Goal: Task Accomplishment & Management: Manage account settings

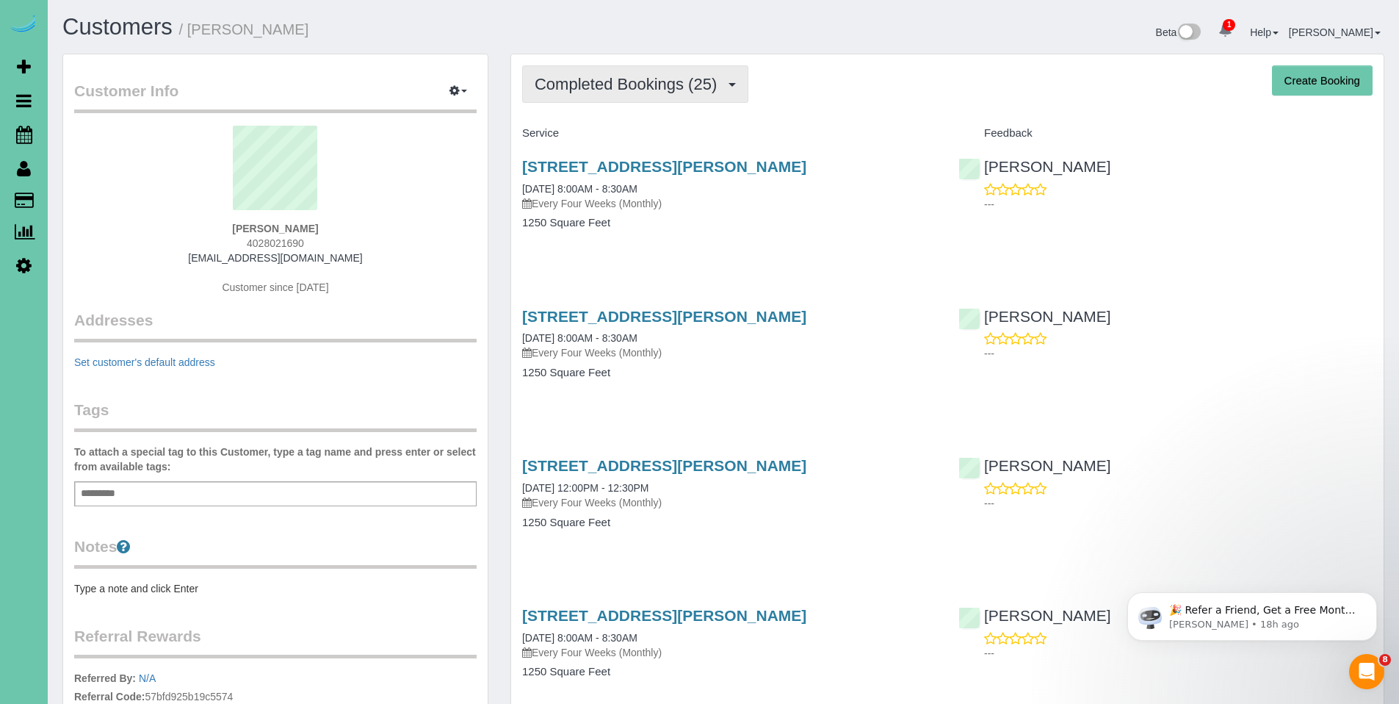
click at [634, 89] on span "Completed Bookings (25)" at bounding box center [630, 84] width 190 height 18
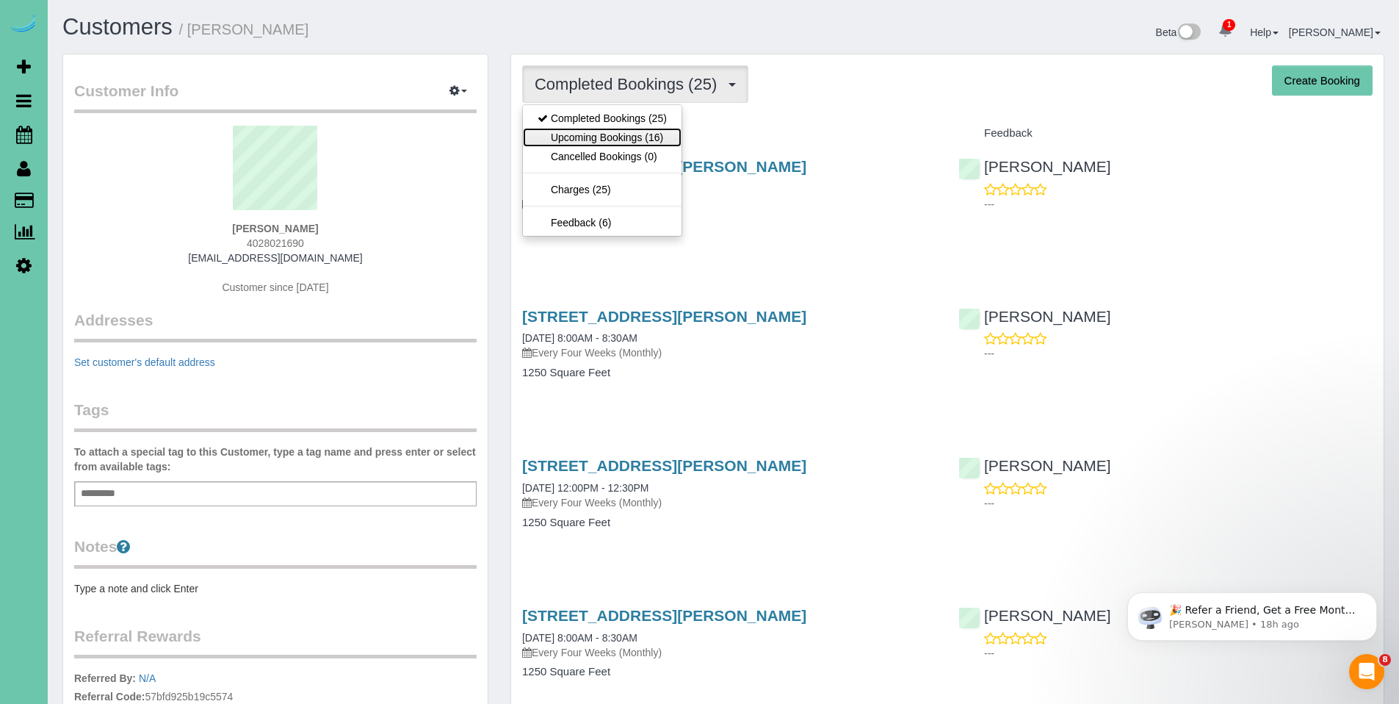
click at [629, 135] on link "Upcoming Bookings (16)" at bounding box center [602, 137] width 159 height 19
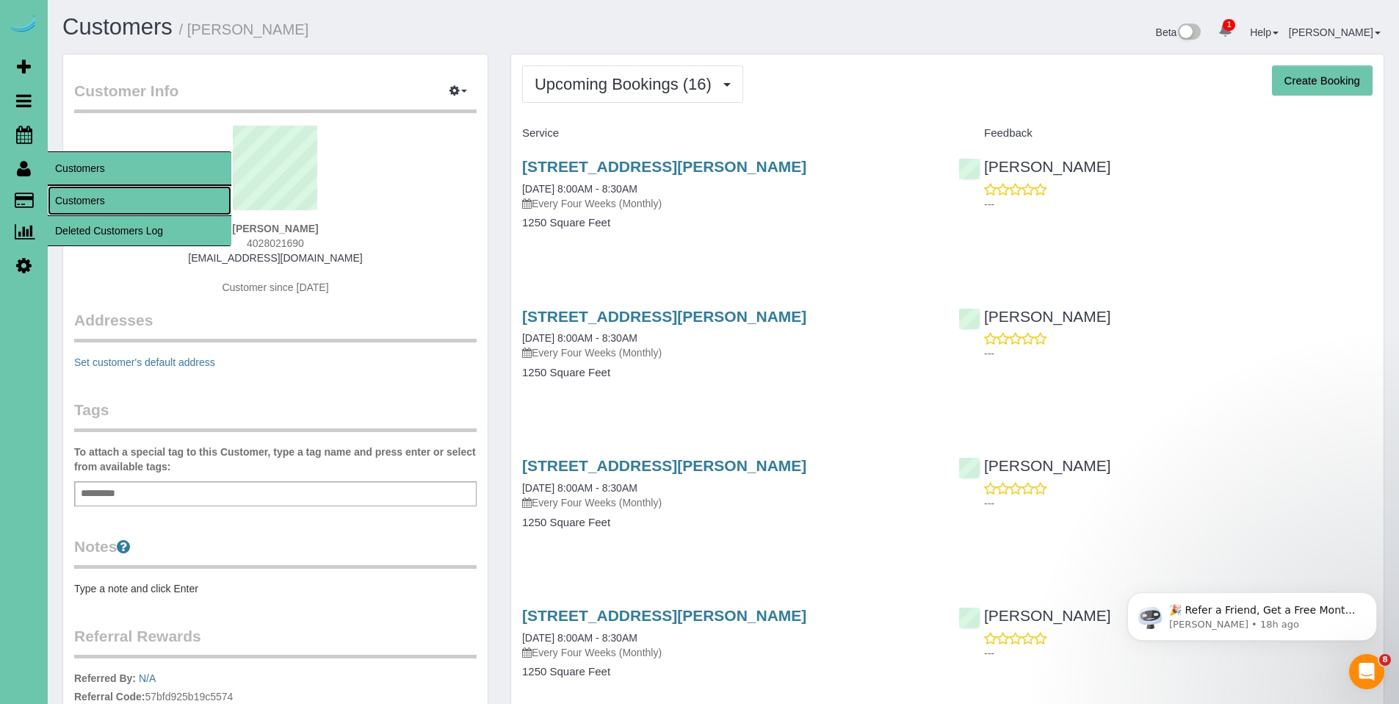
click at [87, 198] on link "Customers" at bounding box center [140, 200] width 184 height 29
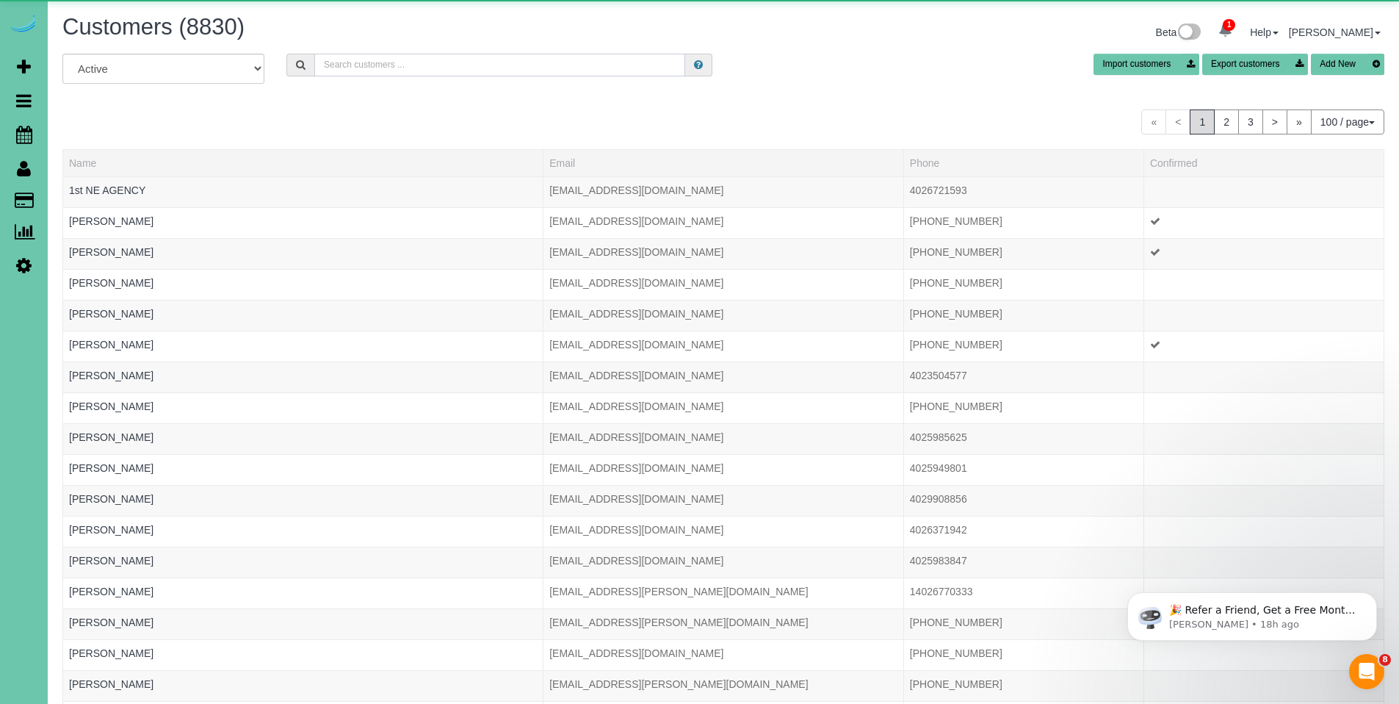
click at [485, 57] on input "text" at bounding box center [499, 65] width 371 height 23
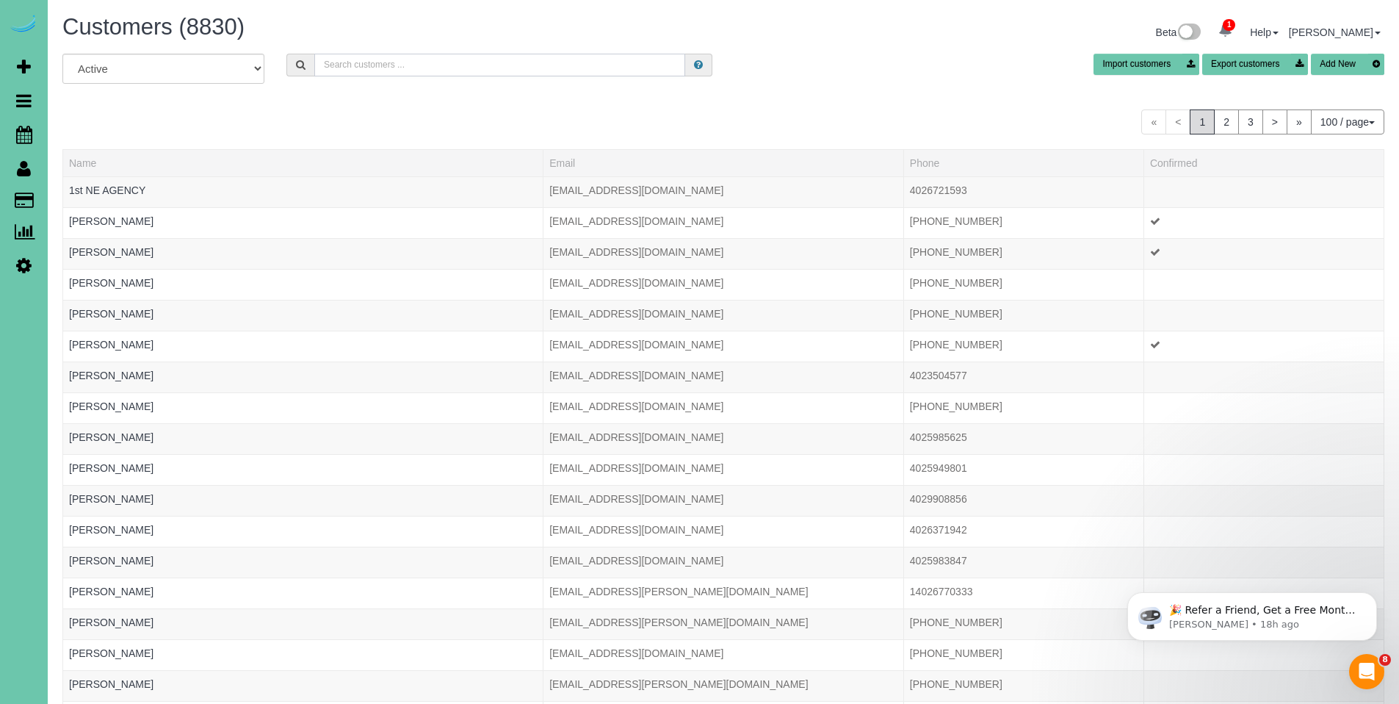
type input "n"
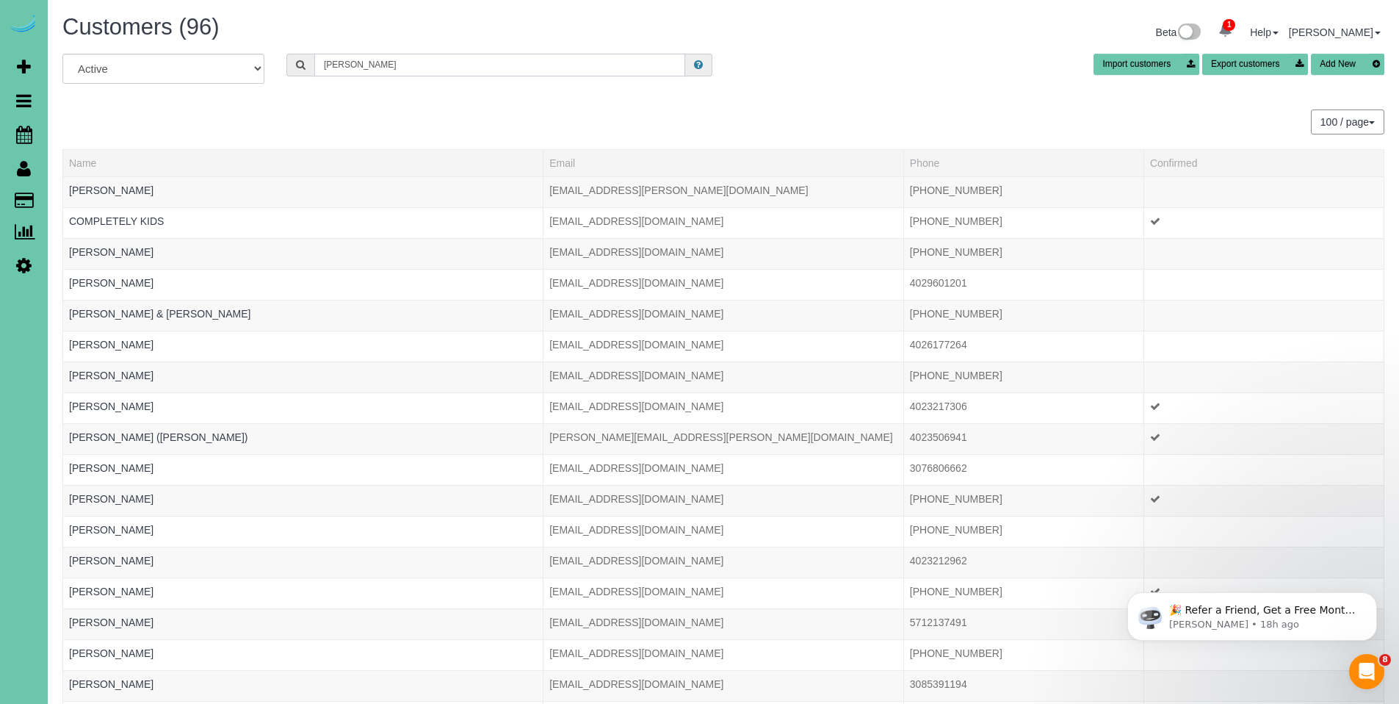
type input "maryl sattler"
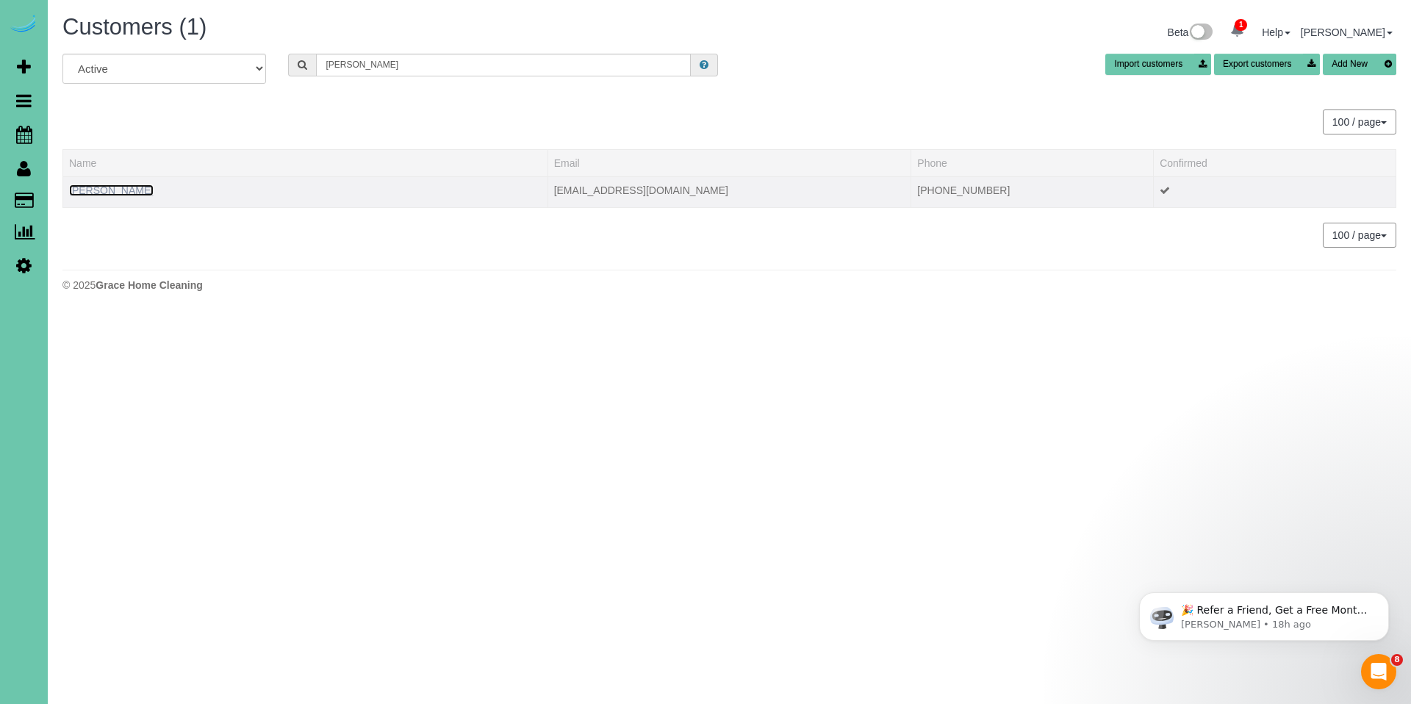
click at [112, 192] on link "Maryl Sattler" at bounding box center [111, 190] width 84 height 12
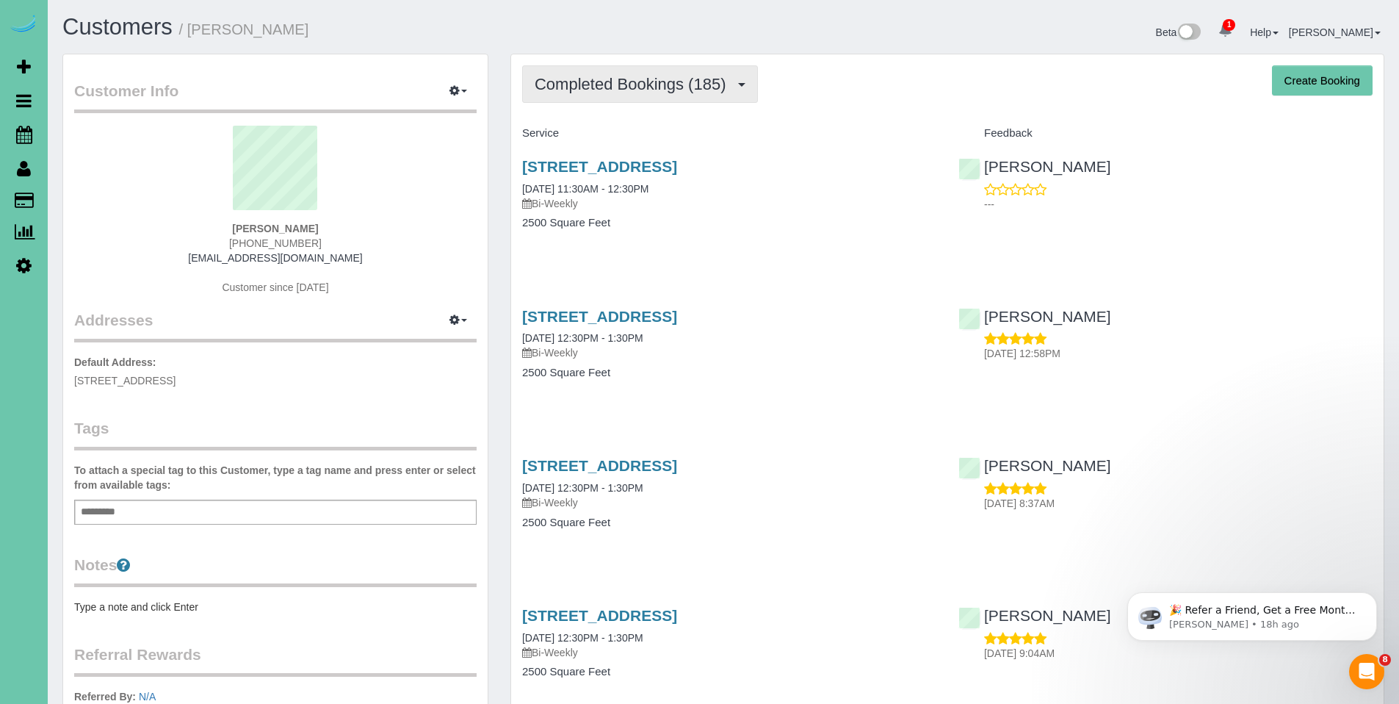
click at [593, 93] on button "Completed Bookings (185)" at bounding box center [640, 83] width 236 height 37
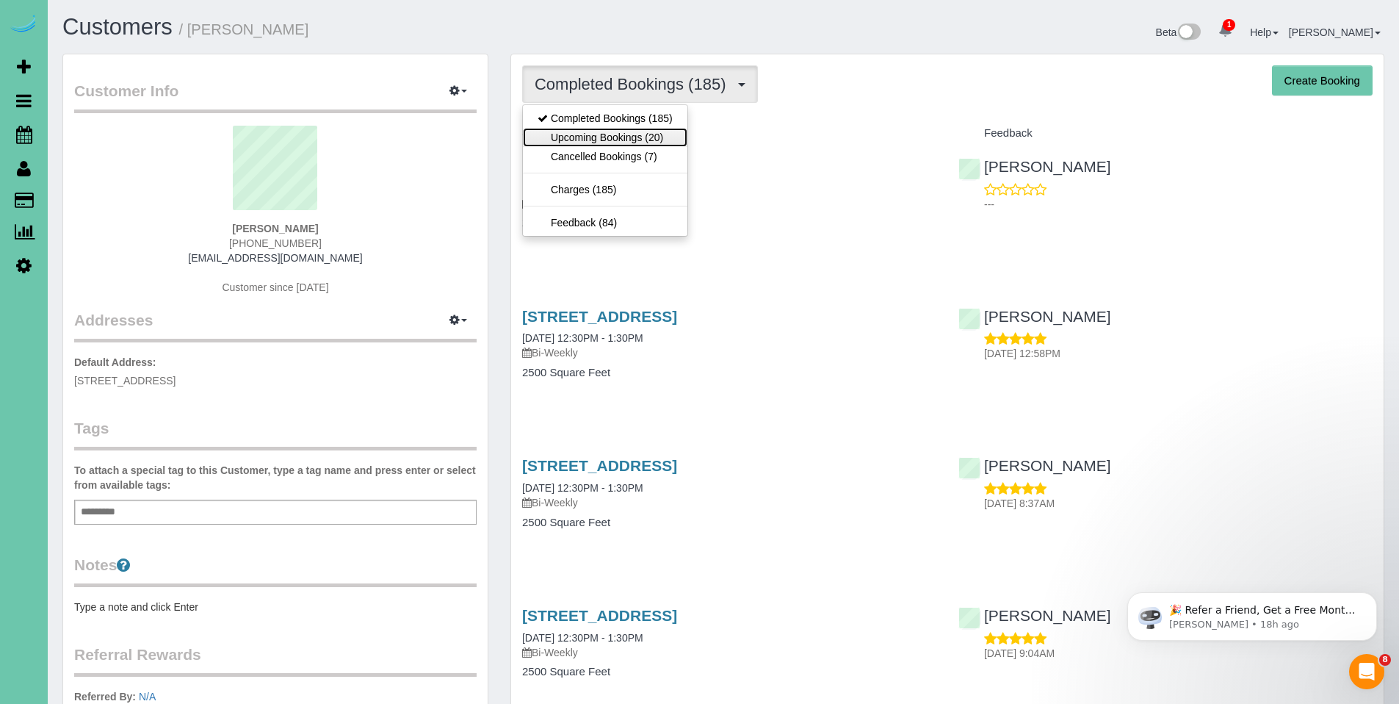
click at [577, 138] on link "Upcoming Bookings (20)" at bounding box center [605, 137] width 165 height 19
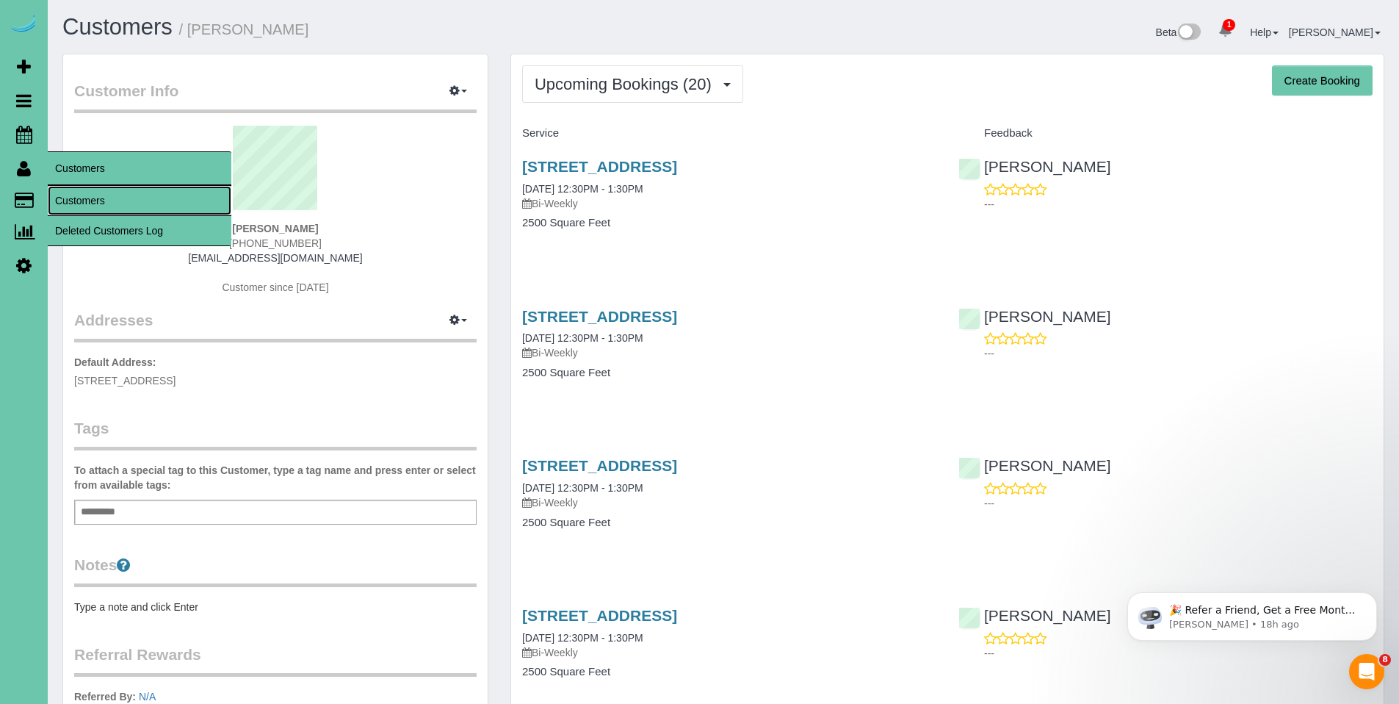
click at [93, 201] on link "Customers" at bounding box center [140, 200] width 184 height 29
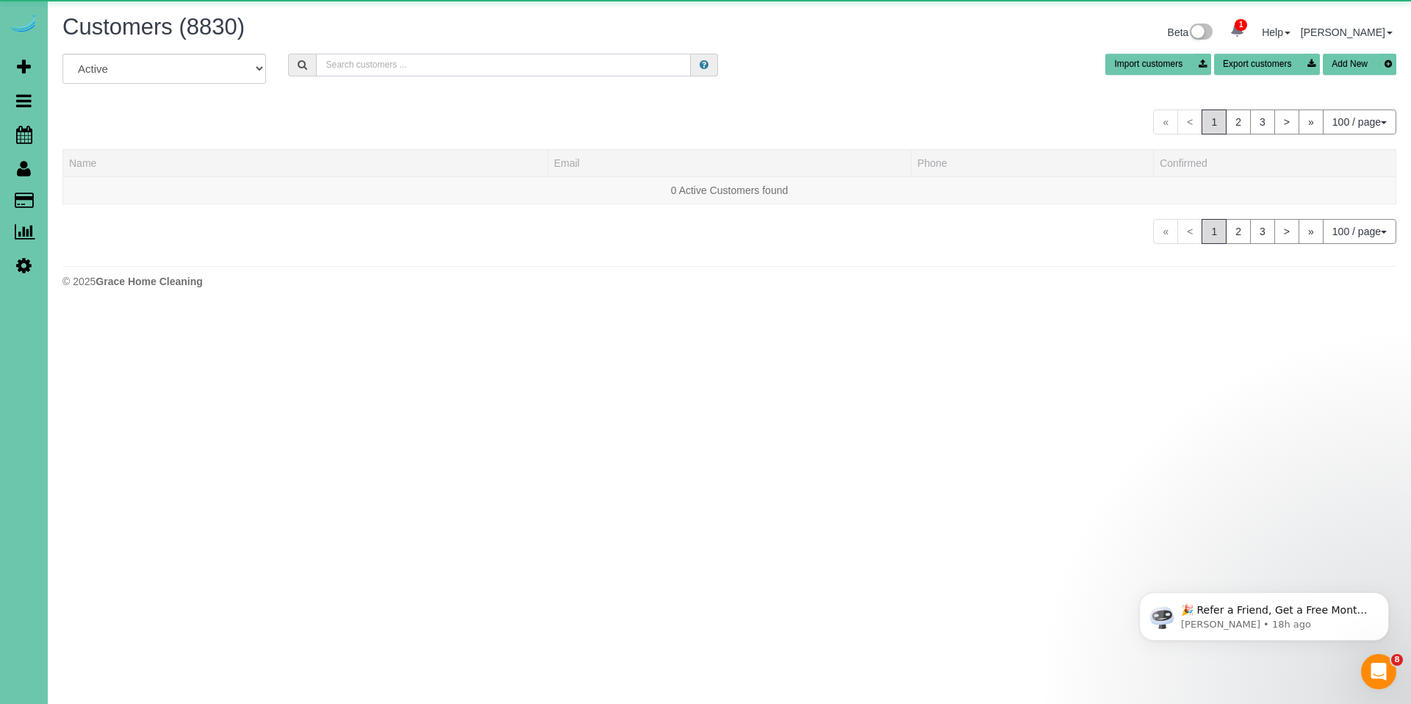
click at [451, 68] on input "text" at bounding box center [503, 65] width 375 height 23
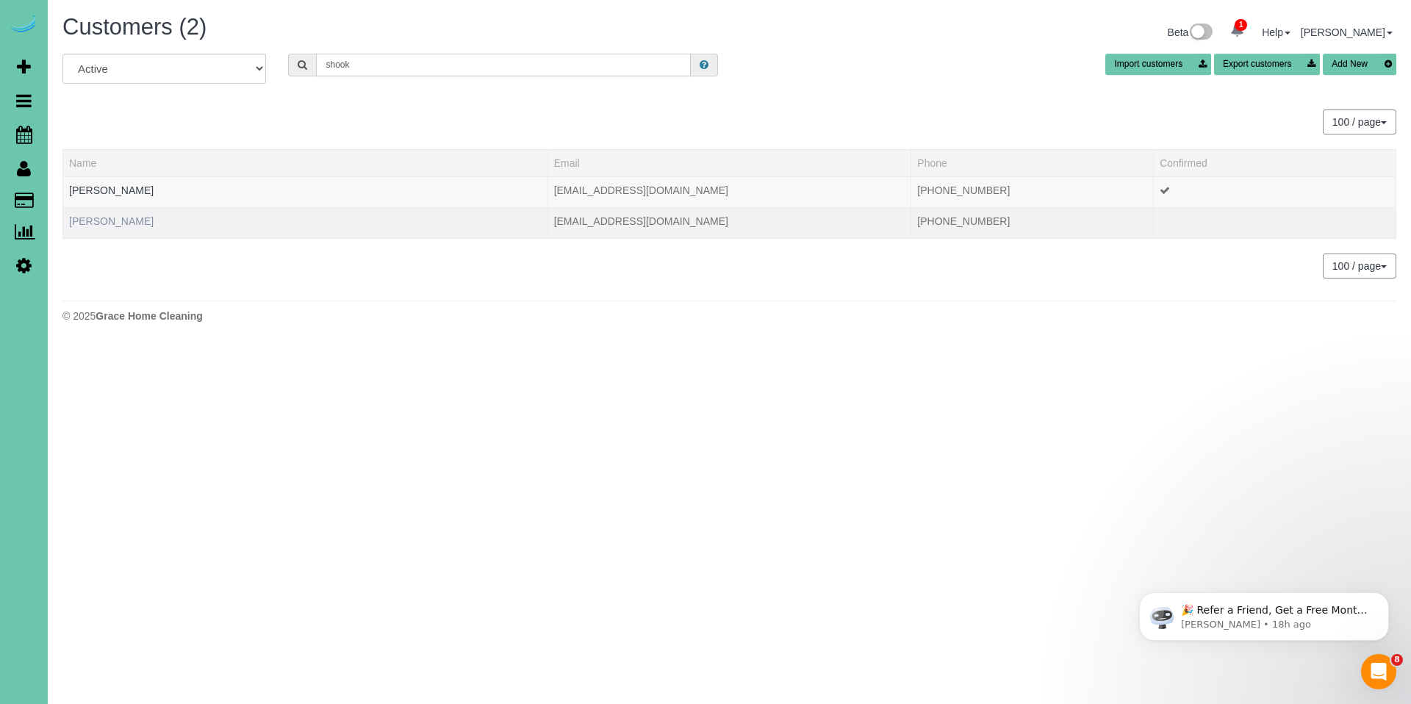
type input "shook"
click at [90, 219] on link "Lucas Shook" at bounding box center [111, 221] width 84 height 12
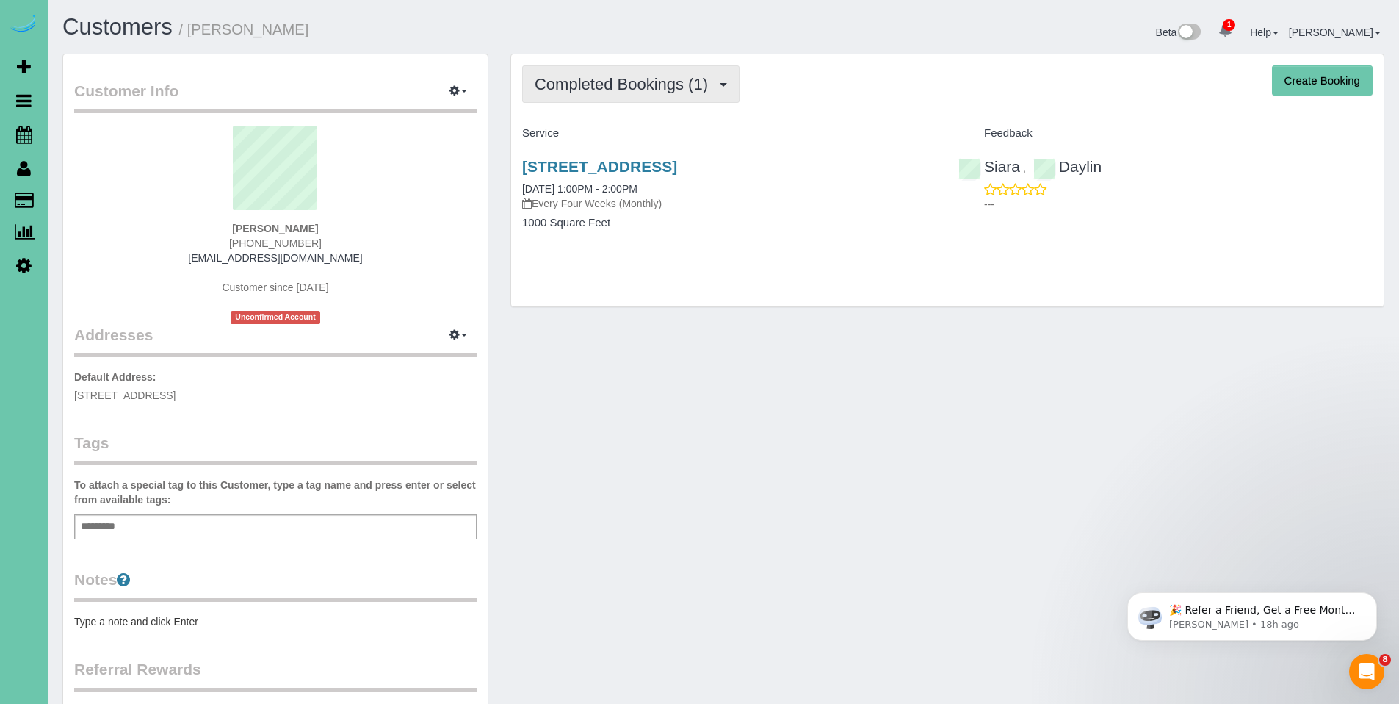
click at [610, 86] on span "Completed Bookings (1)" at bounding box center [625, 84] width 181 height 18
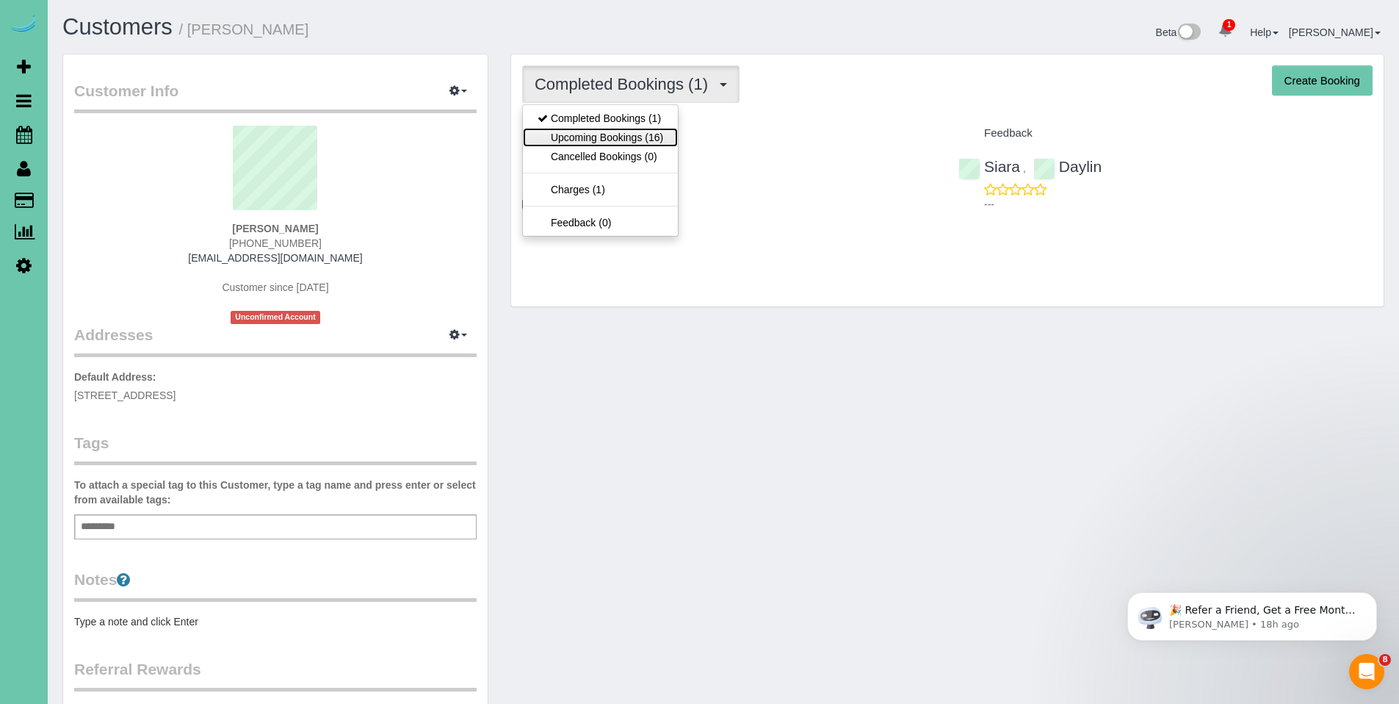
click at [608, 134] on link "Upcoming Bookings (16)" at bounding box center [600, 137] width 155 height 19
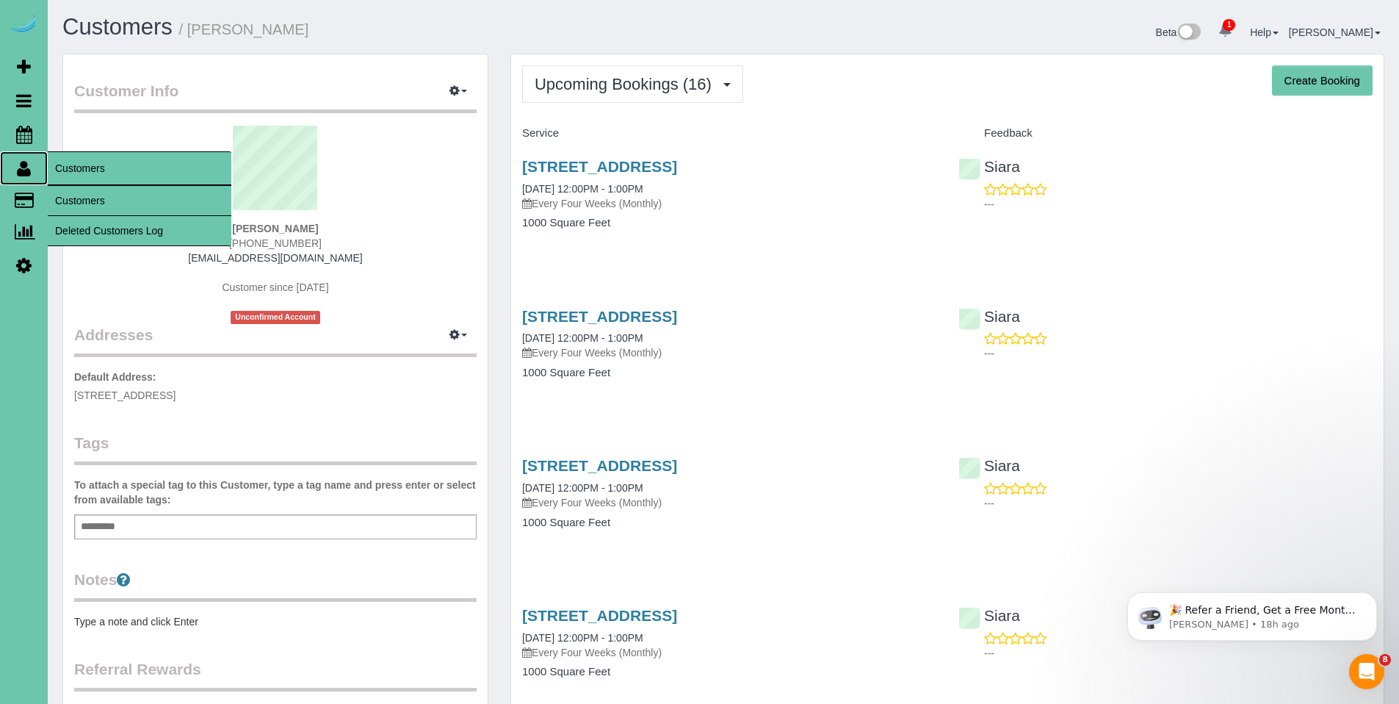
click at [27, 167] on icon at bounding box center [24, 168] width 14 height 18
click at [79, 199] on link "Customers" at bounding box center [140, 200] width 184 height 29
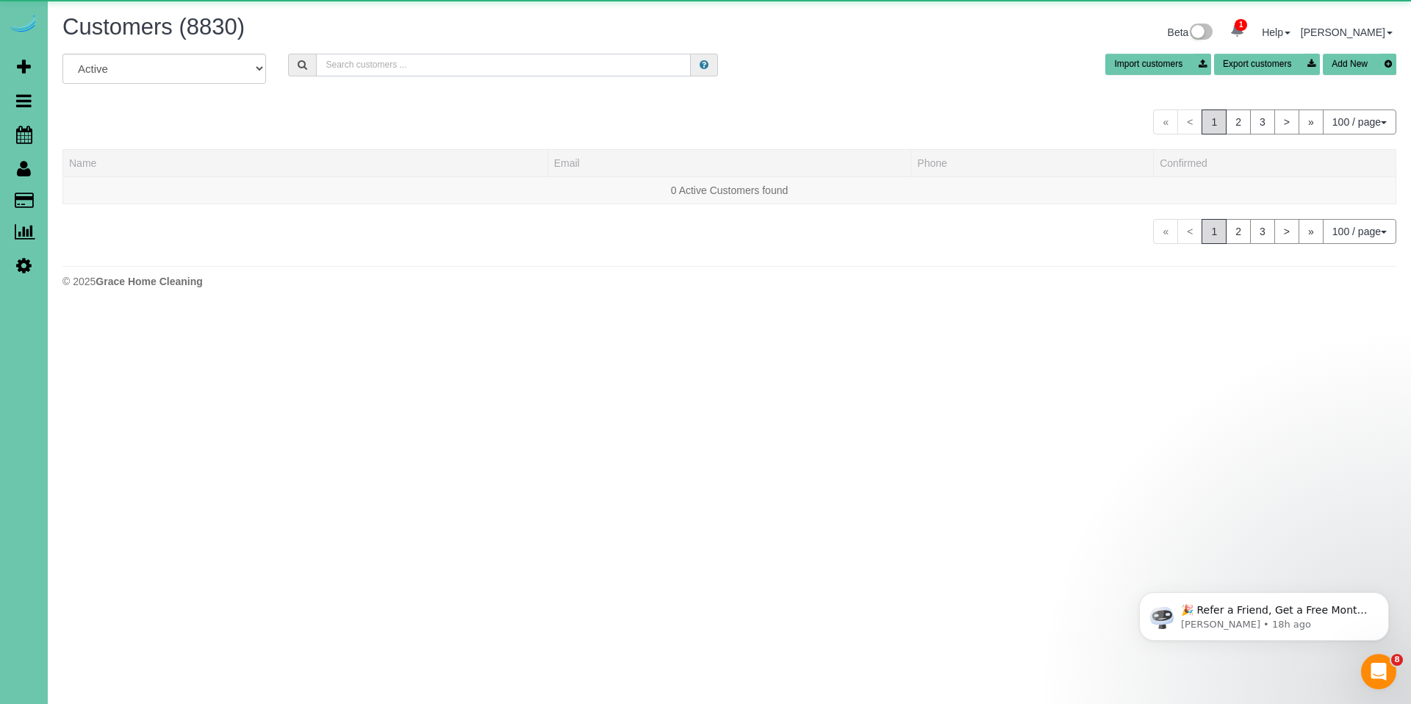
click at [559, 68] on input "text" at bounding box center [503, 65] width 375 height 23
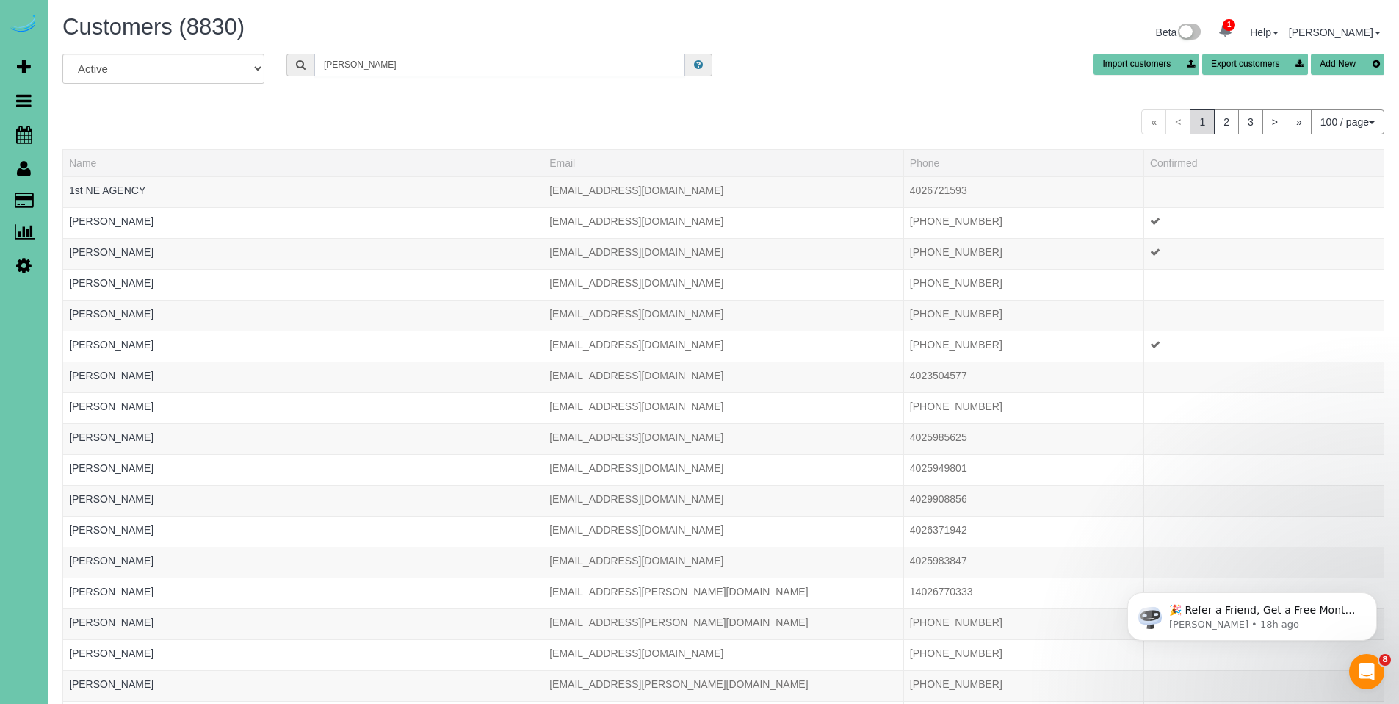
type input "yolanda"
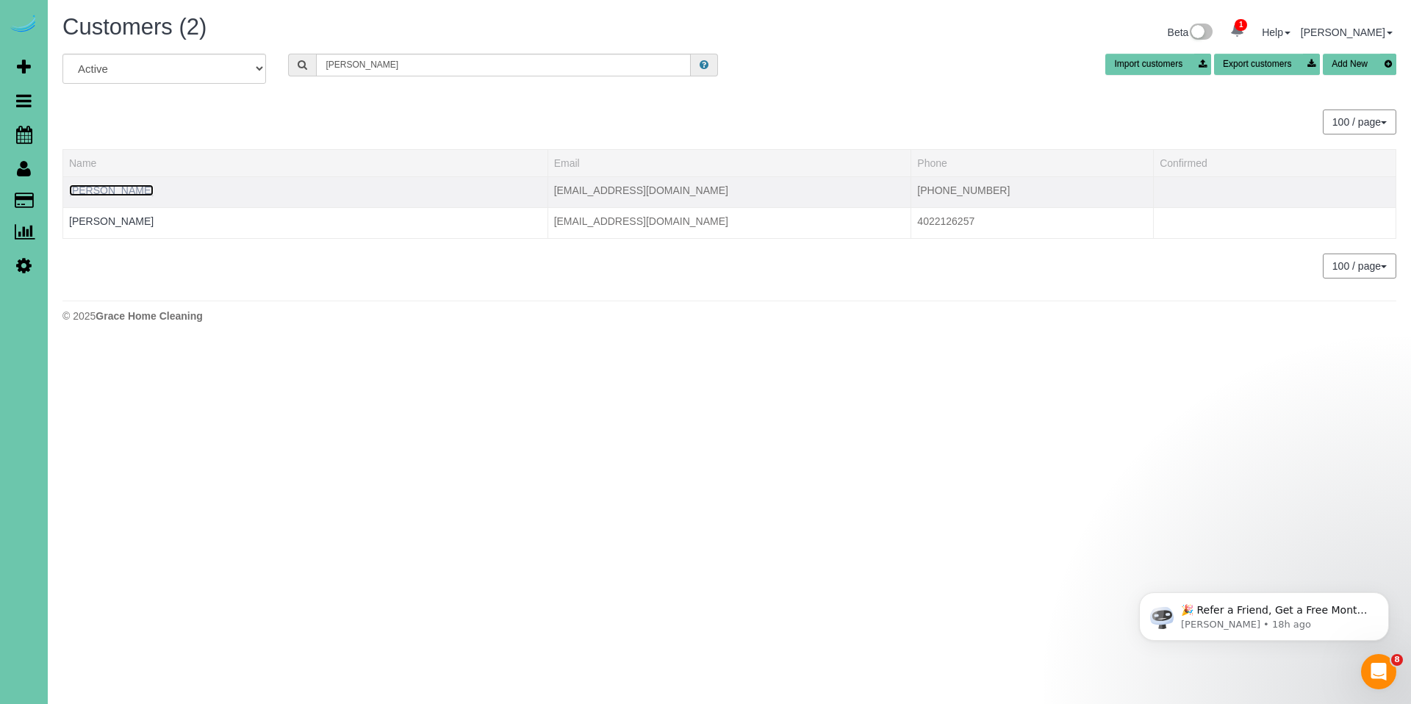
click at [119, 191] on link "Yolanda Delgado" at bounding box center [111, 190] width 84 height 12
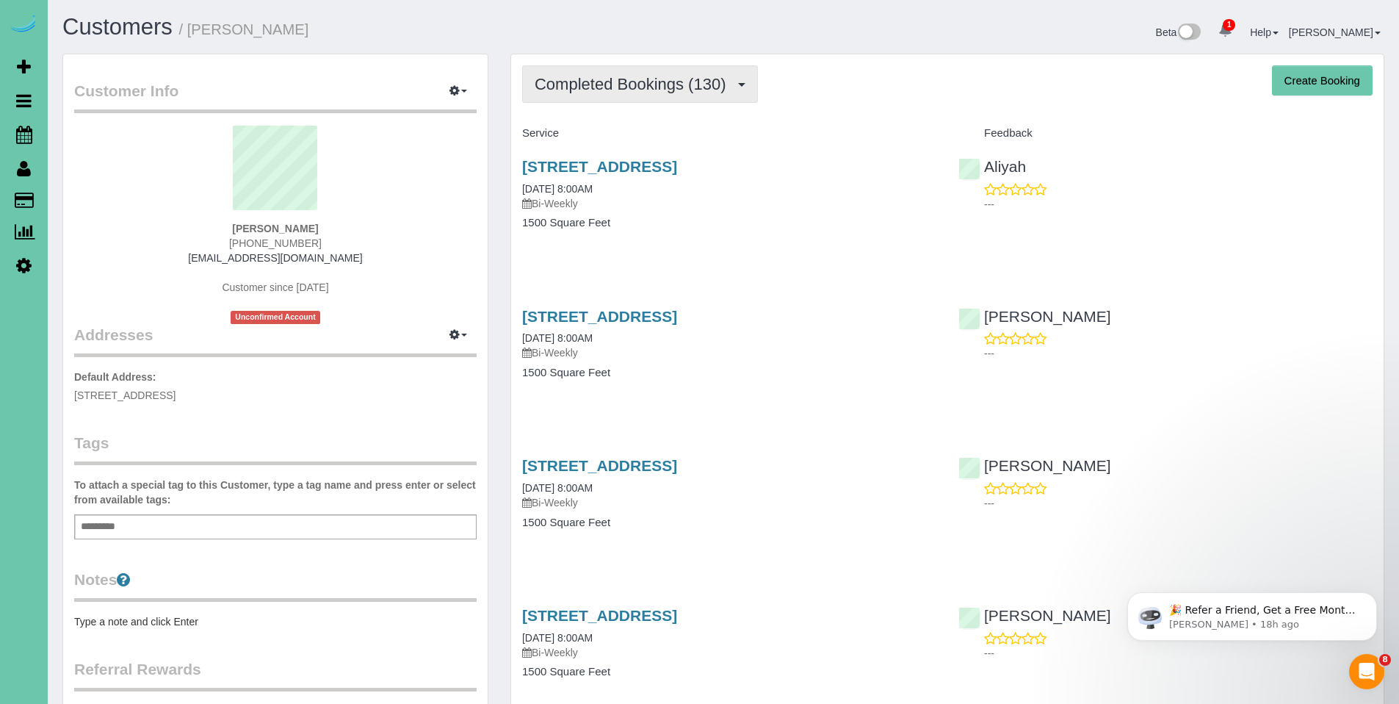
click at [624, 82] on span "Completed Bookings (130)" at bounding box center [634, 84] width 198 height 18
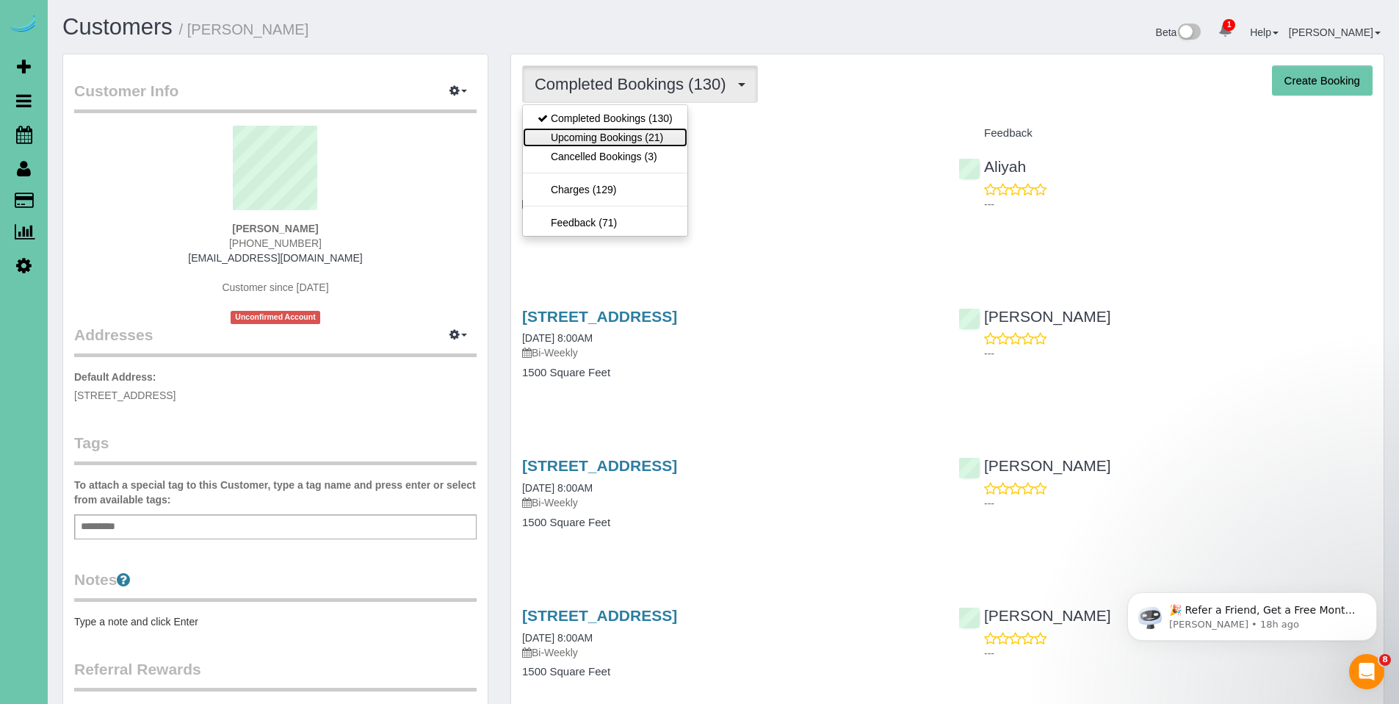
click at [619, 138] on link "Upcoming Bookings (21)" at bounding box center [605, 137] width 165 height 19
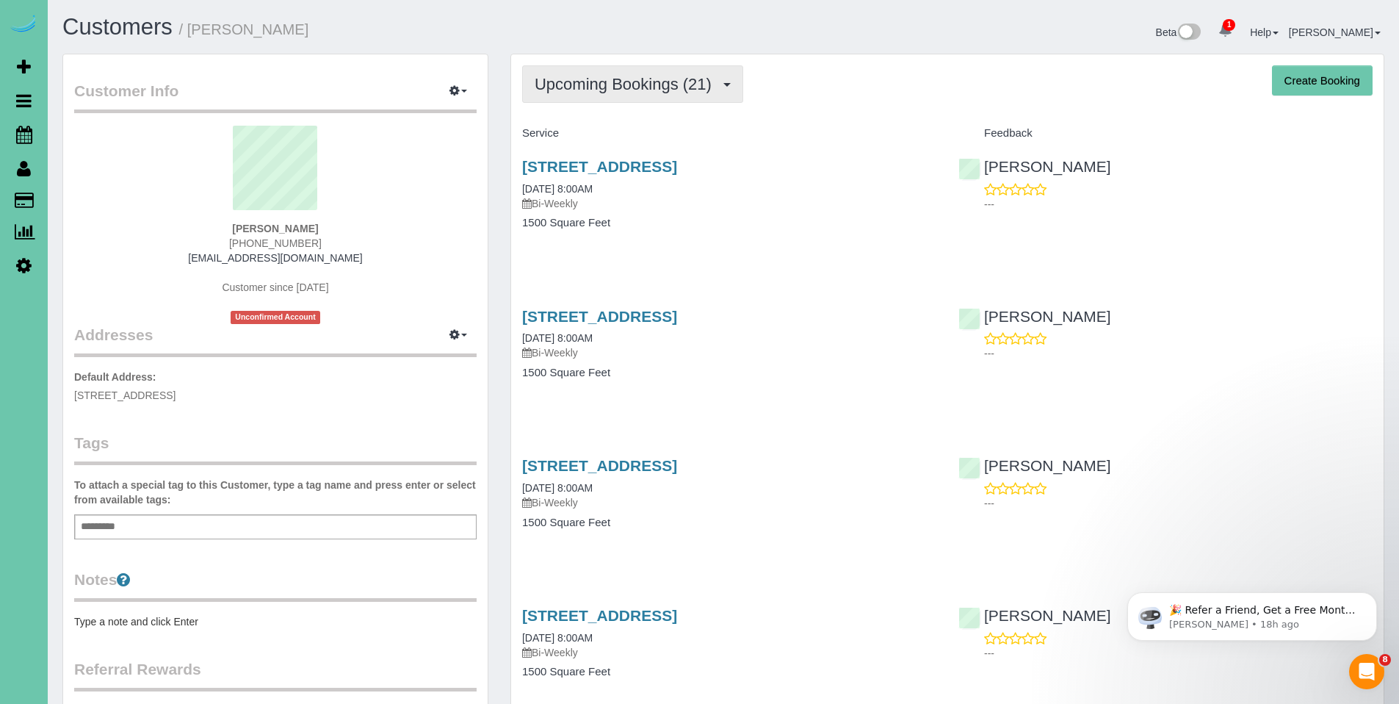
click at [627, 75] on span "Upcoming Bookings (21)" at bounding box center [627, 84] width 184 height 18
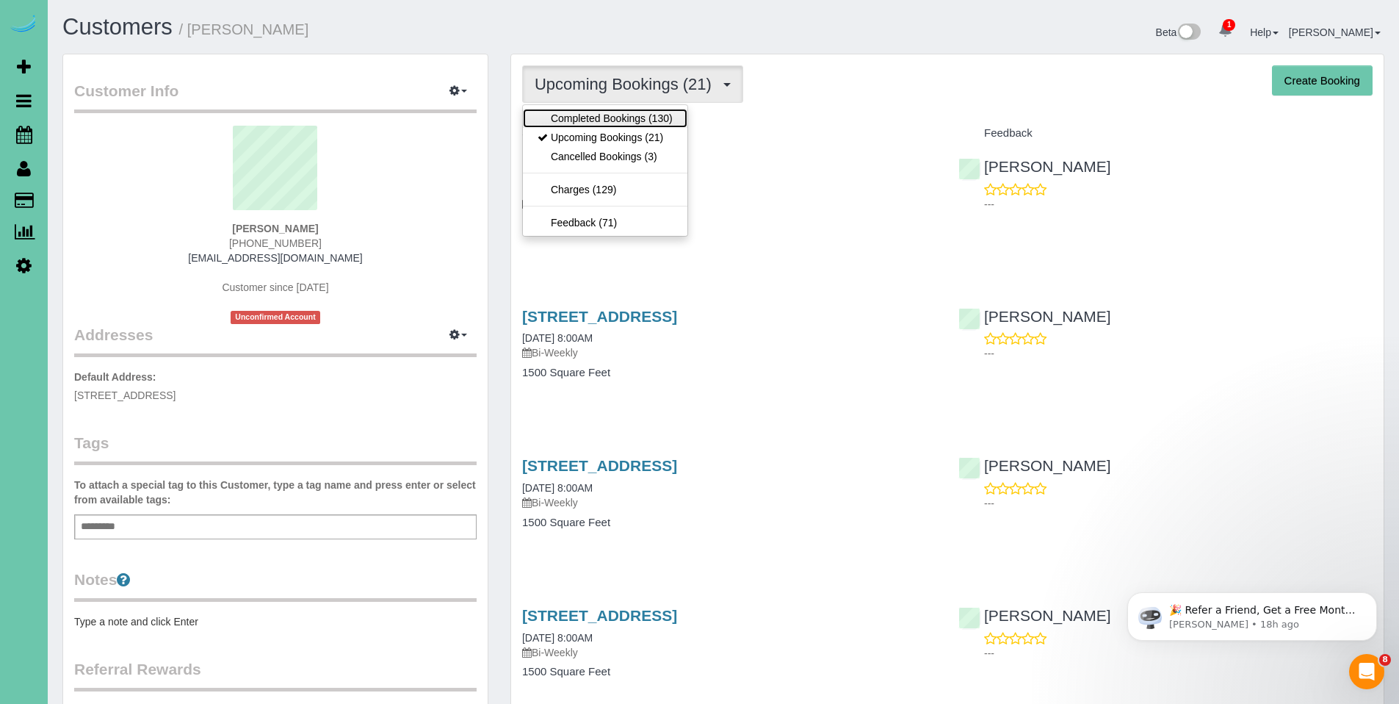
click at [603, 119] on link "Completed Bookings (130)" at bounding box center [605, 118] width 165 height 19
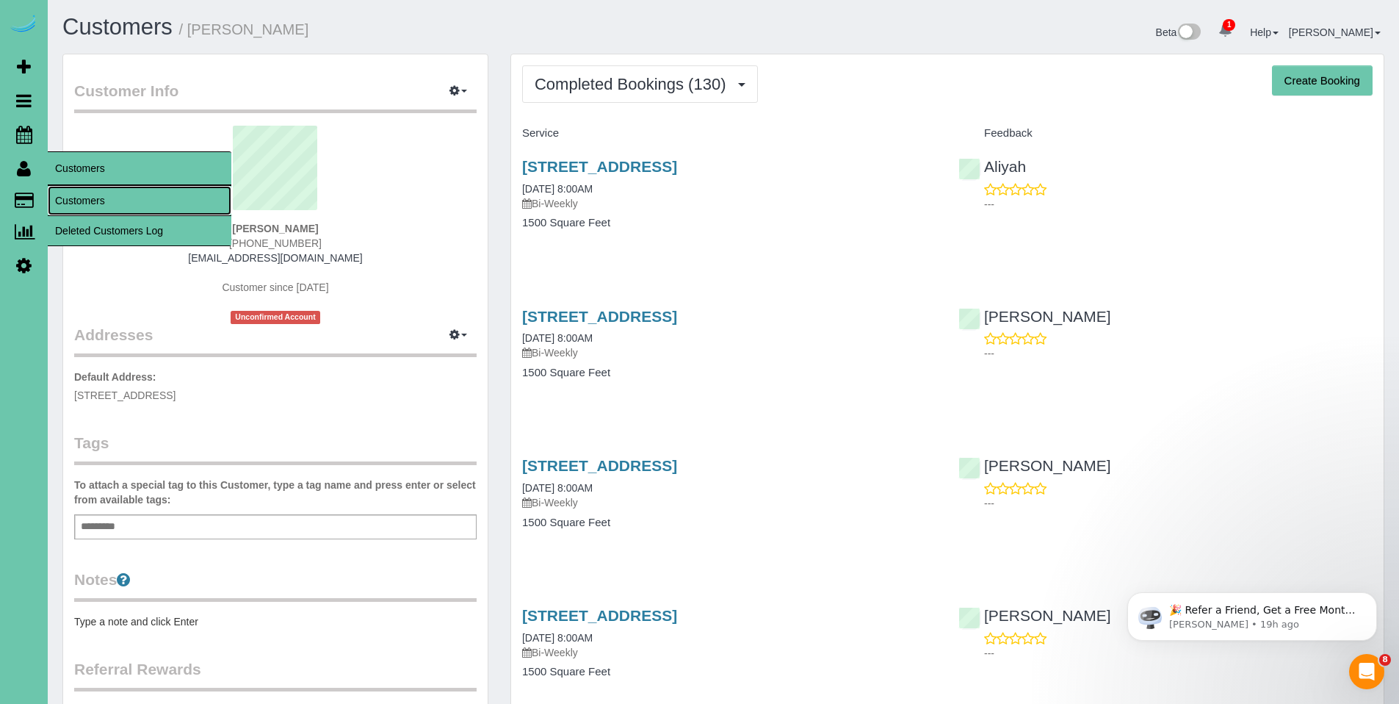
click at [89, 198] on link "Customers" at bounding box center [140, 200] width 184 height 29
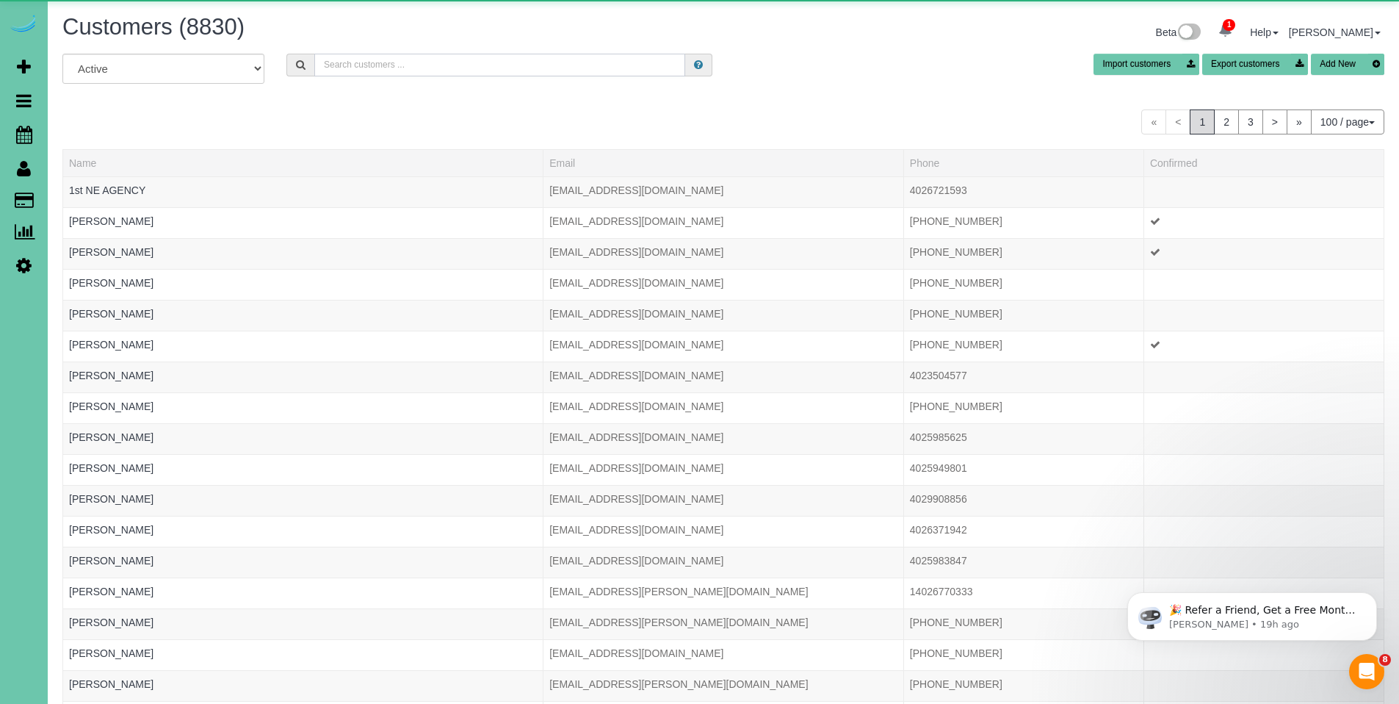
click at [511, 70] on input "text" at bounding box center [499, 65] width 371 height 23
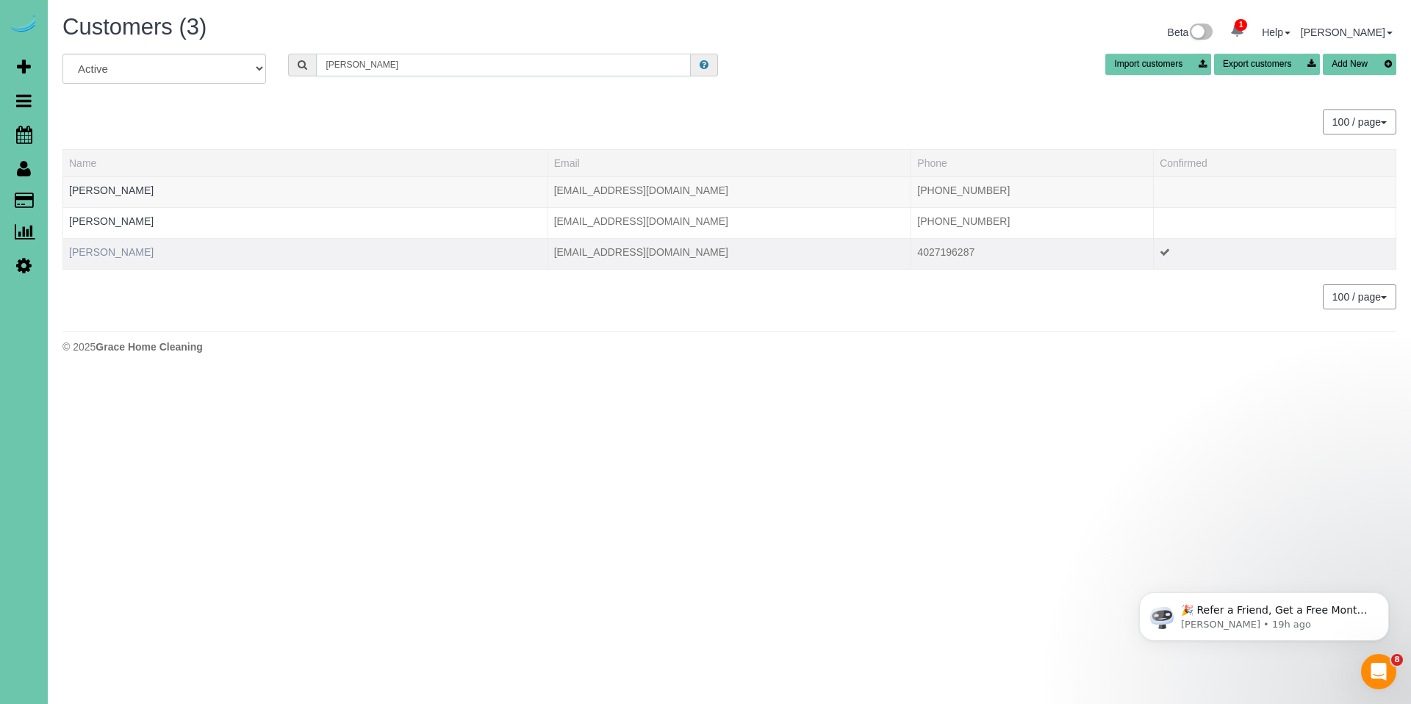
type input "brune"
click at [93, 246] on link "Sarah Brune" at bounding box center [111, 252] width 84 height 12
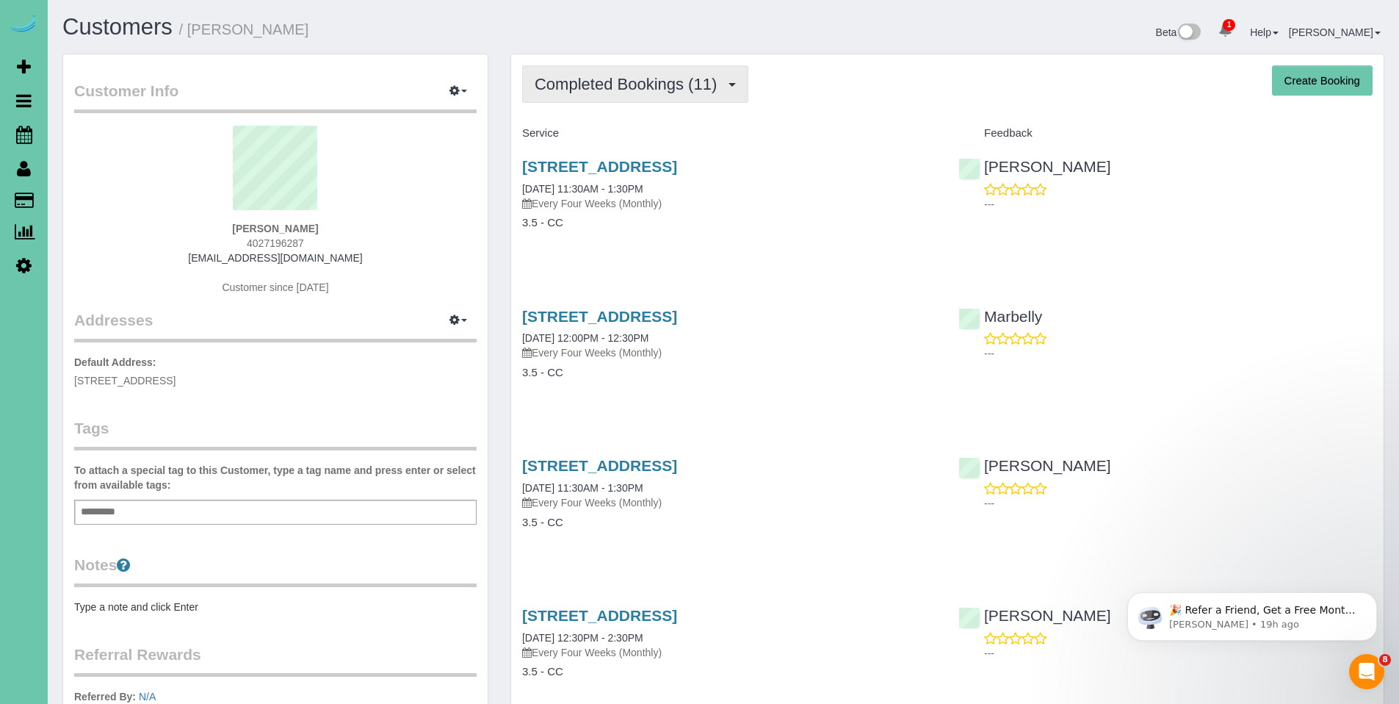
click at [644, 85] on span "Completed Bookings (11)" at bounding box center [630, 84] width 190 height 18
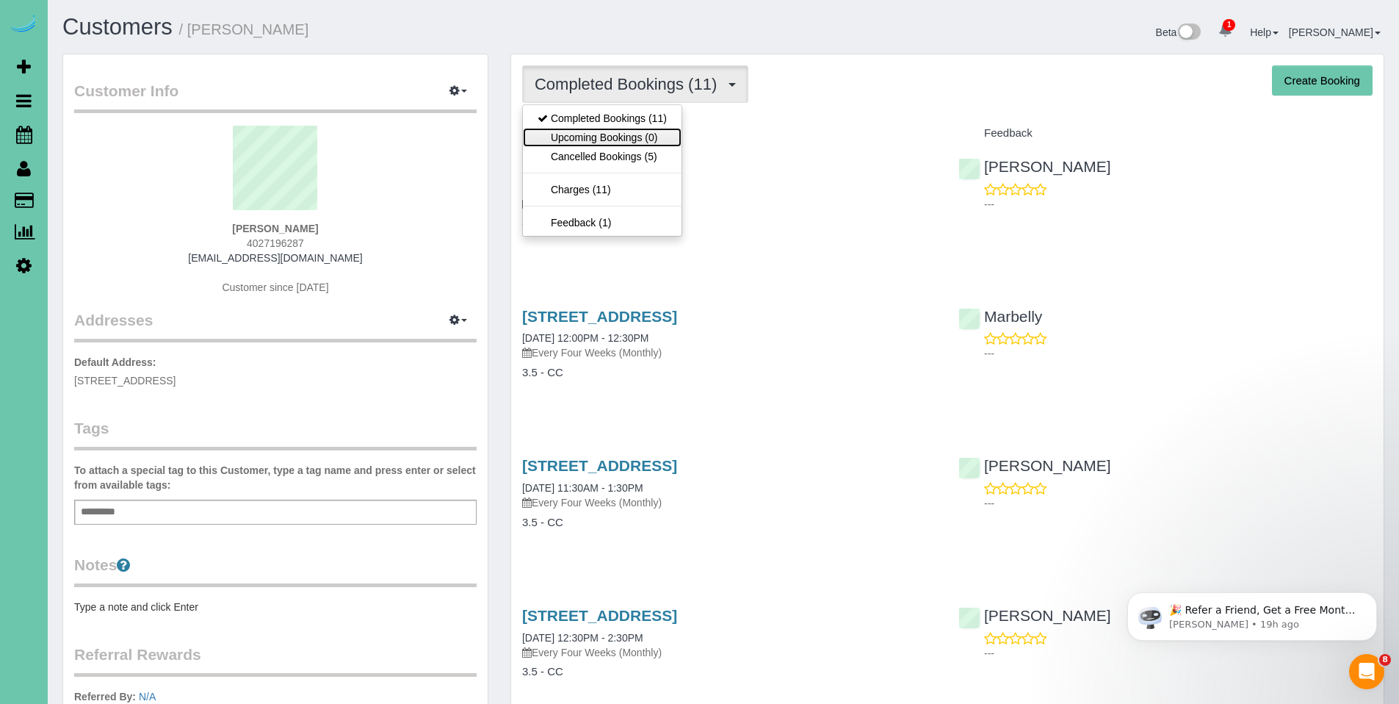
click at [617, 140] on link "Upcoming Bookings (0)" at bounding box center [602, 137] width 159 height 19
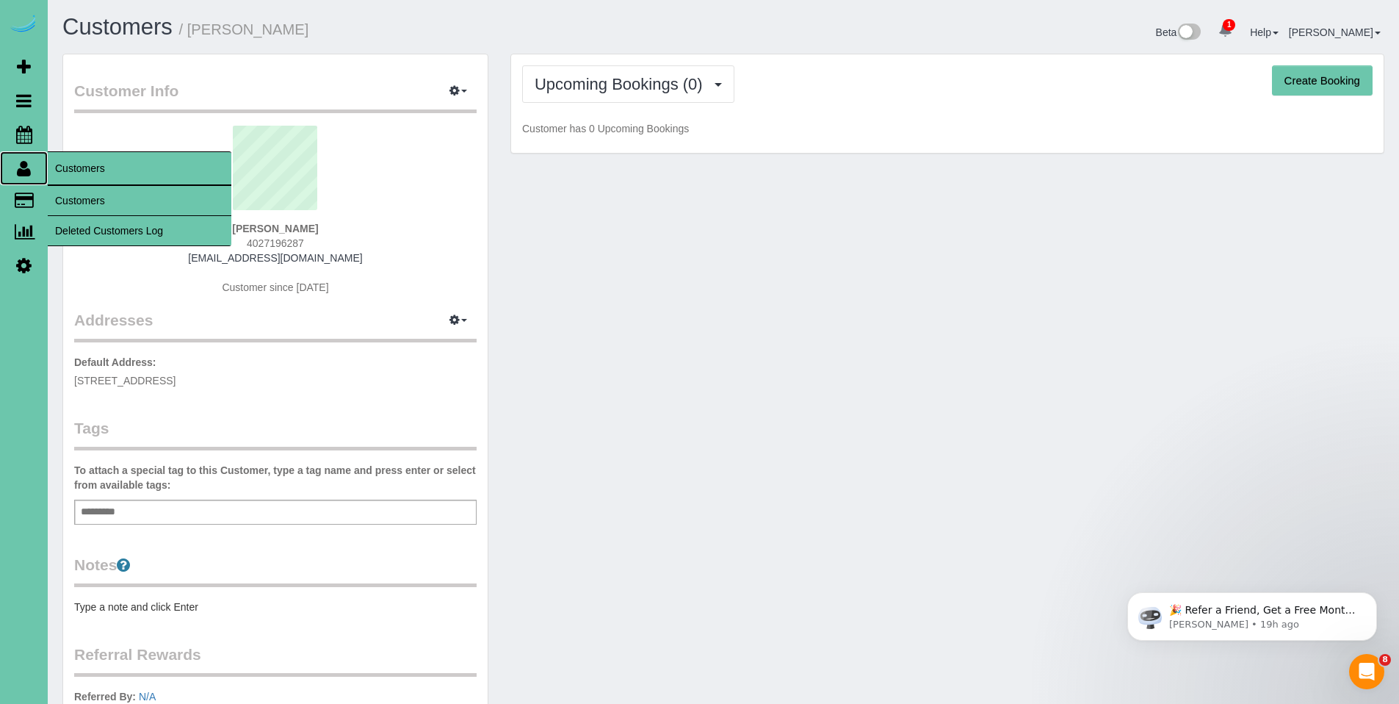
click at [24, 170] on icon at bounding box center [24, 168] width 14 height 18
click at [90, 202] on link "Customers" at bounding box center [140, 200] width 184 height 29
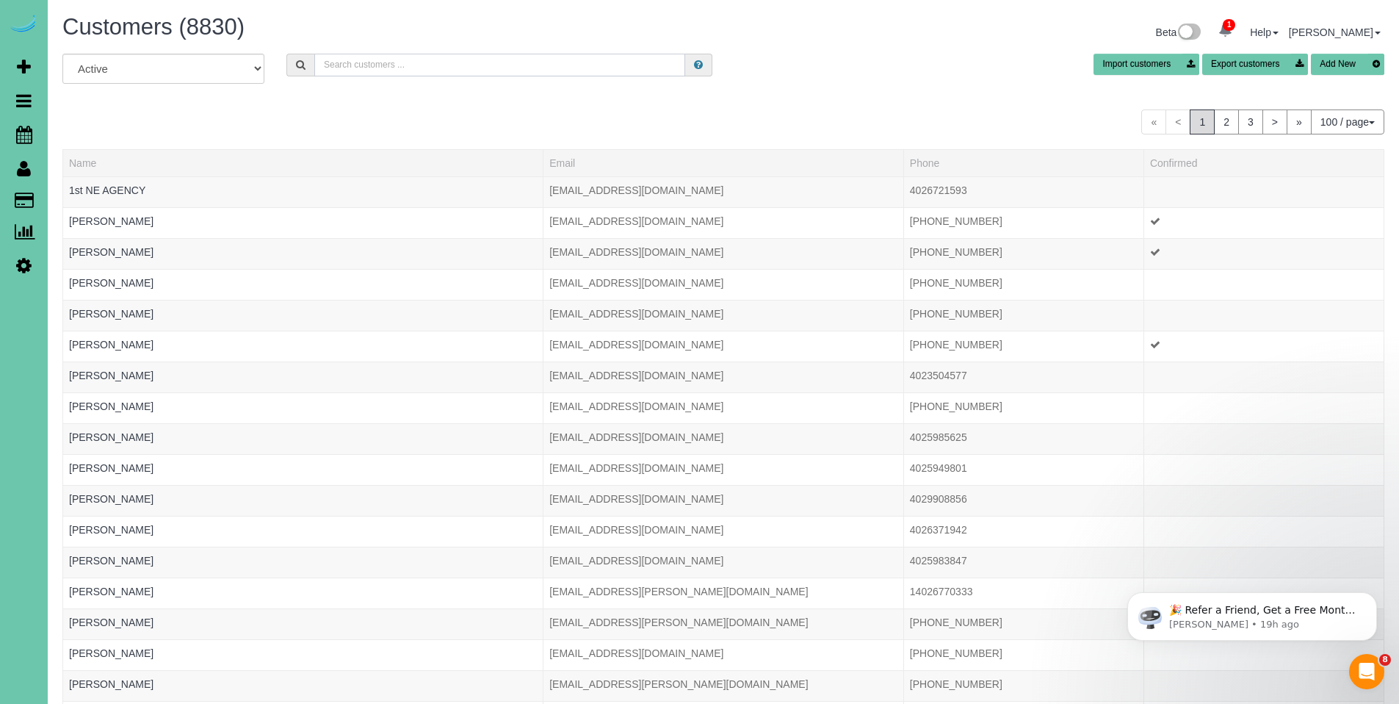
click at [427, 71] on input "text" at bounding box center [499, 65] width 371 height 23
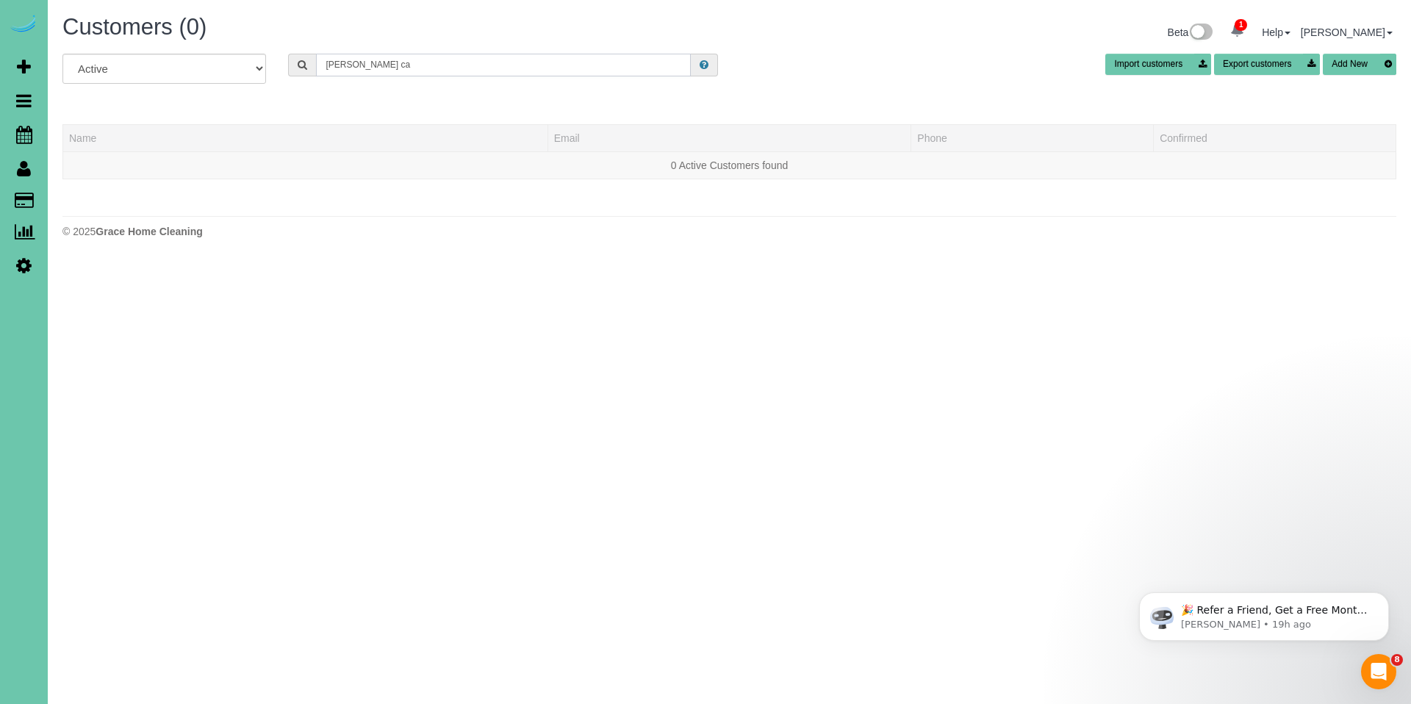
click at [444, 70] on input "katy ca" at bounding box center [503, 65] width 375 height 23
click at [428, 68] on input "katy ca" at bounding box center [503, 65] width 375 height 23
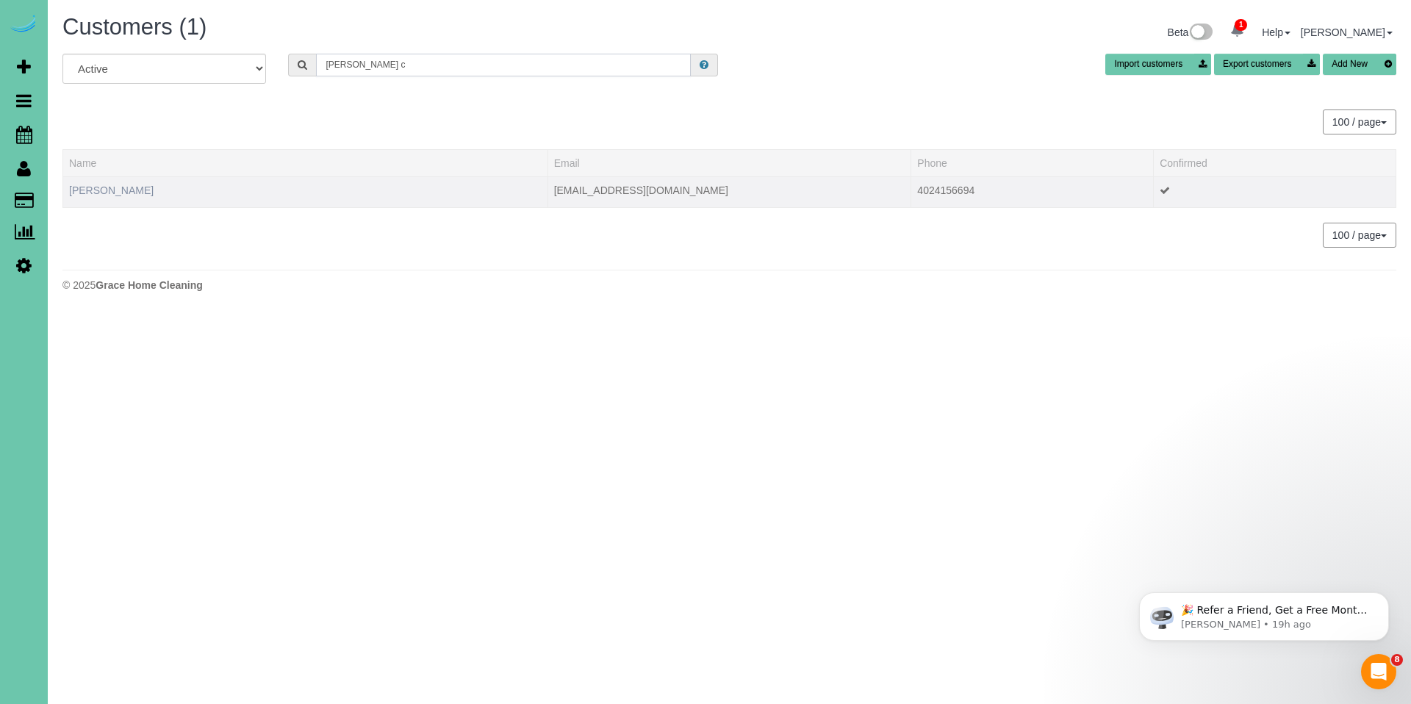
type input "kary c"
click at [93, 186] on link "Kary Cameron" at bounding box center [111, 190] width 84 height 12
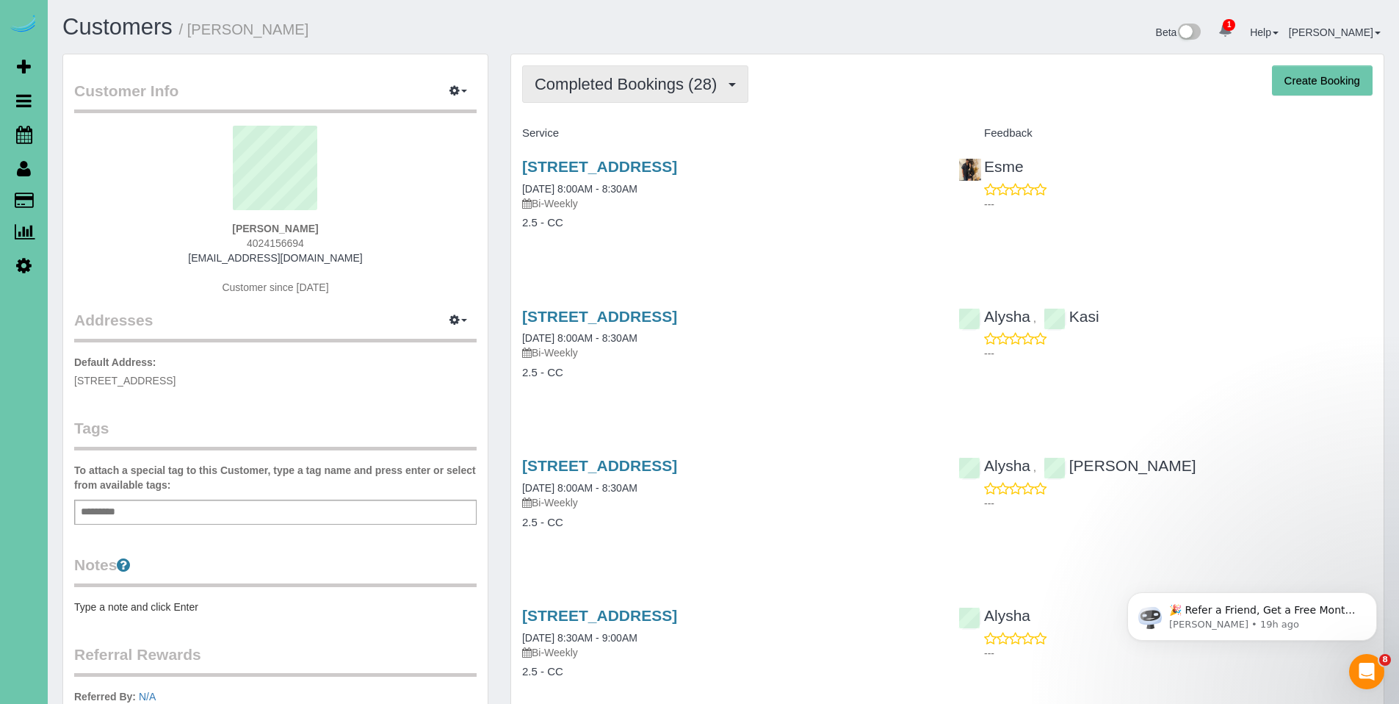
click at [627, 82] on span "Completed Bookings (28)" at bounding box center [630, 84] width 190 height 18
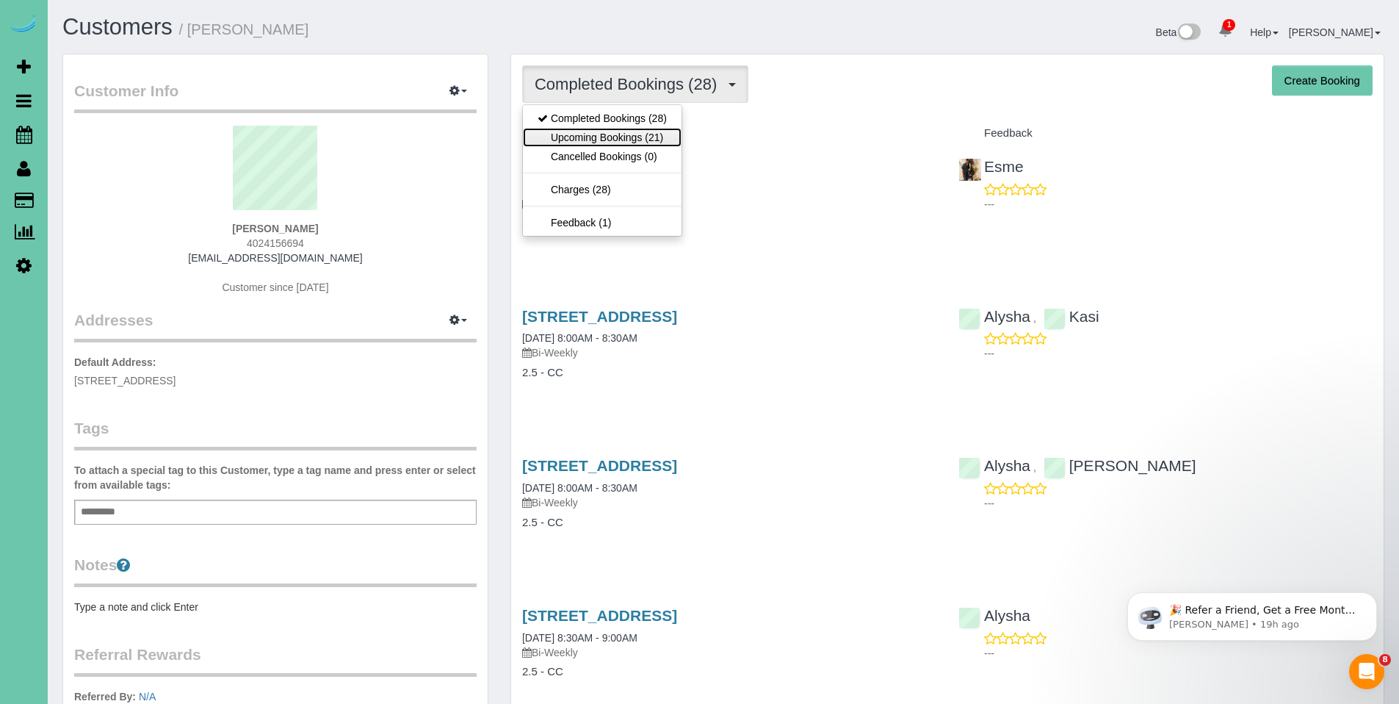
click at [605, 134] on link "Upcoming Bookings (21)" at bounding box center [602, 137] width 159 height 19
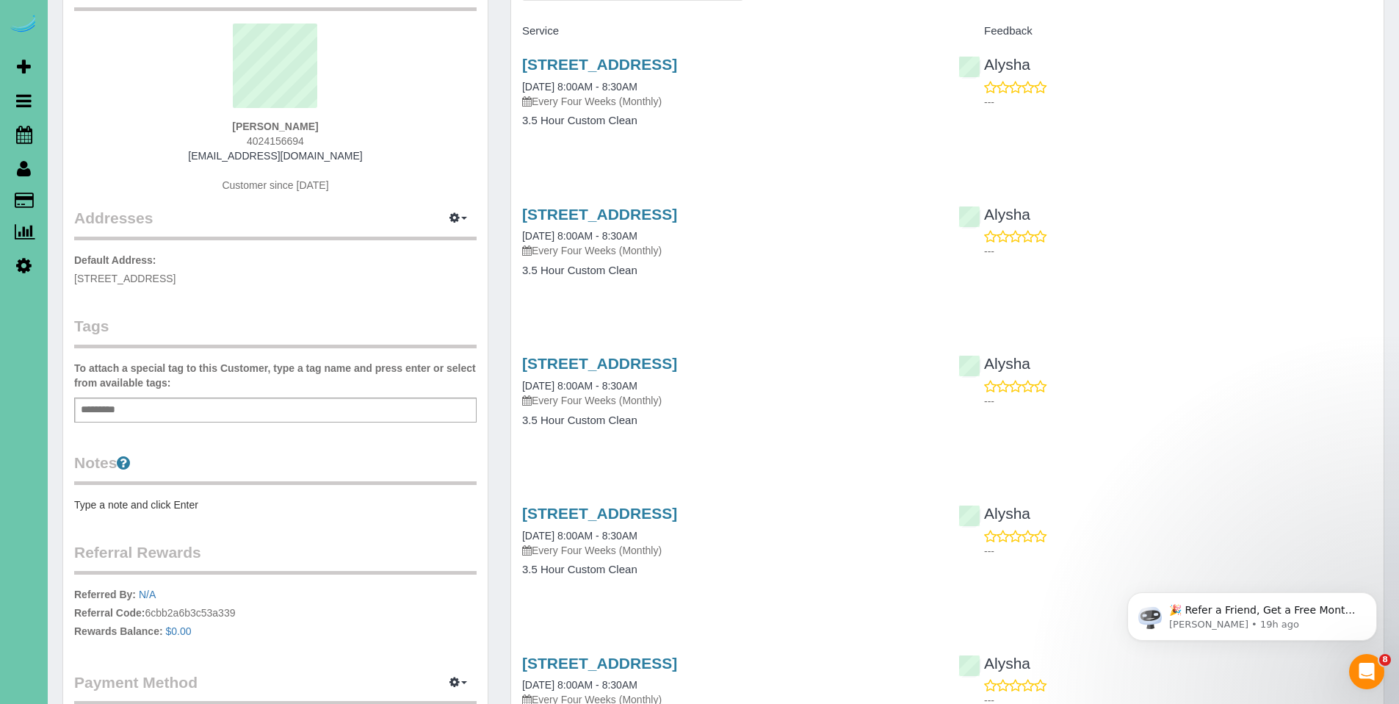
scroll to position [129, 0]
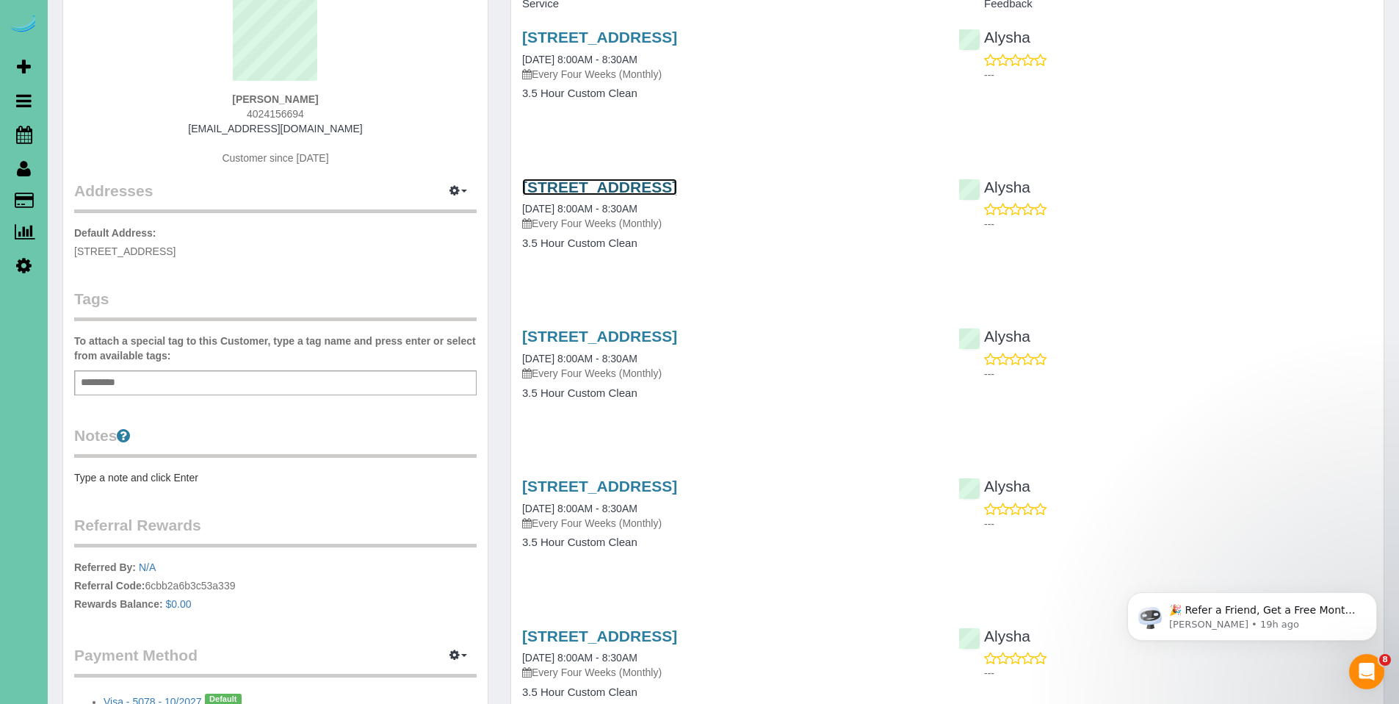
click at [637, 186] on link "7833 S 154th Ave, Omaha, NE 68138" at bounding box center [599, 187] width 155 height 17
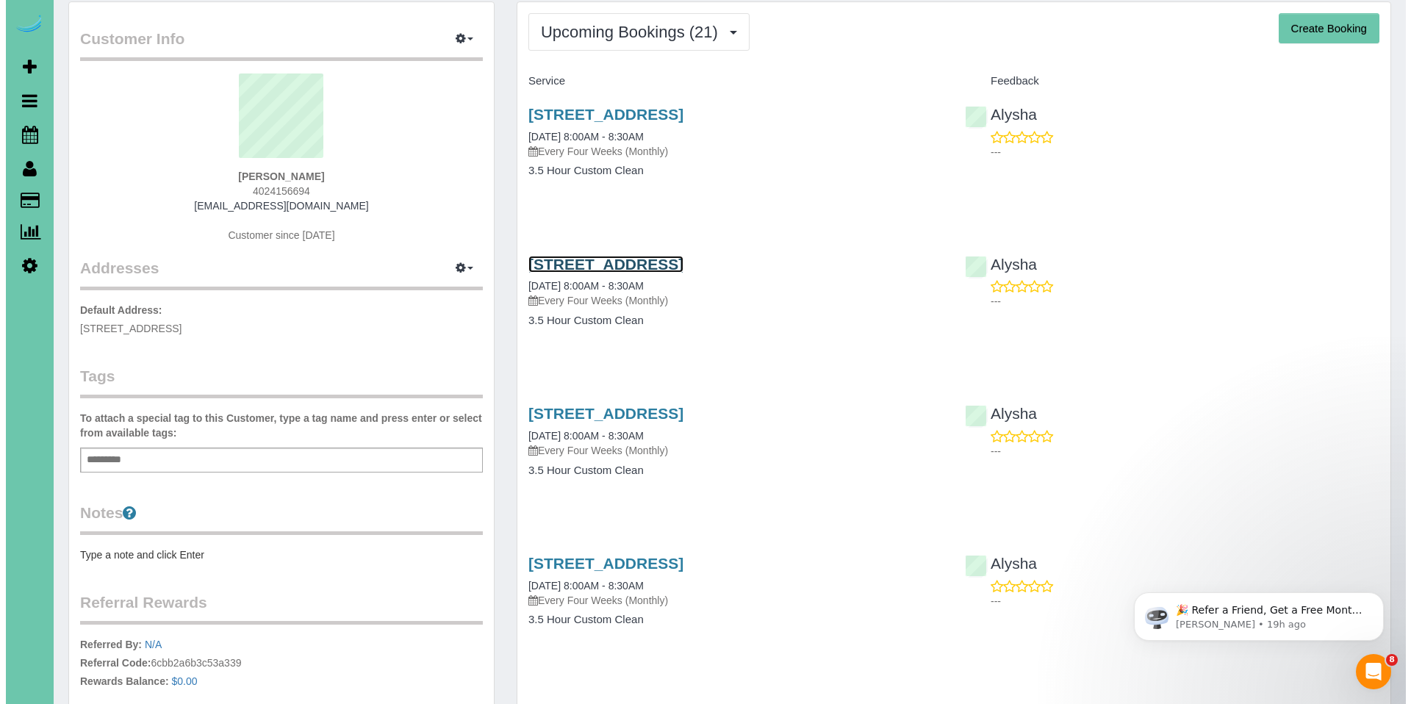
scroll to position [0, 0]
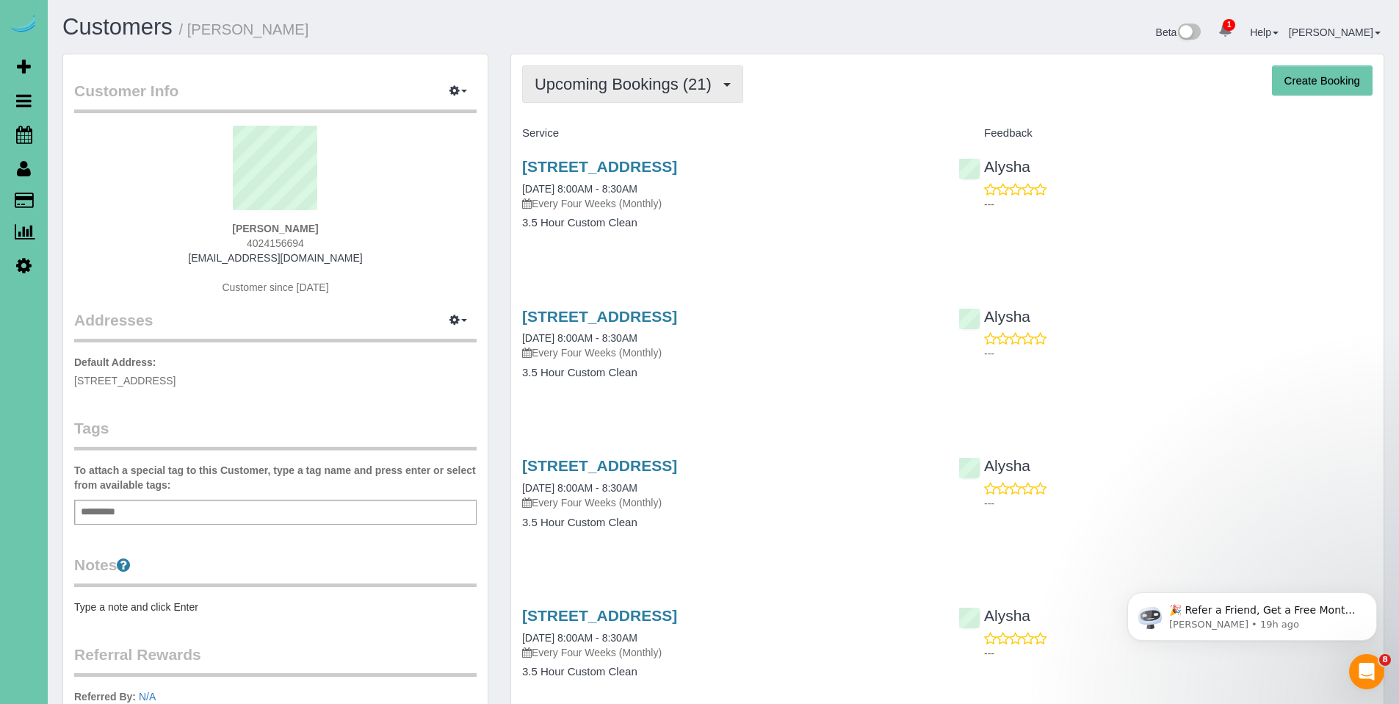
click at [616, 78] on span "Upcoming Bookings (21)" at bounding box center [627, 84] width 184 height 18
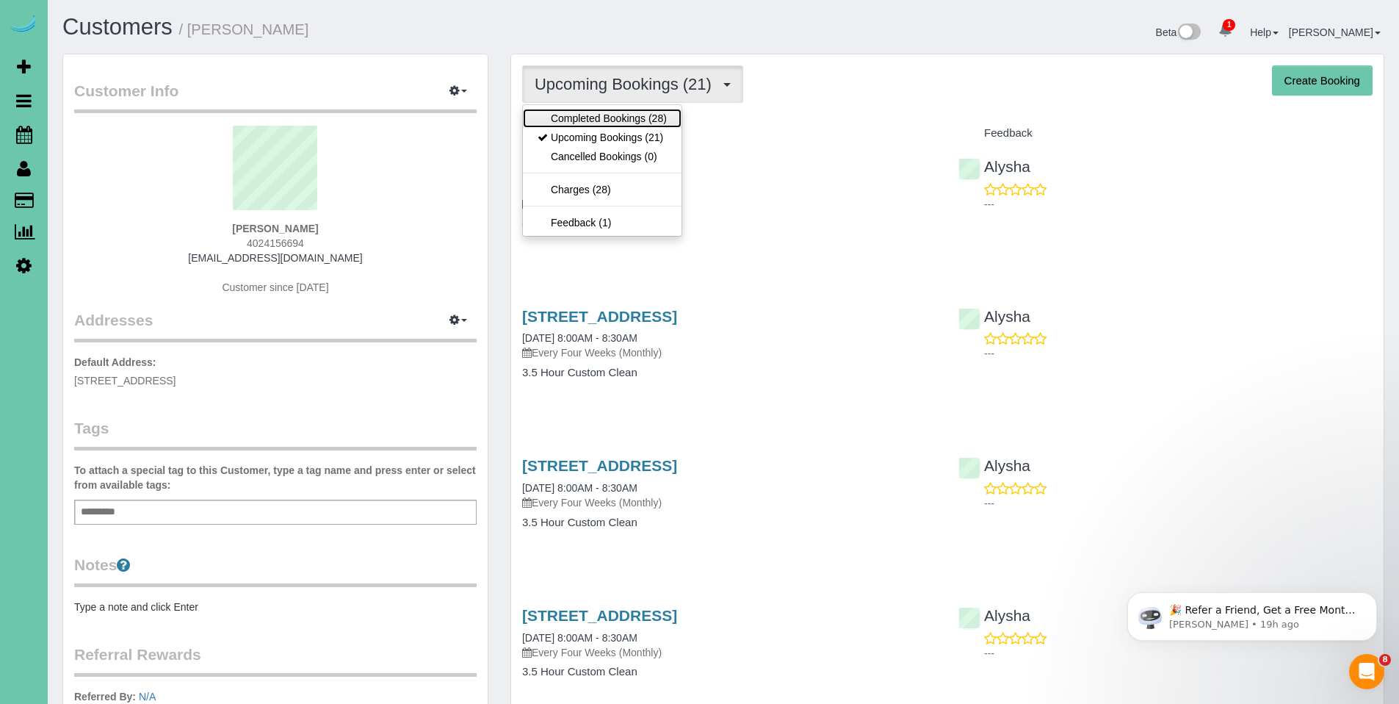
click at [609, 113] on link "Completed Bookings (28)" at bounding box center [602, 118] width 159 height 19
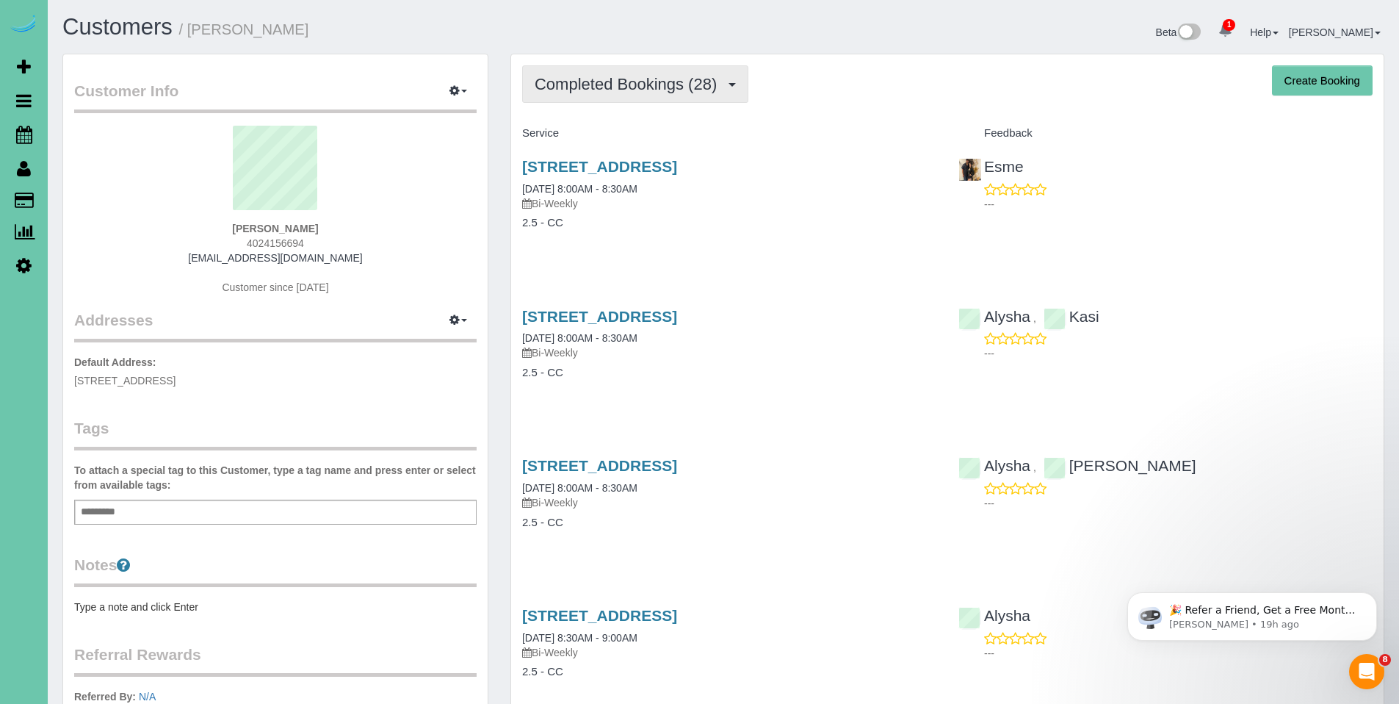
click at [613, 79] on span "Completed Bookings (28)" at bounding box center [630, 84] width 190 height 18
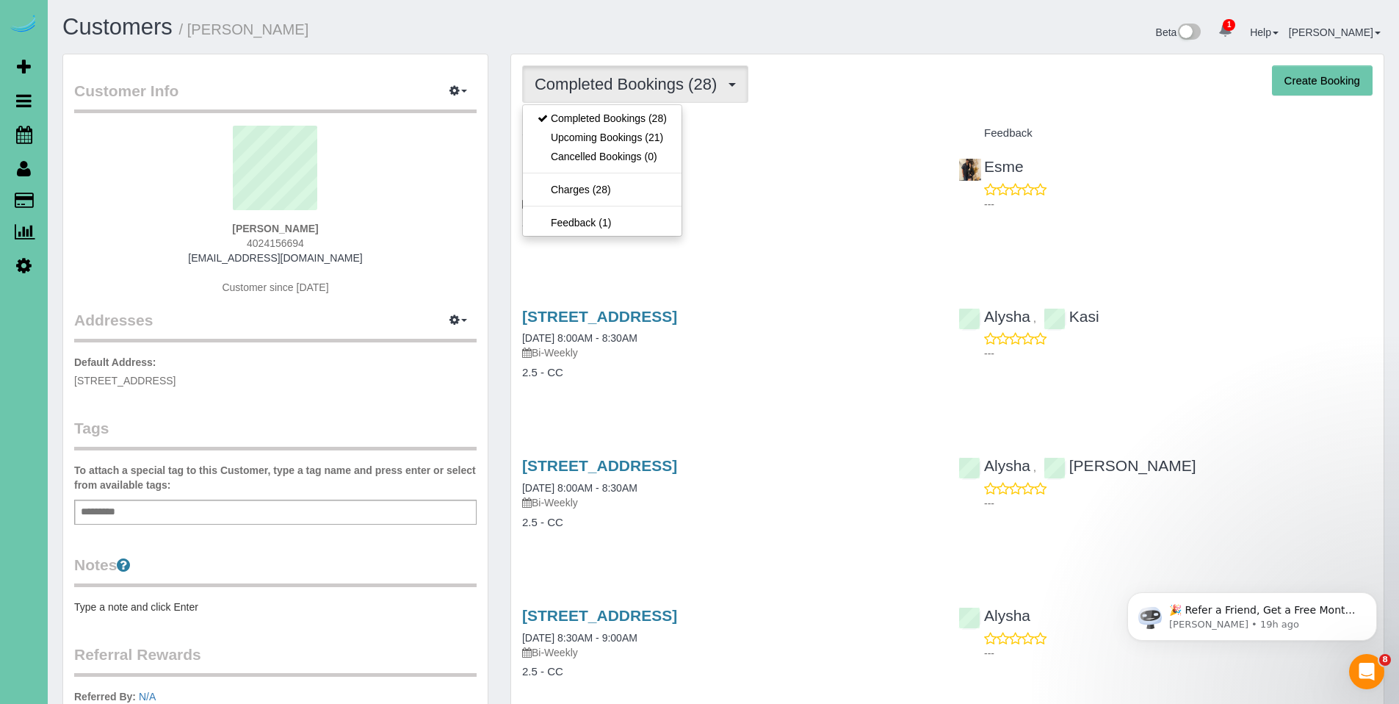
click at [837, 97] on div "Completed Bookings (28) Completed Bookings (28) Upcoming Bookings (21) Cancelle…" at bounding box center [947, 83] width 851 height 37
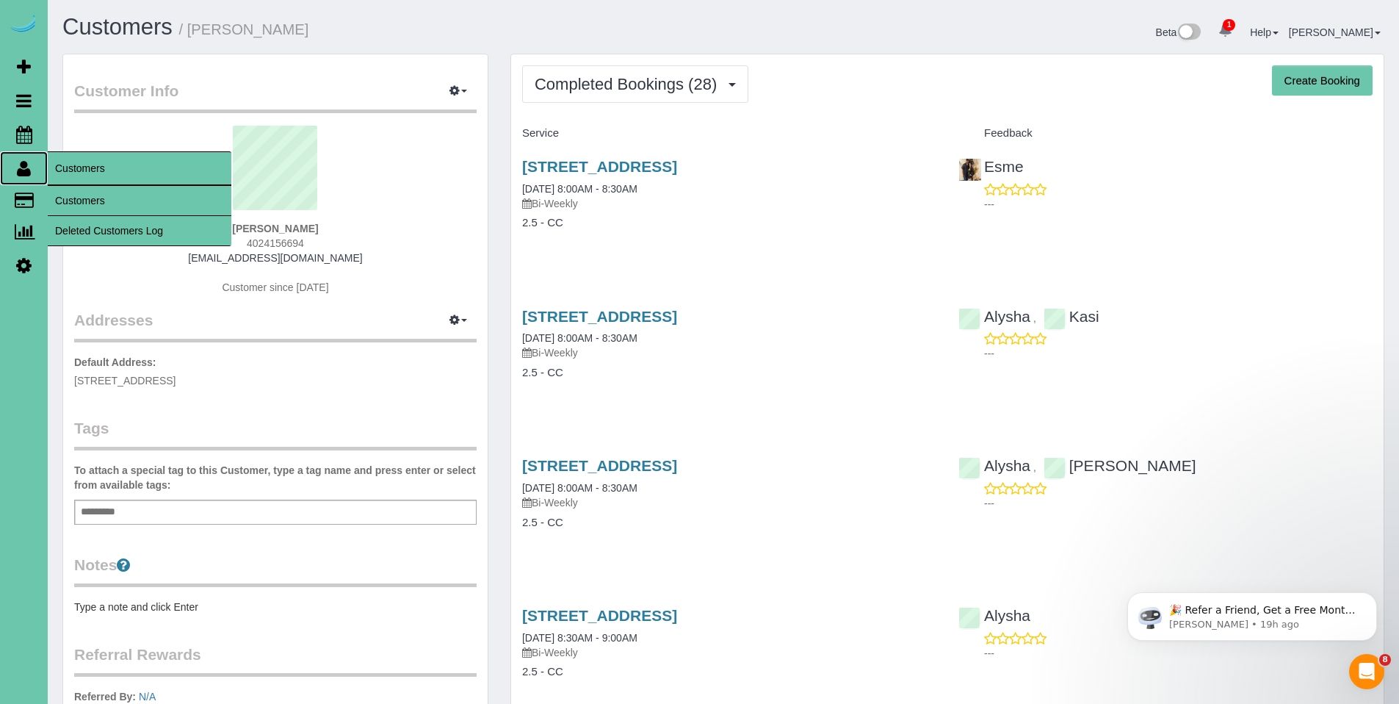
click at [29, 171] on icon at bounding box center [24, 168] width 14 height 18
click at [75, 200] on link "Customers" at bounding box center [140, 200] width 184 height 29
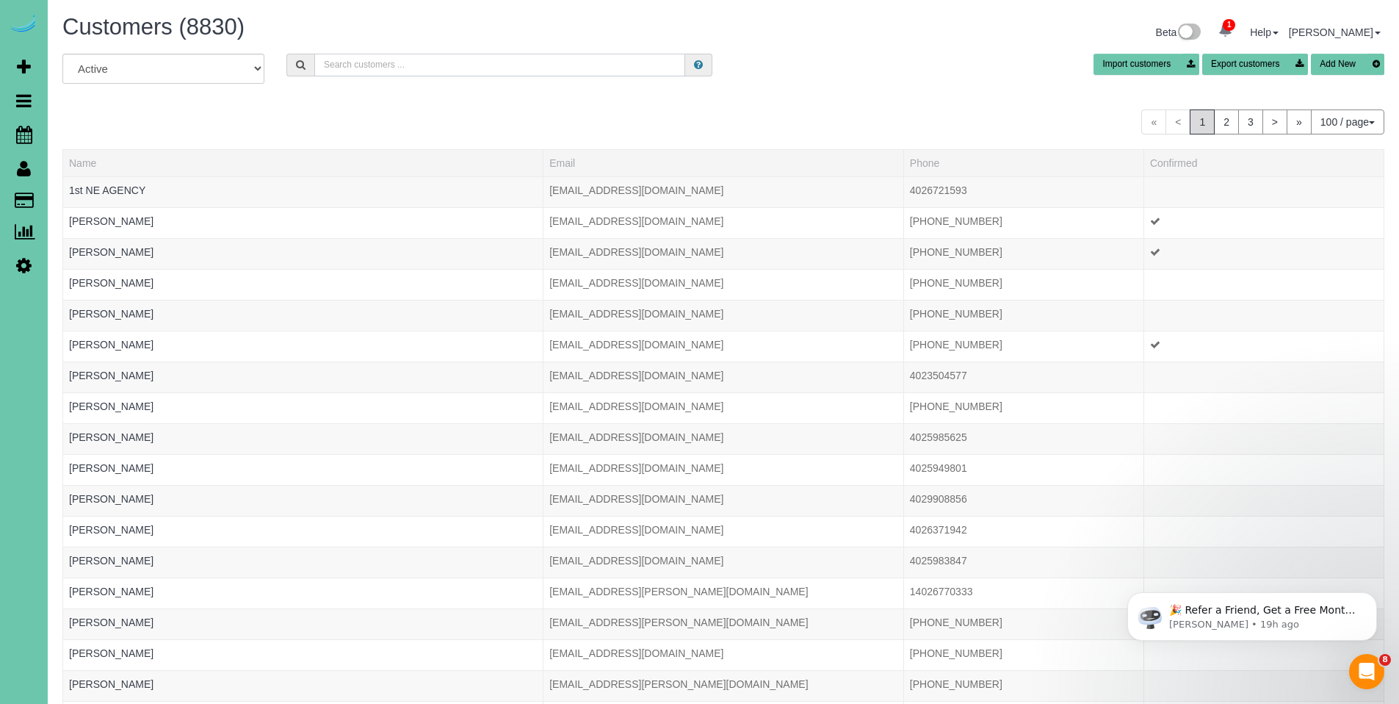
click at [534, 62] on input "text" at bounding box center [499, 65] width 371 height 23
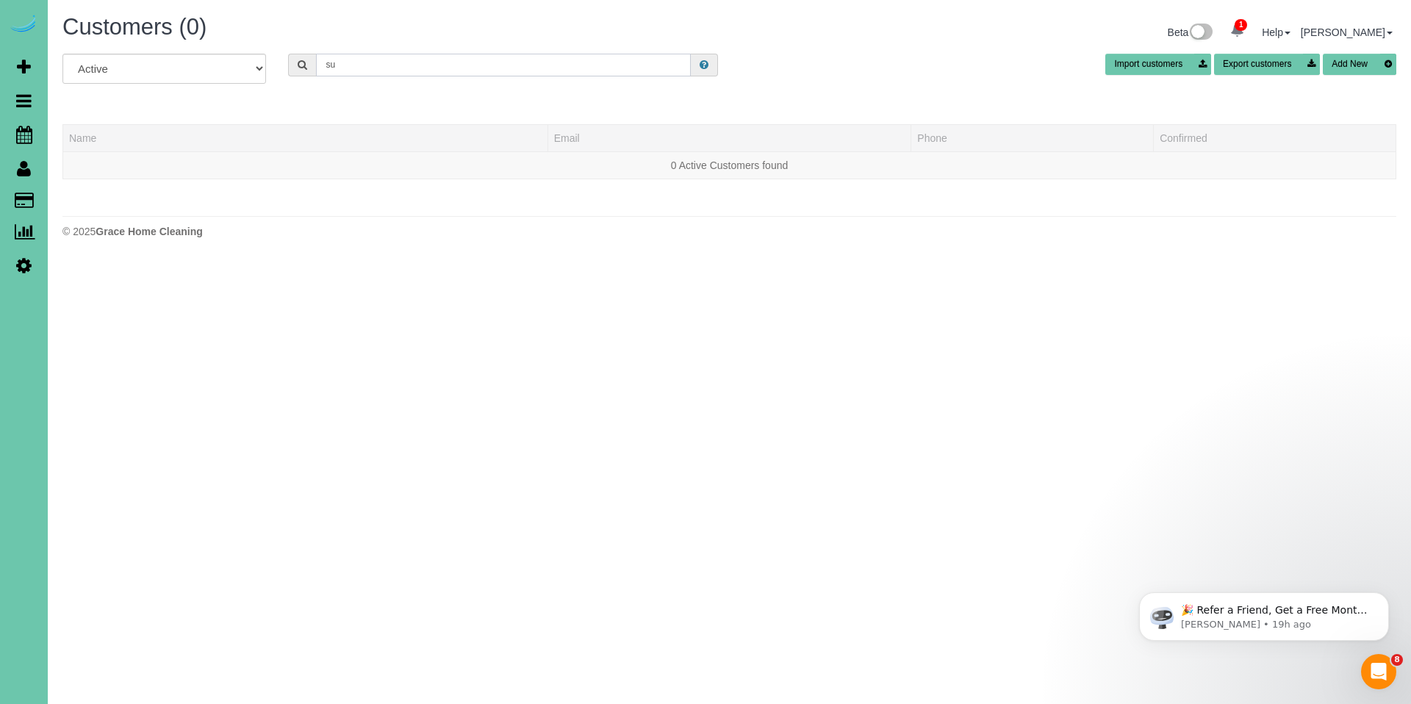
drag, startPoint x: 353, startPoint y: 67, endPoint x: 325, endPoint y: 66, distance: 27.2
click at [325, 66] on input "su" at bounding box center [503, 65] width 375 height 23
click at [406, 65] on input "collin o" at bounding box center [503, 65] width 375 height 23
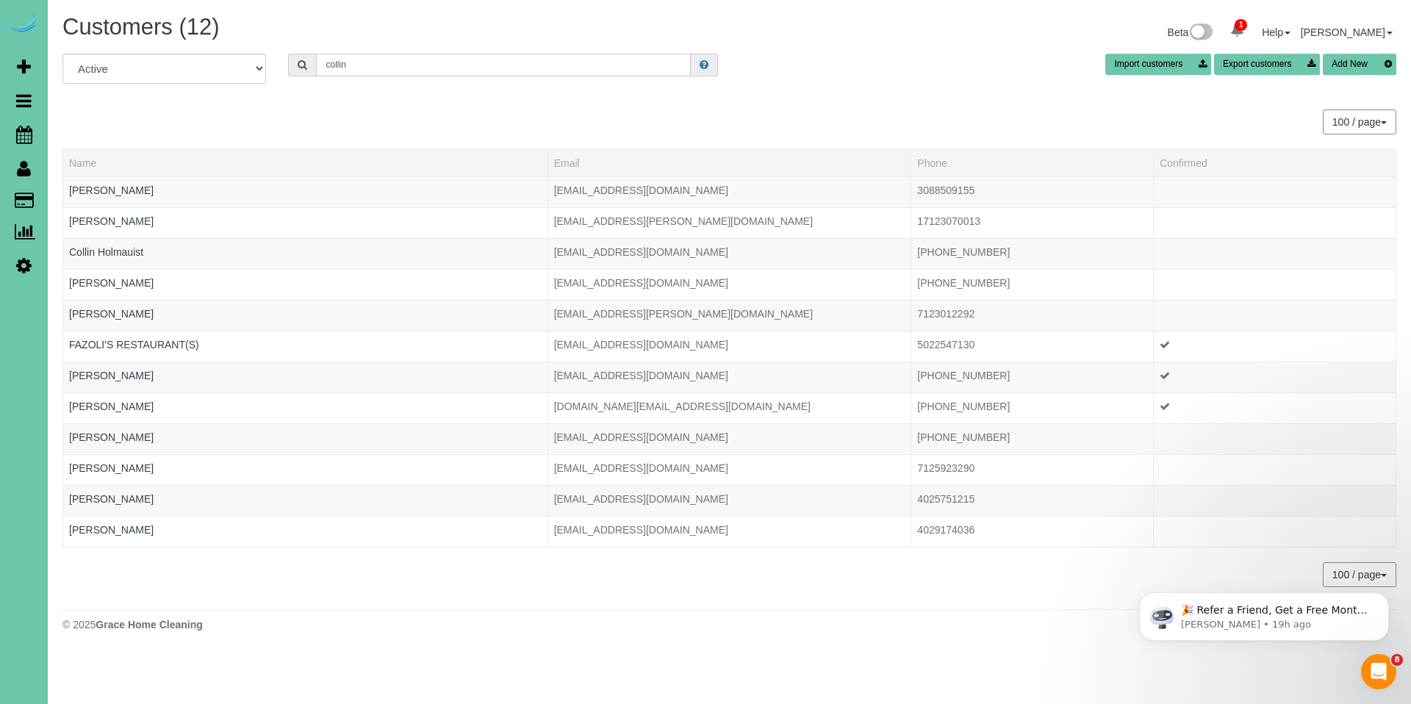
drag, startPoint x: 400, startPoint y: 60, endPoint x: 302, endPoint y: 58, distance: 98.5
click at [302, 58] on div "collin" at bounding box center [503, 65] width 430 height 23
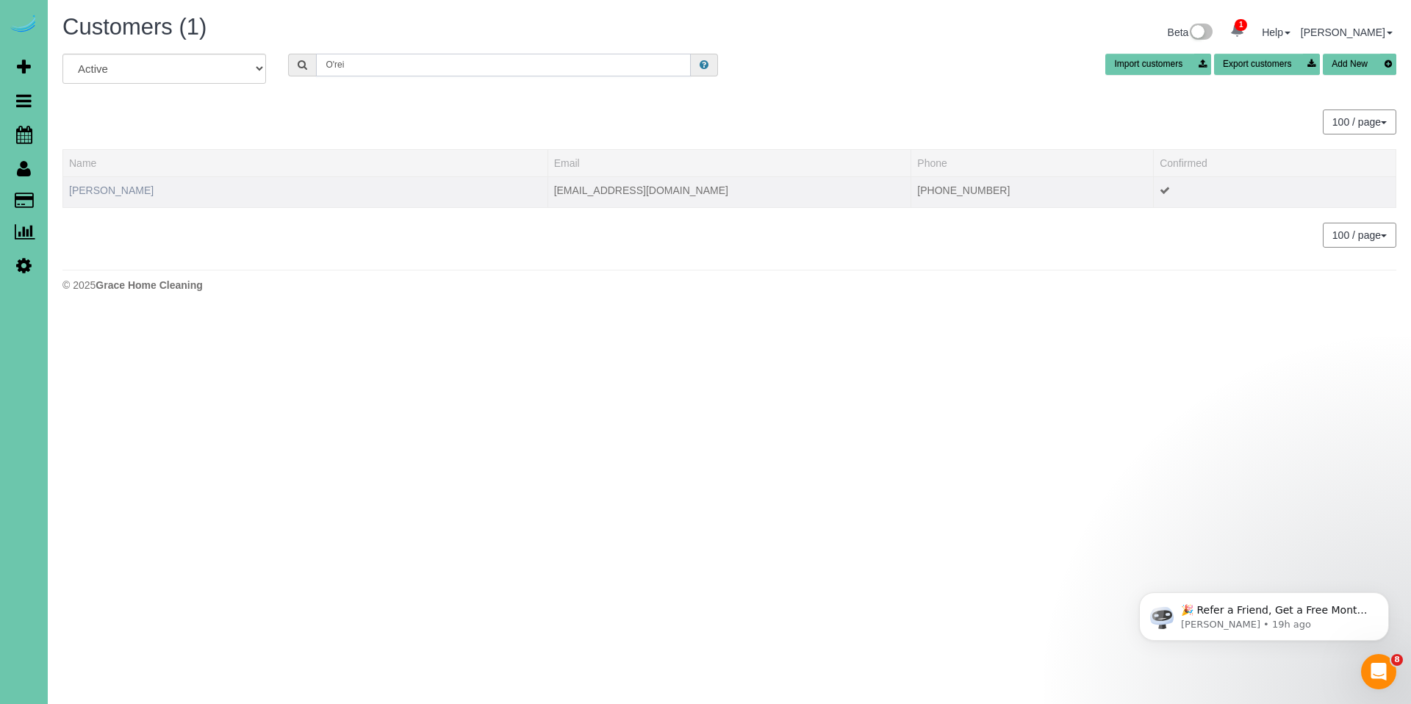
type input "O'rei"
click at [101, 190] on link "Colin O'Reilly" at bounding box center [111, 190] width 84 height 12
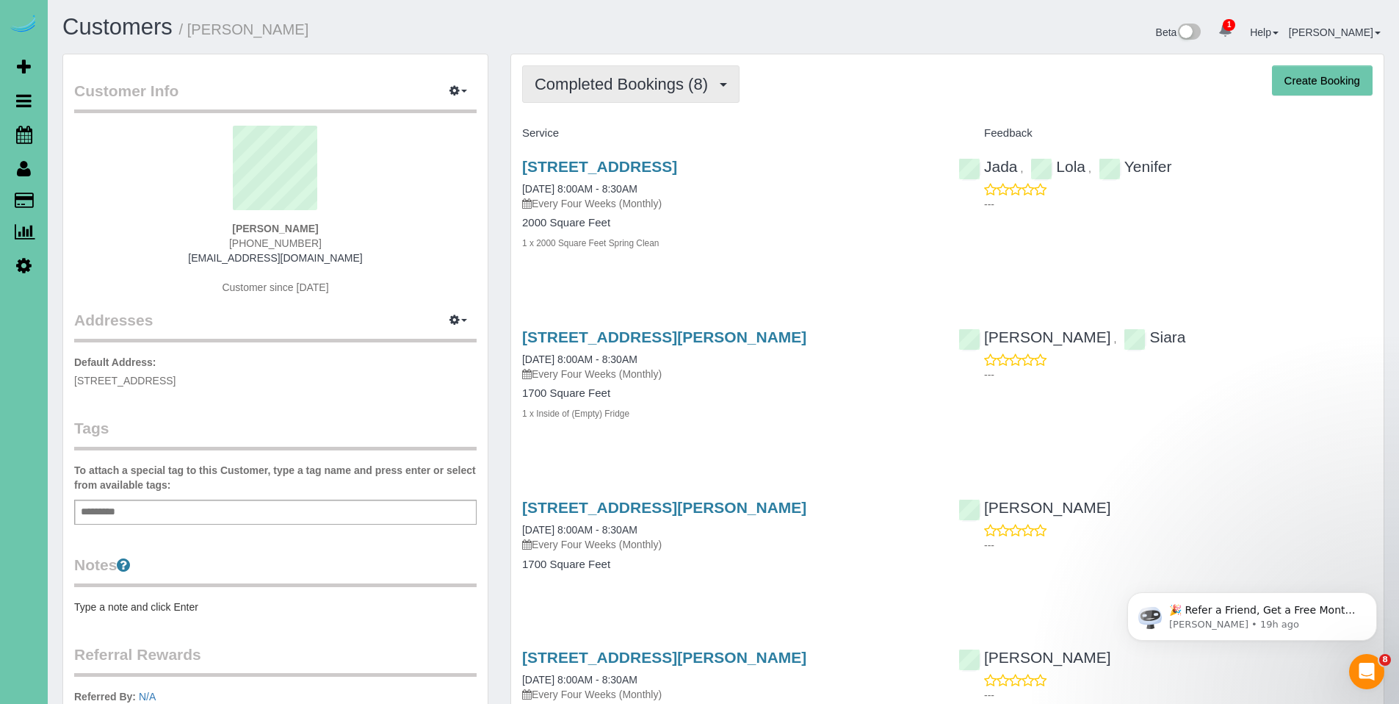
click at [596, 84] on span "Completed Bookings (8)" at bounding box center [625, 84] width 181 height 18
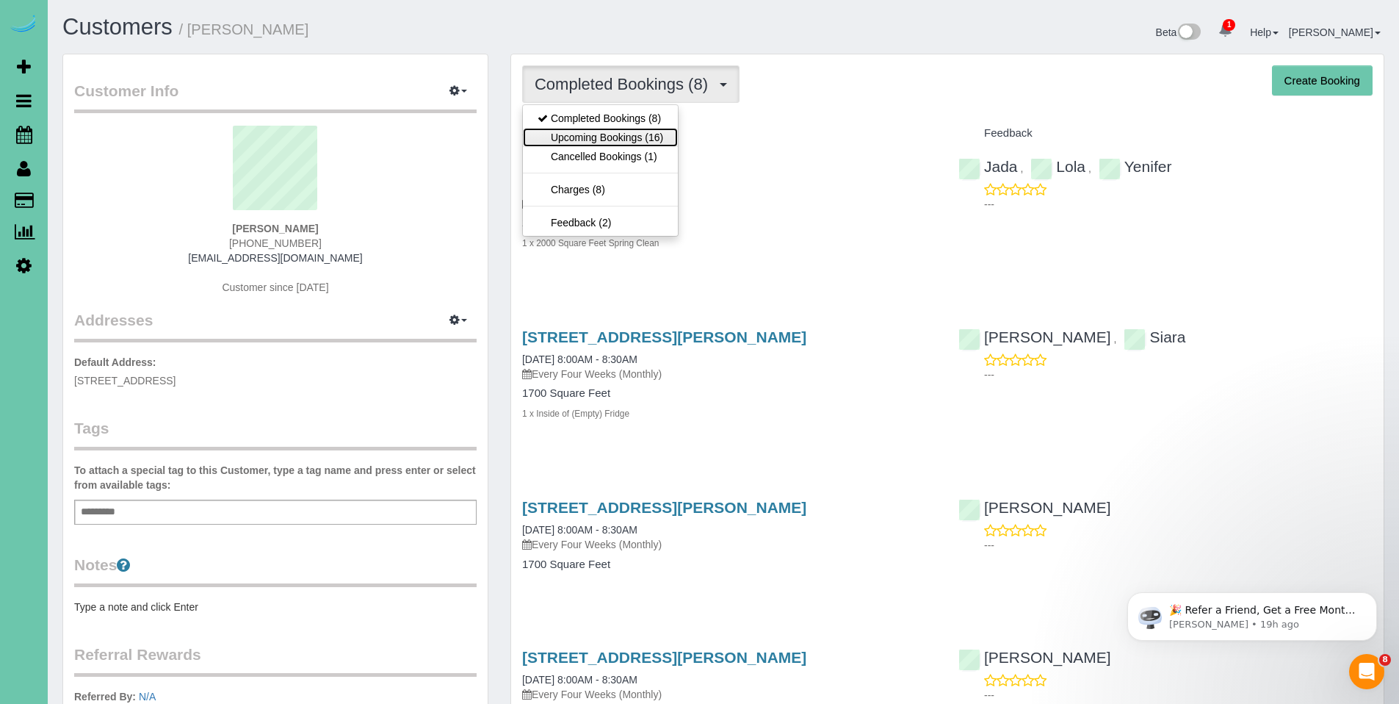
click at [595, 134] on link "Upcoming Bookings (16)" at bounding box center [600, 137] width 155 height 19
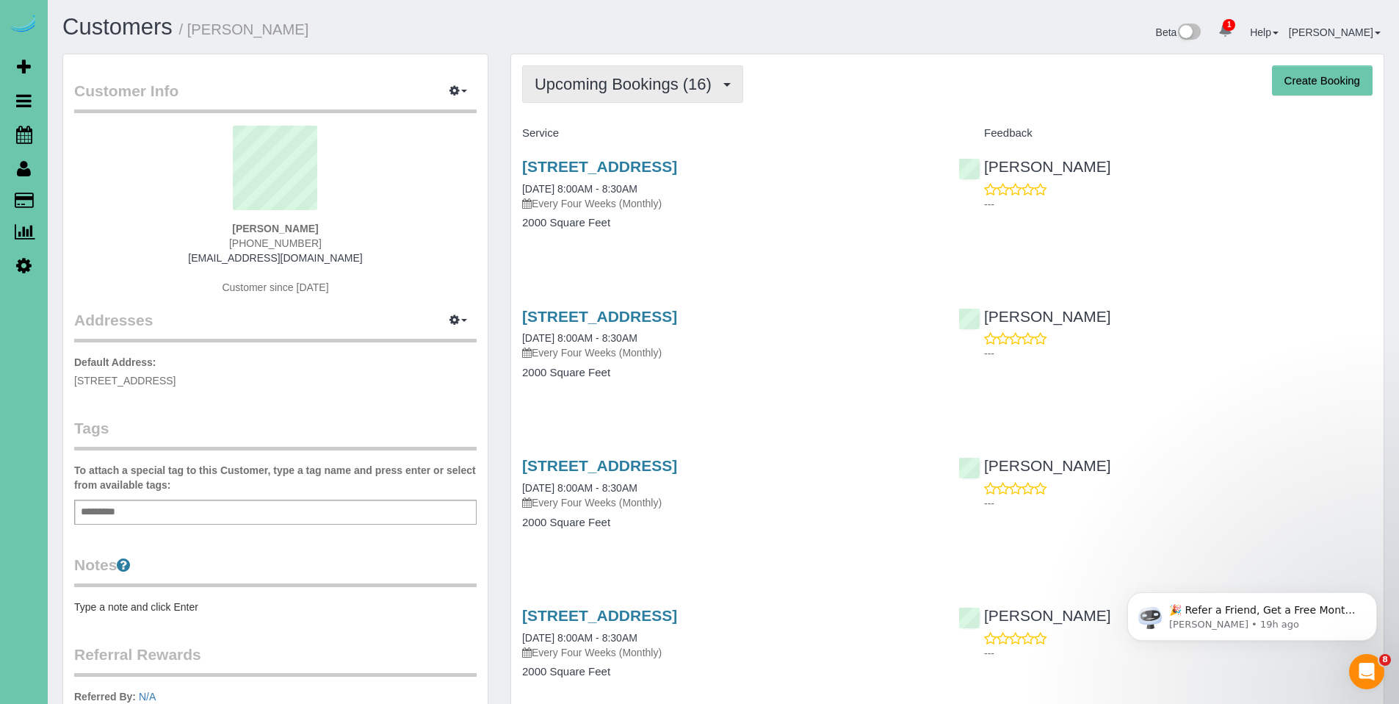
click at [599, 92] on span "Upcoming Bookings (16)" at bounding box center [627, 84] width 184 height 18
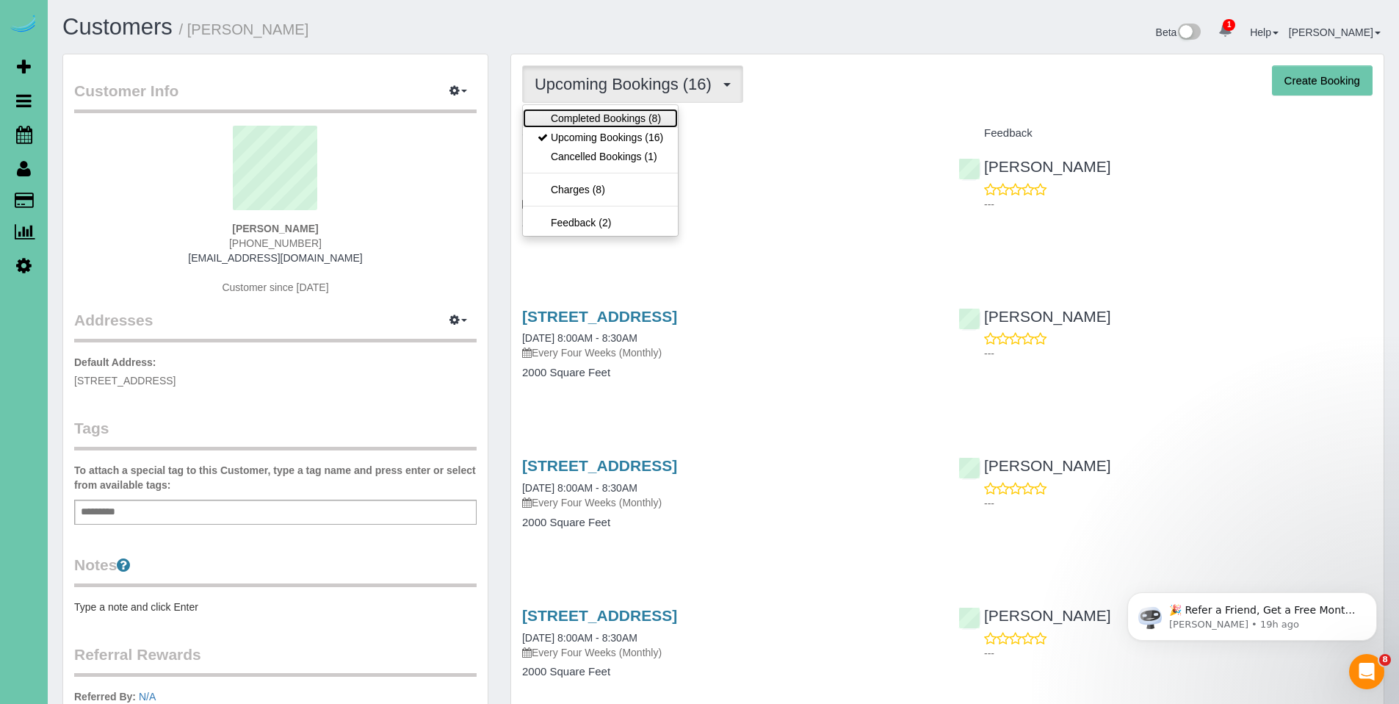
click at [600, 117] on link "Completed Bookings (8)" at bounding box center [600, 118] width 155 height 19
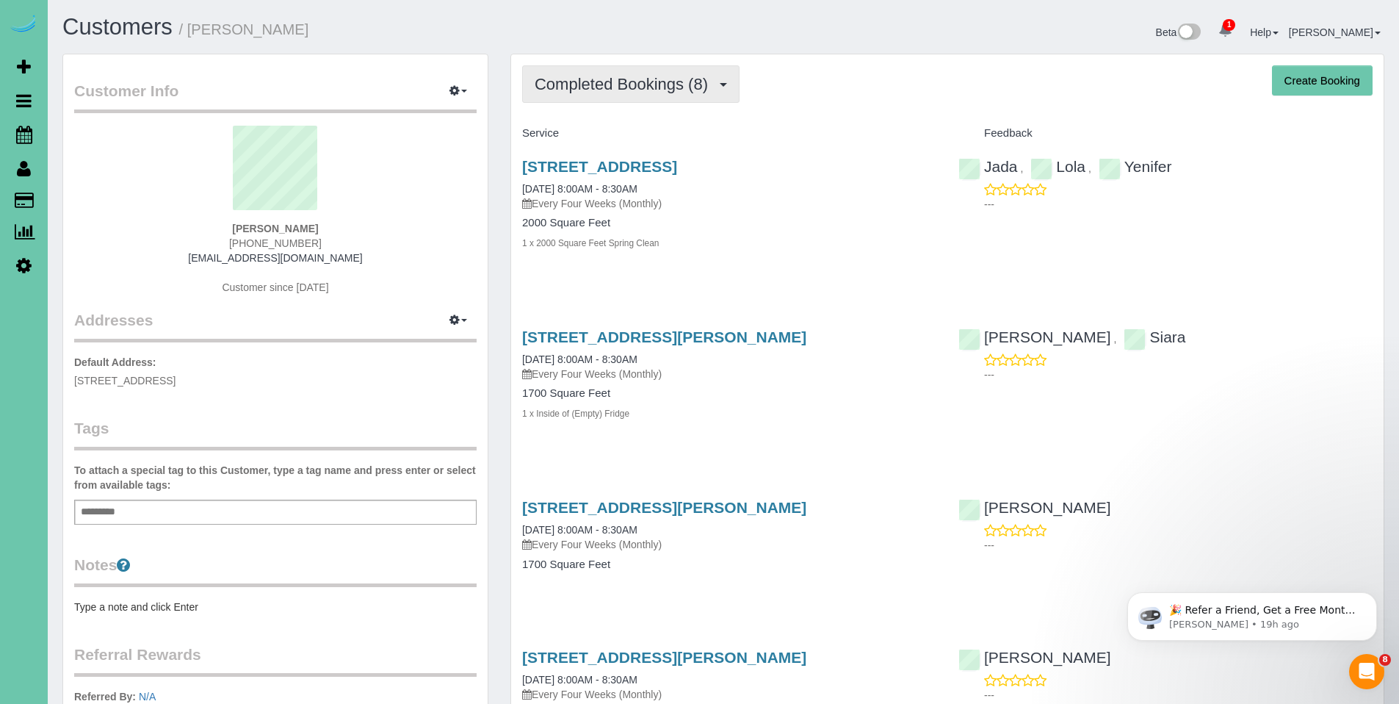
click at [616, 83] on span "Completed Bookings (8)" at bounding box center [625, 84] width 181 height 18
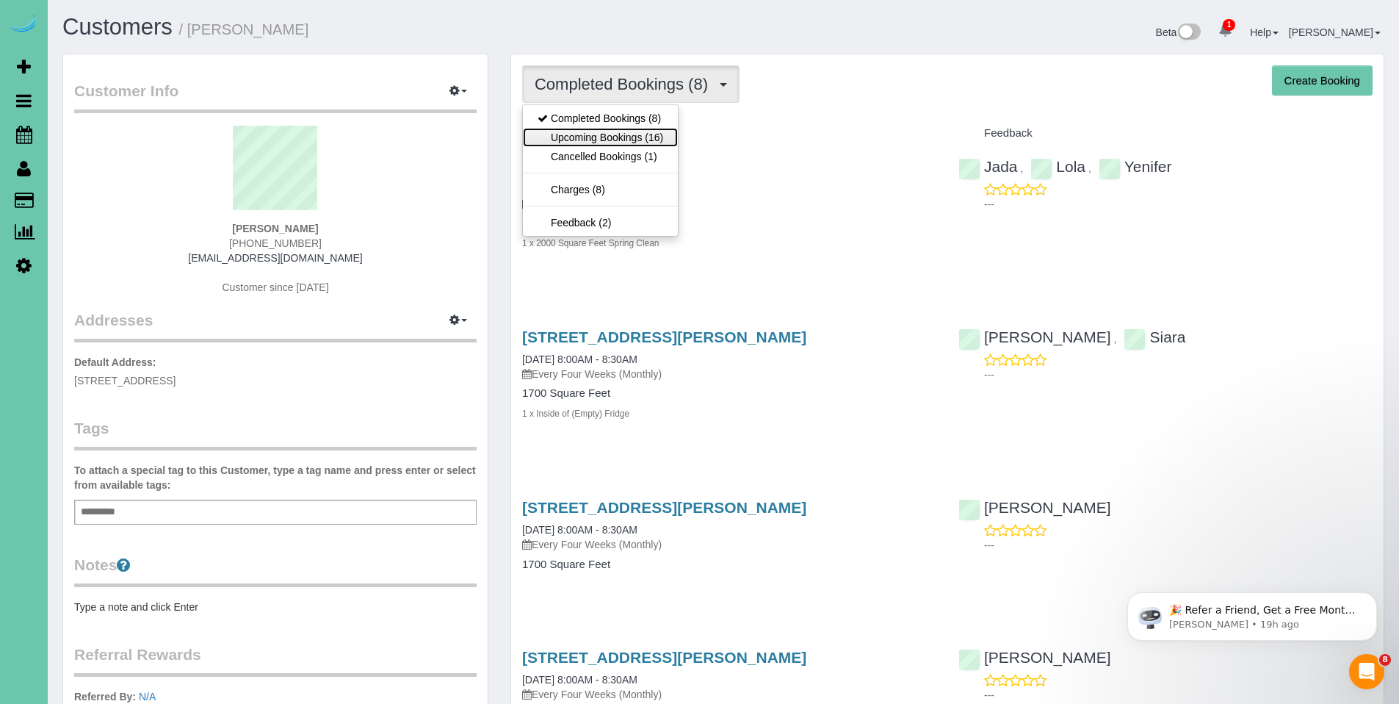
click at [613, 136] on link "Upcoming Bookings (16)" at bounding box center [600, 137] width 155 height 19
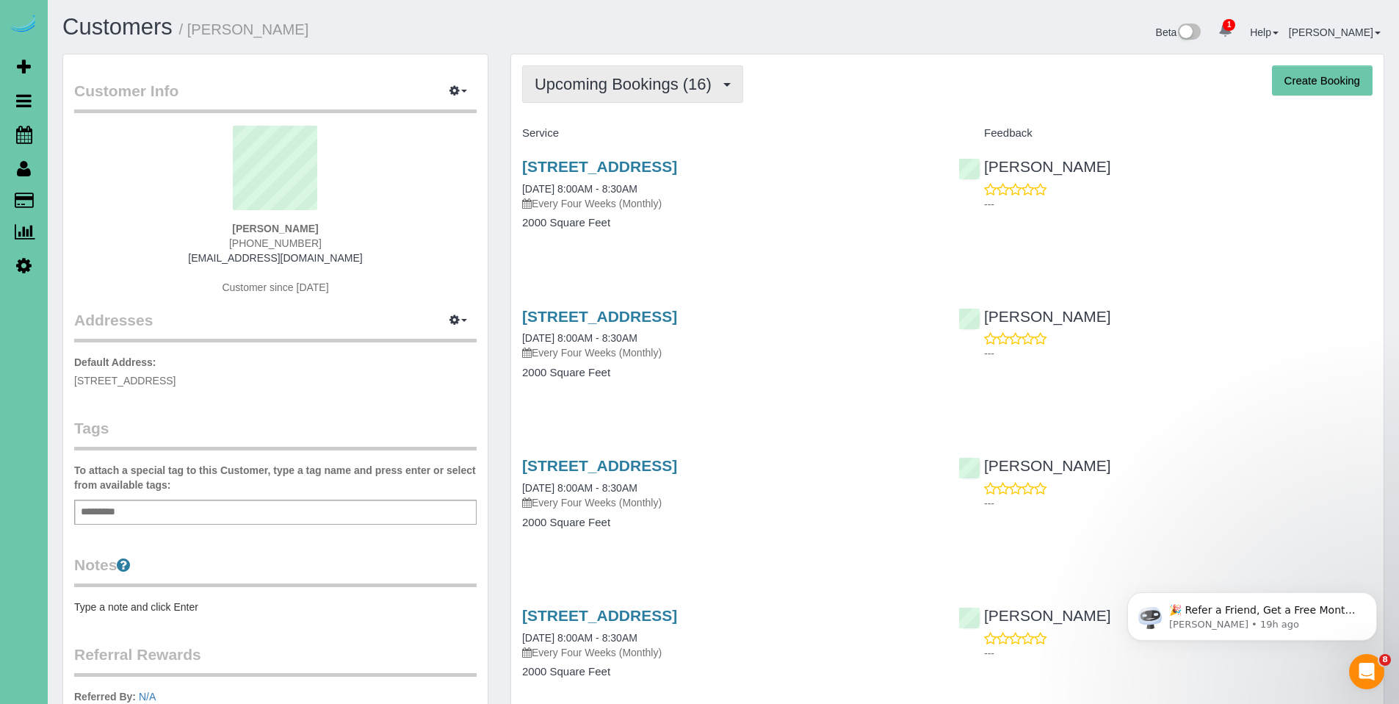
click at [602, 90] on span "Upcoming Bookings (16)" at bounding box center [627, 84] width 184 height 18
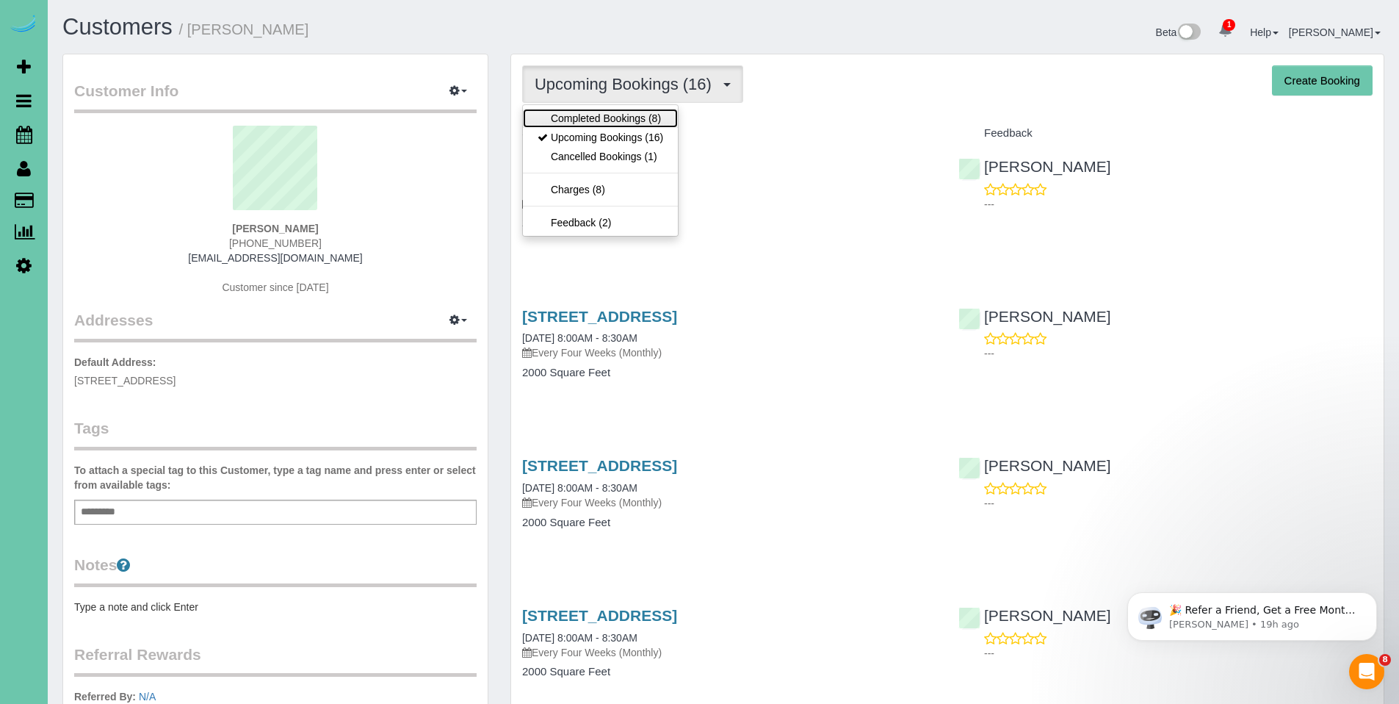
click at [603, 121] on link "Completed Bookings (8)" at bounding box center [600, 118] width 155 height 19
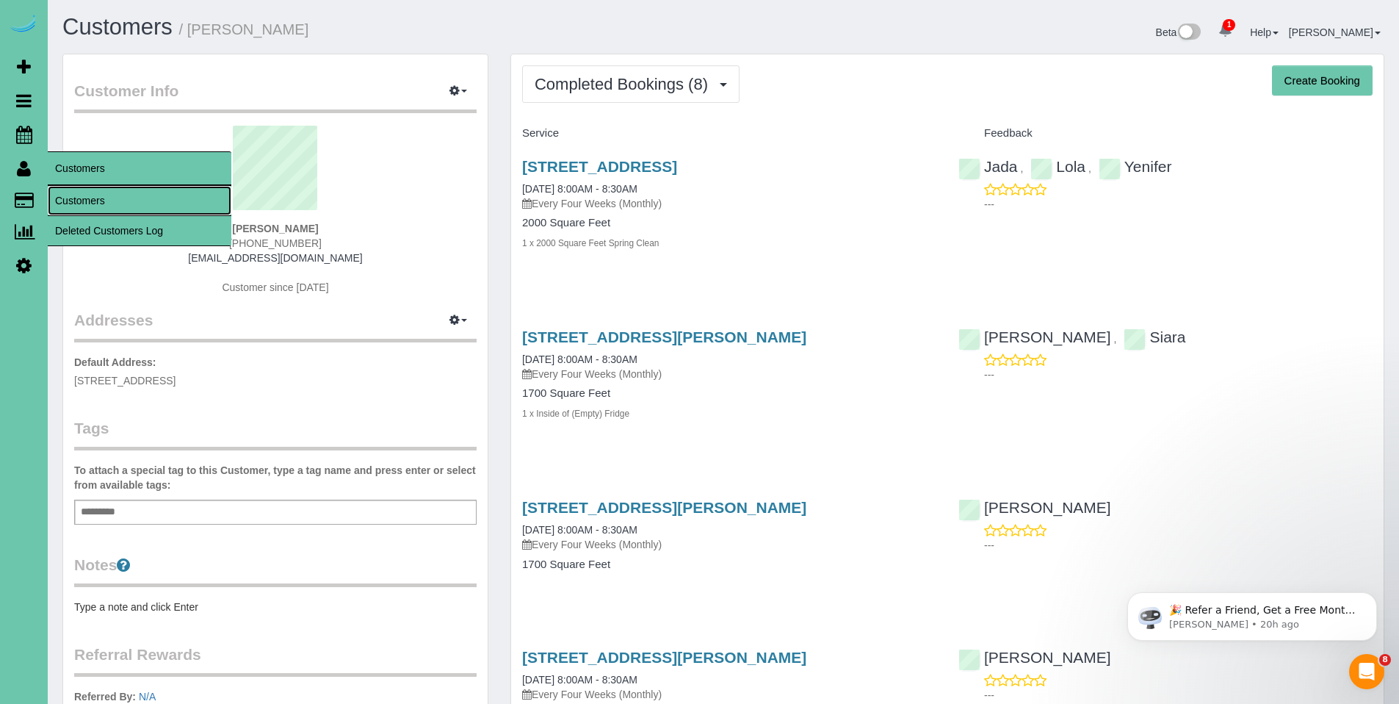
click at [122, 200] on link "Customers" at bounding box center [140, 200] width 184 height 29
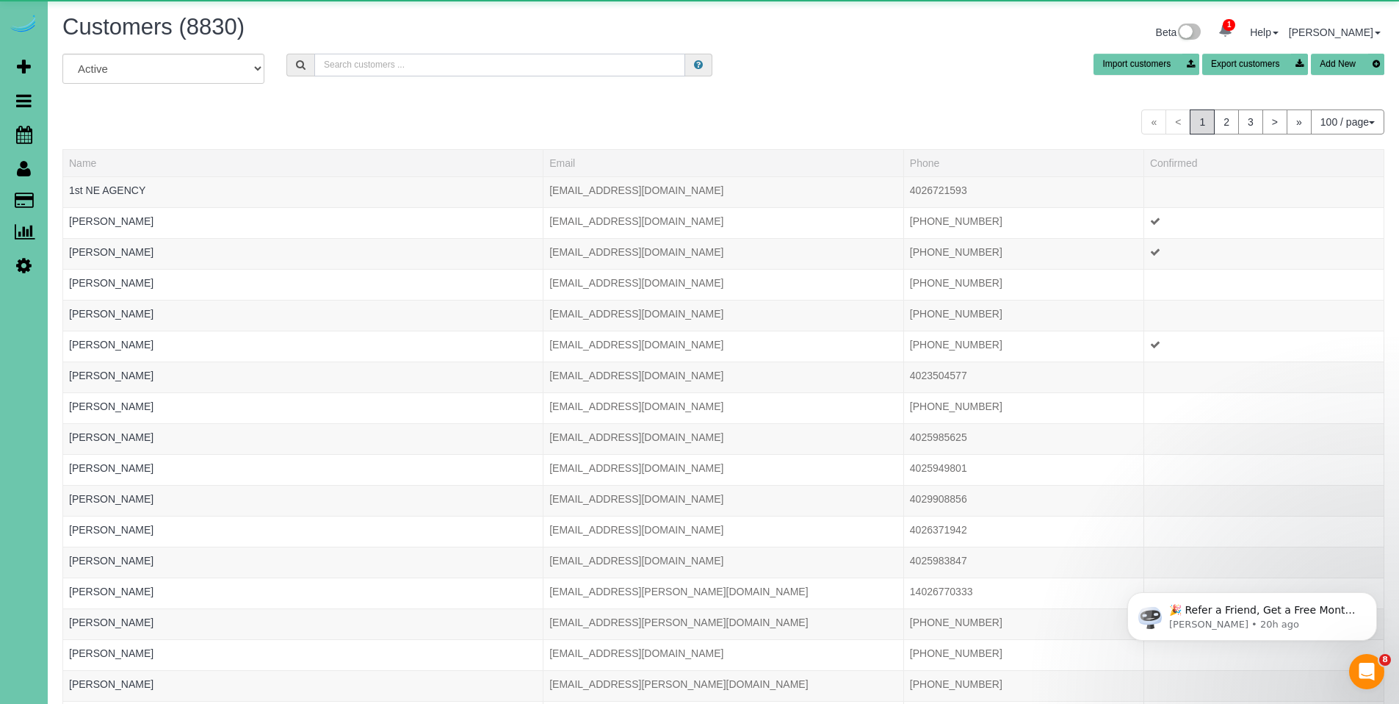
click at [372, 60] on input "text" at bounding box center [499, 65] width 371 height 23
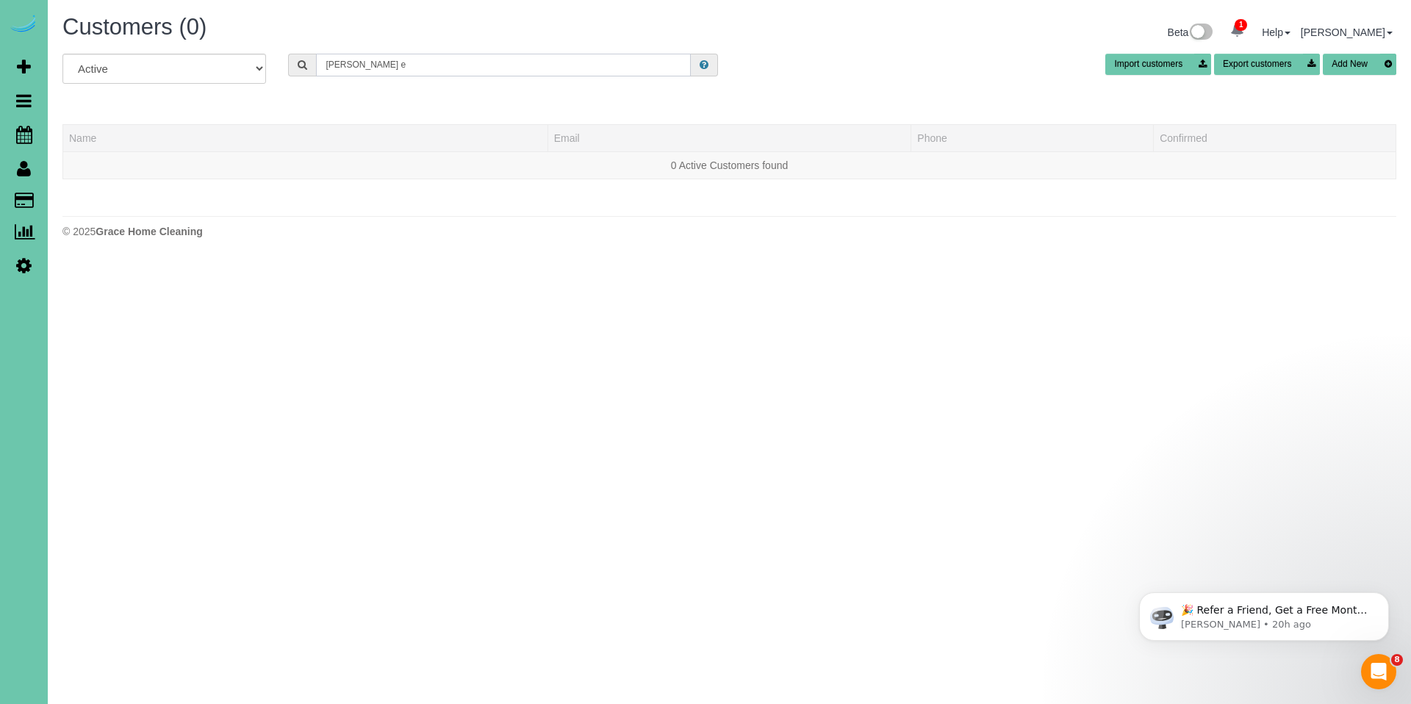
type input "candance e"
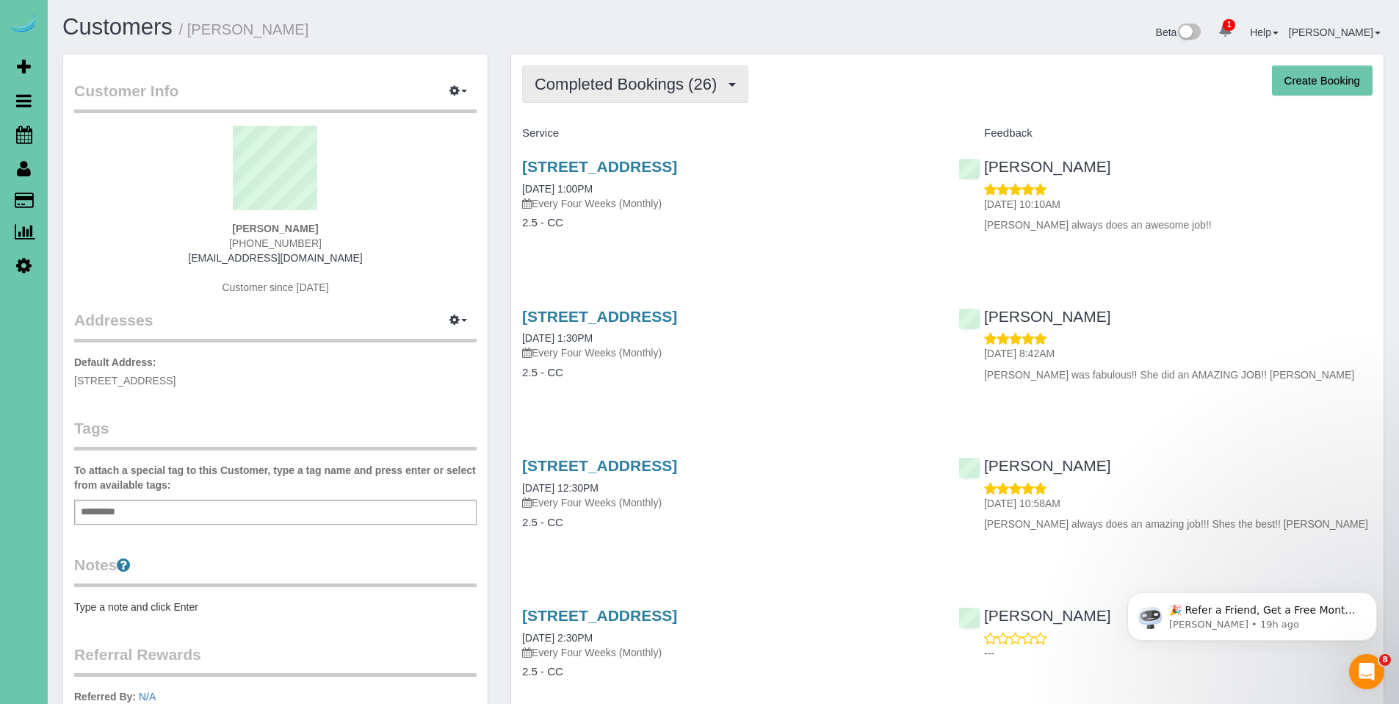
click at [623, 86] on span "Completed Bookings (26)" at bounding box center [630, 84] width 190 height 18
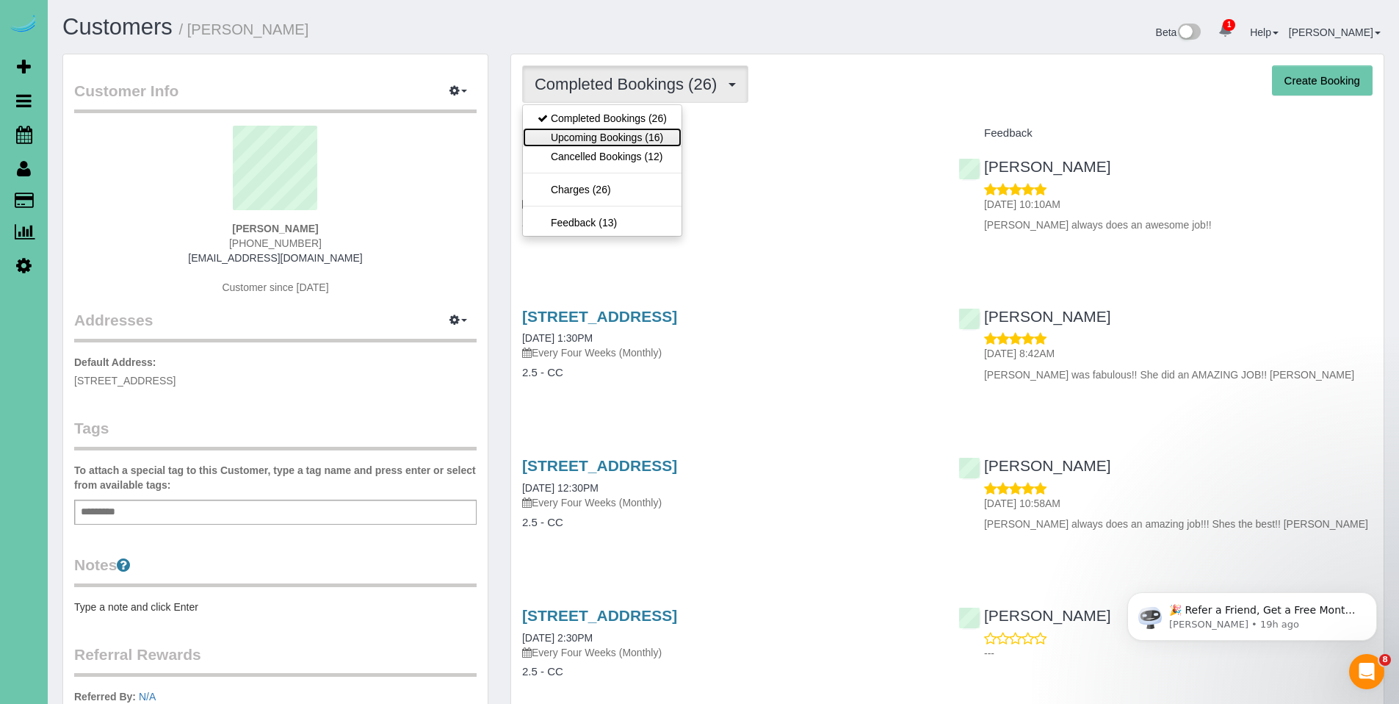
click at [613, 131] on link "Upcoming Bookings (16)" at bounding box center [602, 137] width 159 height 19
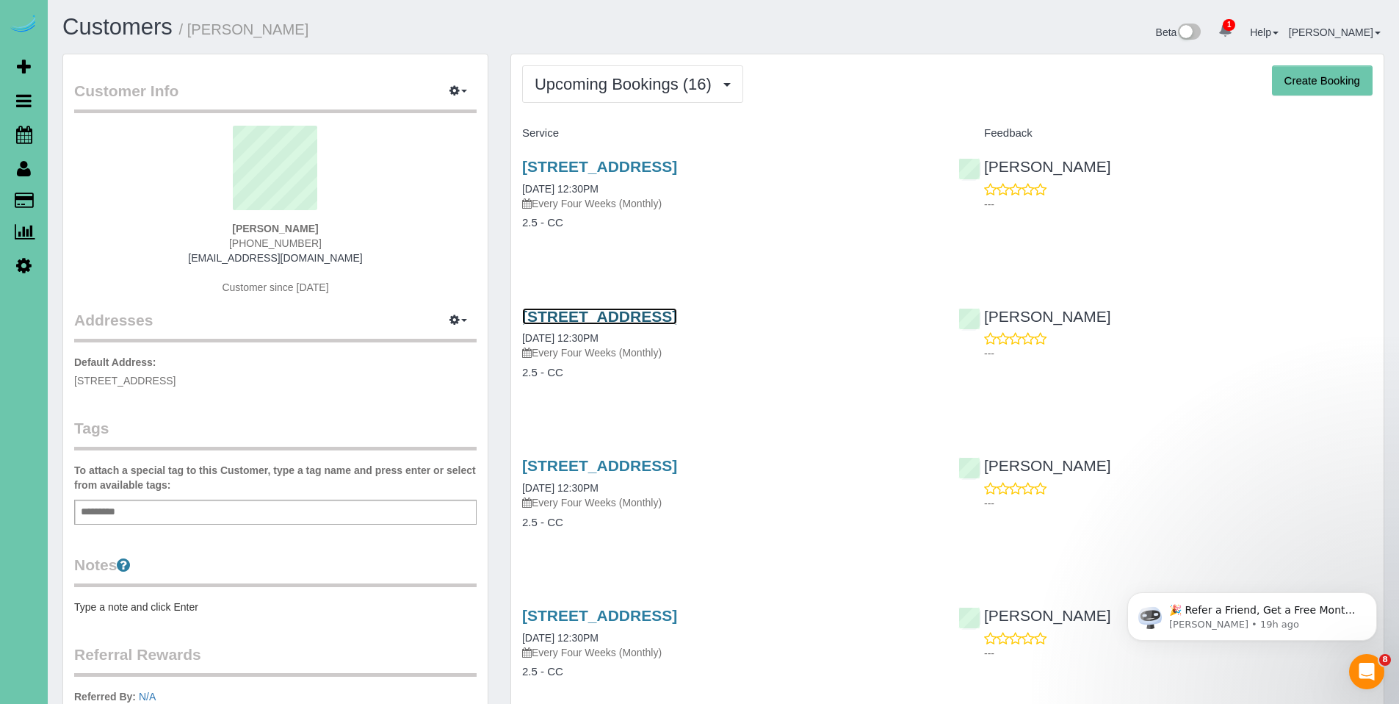
click at [657, 324] on link "7602 N 124th Street, Omaha, NE 68142" at bounding box center [599, 316] width 155 height 17
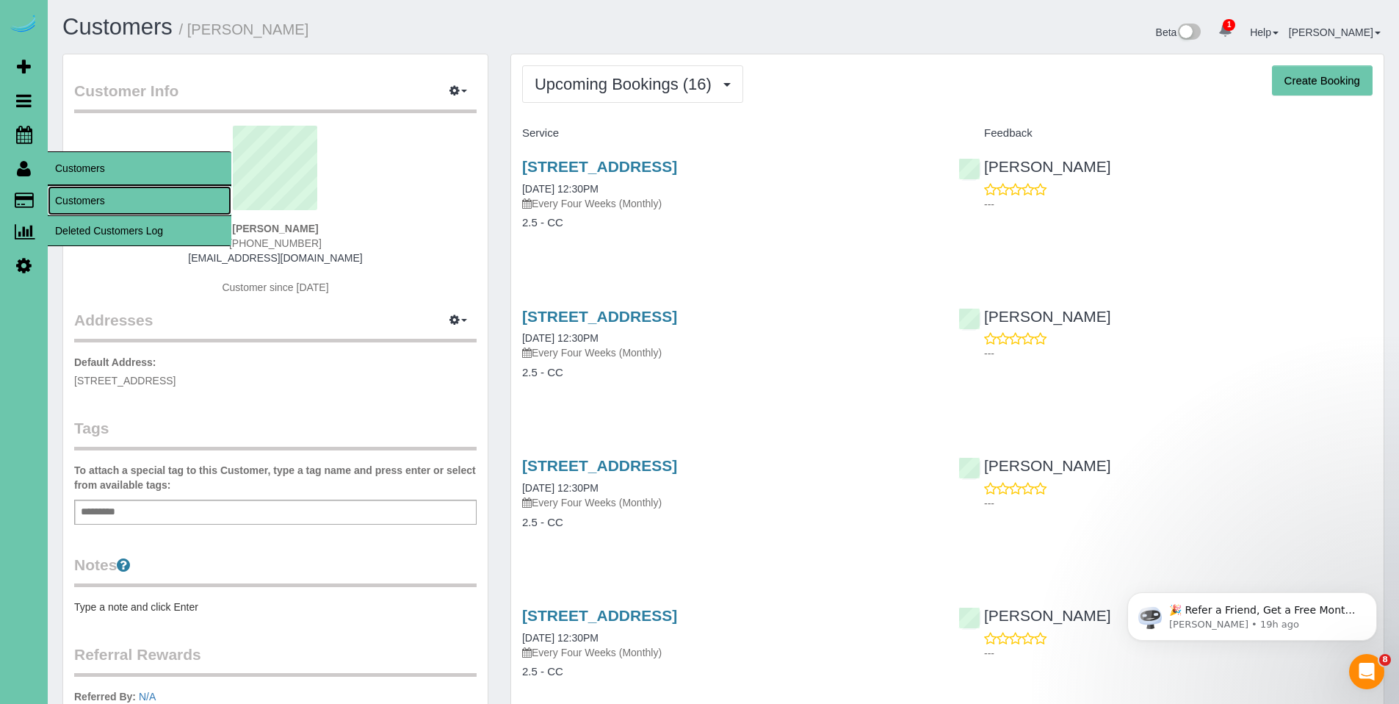
click at [88, 205] on link "Customers" at bounding box center [140, 200] width 184 height 29
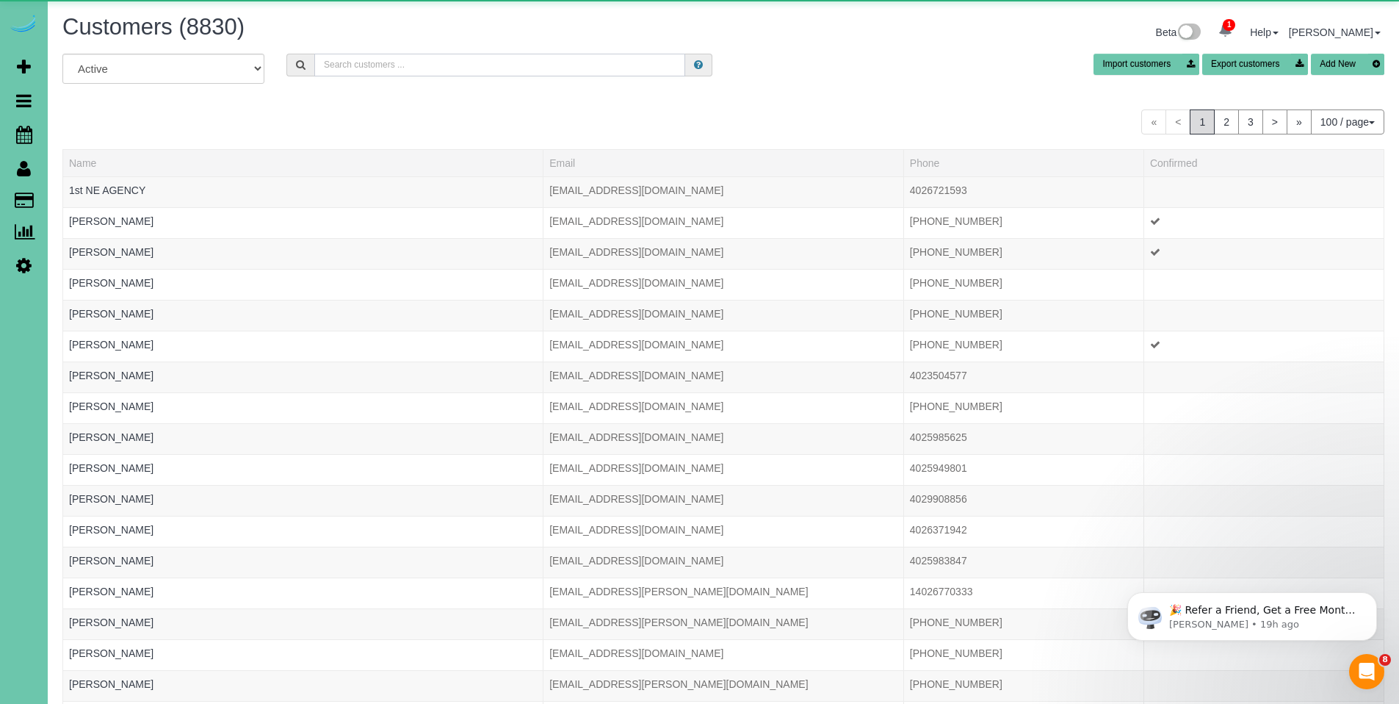
click at [380, 68] on input "text" at bounding box center [499, 65] width 371 height 23
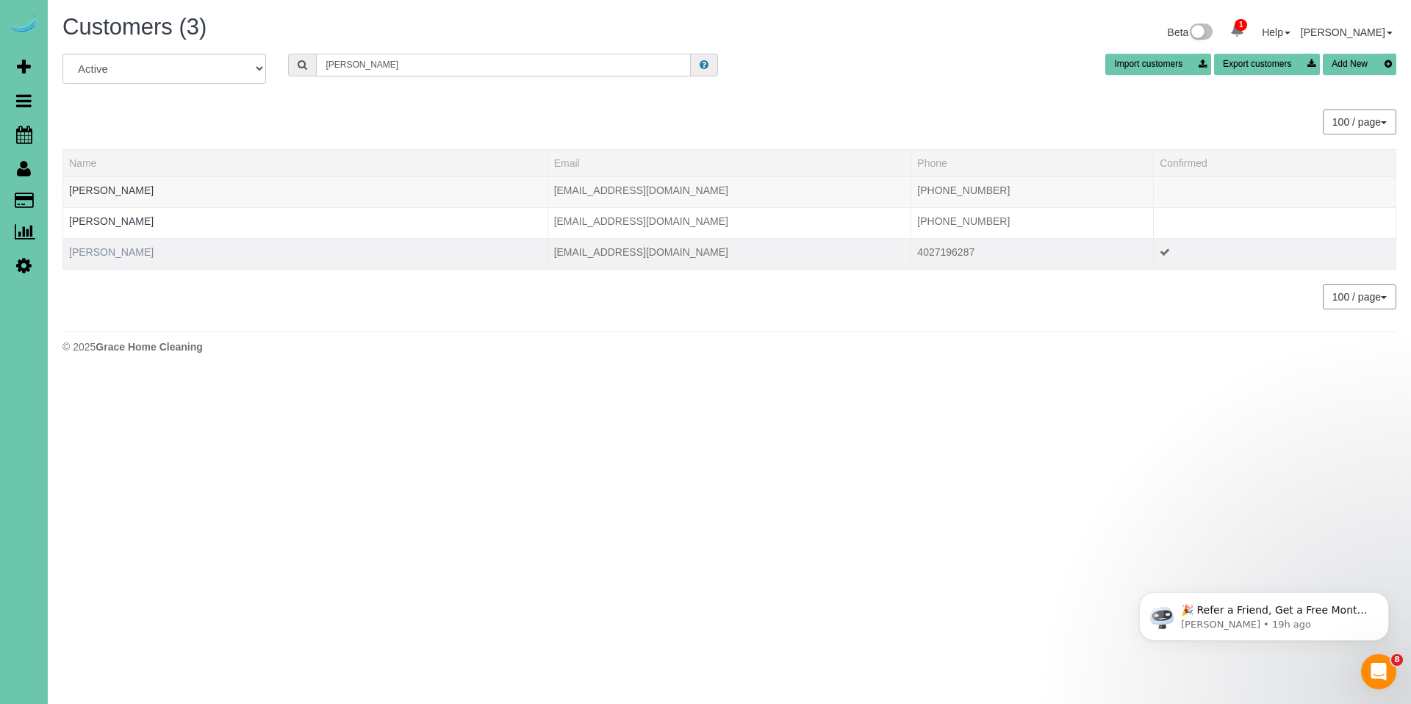
type input "brune"
click at [102, 253] on link "Sarah Brune" at bounding box center [111, 252] width 84 height 12
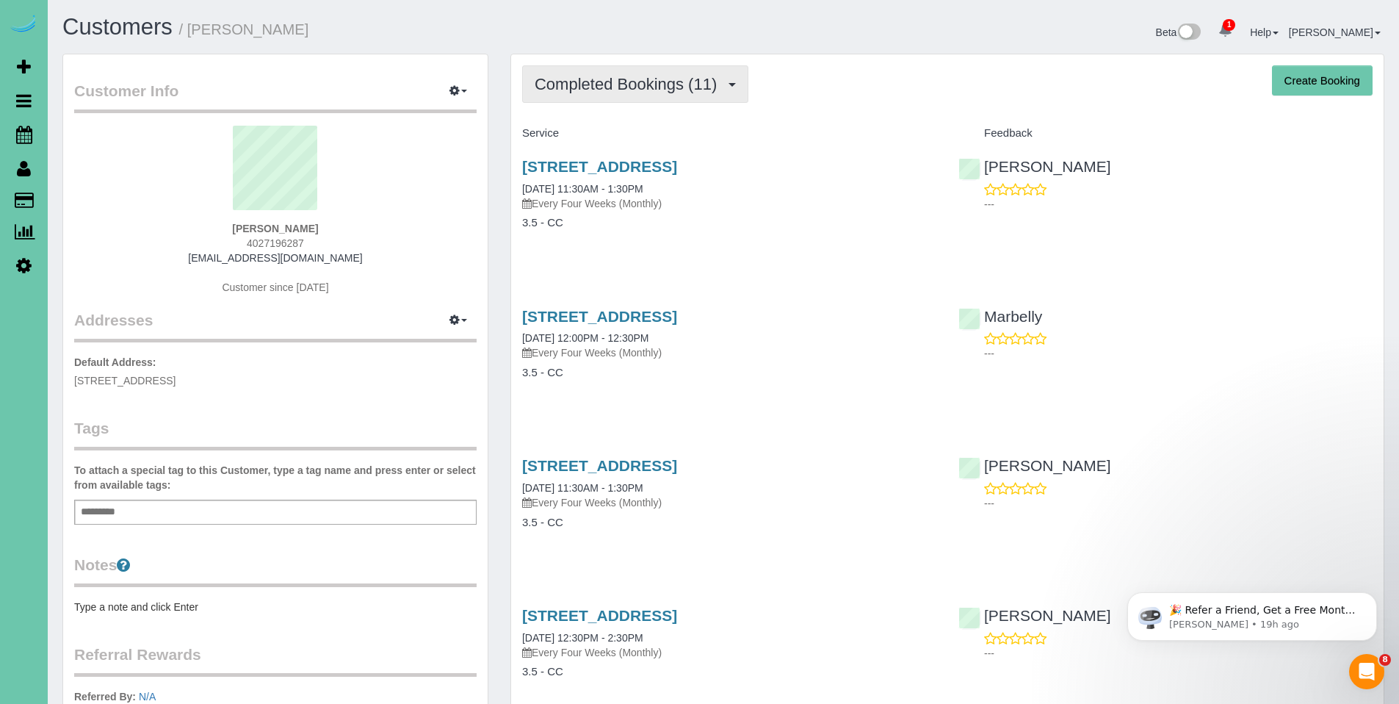
click at [643, 81] on span "Completed Bookings (11)" at bounding box center [630, 84] width 190 height 18
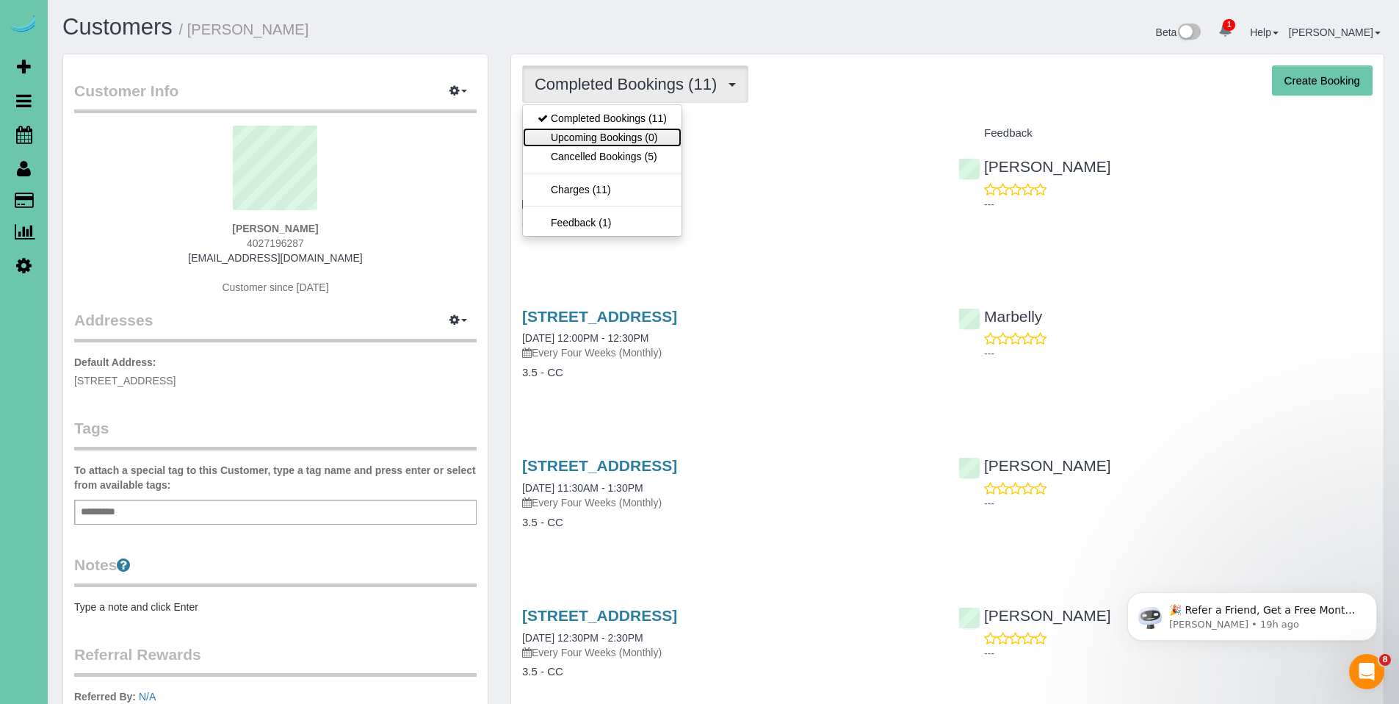
click at [608, 137] on link "Upcoming Bookings (0)" at bounding box center [602, 137] width 159 height 19
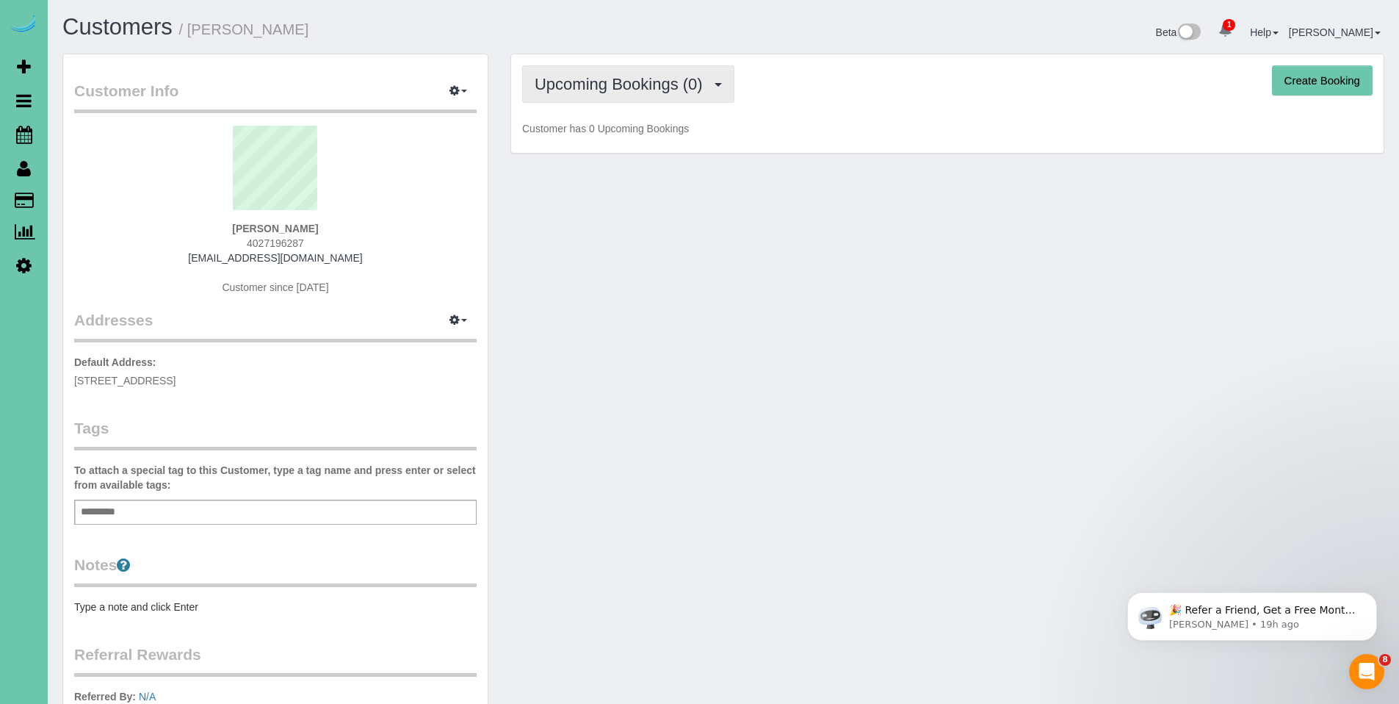
click at [647, 93] on button "Upcoming Bookings (0)" at bounding box center [628, 83] width 212 height 37
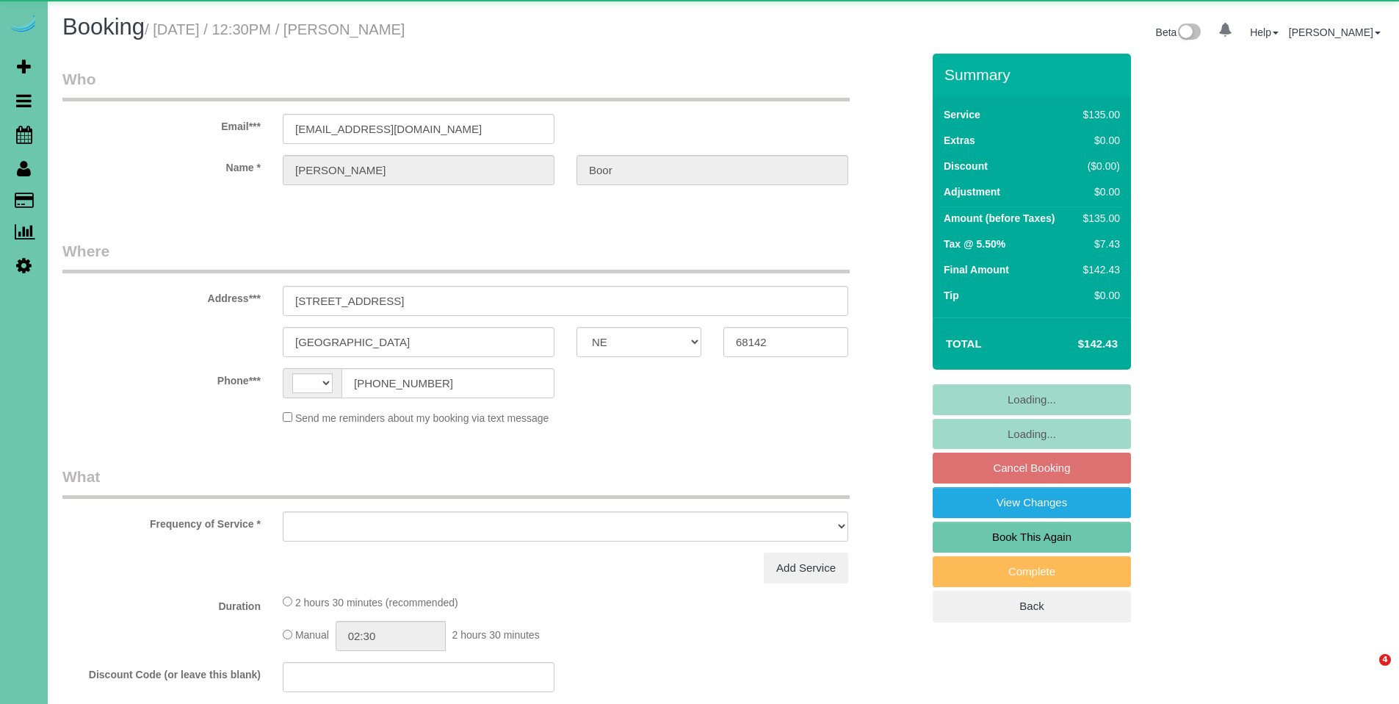
select select "NE"
select select "string:[GEOGRAPHIC_DATA]"
select select "object:626"
select select "string:fspay-9695614a-b818-4ff3-bede-f09b415a1bb8"
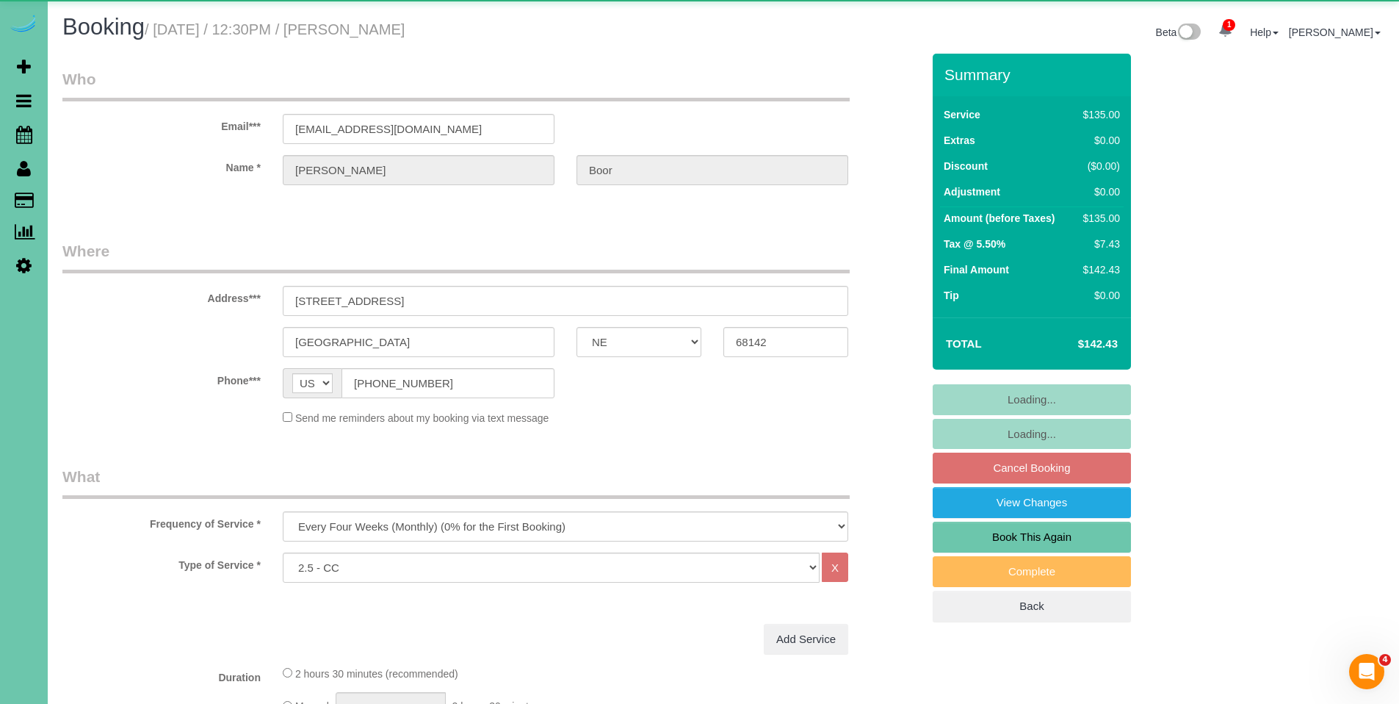
select select "object:842"
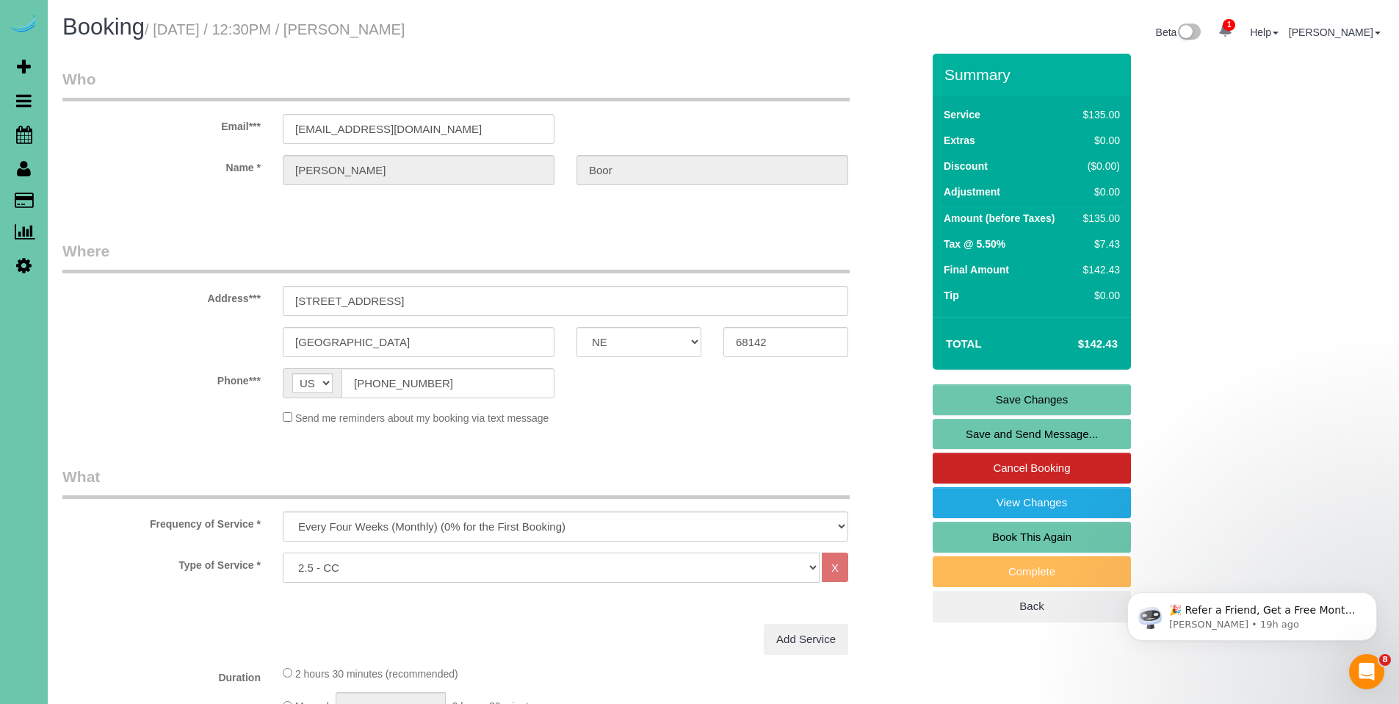
click at [595, 563] on select "Hourly 2.5 Hour Custom Clean 3.5 Hour Custom Clean commercial 1000 Square Feet …" at bounding box center [551, 567] width 537 height 30
select select "159"
click at [283, 552] on select "Hourly 2.5 Hour Custom Clean 3.5 Hour Custom Clean commercial 1000 Square Feet …" at bounding box center [551, 567] width 537 height 30
click at [1053, 395] on link "Save Changes" at bounding box center [1032, 399] width 198 height 31
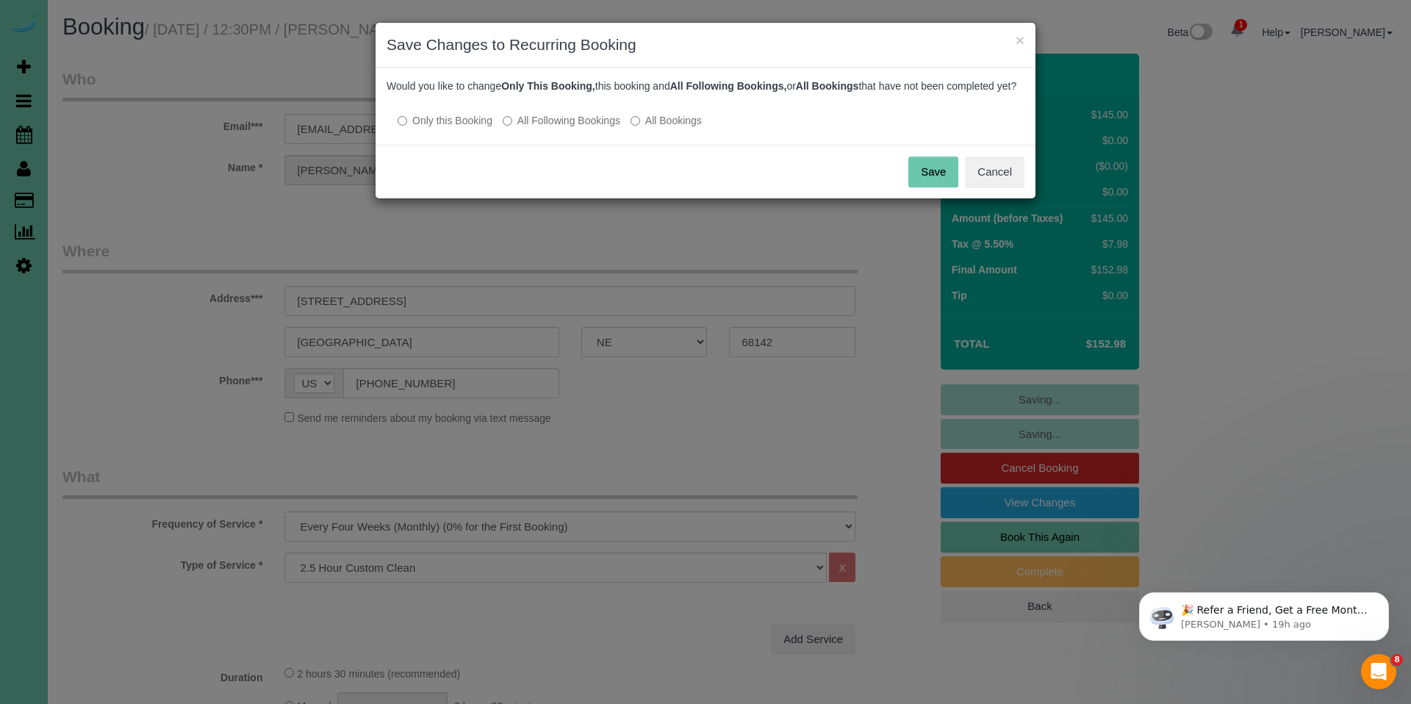
click at [524, 128] on label "All Following Bookings" at bounding box center [561, 120] width 118 height 15
click at [932, 183] on button "Save" at bounding box center [933, 171] width 50 height 31
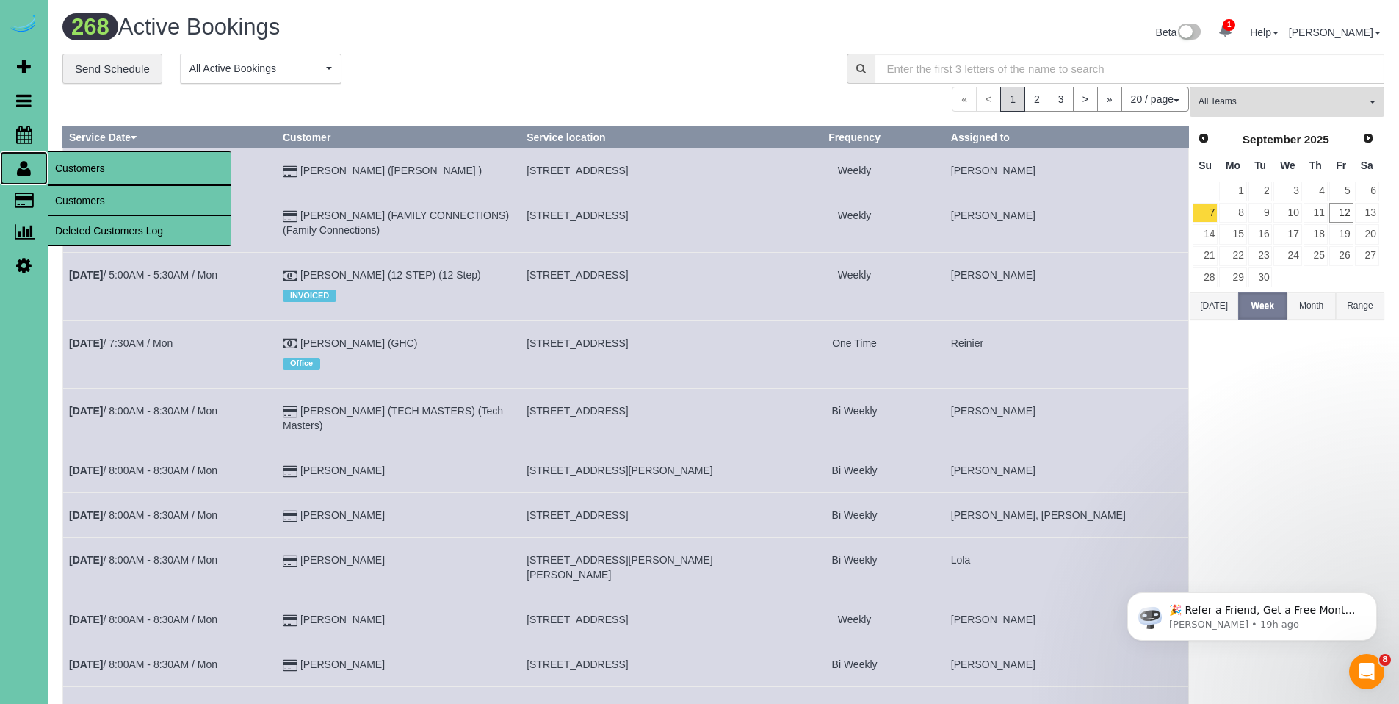
click at [21, 170] on icon at bounding box center [24, 168] width 14 height 18
click at [72, 199] on link "Customers" at bounding box center [140, 200] width 184 height 29
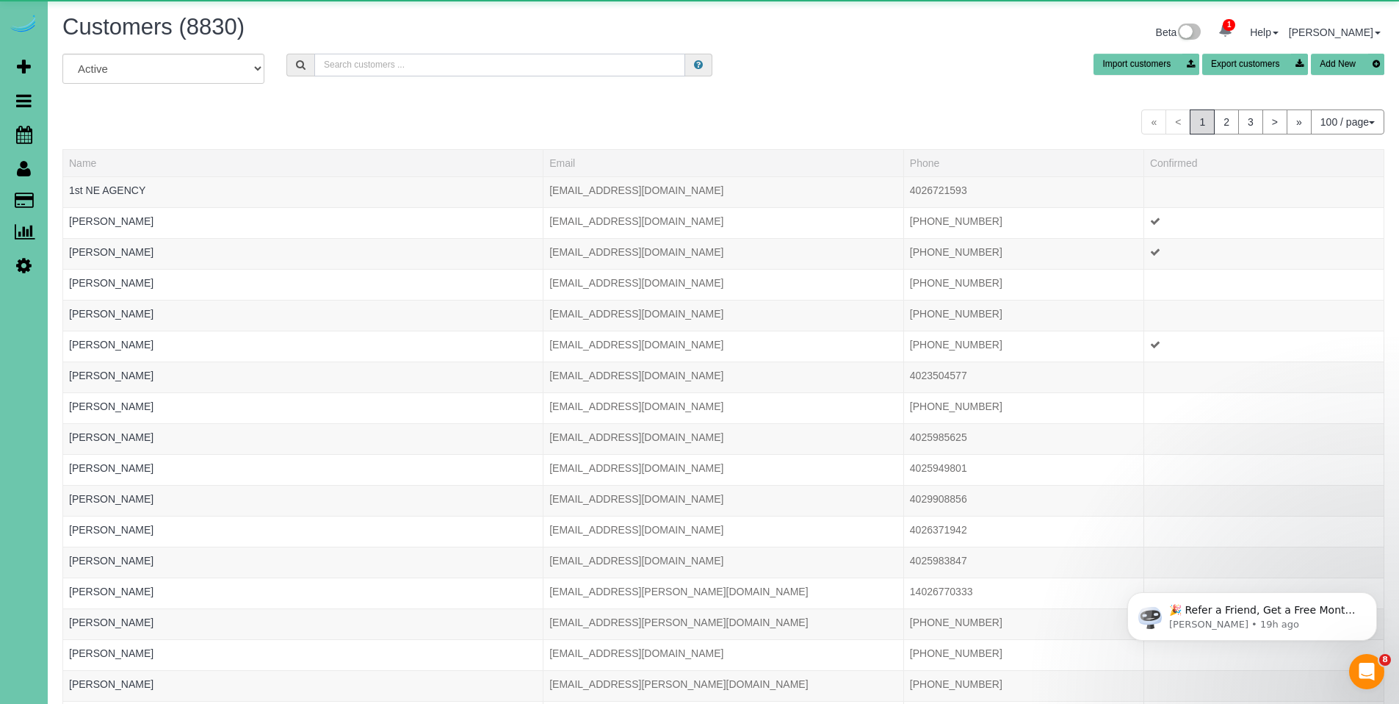
click at [541, 64] on input "text" at bounding box center [499, 65] width 371 height 23
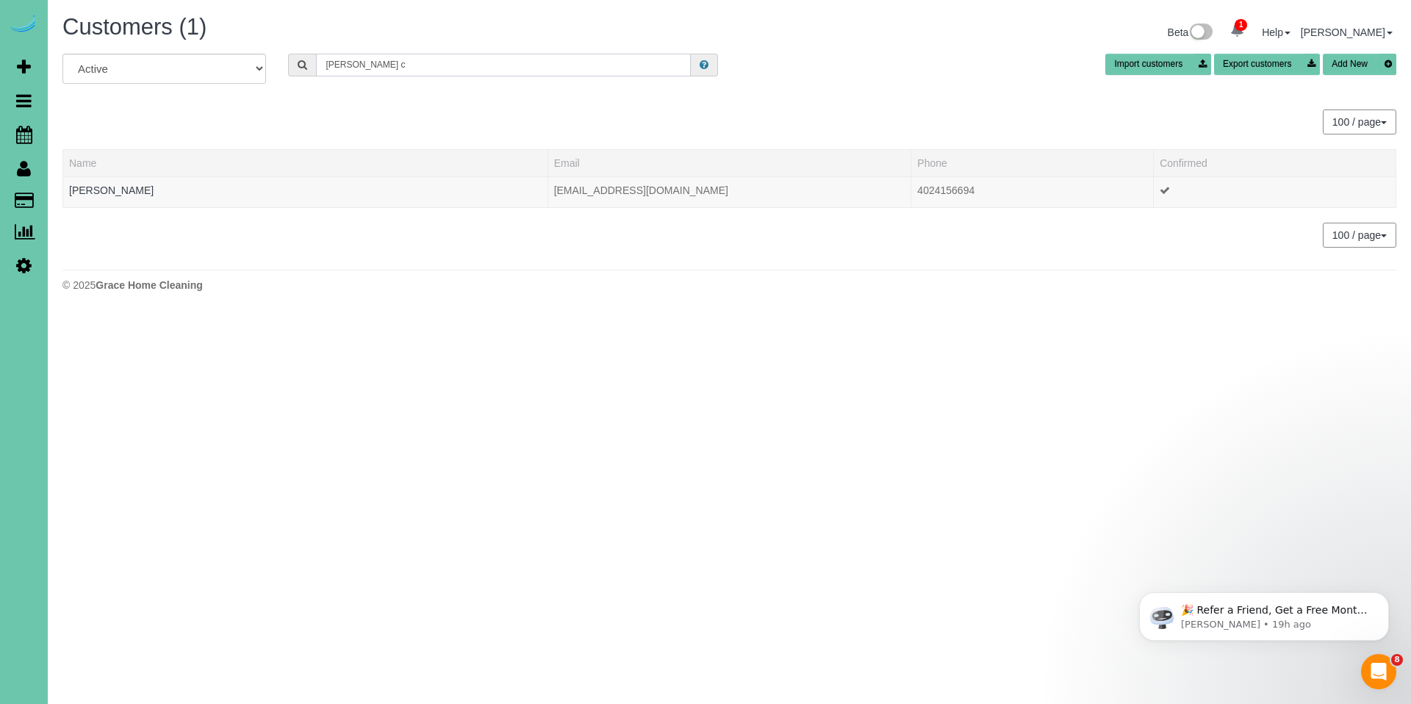
drag, startPoint x: 386, startPoint y: 68, endPoint x: 305, endPoint y: 67, distance: 81.6
click at [305, 67] on div "kary c" at bounding box center [503, 65] width 430 height 23
type input "sunit"
click at [118, 190] on link "Sunita Chaduvula" at bounding box center [111, 190] width 84 height 12
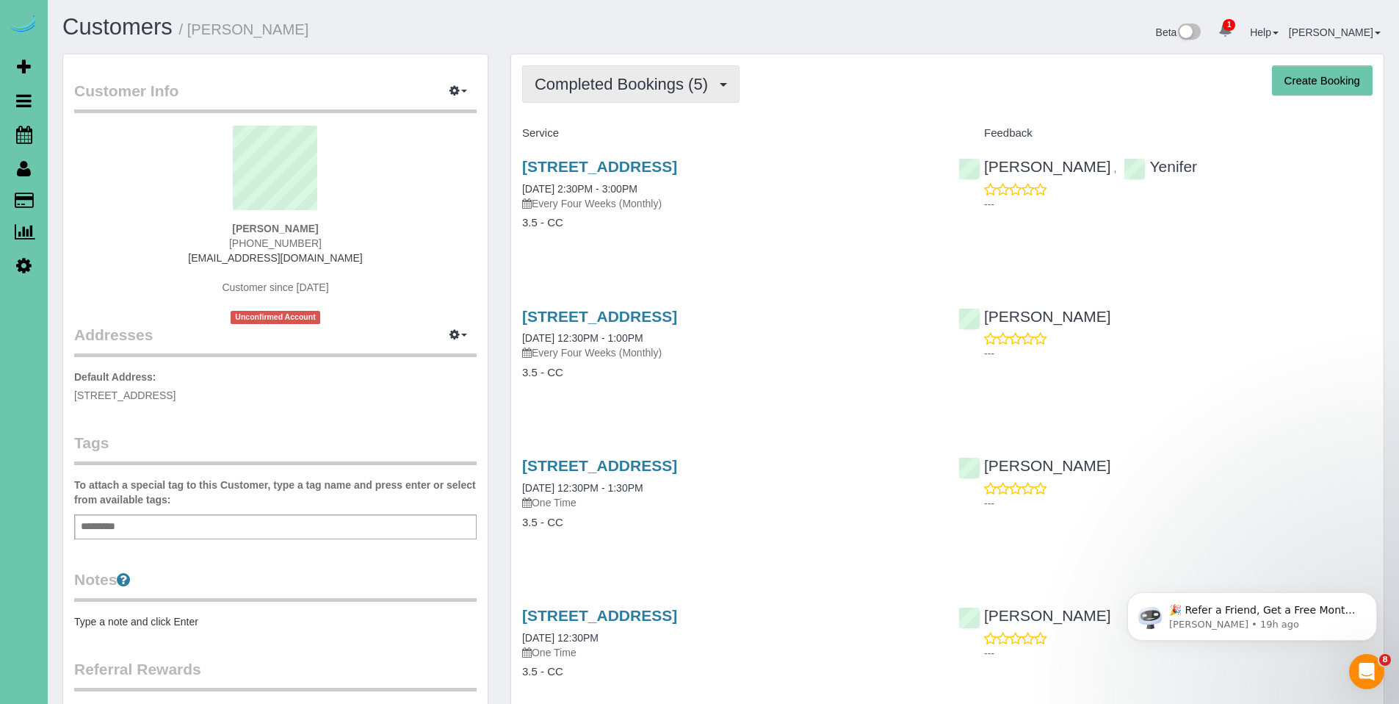
click at [627, 84] on span "Completed Bookings (5)" at bounding box center [625, 84] width 181 height 18
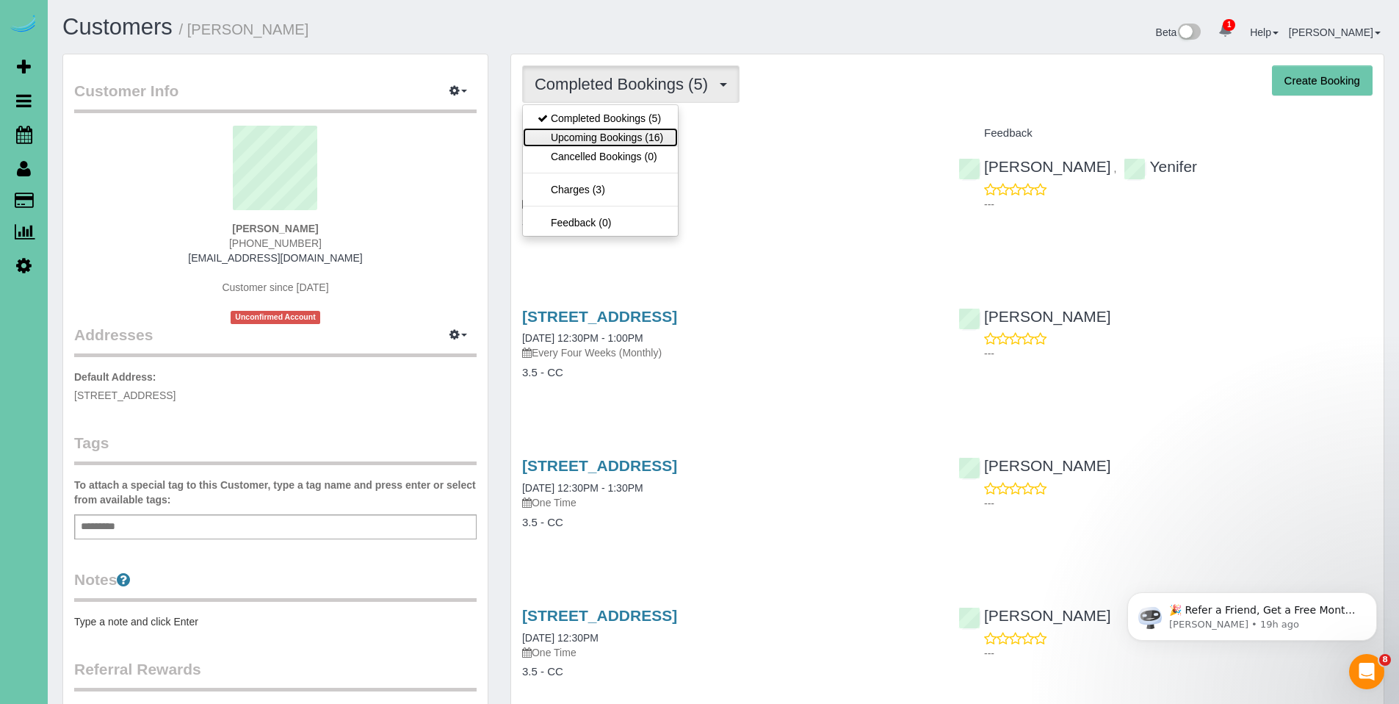
click at [625, 133] on link "Upcoming Bookings (16)" at bounding box center [600, 137] width 155 height 19
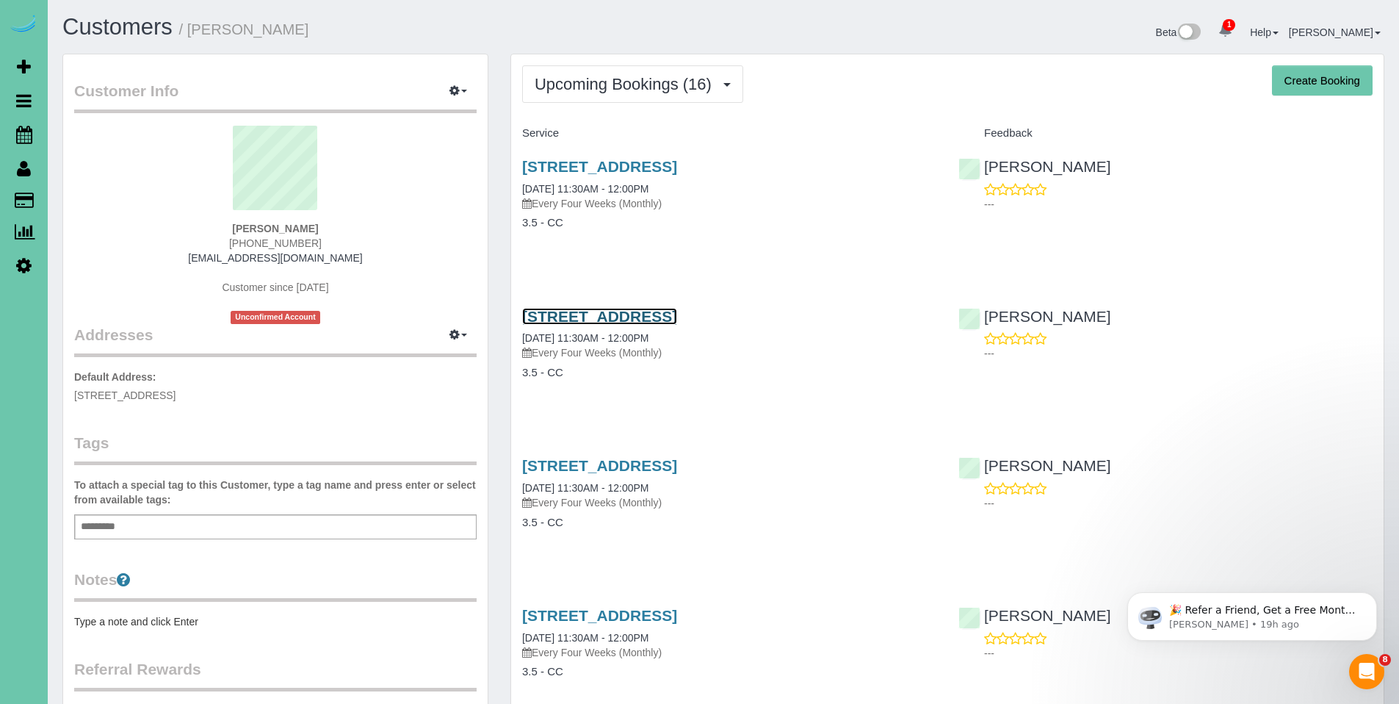
click at [666, 317] on link "17309 M Street, Omaha, NE 68135" at bounding box center [599, 316] width 155 height 17
click at [618, 319] on link "17309 M Street, Omaha, NE 68135" at bounding box center [599, 316] width 155 height 17
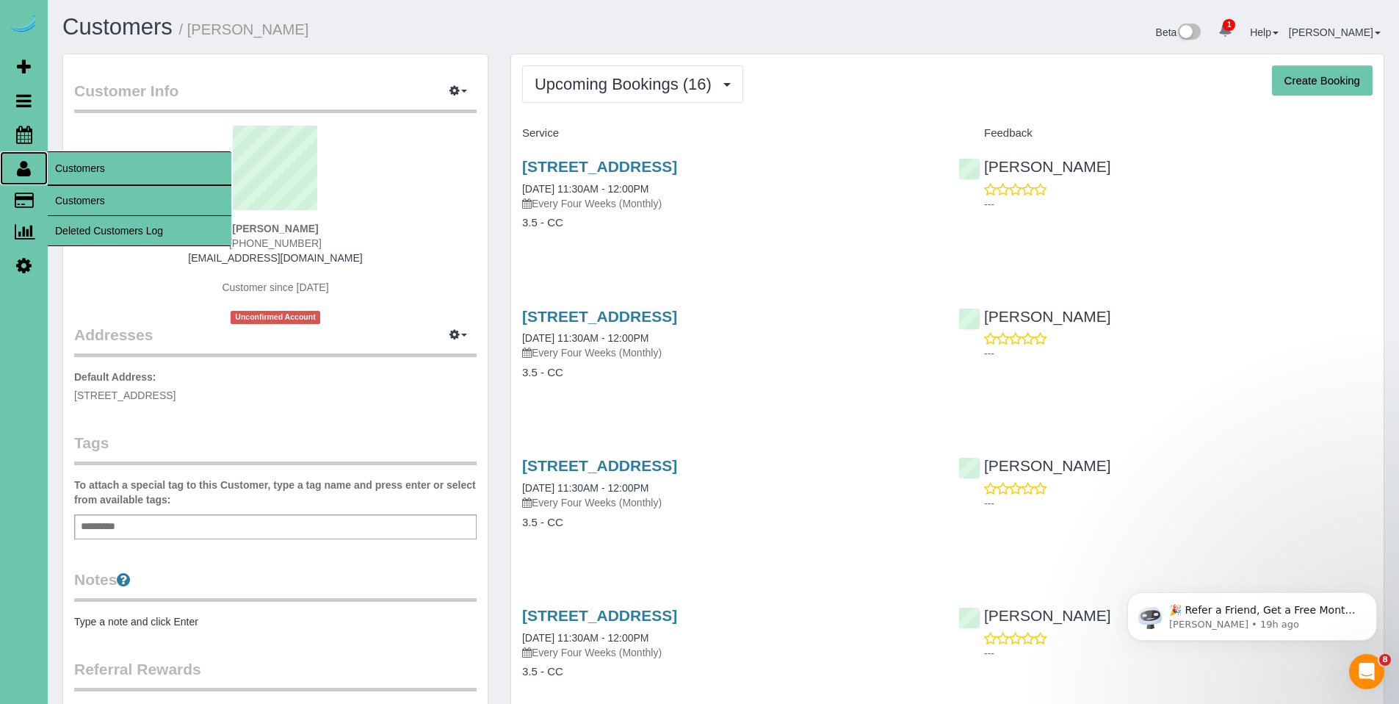
click at [27, 170] on icon at bounding box center [24, 168] width 14 height 18
click at [68, 198] on link "Customers" at bounding box center [140, 200] width 184 height 29
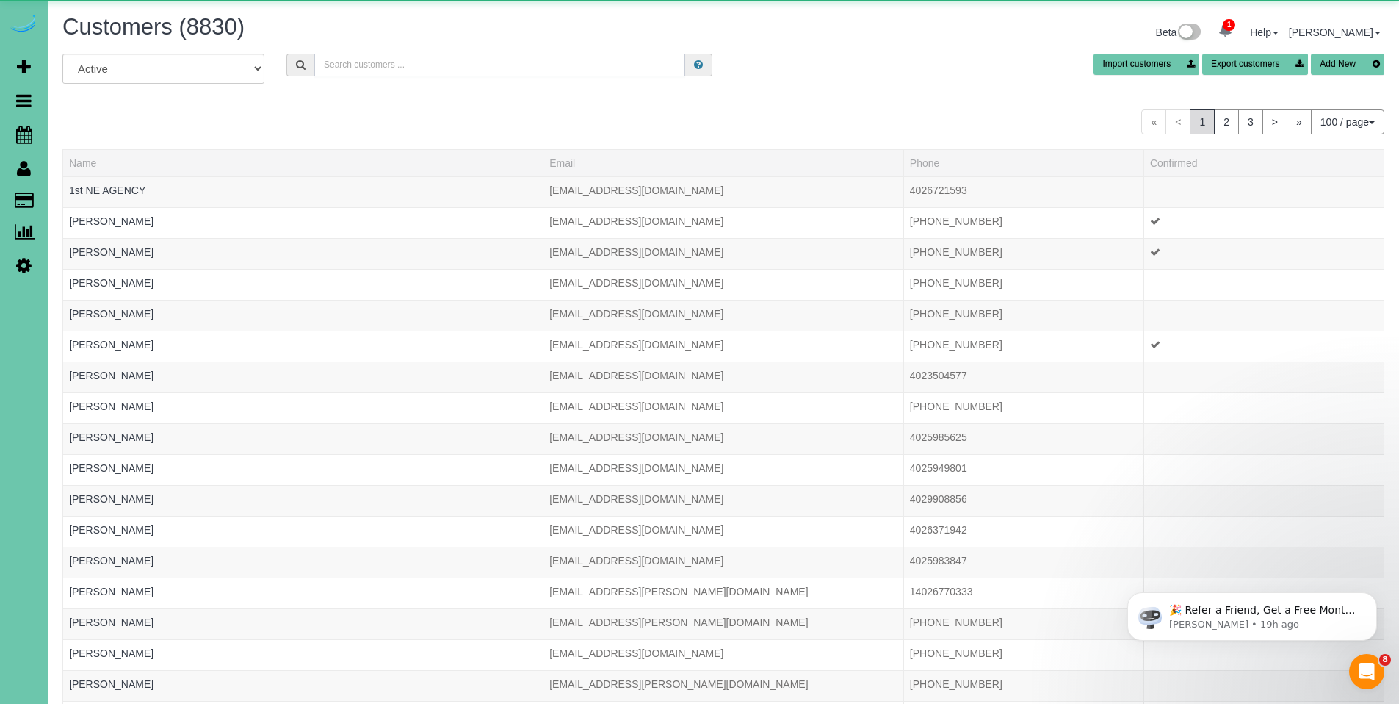
click at [385, 59] on input "text" at bounding box center [499, 65] width 371 height 23
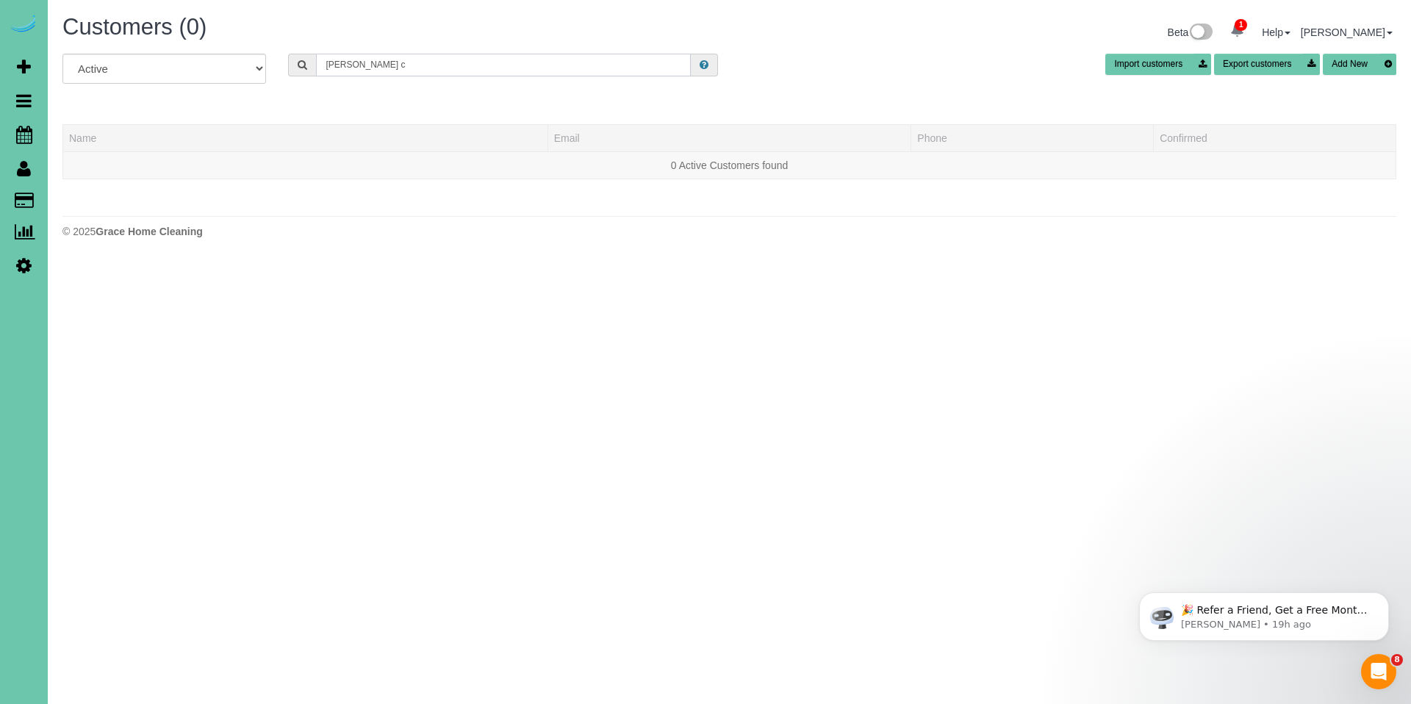
drag, startPoint x: 408, startPoint y: 68, endPoint x: 314, endPoint y: 57, distance: 94.7
click at [314, 57] on div "pattie c" at bounding box center [503, 65] width 430 height 23
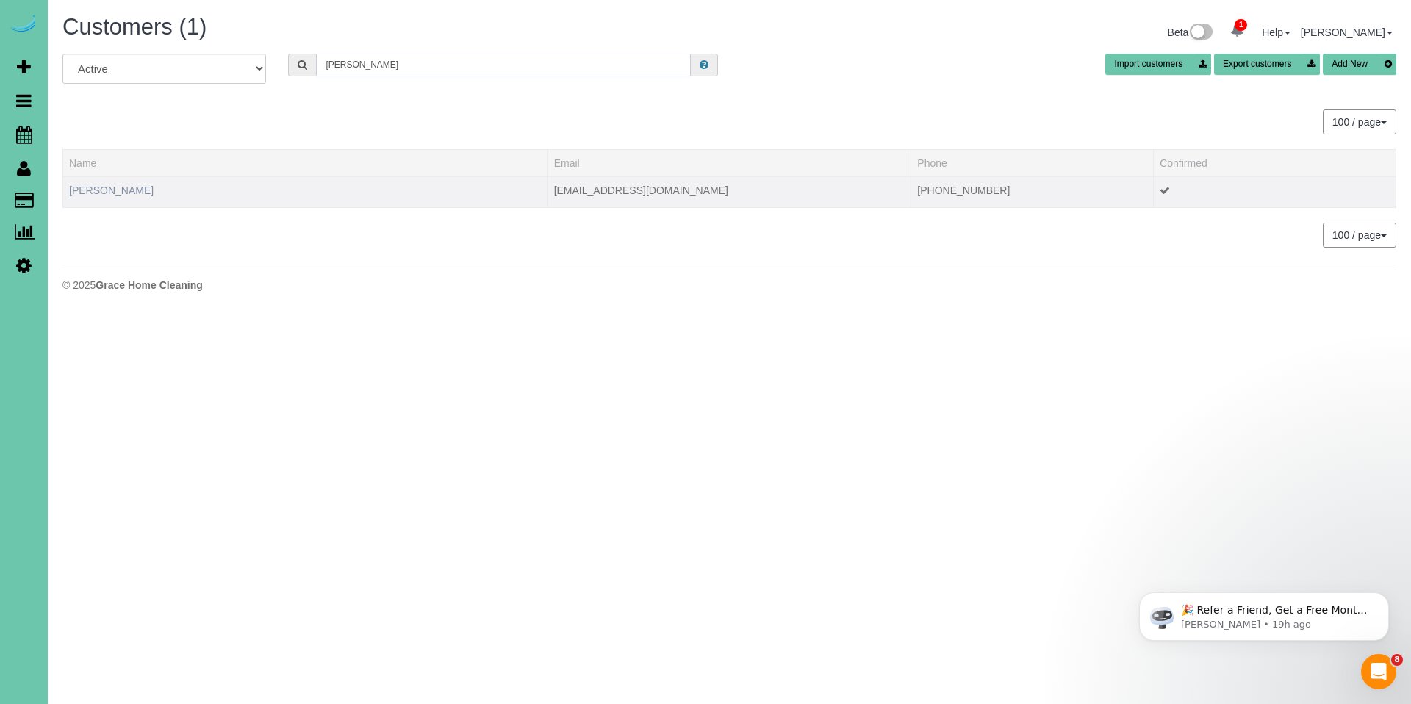
type input "Patti c"
click at [123, 187] on link "Patti Cherney" at bounding box center [111, 190] width 84 height 12
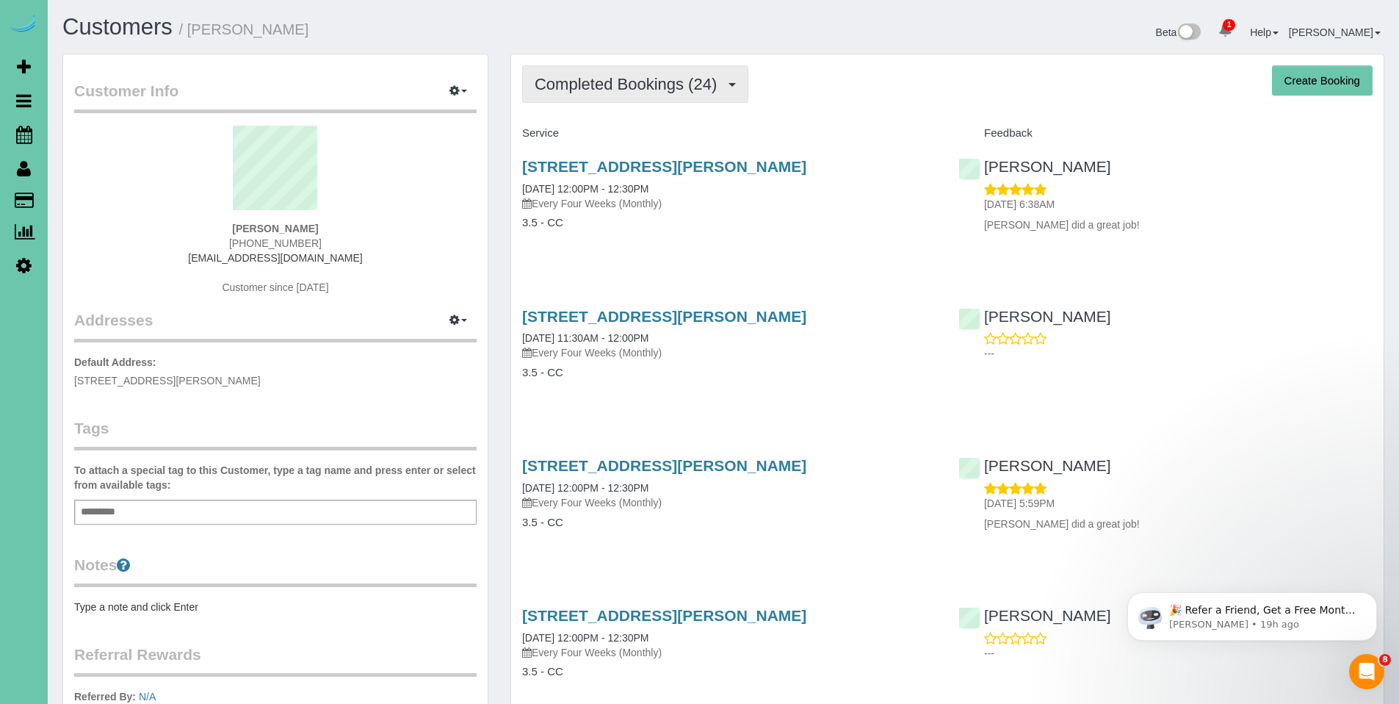
click at [646, 88] on span "Completed Bookings (24)" at bounding box center [630, 84] width 190 height 18
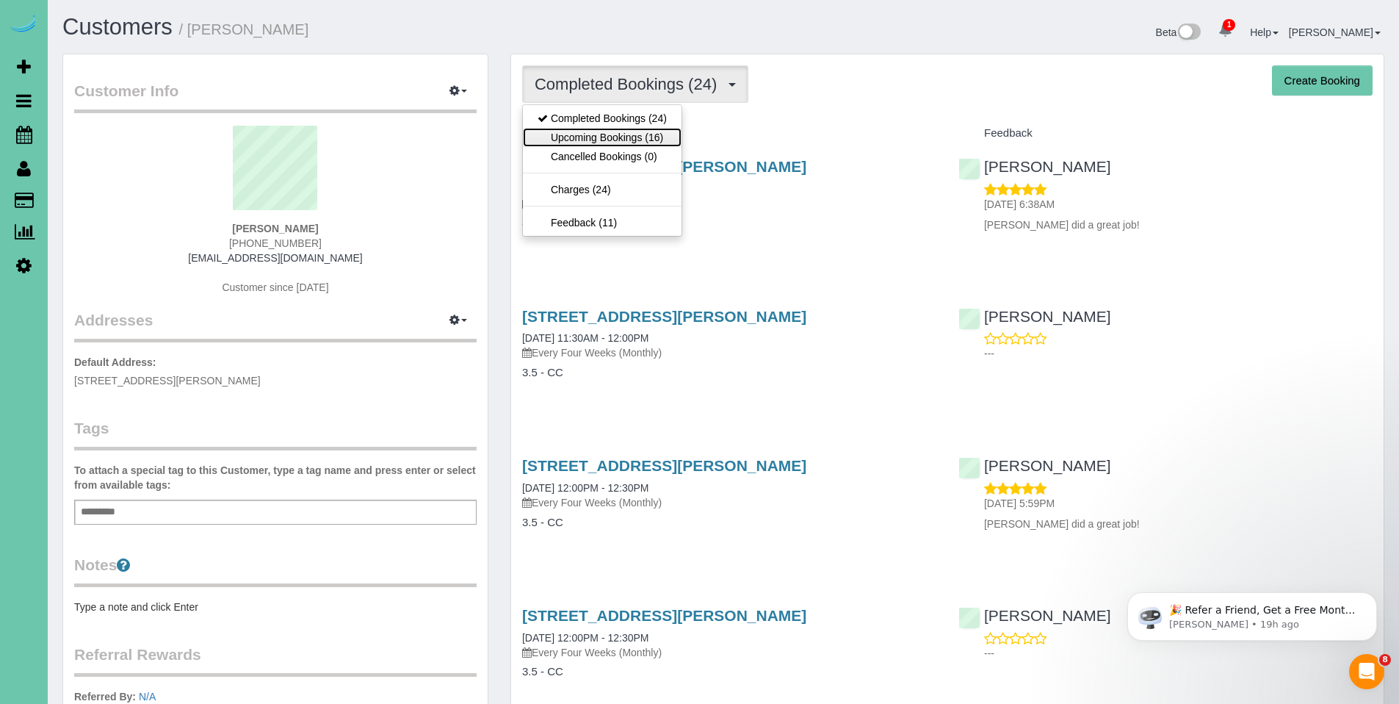
click at [627, 132] on link "Upcoming Bookings (16)" at bounding box center [602, 137] width 159 height 19
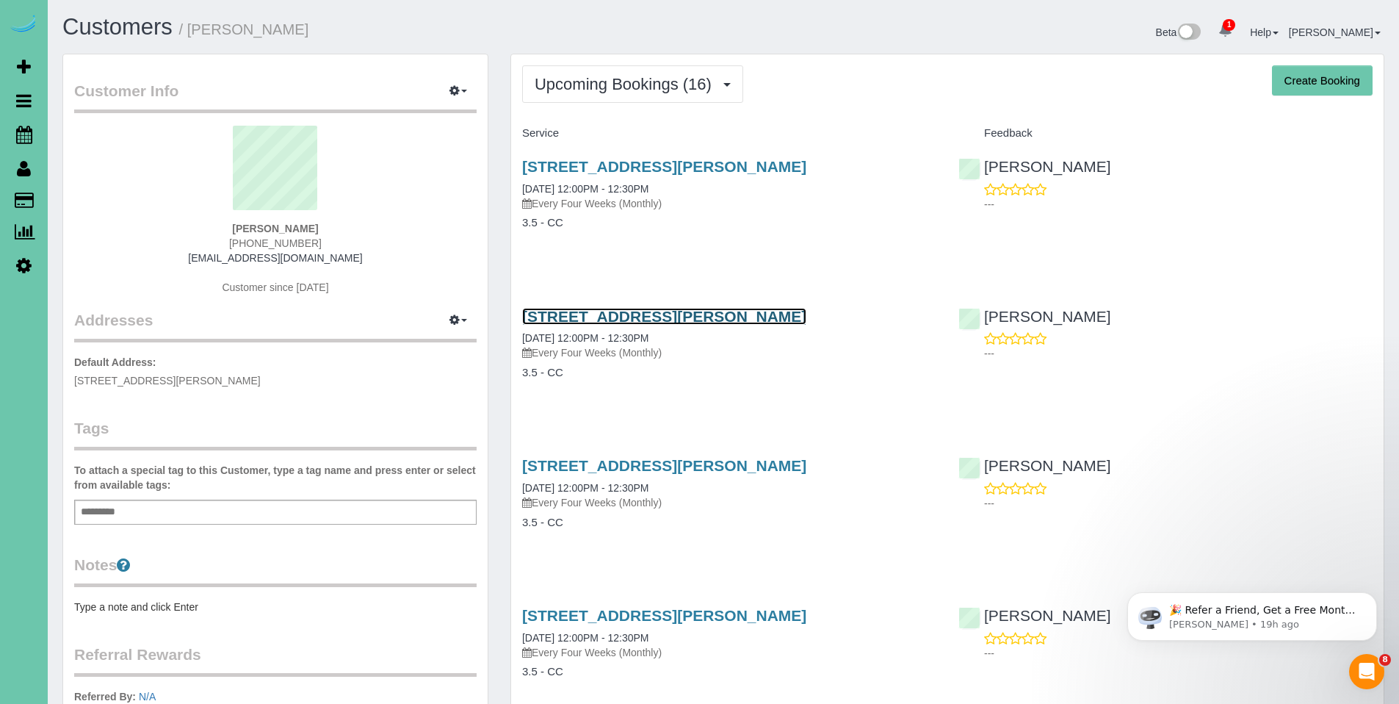
click at [648, 315] on link "4420 N 17th Street, Carter Lake, IA 51510" at bounding box center [664, 316] width 284 height 17
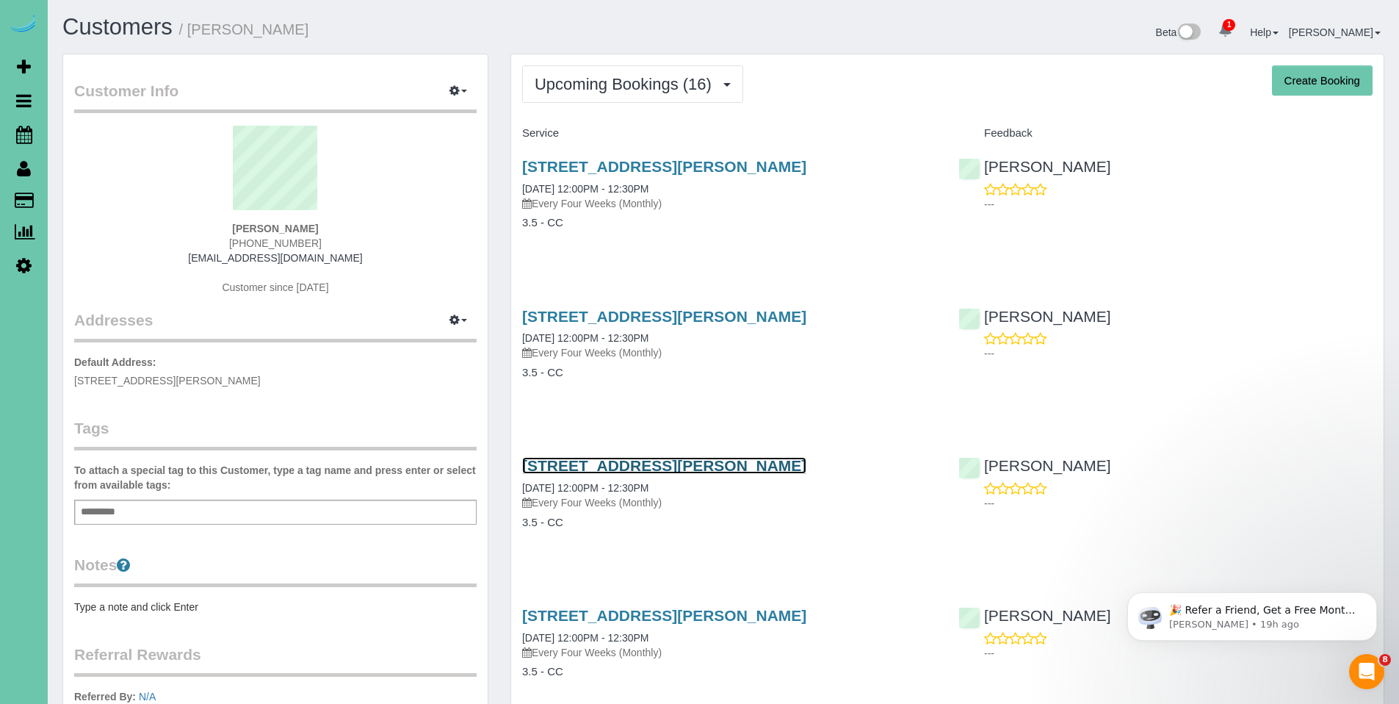
click at [653, 464] on link "4420 N 17th Street, Carter Lake, IA 51510" at bounding box center [664, 465] width 284 height 17
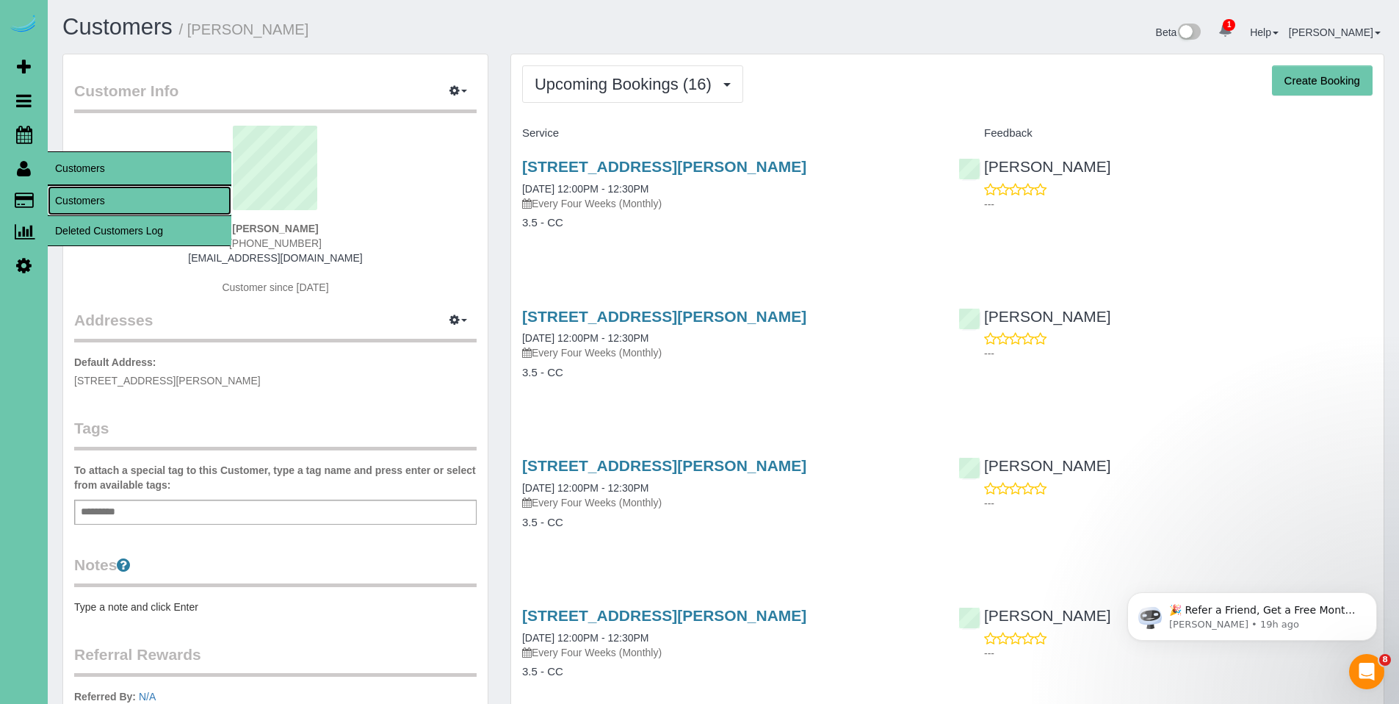
click at [90, 195] on link "Customers" at bounding box center [140, 200] width 184 height 29
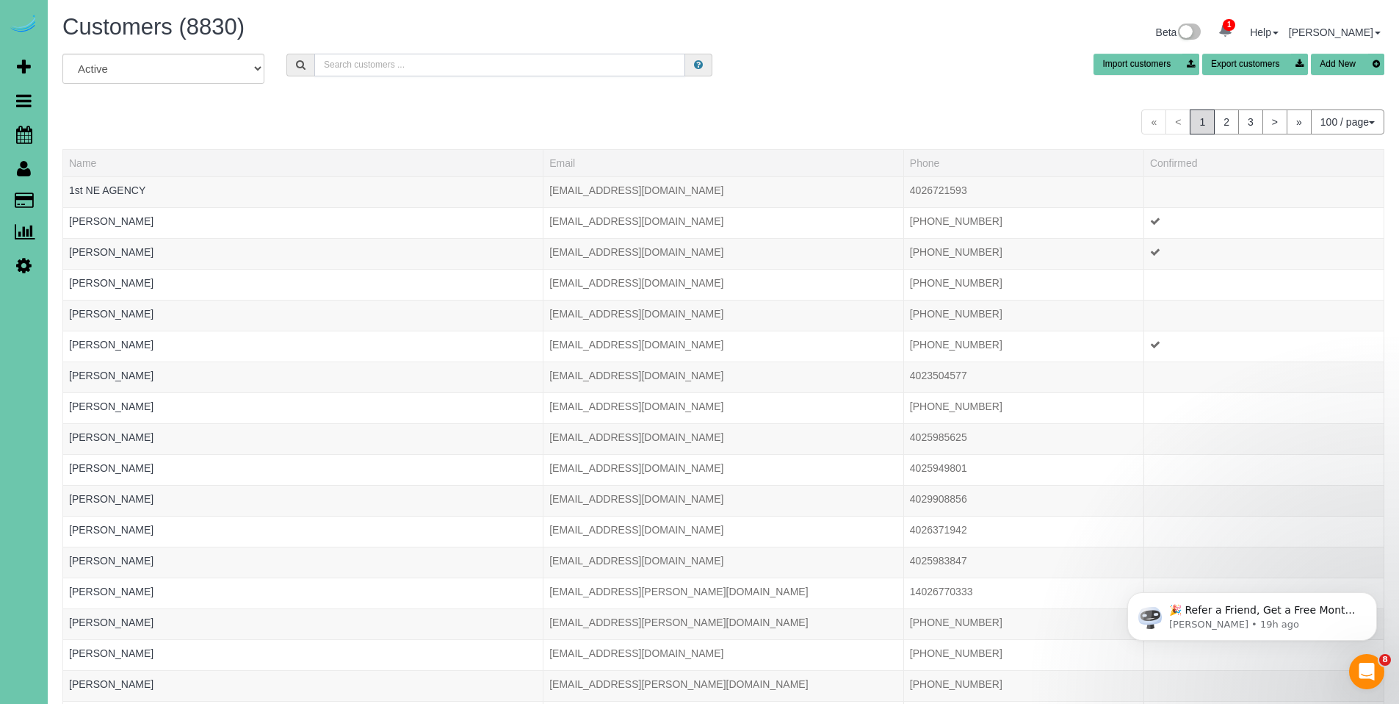
click at [608, 57] on input "text" at bounding box center [499, 65] width 371 height 23
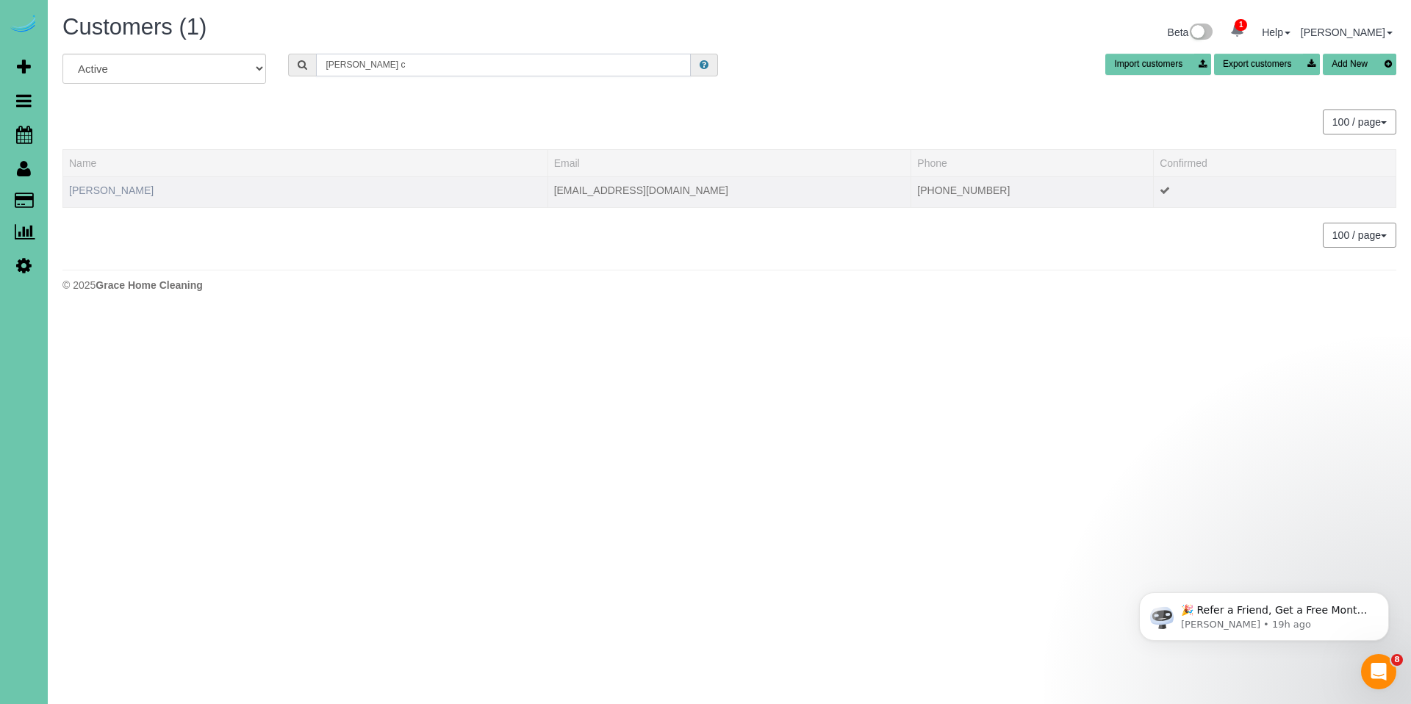
type input "renee c"
click at [127, 192] on link "Renee Christie" at bounding box center [111, 190] width 84 height 12
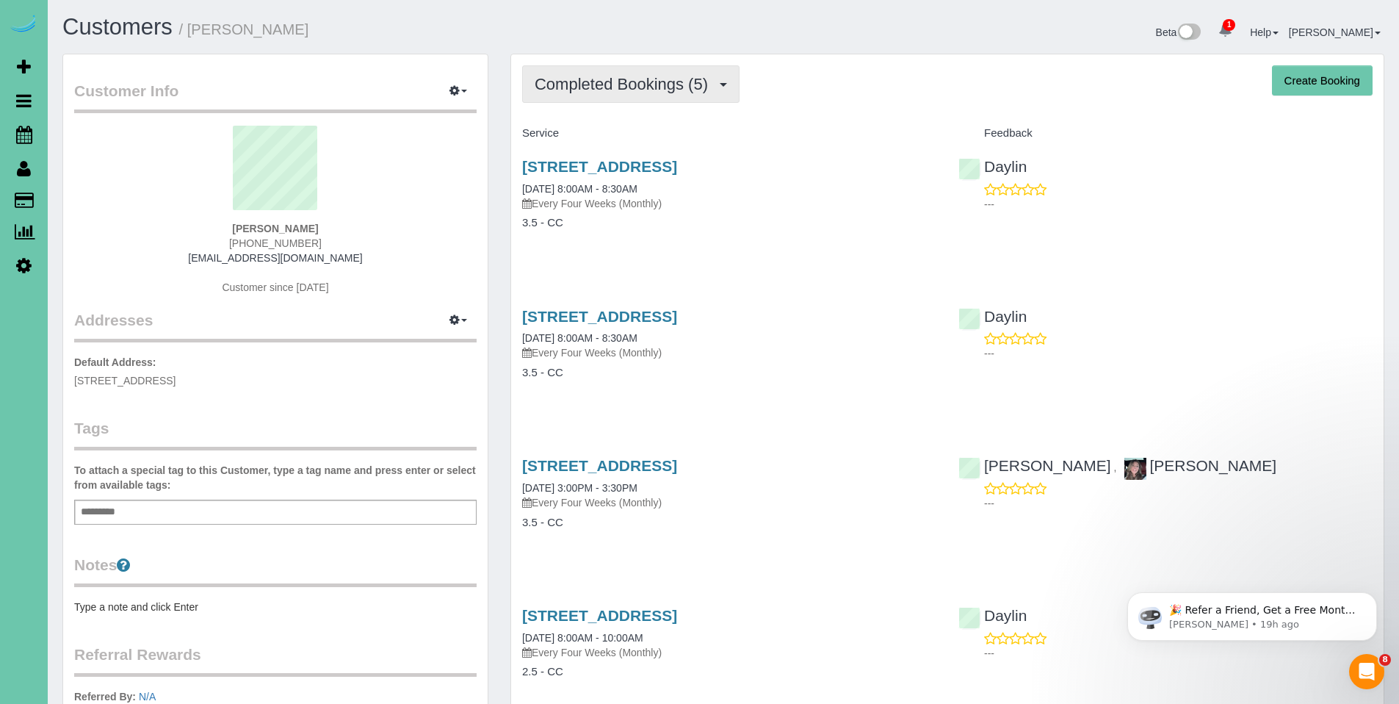
click at [629, 86] on span "Completed Bookings (5)" at bounding box center [625, 84] width 181 height 18
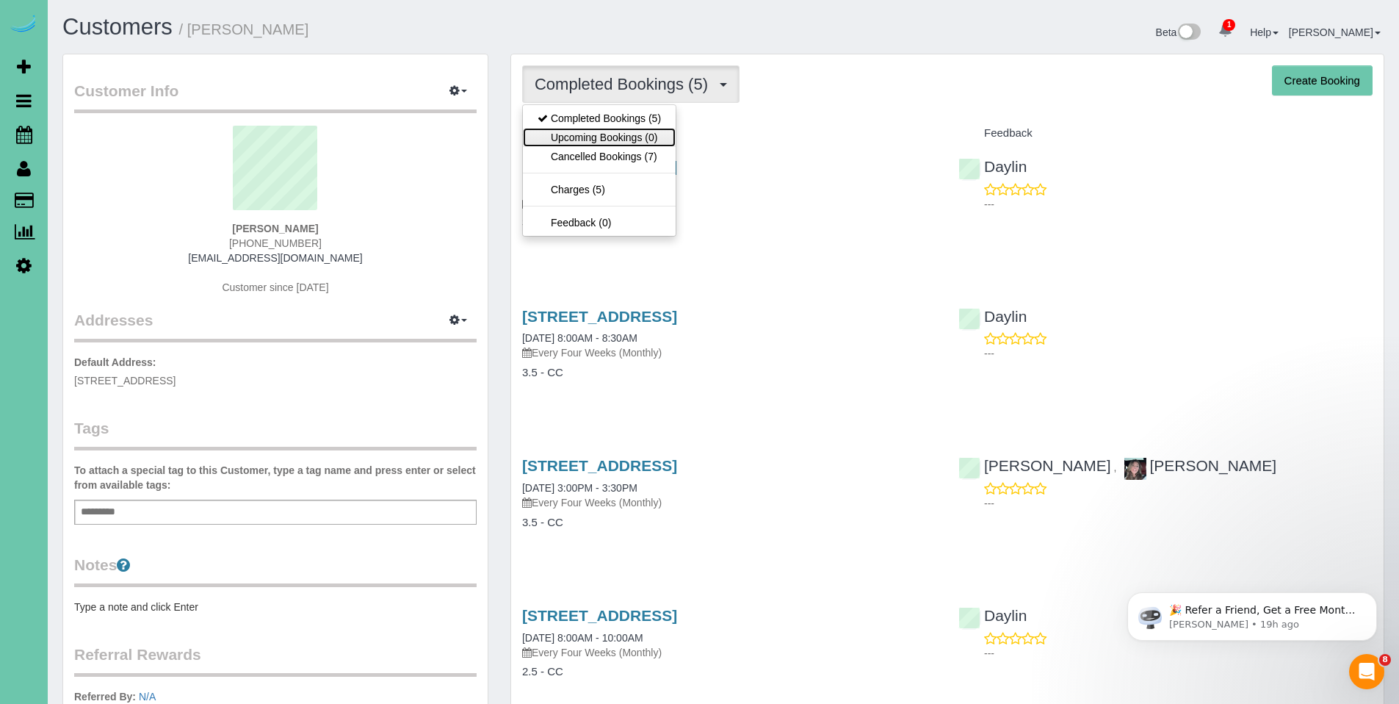
click at [609, 139] on link "Upcoming Bookings (0)" at bounding box center [599, 137] width 153 height 19
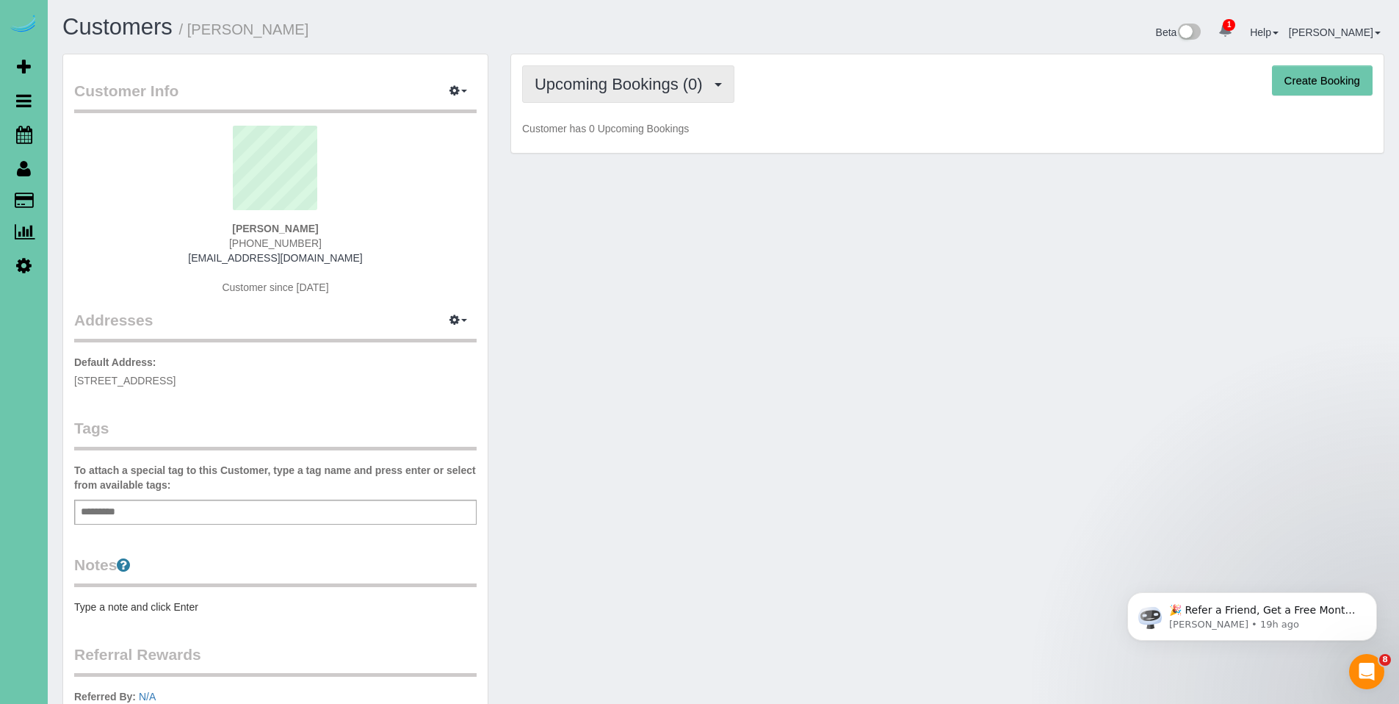
click at [617, 84] on span "Upcoming Bookings (0)" at bounding box center [623, 84] width 176 height 18
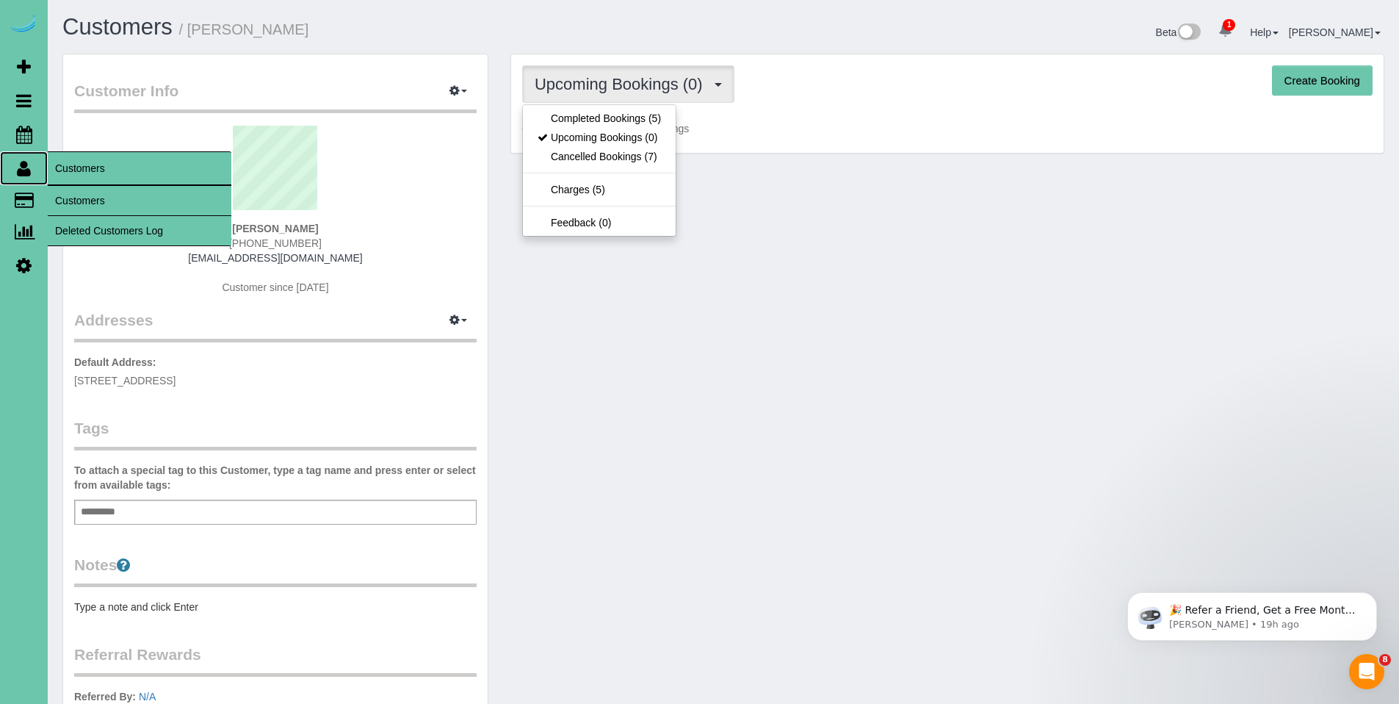
click at [24, 175] on icon at bounding box center [24, 168] width 14 height 18
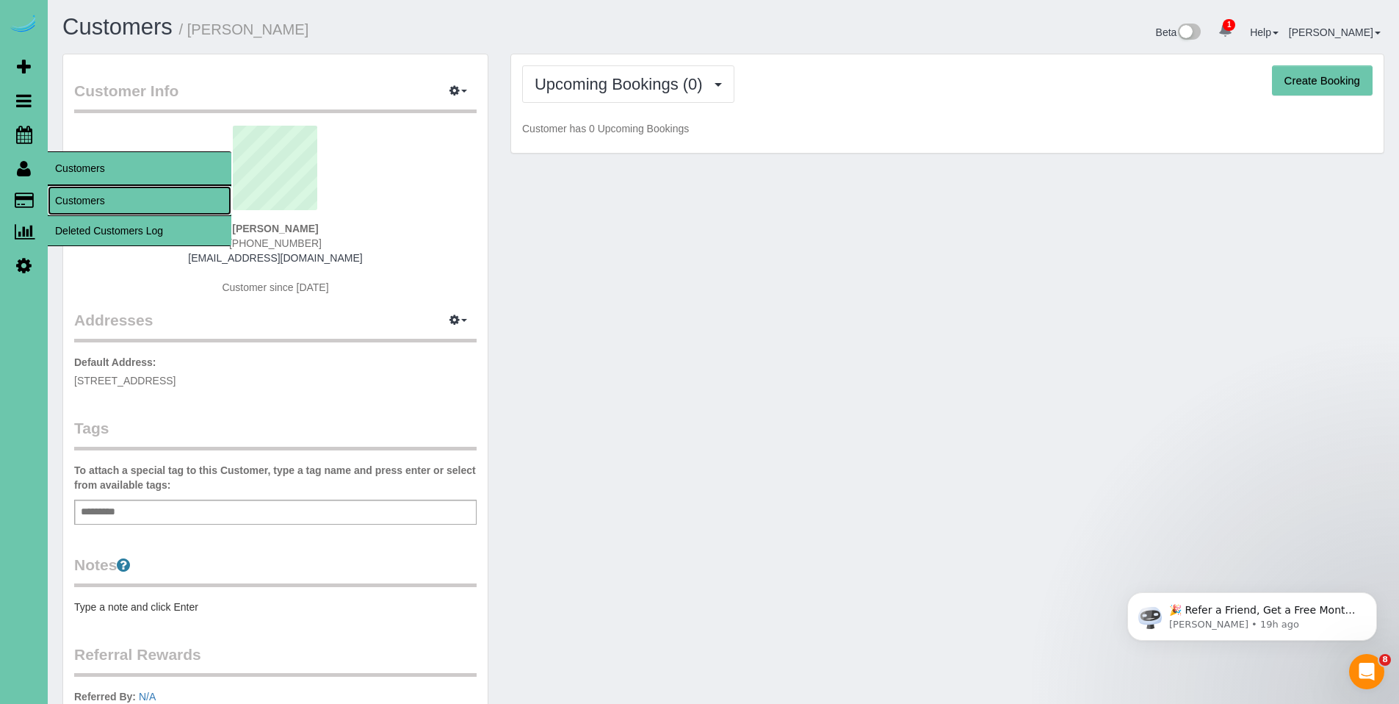
click at [83, 192] on link "Customers" at bounding box center [140, 200] width 184 height 29
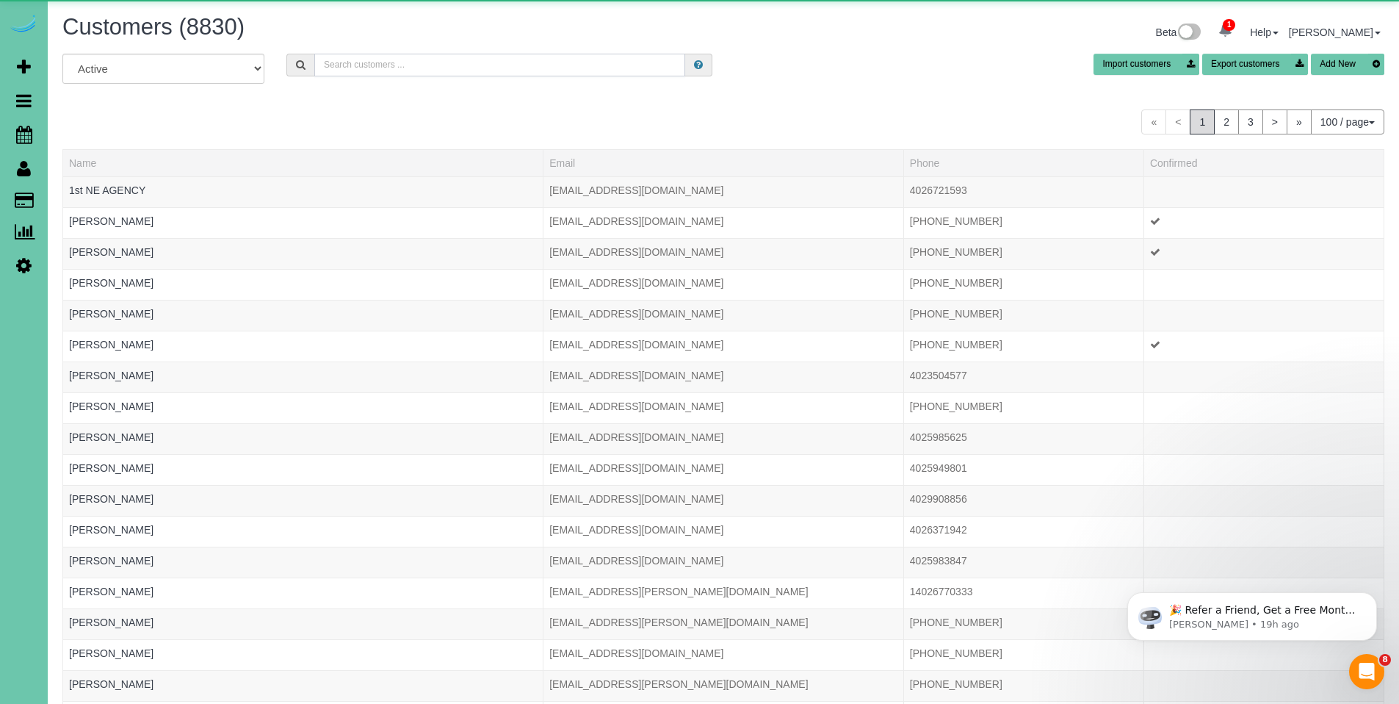
click at [444, 65] on input "text" at bounding box center [499, 65] width 371 height 23
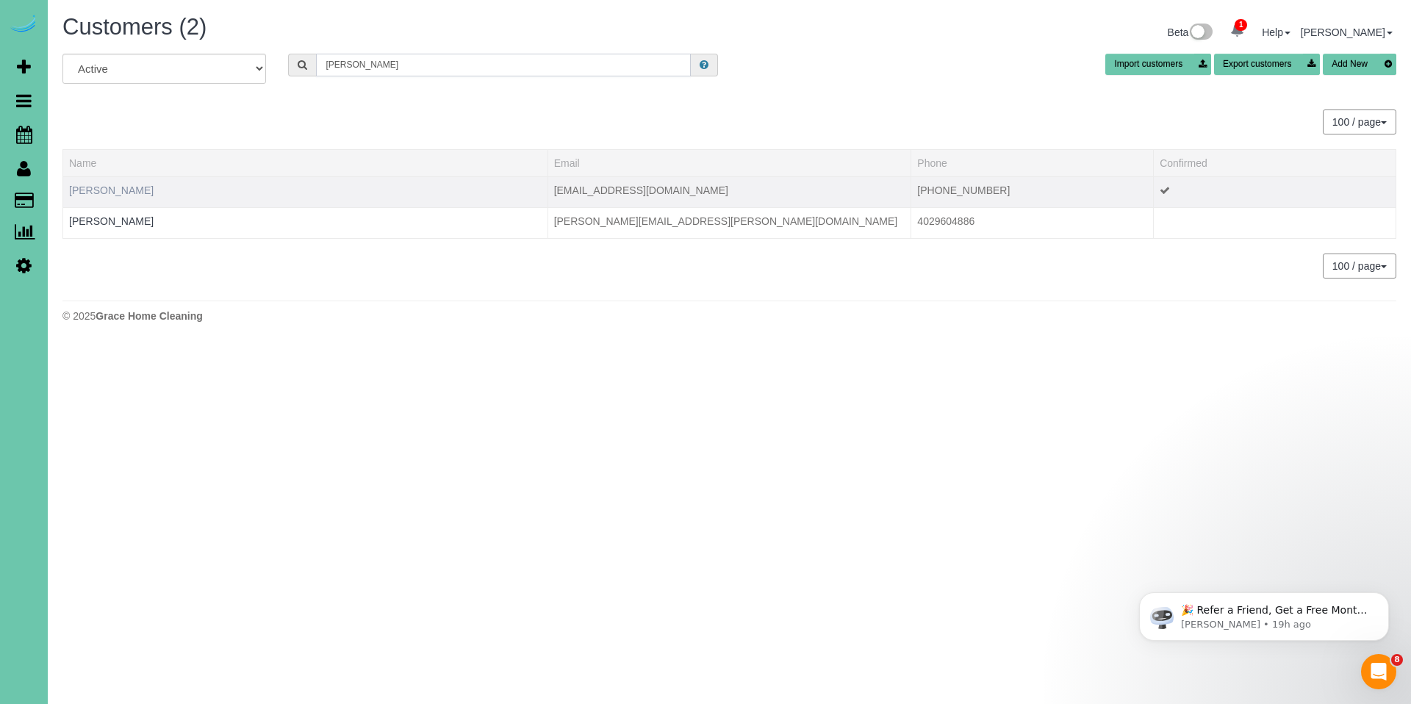
type input "lyndsey"
click at [118, 187] on link "Lyndsey DeGagne" at bounding box center [111, 190] width 84 height 12
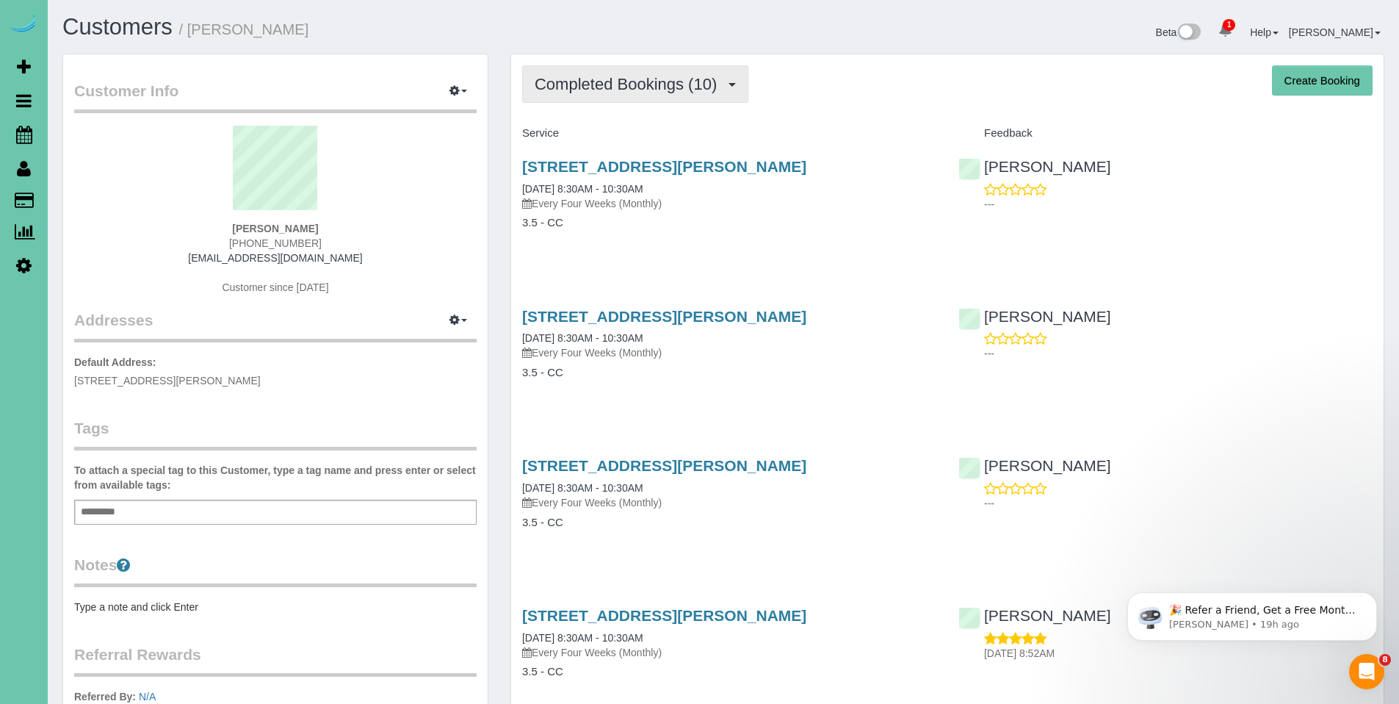
click at [638, 83] on span "Completed Bookings (10)" at bounding box center [630, 84] width 190 height 18
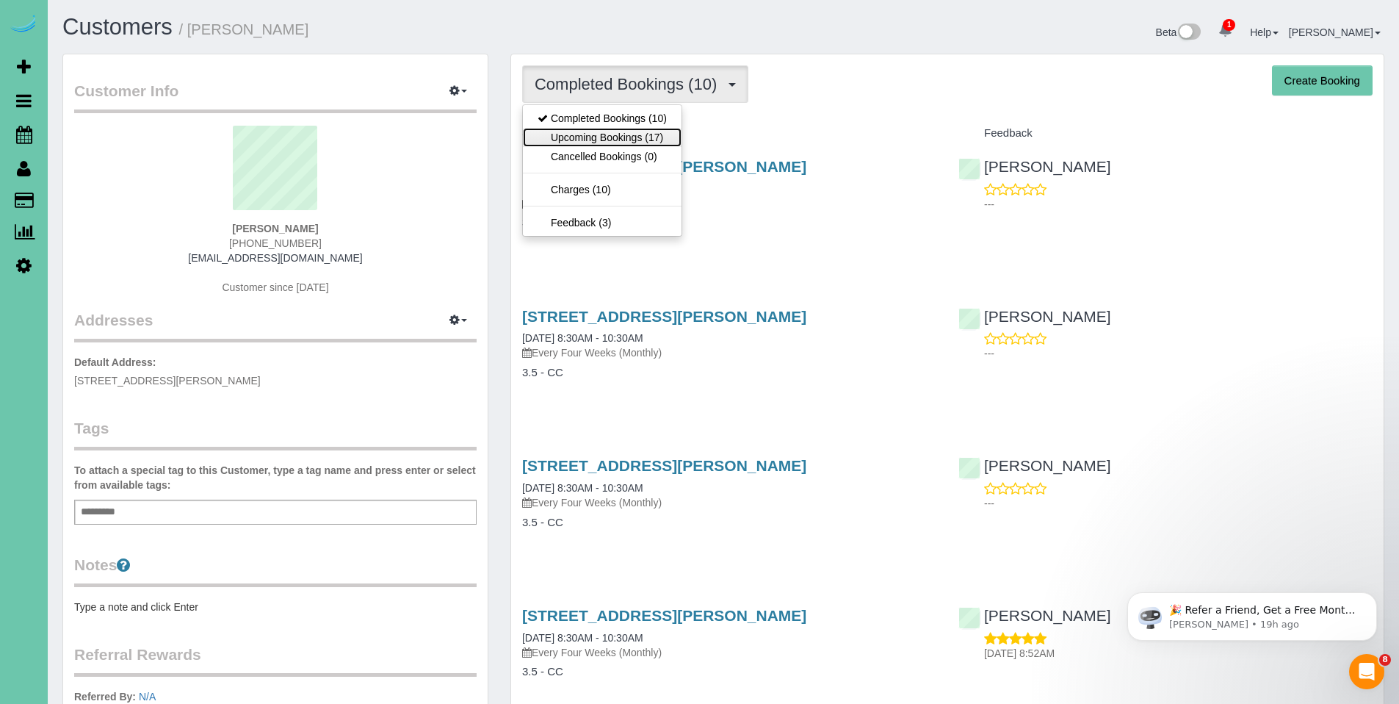
click at [584, 141] on link "Upcoming Bookings (17)" at bounding box center [602, 137] width 159 height 19
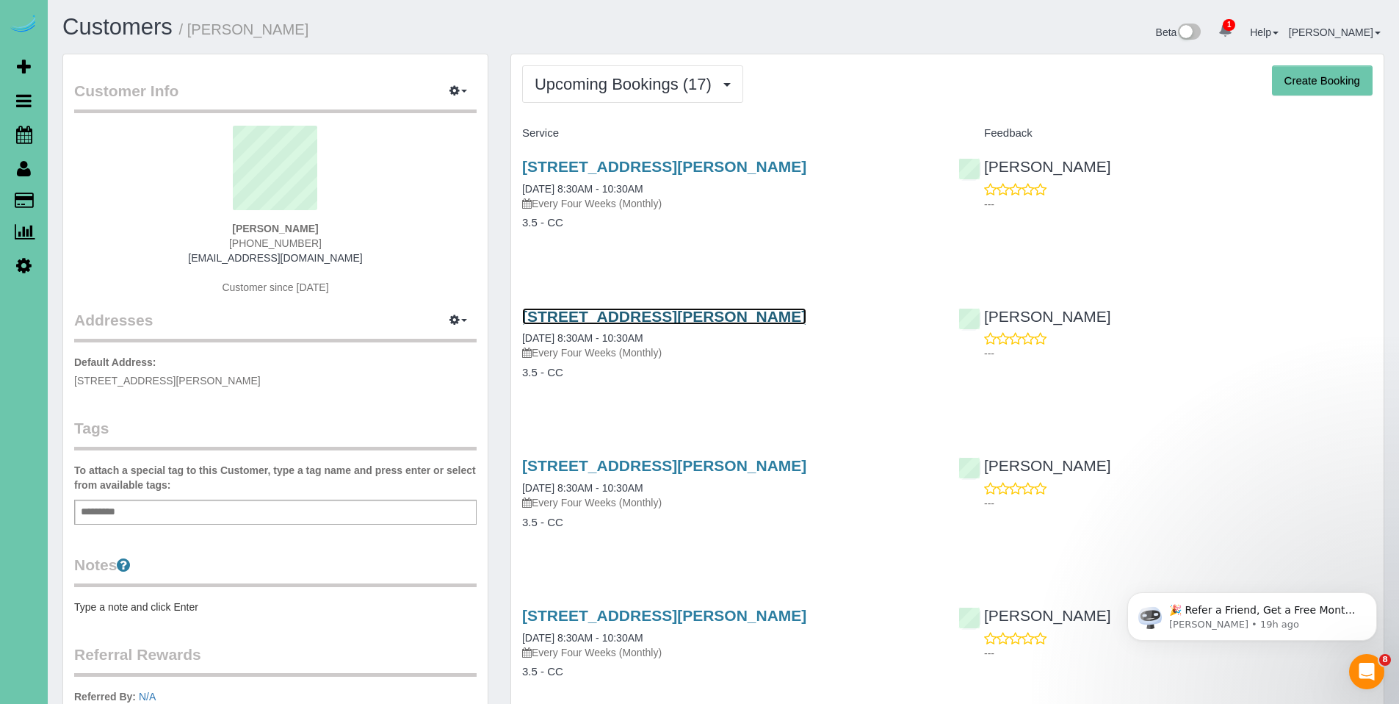
click at [643, 321] on link "16936 Curtis Avenue, Omaha, NE 68116" at bounding box center [664, 316] width 284 height 17
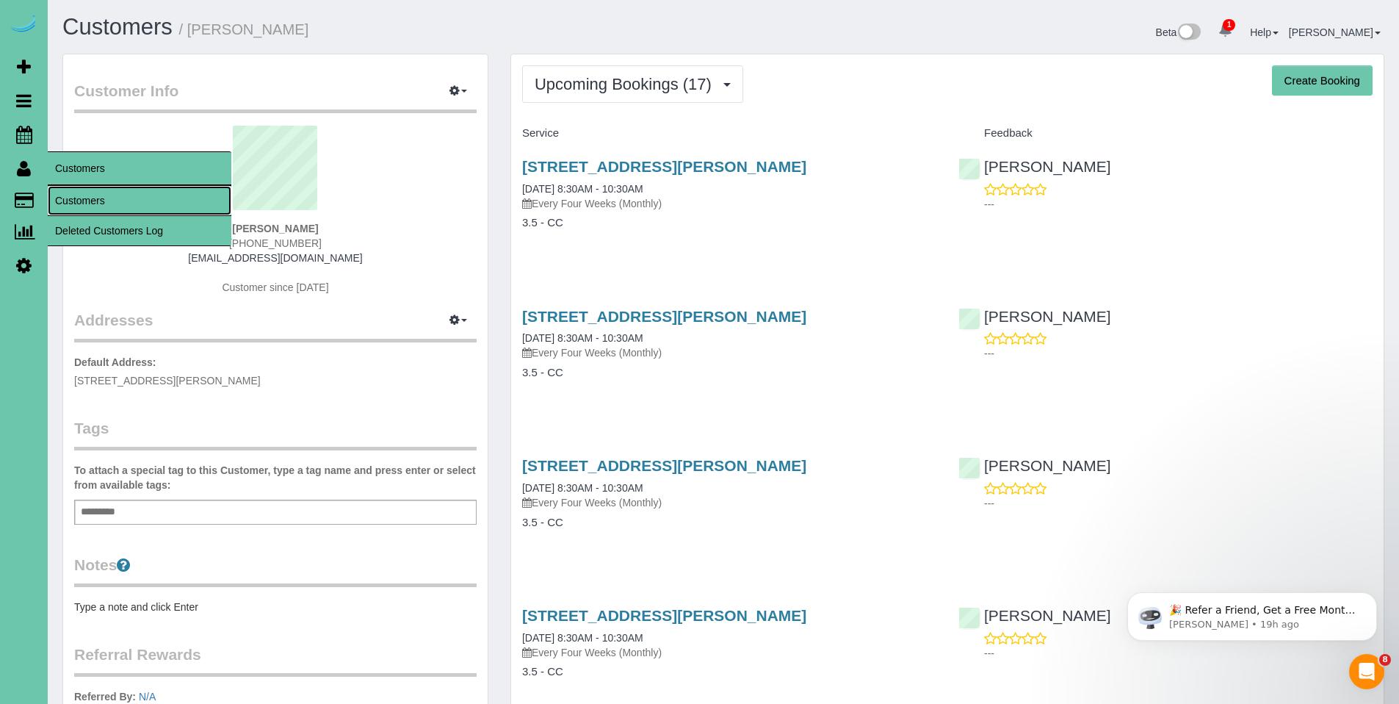
click at [88, 200] on link "Customers" at bounding box center [140, 200] width 184 height 29
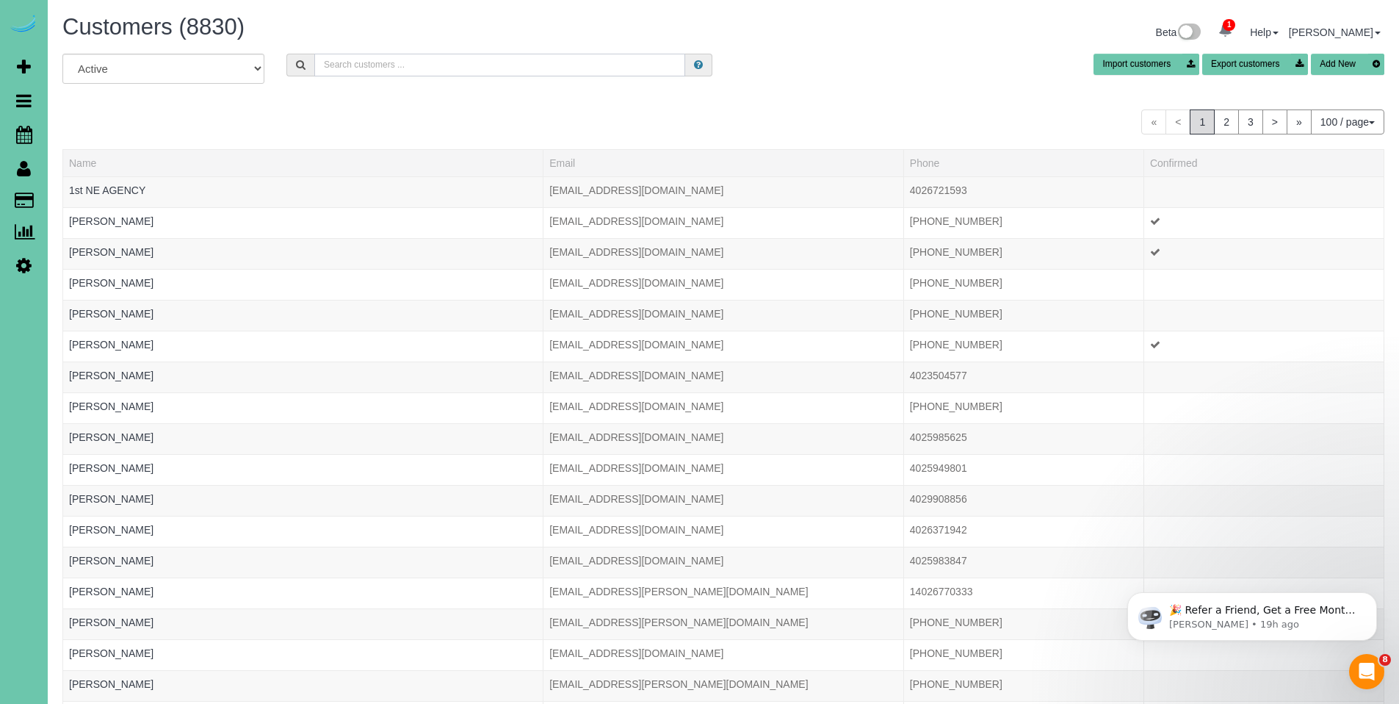
click at [466, 72] on input "text" at bounding box center [499, 65] width 371 height 23
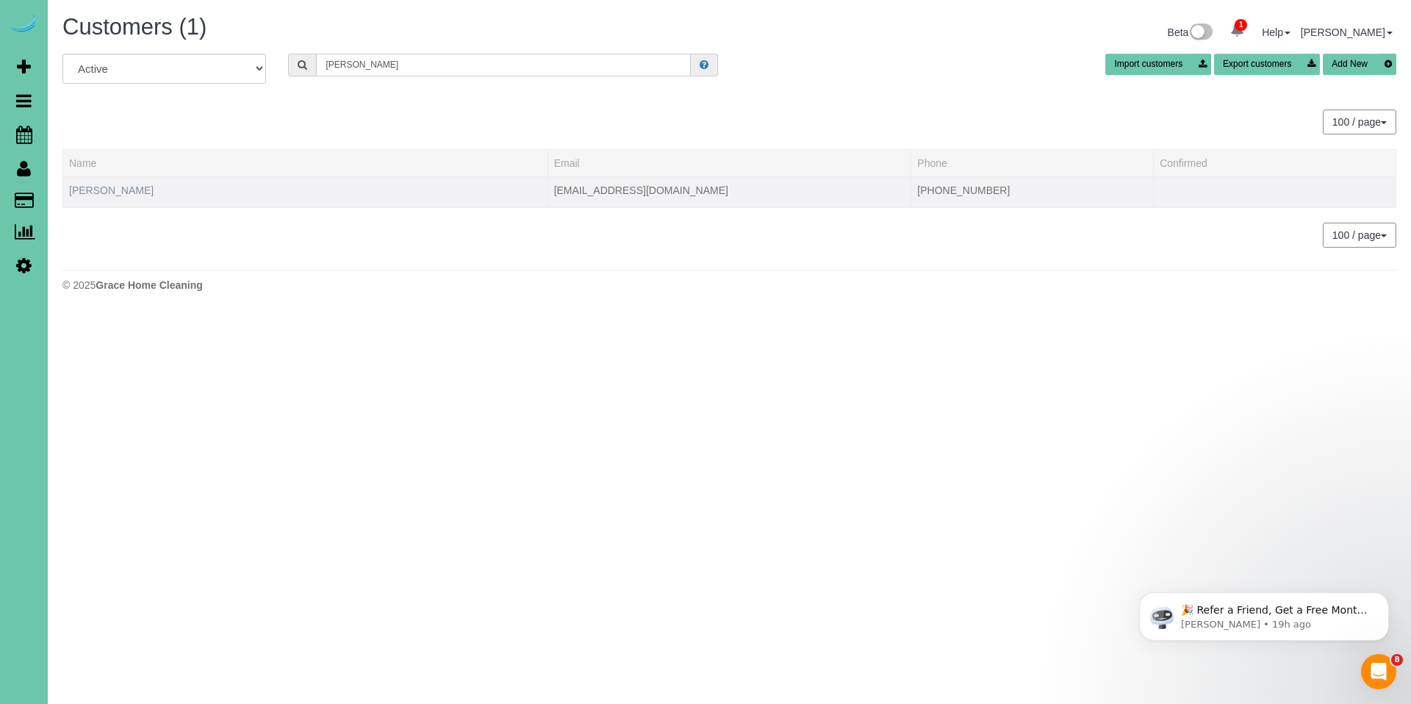
type input "deterding"
click at [96, 190] on link "Julie Deterding" at bounding box center [111, 190] width 84 height 12
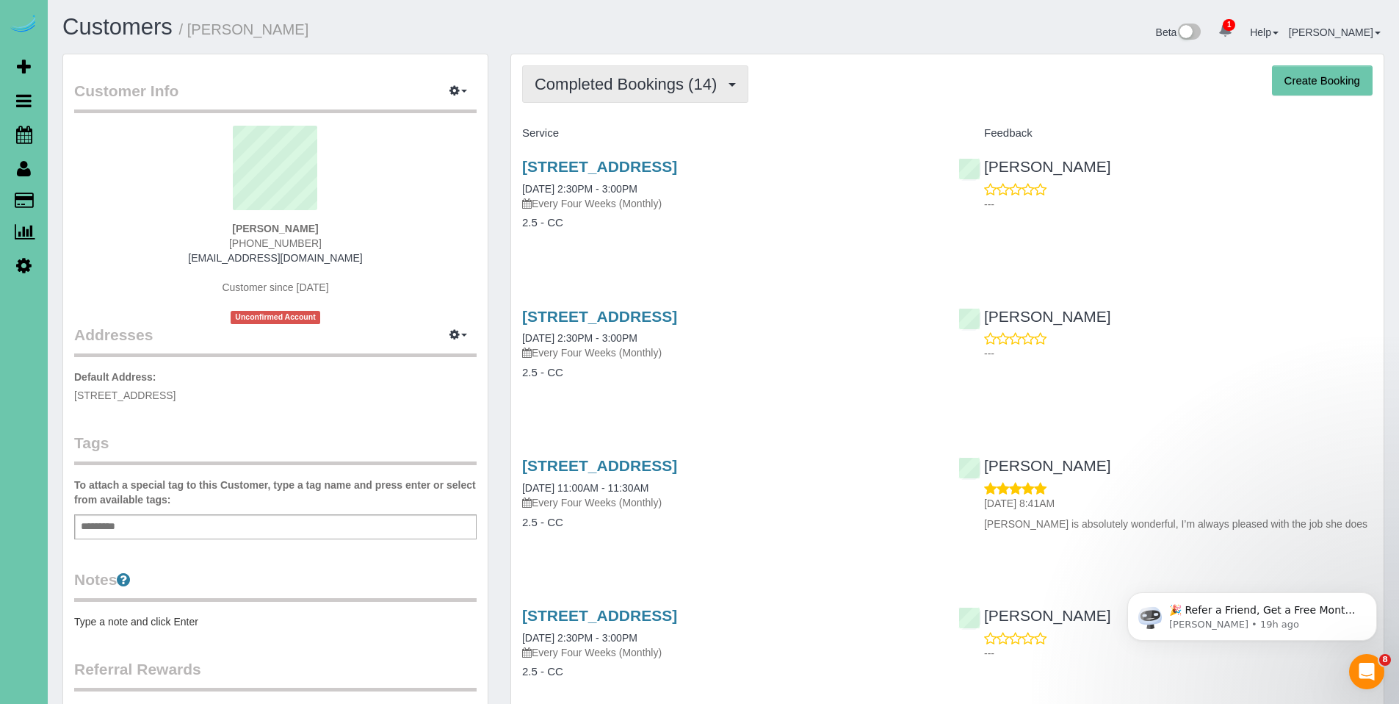
click at [577, 87] on span "Completed Bookings (14)" at bounding box center [630, 84] width 190 height 18
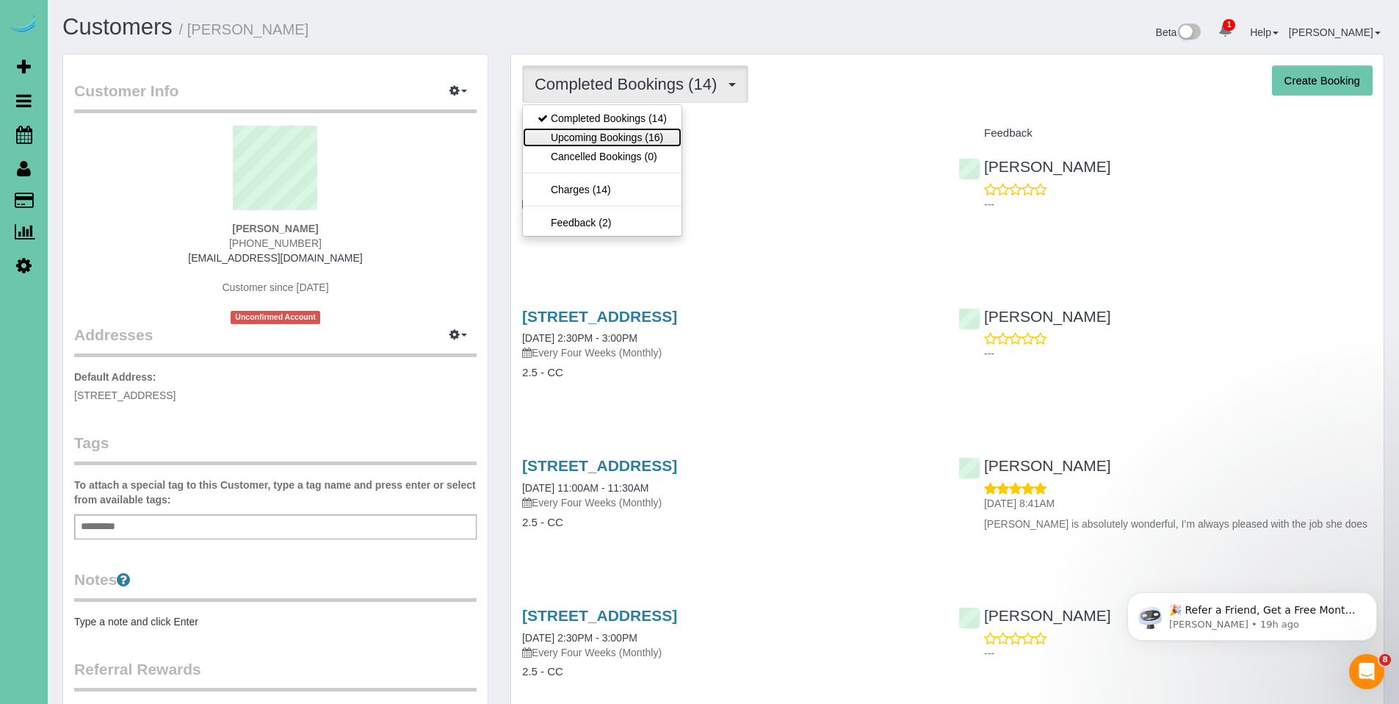
click at [577, 134] on link "Upcoming Bookings (16)" at bounding box center [602, 137] width 159 height 19
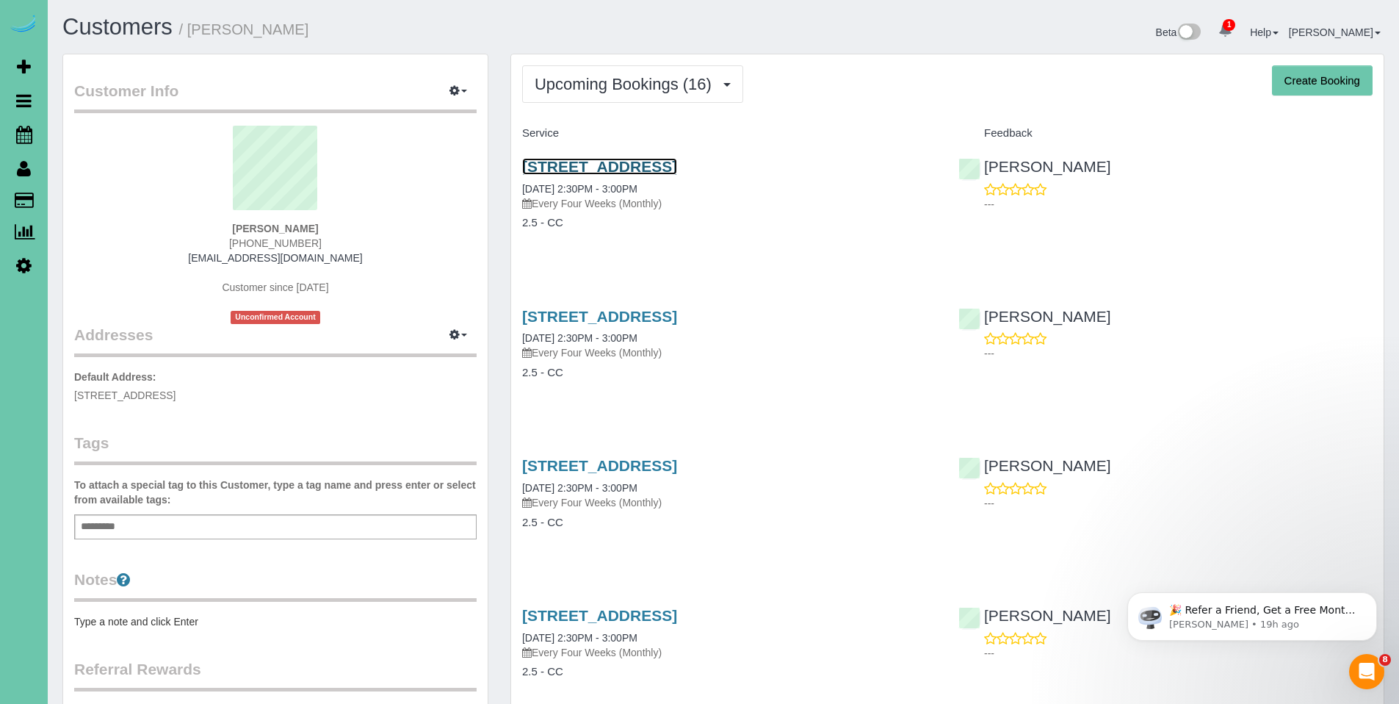
click at [648, 167] on link "7001 S 159th St, Omaha, NE 68136" at bounding box center [599, 166] width 155 height 17
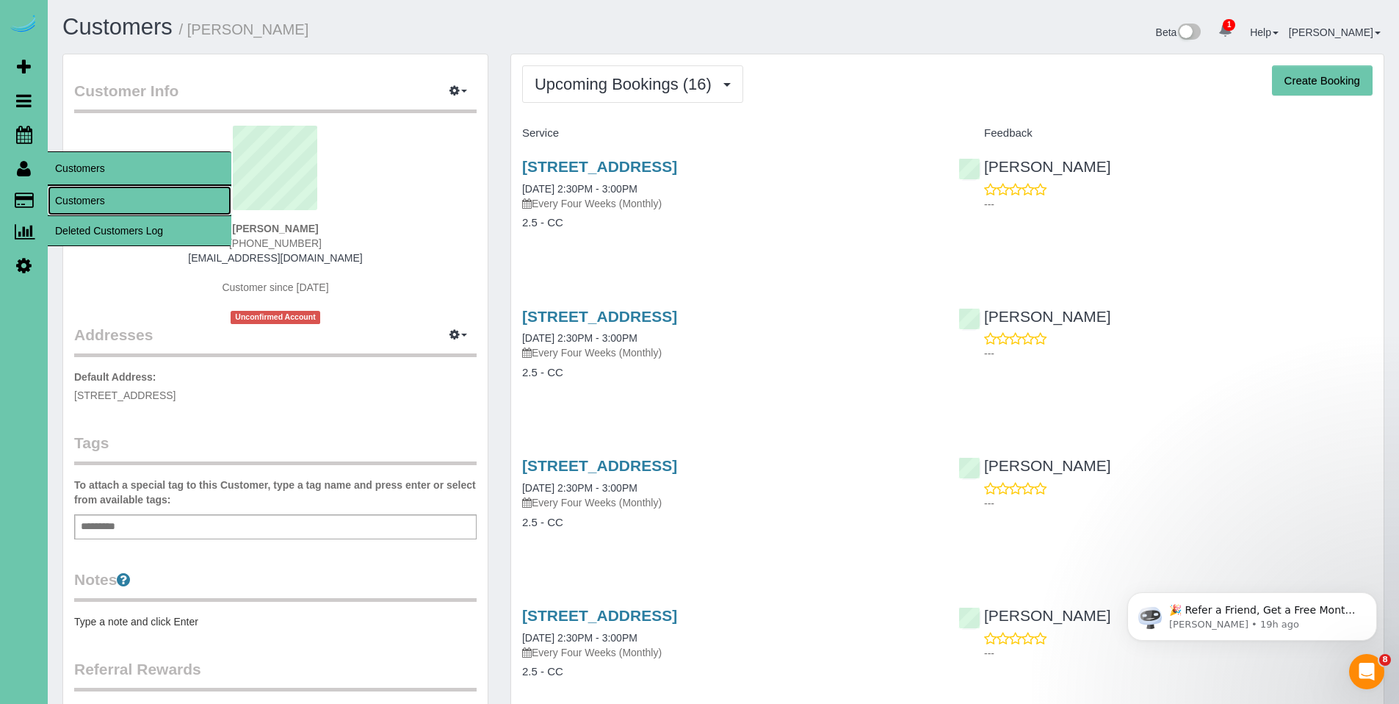
click at [96, 203] on link "Customers" at bounding box center [140, 200] width 184 height 29
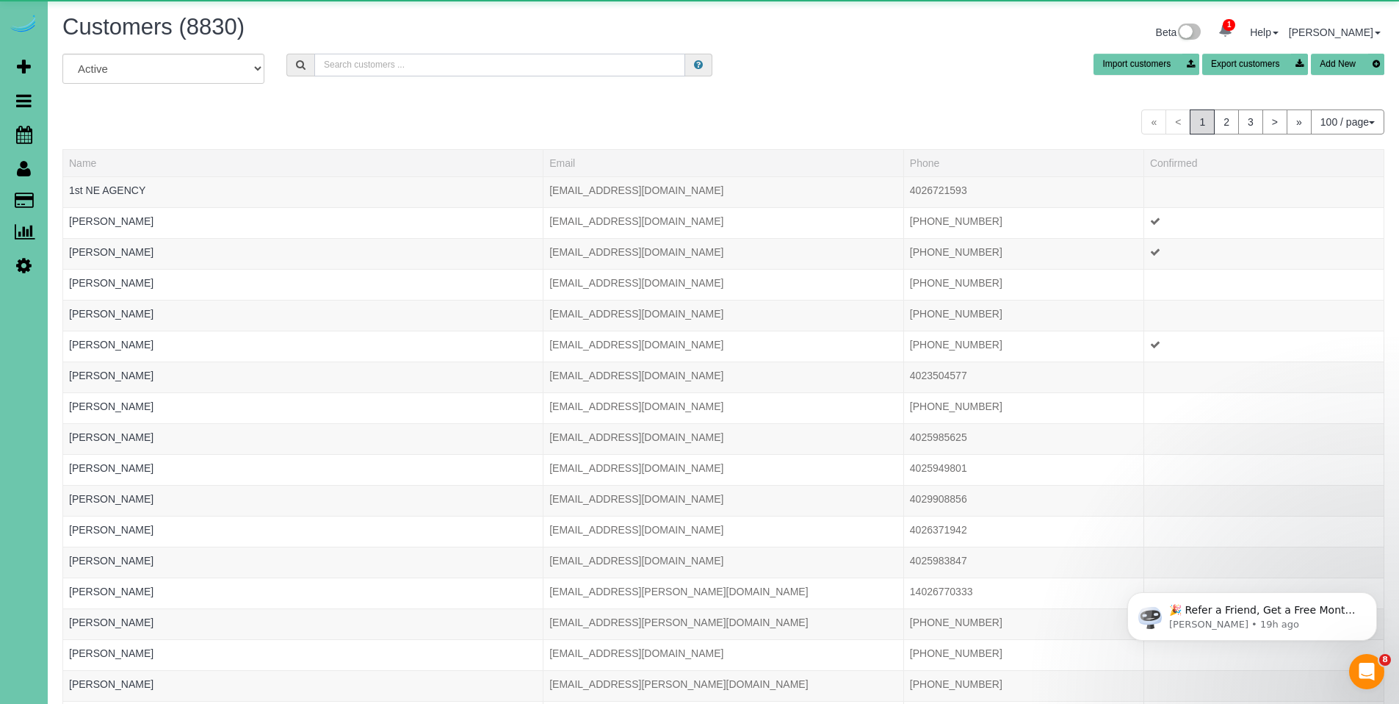
click at [378, 66] on input "text" at bounding box center [499, 65] width 371 height 23
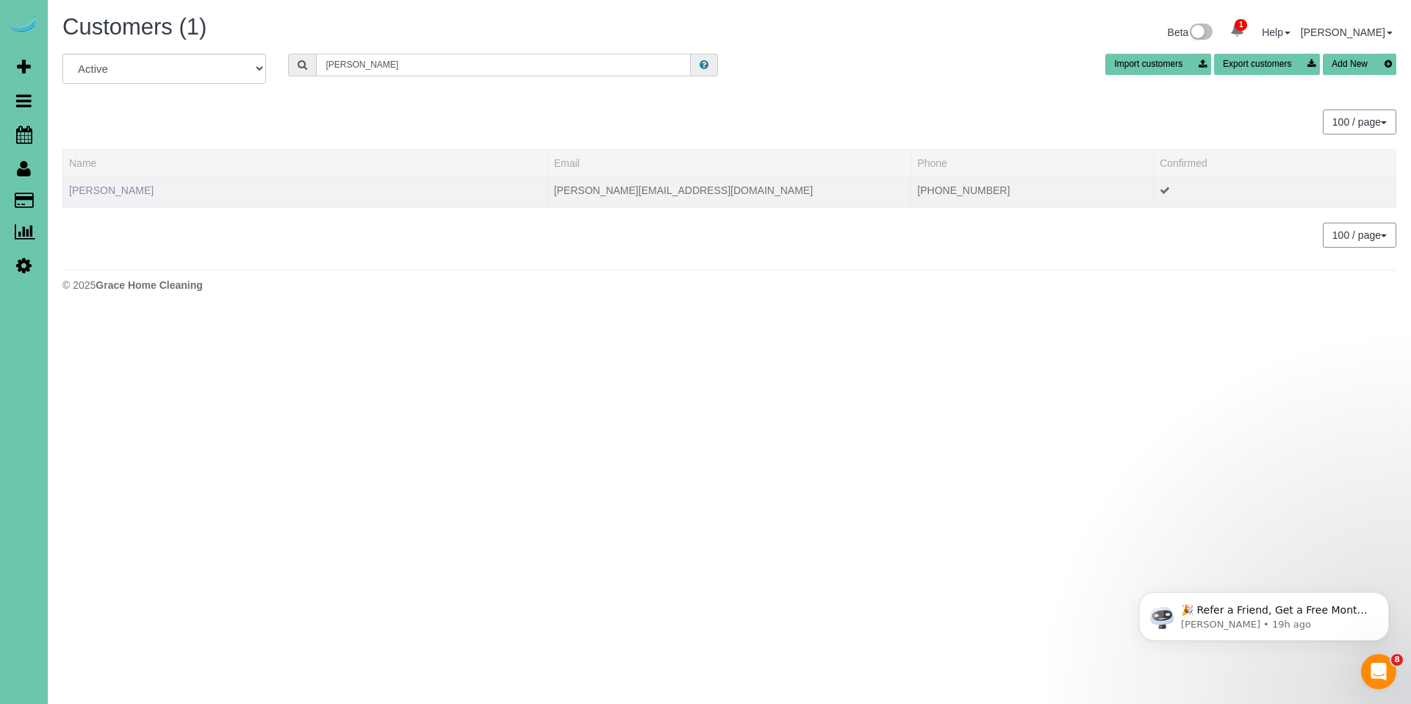
type input "john dum"
click at [107, 192] on link "John Dumke Jr." at bounding box center [111, 190] width 84 height 12
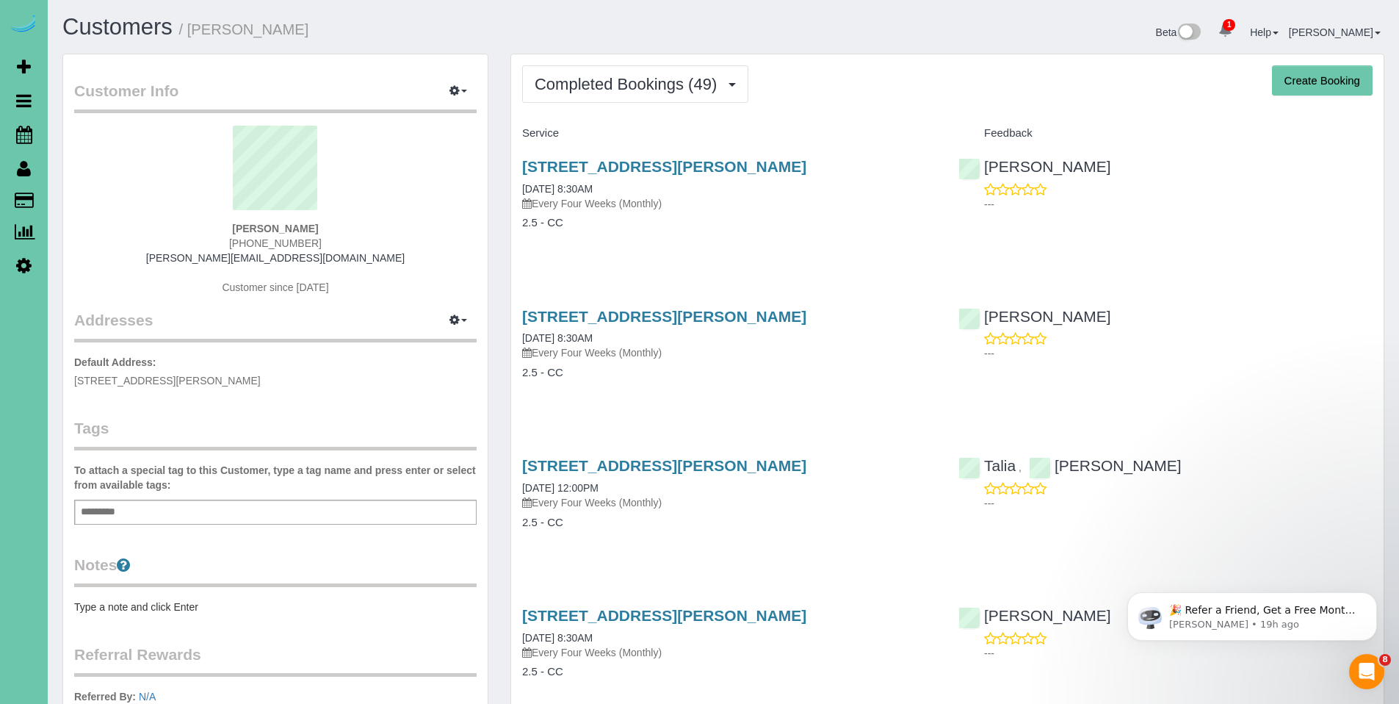
click at [608, 95] on button "Completed Bookings (49)" at bounding box center [635, 83] width 226 height 37
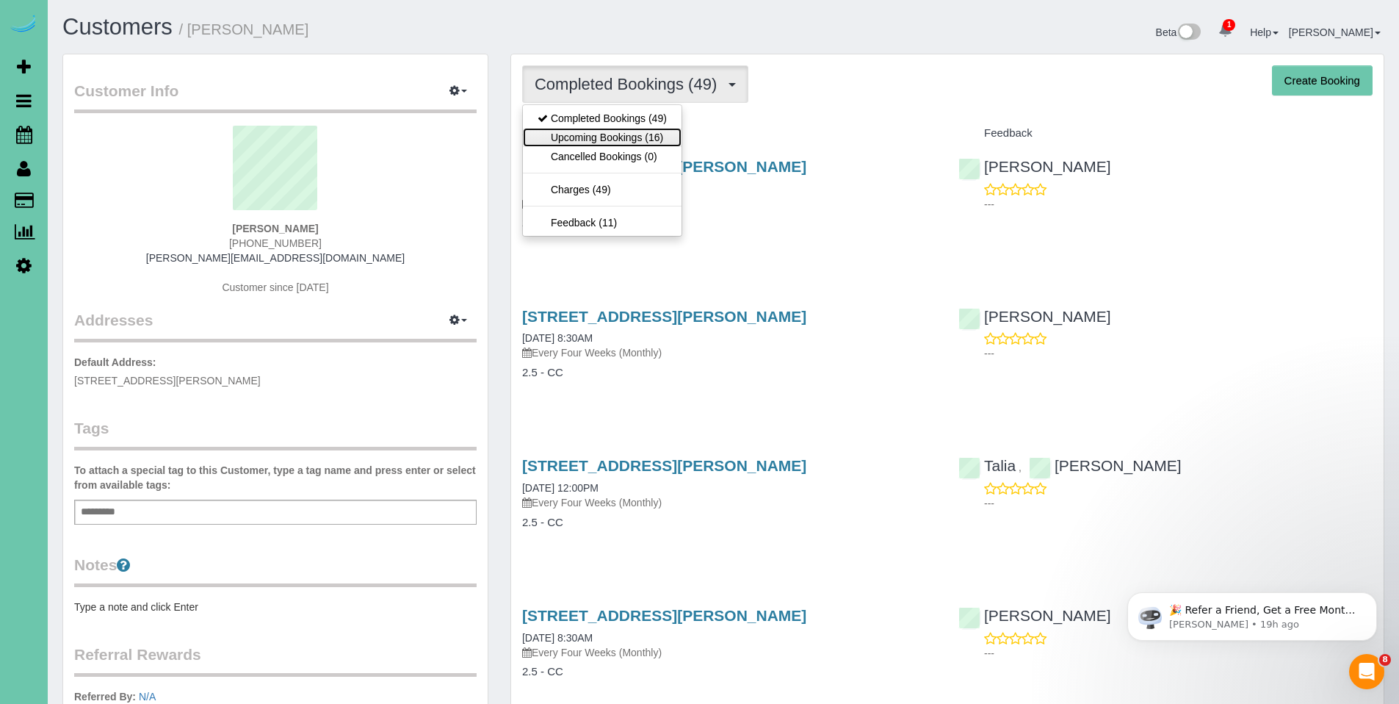
click at [605, 138] on link "Upcoming Bookings (16)" at bounding box center [602, 137] width 159 height 19
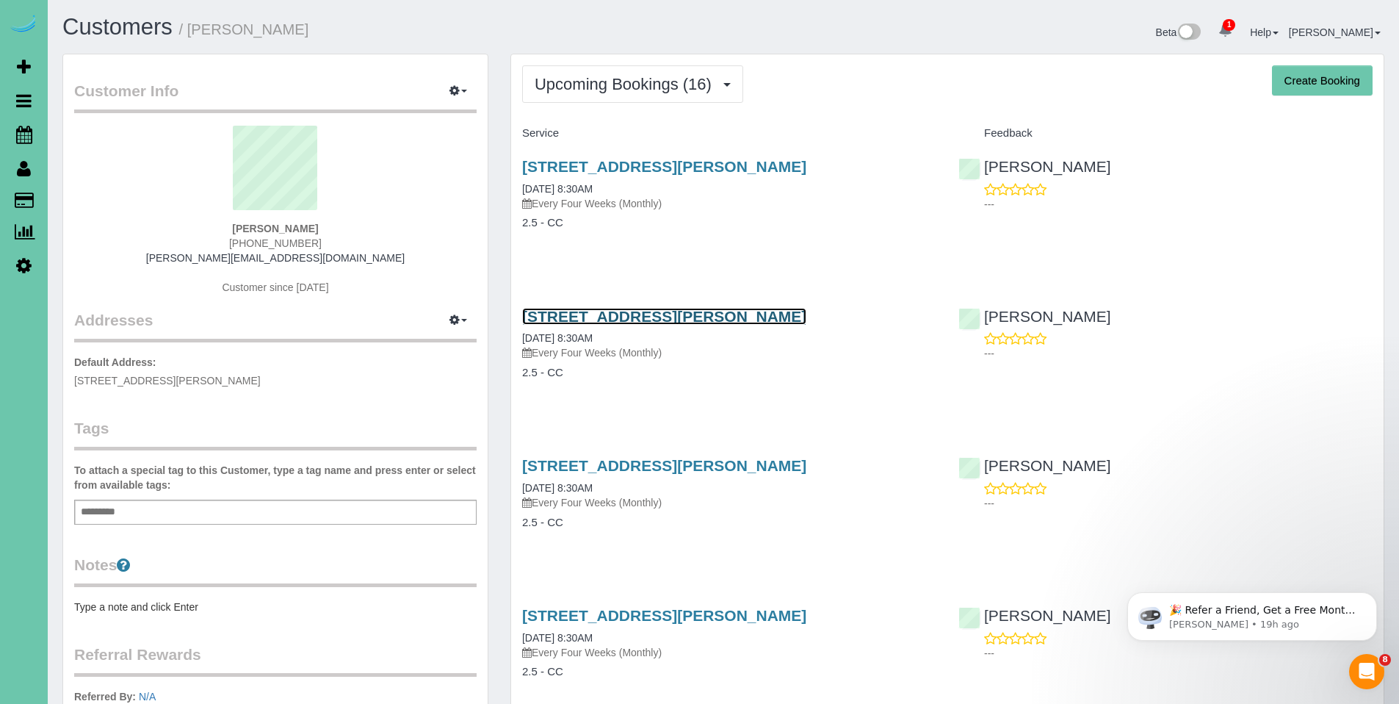
click at [621, 318] on link "20910 Fowler Ave, Elkhorn, NE 68022" at bounding box center [664, 316] width 284 height 17
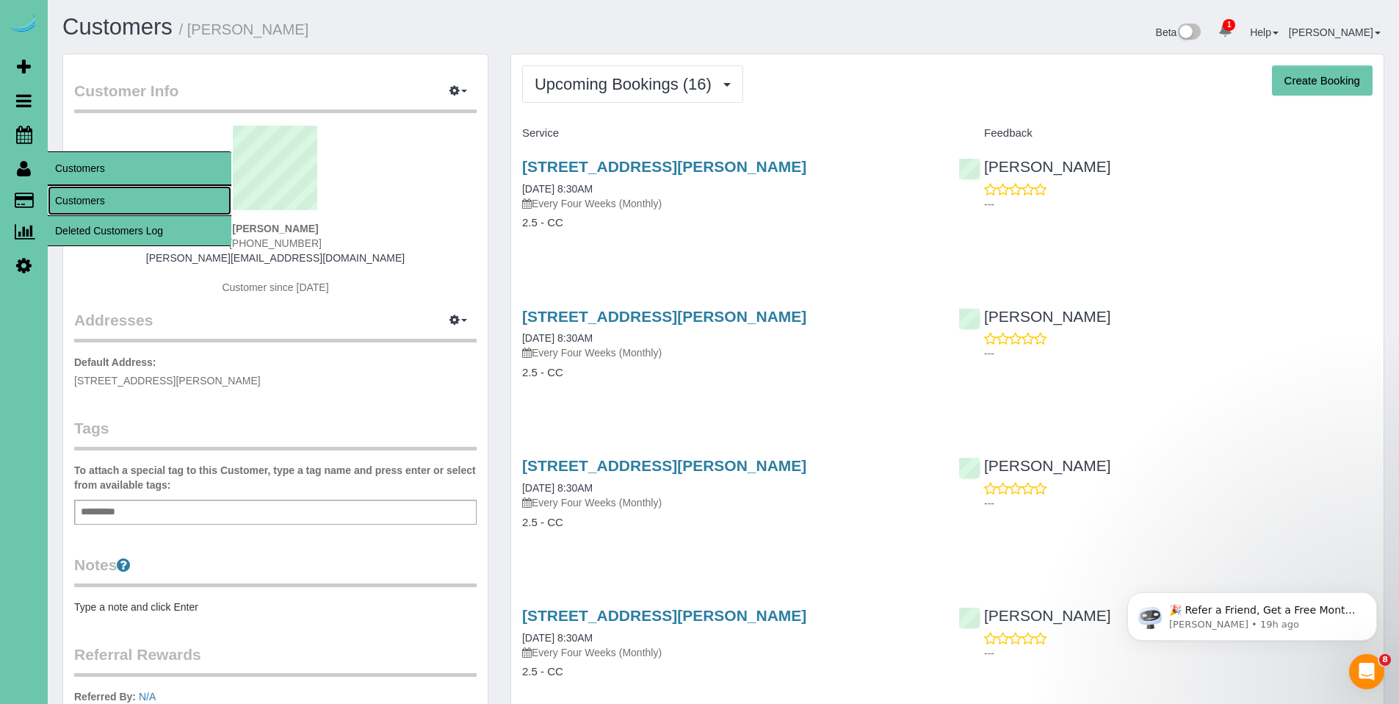
click at [78, 201] on link "Customers" at bounding box center [140, 200] width 184 height 29
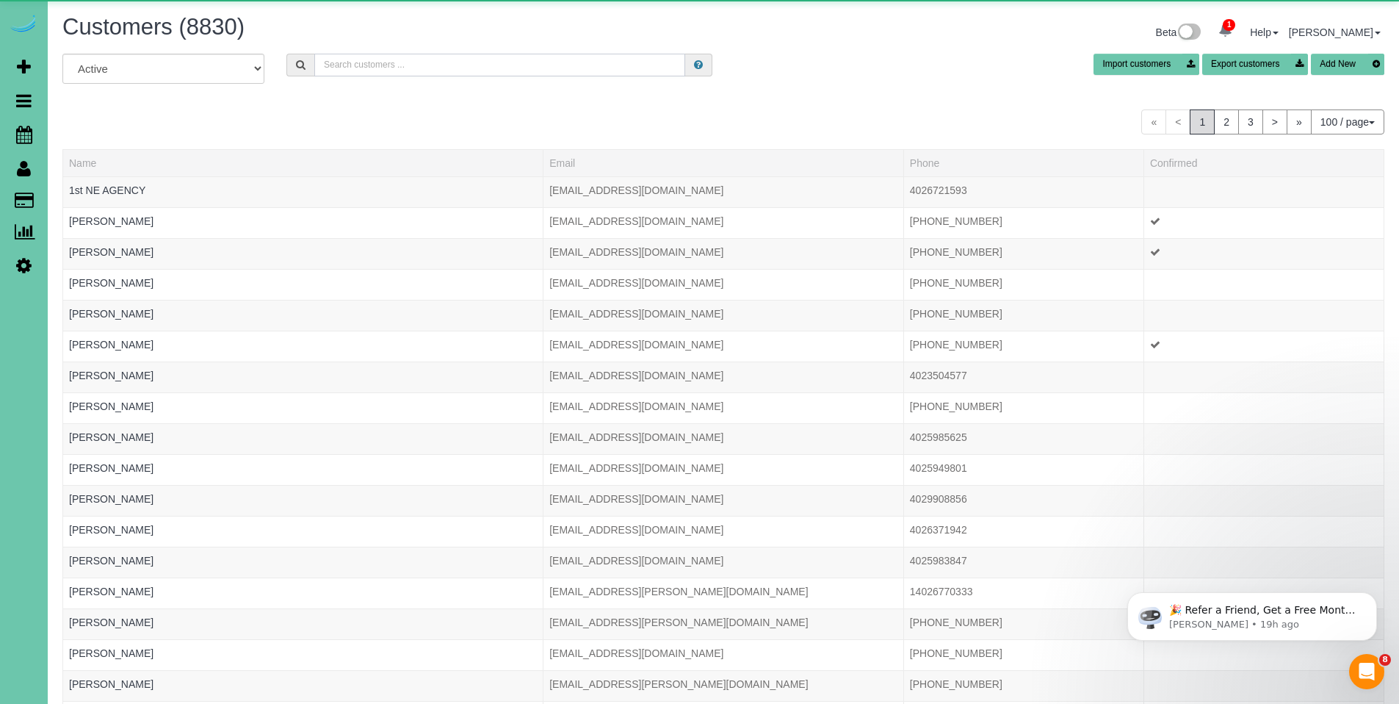
click at [355, 65] on input "text" at bounding box center [499, 65] width 371 height 23
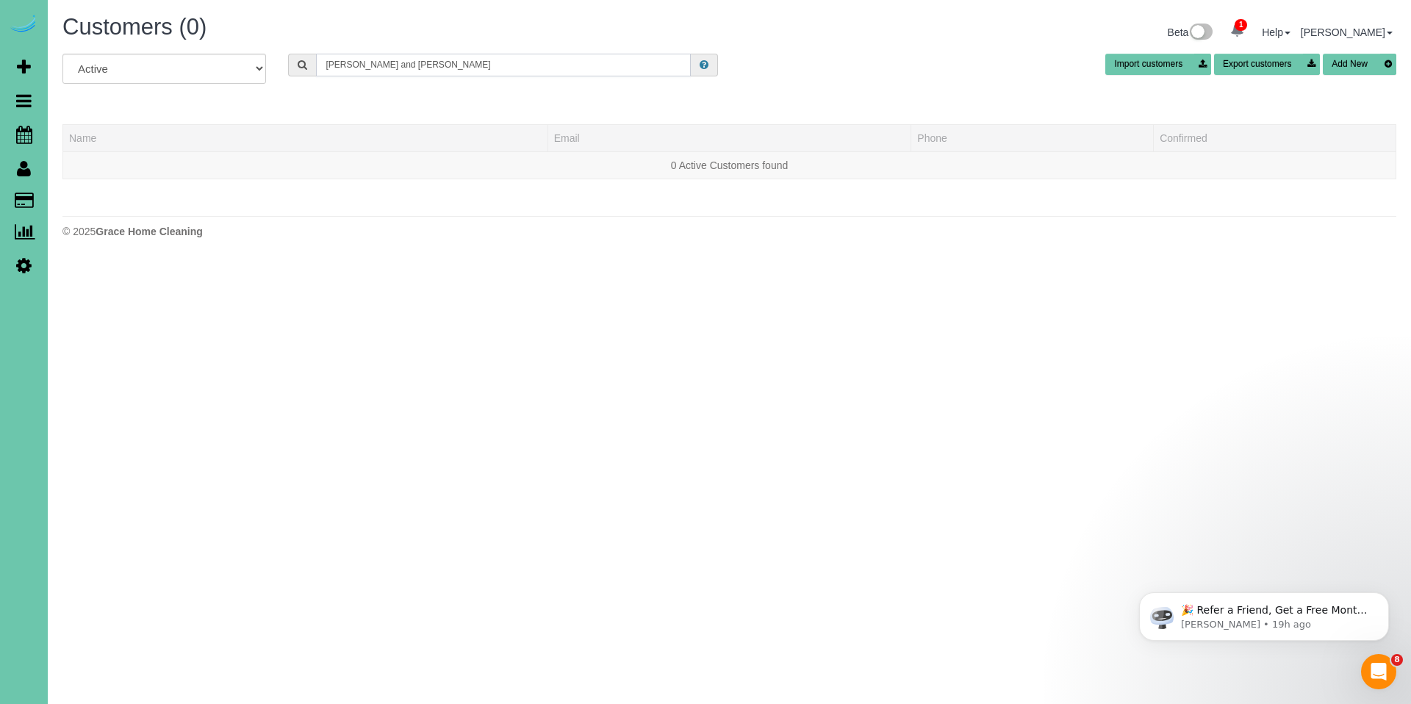
drag, startPoint x: 394, startPoint y: 68, endPoint x: 295, endPoint y: 66, distance: 98.5
click at [295, 66] on div "tim and Keri" at bounding box center [503, 65] width 430 height 23
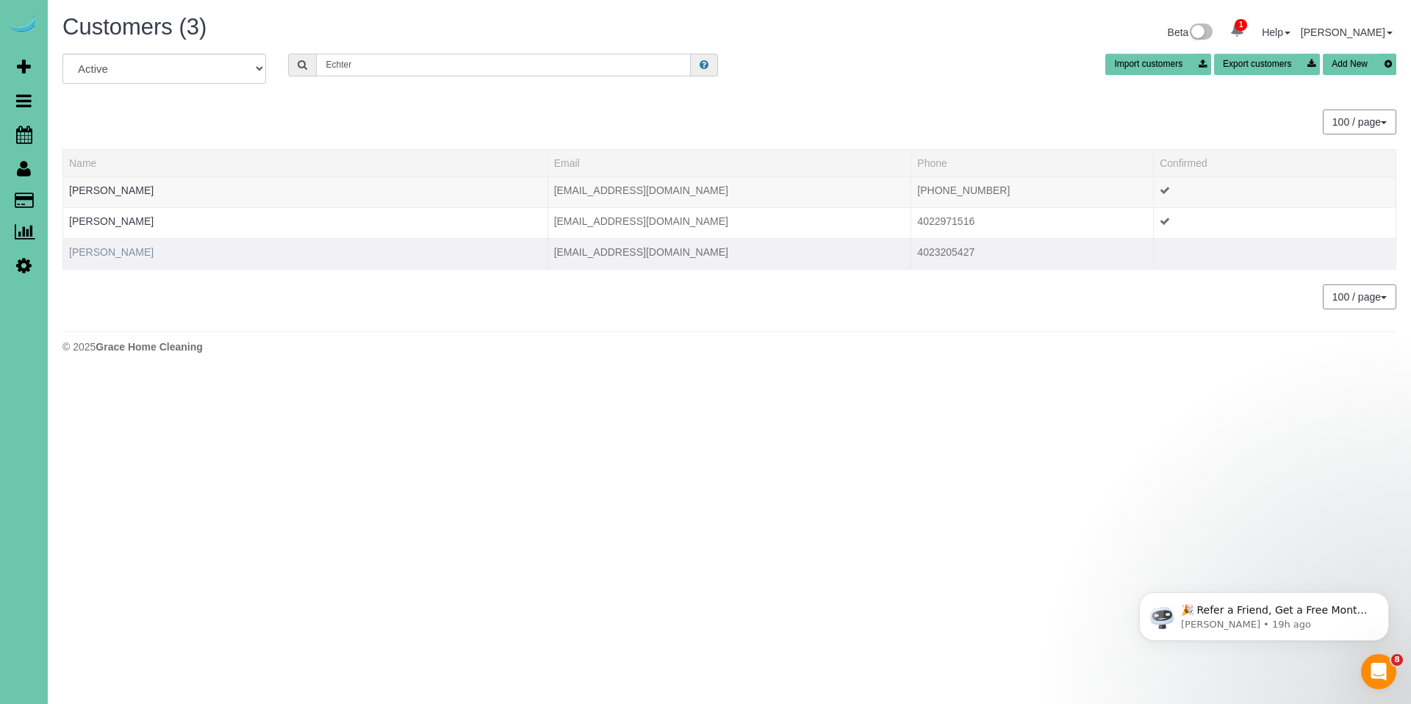
type input "Echter"
click at [90, 248] on link "Timothy Echternach" at bounding box center [111, 252] width 84 height 12
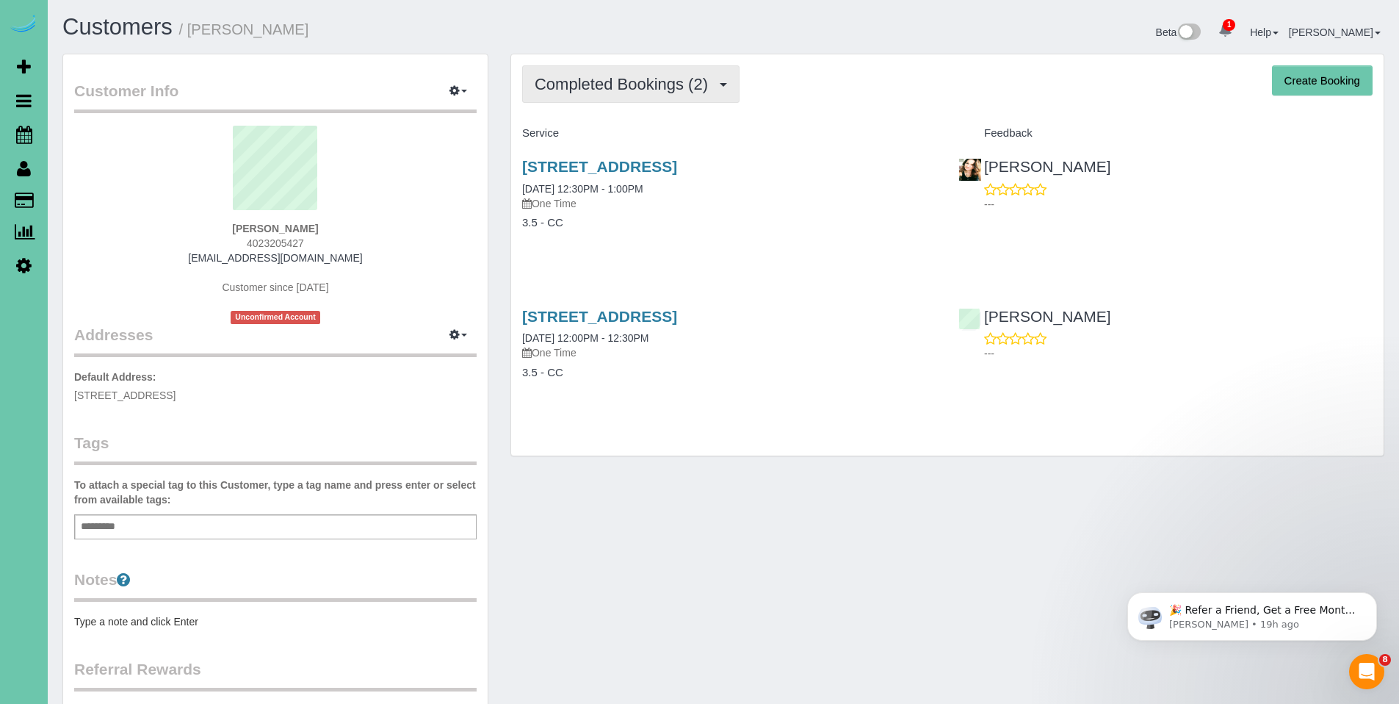
click at [660, 79] on span "Completed Bookings (2)" at bounding box center [625, 84] width 181 height 18
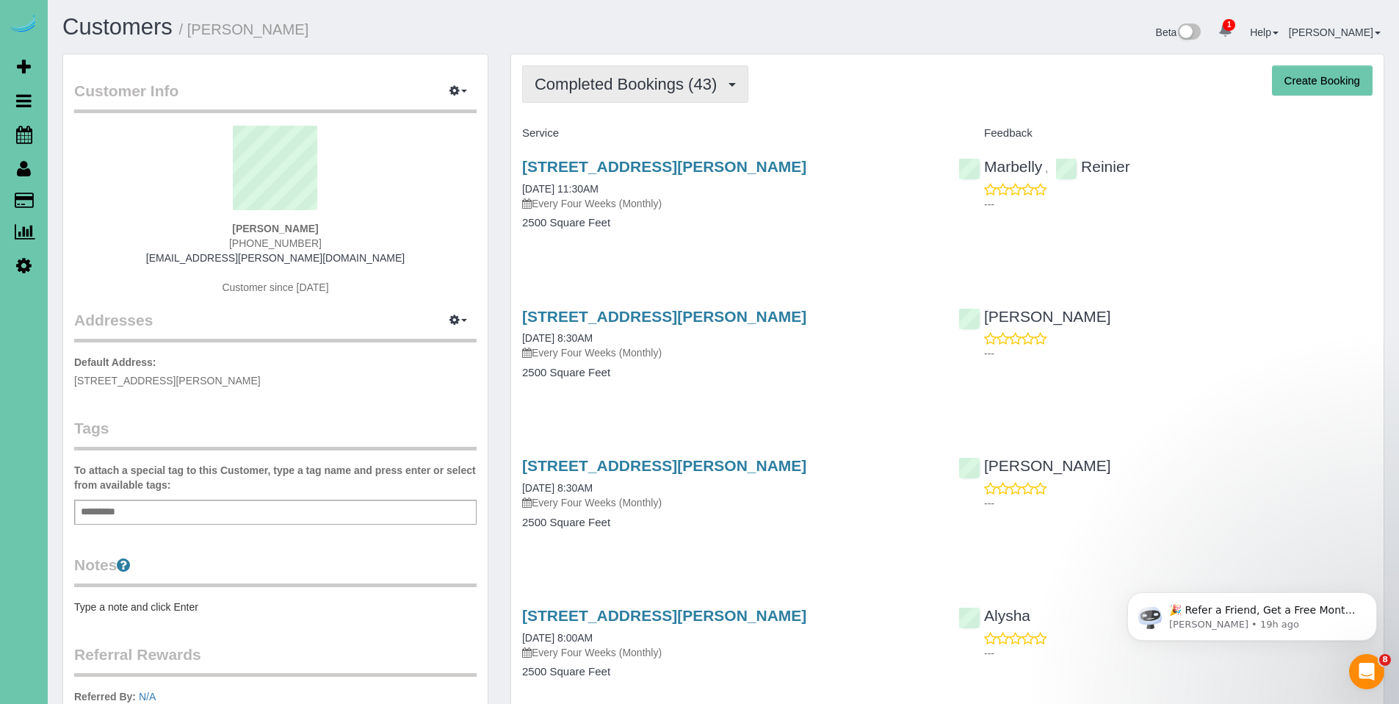
click at [602, 91] on span "Completed Bookings (43)" at bounding box center [630, 84] width 190 height 18
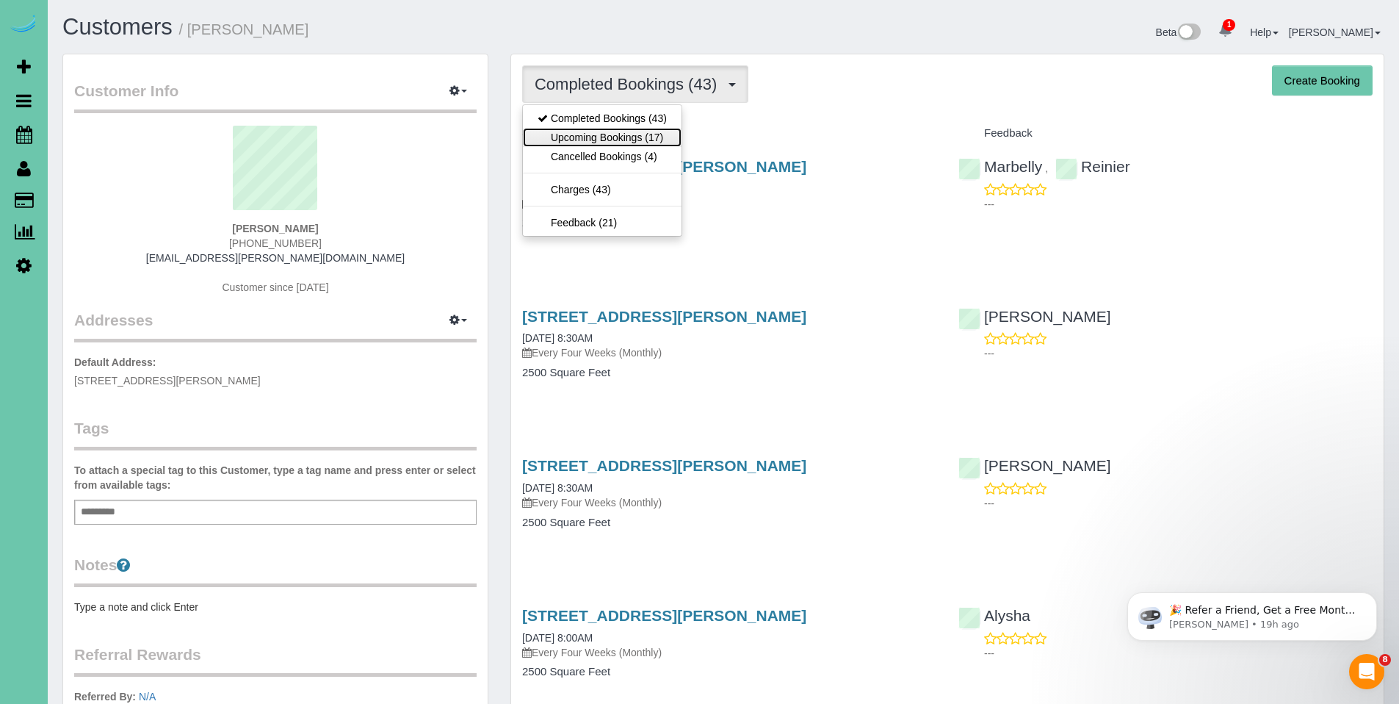
click at [597, 134] on link "Upcoming Bookings (17)" at bounding box center [602, 137] width 159 height 19
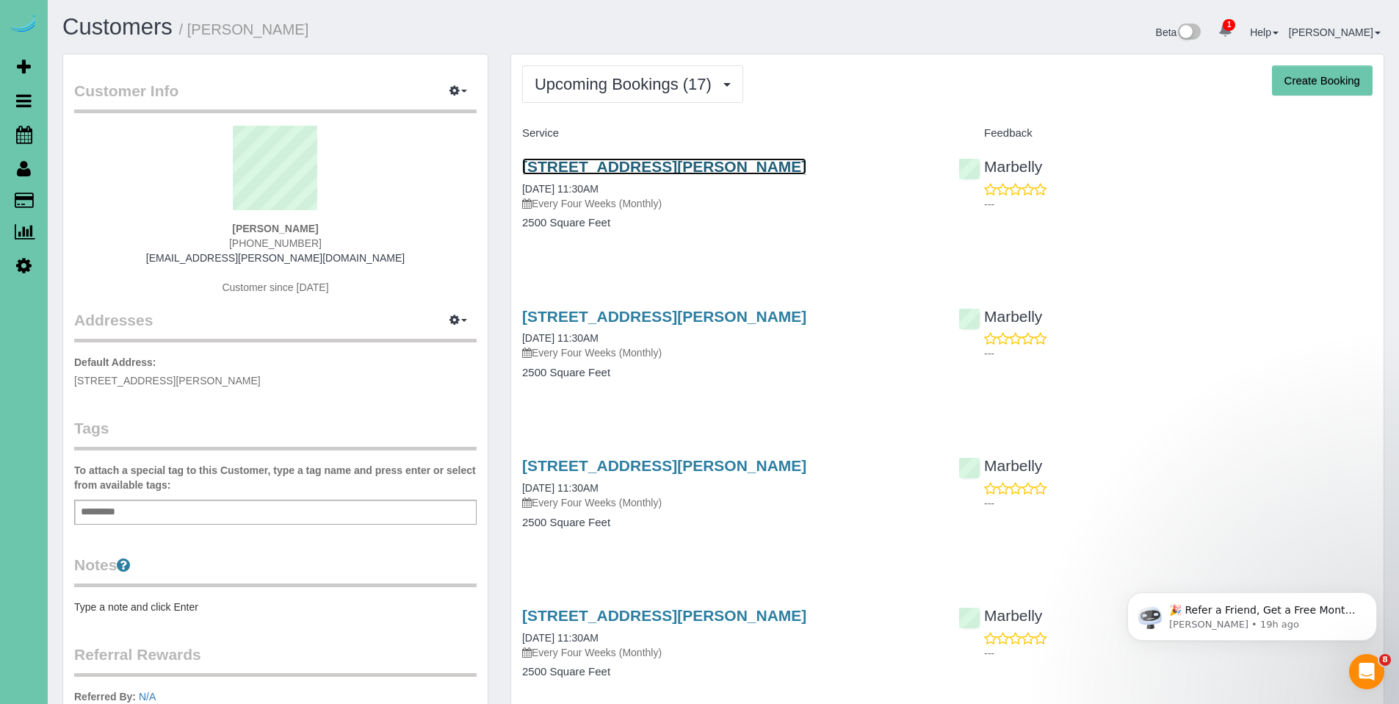
click at [661, 167] on link "15433 Seward Street, Omaha, NE 68154" at bounding box center [664, 166] width 284 height 17
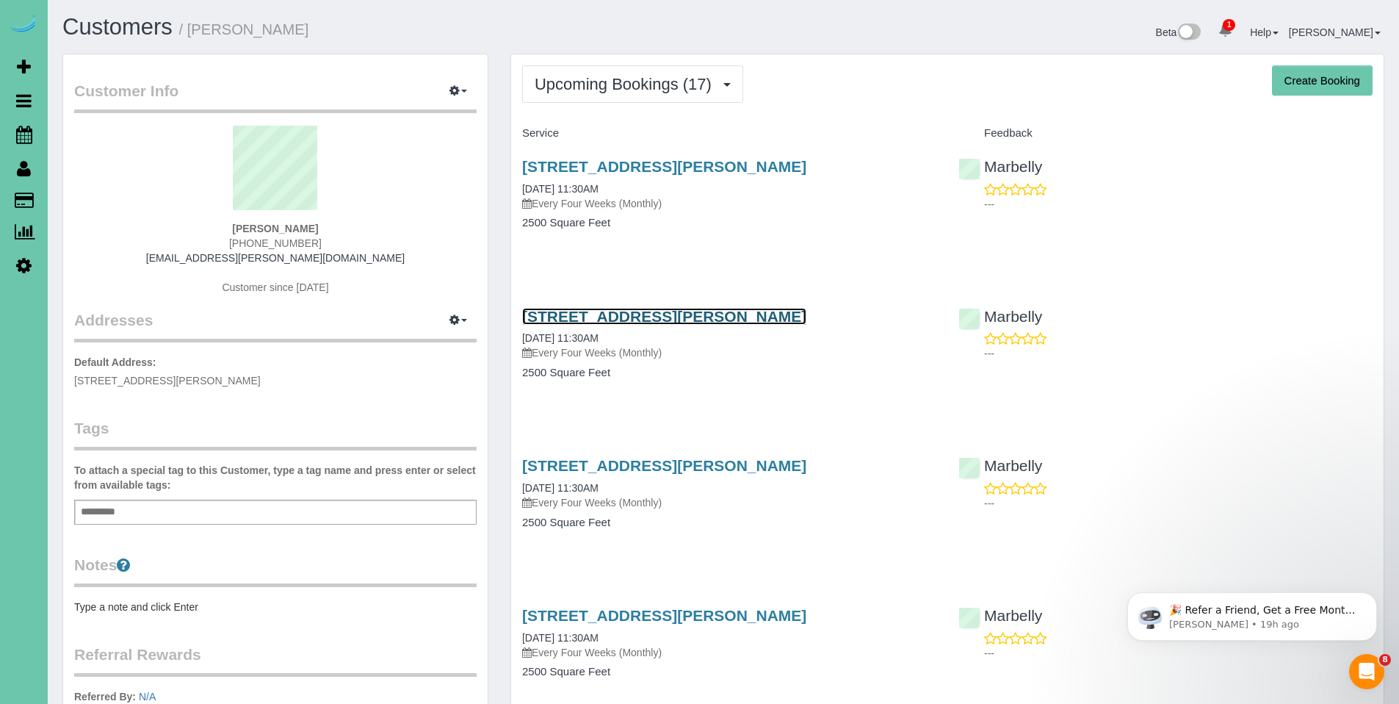
click at [610, 315] on link "15433 Seward Street, Omaha, NE 68154" at bounding box center [664, 316] width 284 height 17
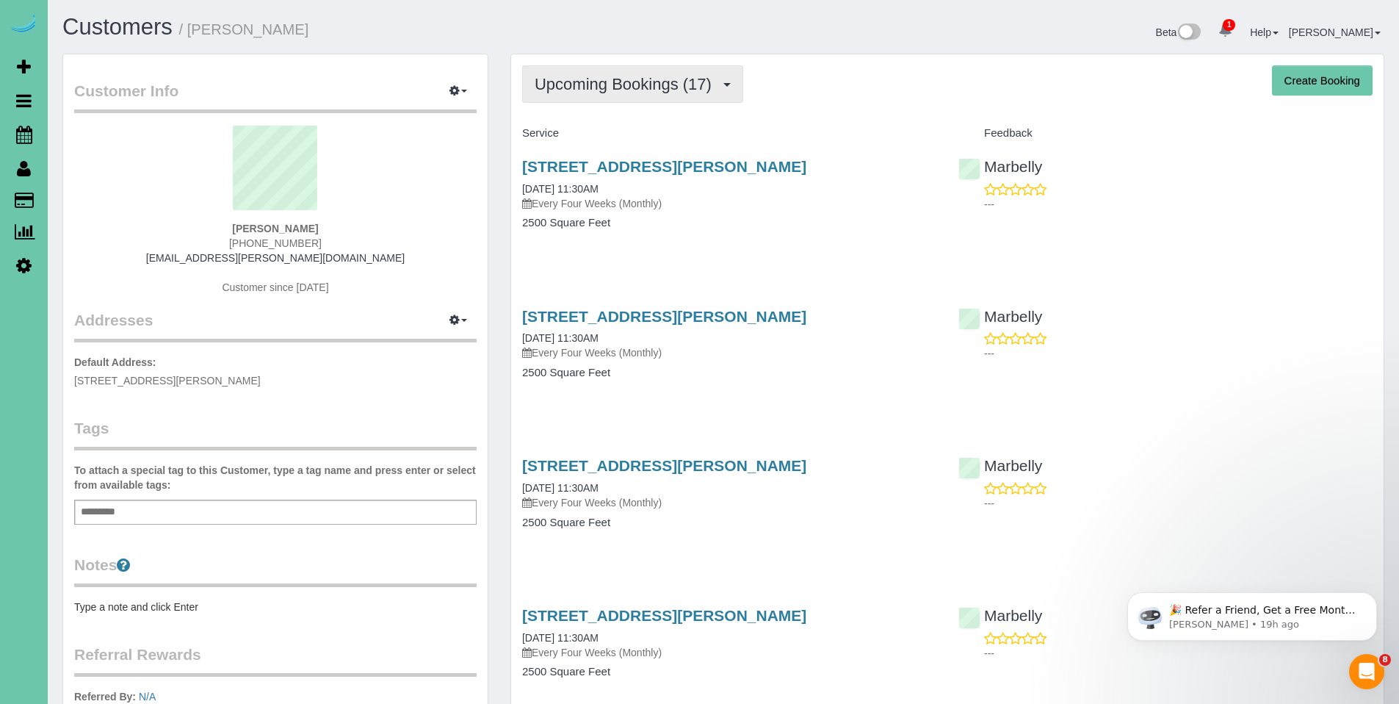
click at [634, 75] on span "Upcoming Bookings (17)" at bounding box center [627, 84] width 184 height 18
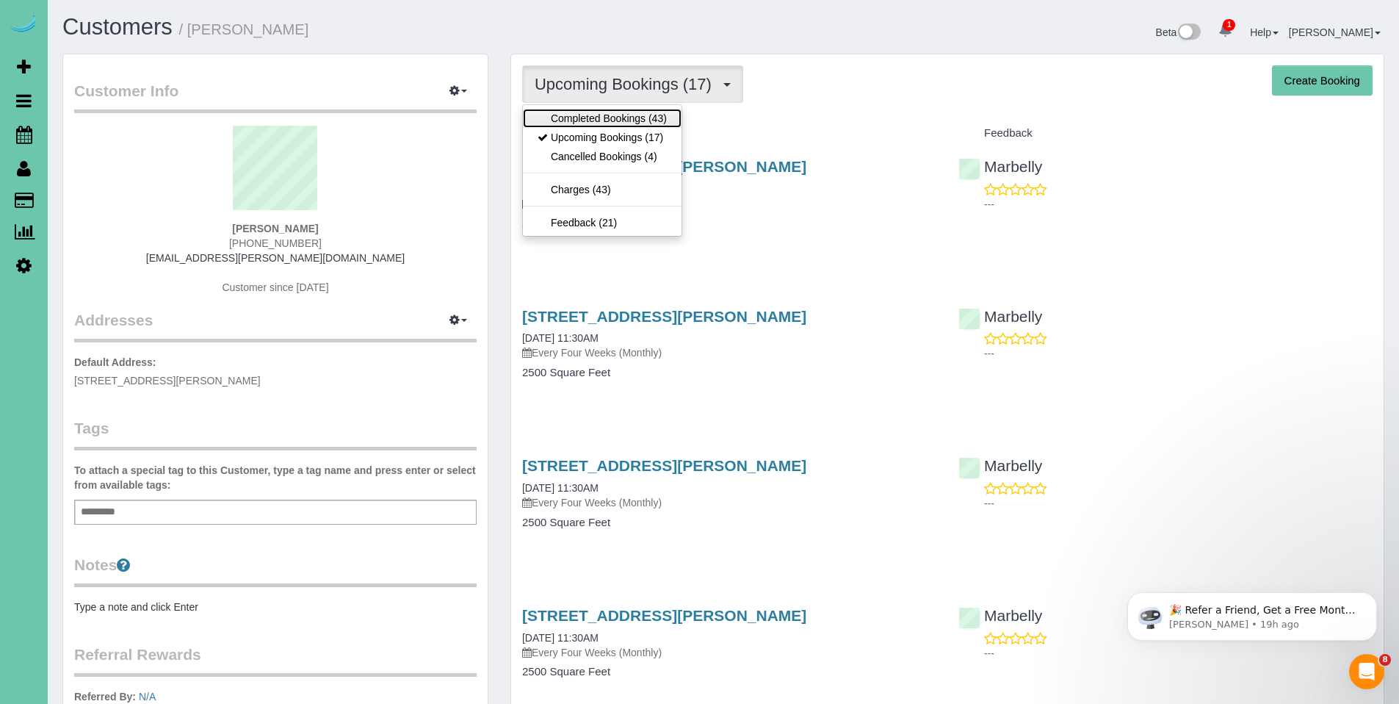
click at [616, 118] on link "Completed Bookings (43)" at bounding box center [602, 118] width 159 height 19
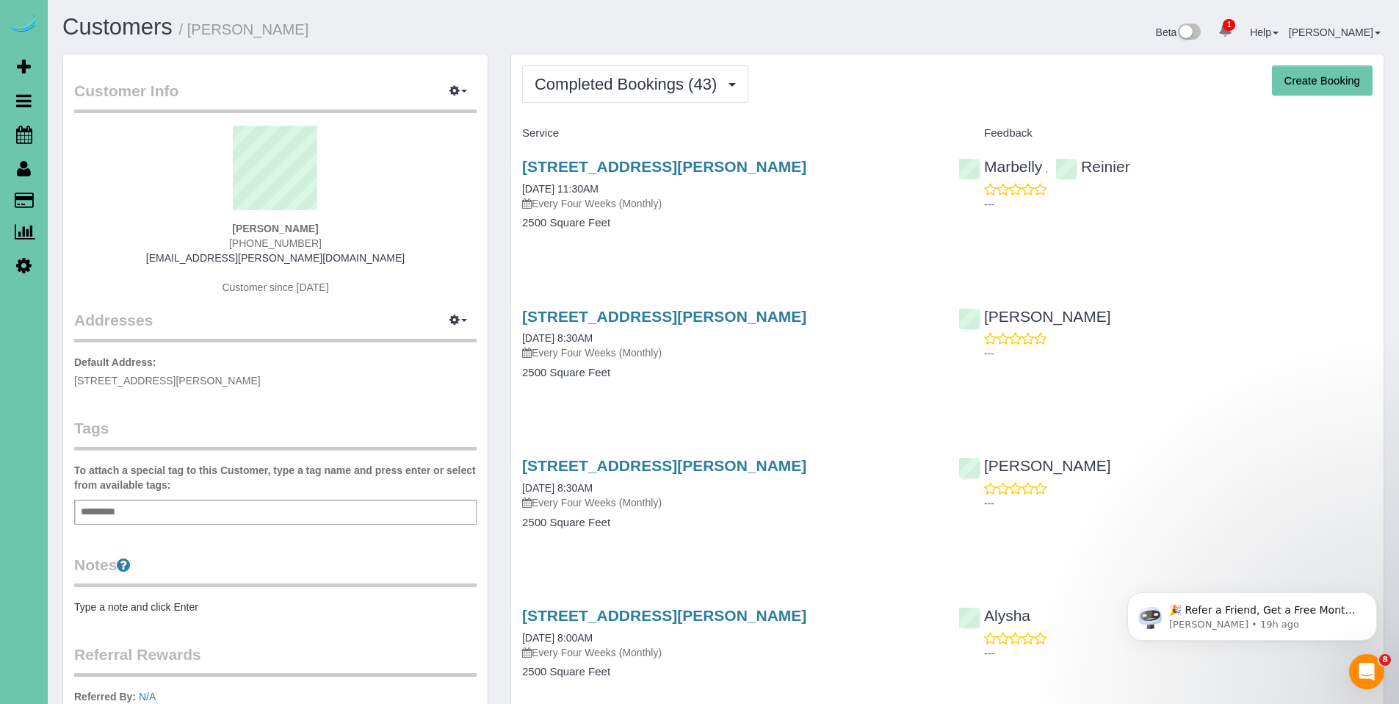
click at [627, 306] on div "15433 Seward Street, Omaha, NE 68154 07/07/2025 8:30AM Every Four Weeks (Monthl…" at bounding box center [729, 351] width 436 height 113
click at [630, 318] on link "15433 Seward Street, Omaha, NE 68154" at bounding box center [664, 316] width 284 height 17
click at [610, 90] on span "Completed Bookings (43)" at bounding box center [630, 84] width 190 height 18
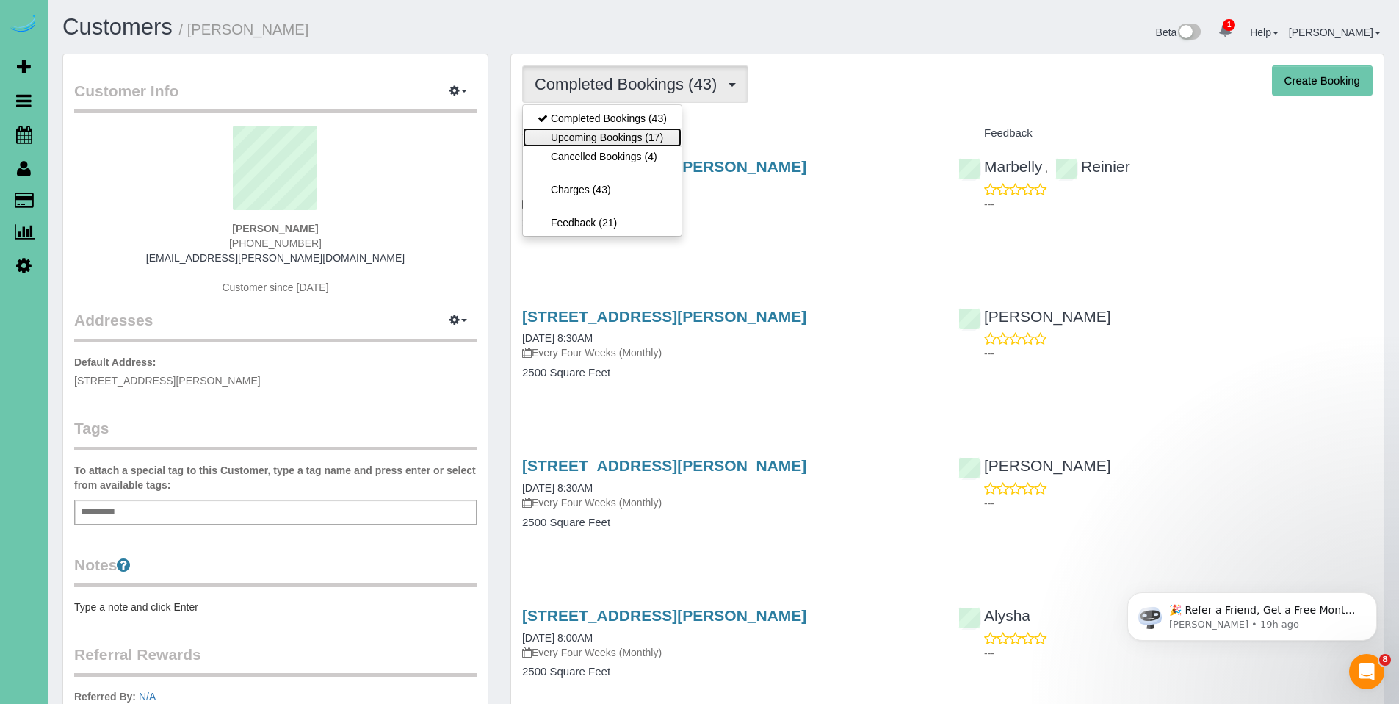
click at [608, 143] on link "Upcoming Bookings (17)" at bounding box center [602, 137] width 159 height 19
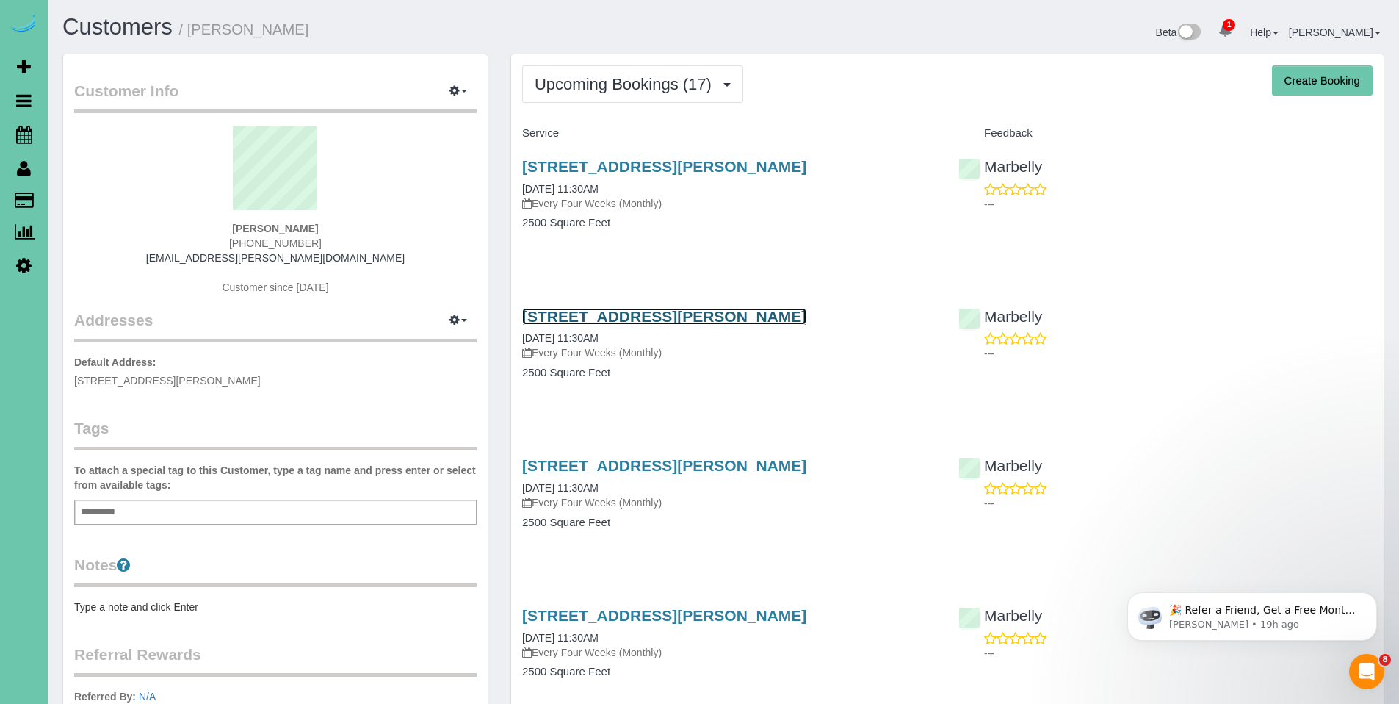
click at [632, 317] on link "15433 Seward Street, Omaha, NE 68154" at bounding box center [664, 316] width 284 height 17
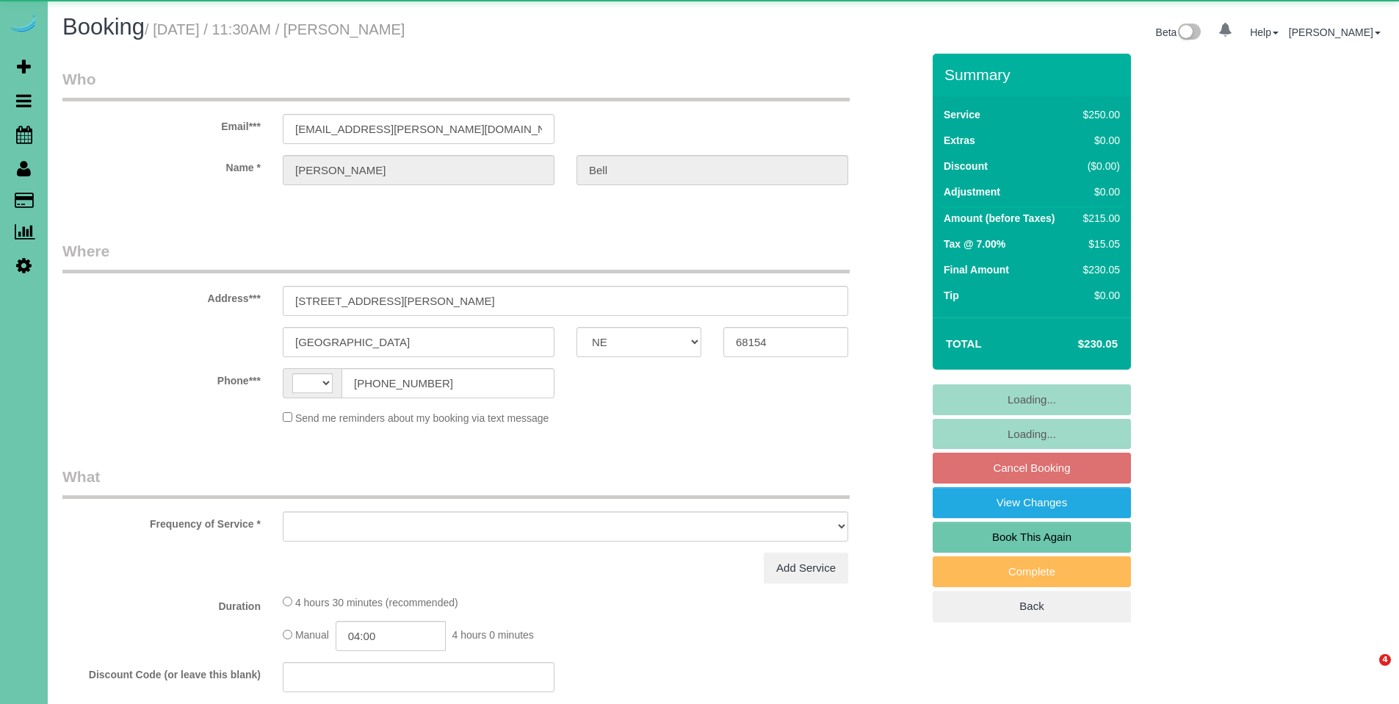
select select "NE"
select select "string:[GEOGRAPHIC_DATA]"
select select "object:699"
select select "NE"
select select "string:[GEOGRAPHIC_DATA]"
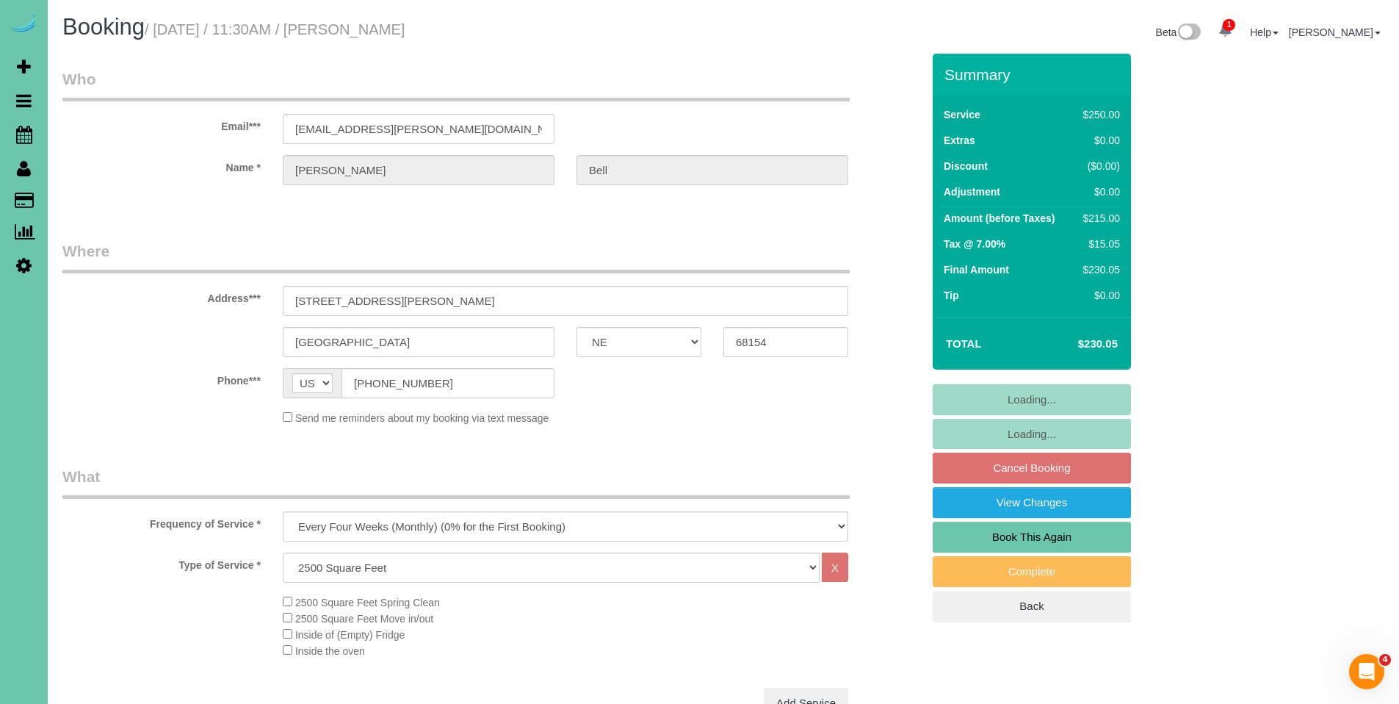
select select "object:716"
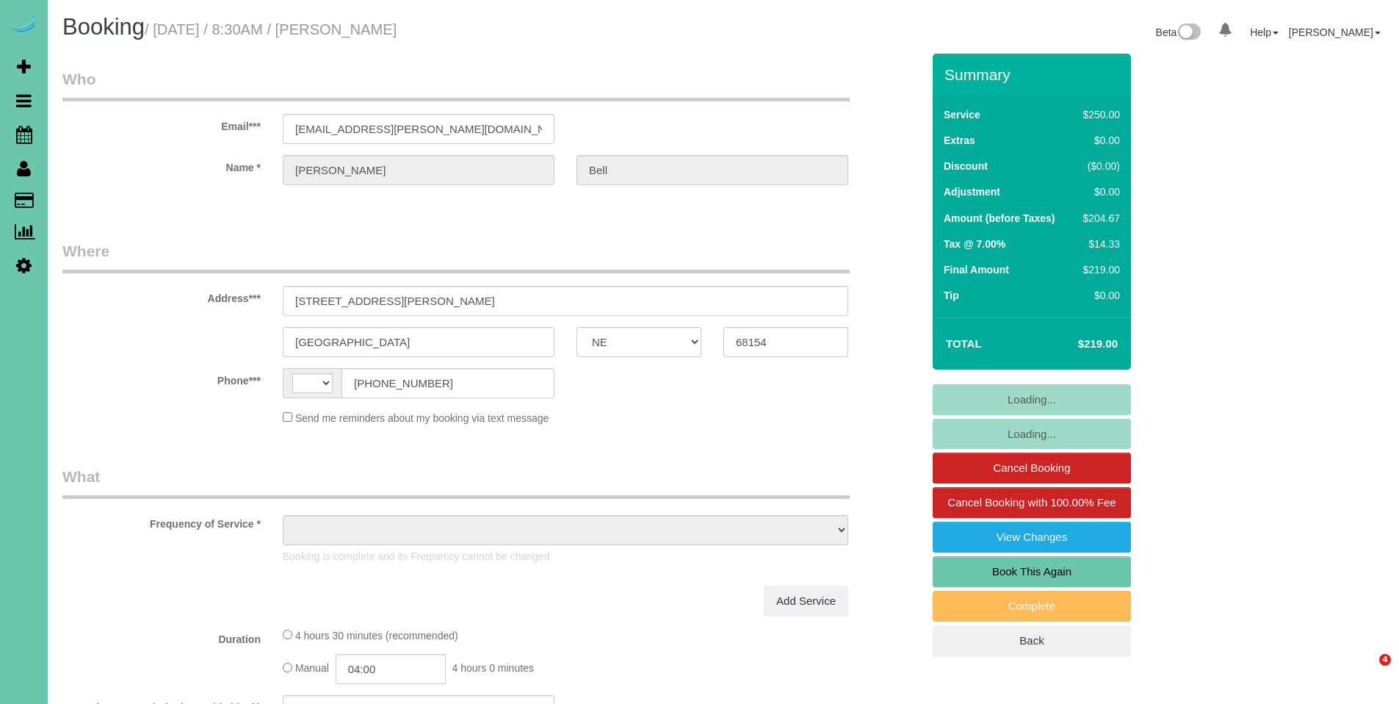
select select "NE"
select select "string:[GEOGRAPHIC_DATA]"
select select "object:654"
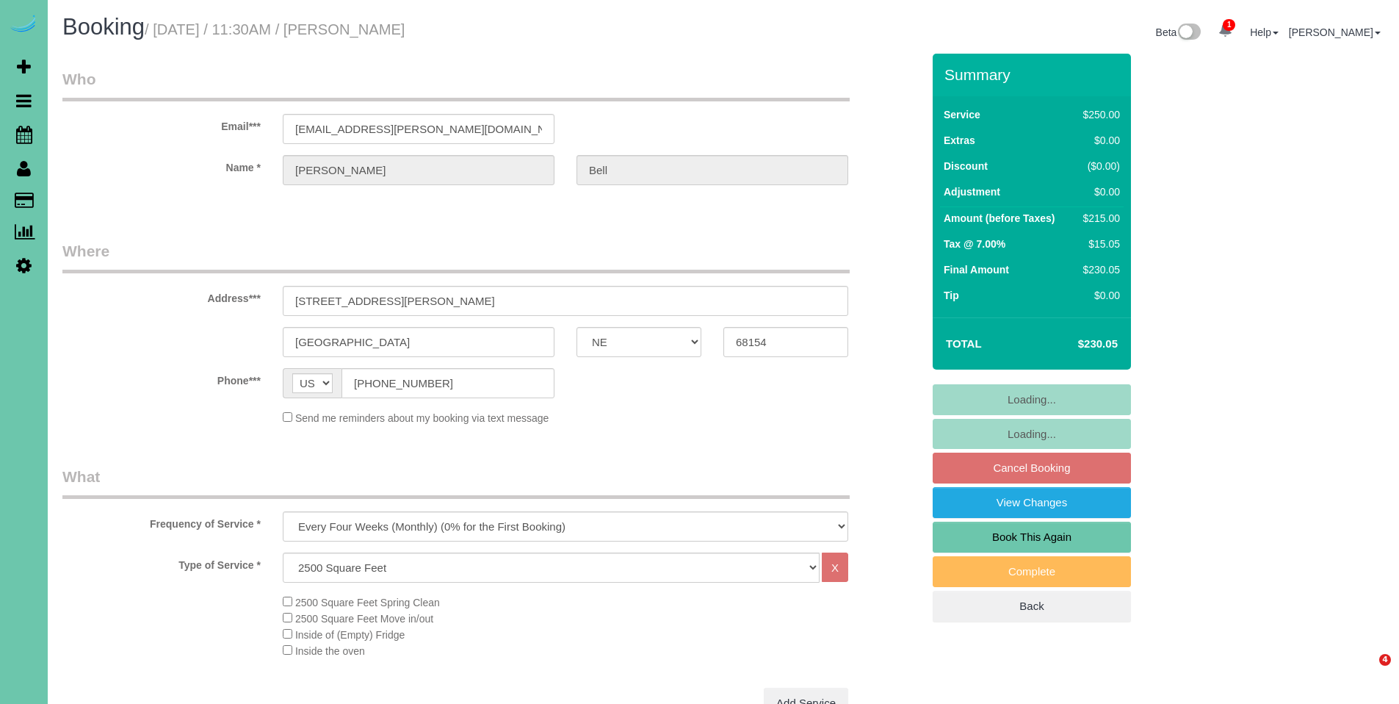
select select "NE"
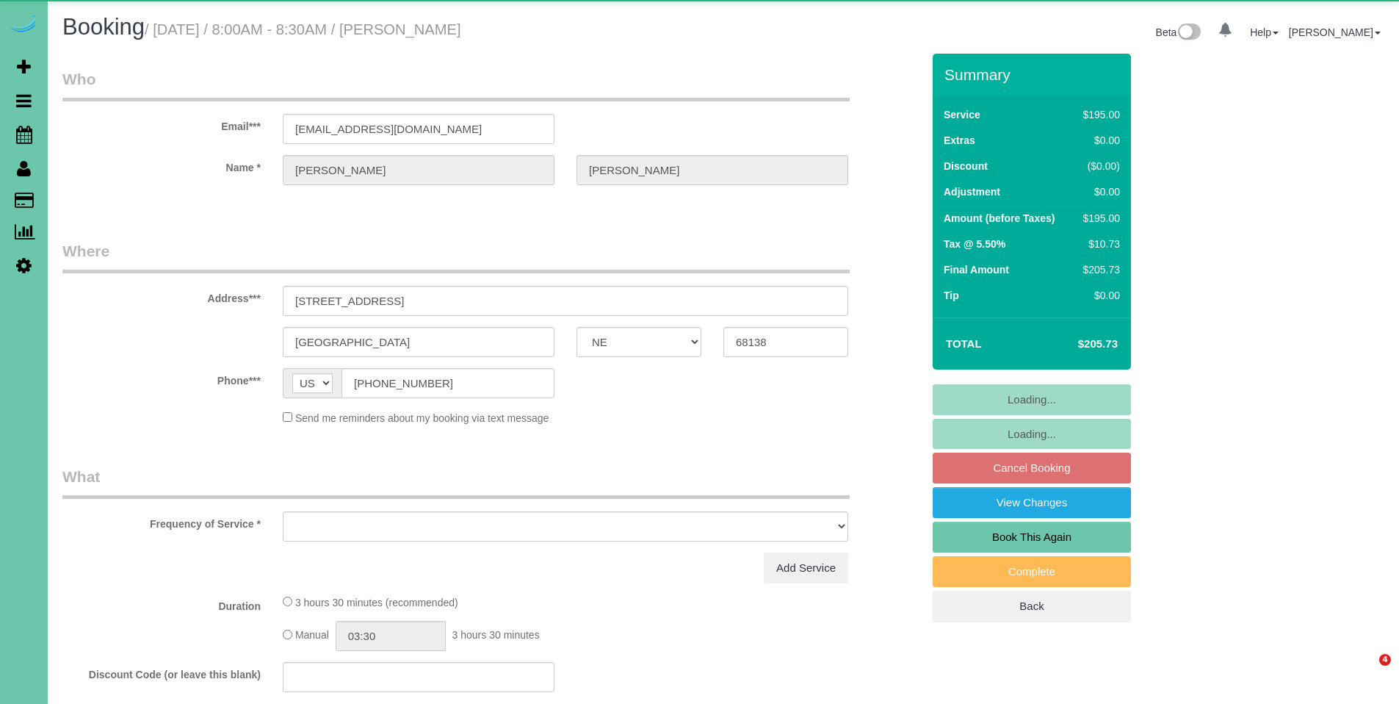
select select "NE"
select select "object:630"
select select "string:fspay-07163720-5df9-455c-87fd-dc40254ee7fb"
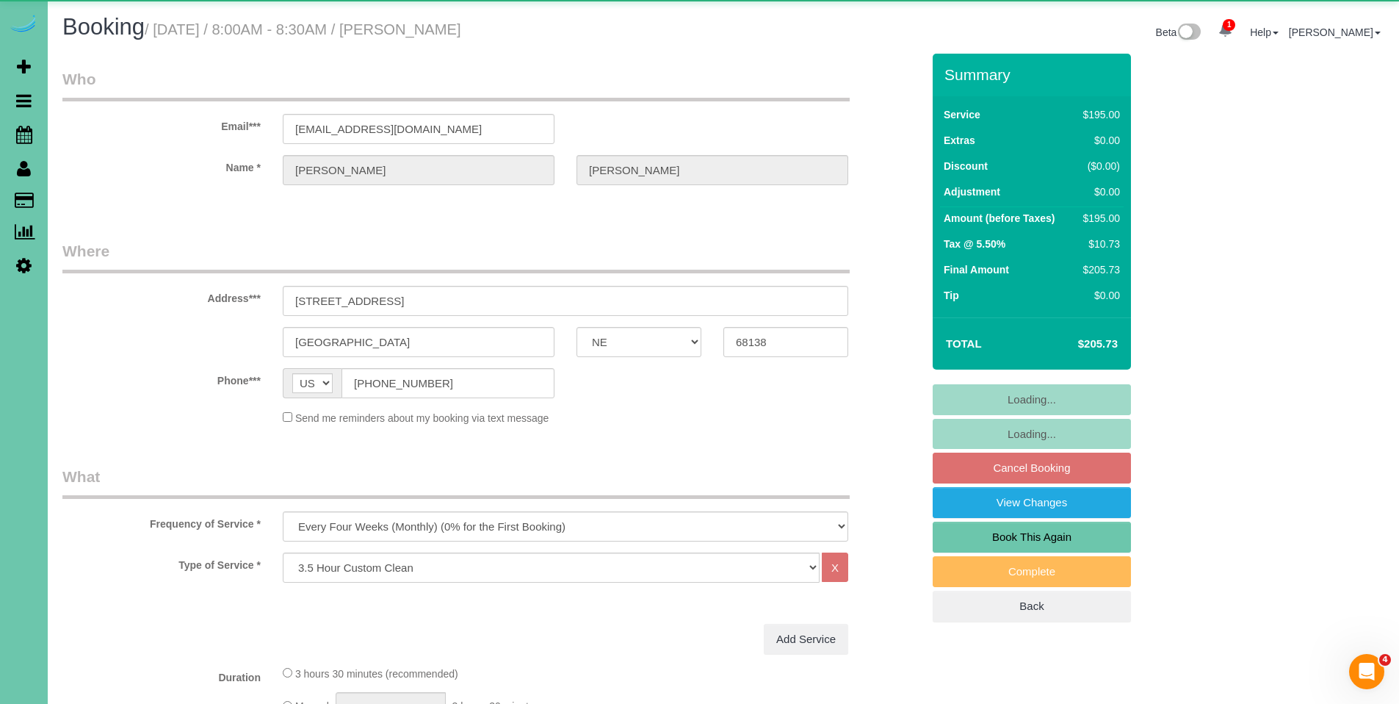
select select "number:37"
select select "number:43"
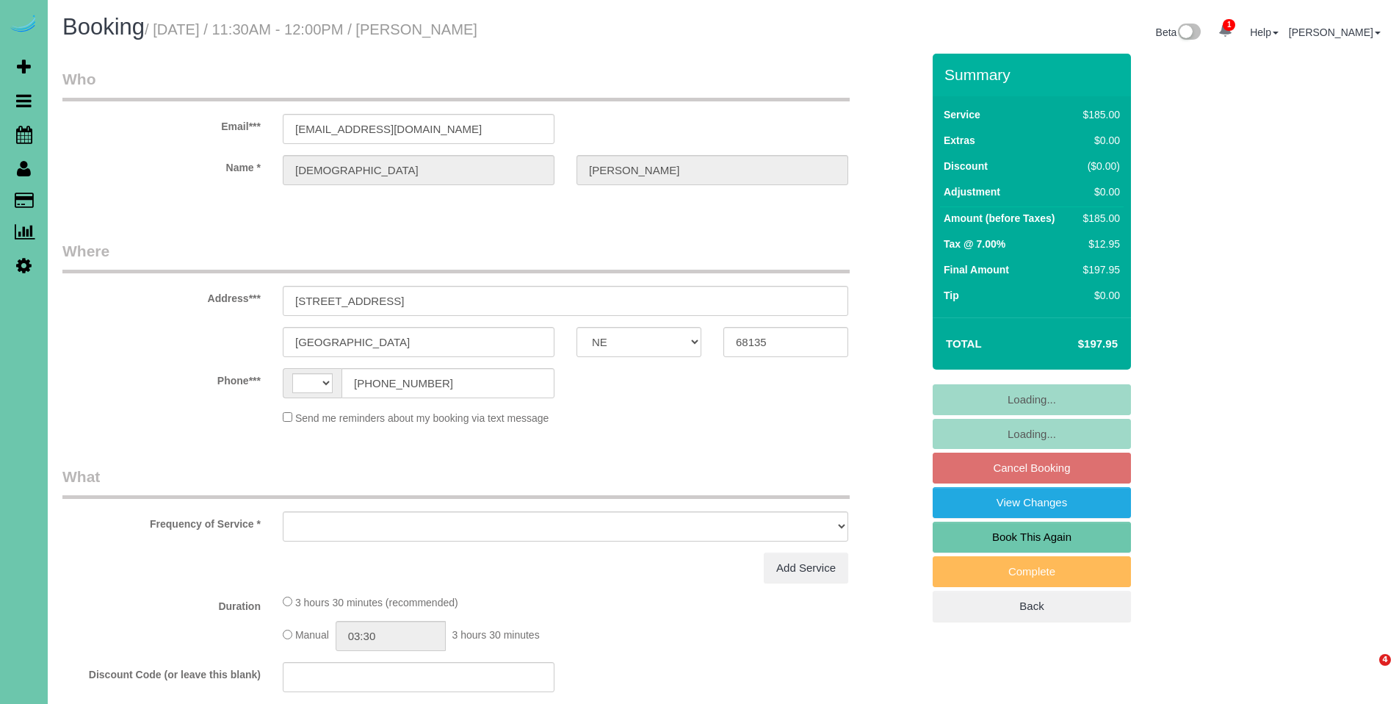
select select "NE"
select select "string:[GEOGRAPHIC_DATA]"
select select "object:645"
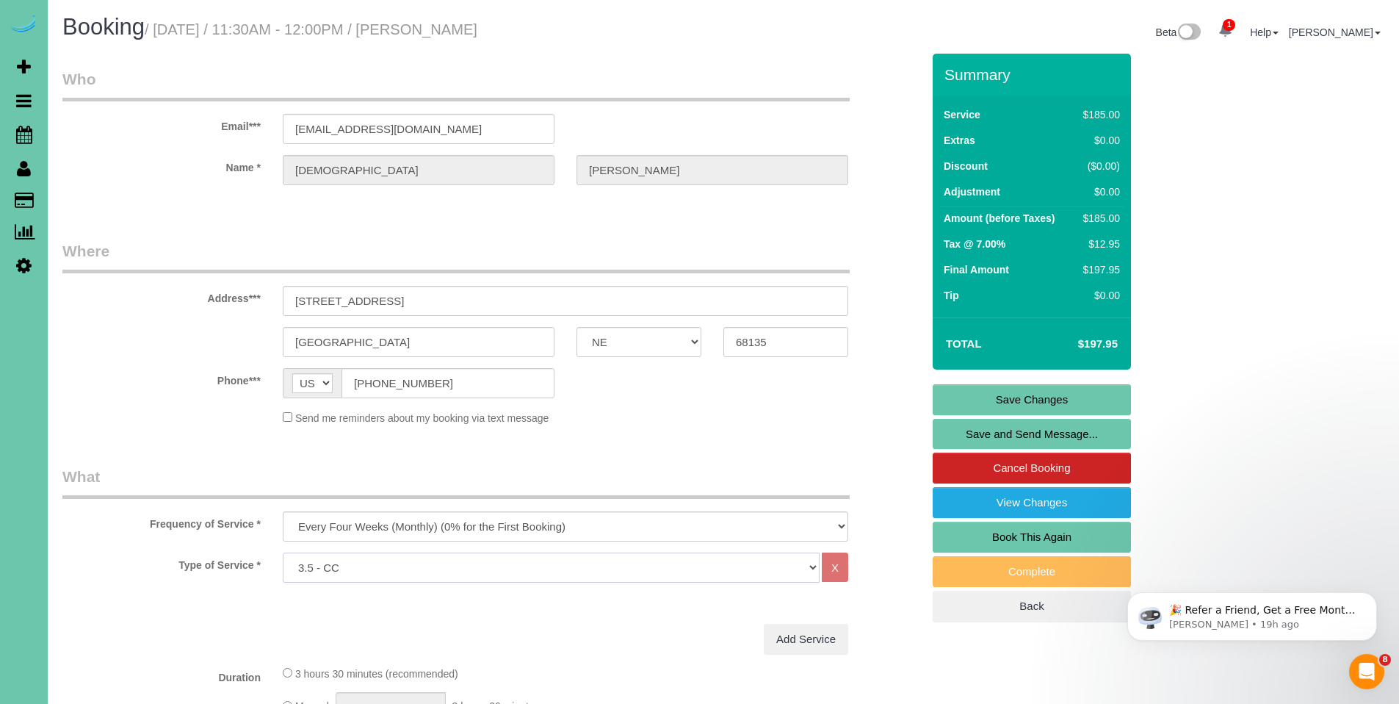
click at [567, 572] on select "Hourly 2.5 Hour Custom Clean 3.5 Hour Custom Clean commercial 1000 Square Feet …" at bounding box center [551, 567] width 537 height 30
select select "160"
click at [283, 552] on select "Hourly 2.5 Hour Custom Clean 3.5 Hour Custom Clean commercial 1000 Square Feet …" at bounding box center [551, 567] width 537 height 30
click at [1058, 397] on link "Save Changes" at bounding box center [1032, 399] width 198 height 31
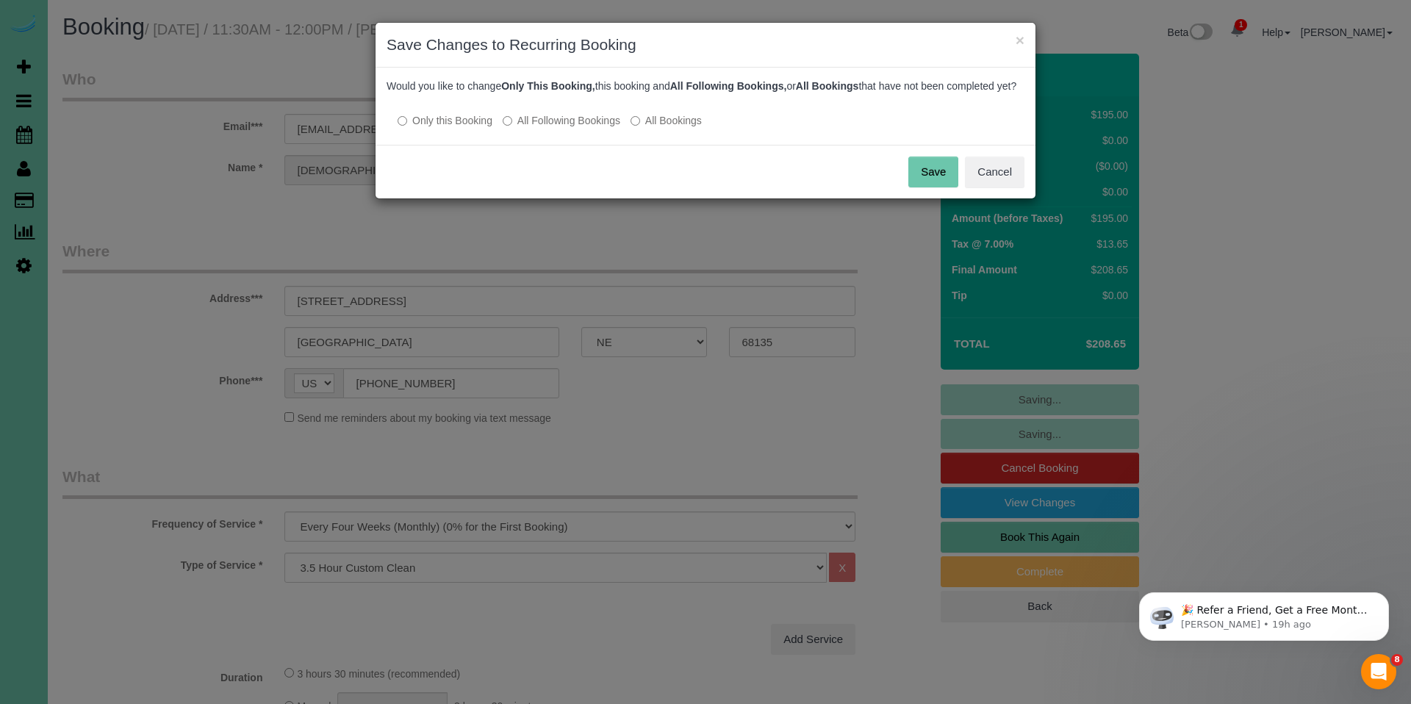
click at [588, 128] on label "All Following Bookings" at bounding box center [561, 120] width 118 height 15
click at [932, 187] on button "Save" at bounding box center [933, 171] width 50 height 31
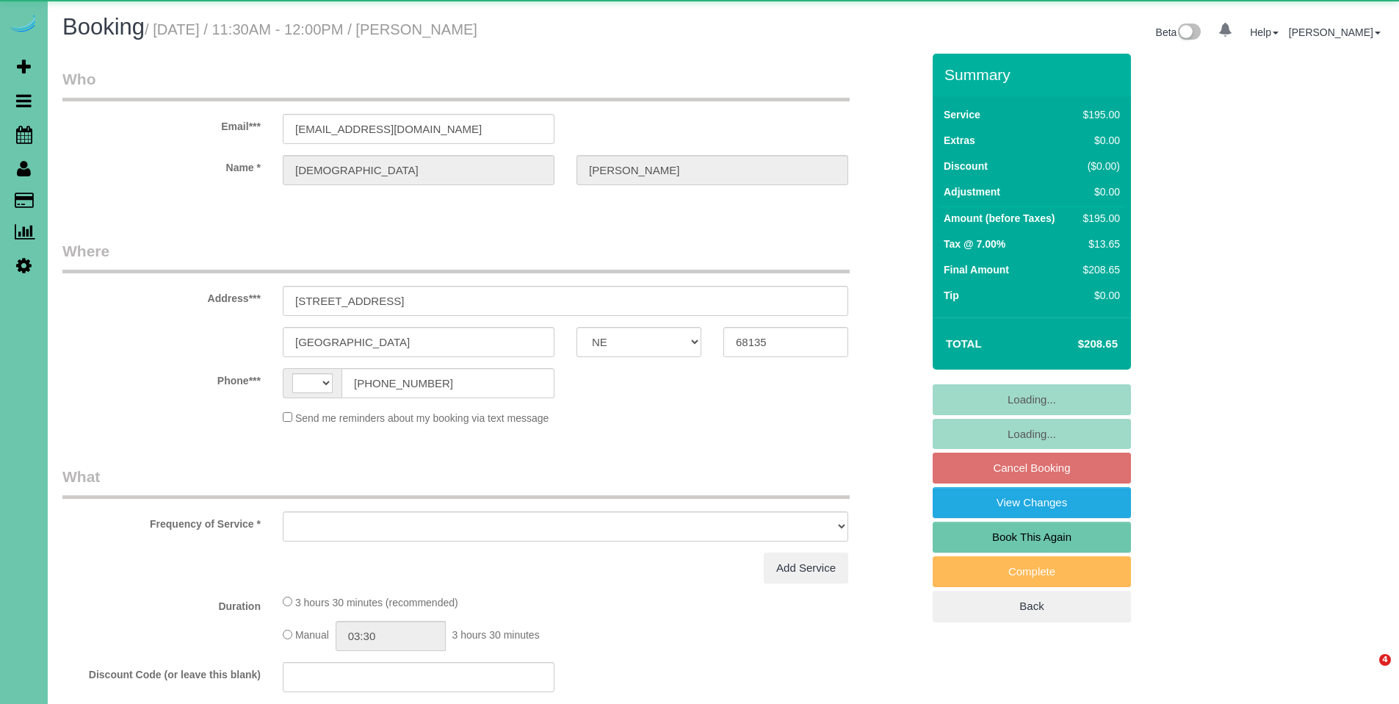
select select "NE"
select select "string:US"
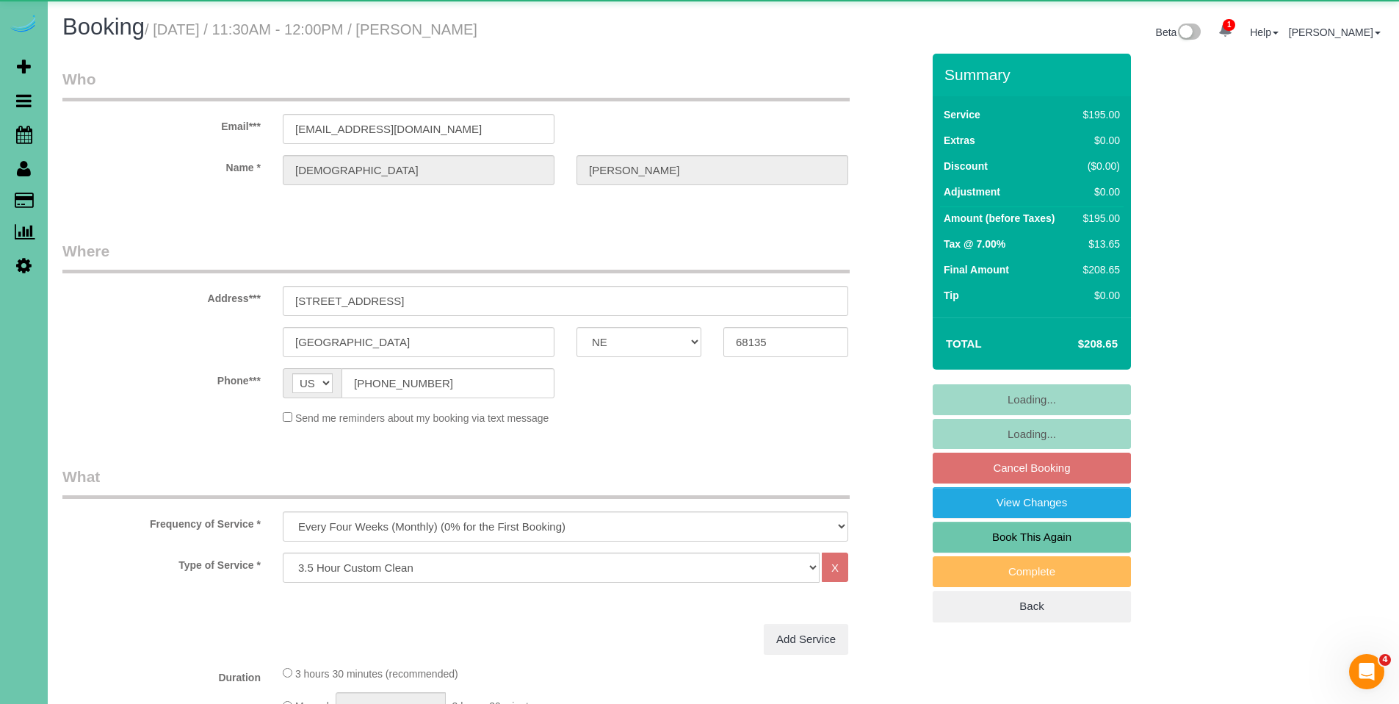
select select "object:699"
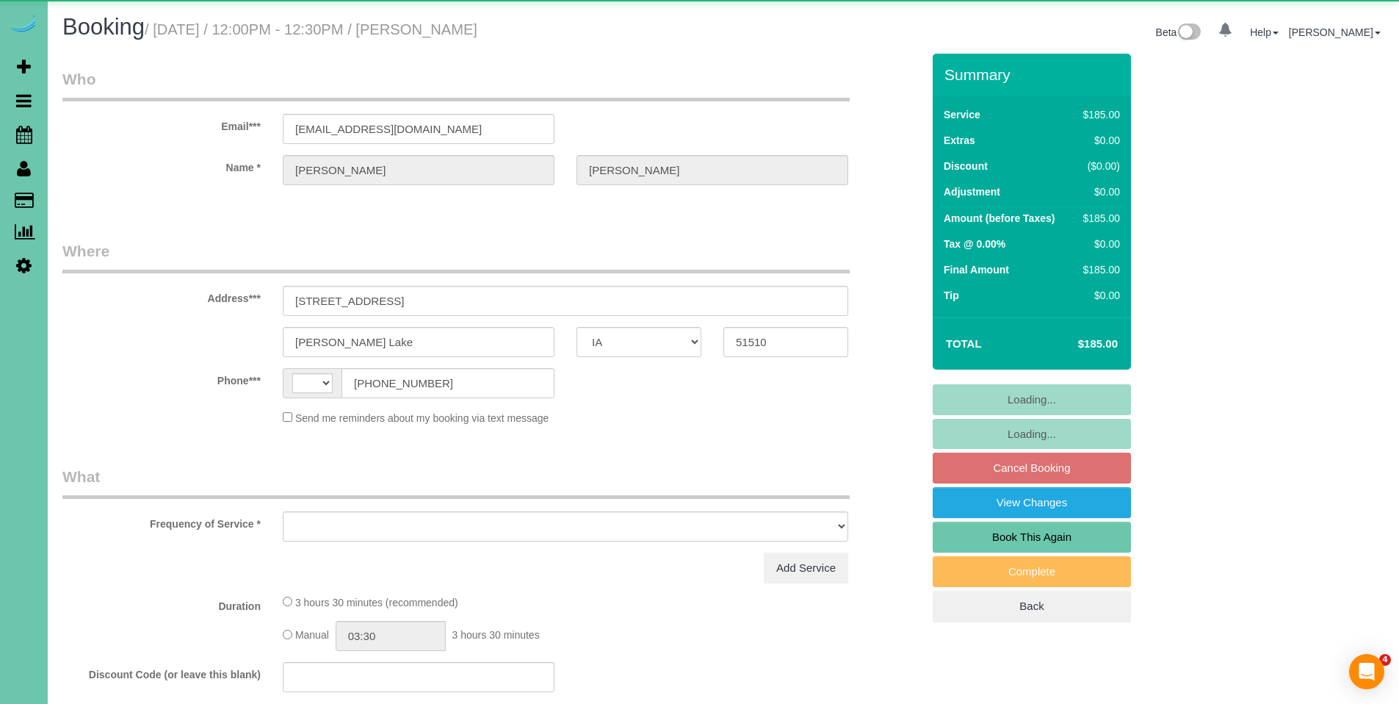
select select "IA"
select select "string:[GEOGRAPHIC_DATA]"
select select "object:645"
select select "string:fspay-959f70be-18cc-42ae-85db-9c7ae0875a14"
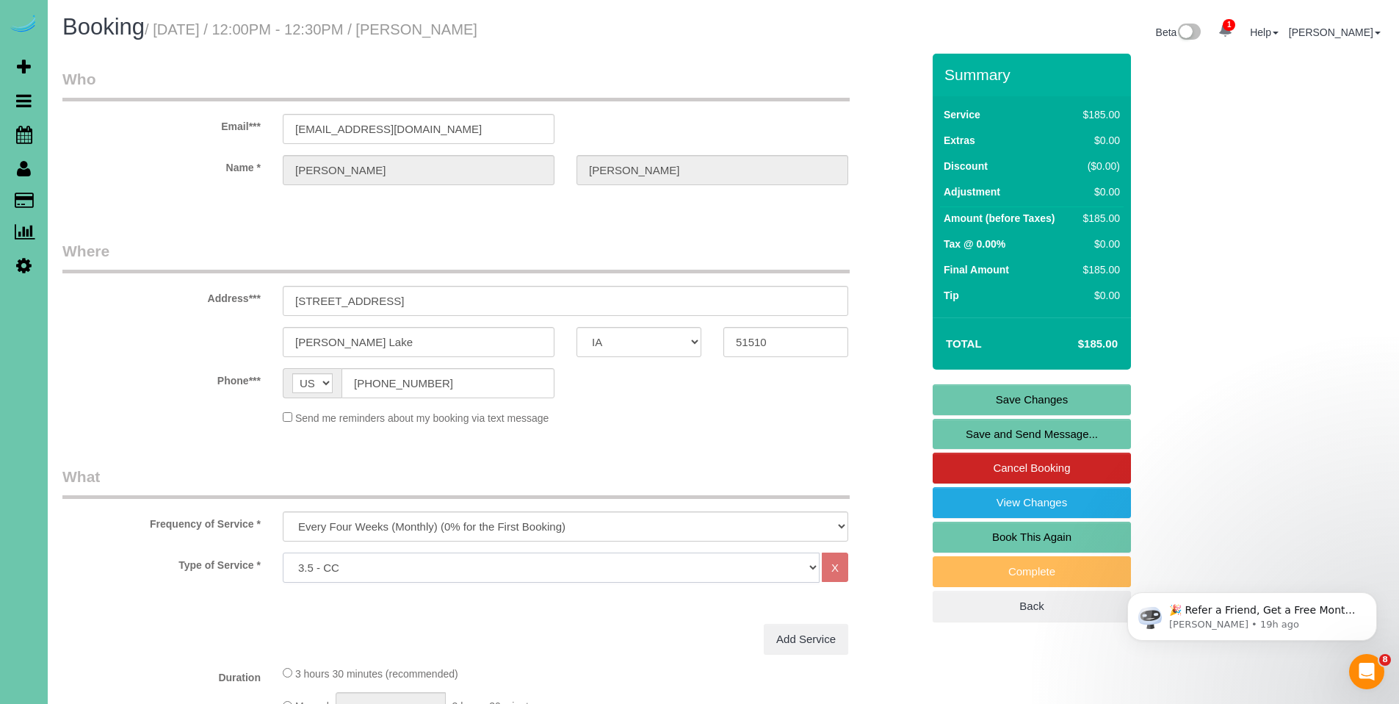
click at [535, 561] on select "Hourly 2.5 Hour Custom Clean 3.5 Hour Custom Clean commercial 1000 Square Feet …" at bounding box center [551, 567] width 537 height 30
select select "160"
click at [283, 552] on select "Hourly 2.5 Hour Custom Clean 3.5 Hour Custom Clean commercial 1000 Square Feet …" at bounding box center [551, 567] width 537 height 30
click at [1036, 397] on link "Save Changes" at bounding box center [1032, 399] width 198 height 31
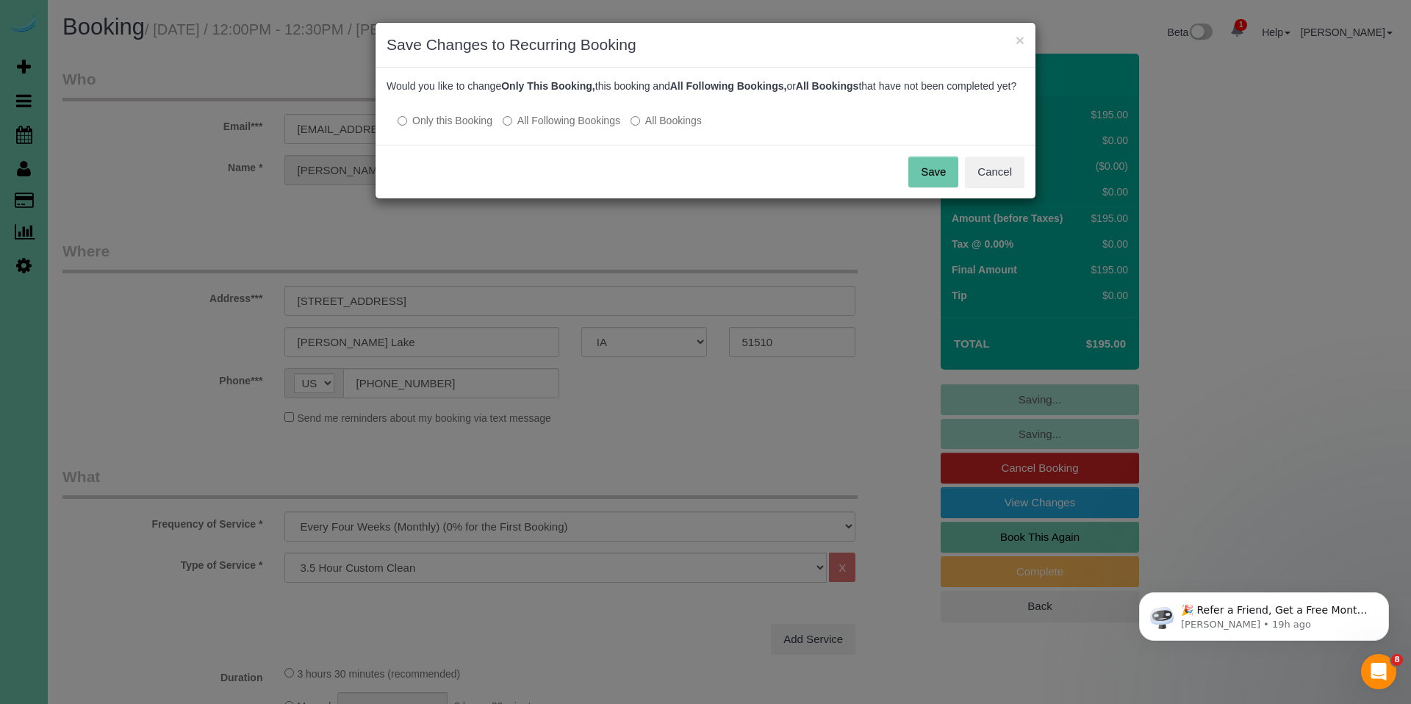
click at [569, 128] on label "All Following Bookings" at bounding box center [561, 120] width 118 height 15
click at [935, 184] on button "Save" at bounding box center [933, 171] width 50 height 31
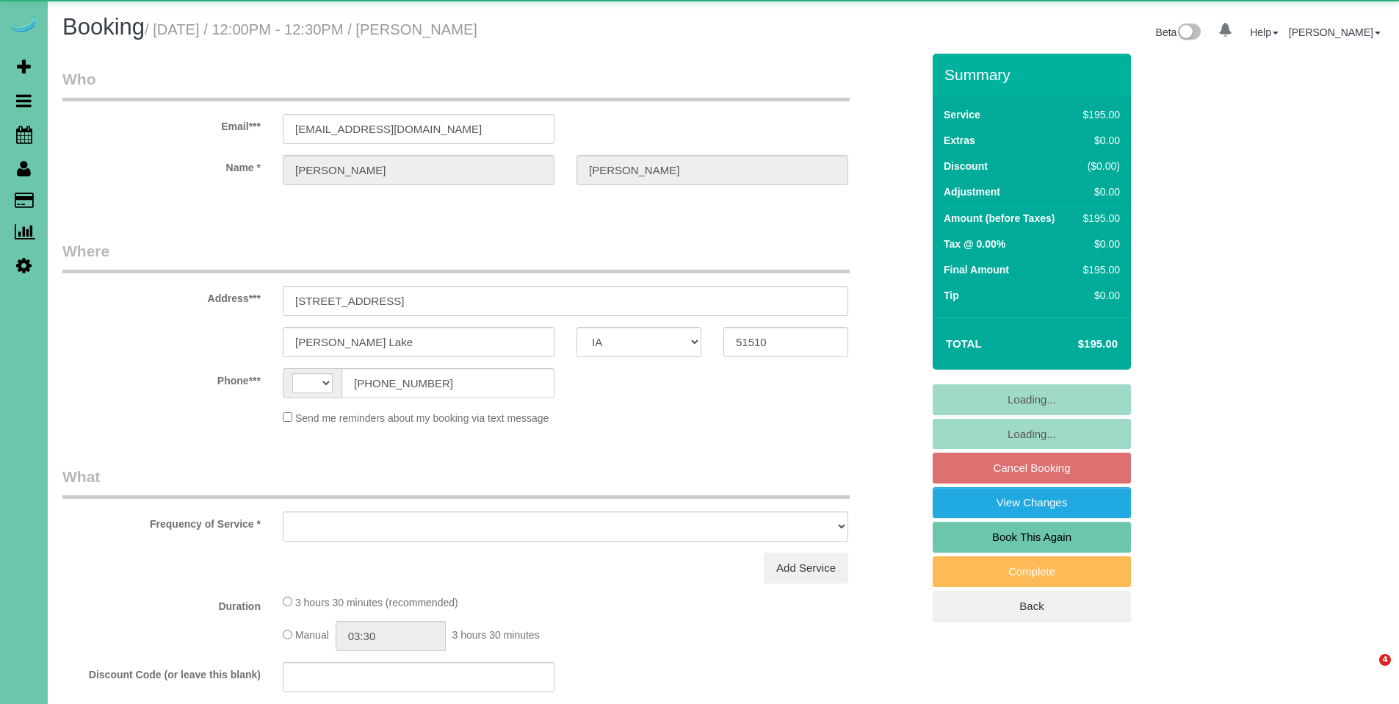
select select "IA"
select select "string:[GEOGRAPHIC_DATA]"
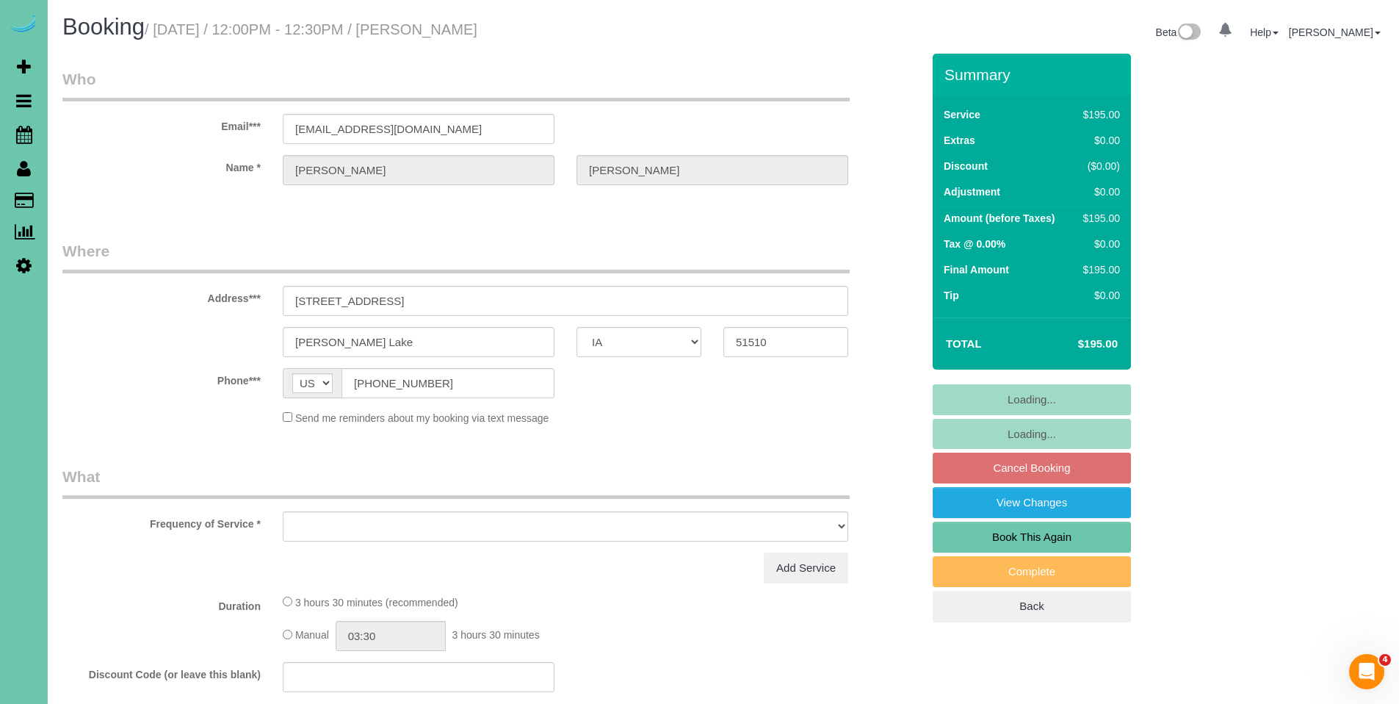
select select "object:626"
select select "string:fspay-959f70be-18cc-42ae-85db-9c7ae0875a14"
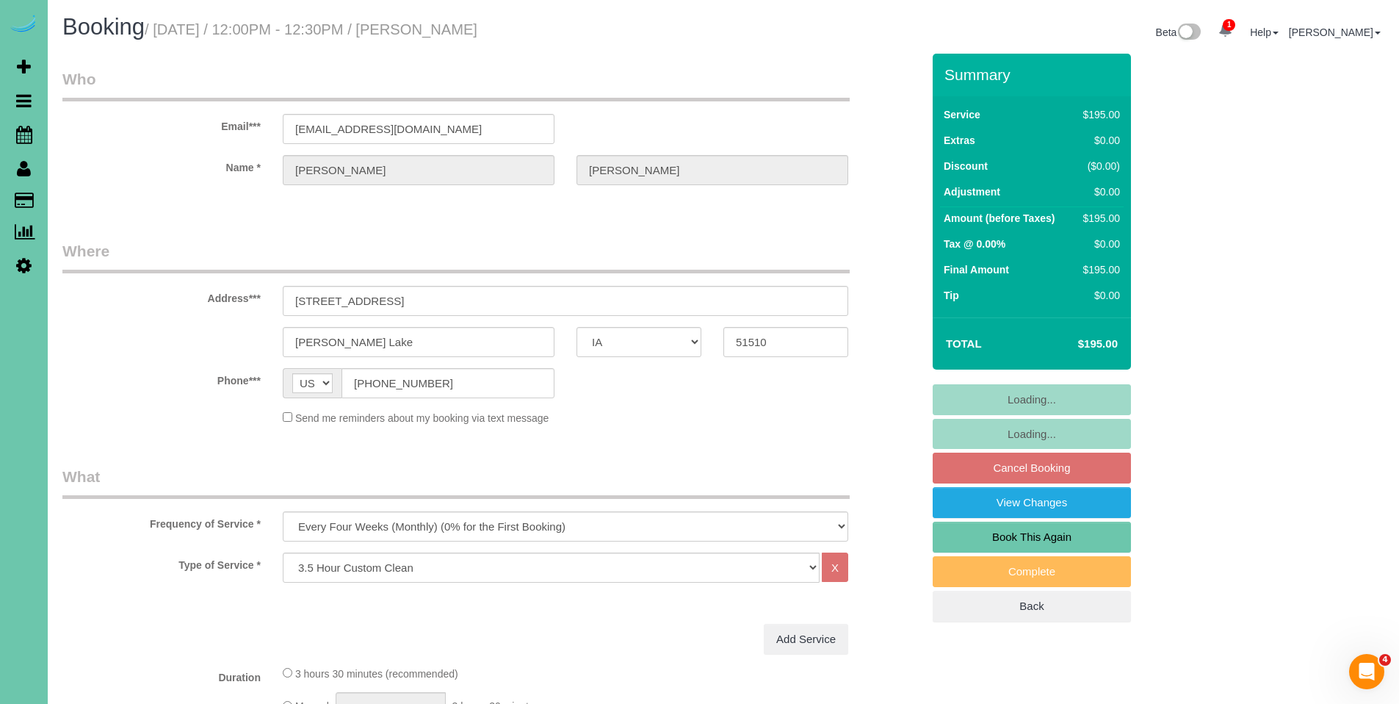
select select "object:896"
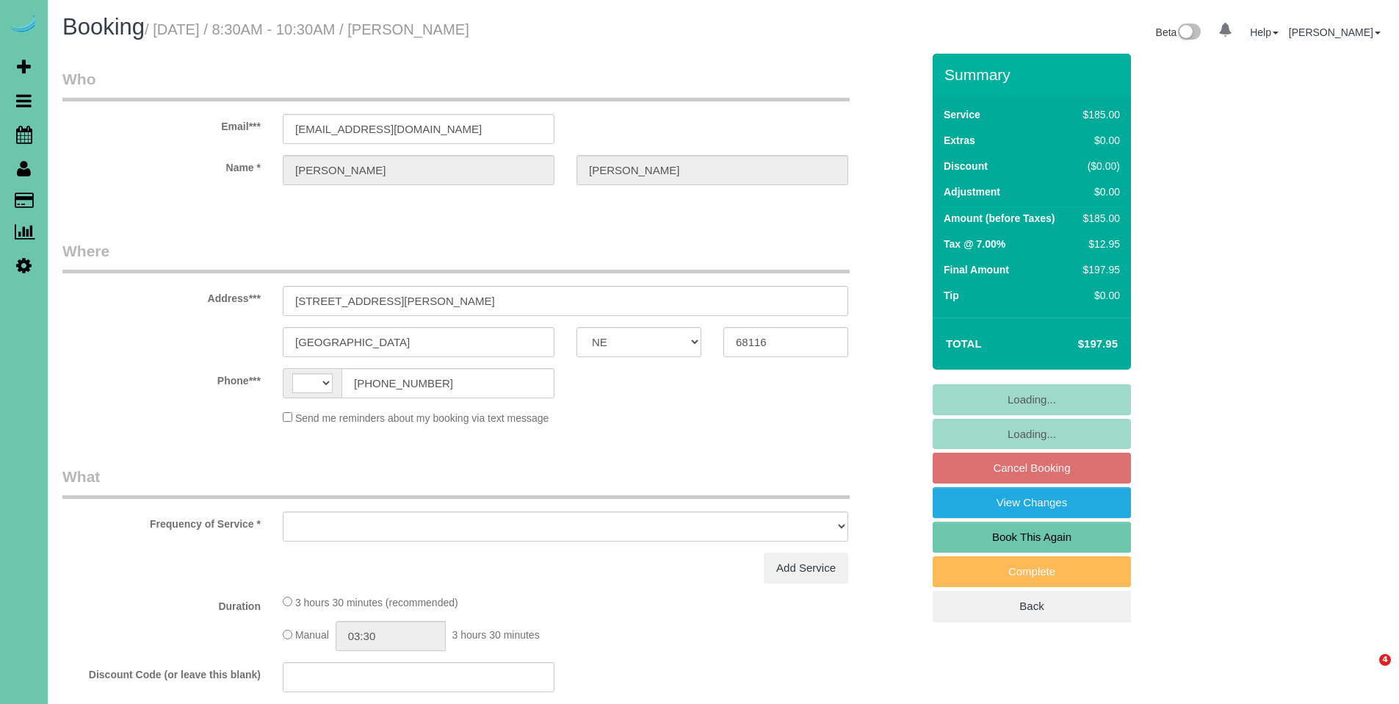
select select "NE"
select select "string:[GEOGRAPHIC_DATA]"
select select "object:626"
select select "string:fspay-6e5d7215-704a-41f0-8de3-ab6691c3d4f1"
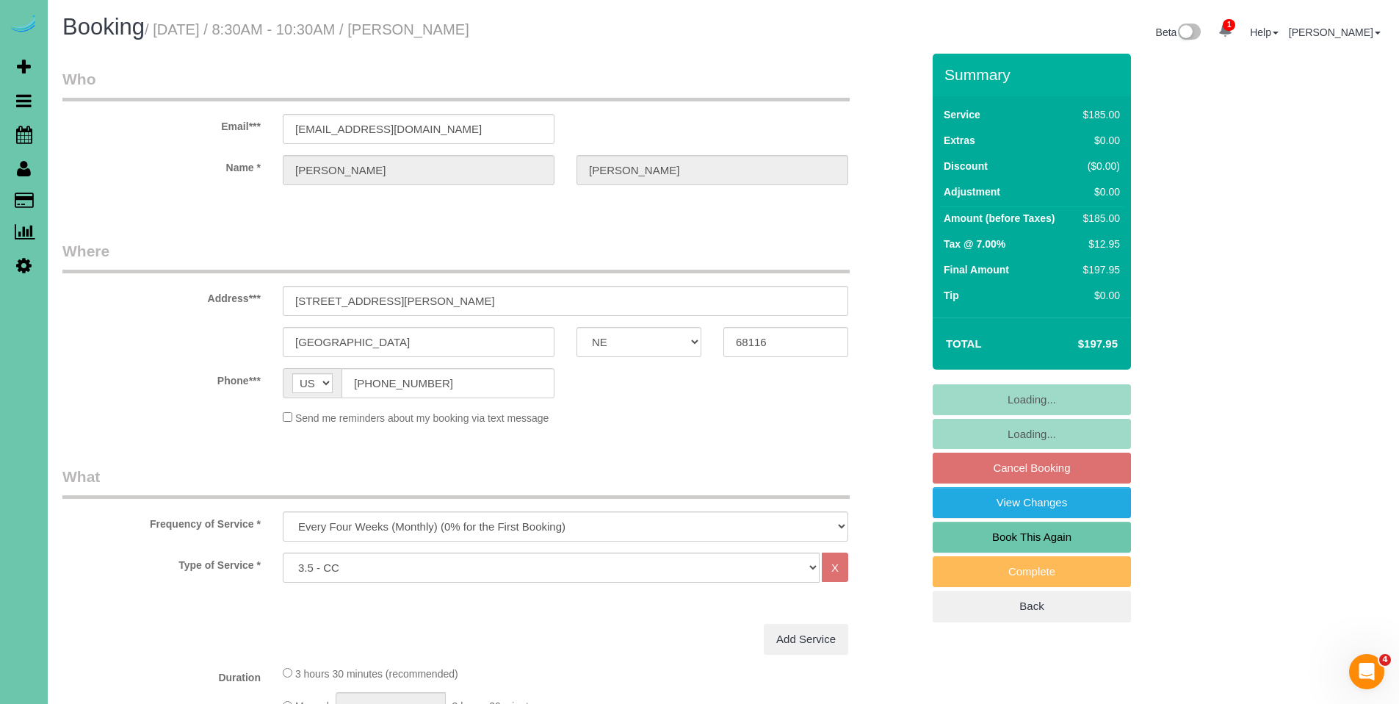
select select "number:37"
select select "number:42"
select select "object:703"
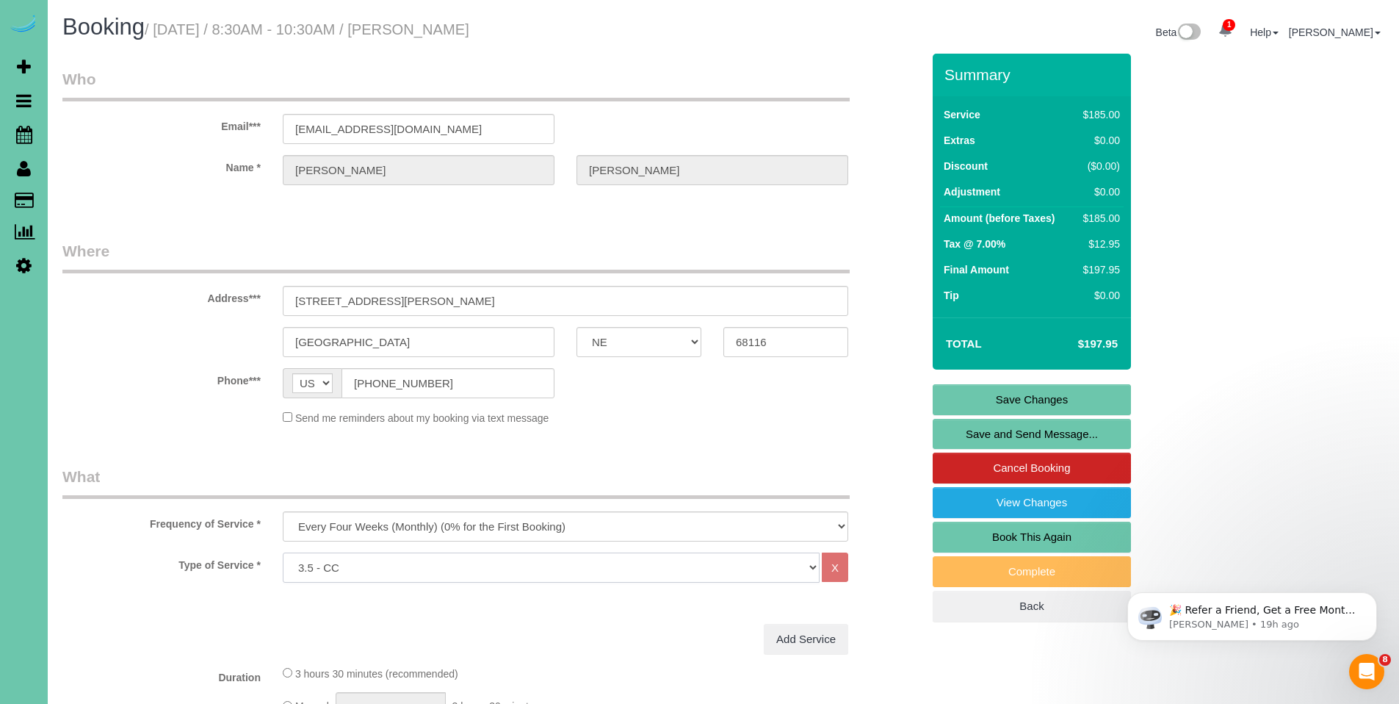
click at [407, 572] on select "Hourly 2.5 Hour Custom Clean 3.5 Hour Custom Clean commercial 1000 Square Feet …" at bounding box center [551, 567] width 537 height 30
select select "160"
click at [283, 552] on select "Hourly 2.5 Hour Custom Clean 3.5 Hour Custom Clean commercial 1000 Square Feet …" at bounding box center [551, 567] width 537 height 30
click at [1036, 397] on link "Save Changes" at bounding box center [1032, 399] width 198 height 31
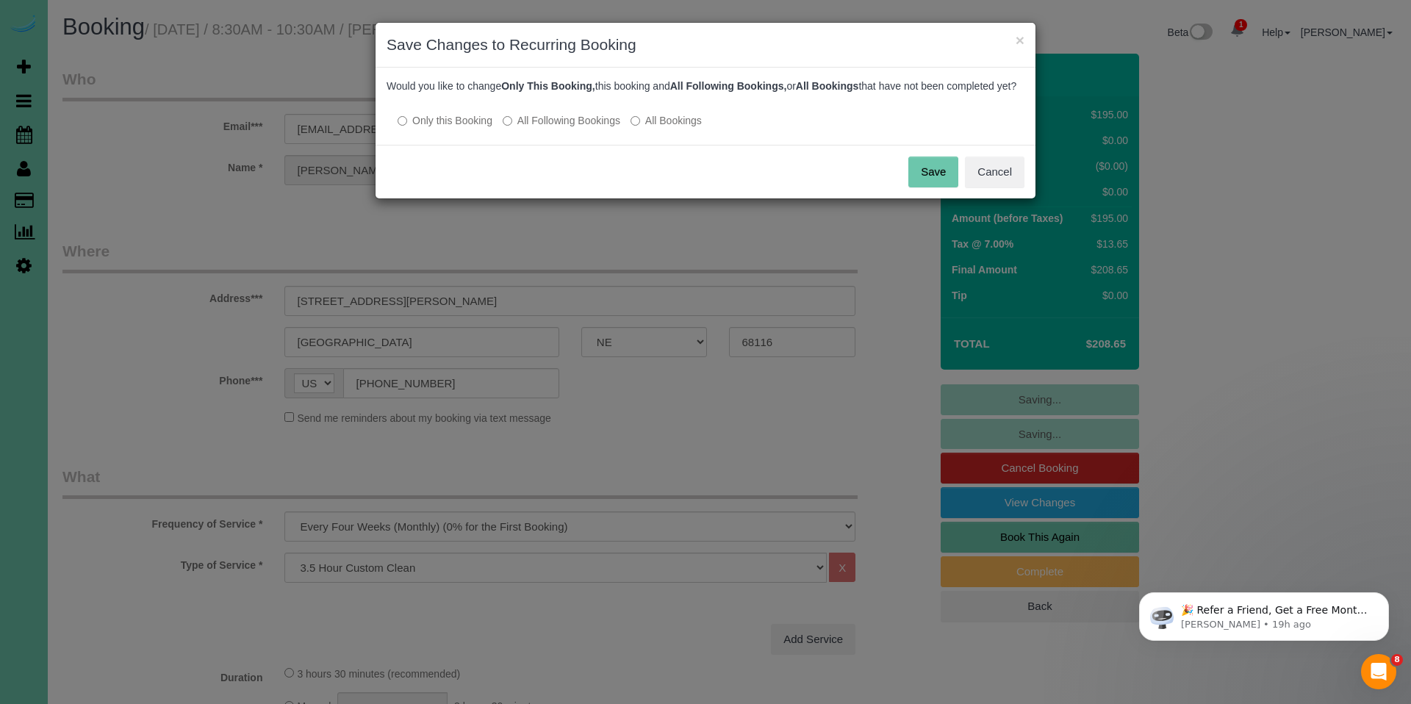
click at [556, 128] on label "All Following Bookings" at bounding box center [561, 120] width 118 height 15
click at [929, 184] on button "Save" at bounding box center [933, 171] width 50 height 31
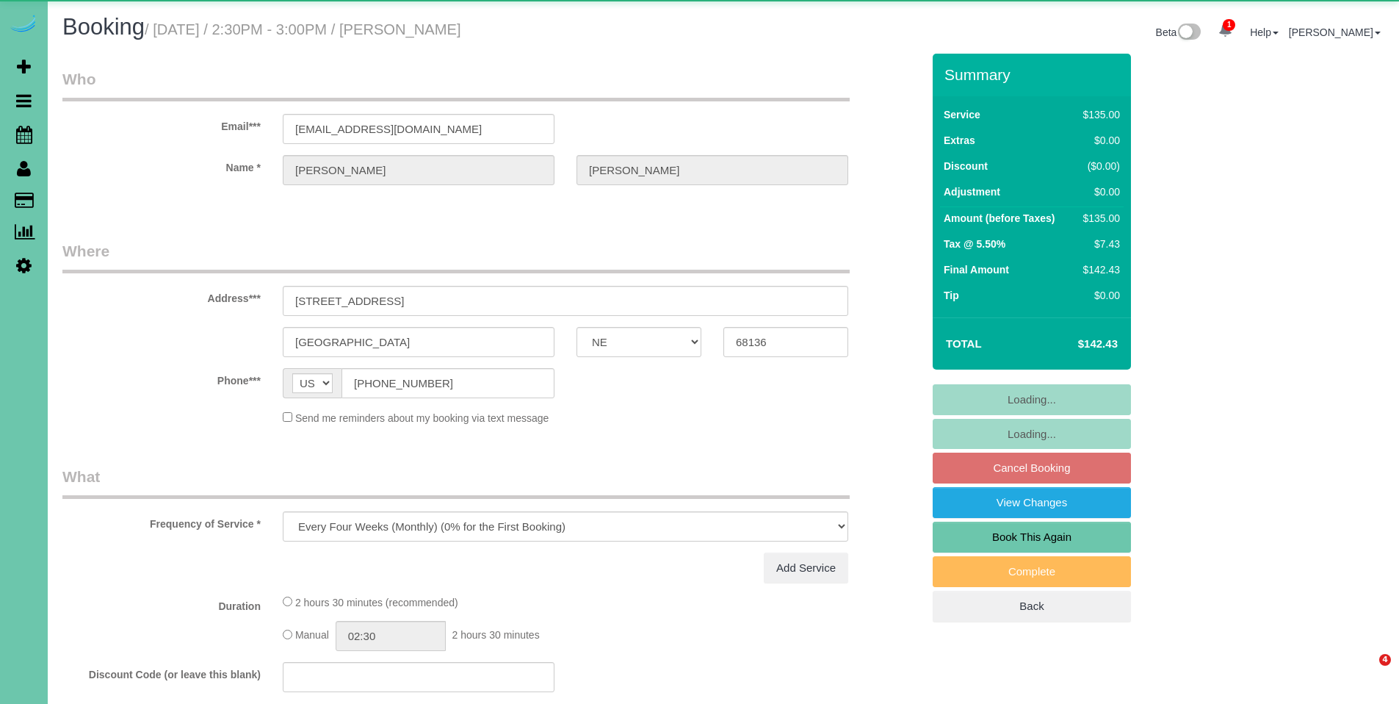
select select "NE"
select select "object:882"
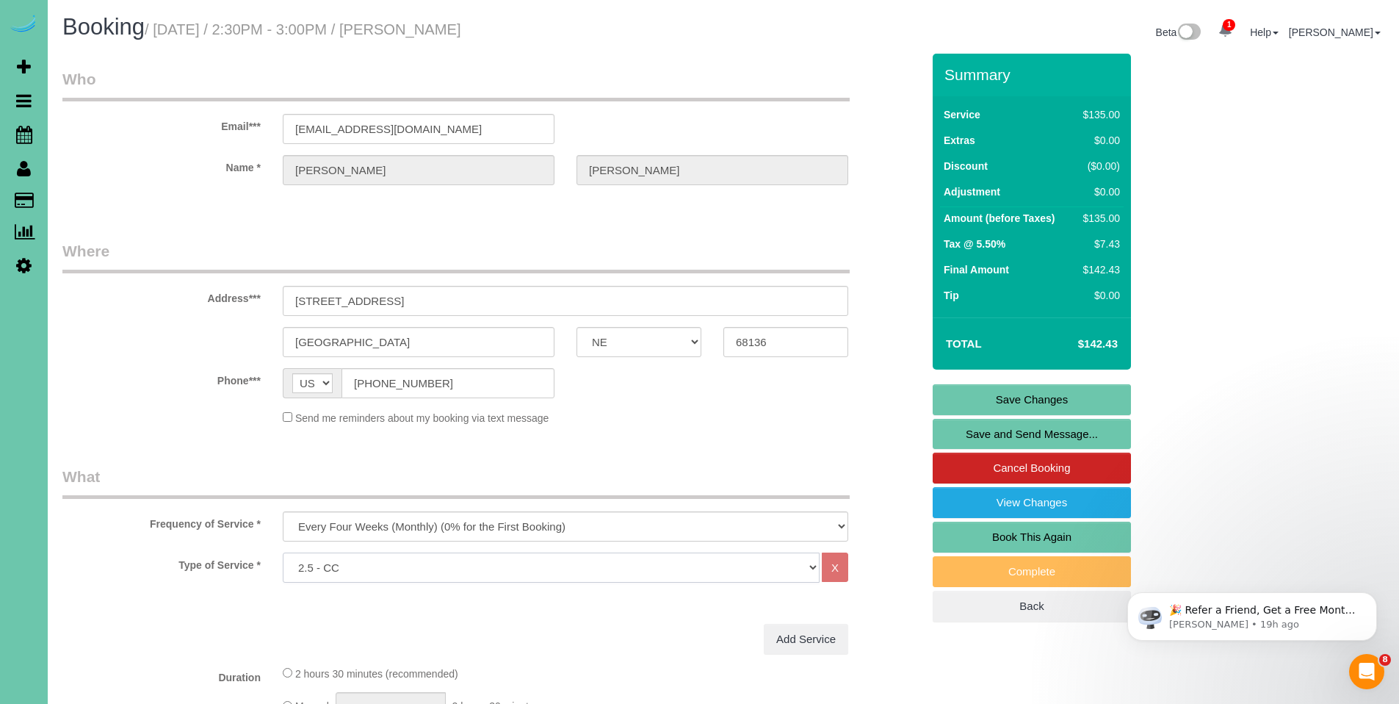
click at [447, 572] on select "Hourly 2.5 Hour Custom Clean 3.5 Hour Custom Clean commercial 1000 Square Feet …" at bounding box center [551, 567] width 537 height 30
select select "159"
click at [283, 552] on select "Hourly 2.5 Hour Custom Clean 3.5 Hour Custom Clean commercial 1000 Square Feet …" at bounding box center [551, 567] width 537 height 30
click at [1031, 402] on link "Save Changes" at bounding box center [1032, 399] width 198 height 31
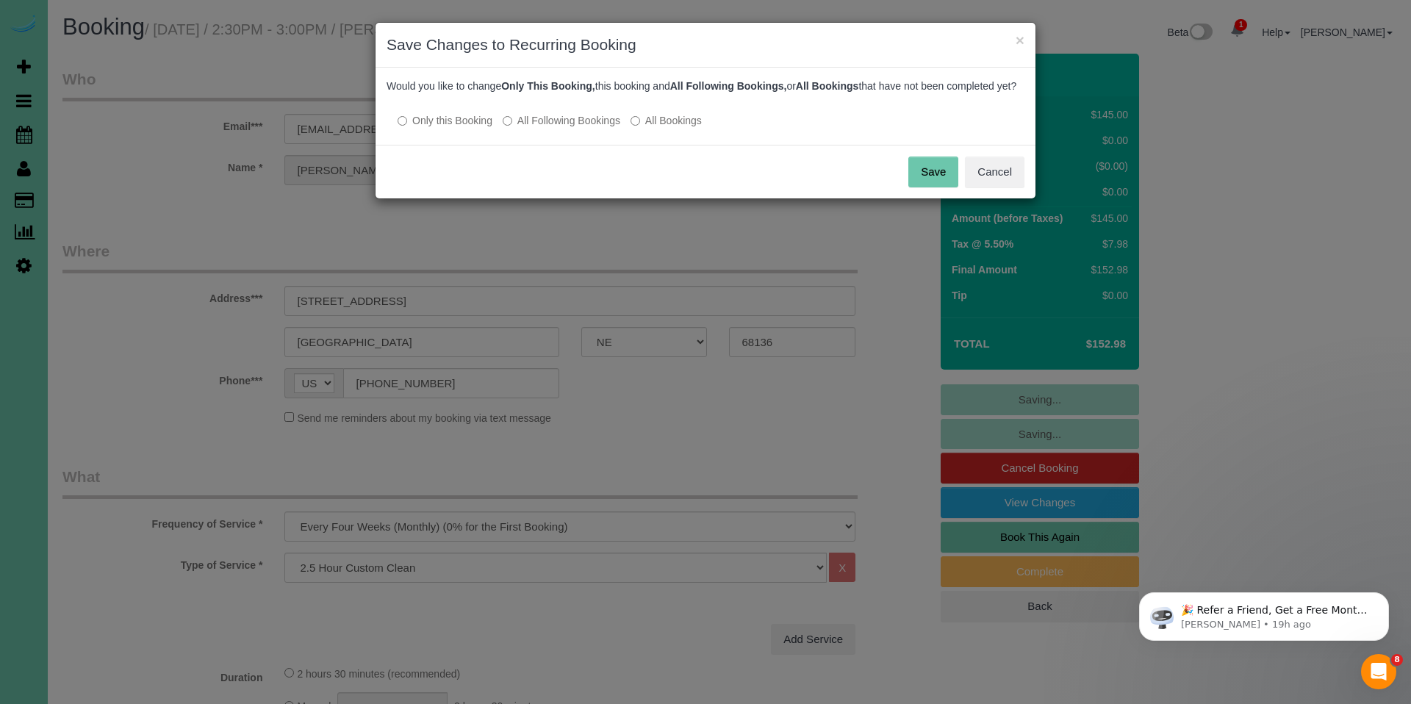
click at [568, 128] on label "All Following Bookings" at bounding box center [561, 120] width 118 height 15
click at [937, 187] on button "Save" at bounding box center [933, 171] width 50 height 31
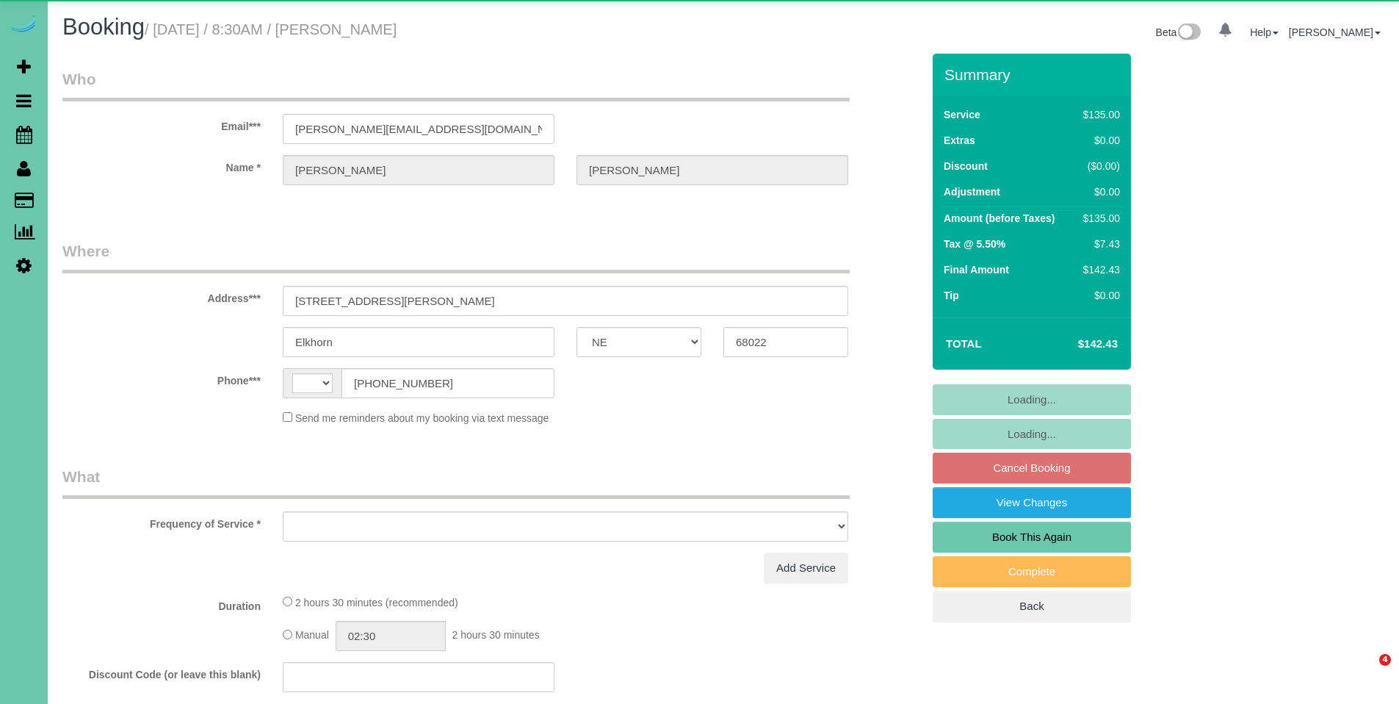
select select "NE"
select select "string:US"
select select "object:626"
select select "string:fspay-79475f16-9474-4d37-af3a-3ceae4b064e9"
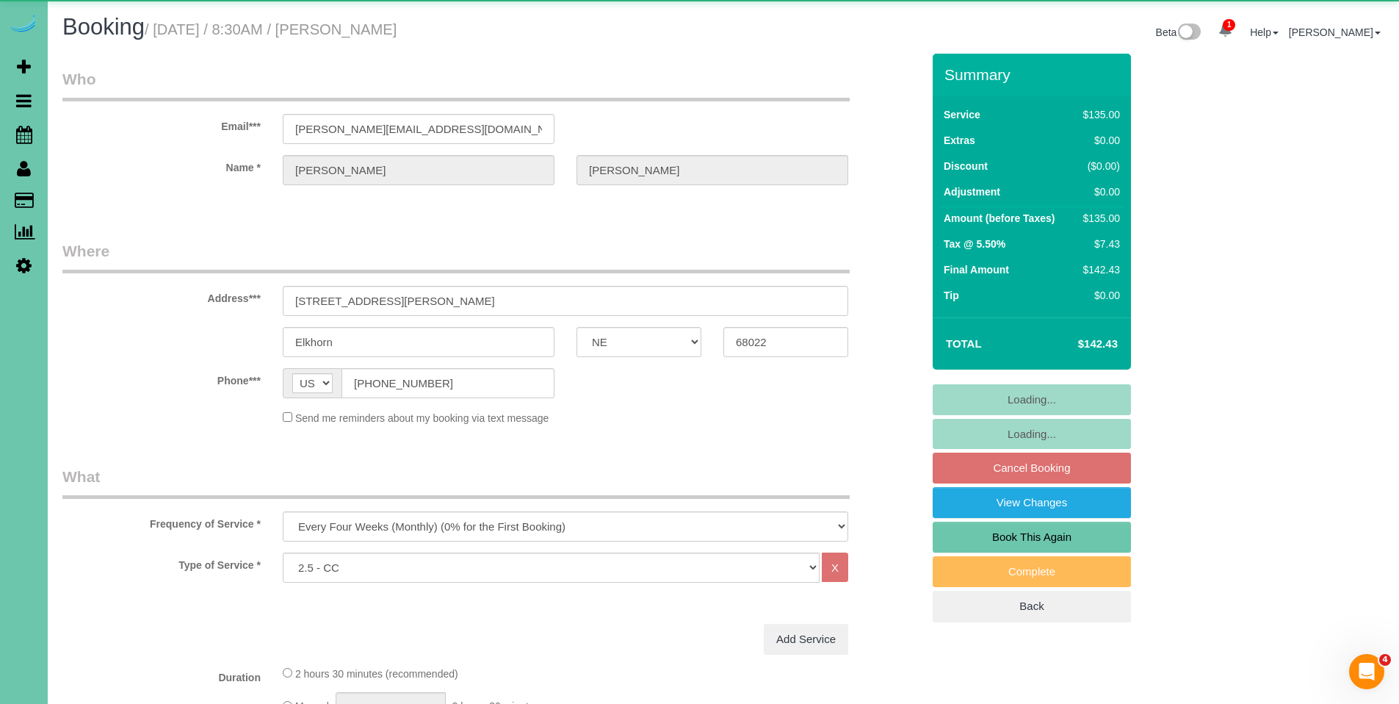
select select "object:842"
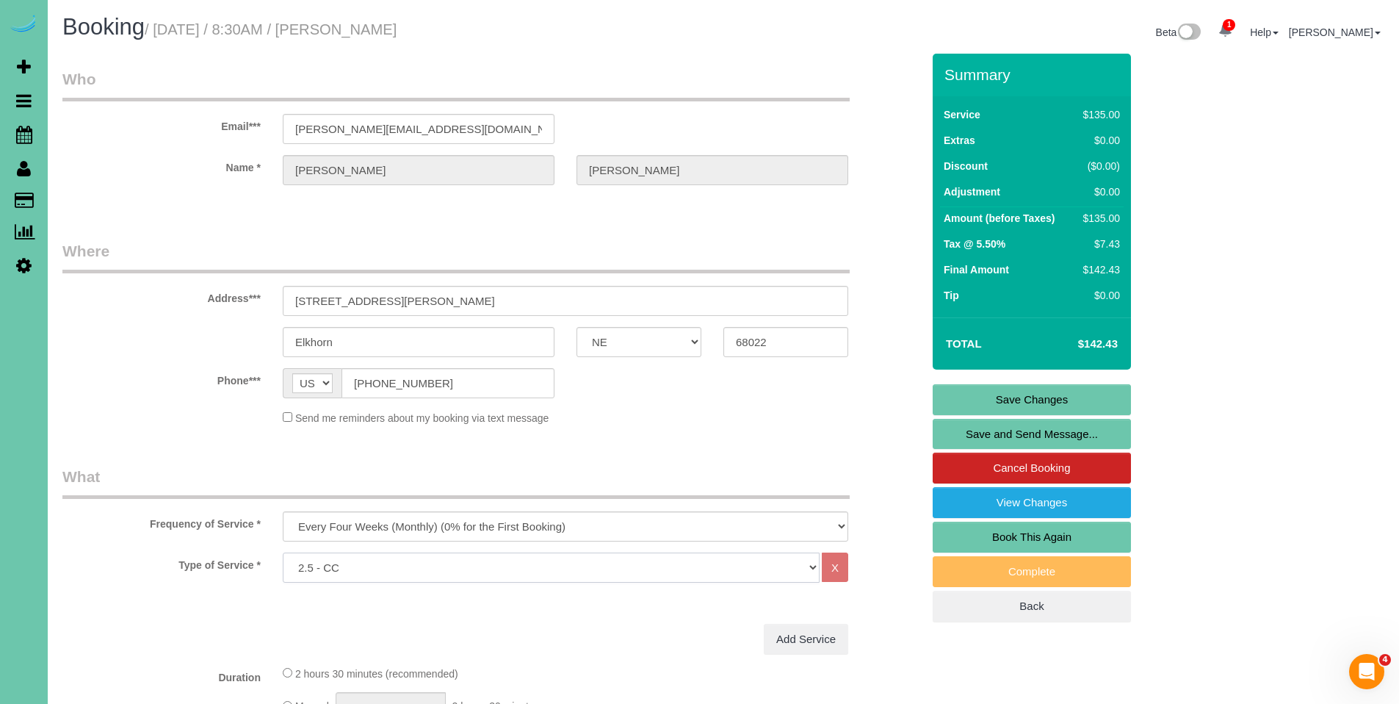
click at [467, 569] on select "Hourly 2.5 Hour Custom Clean 3.5 Hour Custom Clean commercial 1000 Square Feet …" at bounding box center [551, 567] width 537 height 30
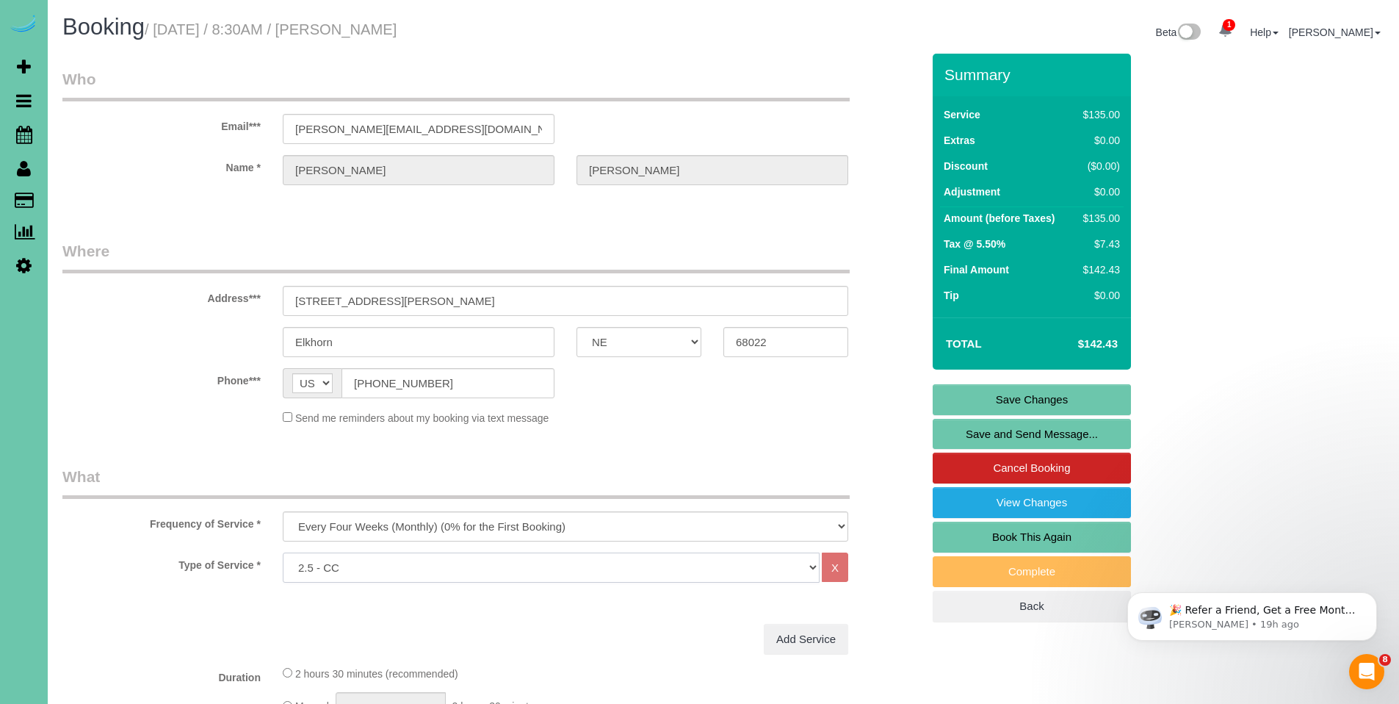
select select "159"
click at [283, 552] on select "Hourly 2.5 Hour Custom Clean 3.5 Hour Custom Clean commercial 1000 Square Feet …" at bounding box center [551, 567] width 537 height 30
click at [1070, 398] on link "Save Changes" at bounding box center [1032, 399] width 198 height 31
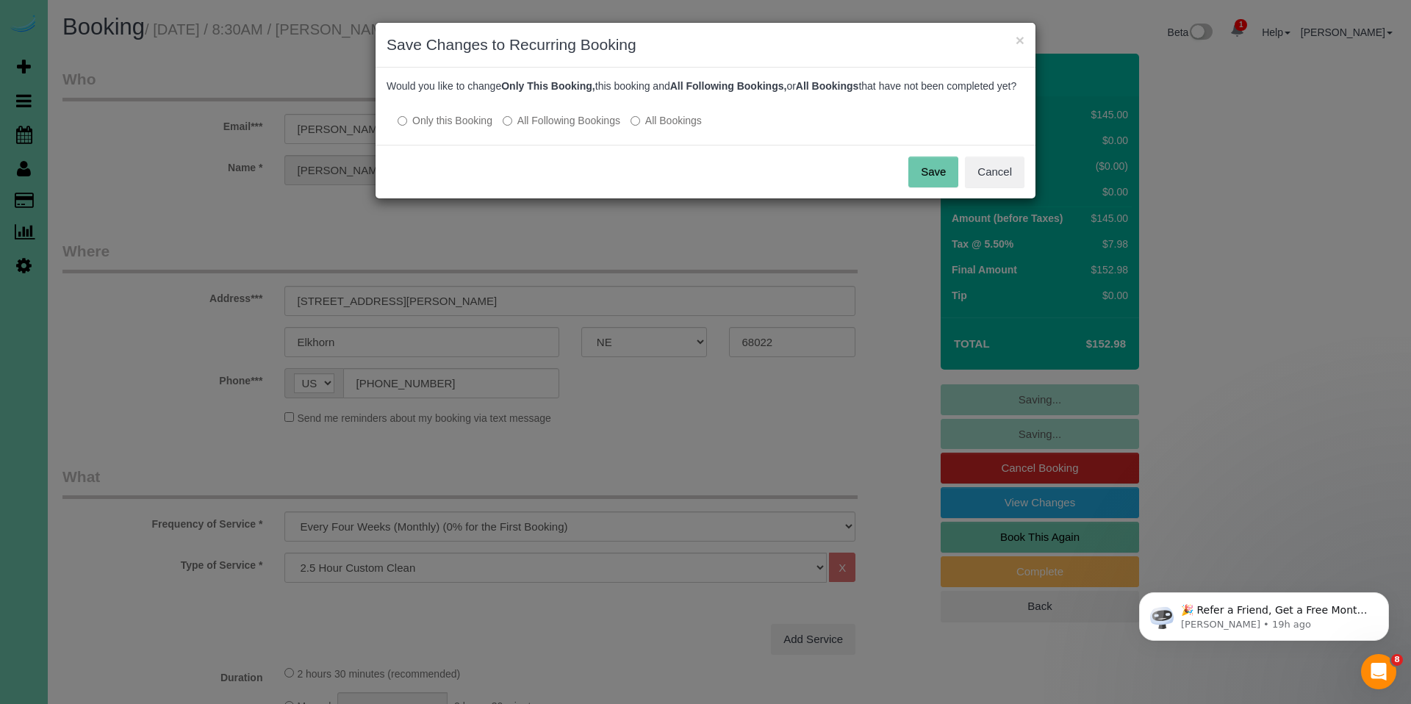
click at [574, 128] on label "All Following Bookings" at bounding box center [561, 120] width 118 height 15
click at [929, 187] on button "Save" at bounding box center [933, 171] width 50 height 31
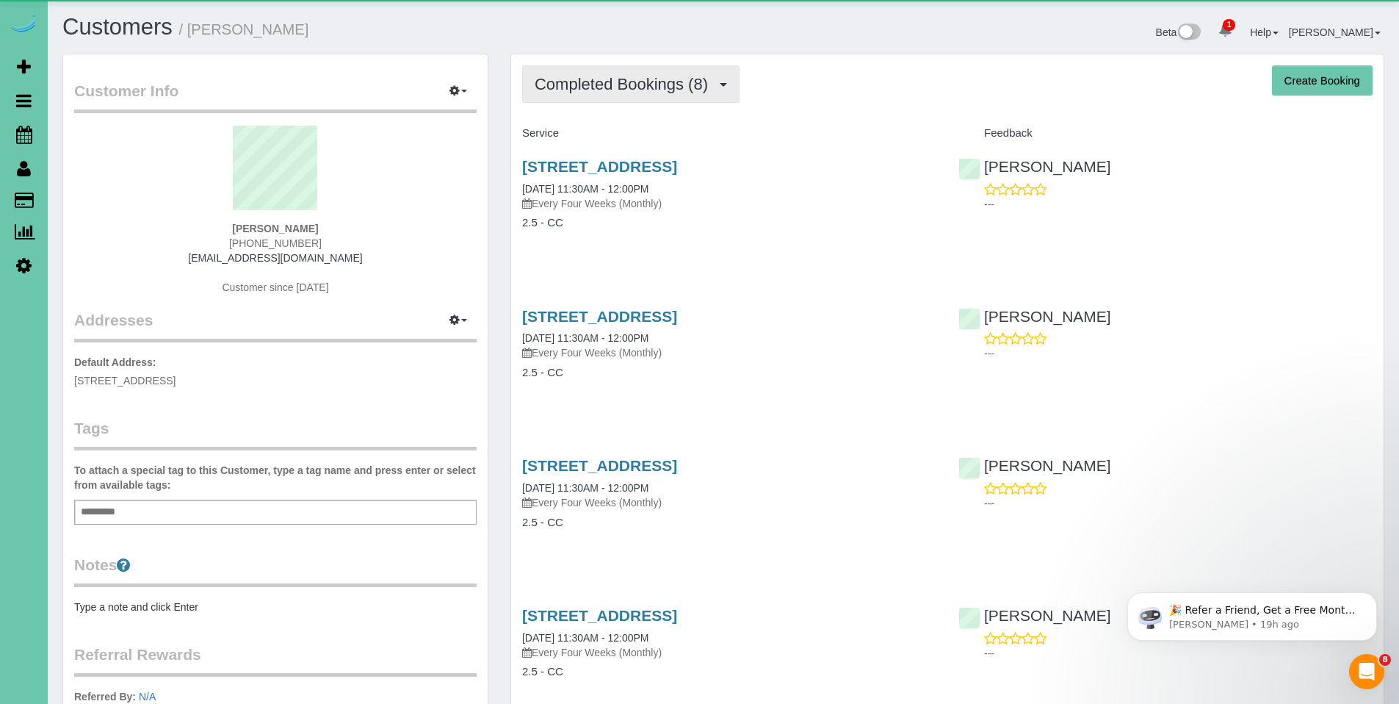
click at [598, 81] on span "Completed Bookings (8)" at bounding box center [625, 84] width 181 height 18
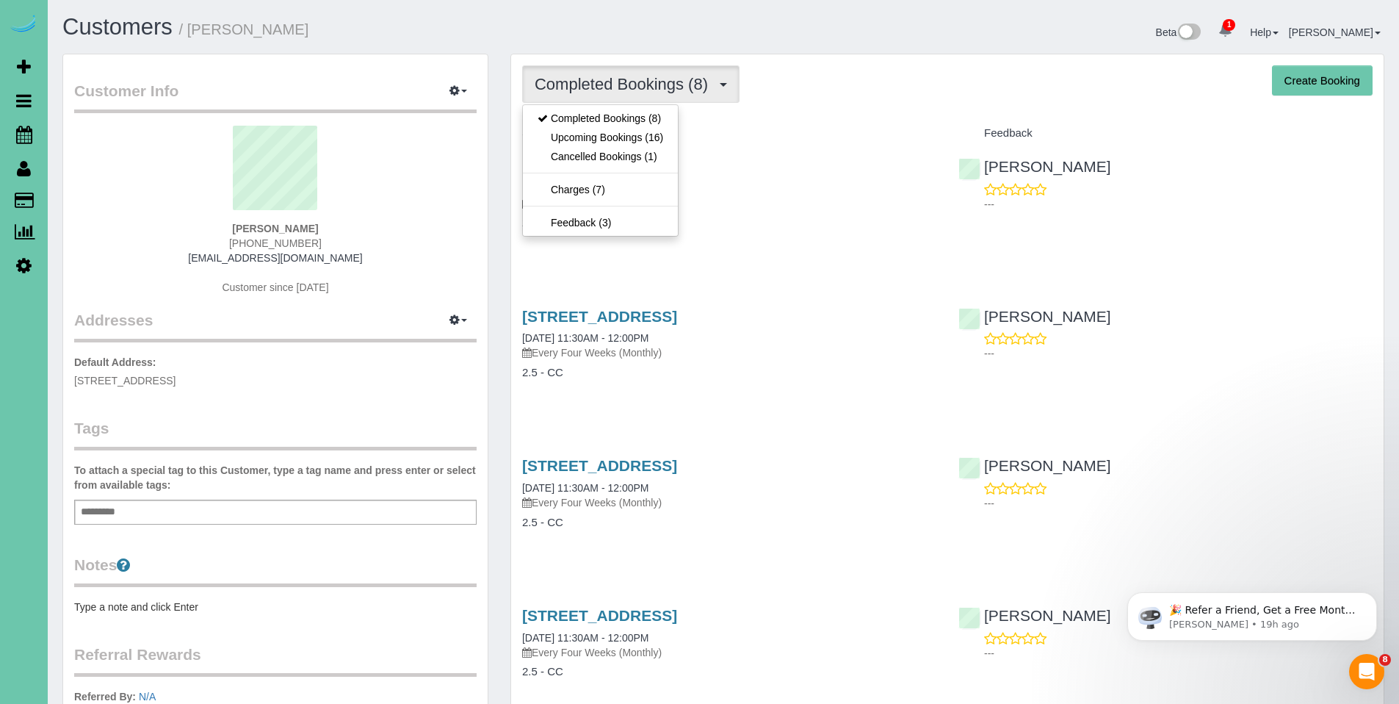
click at [876, 123] on div "Service" at bounding box center [729, 133] width 436 height 25
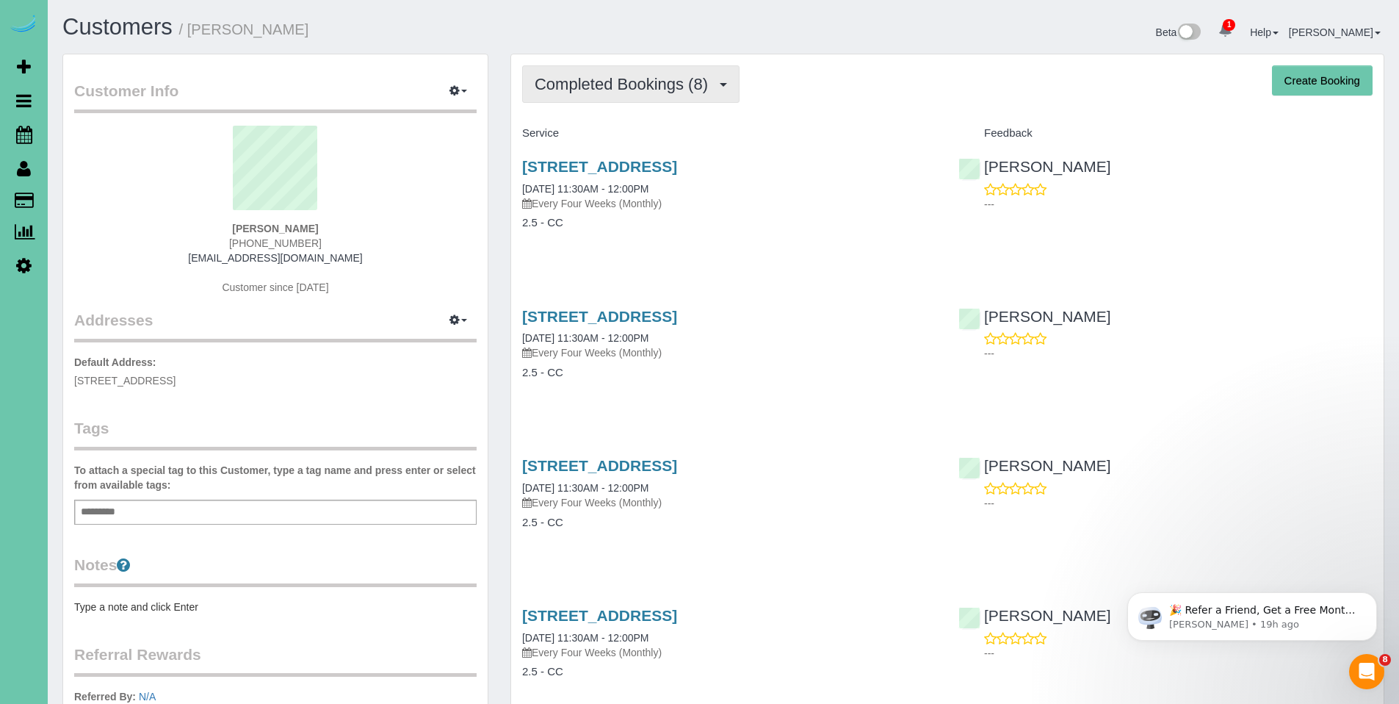
click at [597, 90] on span "Completed Bookings (8)" at bounding box center [625, 84] width 181 height 18
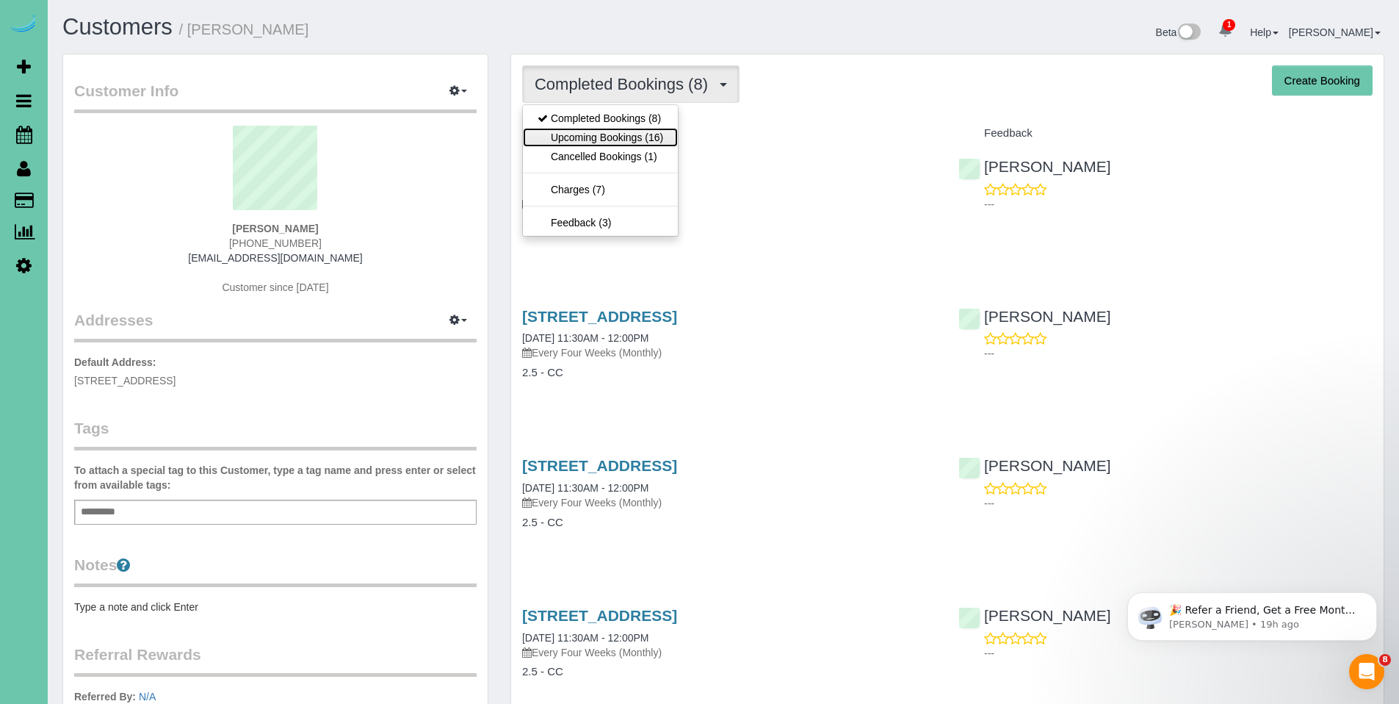
click at [621, 133] on link "Upcoming Bookings (16)" at bounding box center [600, 137] width 155 height 19
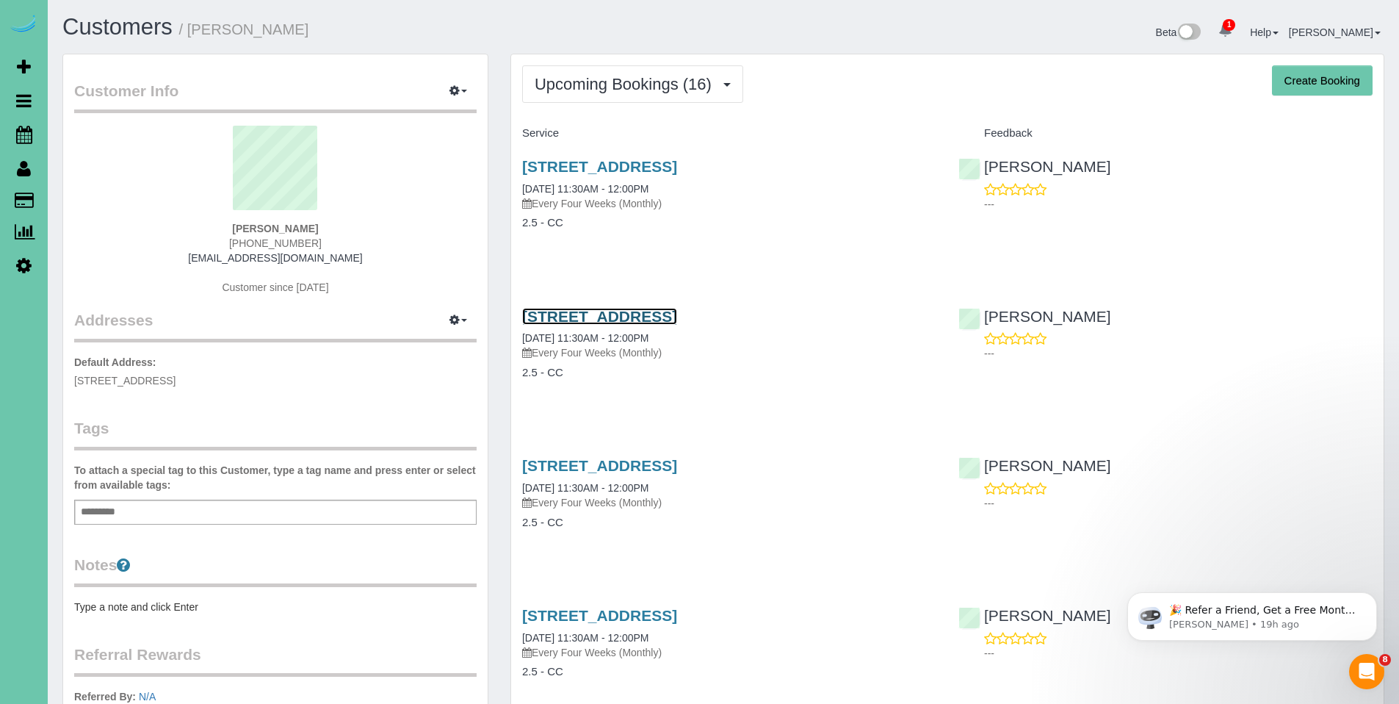
click at [648, 313] on link "[STREET_ADDRESS]" at bounding box center [599, 316] width 155 height 17
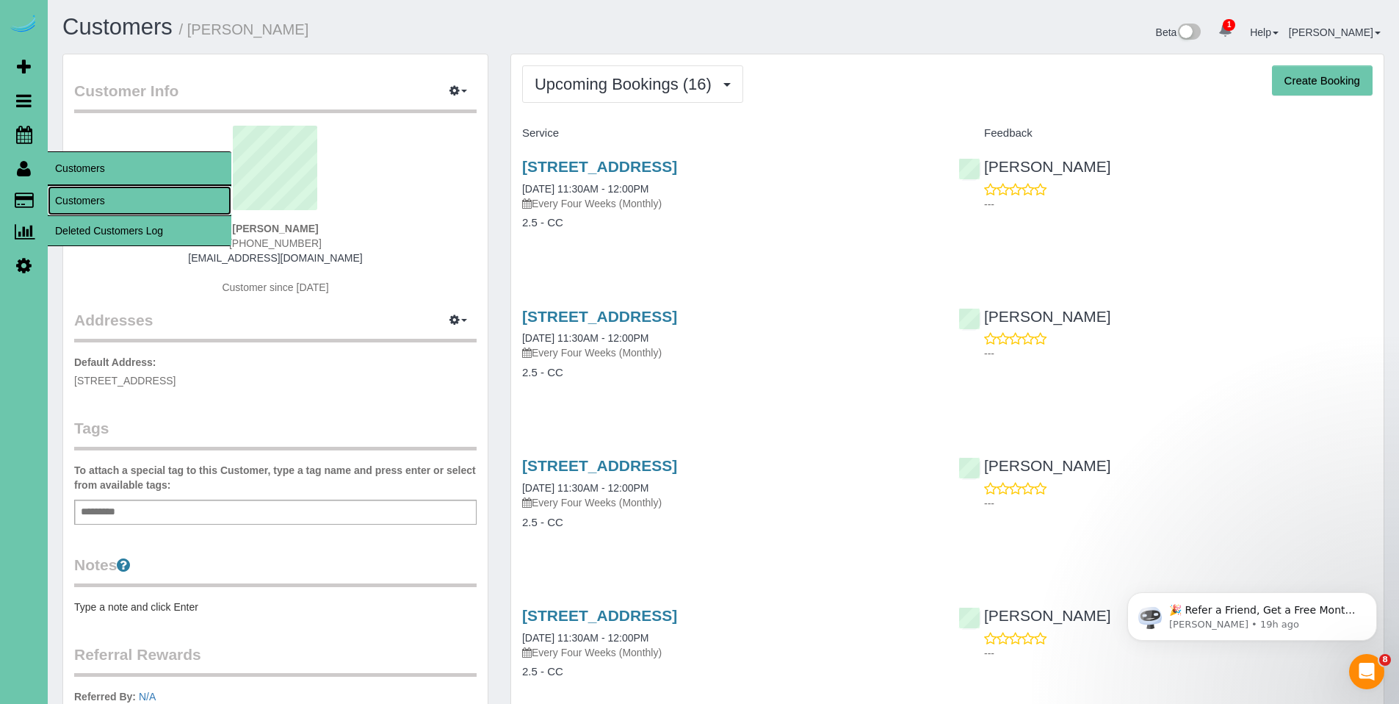
click at [95, 198] on link "Customers" at bounding box center [140, 200] width 184 height 29
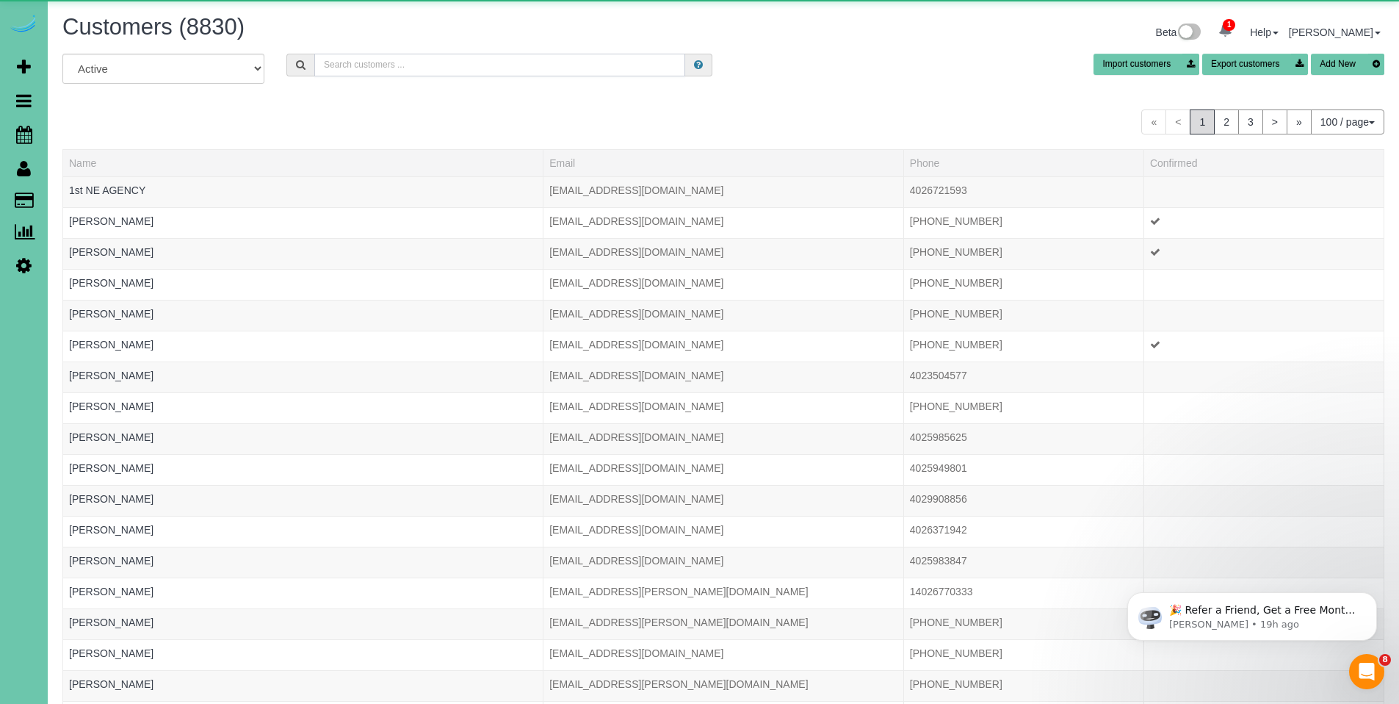
click at [521, 68] on input "text" at bounding box center [499, 65] width 371 height 23
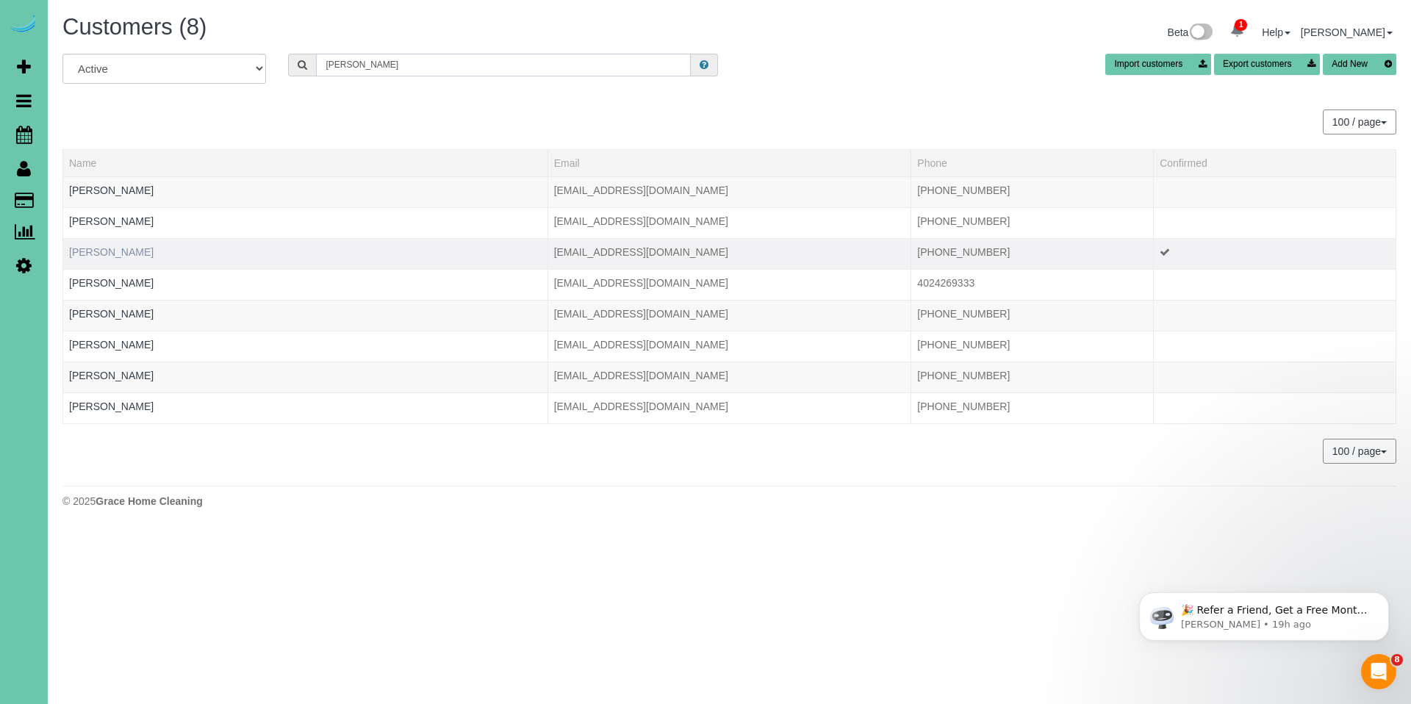
type input "[PERSON_NAME]"
click at [90, 252] on link "[PERSON_NAME]" at bounding box center [111, 252] width 84 height 12
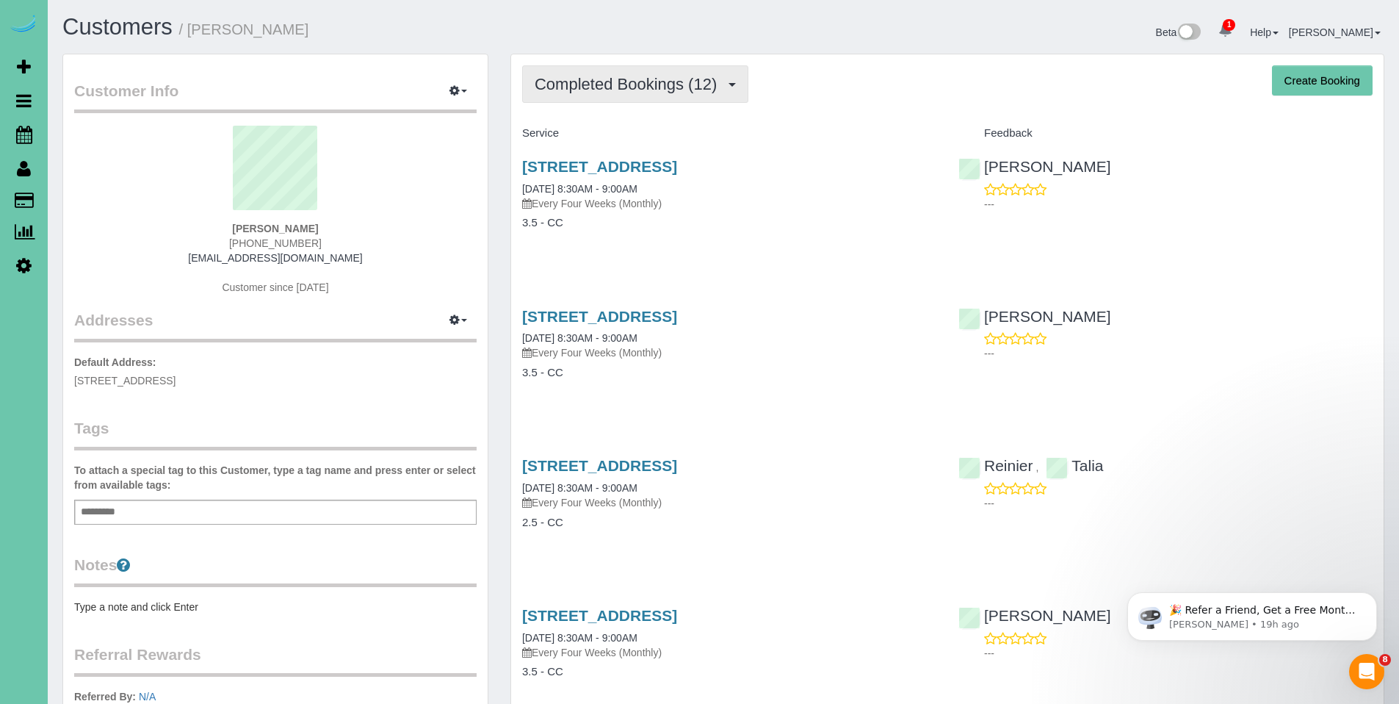
click at [609, 90] on span "Completed Bookings (12)" at bounding box center [630, 84] width 190 height 18
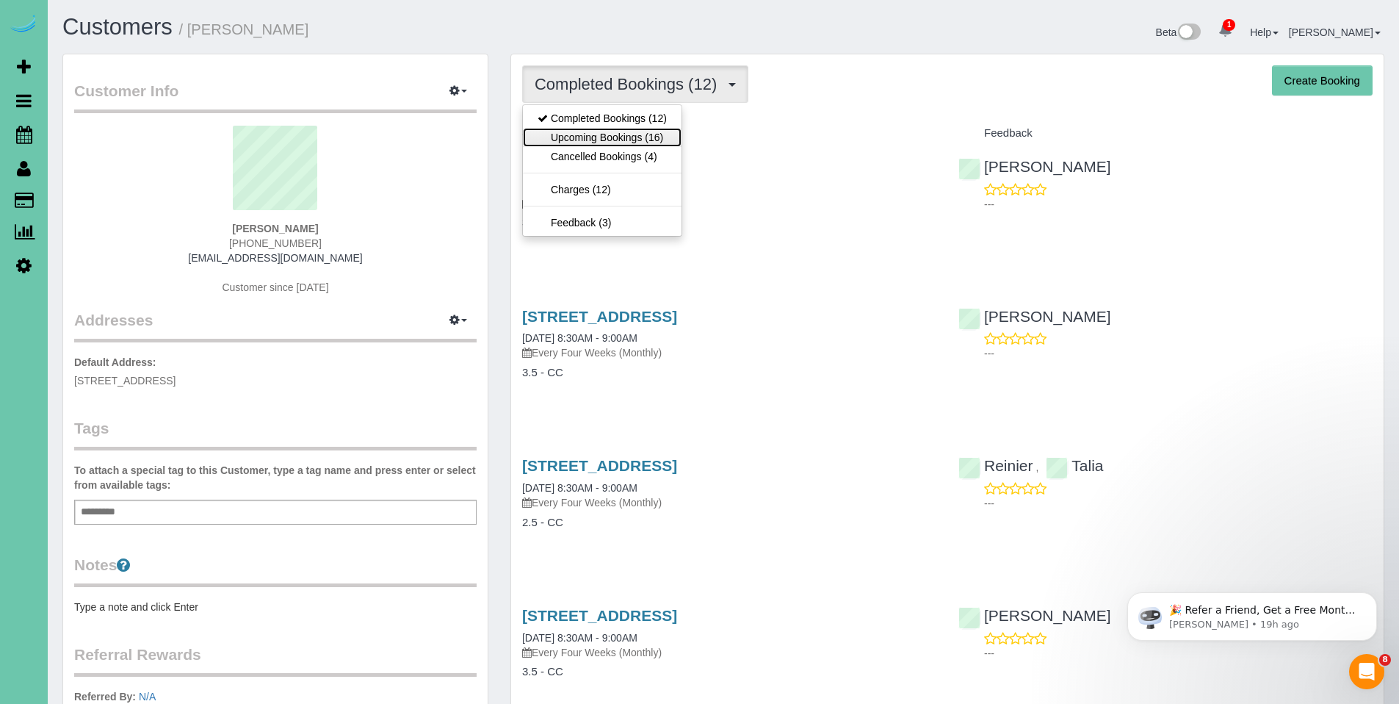
click at [606, 132] on link "Upcoming Bookings (16)" at bounding box center [602, 137] width 159 height 19
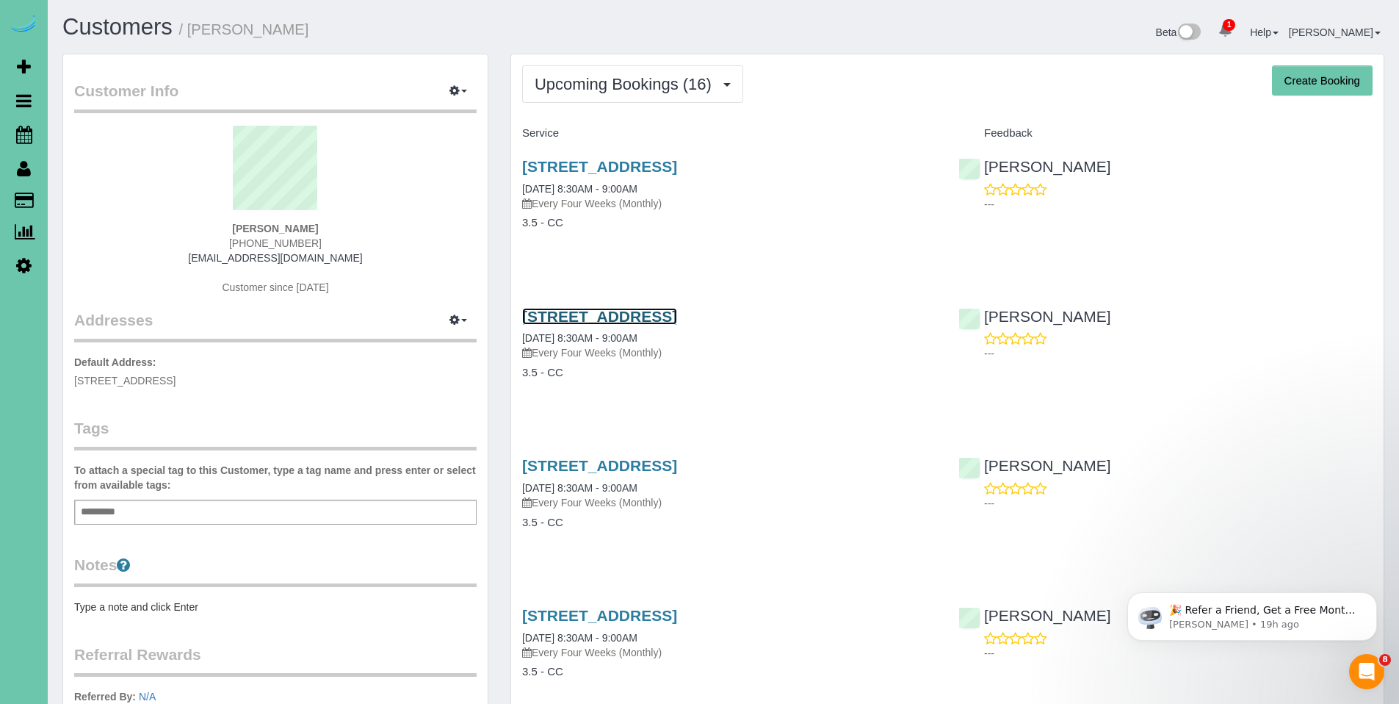
click at [641, 314] on link "[STREET_ADDRESS]" at bounding box center [599, 316] width 155 height 17
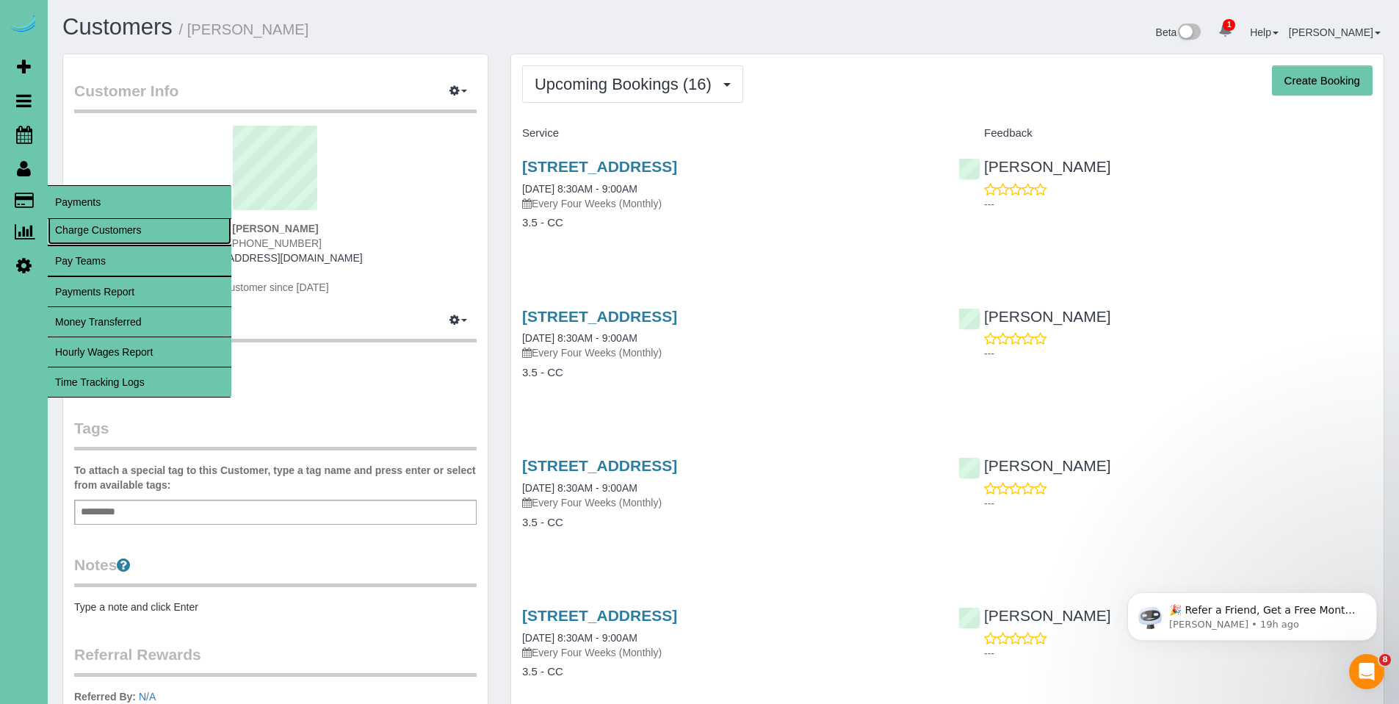
click at [76, 227] on link "Charge Customers" at bounding box center [140, 229] width 184 height 29
select select
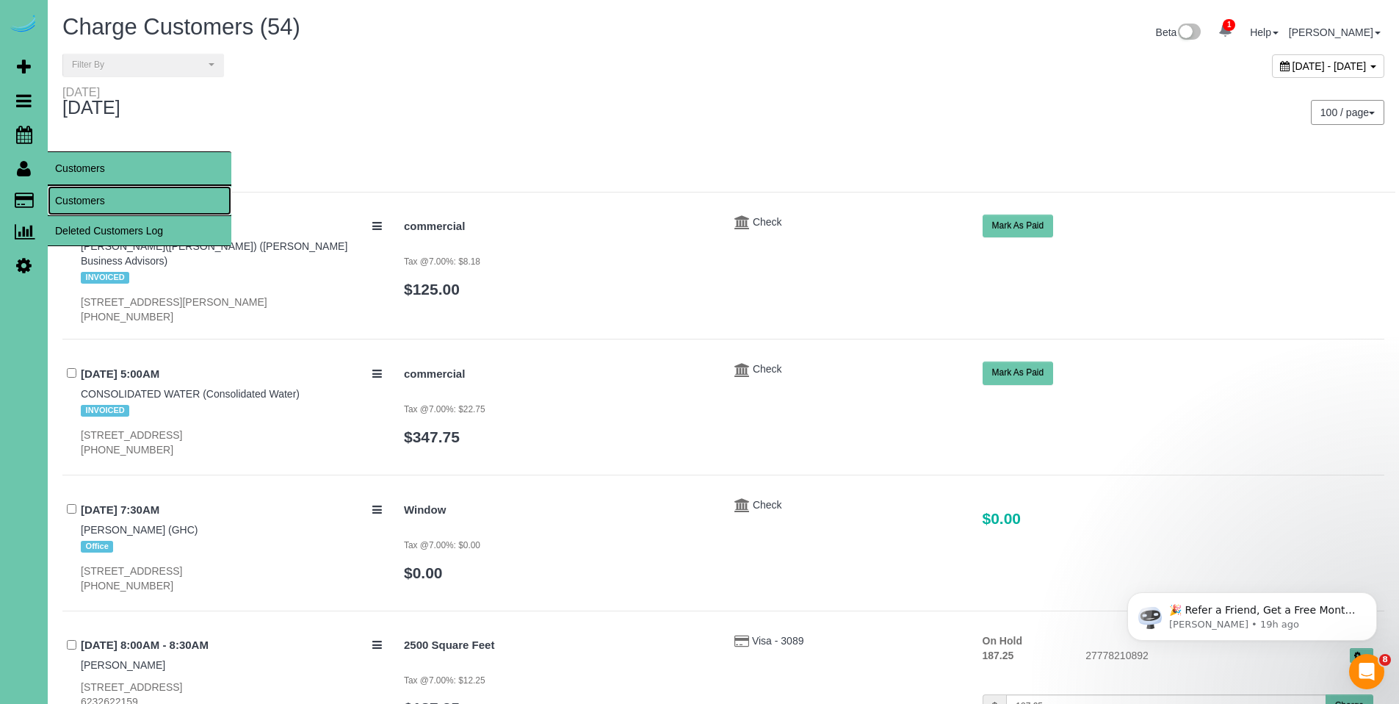
click at [95, 197] on link "Customers" at bounding box center [140, 200] width 184 height 29
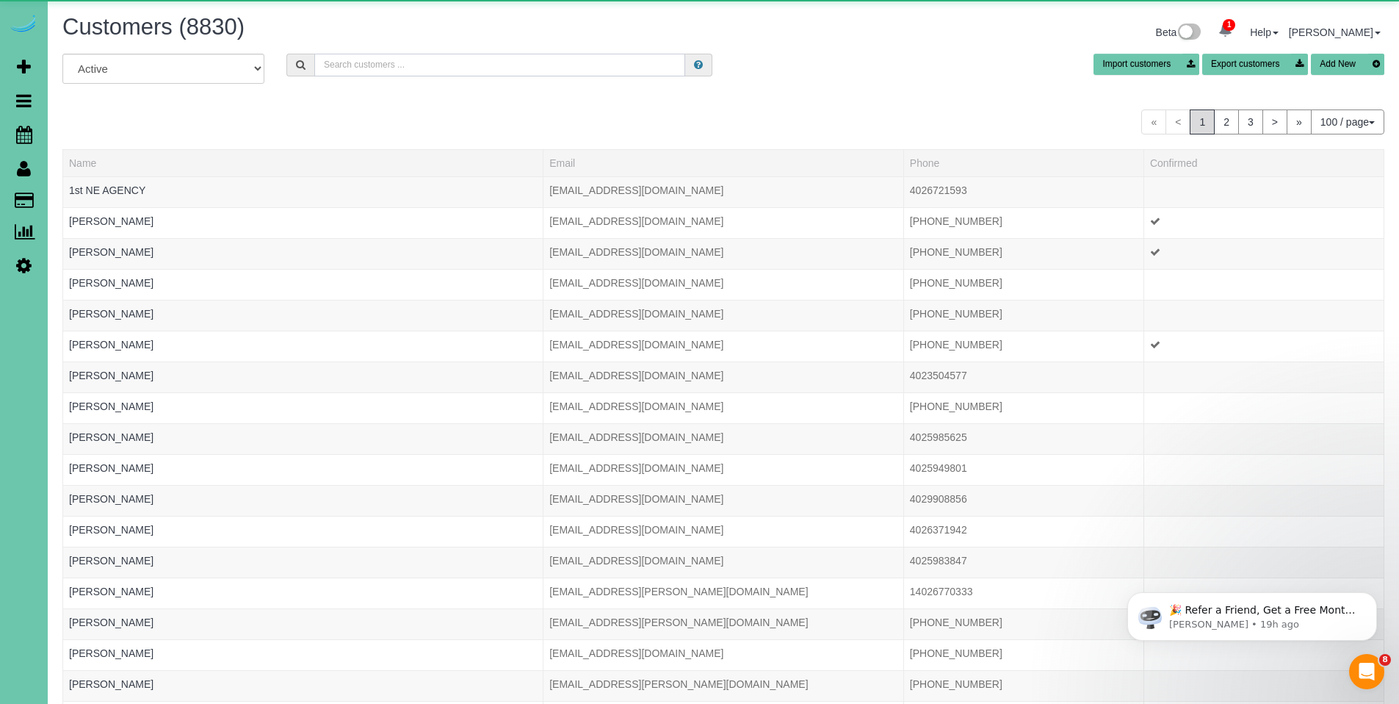
click at [561, 70] on input "text" at bounding box center [499, 65] width 371 height 23
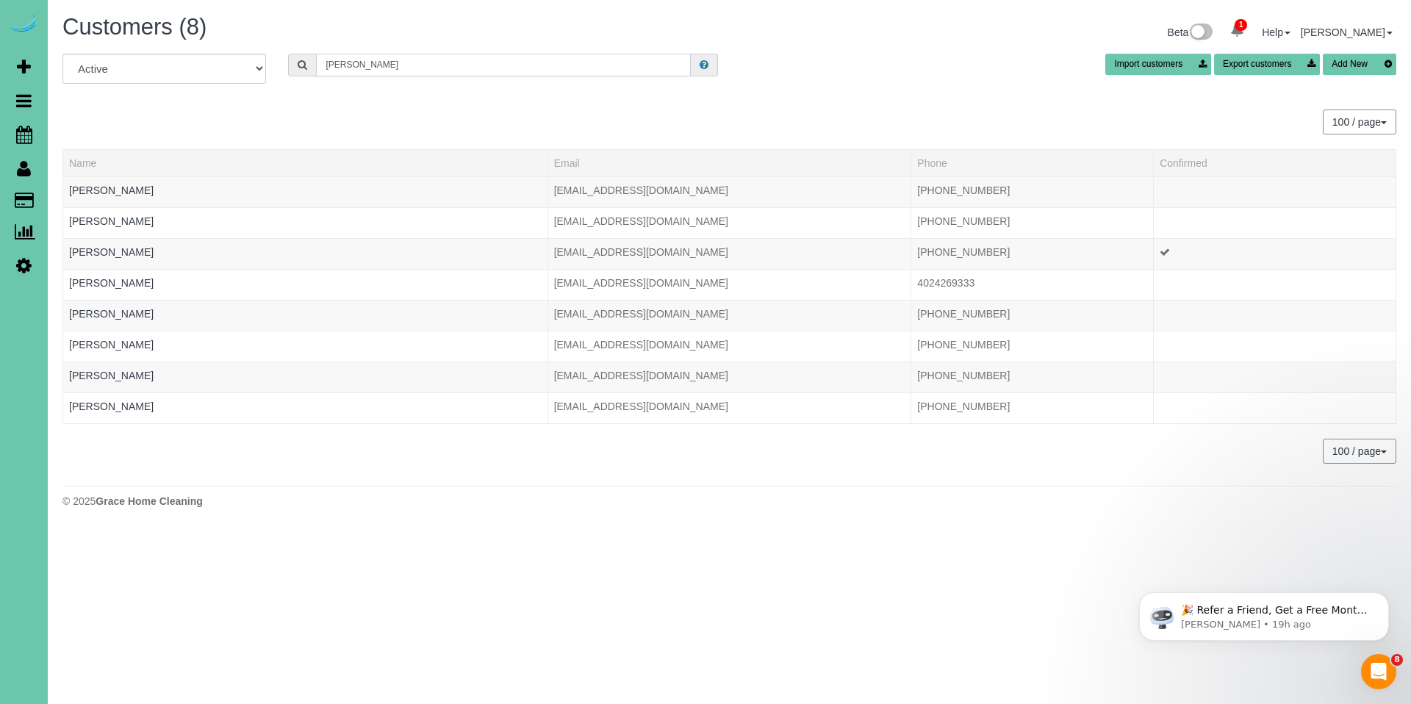
click at [361, 62] on input "[PERSON_NAME]" at bounding box center [503, 65] width 375 height 23
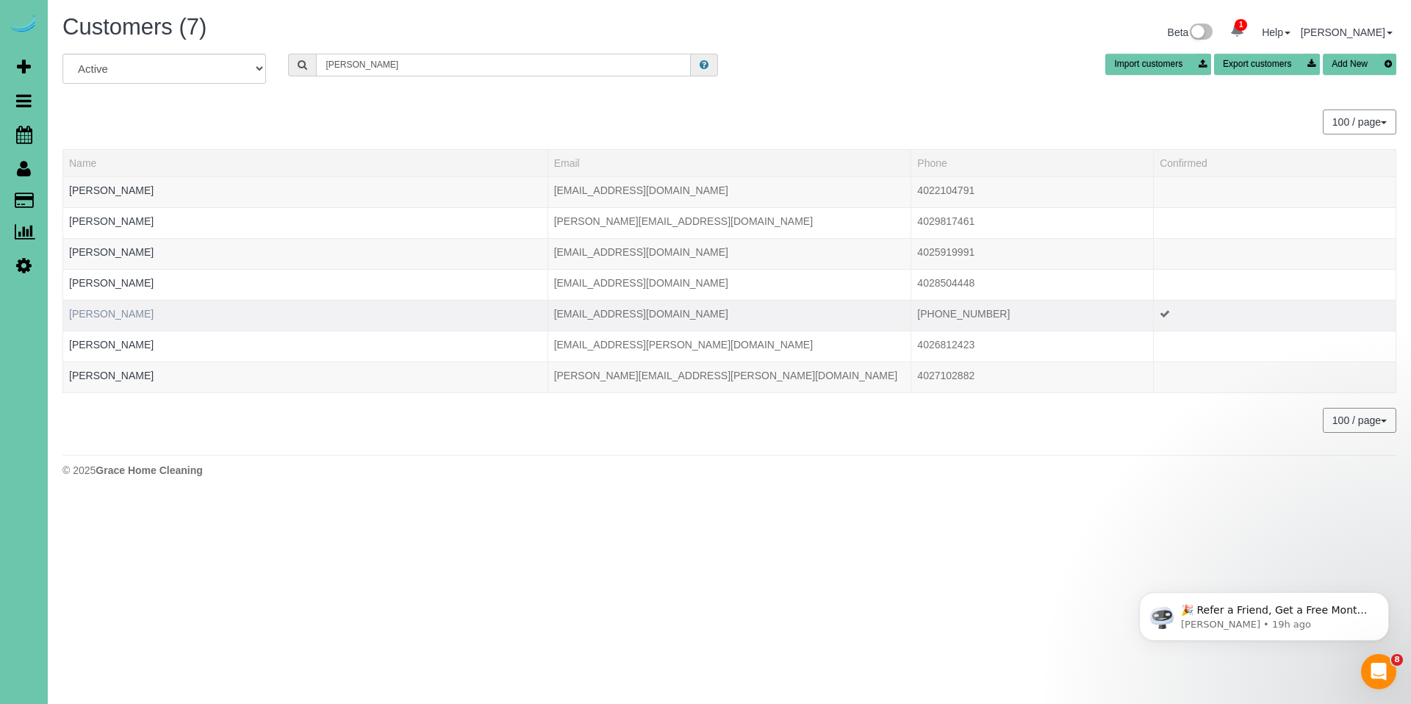
type input "[PERSON_NAME]"
click at [104, 311] on link "[PERSON_NAME]" at bounding box center [111, 314] width 84 height 12
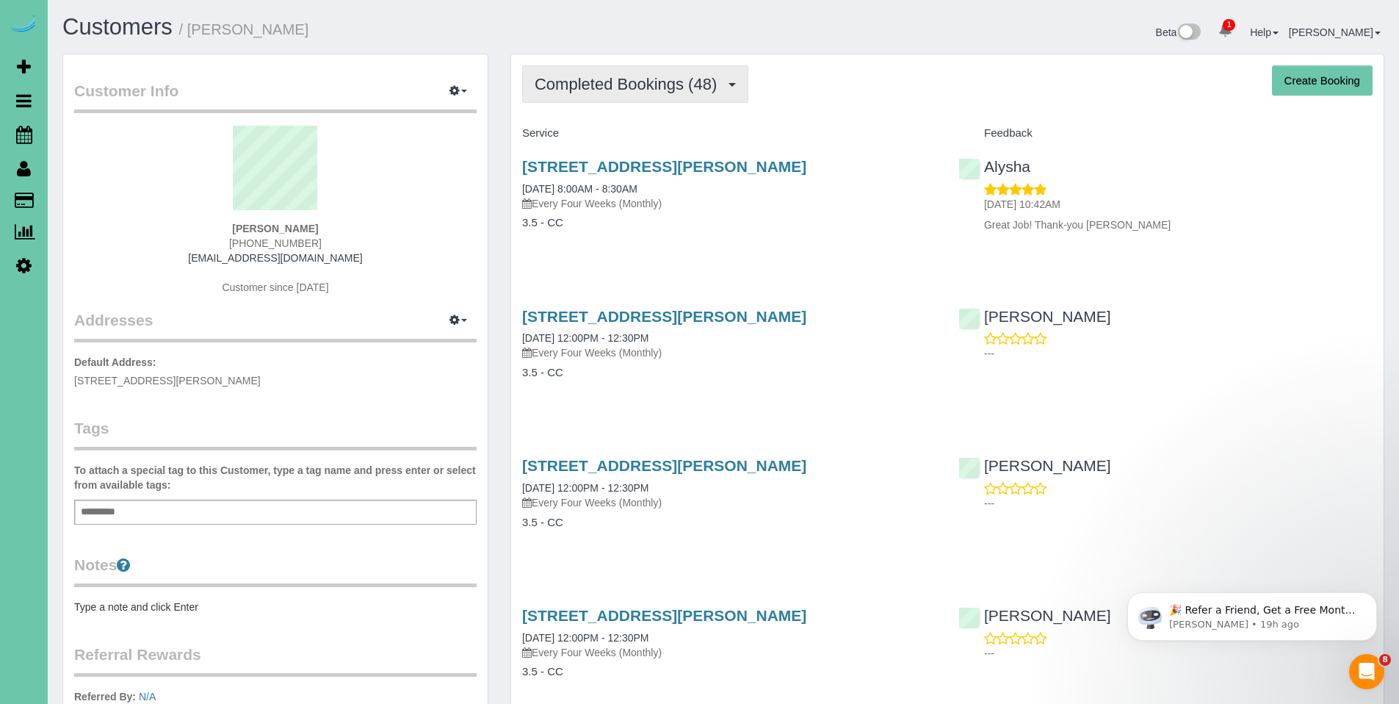
click at [597, 96] on button "Completed Bookings (48)" at bounding box center [635, 83] width 226 height 37
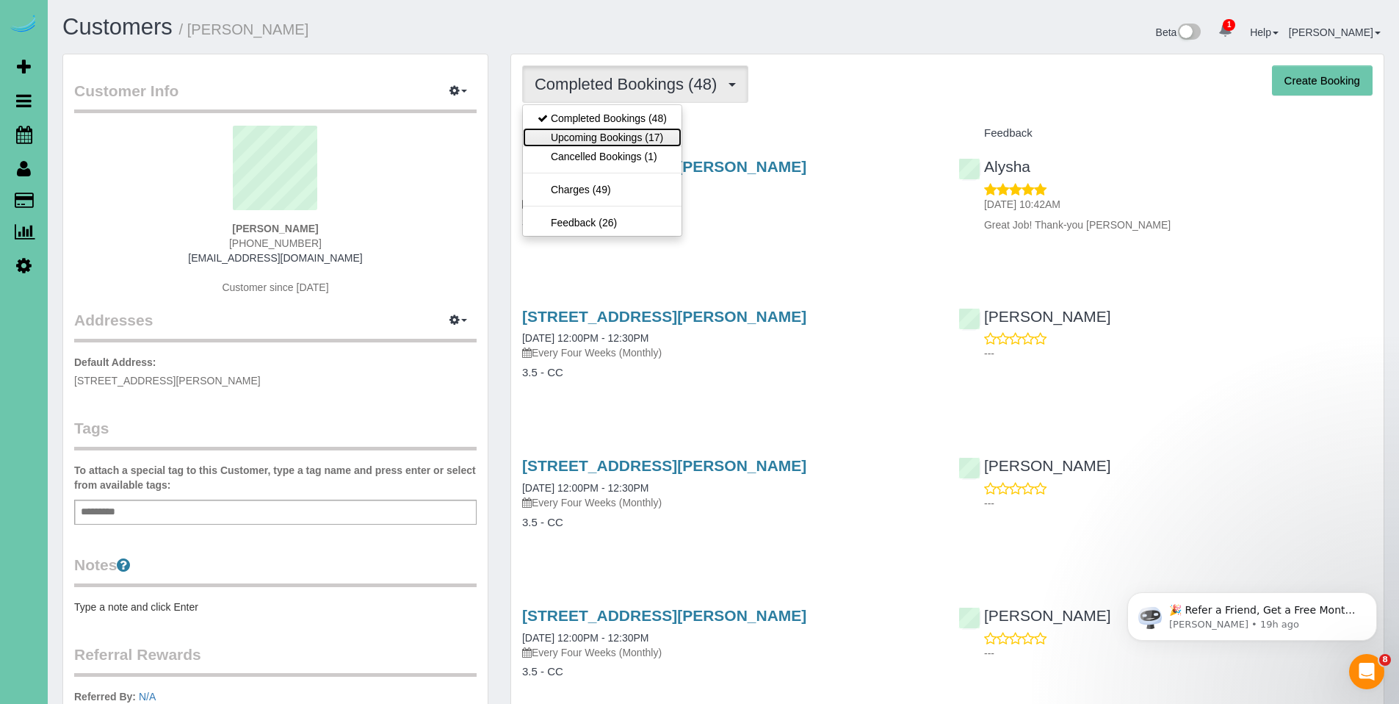
click at [597, 140] on link "Upcoming Bookings (17)" at bounding box center [602, 137] width 159 height 19
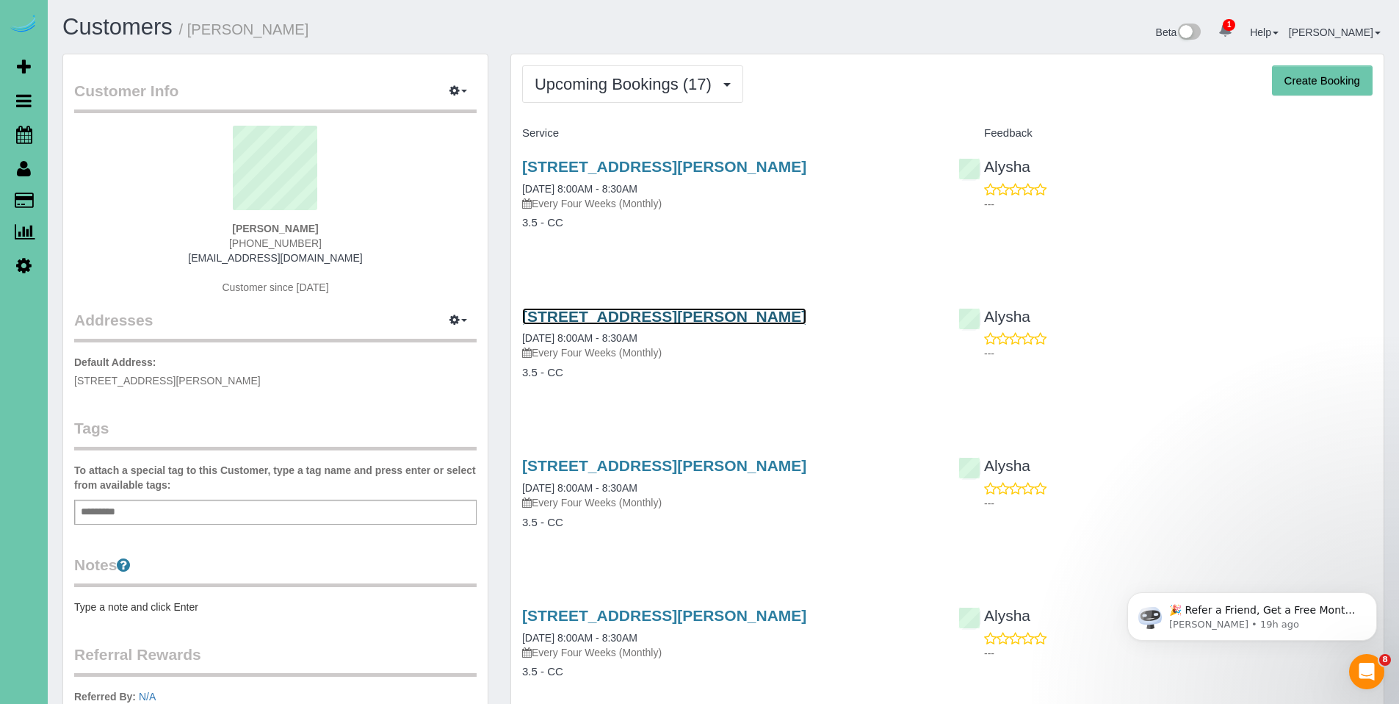
click at [682, 316] on link "[STREET_ADDRESS][PERSON_NAME]" at bounding box center [664, 316] width 284 height 17
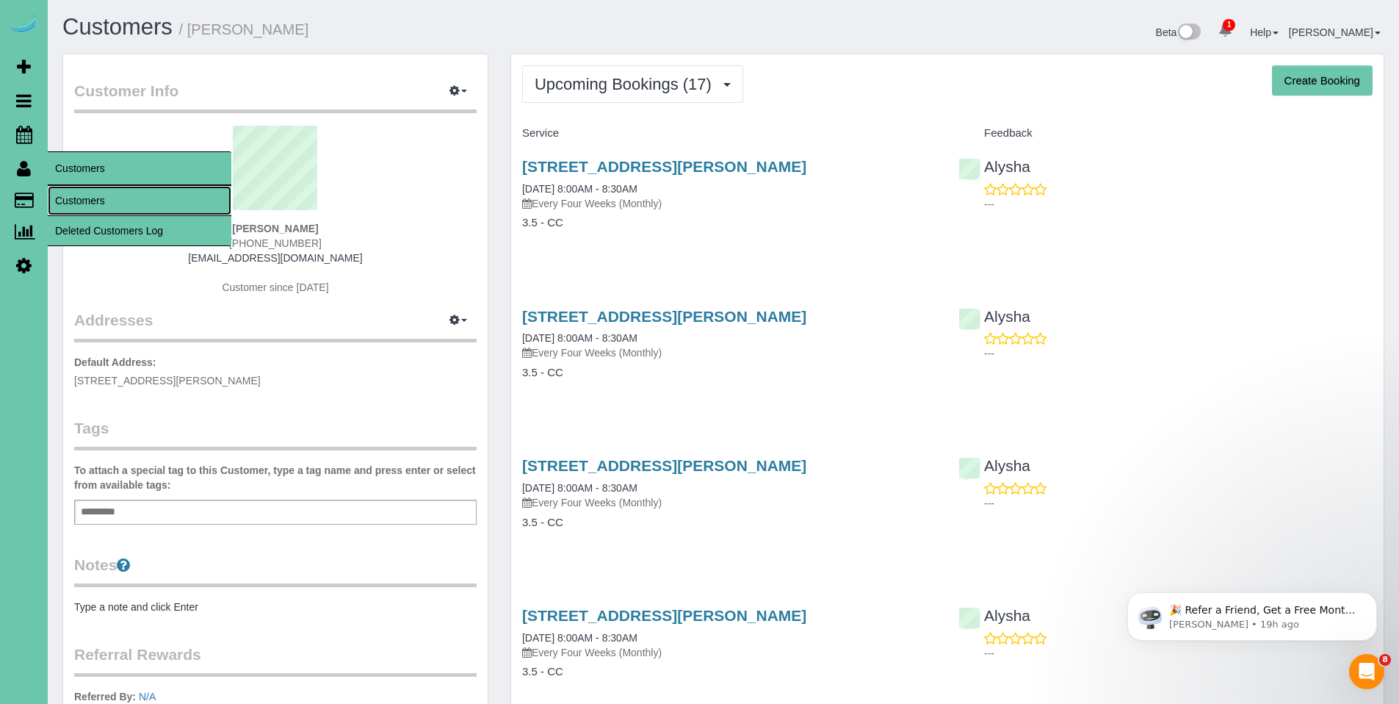
click at [103, 194] on link "Customers" at bounding box center [140, 200] width 184 height 29
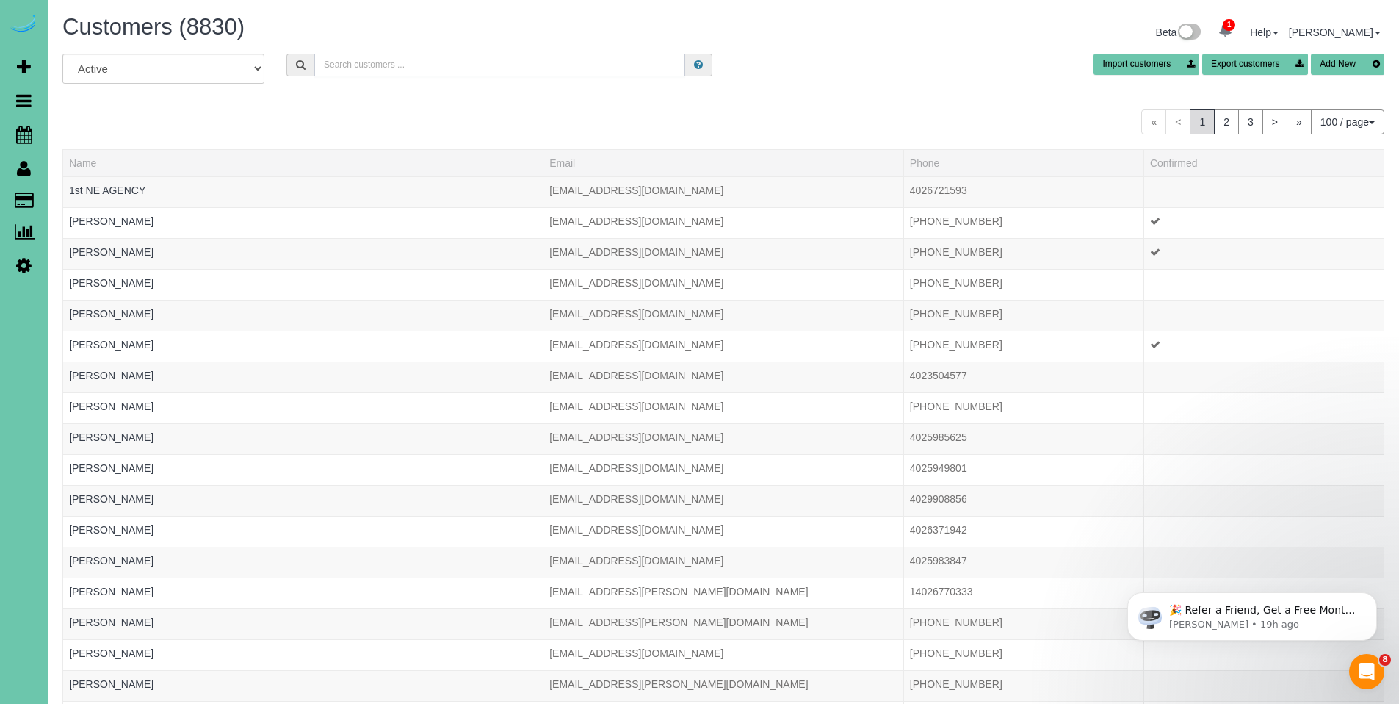
click at [475, 73] on input "text" at bounding box center [499, 65] width 371 height 23
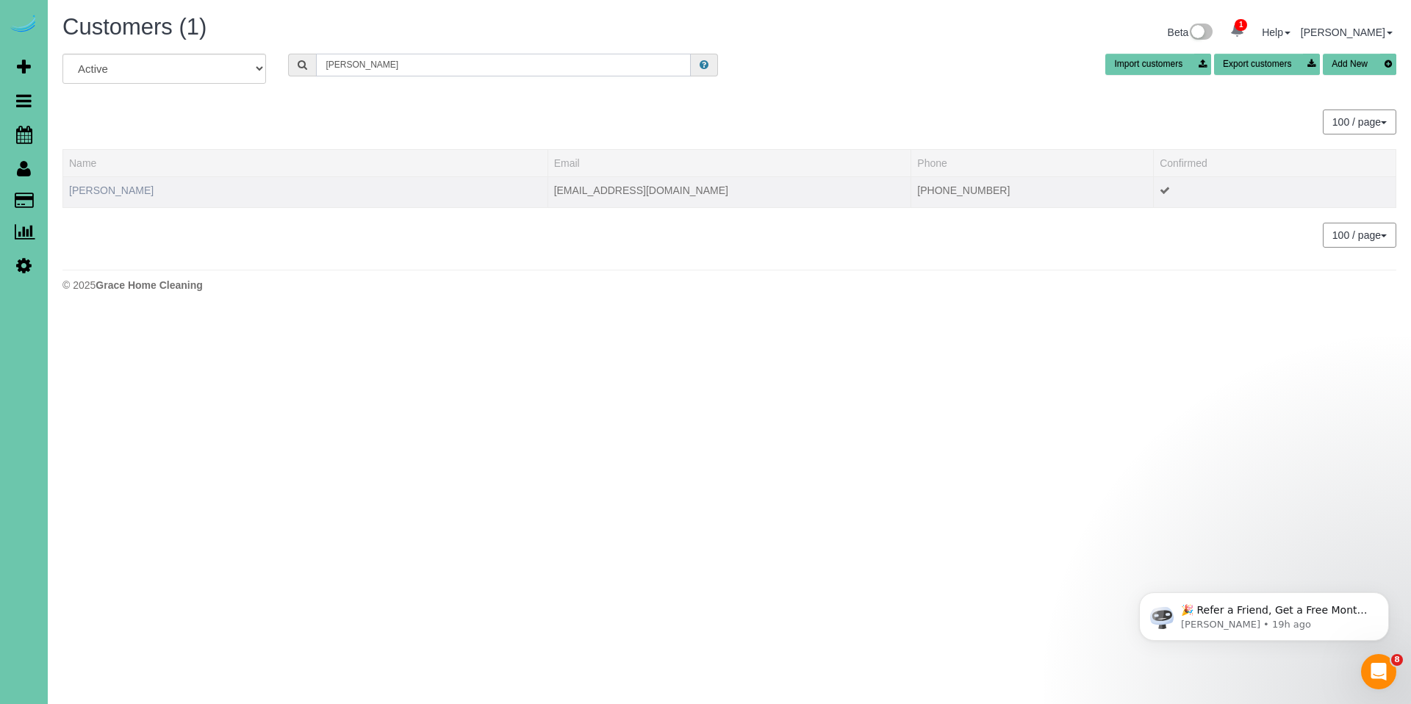
type input "[PERSON_NAME]"
click at [107, 188] on link "[PERSON_NAME]" at bounding box center [111, 190] width 84 height 12
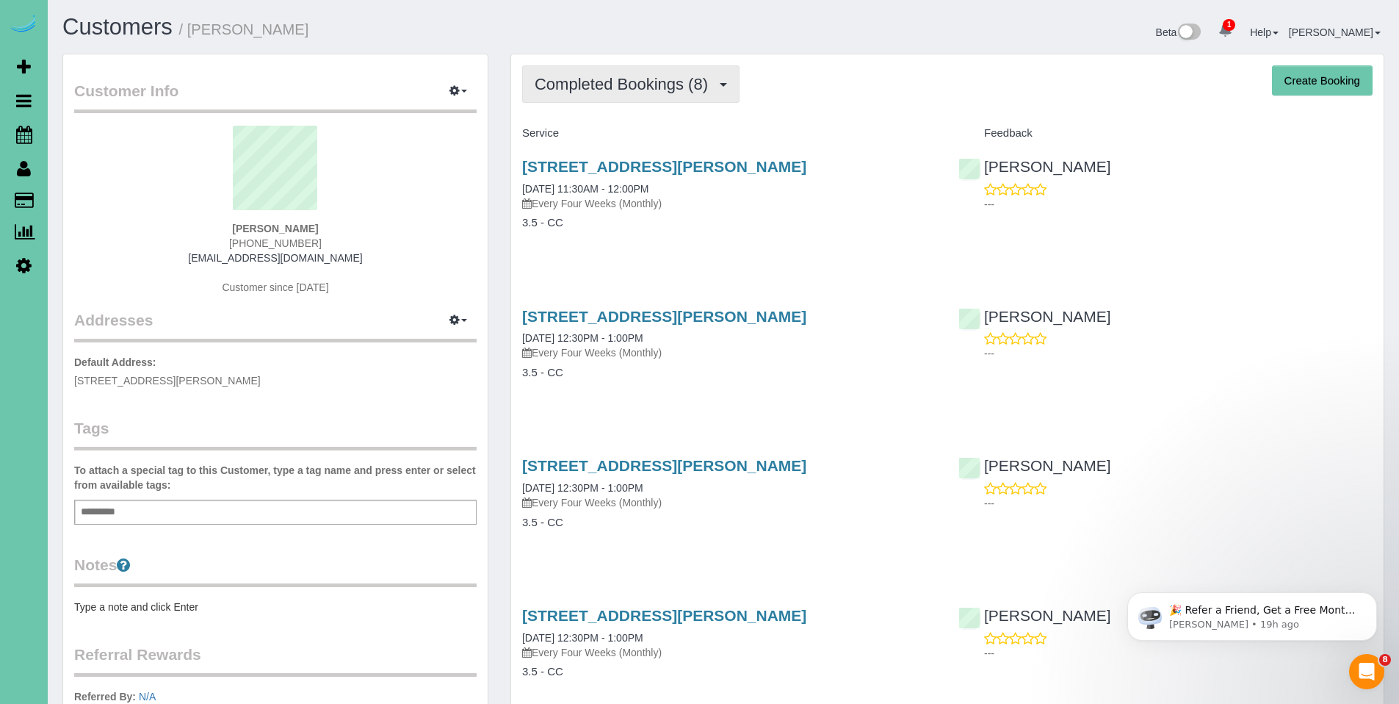
click at [657, 75] on span "Completed Bookings (8)" at bounding box center [625, 84] width 181 height 18
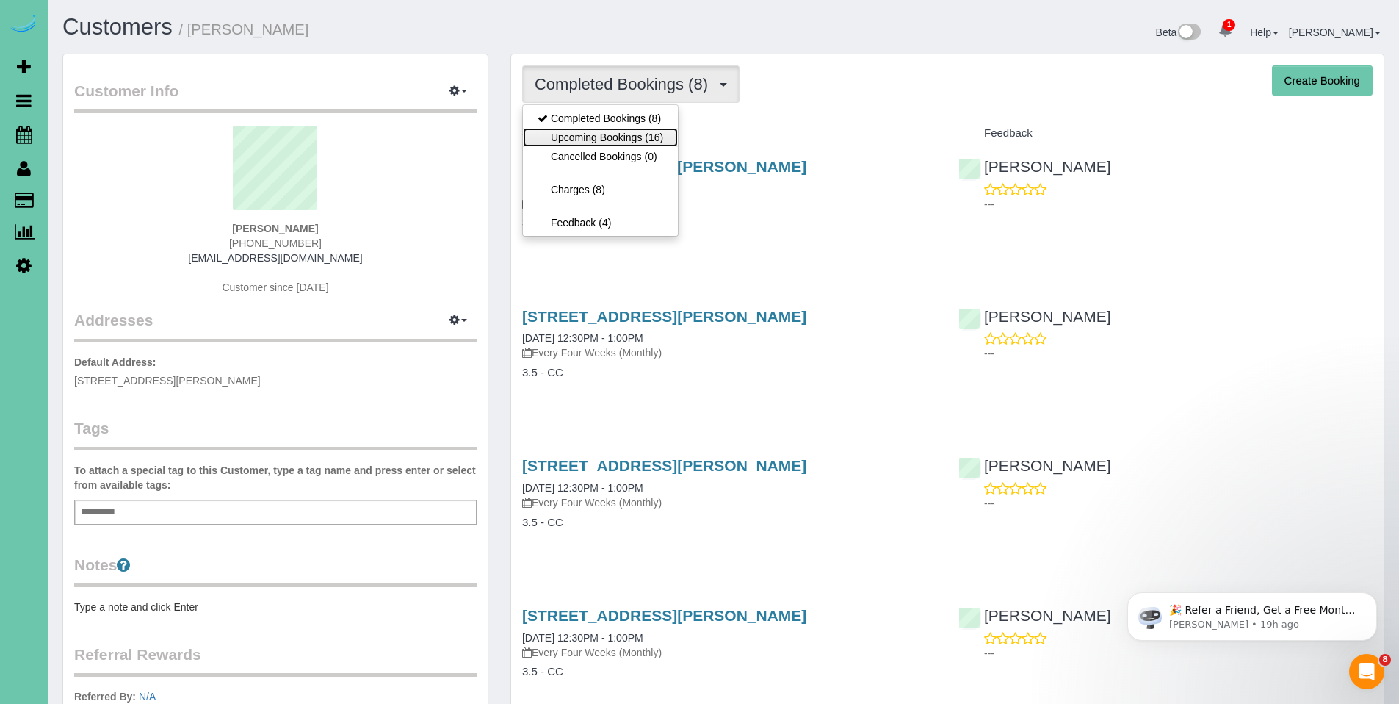
click at [597, 136] on link "Upcoming Bookings (16)" at bounding box center [600, 137] width 155 height 19
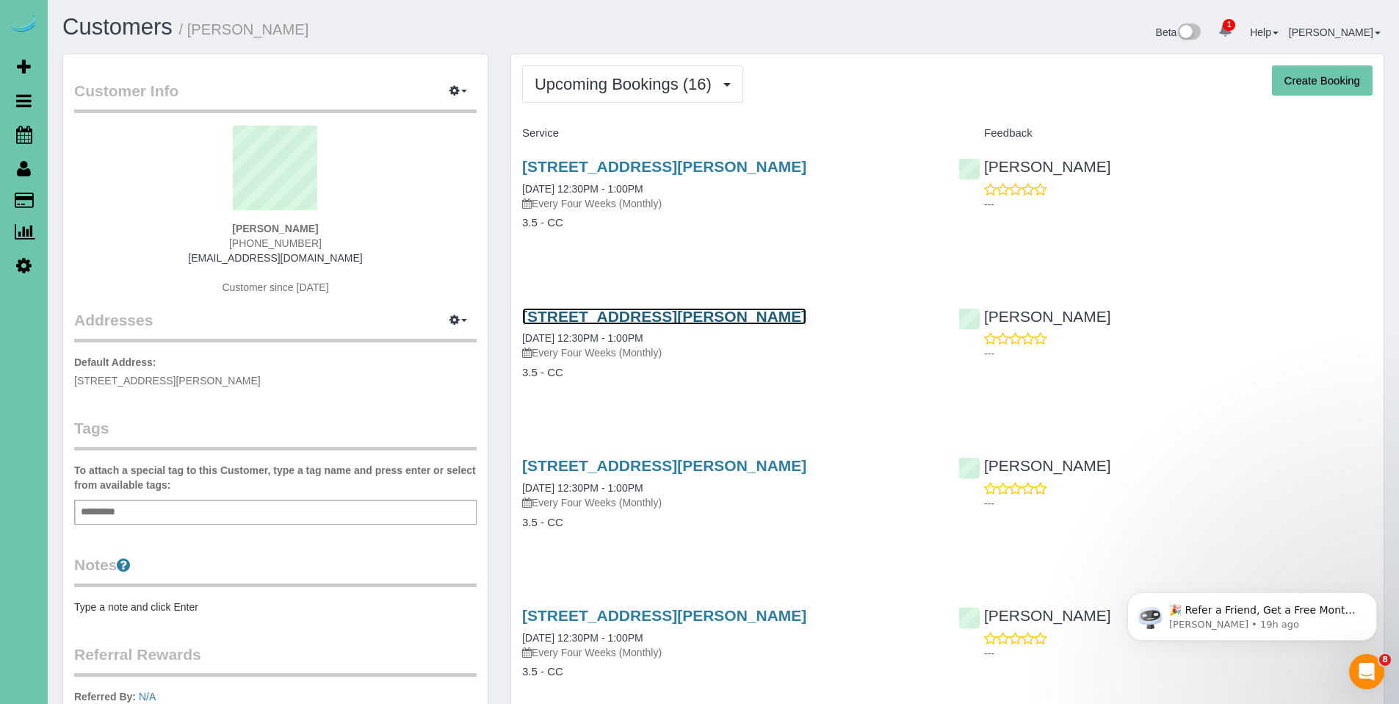
click at [624, 311] on link "[STREET_ADDRESS][PERSON_NAME]" at bounding box center [664, 316] width 284 height 17
click at [614, 319] on link "[STREET_ADDRESS][PERSON_NAME]" at bounding box center [664, 316] width 284 height 17
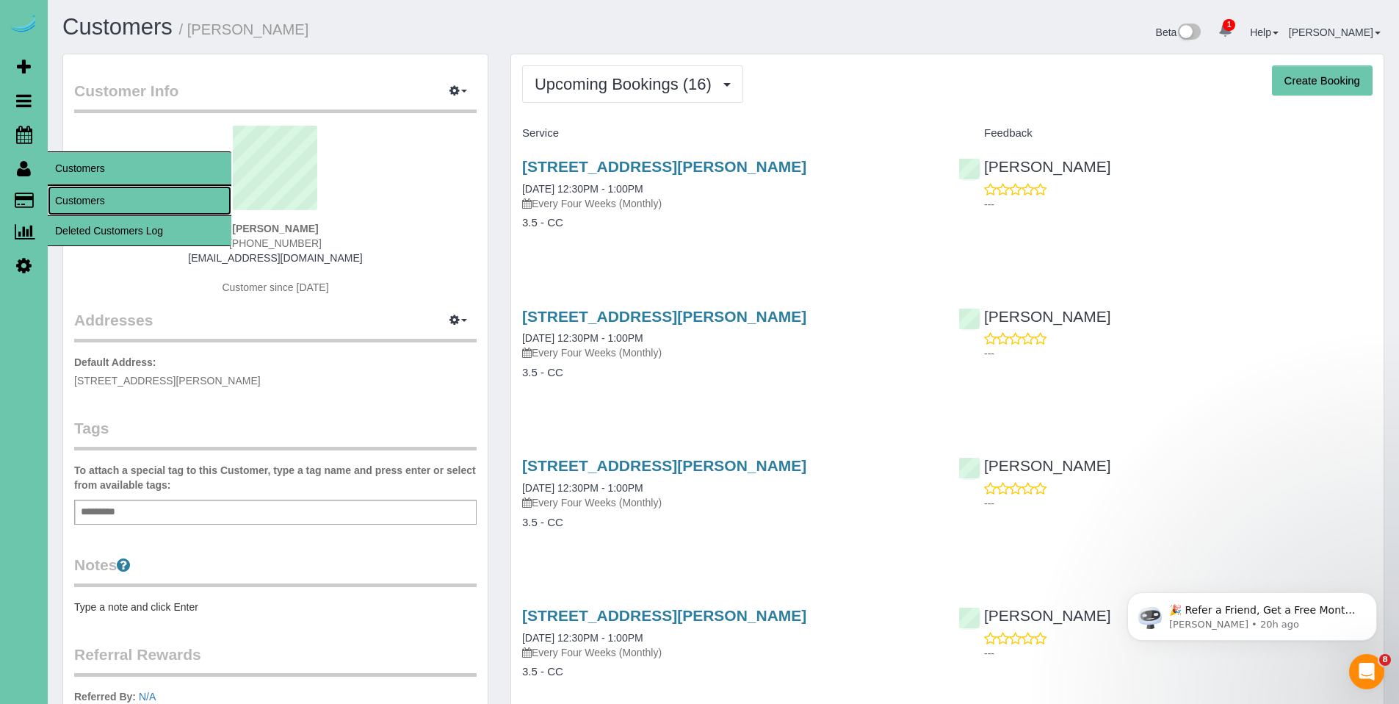
click at [84, 198] on link "Customers" at bounding box center [140, 200] width 184 height 29
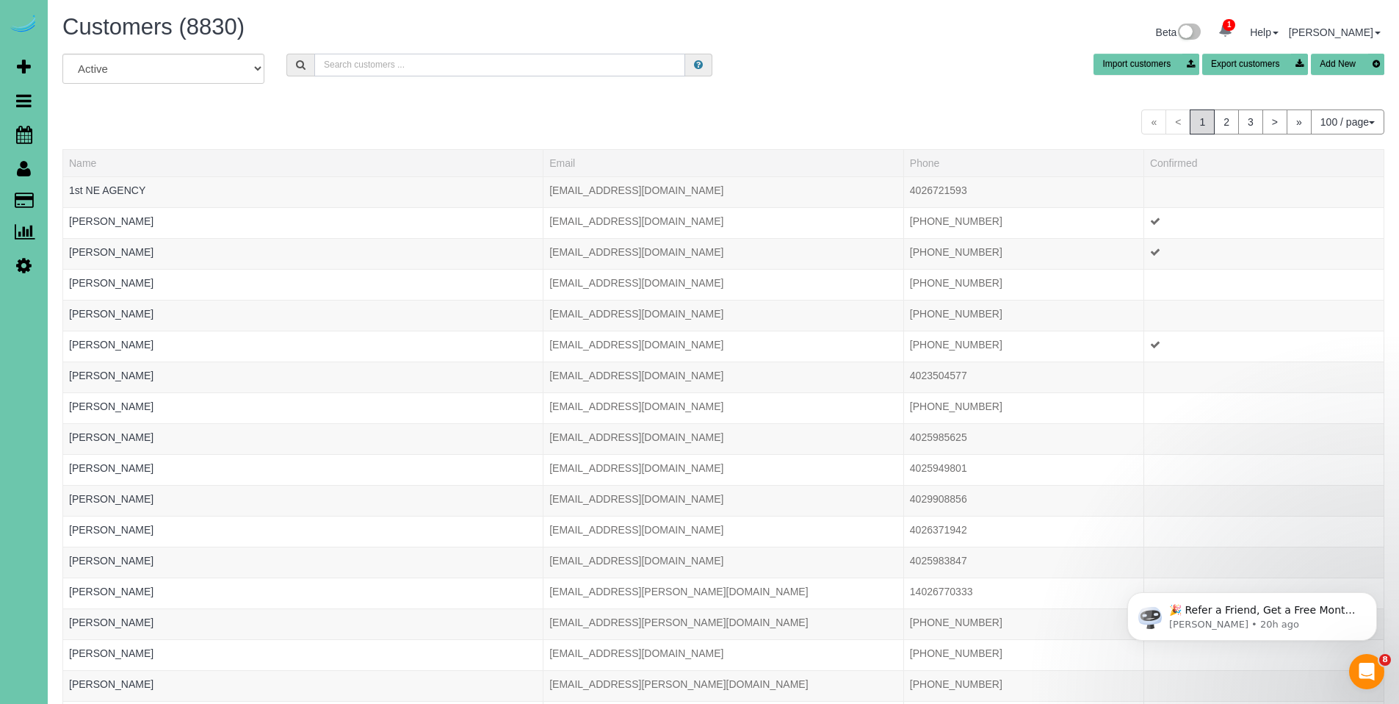
click at [388, 64] on input "text" at bounding box center [499, 65] width 371 height 23
type input "friedlund"
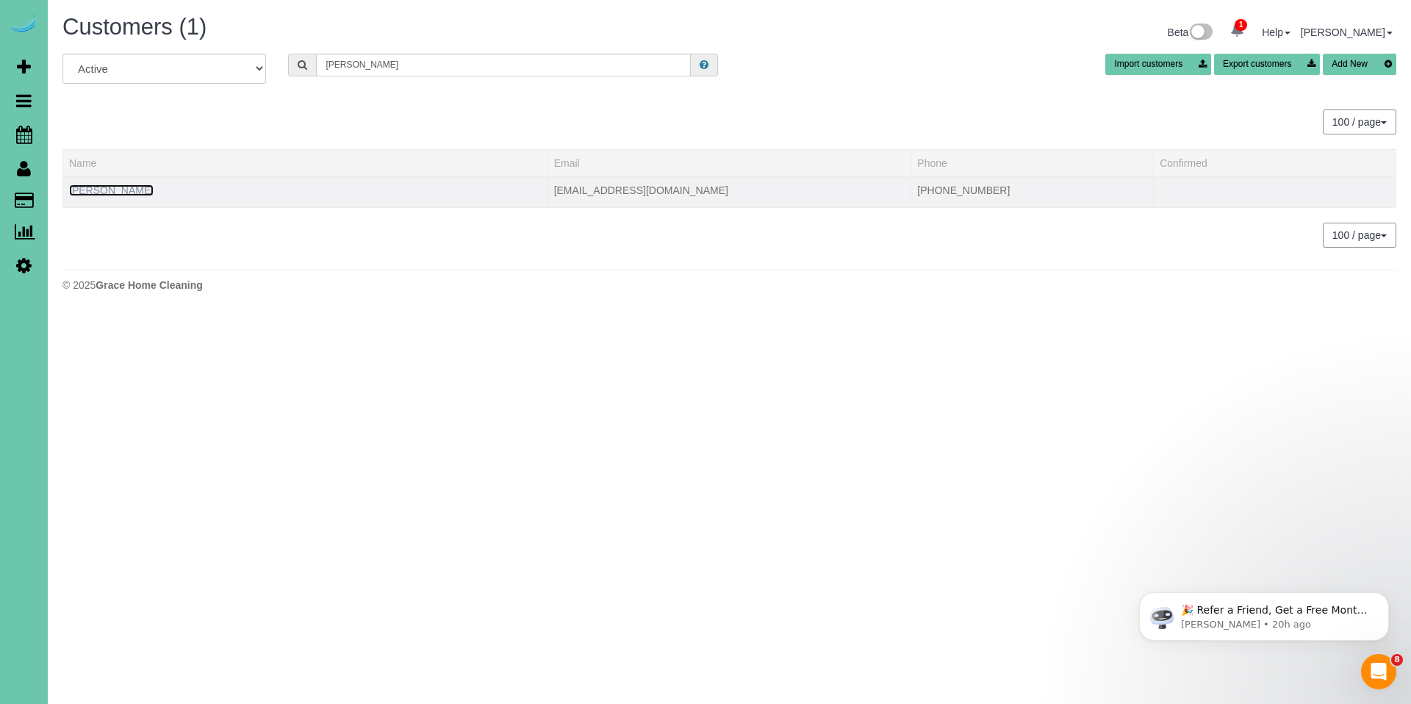
click at [109, 188] on link "Patty Friedlund" at bounding box center [111, 190] width 84 height 12
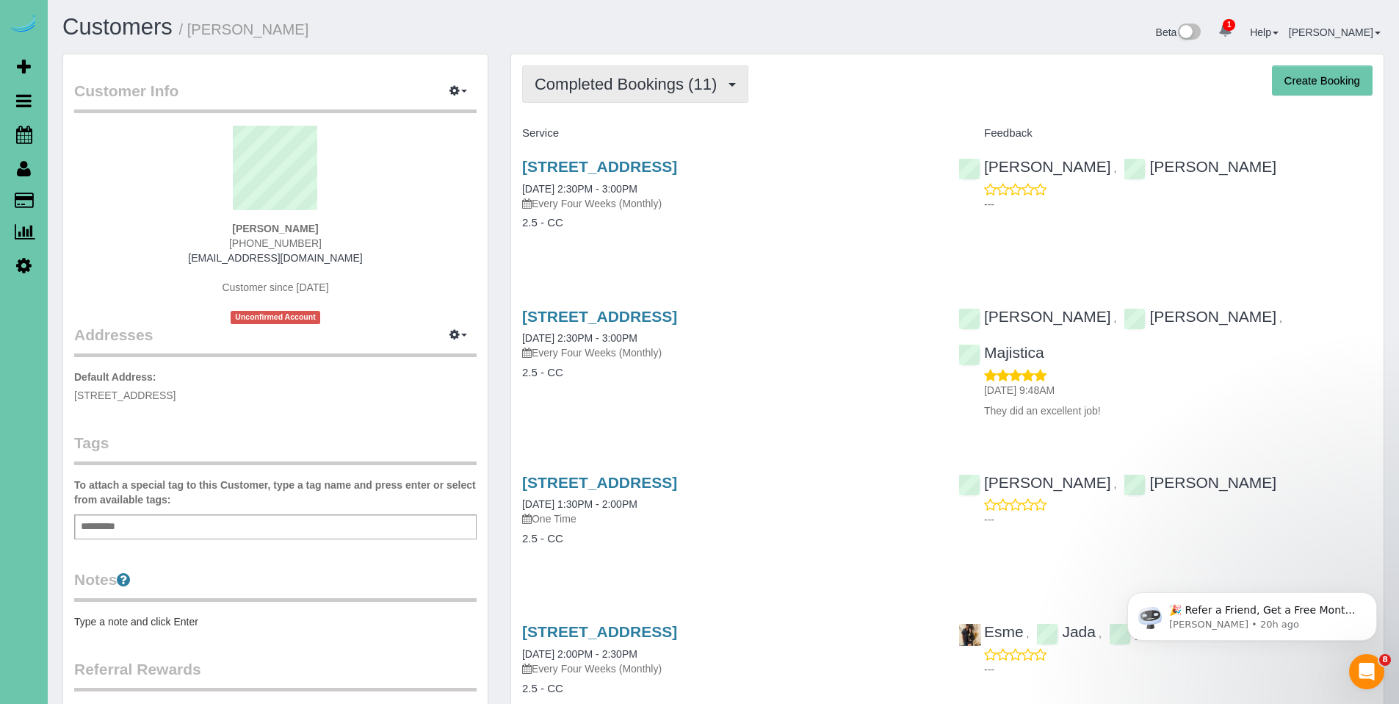
click at [612, 99] on button "Completed Bookings (11)" at bounding box center [635, 83] width 226 height 37
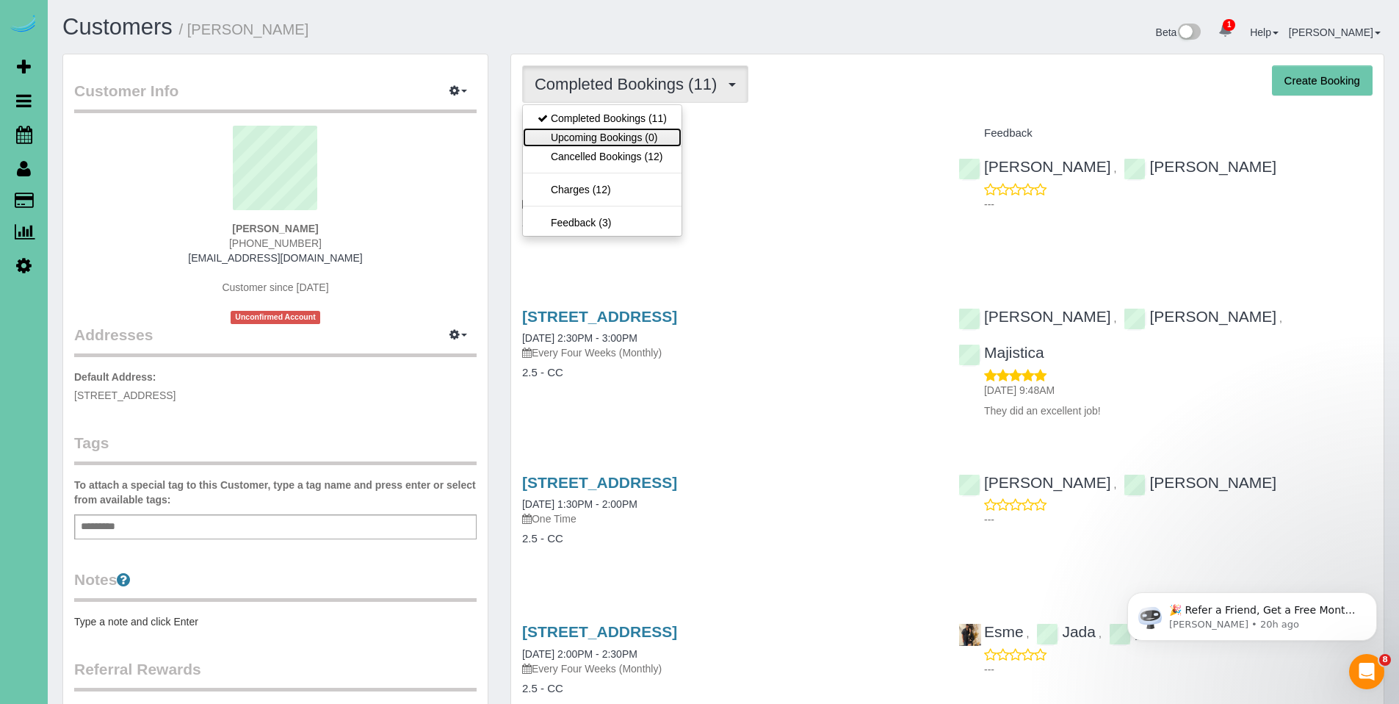
click at [605, 136] on link "Upcoming Bookings (0)" at bounding box center [602, 137] width 159 height 19
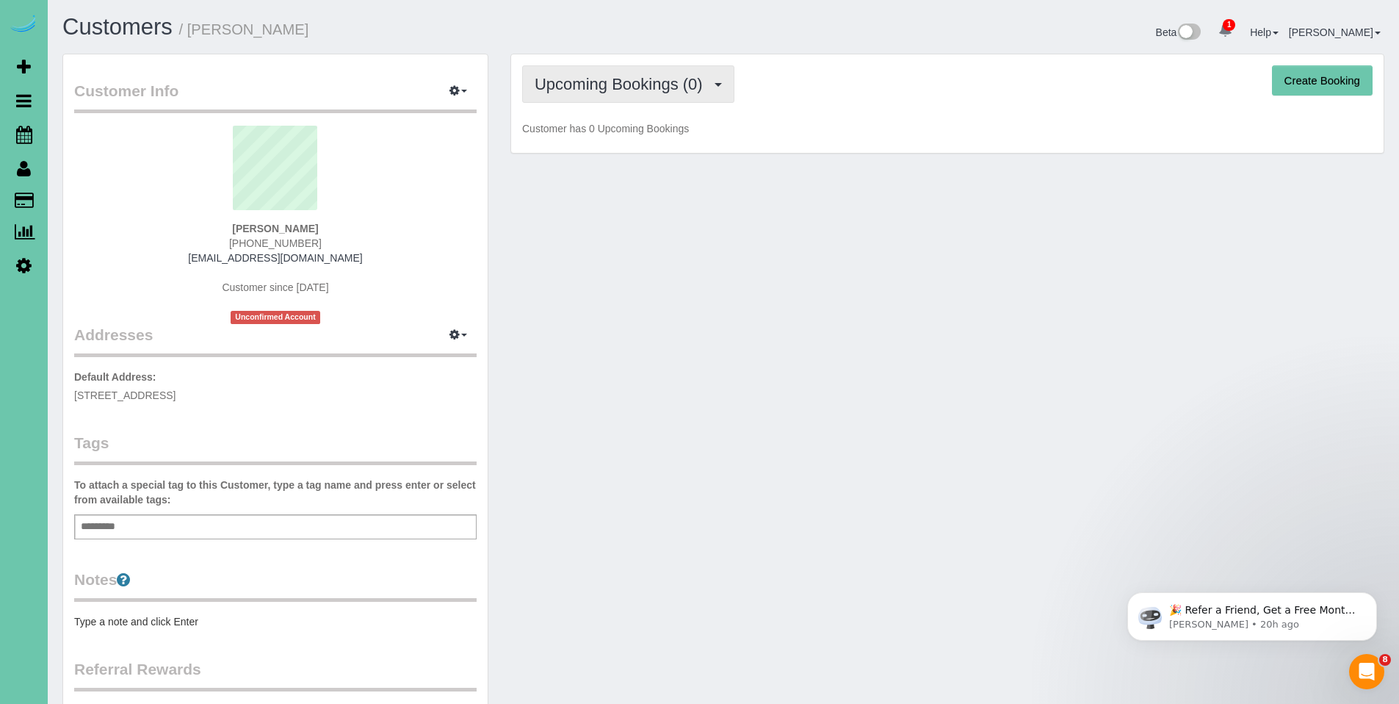
click at [628, 93] on button "Upcoming Bookings (0)" at bounding box center [628, 83] width 212 height 37
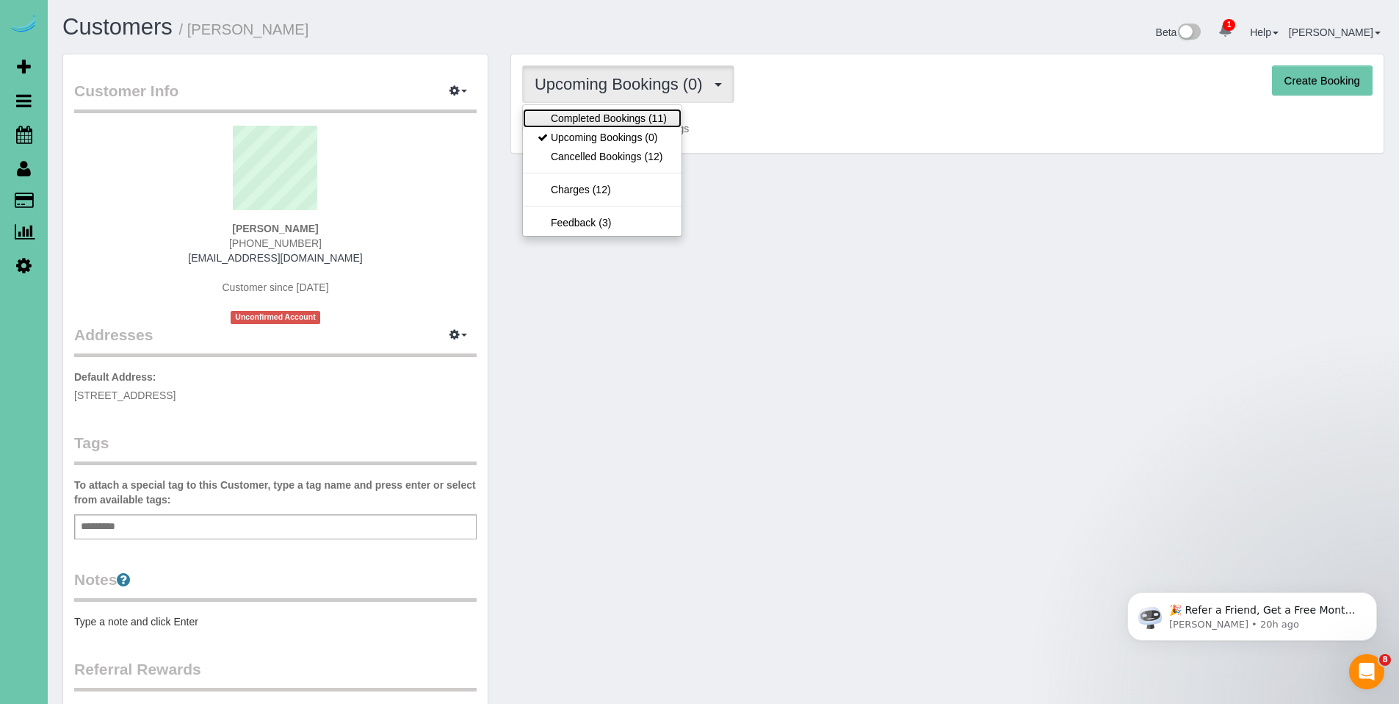
click at [628, 113] on link "Completed Bookings (11)" at bounding box center [602, 118] width 159 height 19
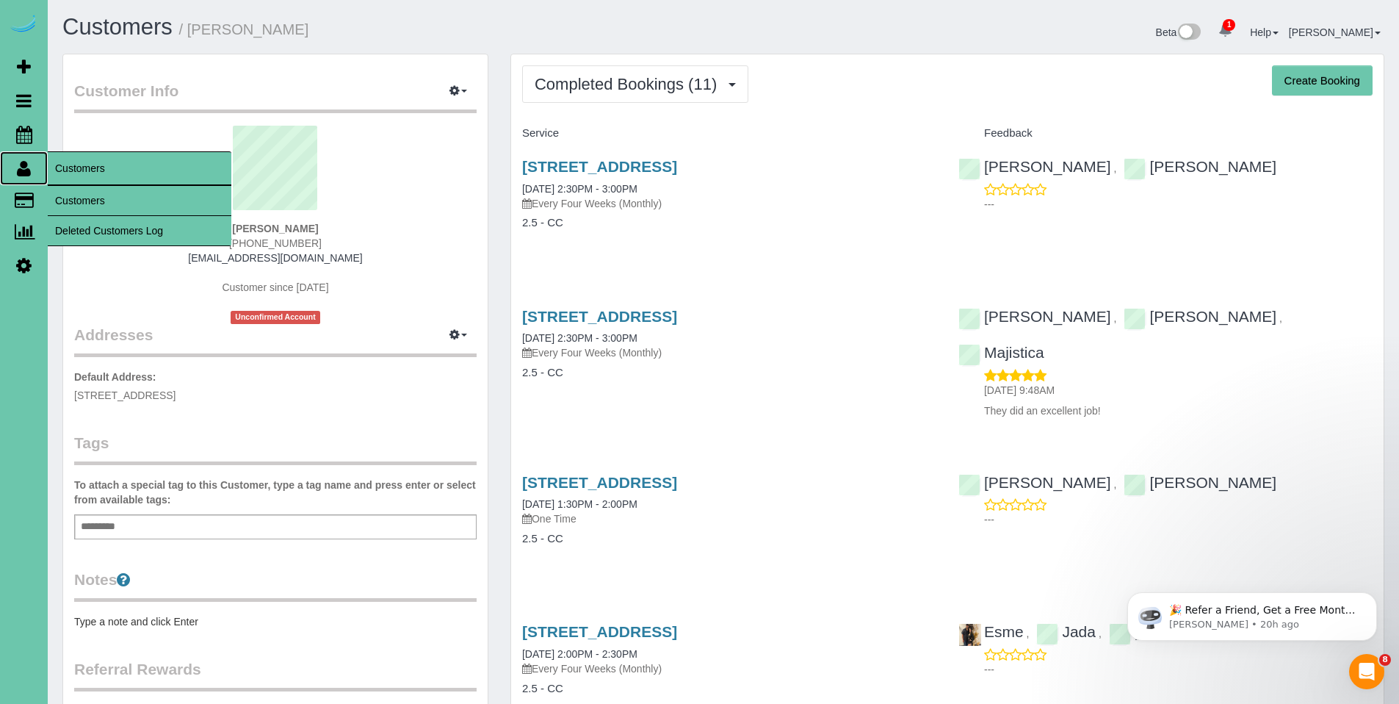
click at [26, 171] on icon at bounding box center [24, 168] width 14 height 18
click at [92, 202] on link "Customers" at bounding box center [140, 200] width 184 height 29
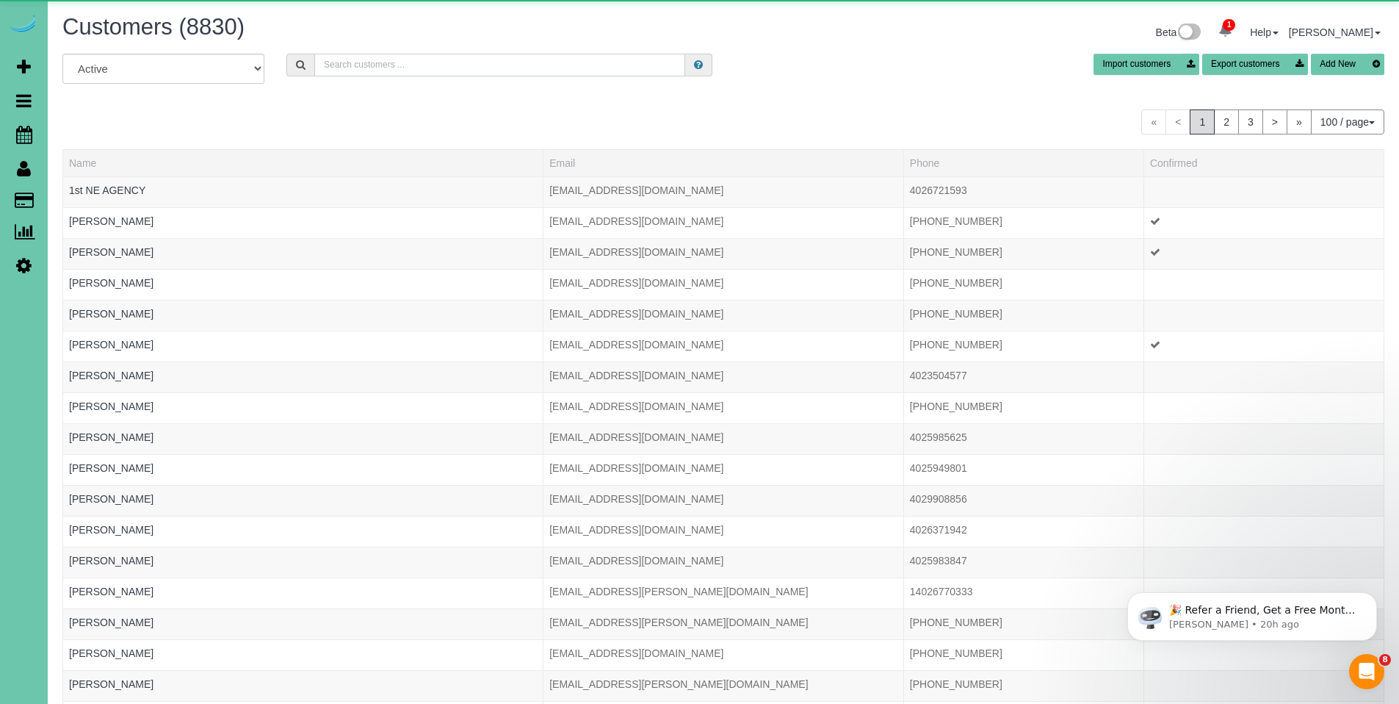
click at [445, 65] on input "text" at bounding box center [499, 65] width 371 height 23
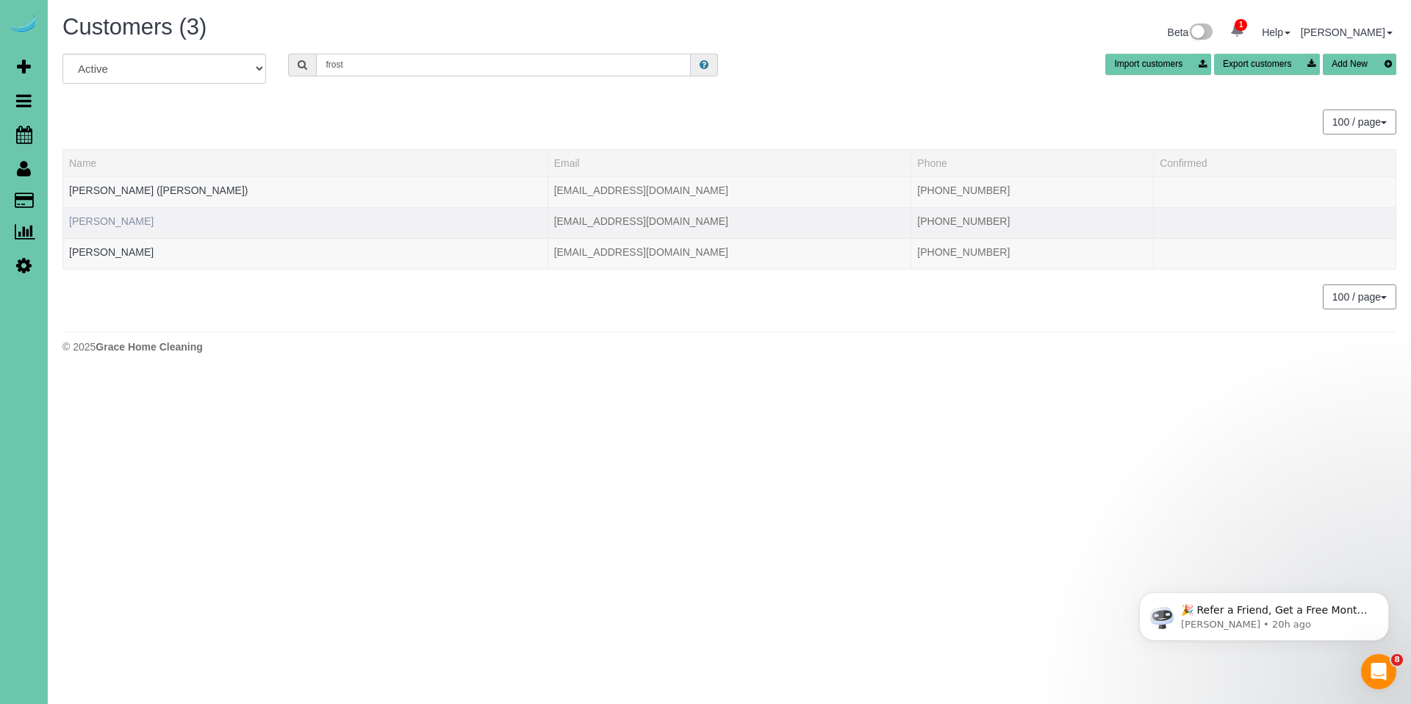
type input "frost"
click at [112, 222] on link "Michele Frost" at bounding box center [111, 221] width 84 height 12
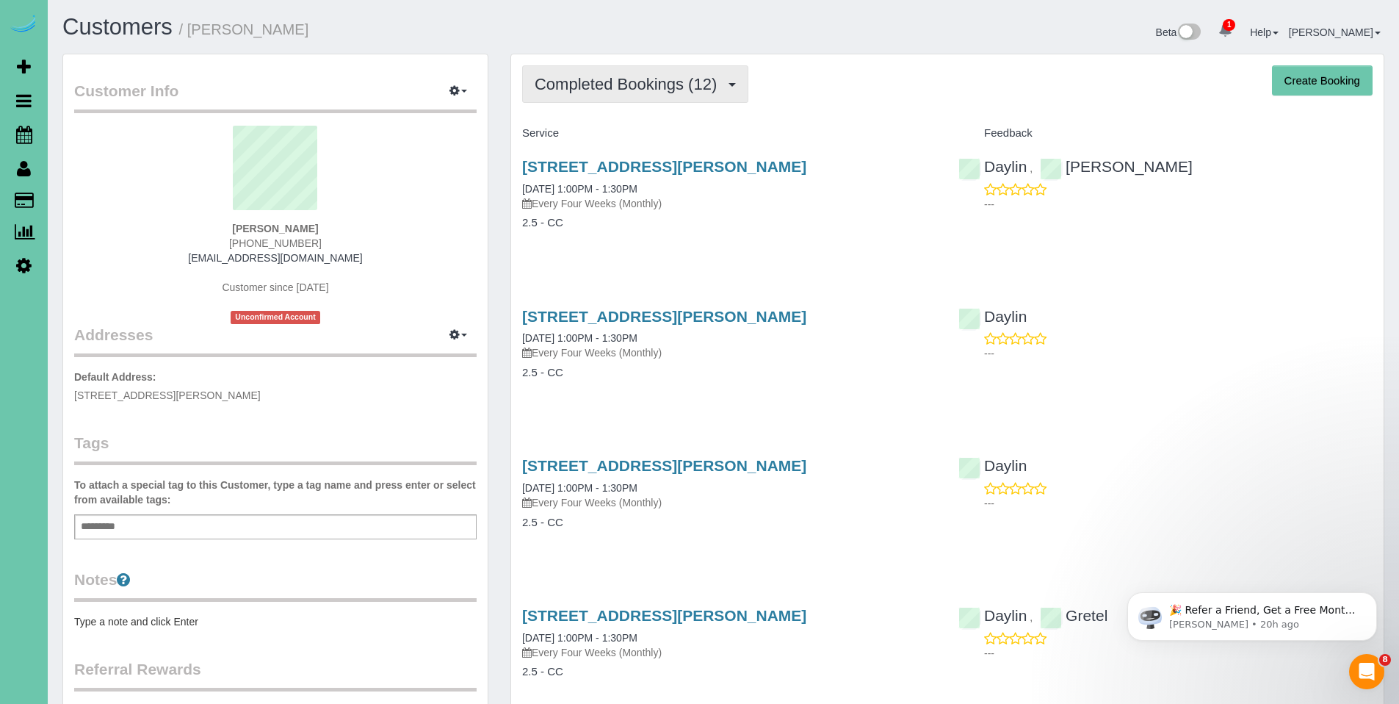
click at [646, 90] on span "Completed Bookings (12)" at bounding box center [630, 84] width 190 height 18
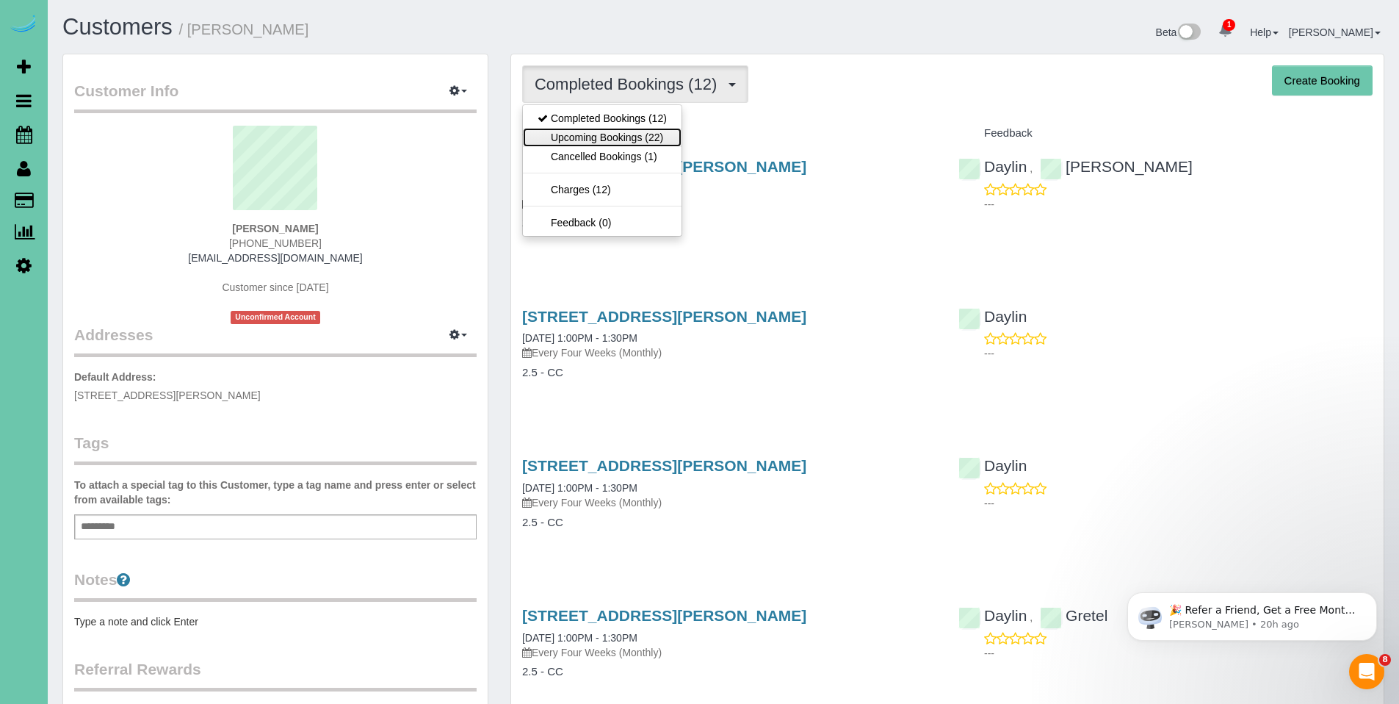
click at [621, 139] on link "Upcoming Bookings (22)" at bounding box center [602, 137] width 159 height 19
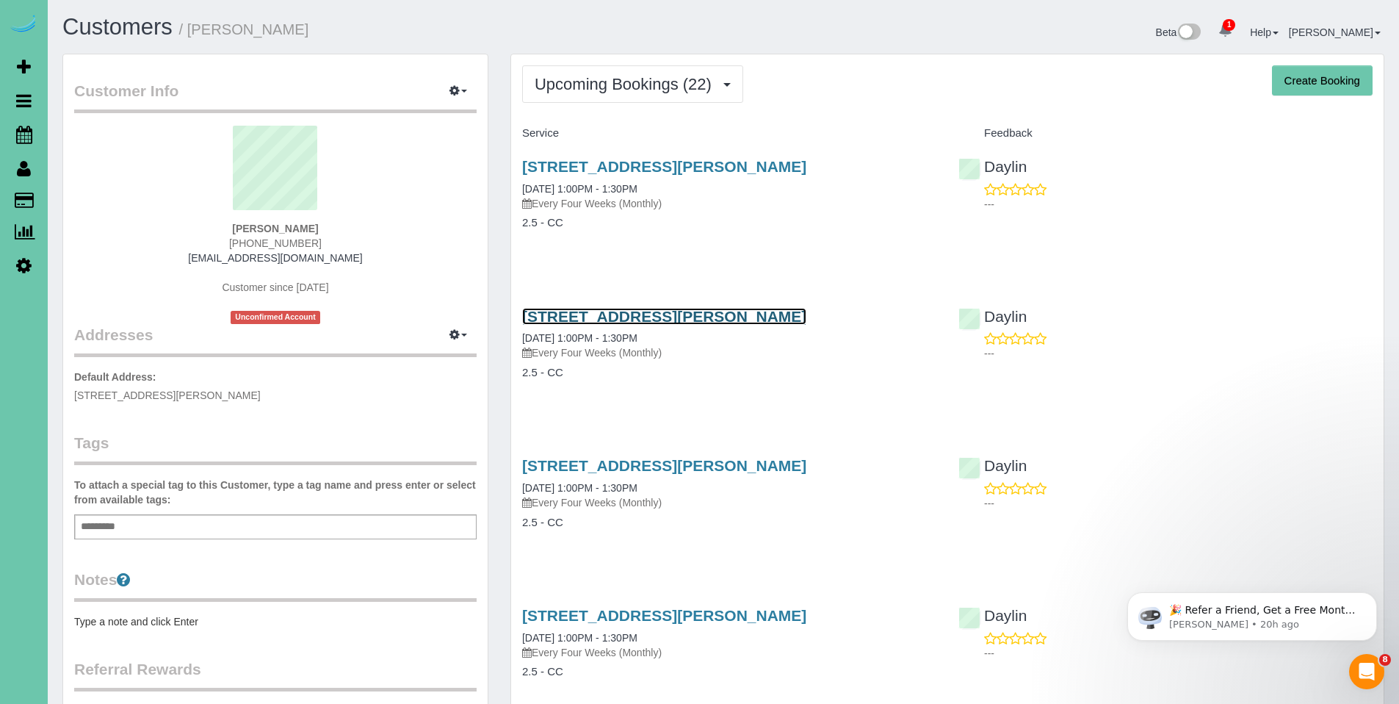
click at [622, 314] on link "4544 Shirley St, Omaha, NE 68106" at bounding box center [664, 316] width 284 height 17
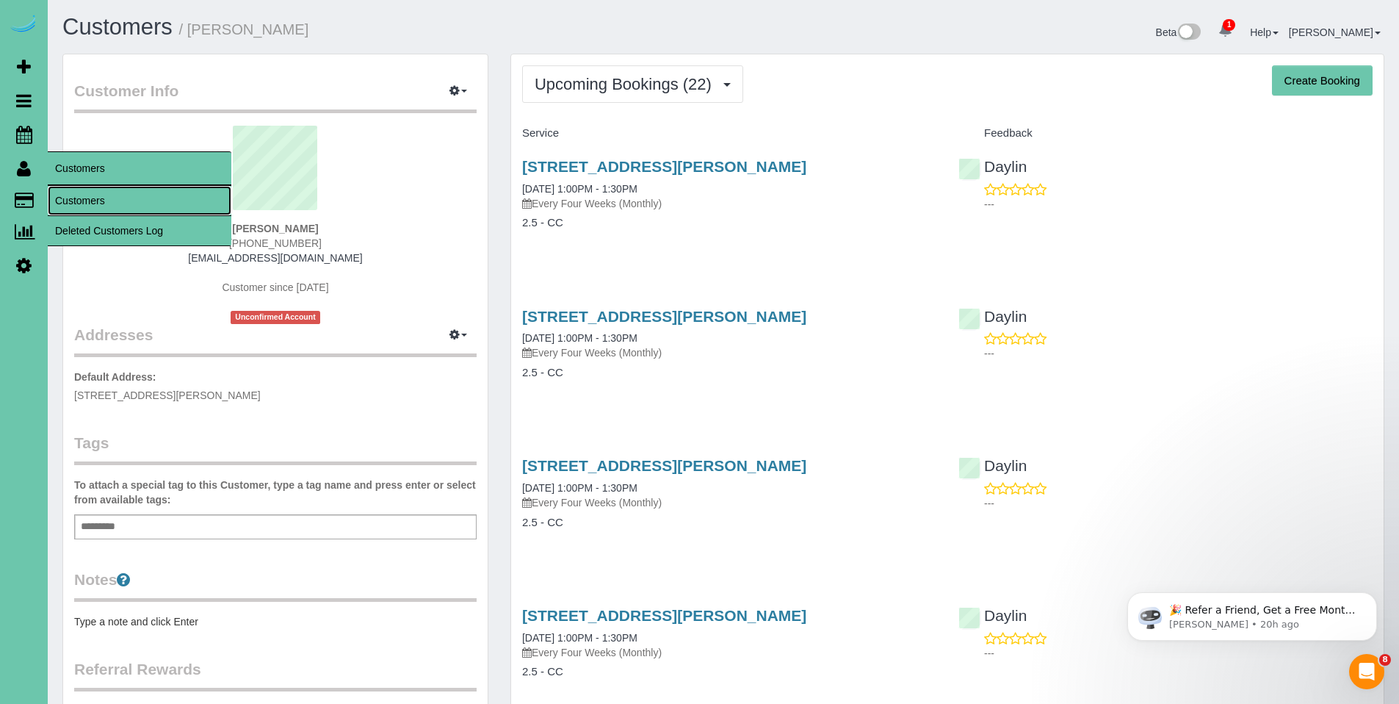
click at [89, 206] on link "Customers" at bounding box center [140, 200] width 184 height 29
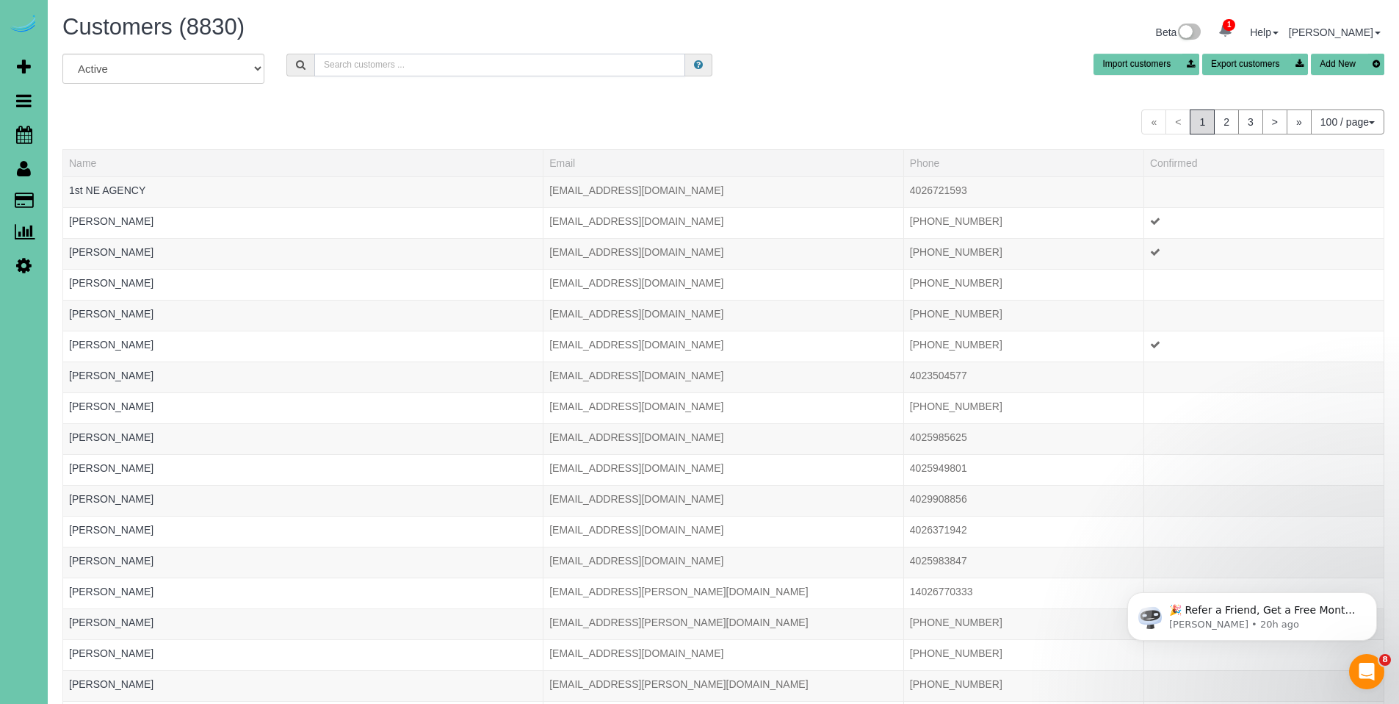
click at [407, 68] on input "text" at bounding box center [499, 65] width 371 height 23
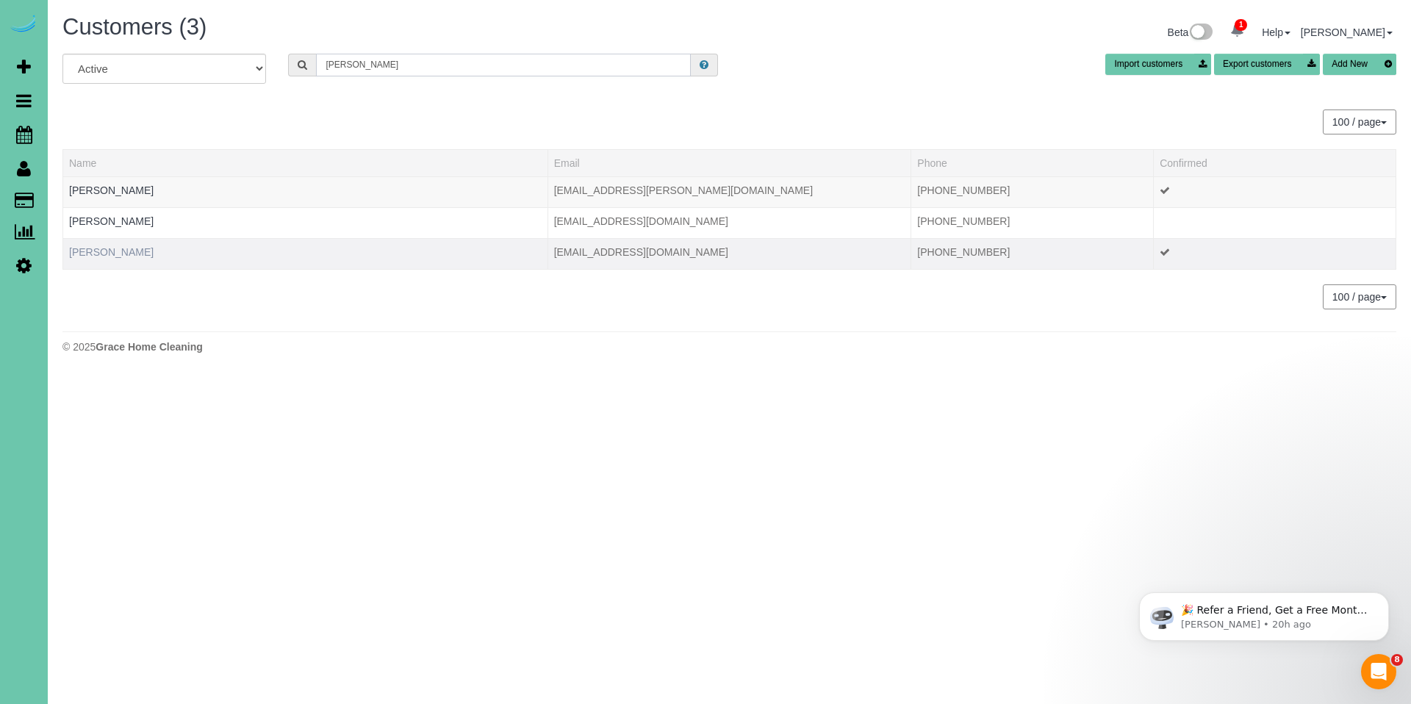
type input "carol ga"
click at [110, 248] on link "Carol Garrett" at bounding box center [111, 252] width 84 height 12
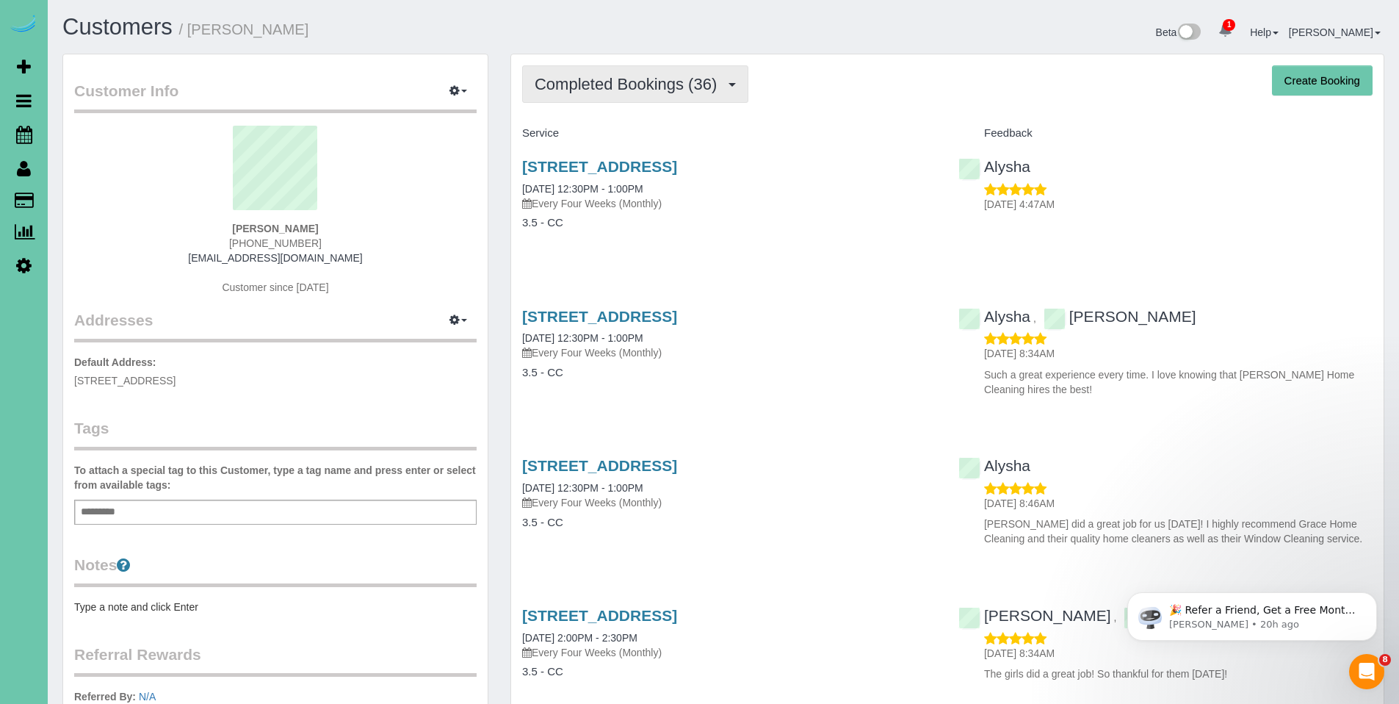
click at [614, 90] on span "Completed Bookings (36)" at bounding box center [630, 84] width 190 height 18
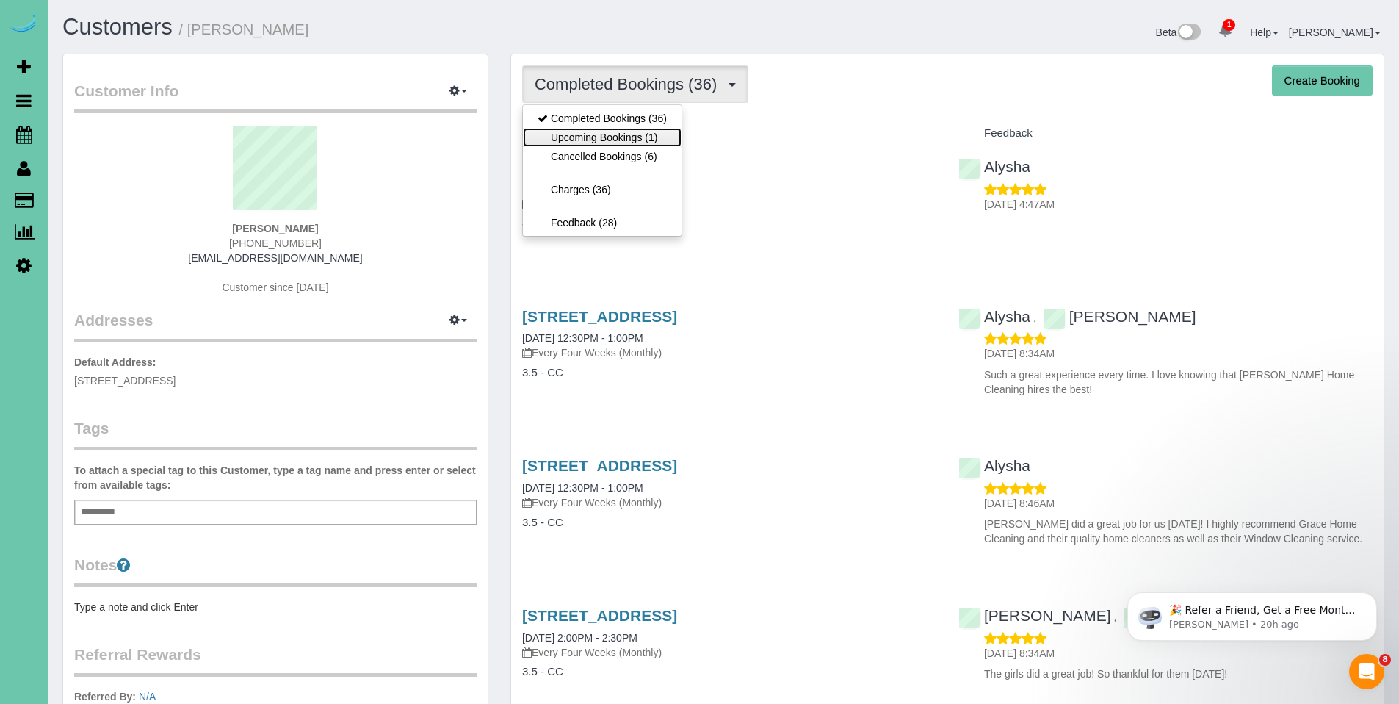
click at [610, 134] on link "Upcoming Bookings (1)" at bounding box center [602, 137] width 159 height 19
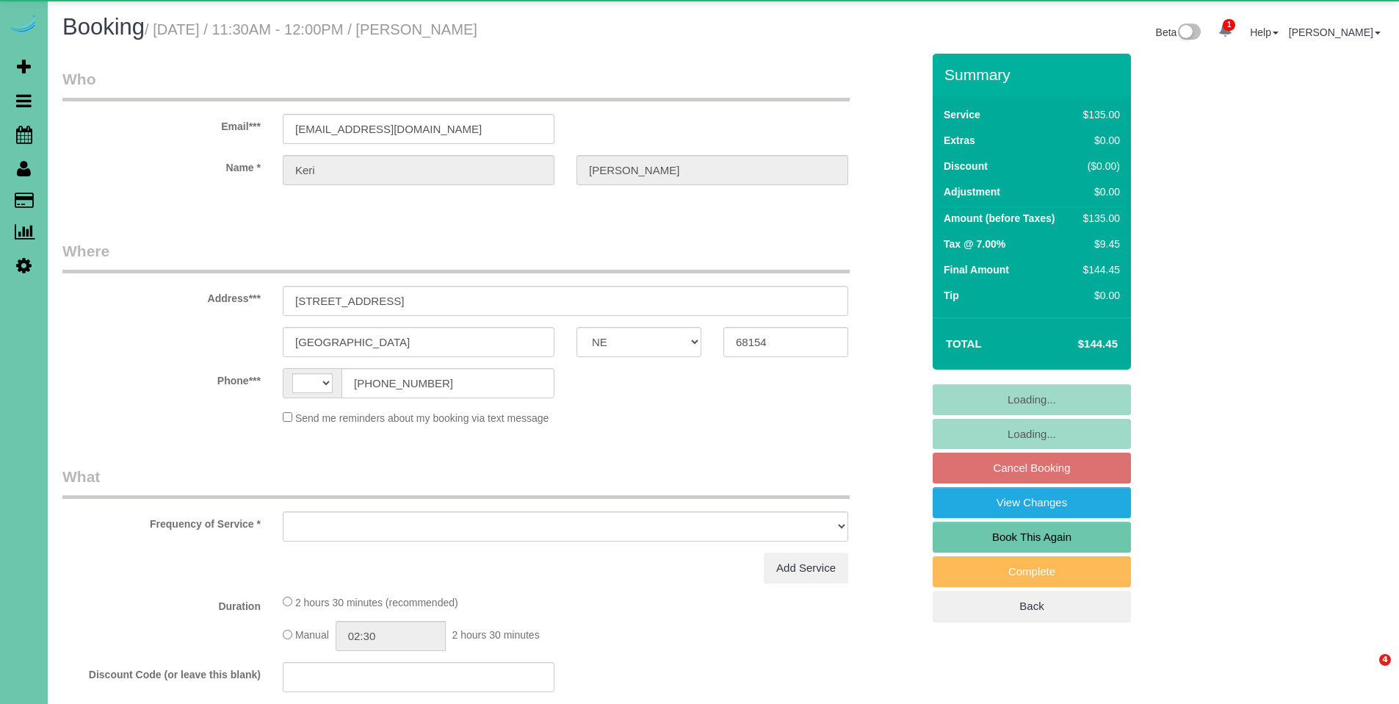
select select "NE"
select select "string:[GEOGRAPHIC_DATA]"
select select "object:626"
select select "string:fspay-67e05e42-7a13-46a4-9d76-83e36acc1188"
select select "number:34"
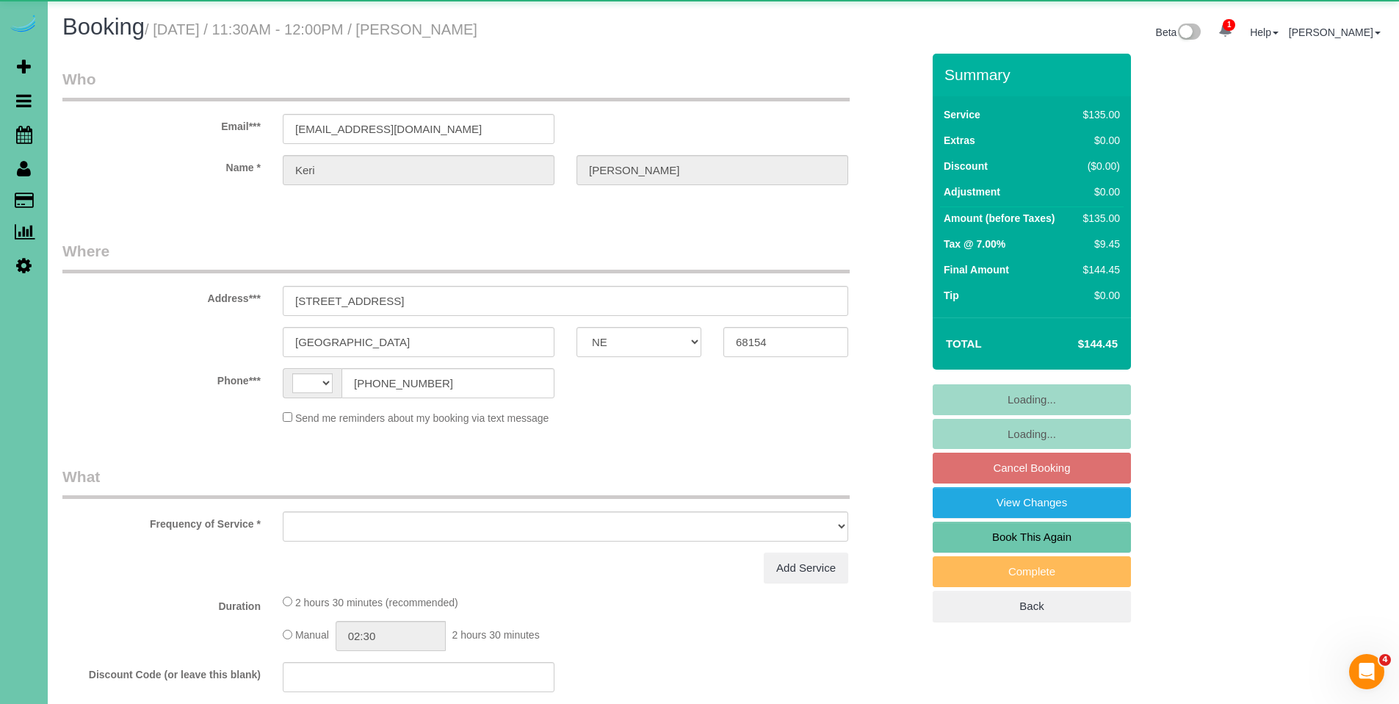
select select "number:41"
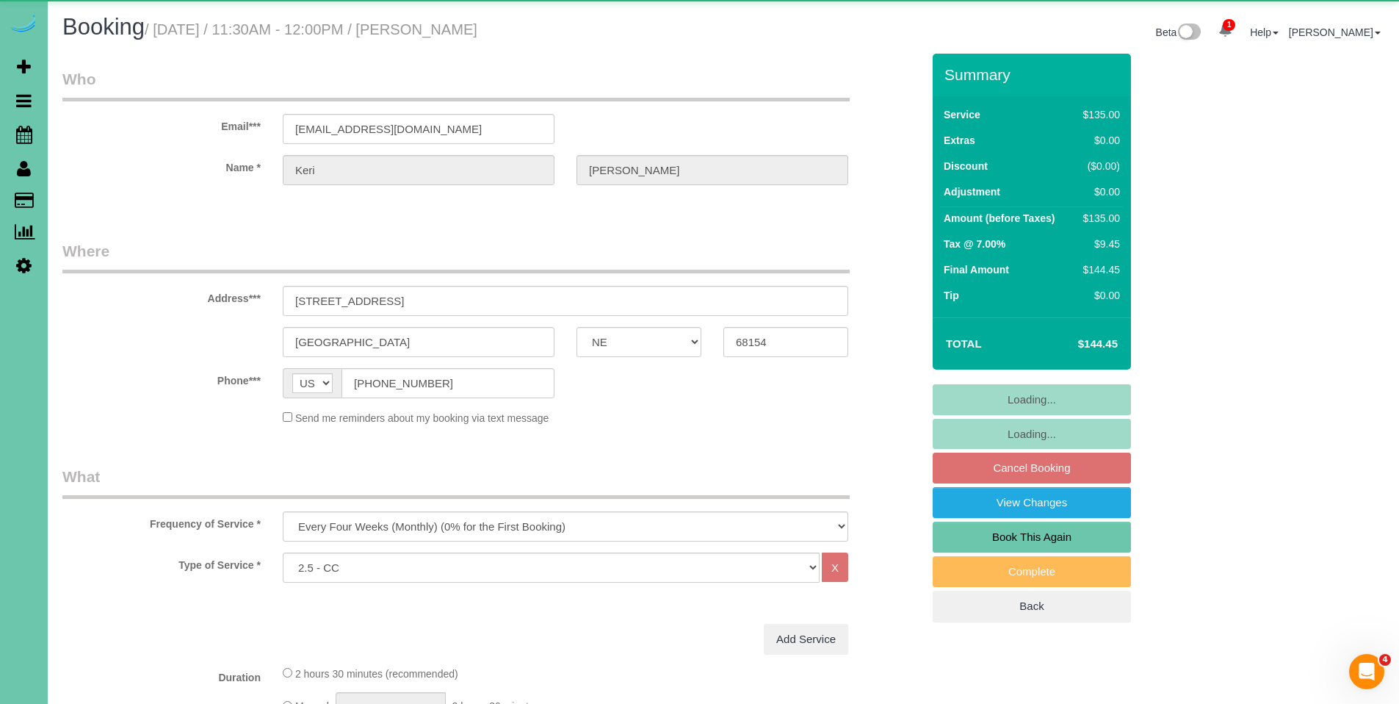
select select "object:699"
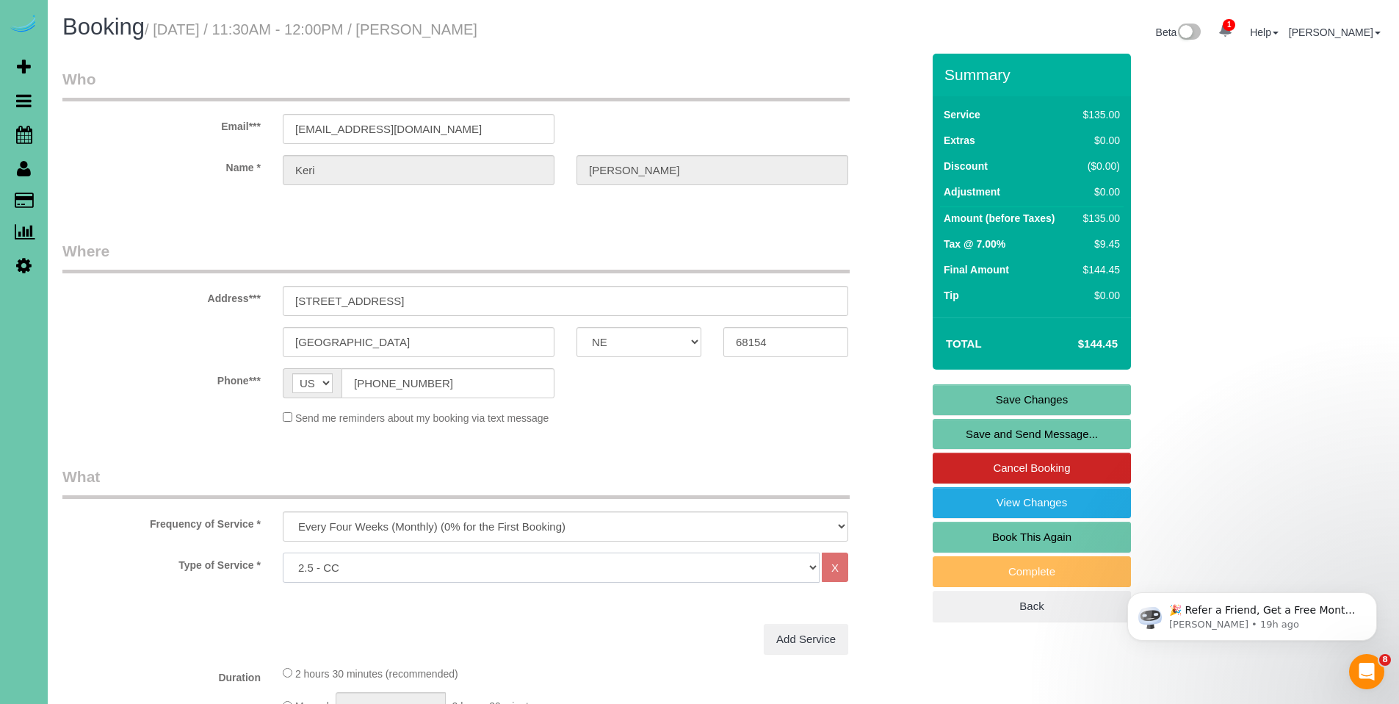
click at [516, 564] on select "Hourly 2.5 Hour Custom Clean 3.5 Hour Custom Clean commercial 1000 Square Feet …" at bounding box center [551, 567] width 537 height 30
select select "159"
click at [283, 552] on select "Hourly 2.5 Hour Custom Clean 3.5 Hour Custom Clean commercial 1000 Square Feet …" at bounding box center [551, 567] width 537 height 30
click at [1044, 391] on link "Save Changes" at bounding box center [1032, 399] width 198 height 31
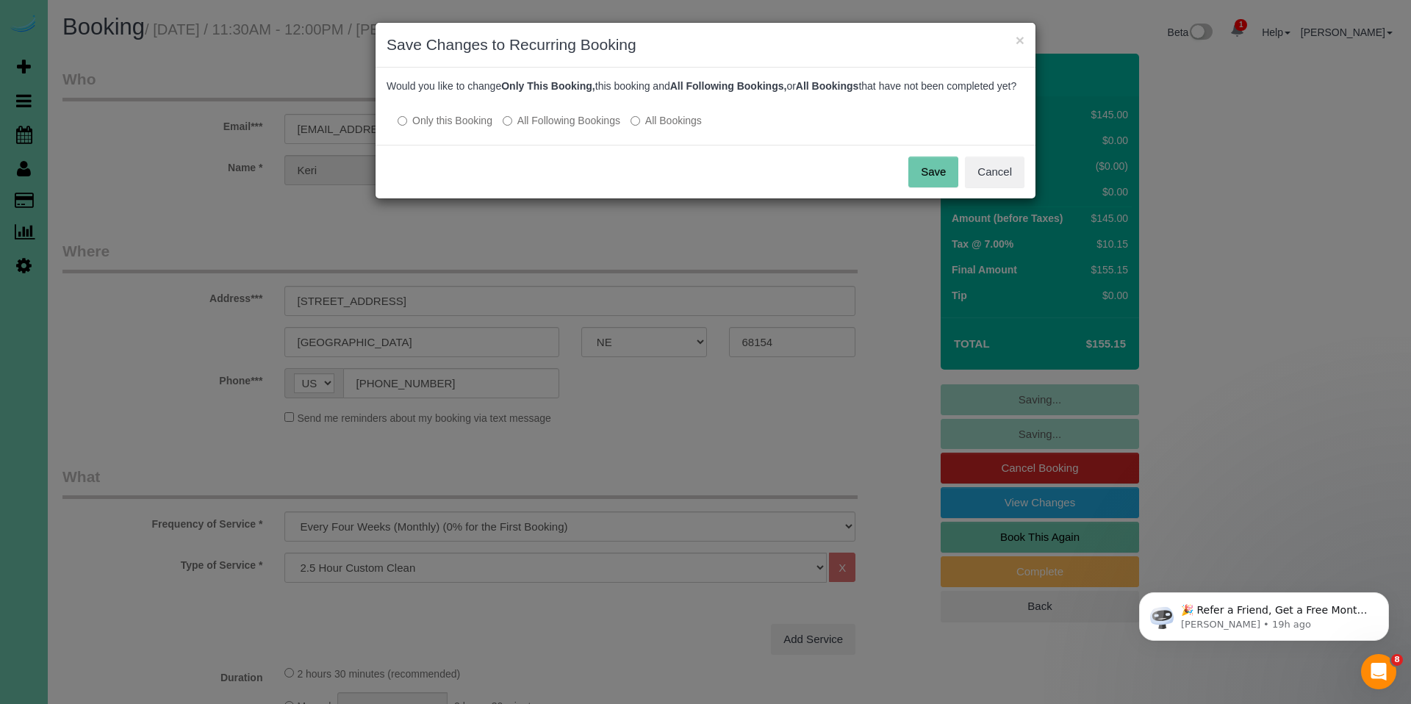
click at [536, 128] on label "All Following Bookings" at bounding box center [561, 120] width 118 height 15
click at [929, 187] on button "Save" at bounding box center [933, 171] width 50 height 31
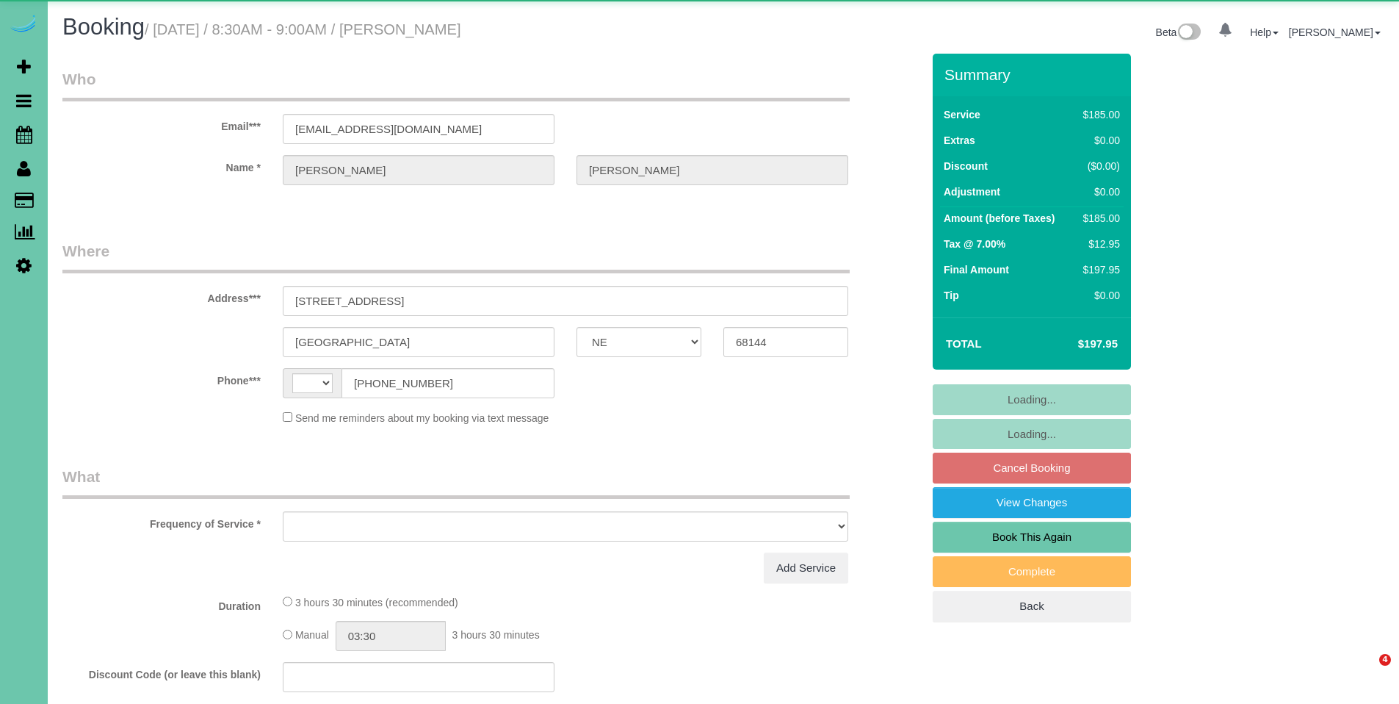
select select "NE"
select select "string:[GEOGRAPHIC_DATA]"
select select "object:645"
select select "string:fspay-13ae11d8-8546-461c-ab35-6d34218436ba"
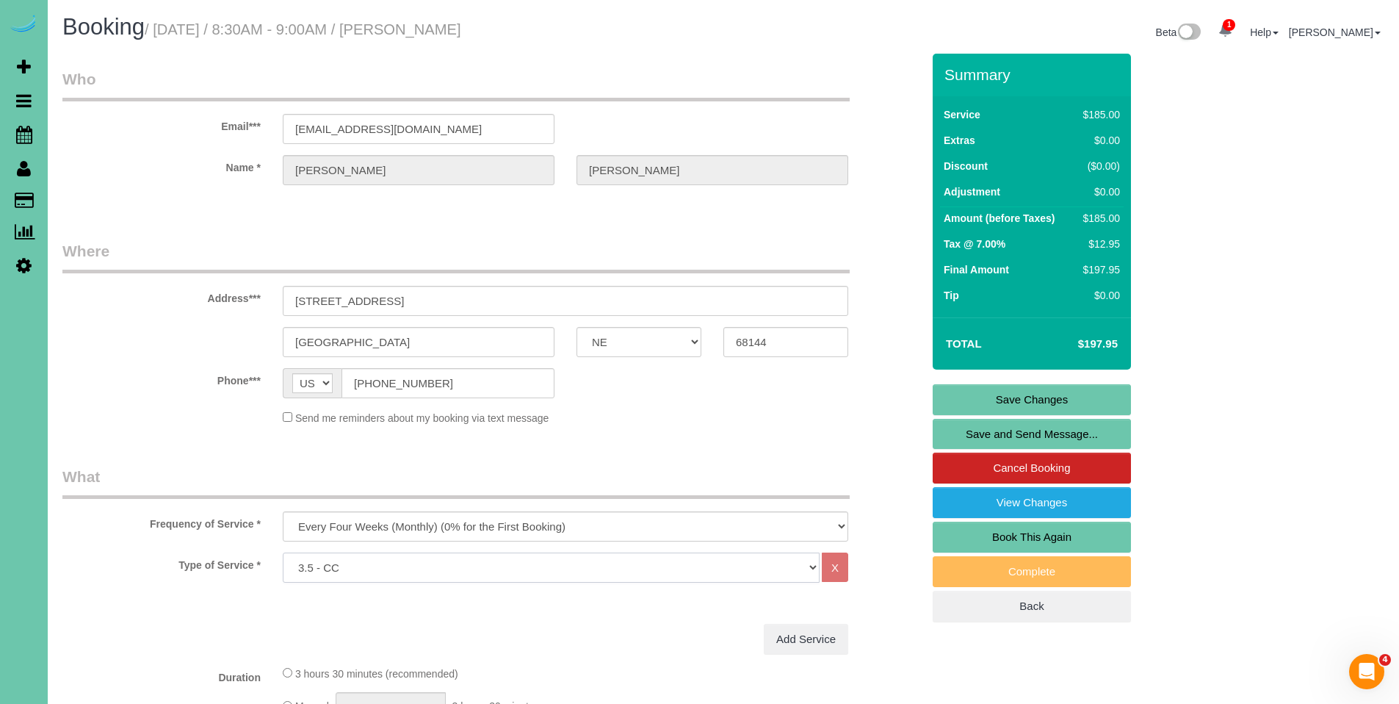
click at [598, 566] on select "Hourly 2.5 Hour Custom Clean 3.5 Hour Custom Clean commercial 1000 Square Feet …" at bounding box center [551, 567] width 537 height 30
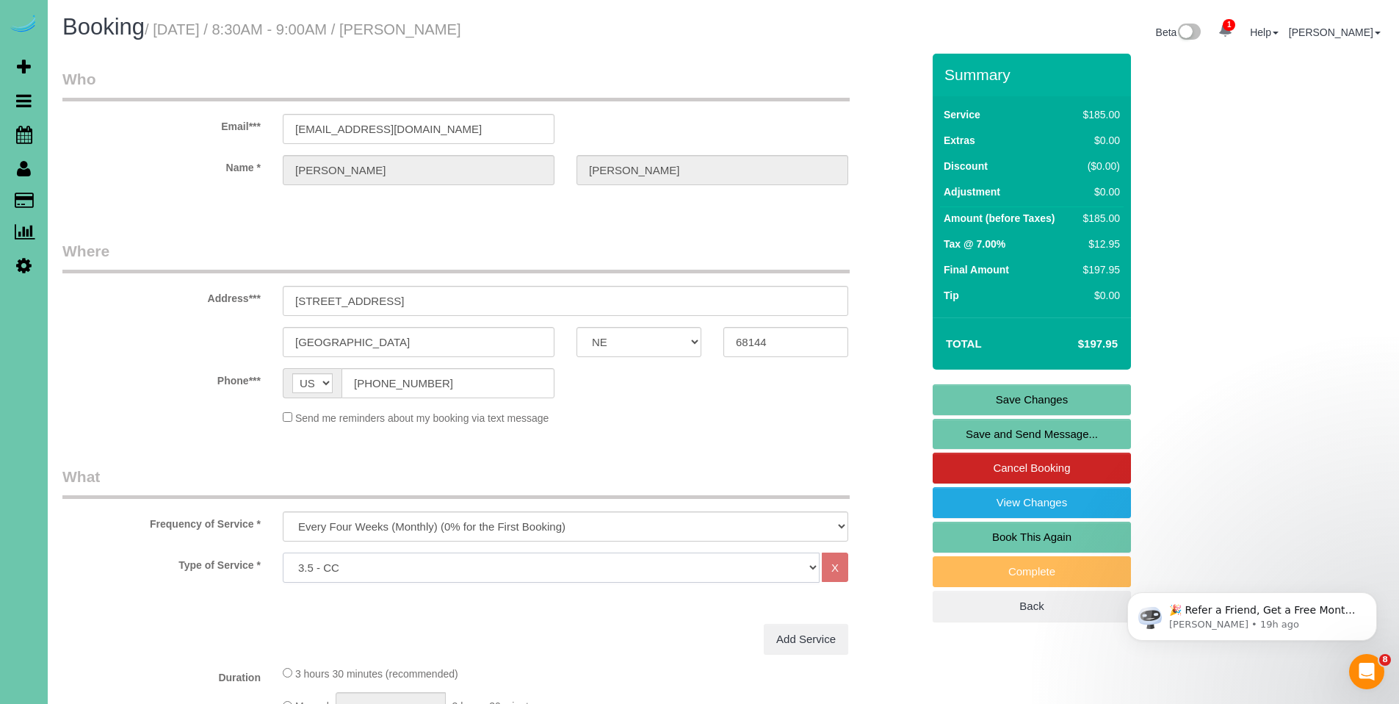
select select "160"
click at [283, 552] on select "Hourly 2.5 Hour Custom Clean 3.5 Hour Custom Clean commercial 1000 Square Feet …" at bounding box center [551, 567] width 537 height 30
click at [1037, 395] on link "Save Changes" at bounding box center [1032, 399] width 198 height 31
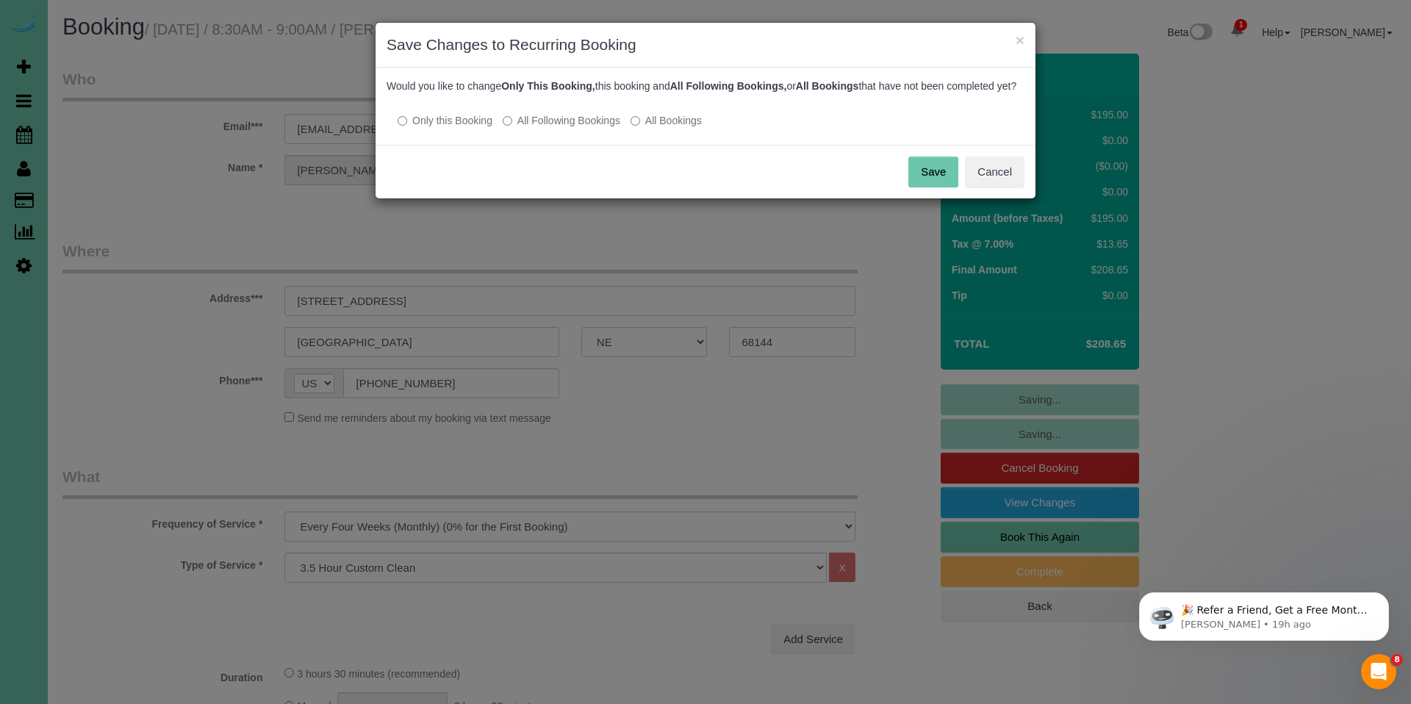
click at [553, 128] on label "All Following Bookings" at bounding box center [561, 120] width 118 height 15
click at [931, 181] on button "Save" at bounding box center [933, 171] width 50 height 31
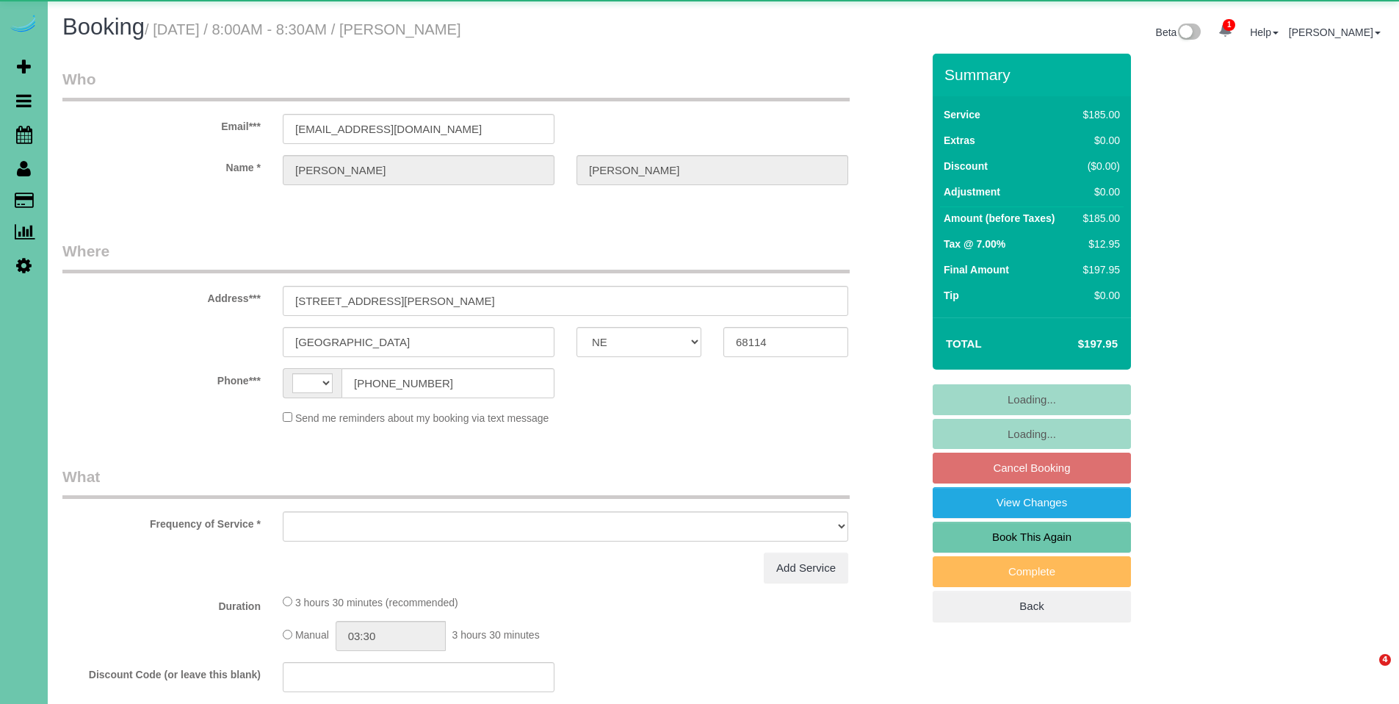
select select "NE"
select select "string:[GEOGRAPHIC_DATA]"
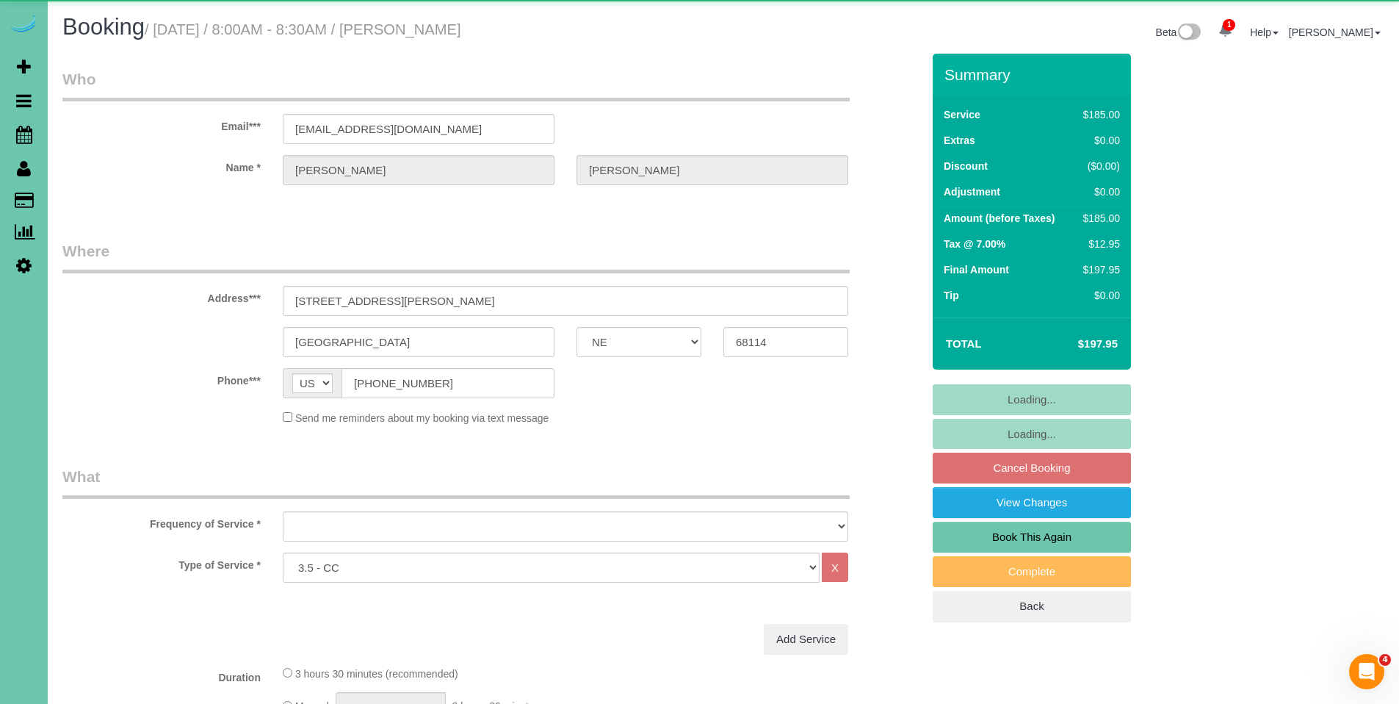
select select "object:641"
select select "string:fspay-3126b6fd-cea1-46ff-aee3-1dc3b11c0a1b"
select select "object:886"
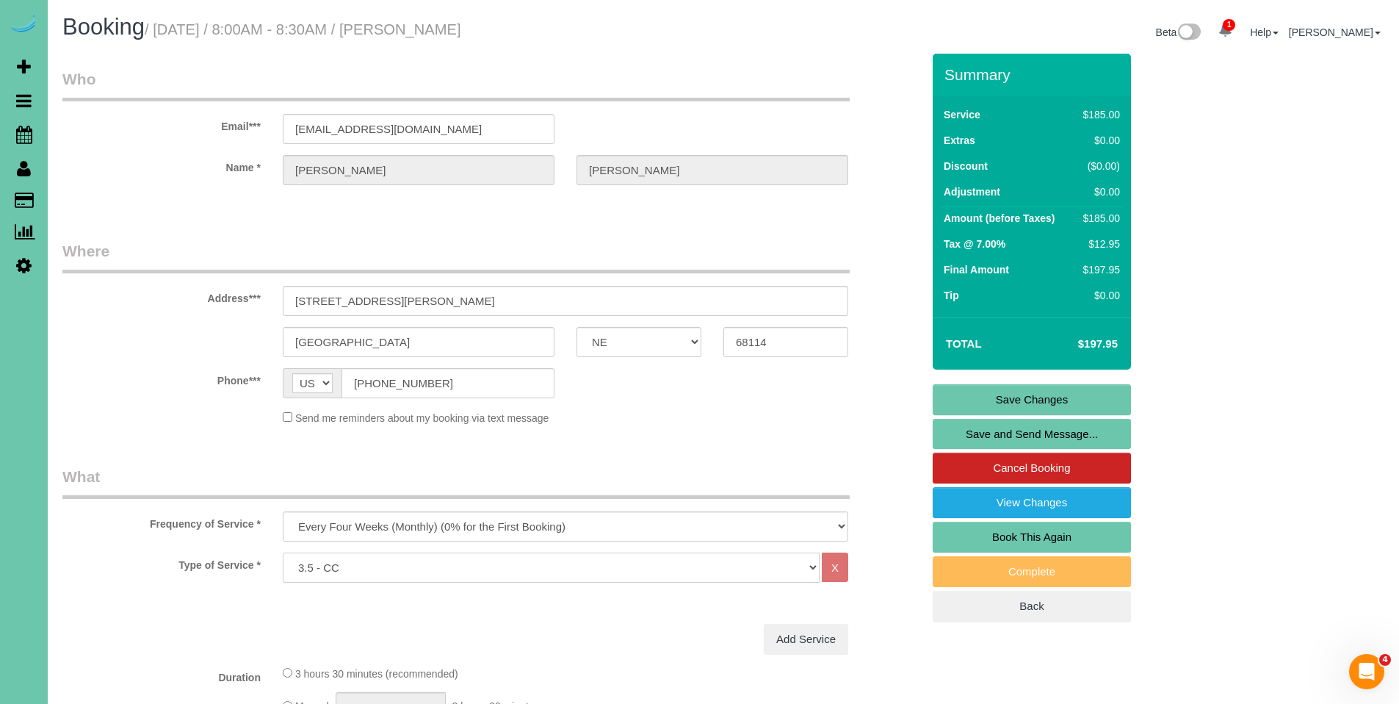
click at [520, 570] on select "Hourly 2.5 Hour Custom Clean 3.5 Hour Custom Clean commercial 1000 Square Feet …" at bounding box center [551, 567] width 537 height 30
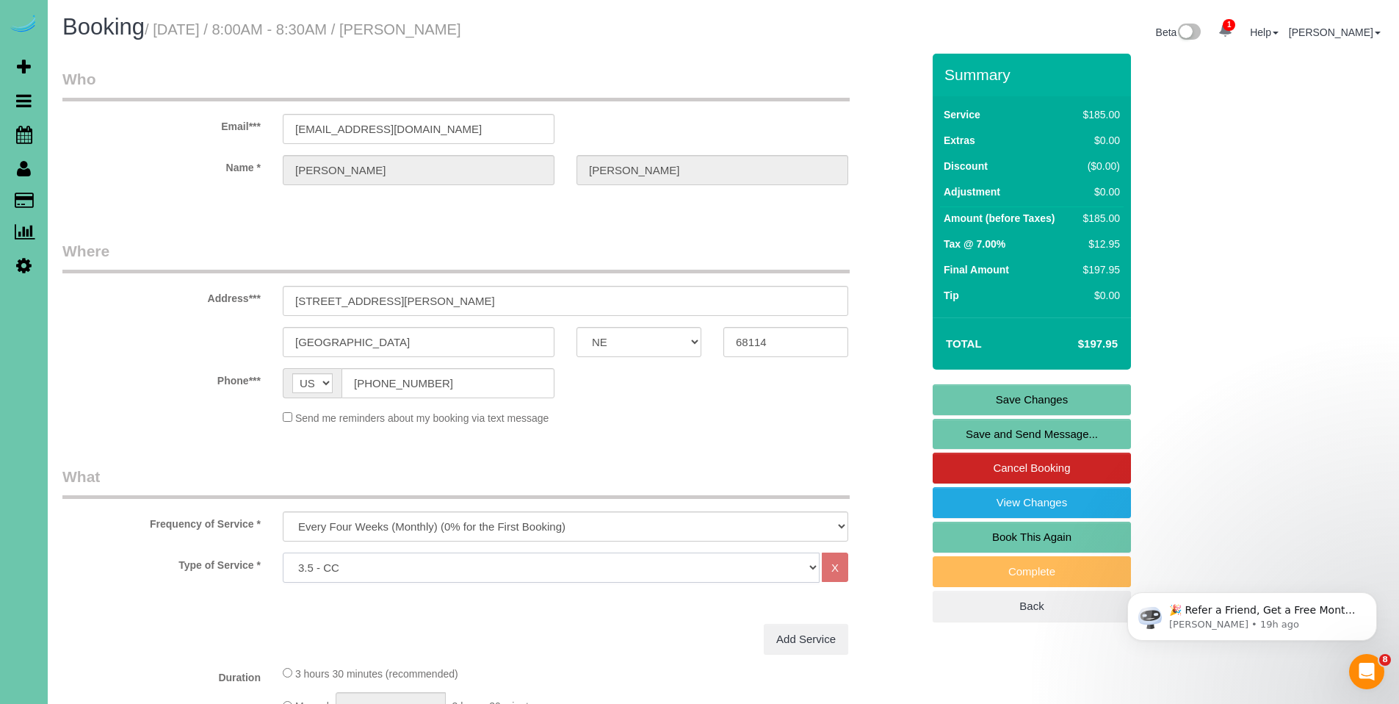
select select "160"
click at [283, 552] on select "Hourly 2.5 Hour Custom Clean 3.5 Hour Custom Clean commercial 1000 Square Feet …" at bounding box center [551, 567] width 537 height 30
click at [1041, 396] on link "Save Changes" at bounding box center [1032, 399] width 198 height 31
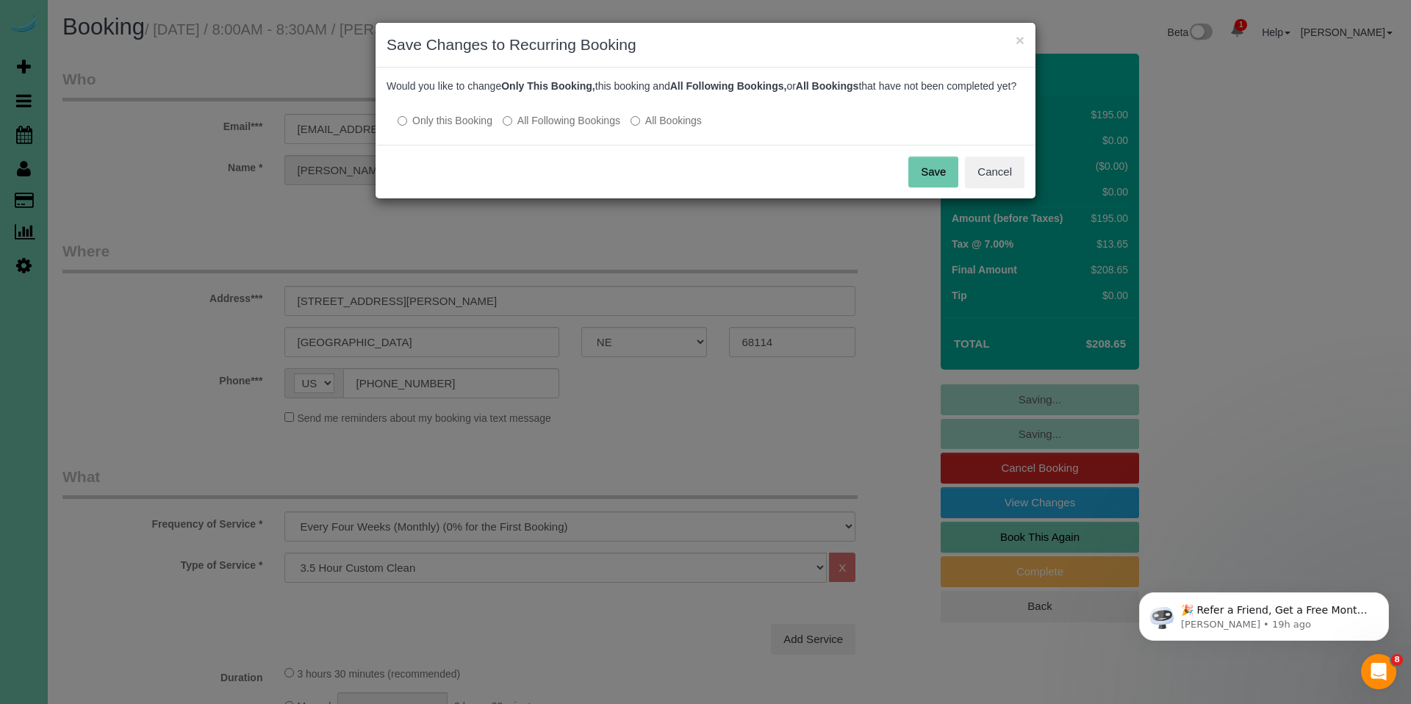
click at [601, 128] on label "All Following Bookings" at bounding box center [561, 120] width 118 height 15
click at [926, 185] on button "Save" at bounding box center [933, 171] width 50 height 31
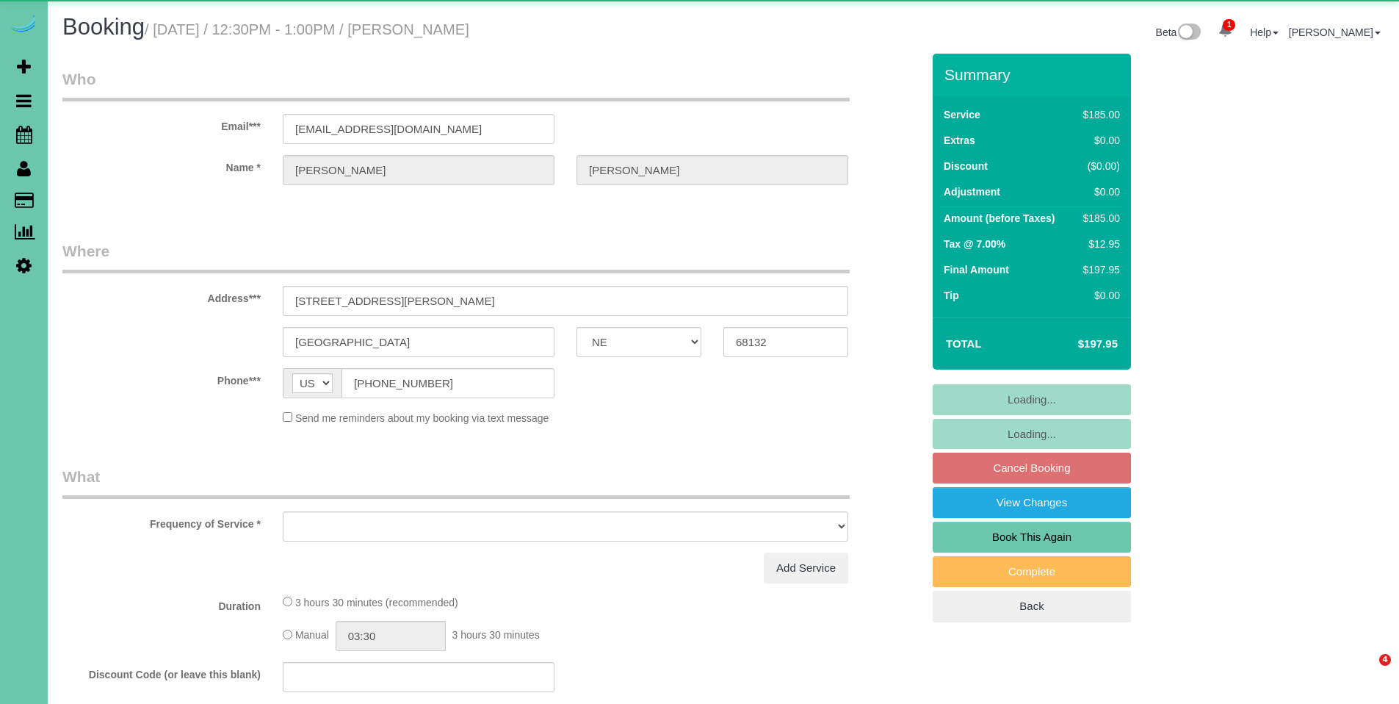
select select "NE"
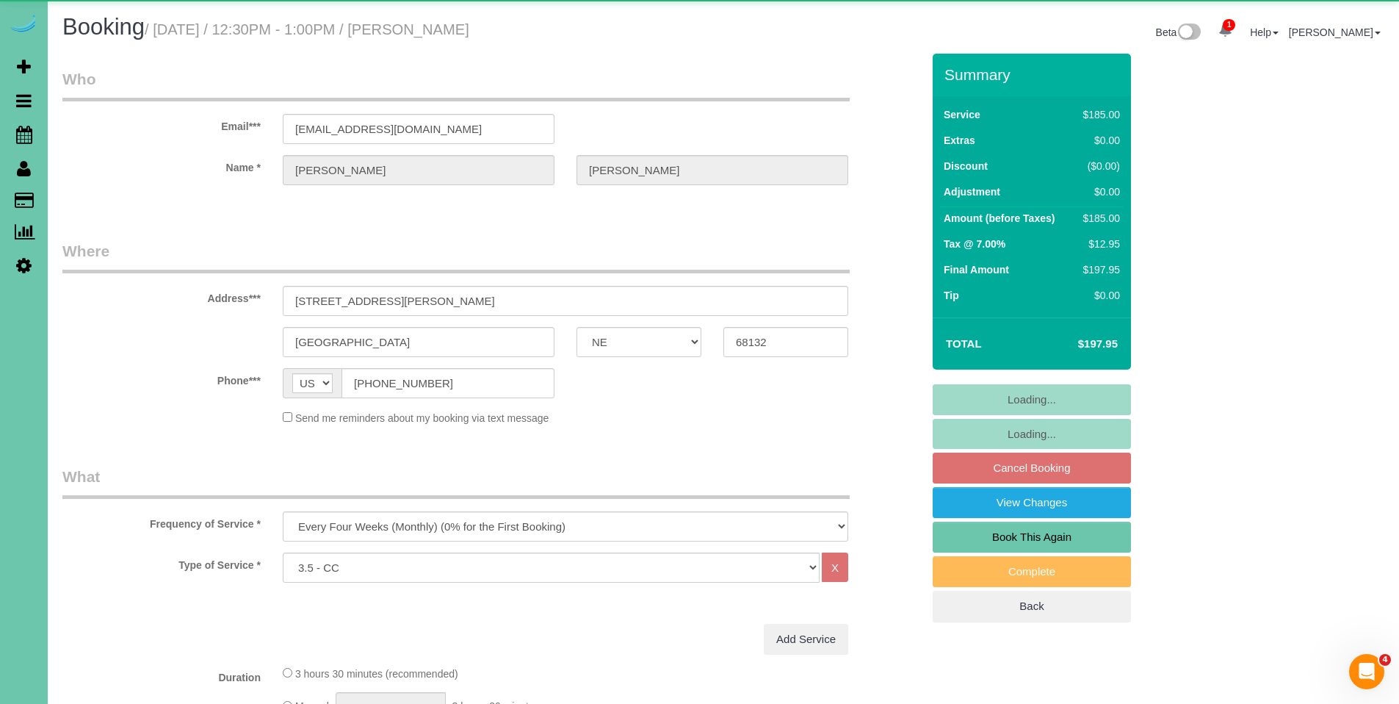
select select "object:899"
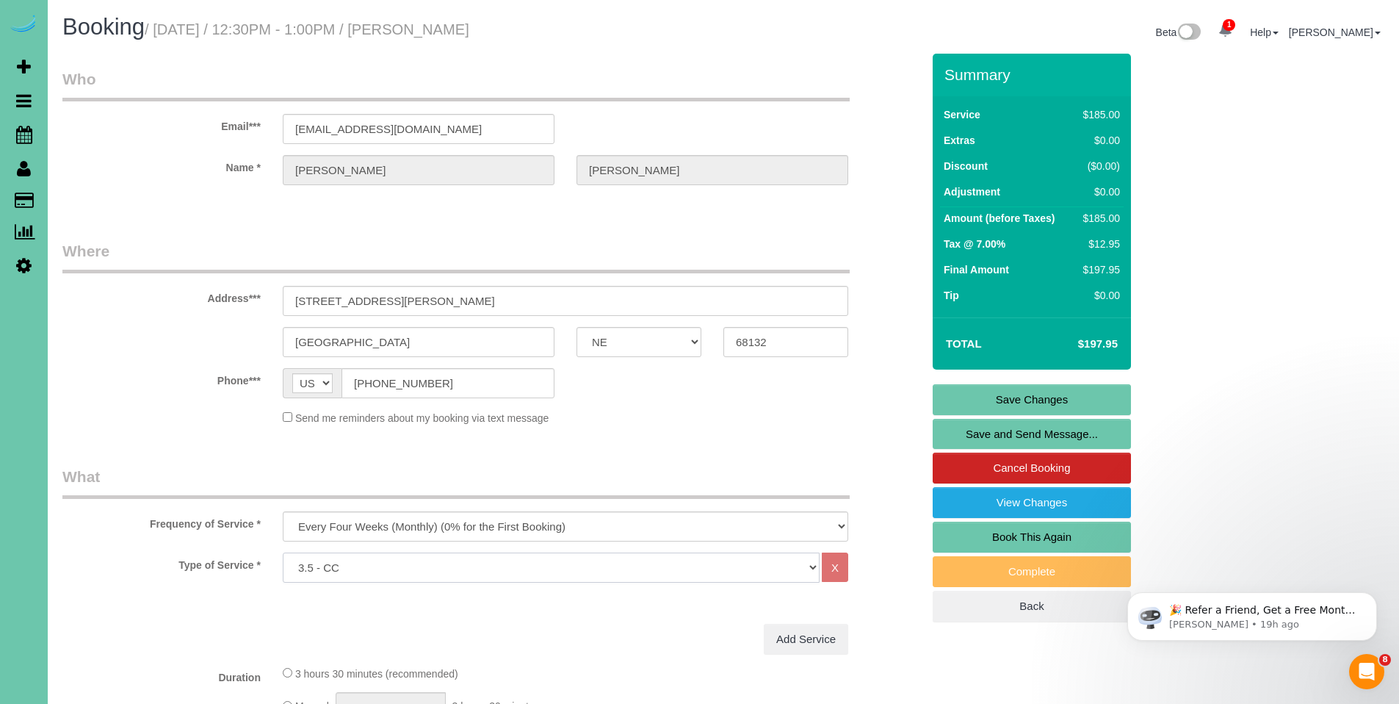
click at [609, 567] on select "Hourly 2.5 Hour Custom Clean 3.5 Hour Custom Clean commercial 1000 Square Feet …" at bounding box center [551, 567] width 537 height 30
select select "160"
click at [283, 552] on select "Hourly 2.5 Hour Custom Clean 3.5 Hour Custom Clean commercial 1000 Square Feet …" at bounding box center [551, 567] width 537 height 30
click at [1057, 390] on link "Save Changes" at bounding box center [1032, 399] width 198 height 31
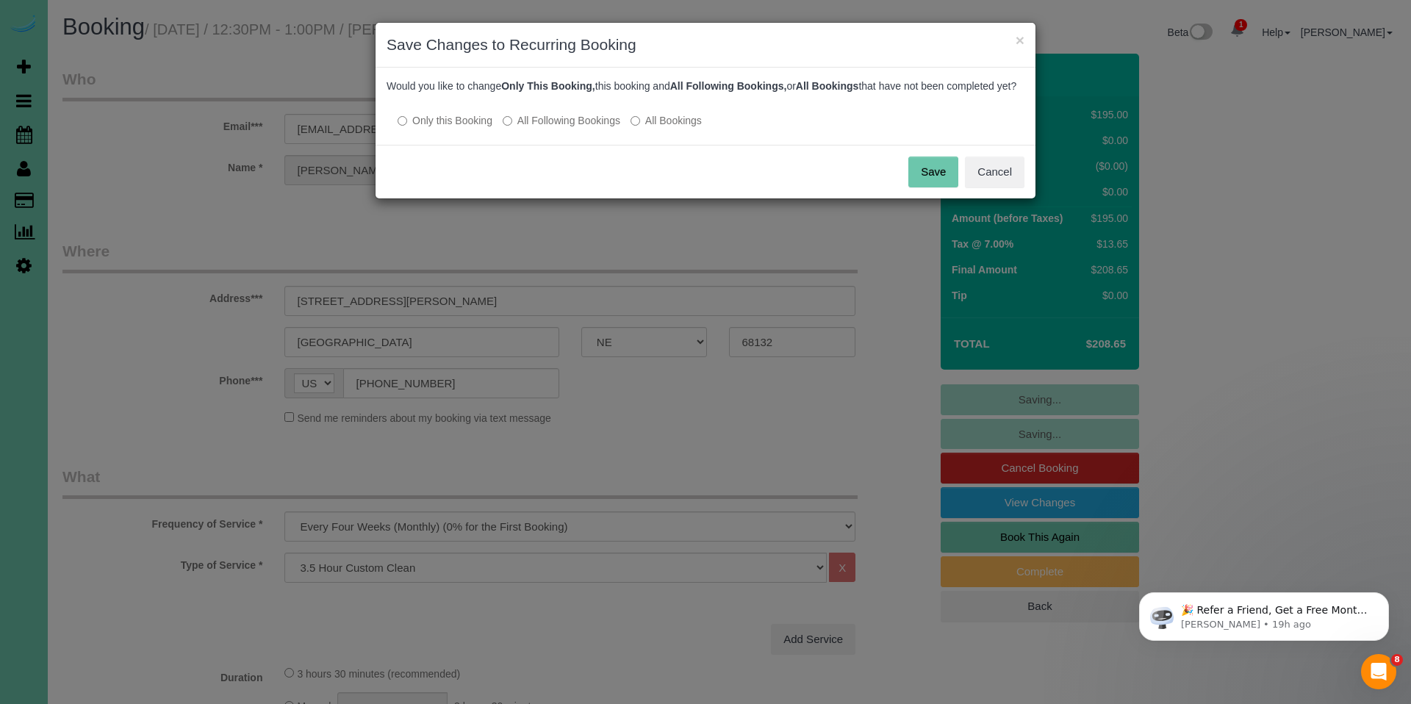
click at [602, 128] on label "All Following Bookings" at bounding box center [561, 120] width 118 height 15
click at [937, 187] on button "Save" at bounding box center [933, 171] width 50 height 31
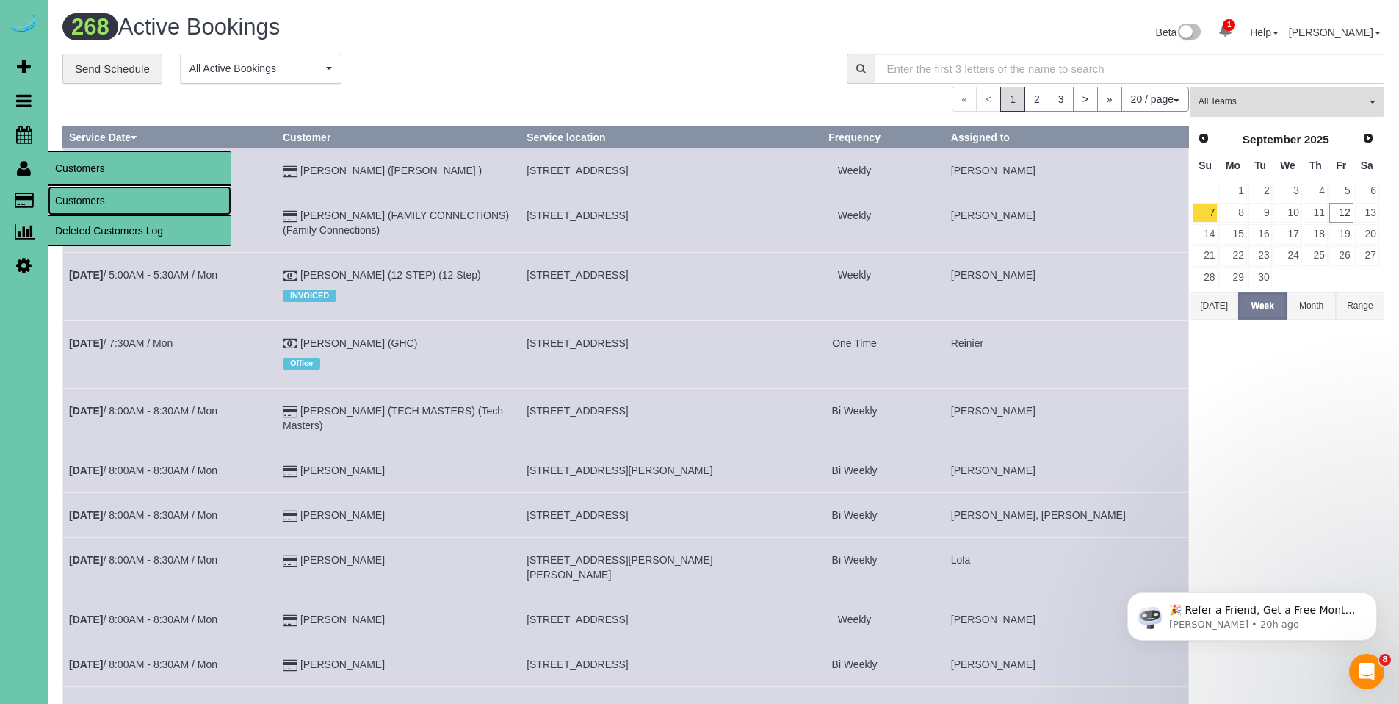
click at [93, 194] on link "Customers" at bounding box center [140, 200] width 184 height 29
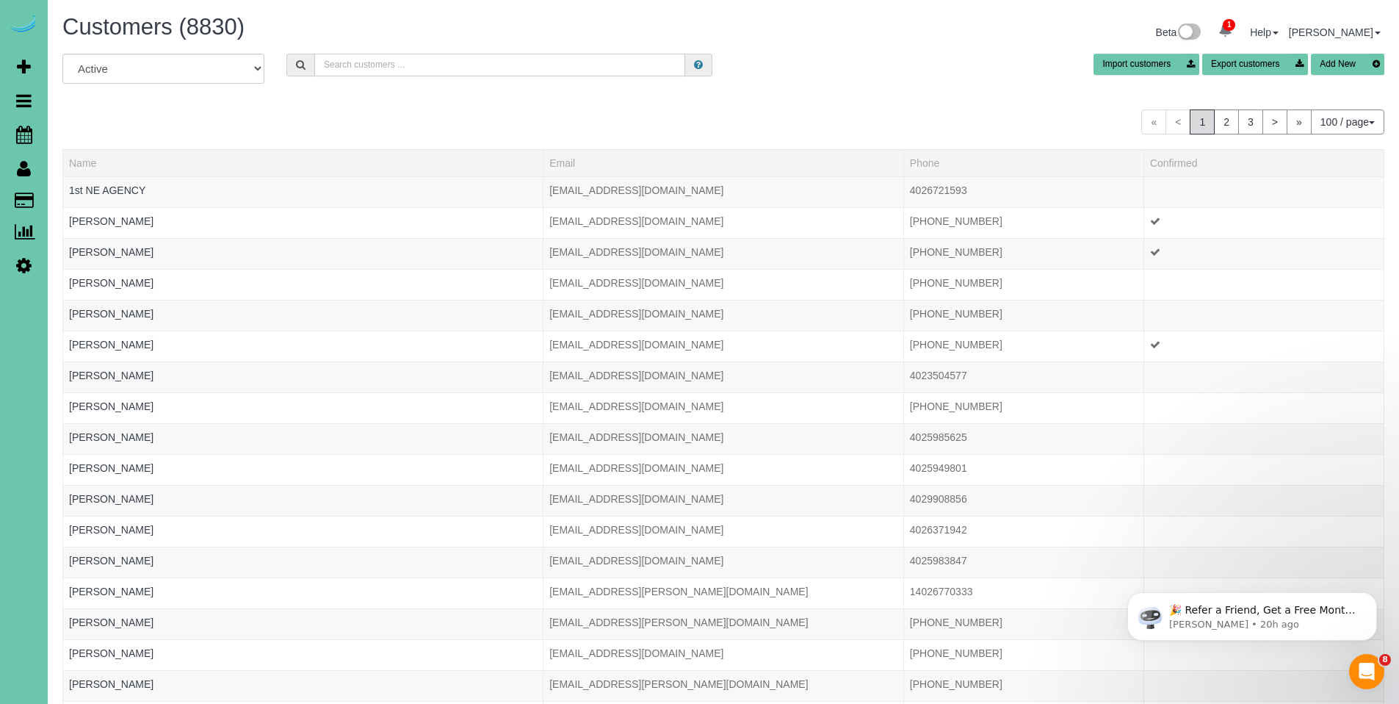
click at [591, 66] on input "text" at bounding box center [499, 65] width 371 height 23
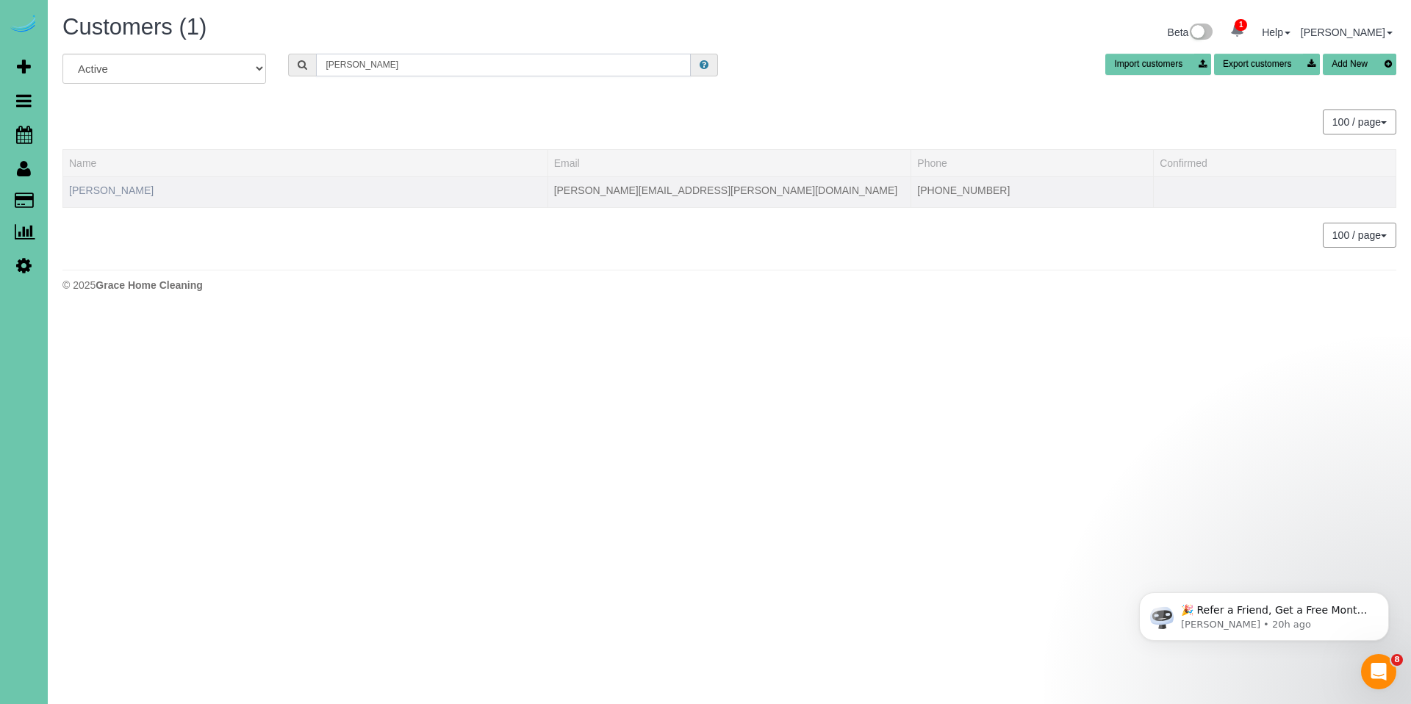
type input "geisel"
click at [126, 195] on link "Daniel Geiselhart" at bounding box center [111, 190] width 84 height 12
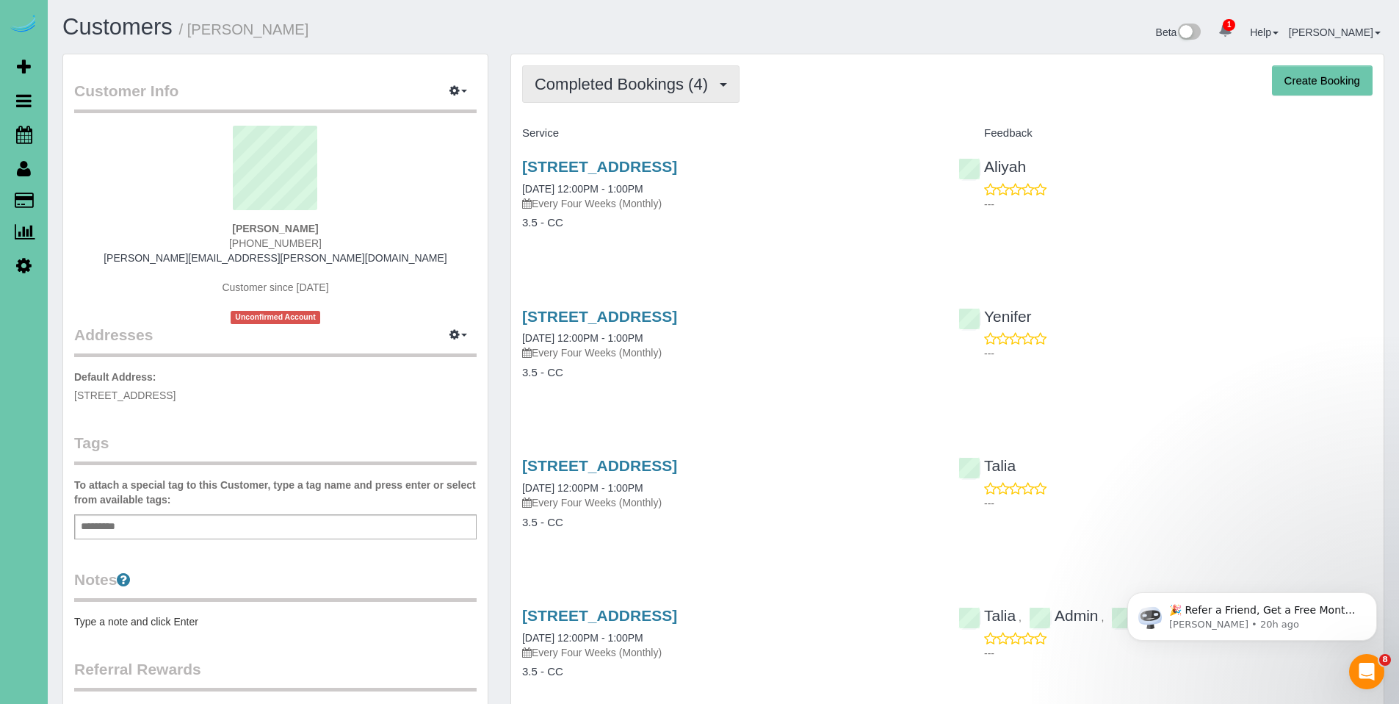
click at [610, 98] on button "Completed Bookings (4)" at bounding box center [630, 83] width 217 height 37
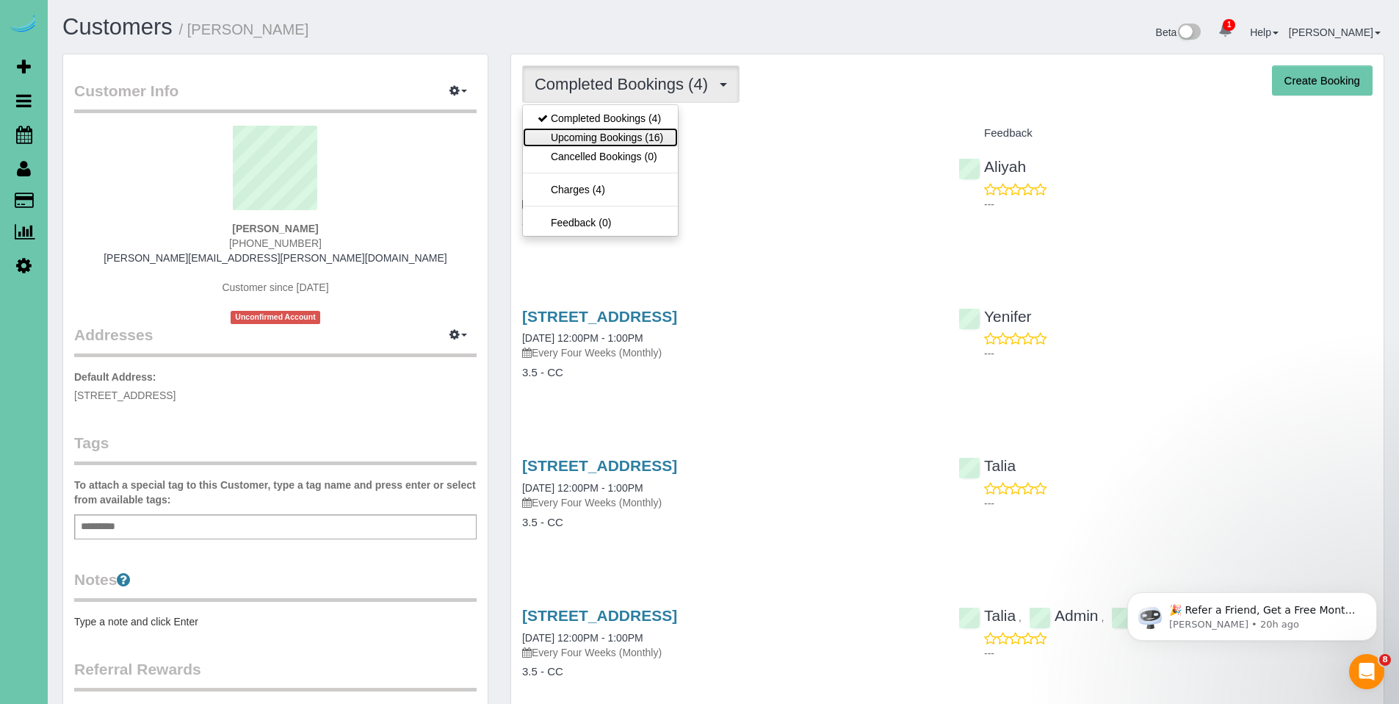
click at [601, 139] on link "Upcoming Bookings (16)" at bounding box center [600, 137] width 155 height 19
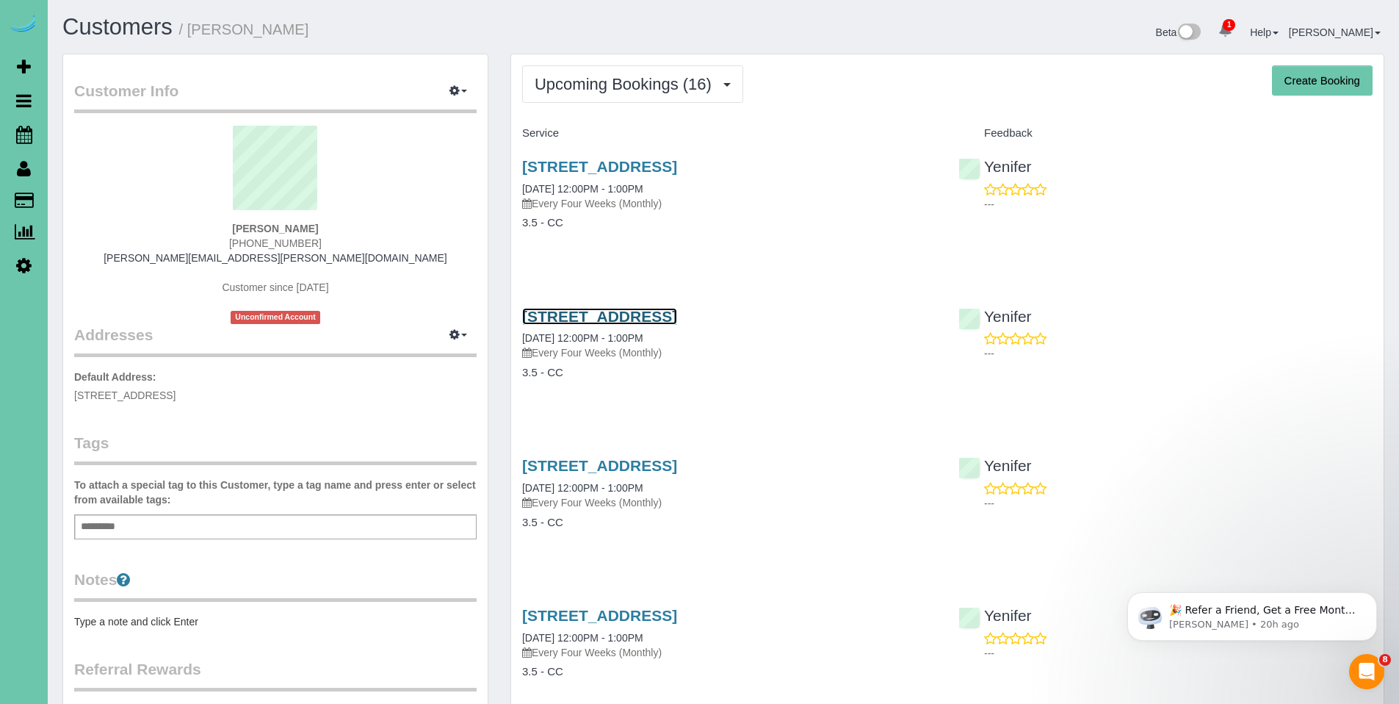
click at [636, 314] on link "4439 S 198th Ave, Omaha, NE 68135" at bounding box center [599, 316] width 155 height 17
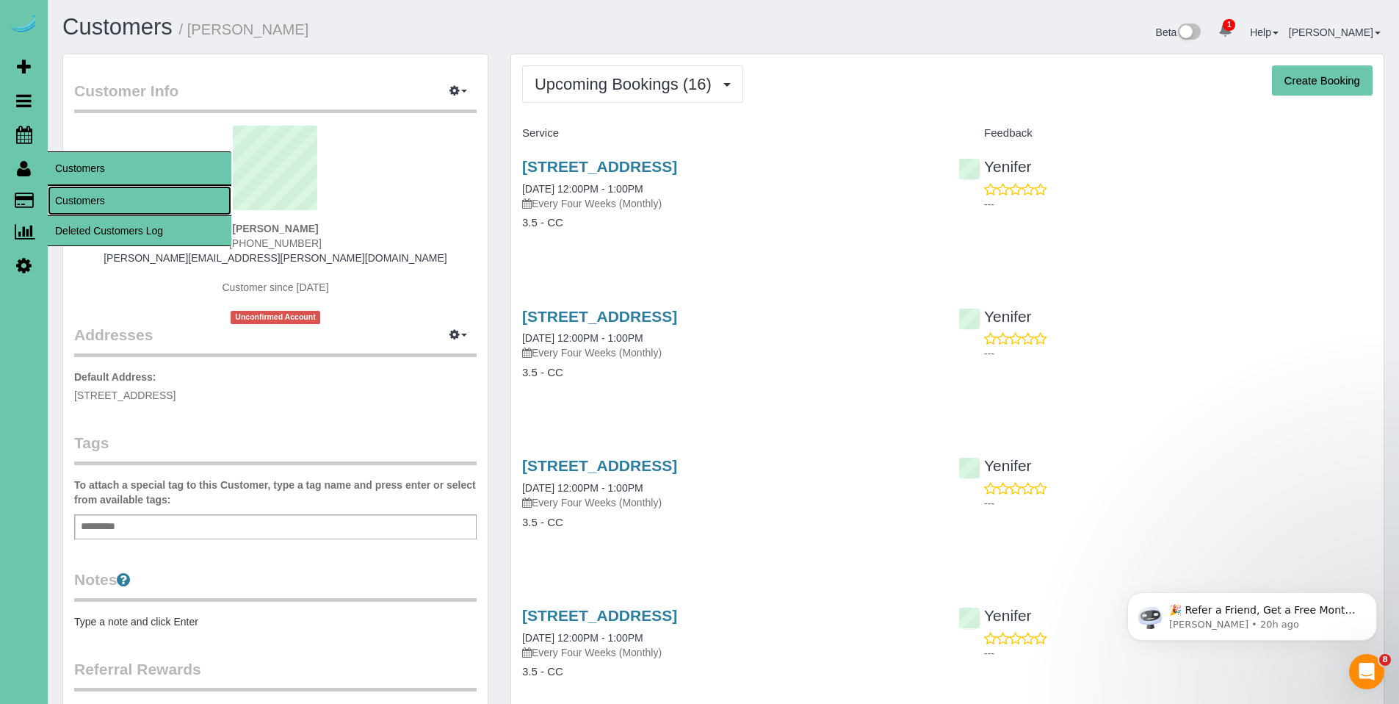
click at [78, 194] on link "Customers" at bounding box center [140, 200] width 184 height 29
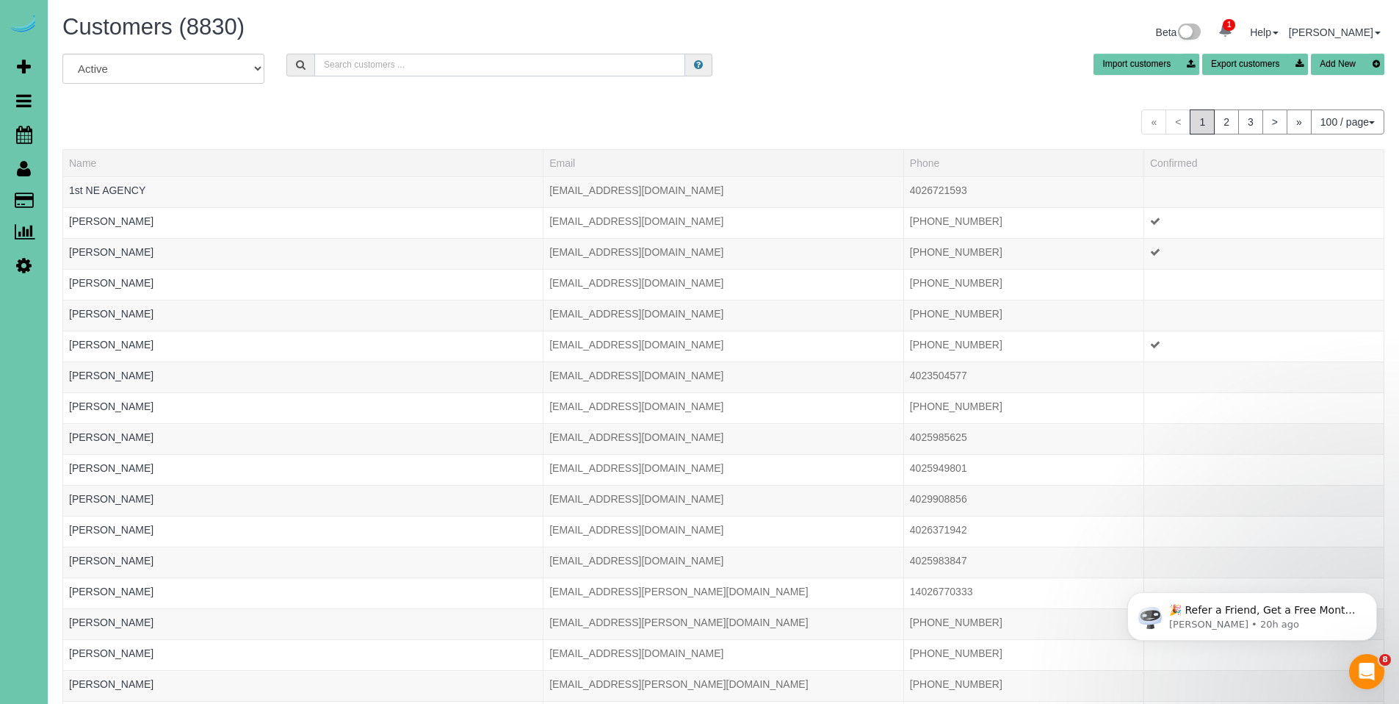
click at [426, 62] on input "text" at bounding box center [499, 65] width 371 height 23
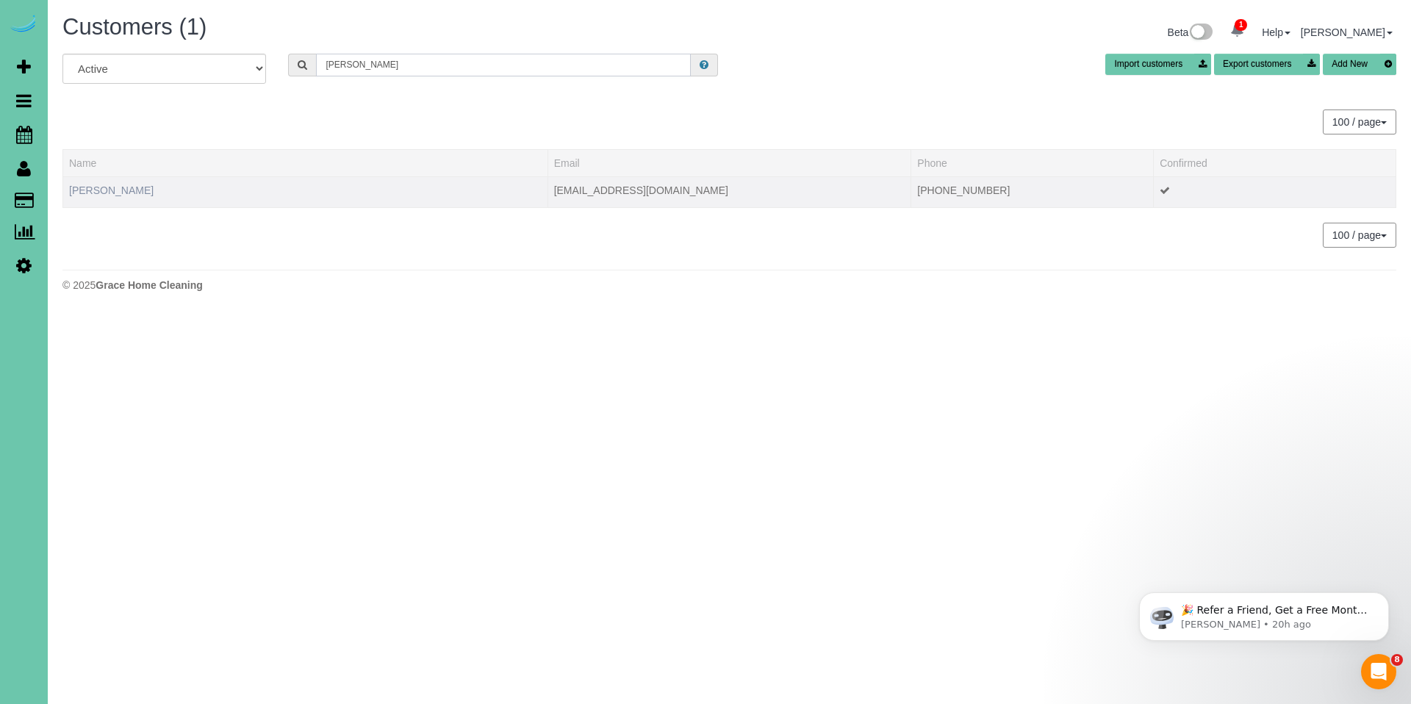
type input "gleason"
click at [98, 187] on link "Michala Gleason" at bounding box center [111, 190] width 84 height 12
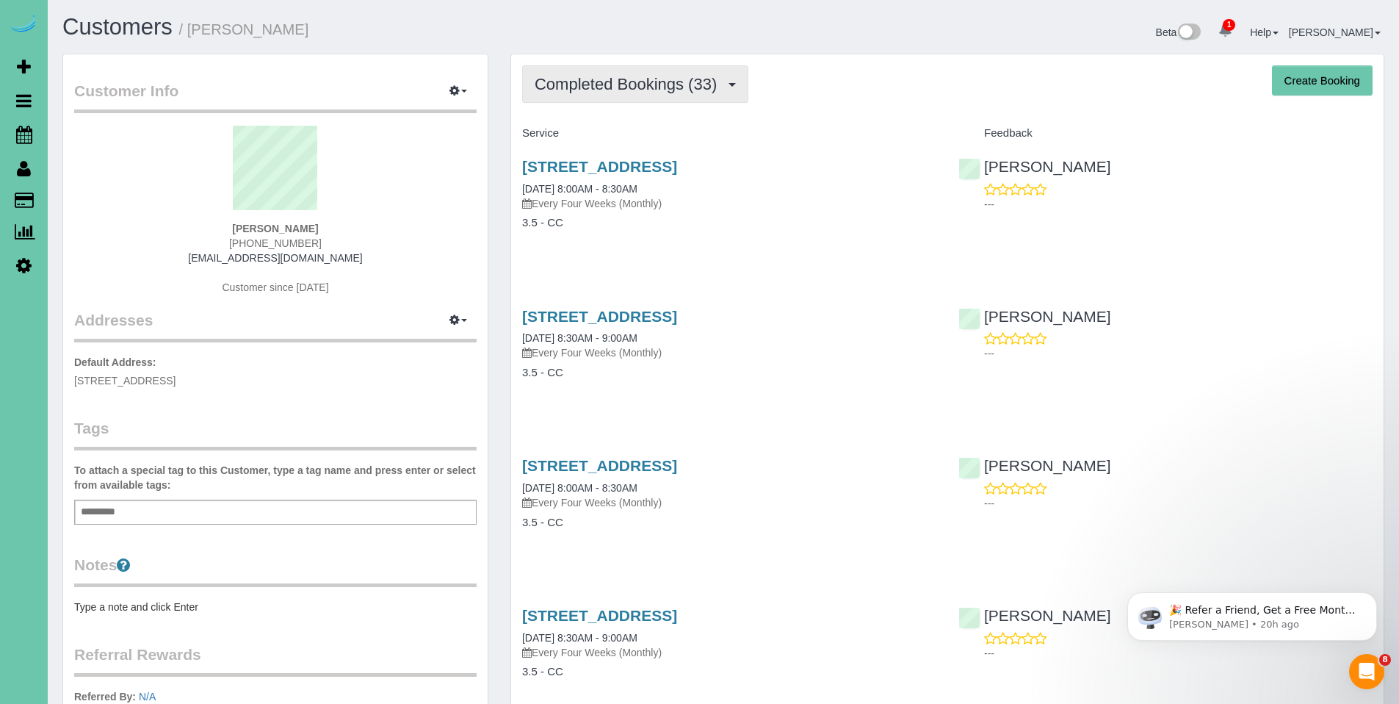
click at [633, 86] on span "Completed Bookings (33)" at bounding box center [630, 84] width 190 height 18
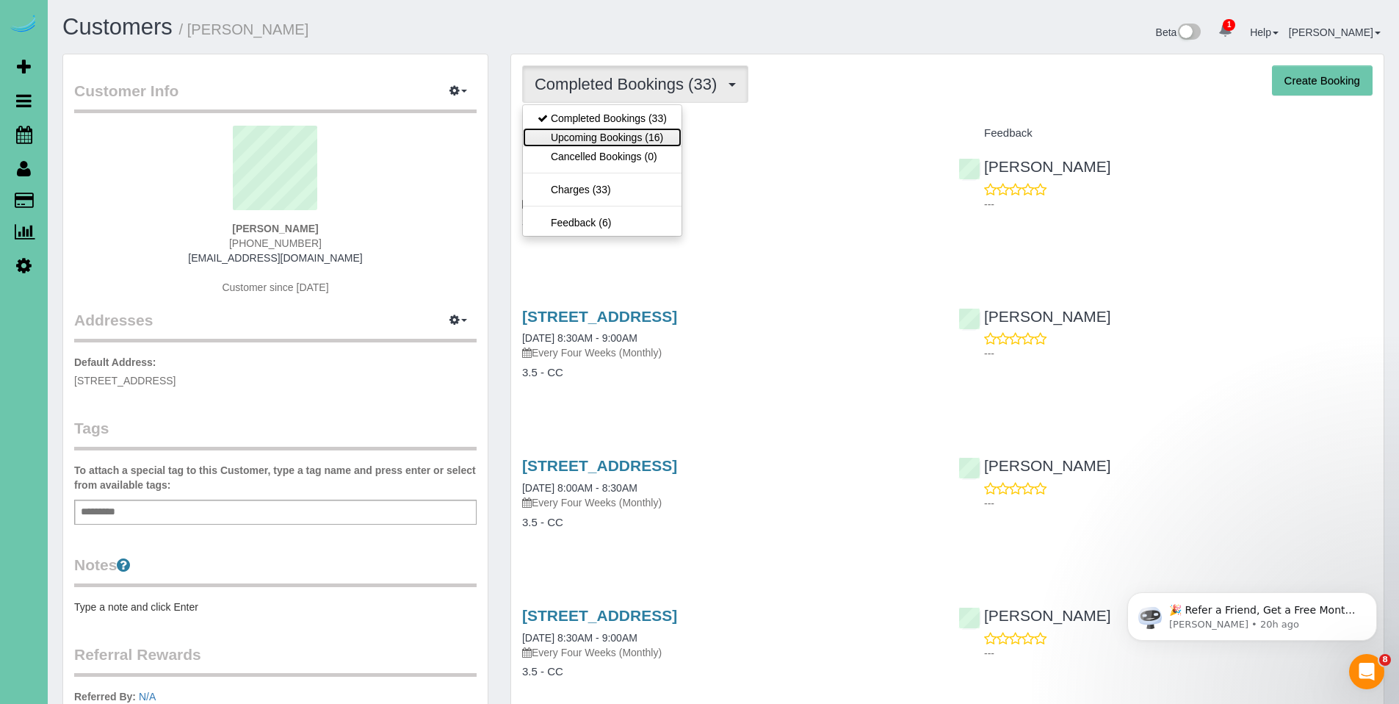
click at [611, 138] on link "Upcoming Bookings (16)" at bounding box center [602, 137] width 159 height 19
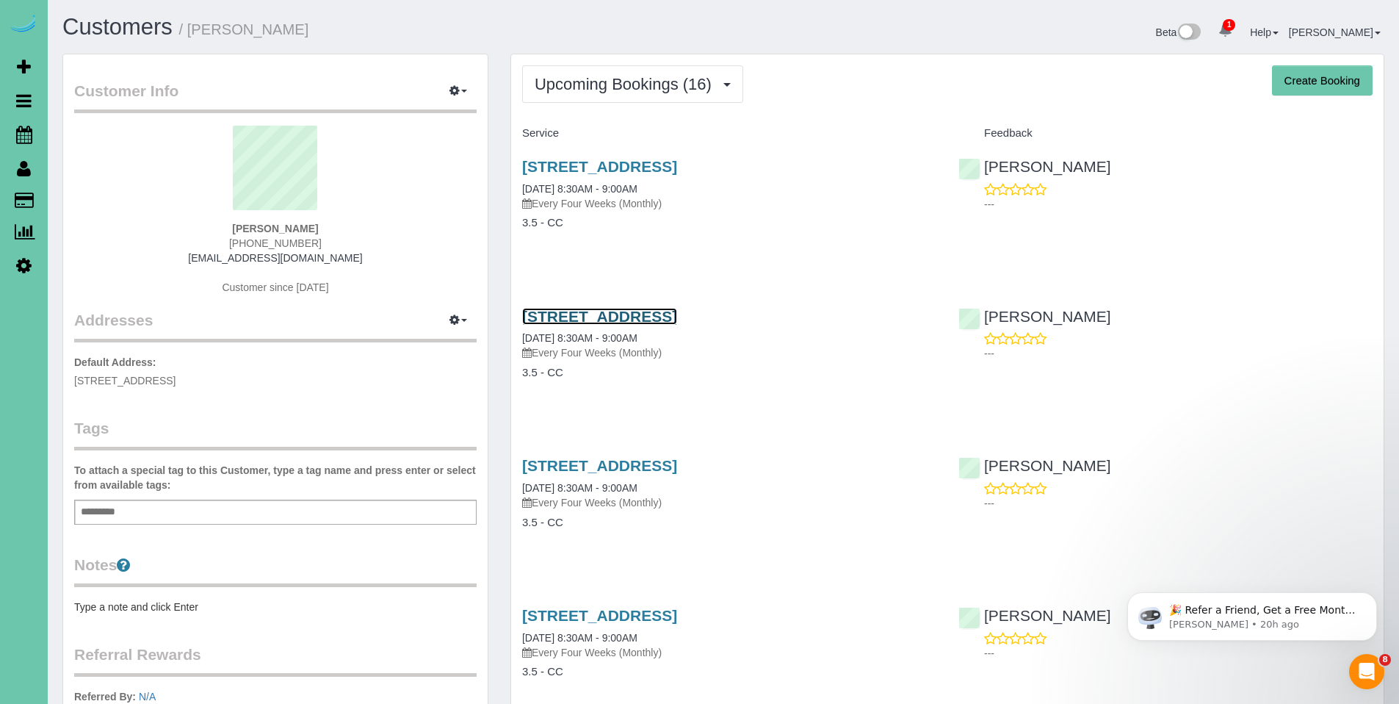
click at [662, 316] on link "4702 S 198th Street, Omaha, NE 68135" at bounding box center [599, 316] width 155 height 17
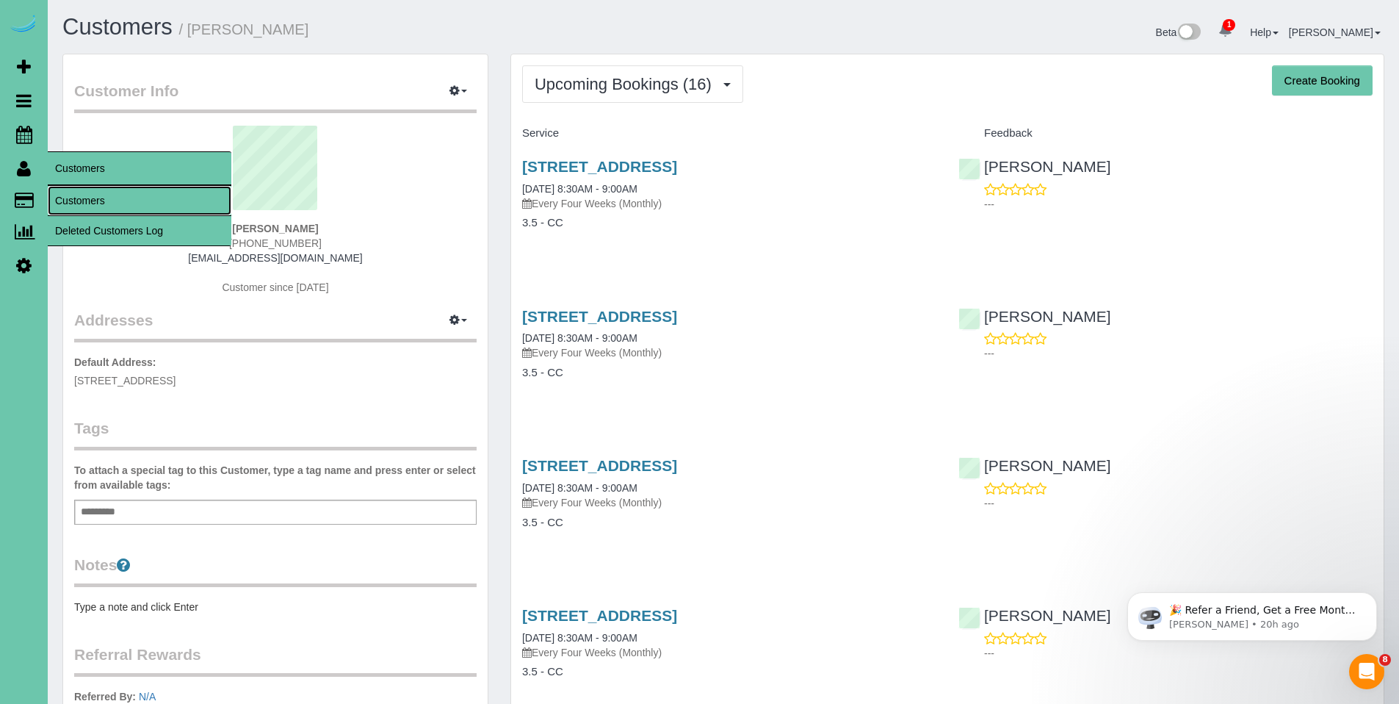
click at [87, 201] on link "Customers" at bounding box center [140, 200] width 184 height 29
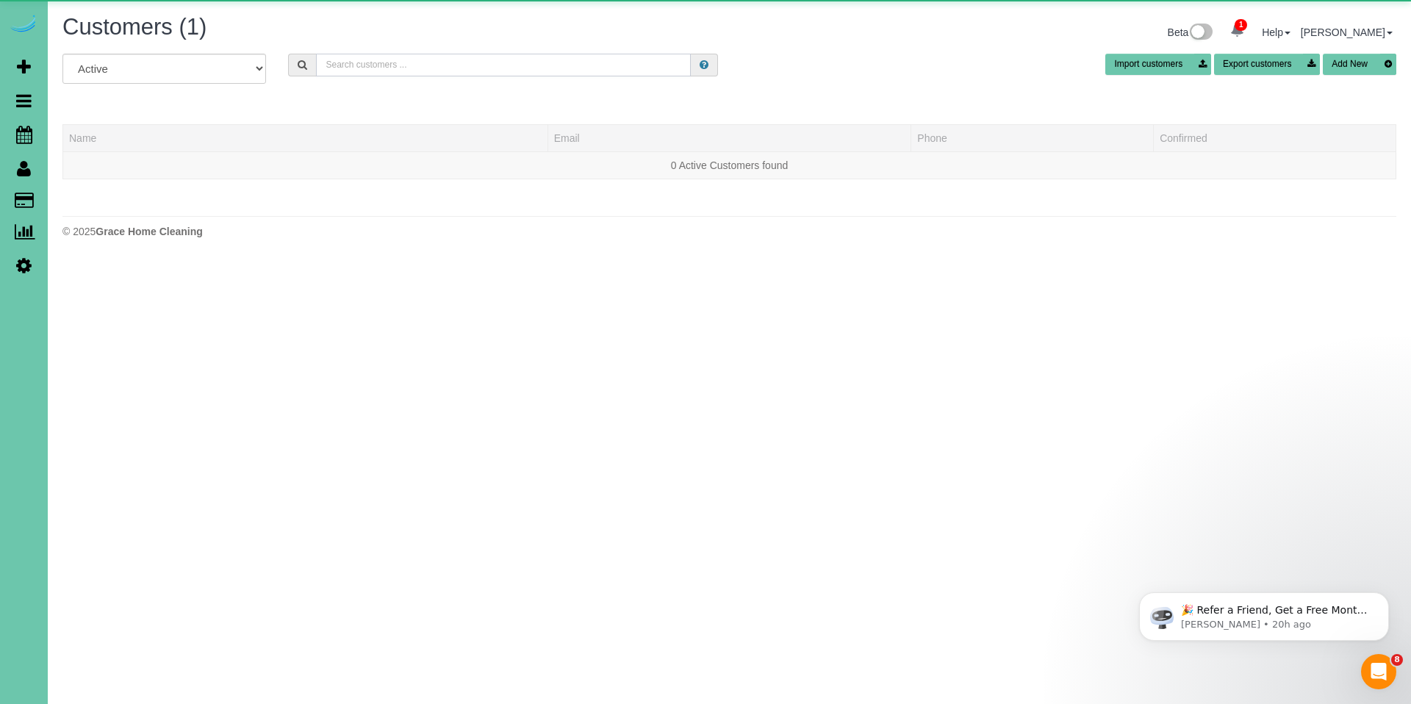
click at [417, 54] on input "text" at bounding box center [503, 65] width 375 height 23
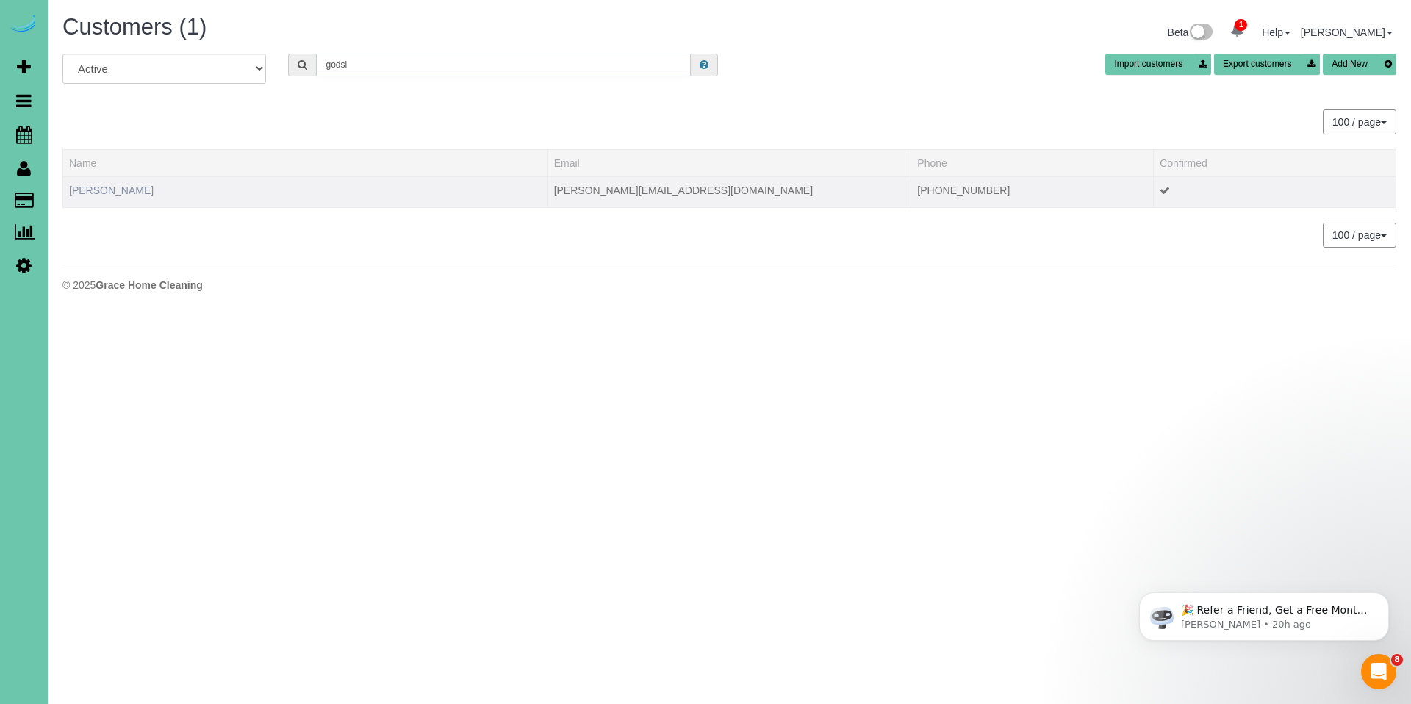
type input "godsi"
click at [103, 195] on link "Shannon Godsil" at bounding box center [111, 190] width 84 height 12
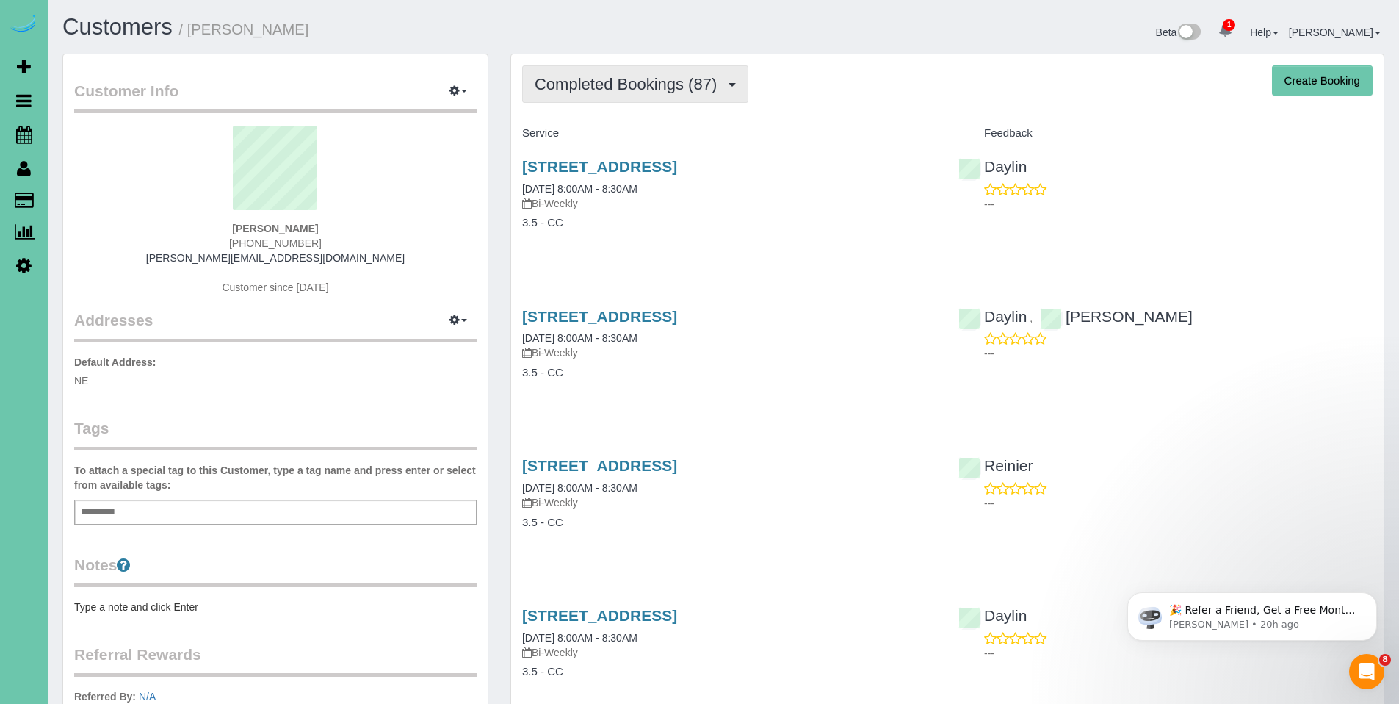
click at [608, 84] on span "Completed Bookings (87)" at bounding box center [630, 84] width 190 height 18
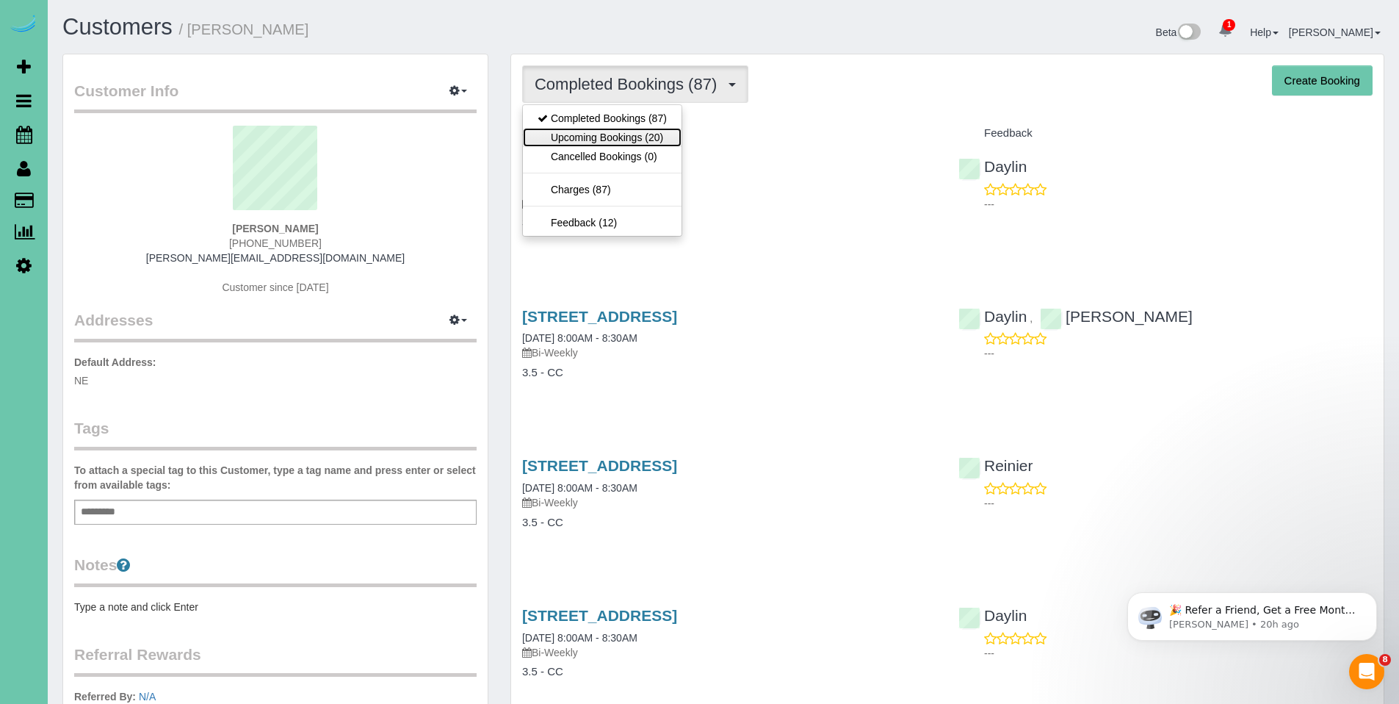
click at [599, 136] on link "Upcoming Bookings (20)" at bounding box center [602, 137] width 159 height 19
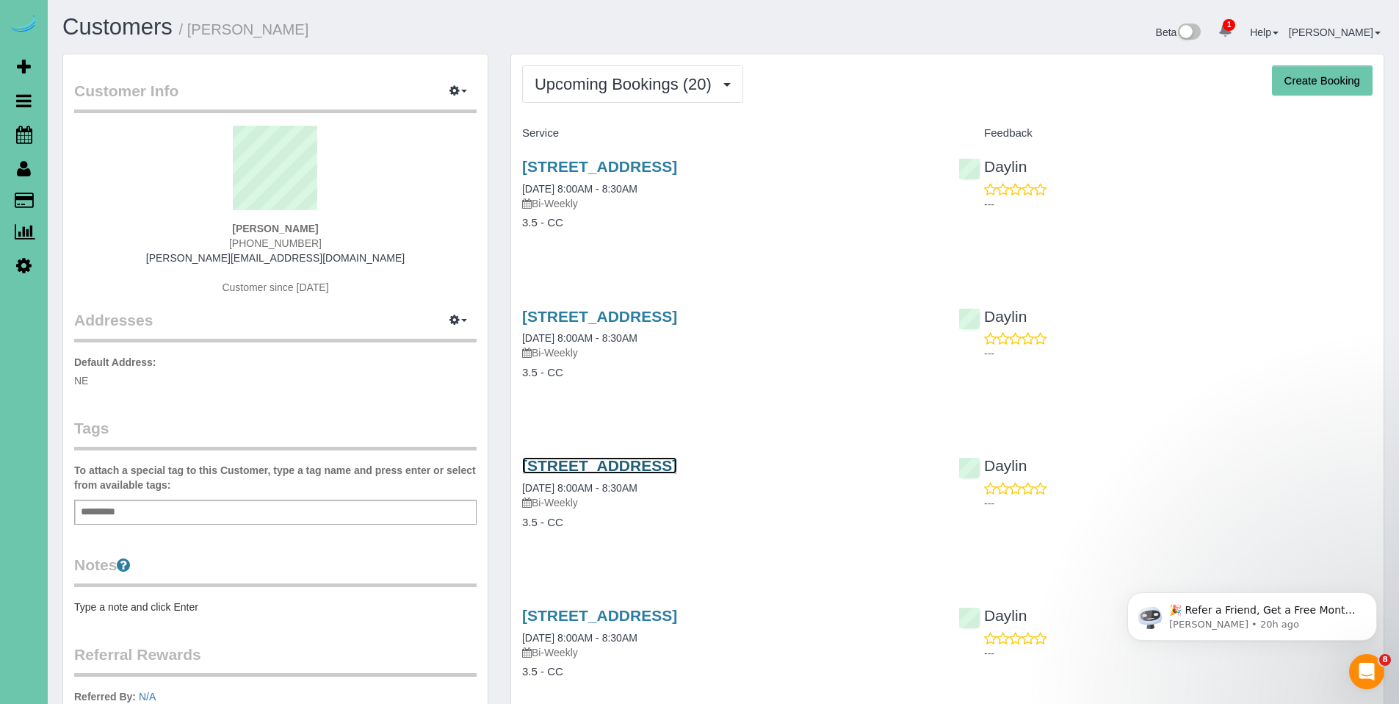
click at [633, 462] on link "12201 S 124 Ave, Papillion, NE 68046" at bounding box center [599, 465] width 155 height 17
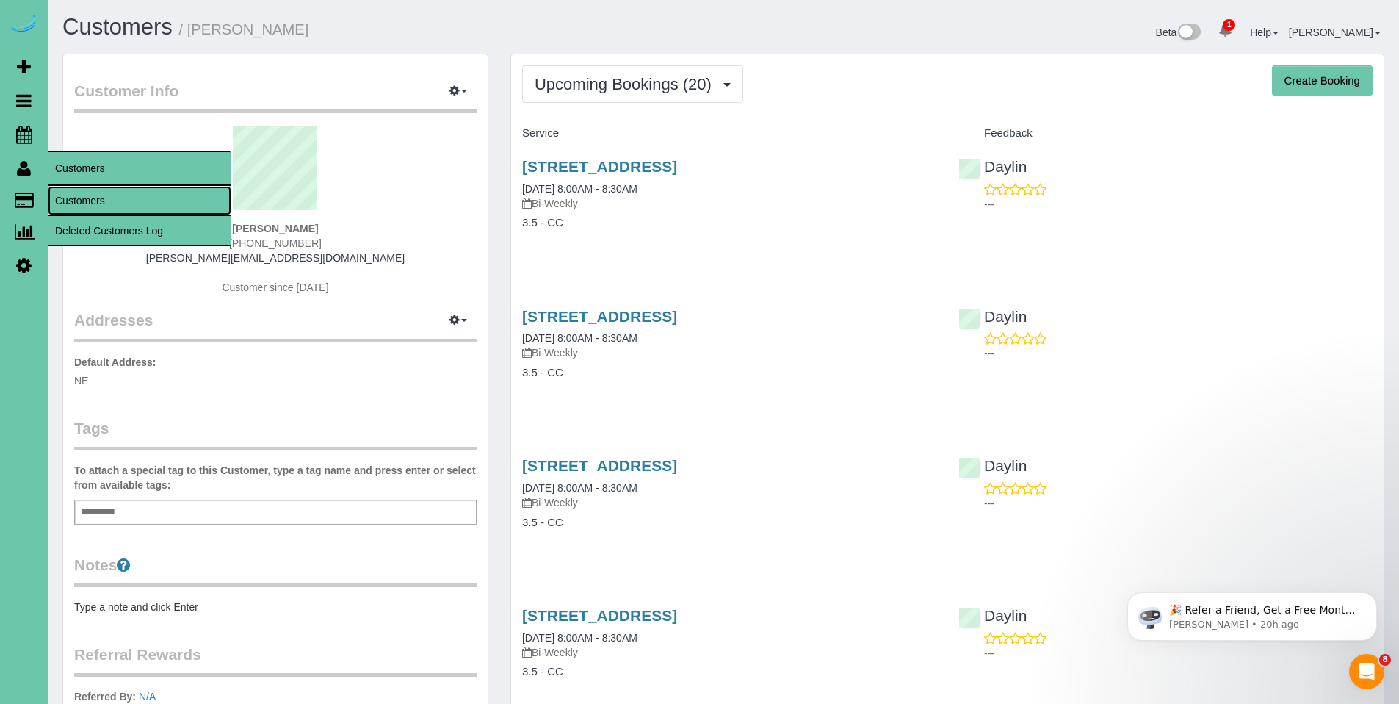
click at [74, 195] on link "Customers" at bounding box center [140, 200] width 184 height 29
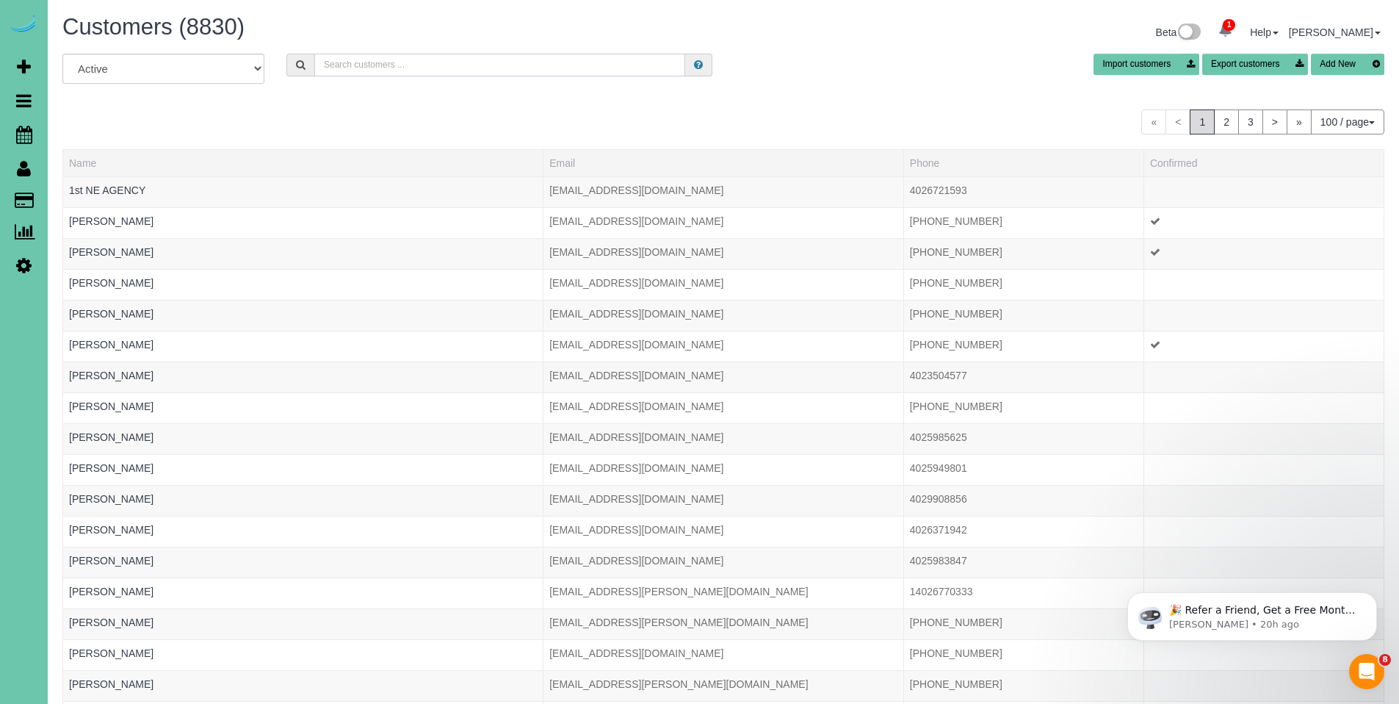
click at [408, 71] on input "text" at bounding box center [499, 65] width 371 height 23
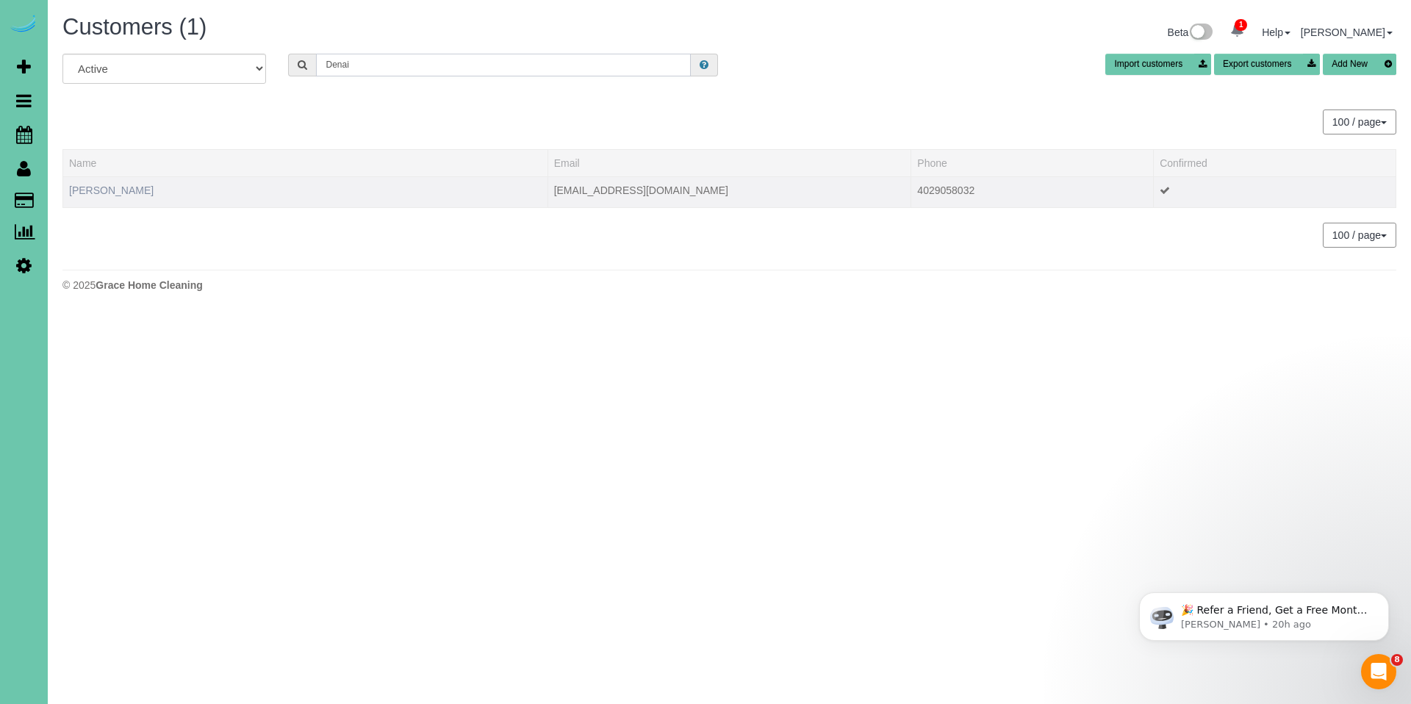
type input "Denai"
click at [110, 185] on link "Denai Gordon" at bounding box center [111, 190] width 84 height 12
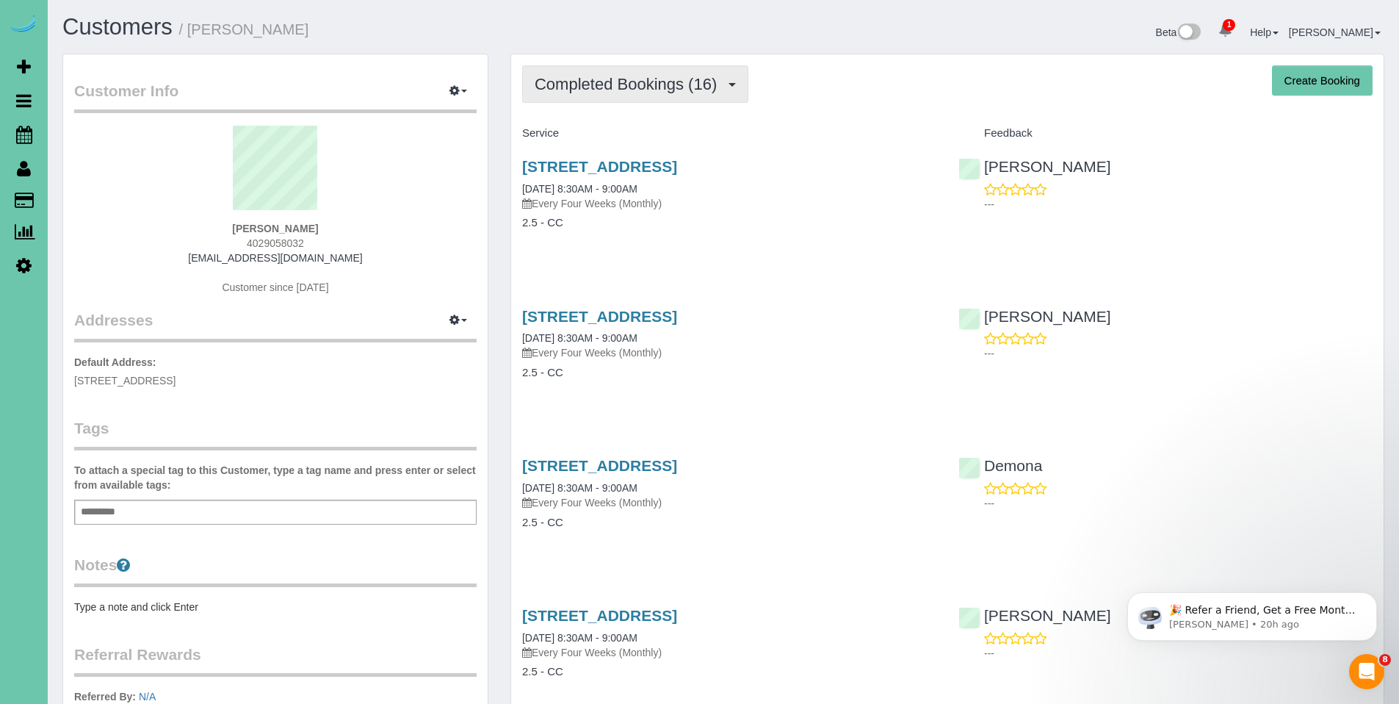
click at [591, 93] on span "Completed Bookings (16)" at bounding box center [630, 84] width 190 height 18
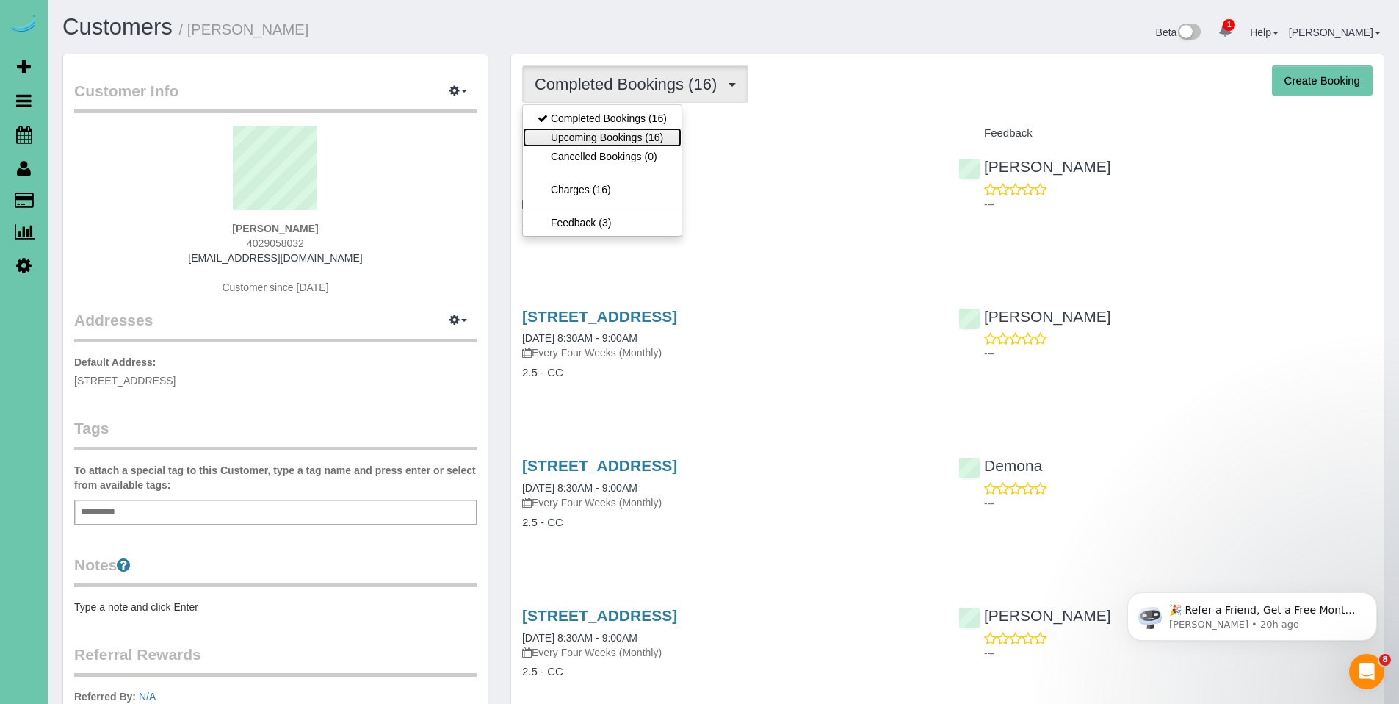
click at [588, 135] on link "Upcoming Bookings (16)" at bounding box center [602, 137] width 159 height 19
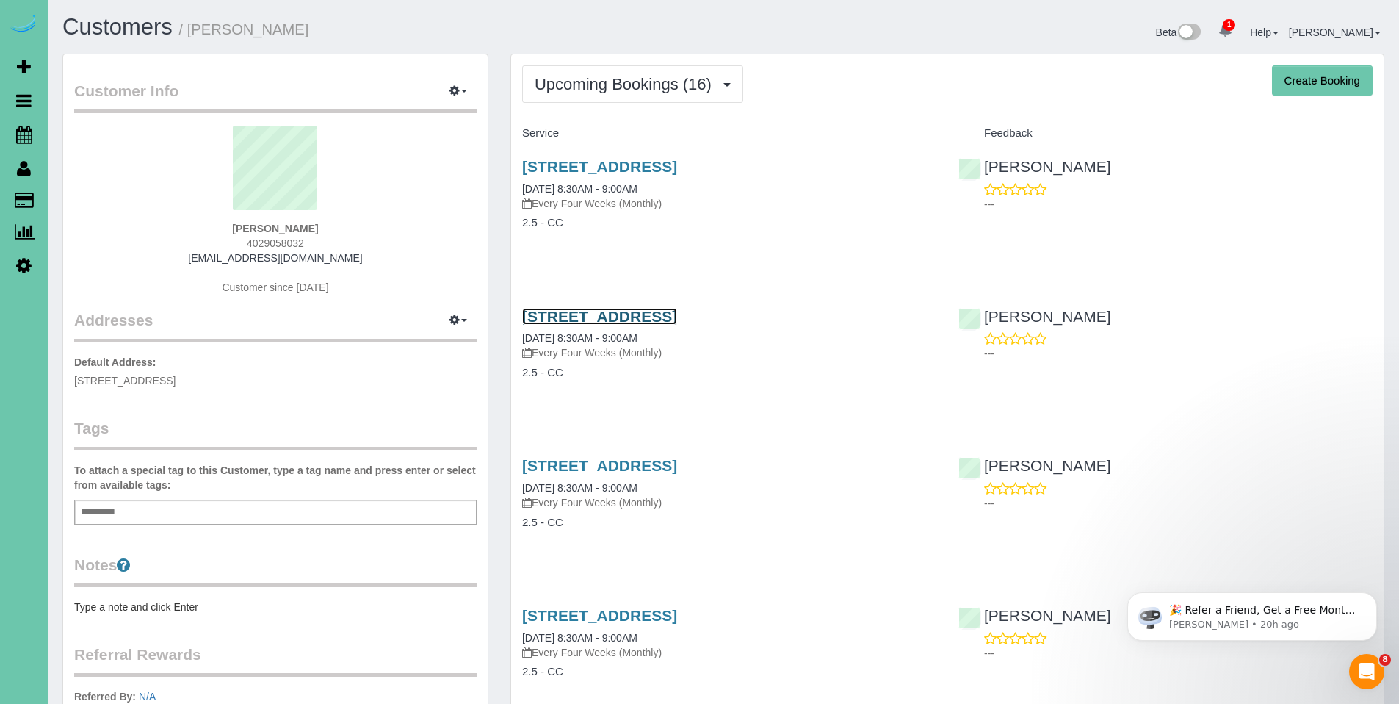
click at [601, 320] on link "15935 Newport Ave, Omaha, NE 68116" at bounding box center [599, 316] width 155 height 17
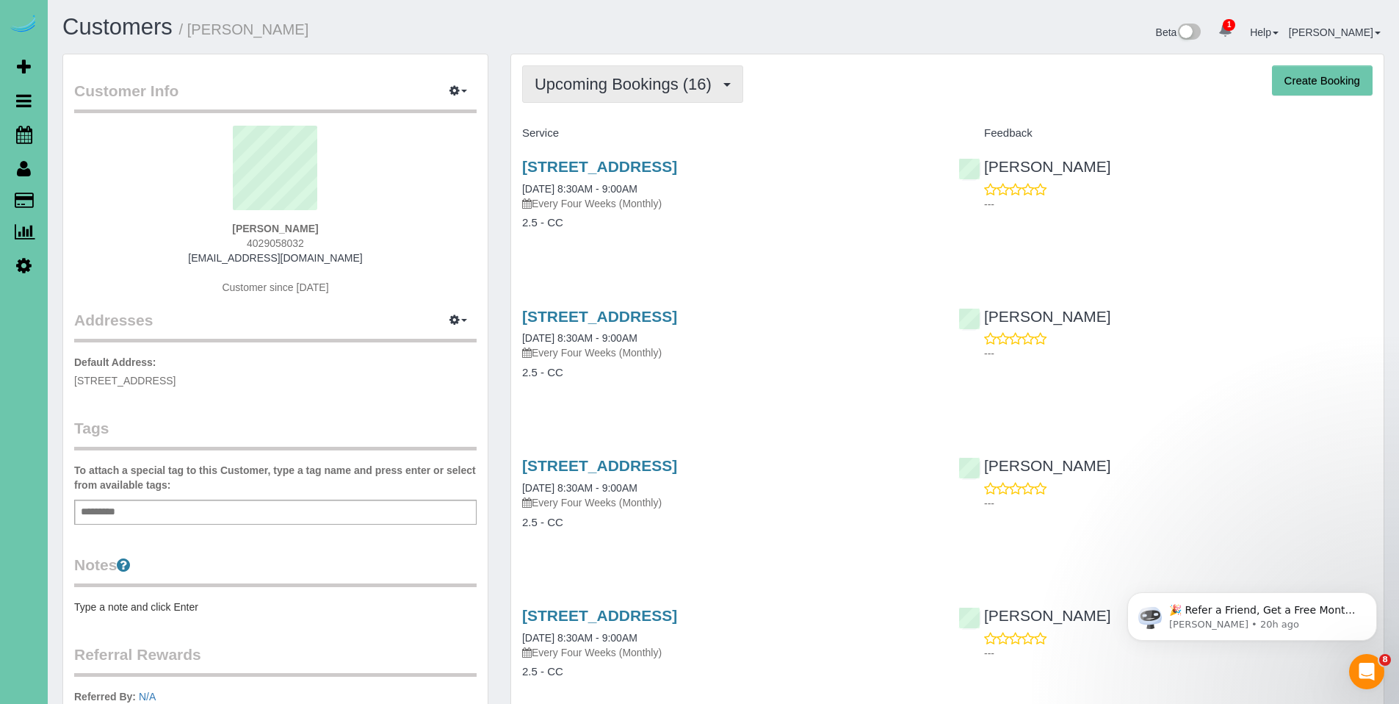
click at [633, 93] on span "Upcoming Bookings (16)" at bounding box center [627, 84] width 184 height 18
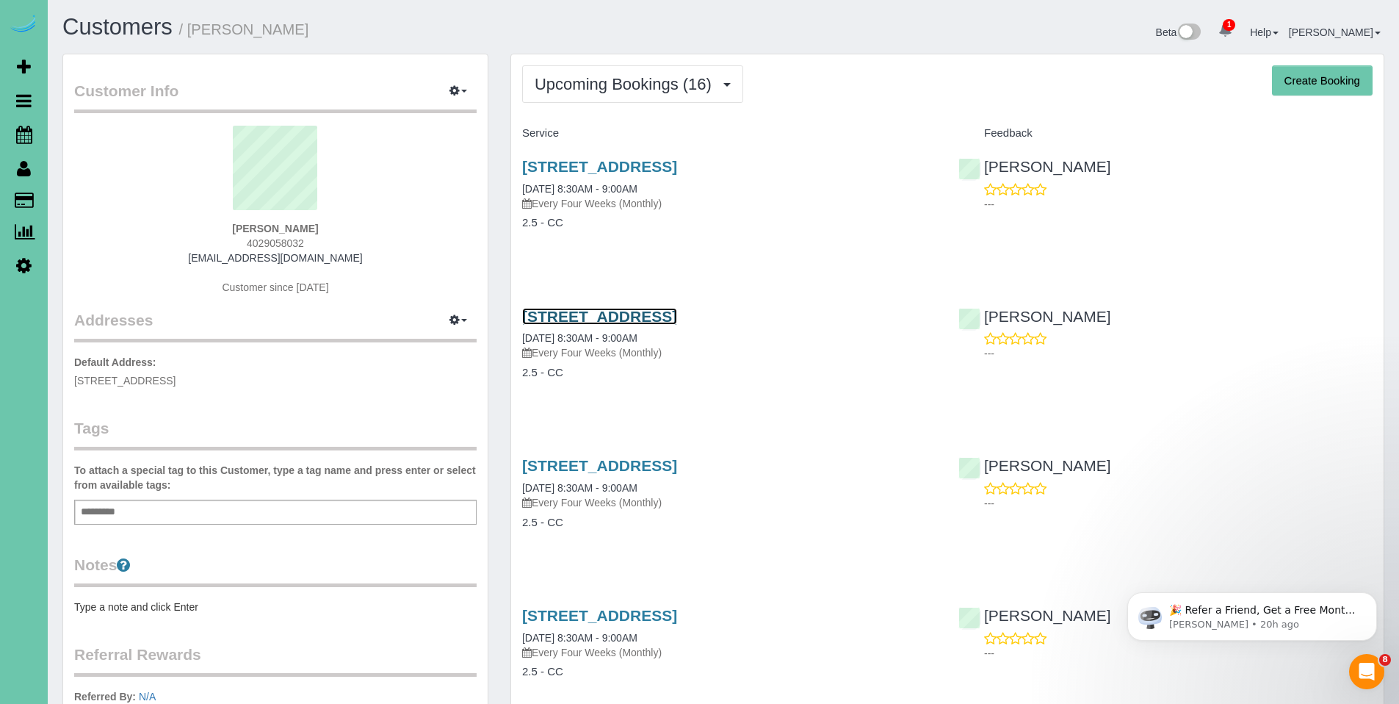
click at [677, 320] on link "15935 Newport Ave, Omaha, NE 68116" at bounding box center [599, 316] width 155 height 17
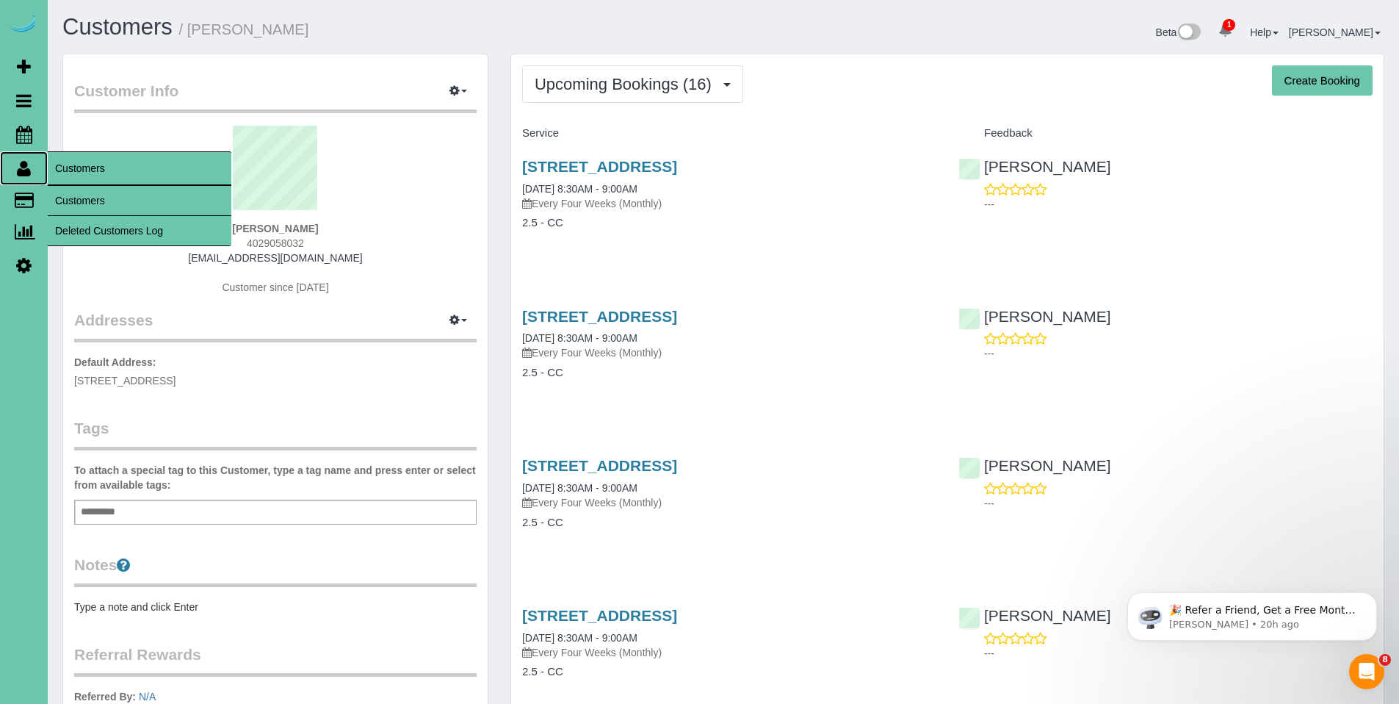
click at [29, 172] on icon at bounding box center [24, 168] width 14 height 18
click at [77, 198] on link "Customers" at bounding box center [140, 200] width 184 height 29
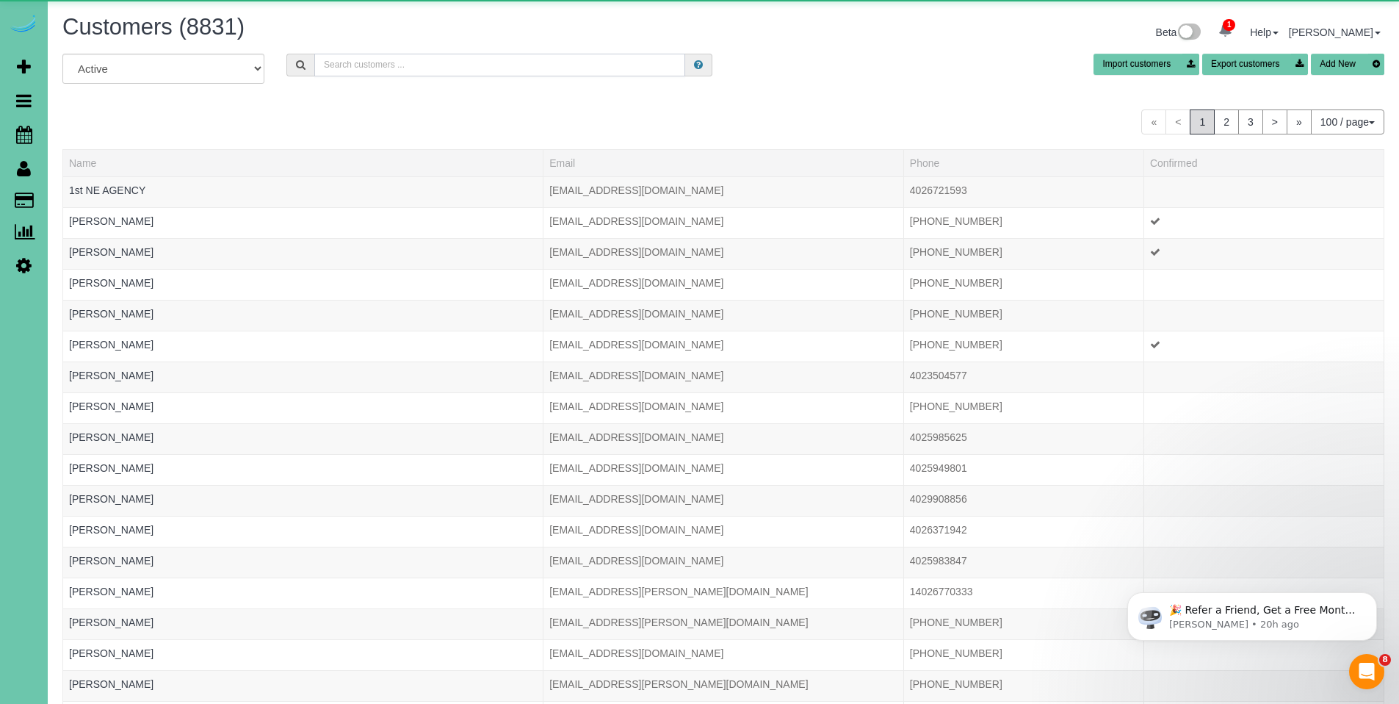
click at [425, 66] on input "text" at bounding box center [499, 65] width 371 height 23
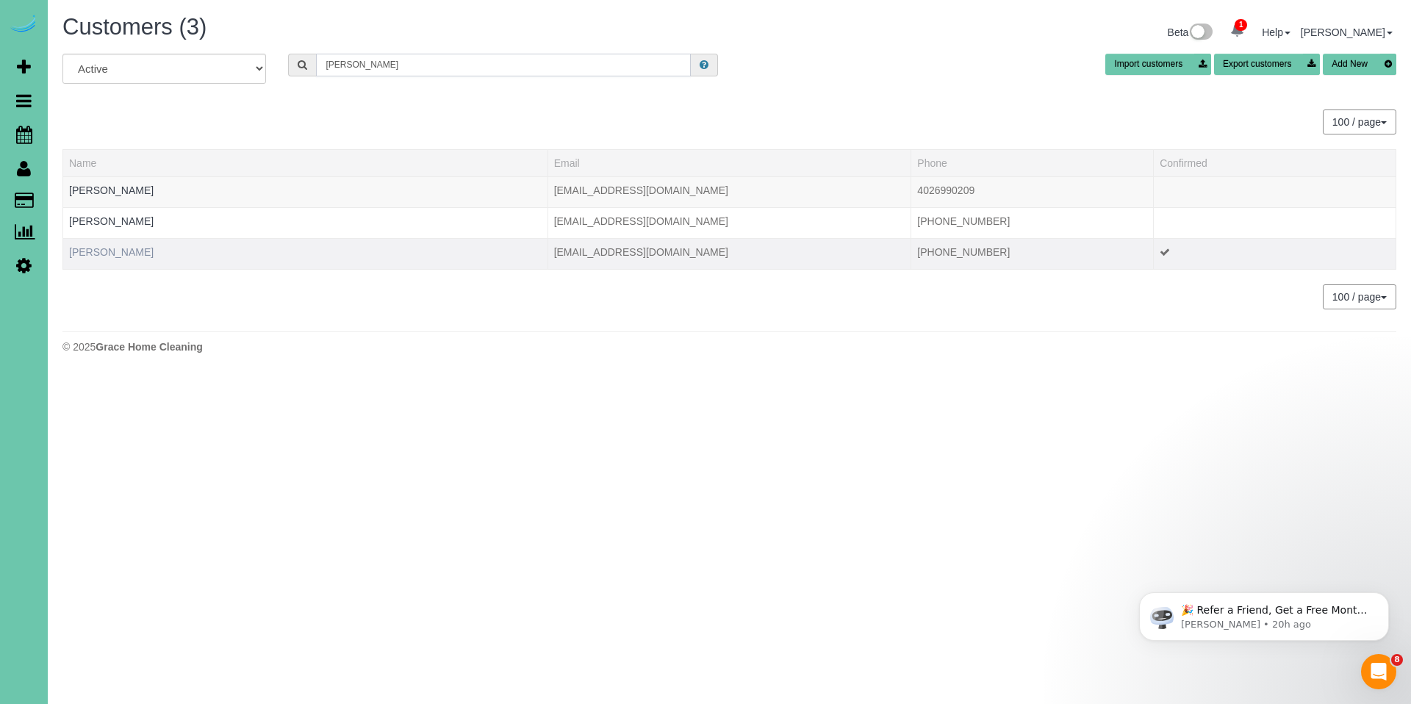
type input "mike g"
click at [107, 255] on link "Mike Gritz" at bounding box center [111, 252] width 84 height 12
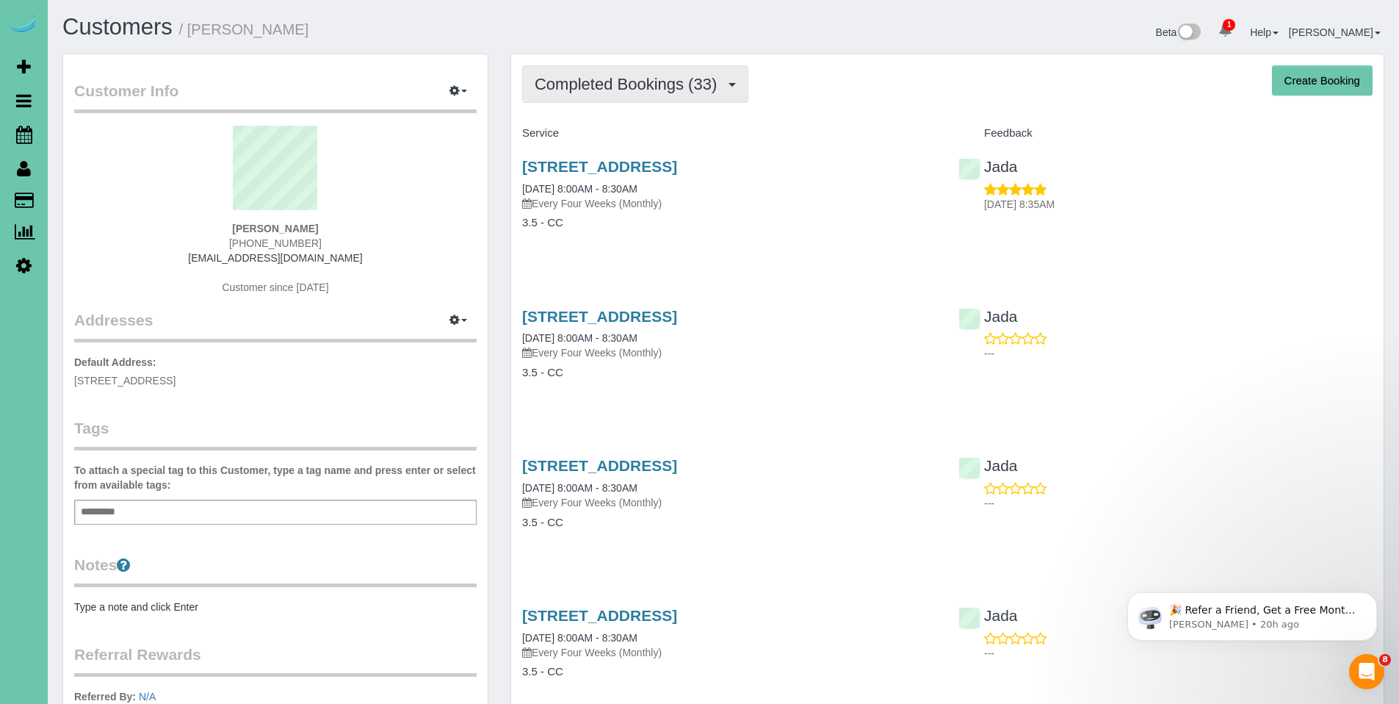
click at [658, 93] on span "Completed Bookings (33)" at bounding box center [630, 84] width 190 height 18
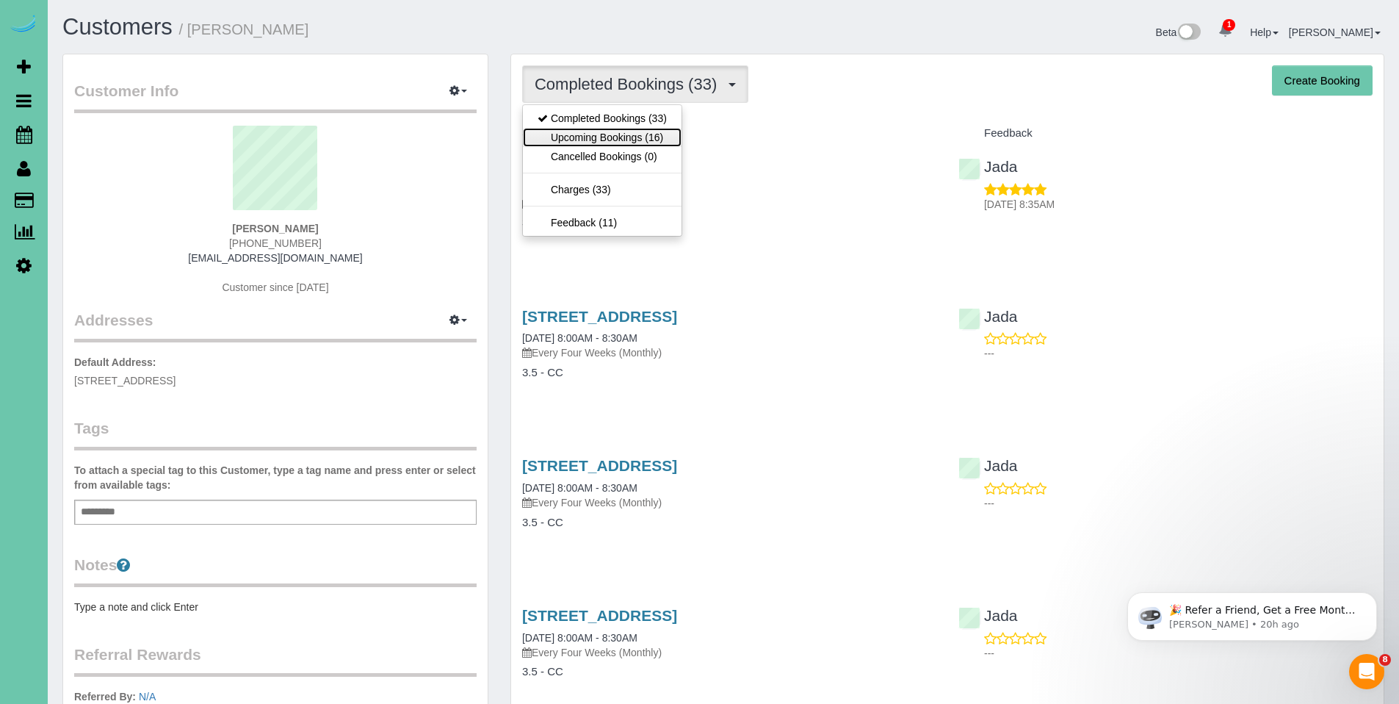
click at [624, 134] on link "Upcoming Bookings (16)" at bounding box center [602, 137] width 159 height 19
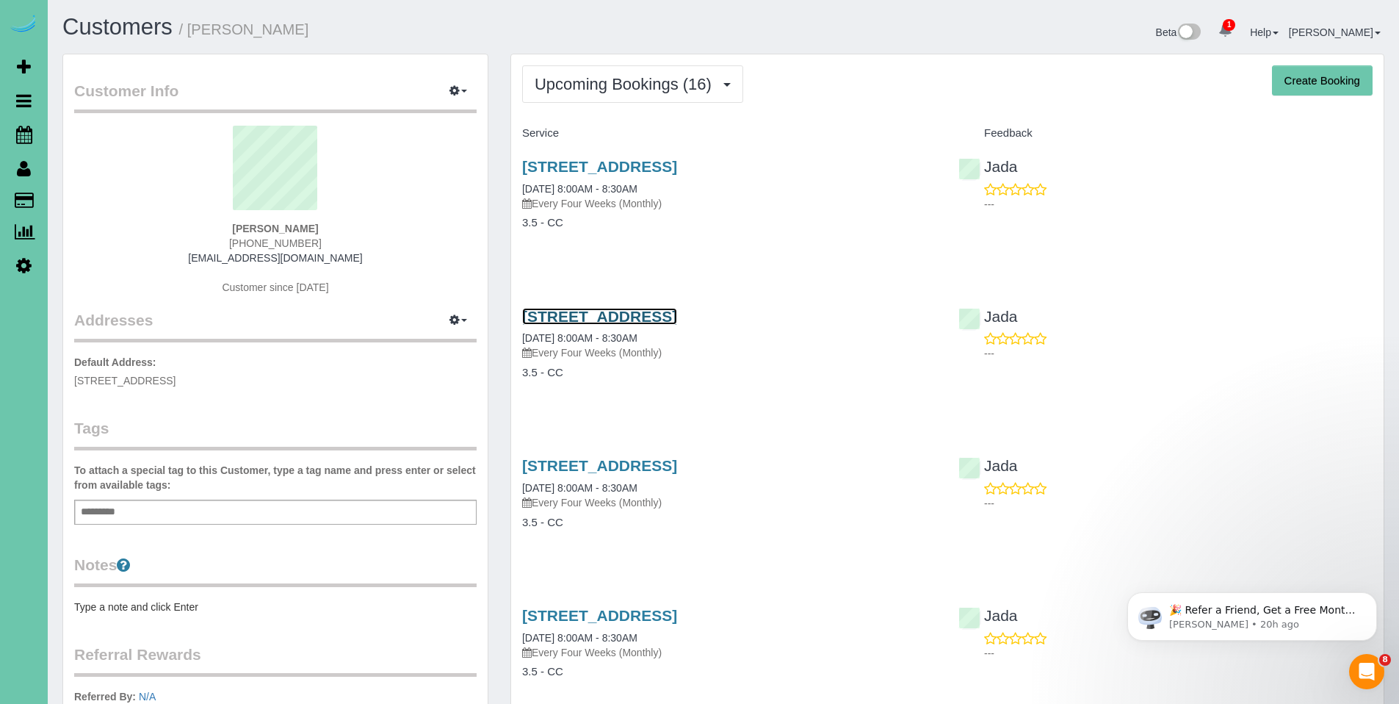
click at [658, 314] on link "4923 Leawood Circle, Papillion, NE 68133" at bounding box center [599, 316] width 155 height 17
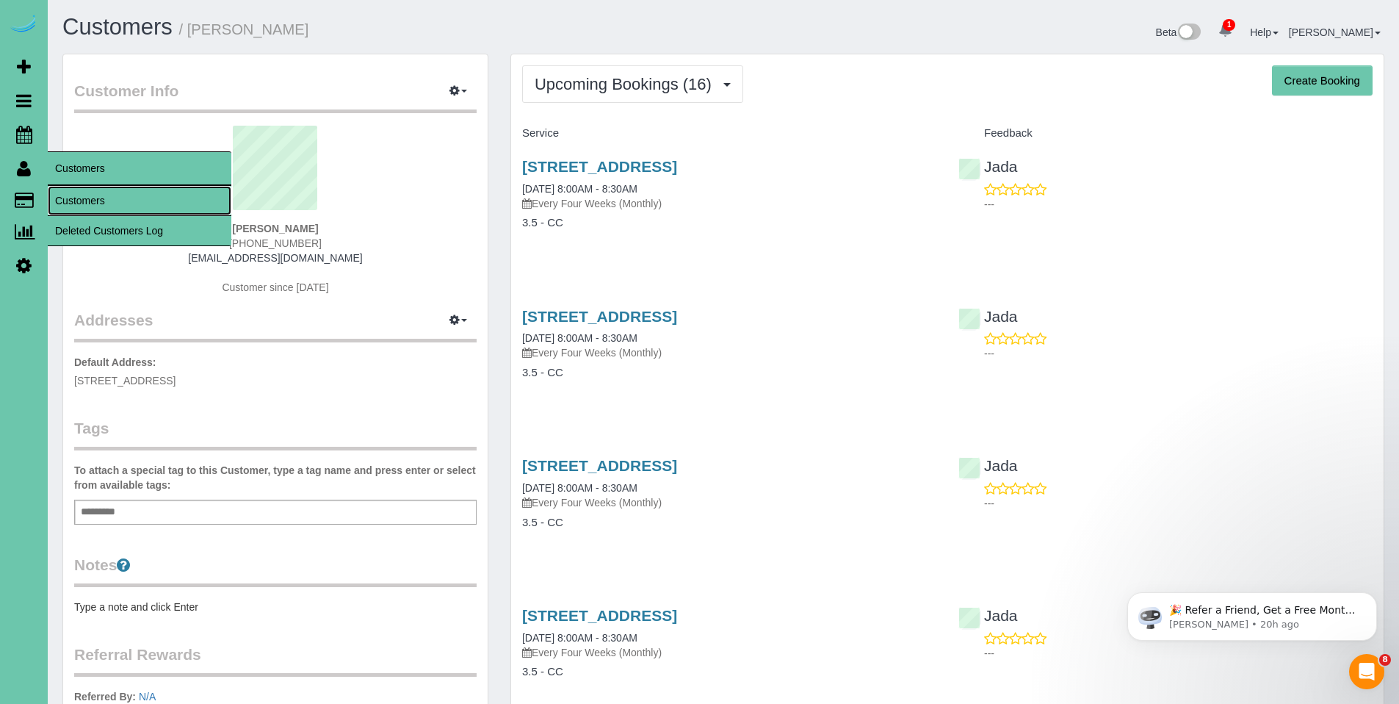
click at [70, 198] on link "Customers" at bounding box center [140, 200] width 184 height 29
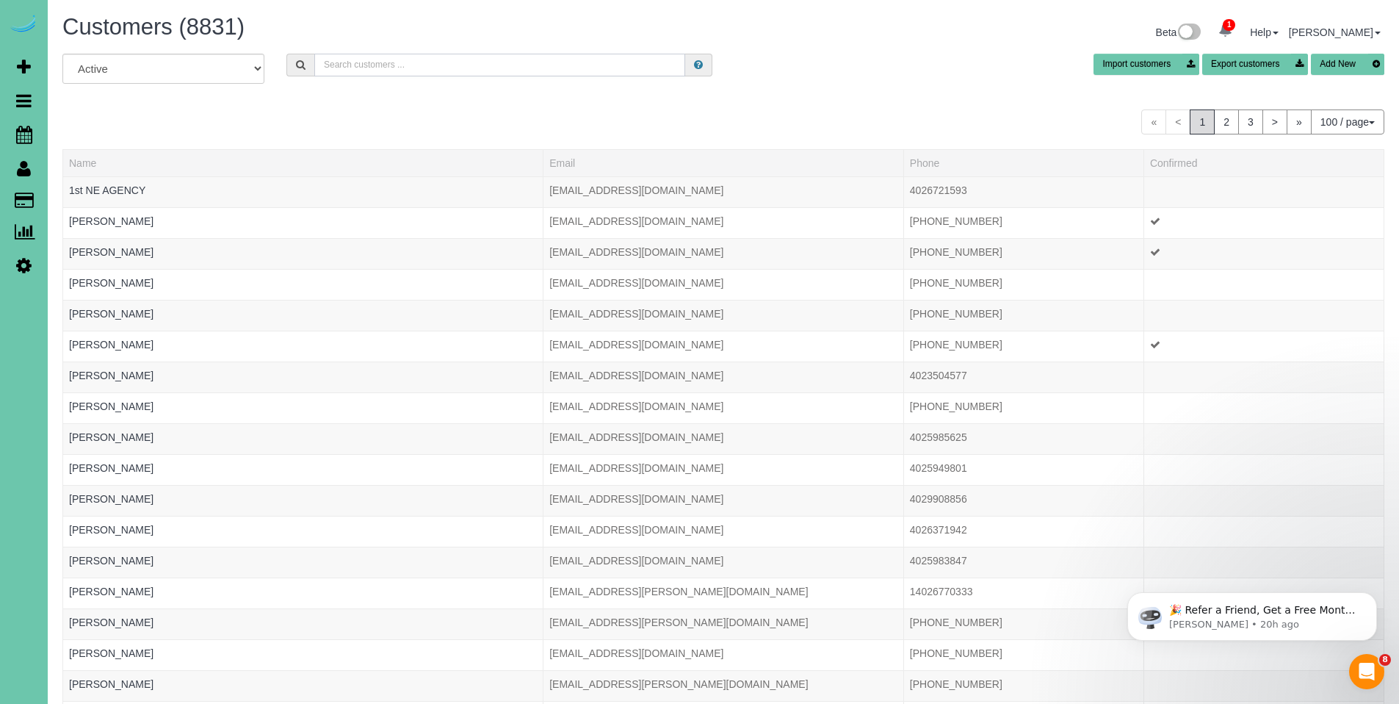
click at [383, 68] on input "text" at bounding box center [499, 65] width 371 height 23
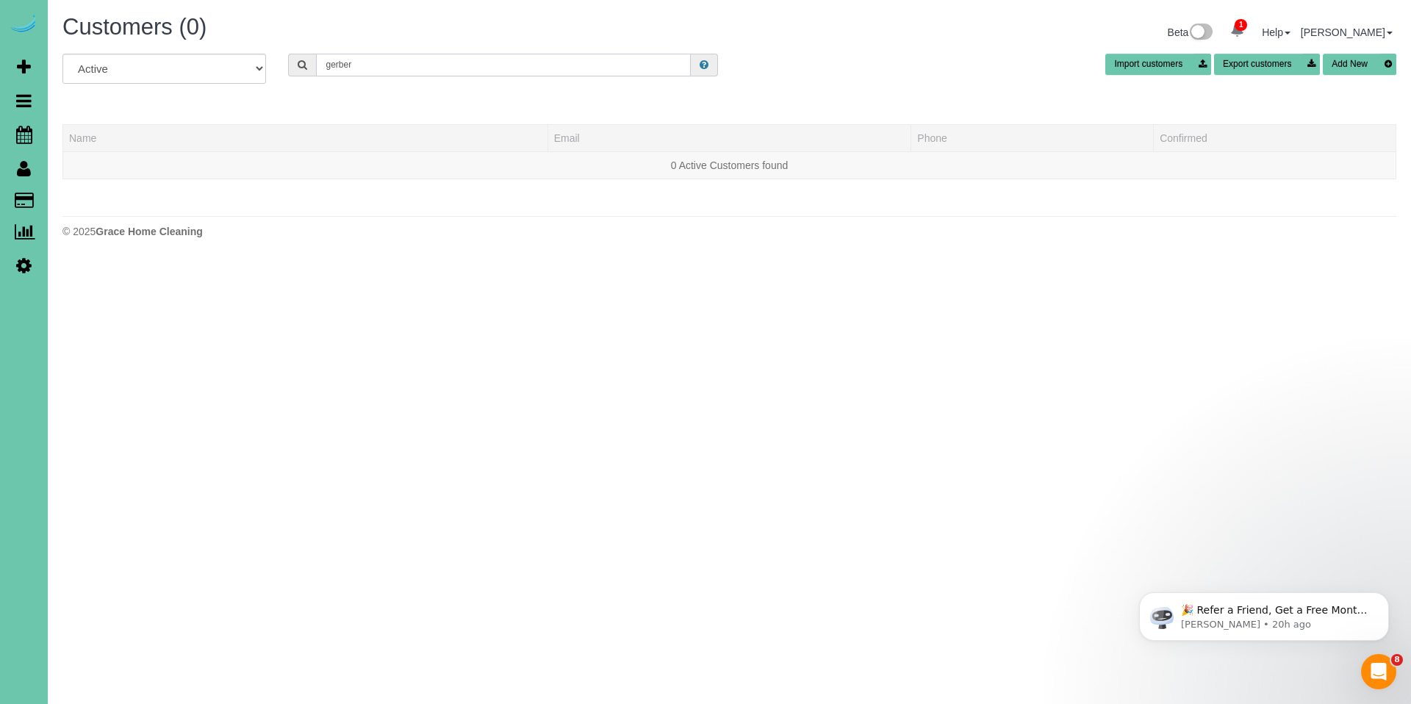
drag, startPoint x: 378, startPoint y: 63, endPoint x: 275, endPoint y: 62, distance: 102.9
click at [275, 62] on div "All Active Archived gerber Import customers Export customers Add New" at bounding box center [728, 74] width 1355 height 41
type input "L"
type input "Laurie"
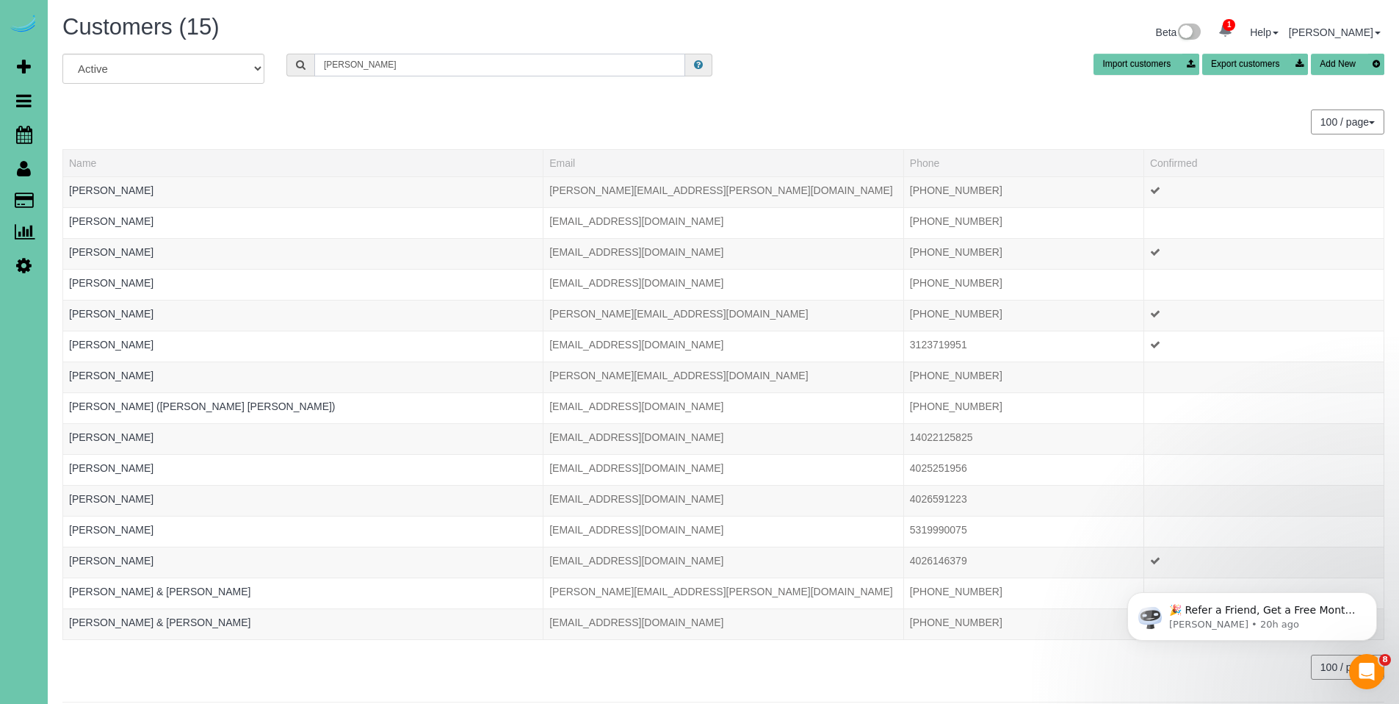
drag, startPoint x: 387, startPoint y: 68, endPoint x: 295, endPoint y: 63, distance: 92.0
click at [295, 63] on div "Laurie" at bounding box center [500, 65] width 426 height 23
click at [426, 54] on input "text" at bounding box center [499, 65] width 371 height 23
click at [426, 60] on input "text" at bounding box center [499, 65] width 371 height 23
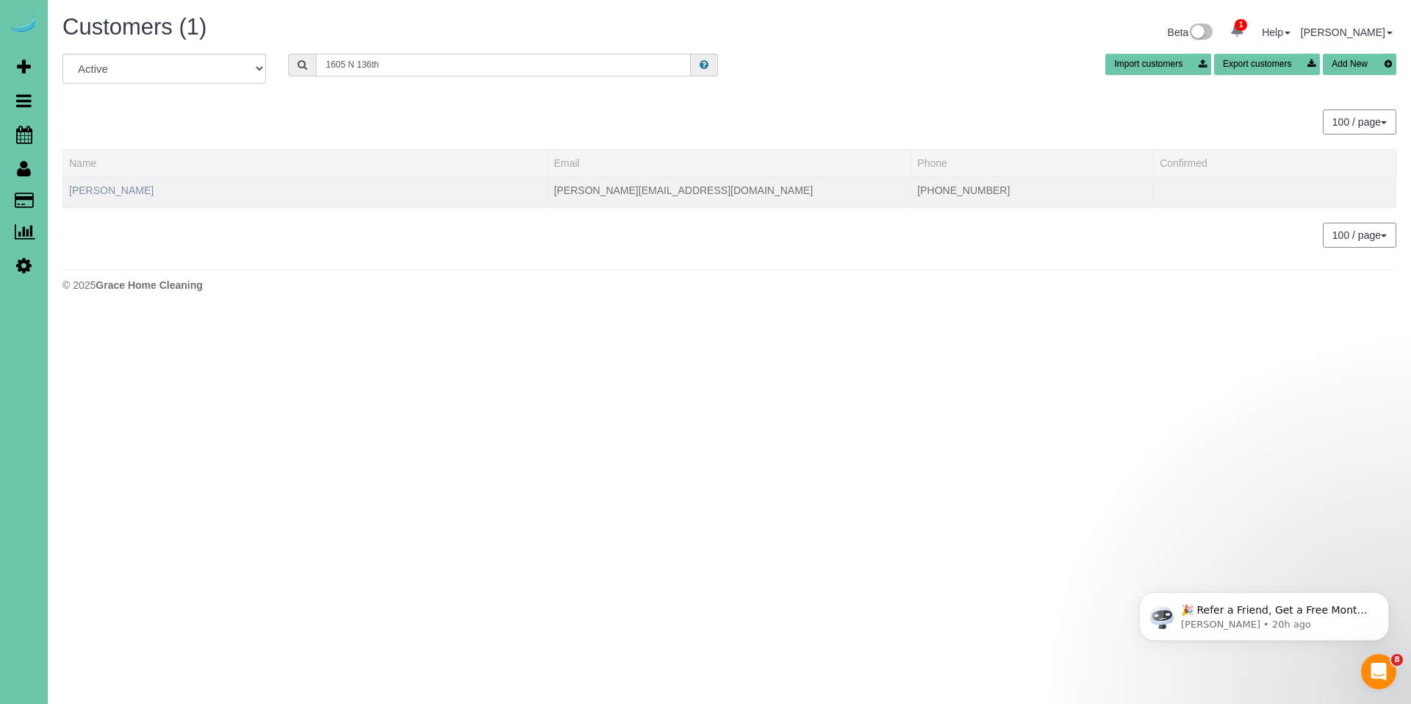
type input "1605 N 136th"
click at [124, 188] on link "[PERSON_NAME]" at bounding box center [111, 190] width 84 height 12
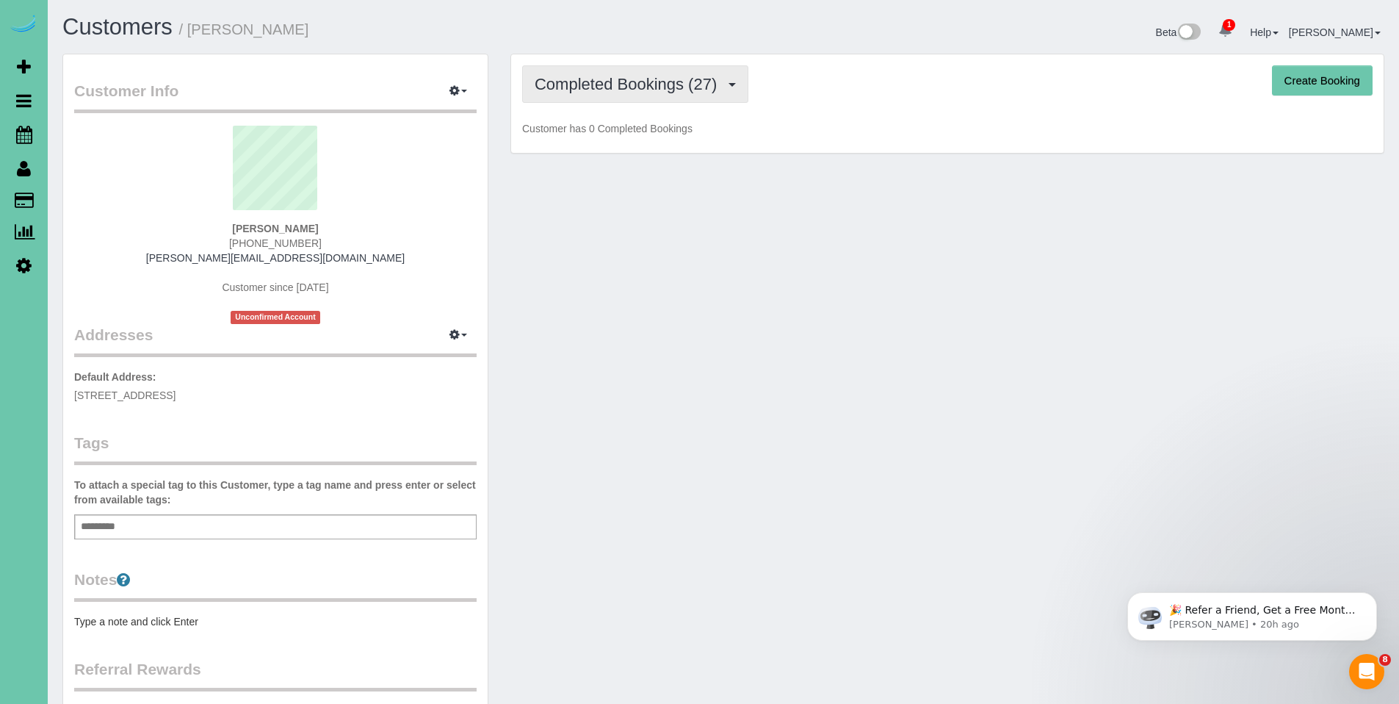
click at [609, 90] on span "Completed Bookings (27)" at bounding box center [630, 84] width 190 height 18
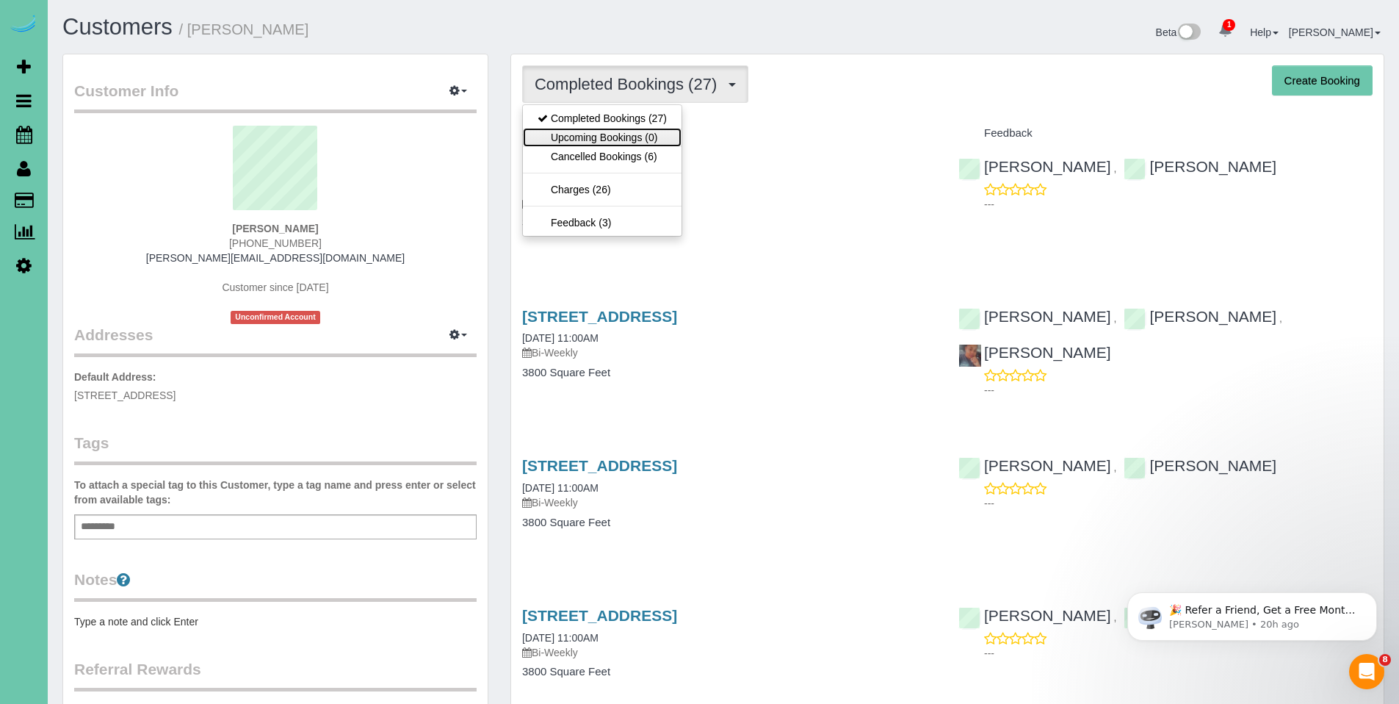
click at [599, 136] on link "Upcoming Bookings (0)" at bounding box center [602, 137] width 159 height 19
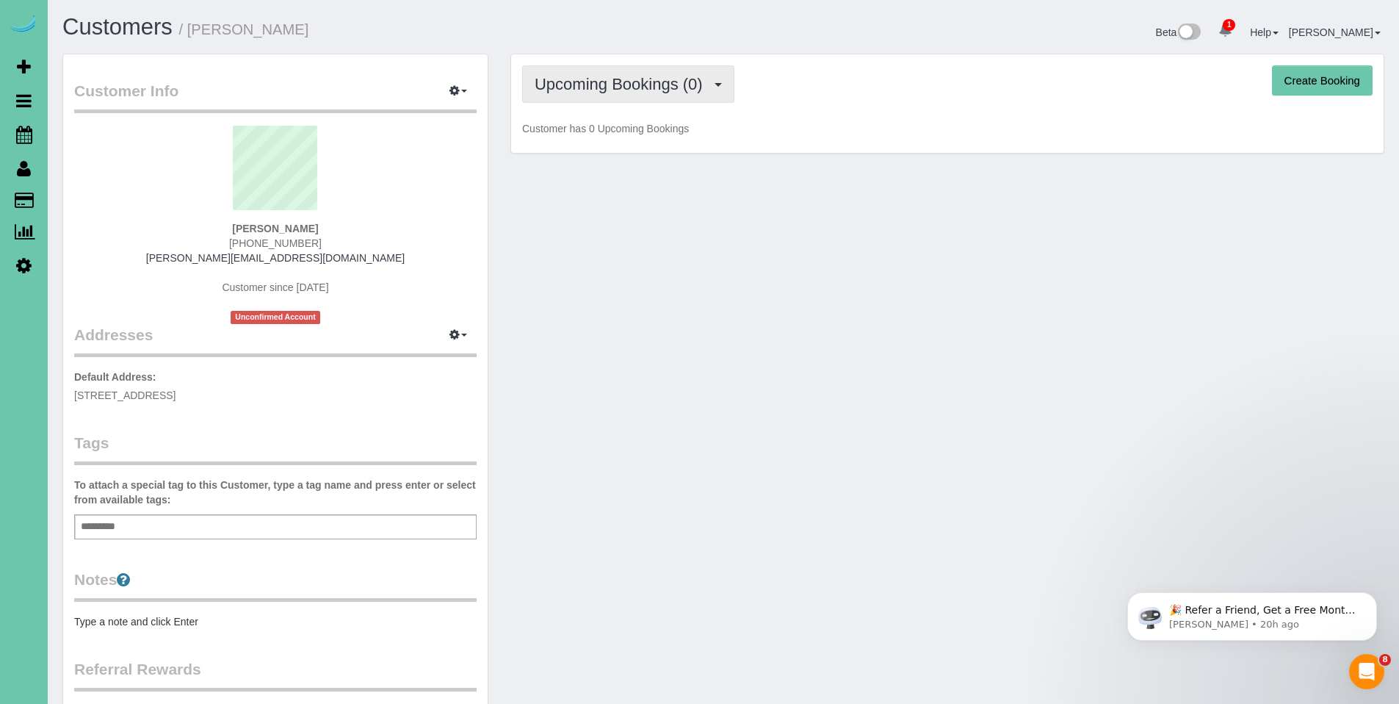
click at [652, 98] on button "Upcoming Bookings (0)" at bounding box center [628, 83] width 212 height 37
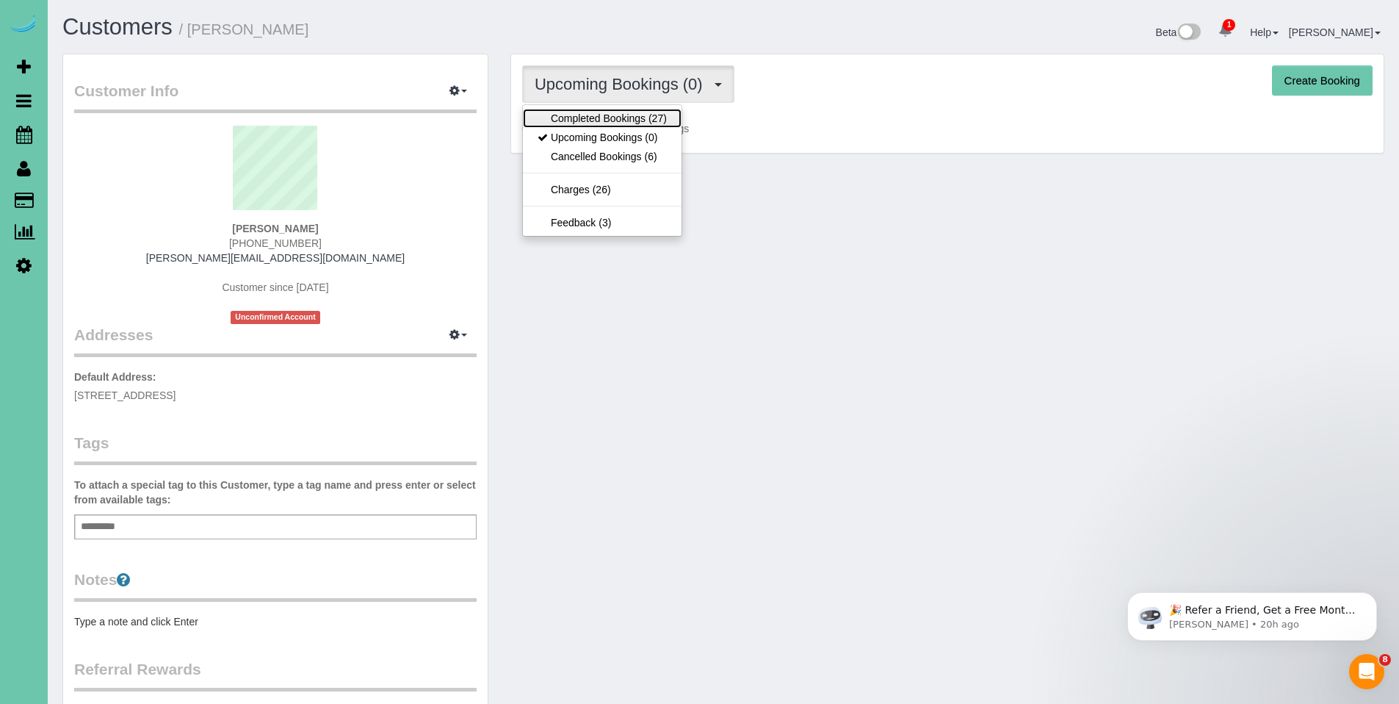
click at [629, 124] on link "Completed Bookings (27)" at bounding box center [602, 118] width 159 height 19
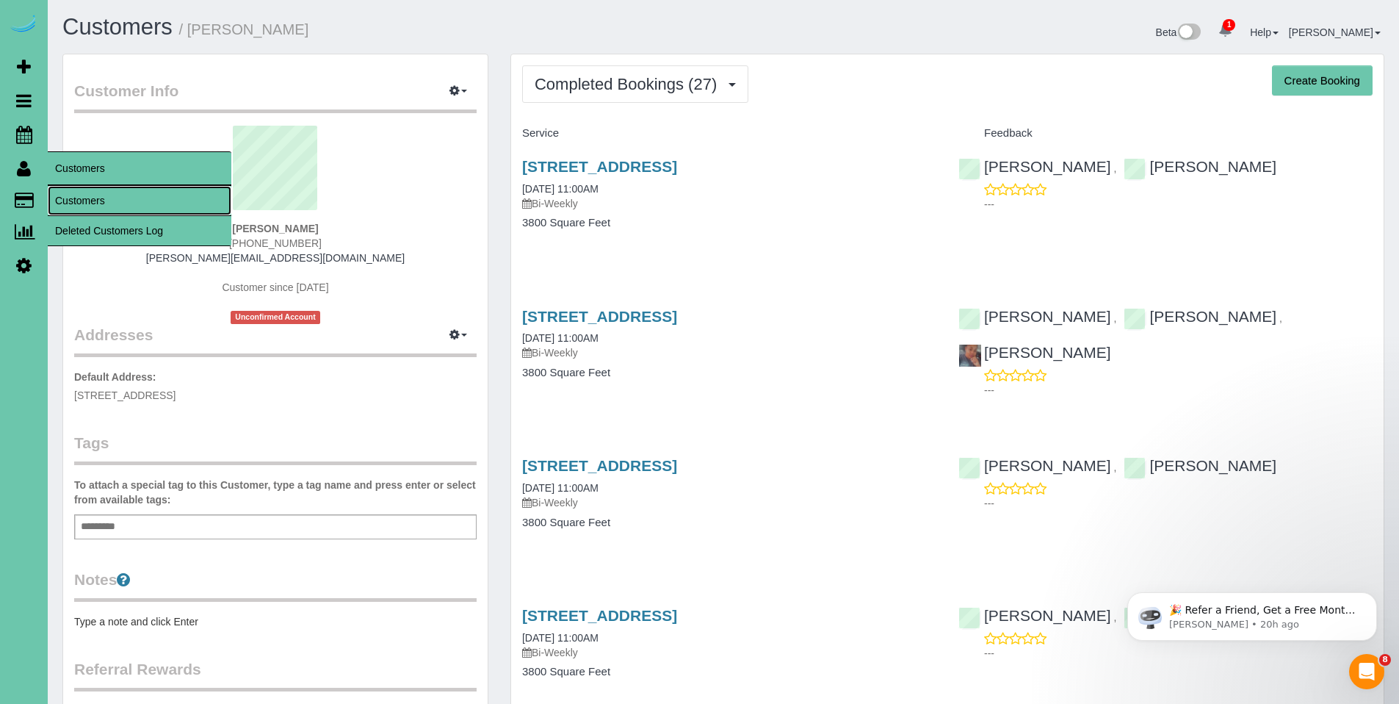
click at [73, 190] on link "Customers" at bounding box center [140, 200] width 184 height 29
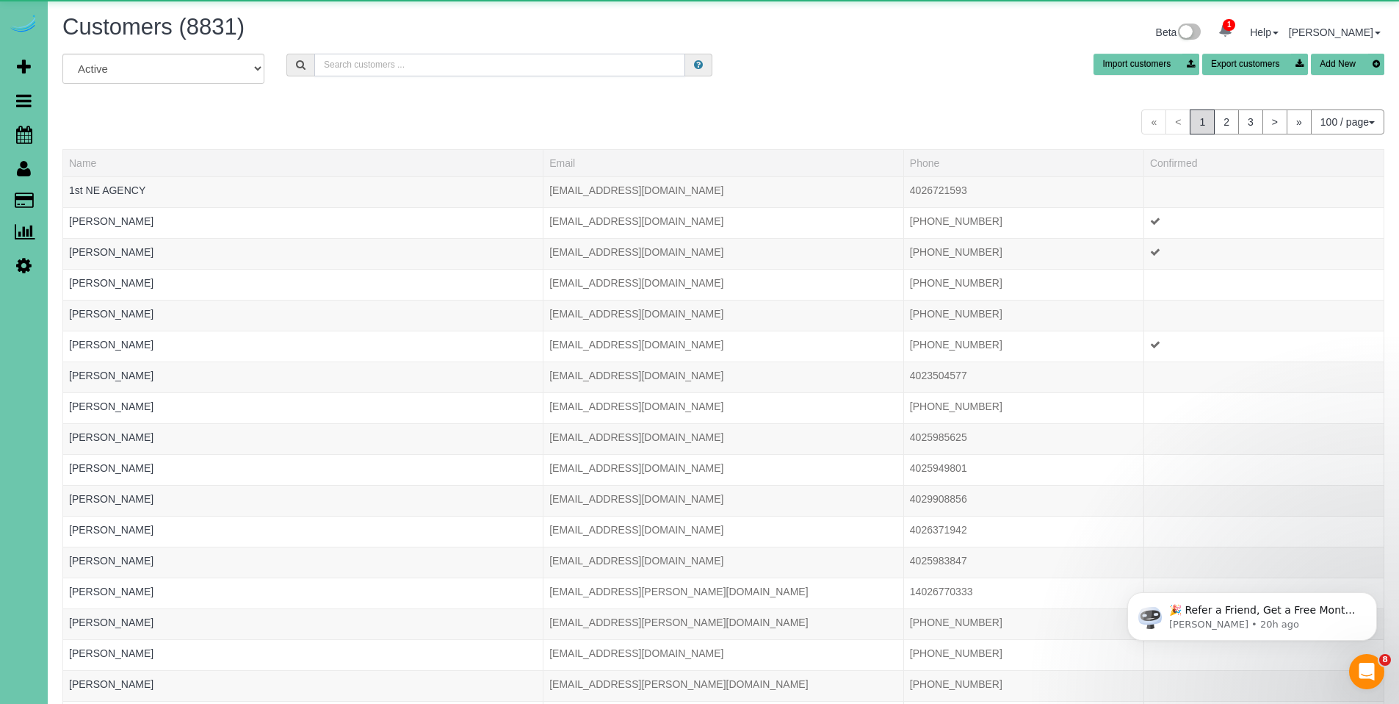
click at [366, 59] on input "text" at bounding box center [499, 65] width 371 height 23
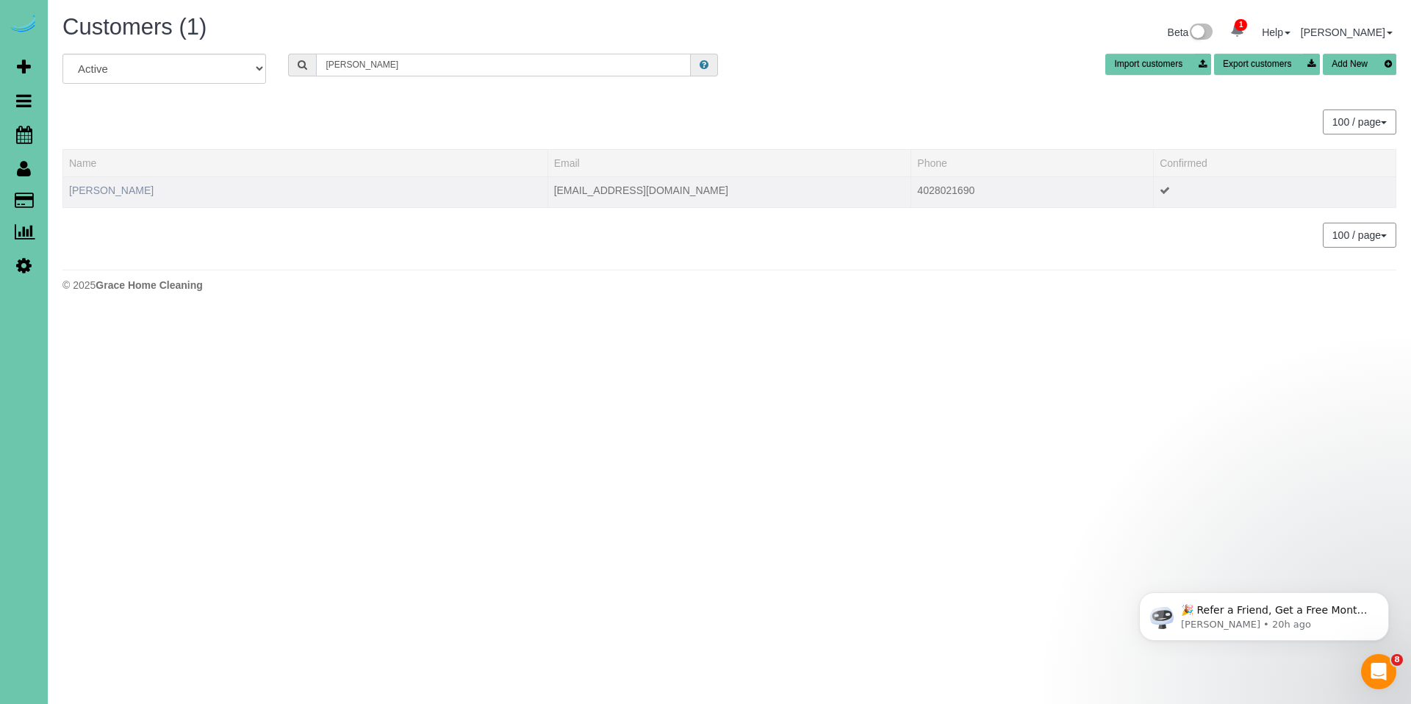
type input "tyler s"
click at [111, 191] on link "Tyler Stokes" at bounding box center [111, 190] width 84 height 12
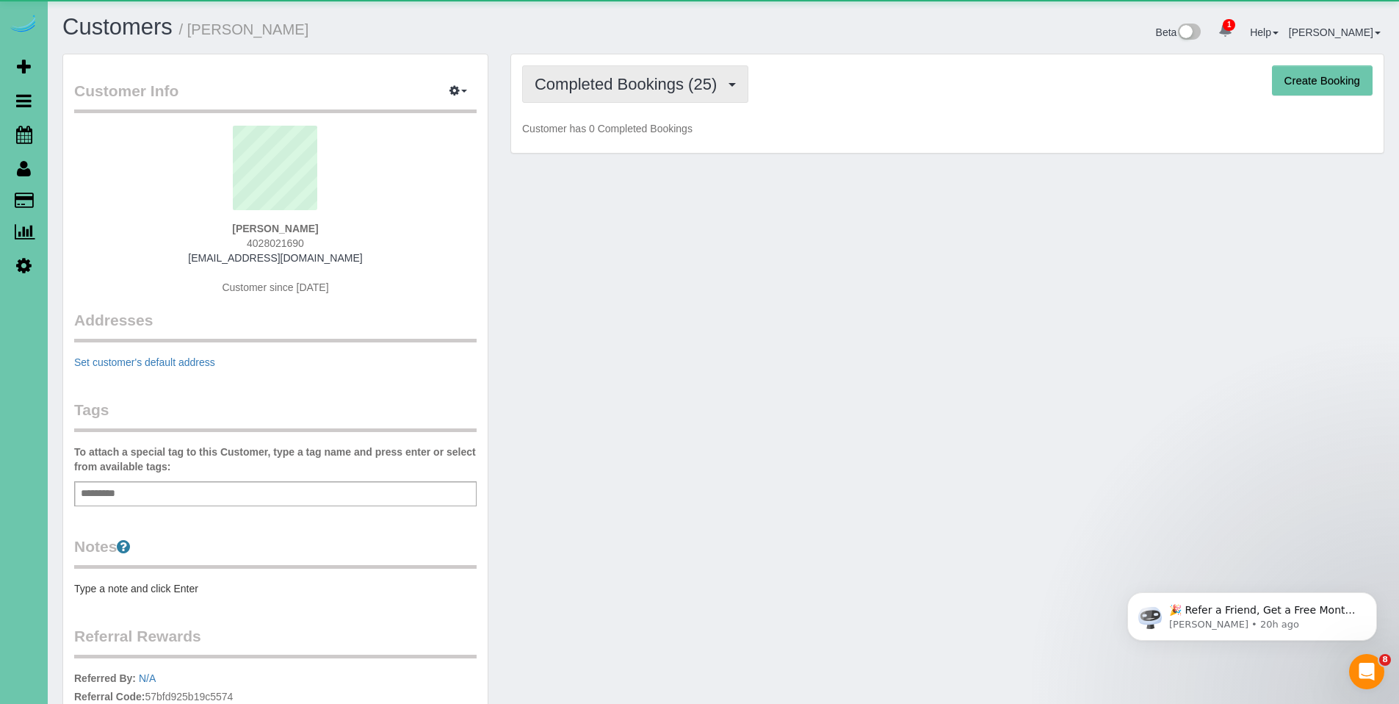
click at [616, 84] on span "Completed Bookings (25)" at bounding box center [630, 84] width 190 height 18
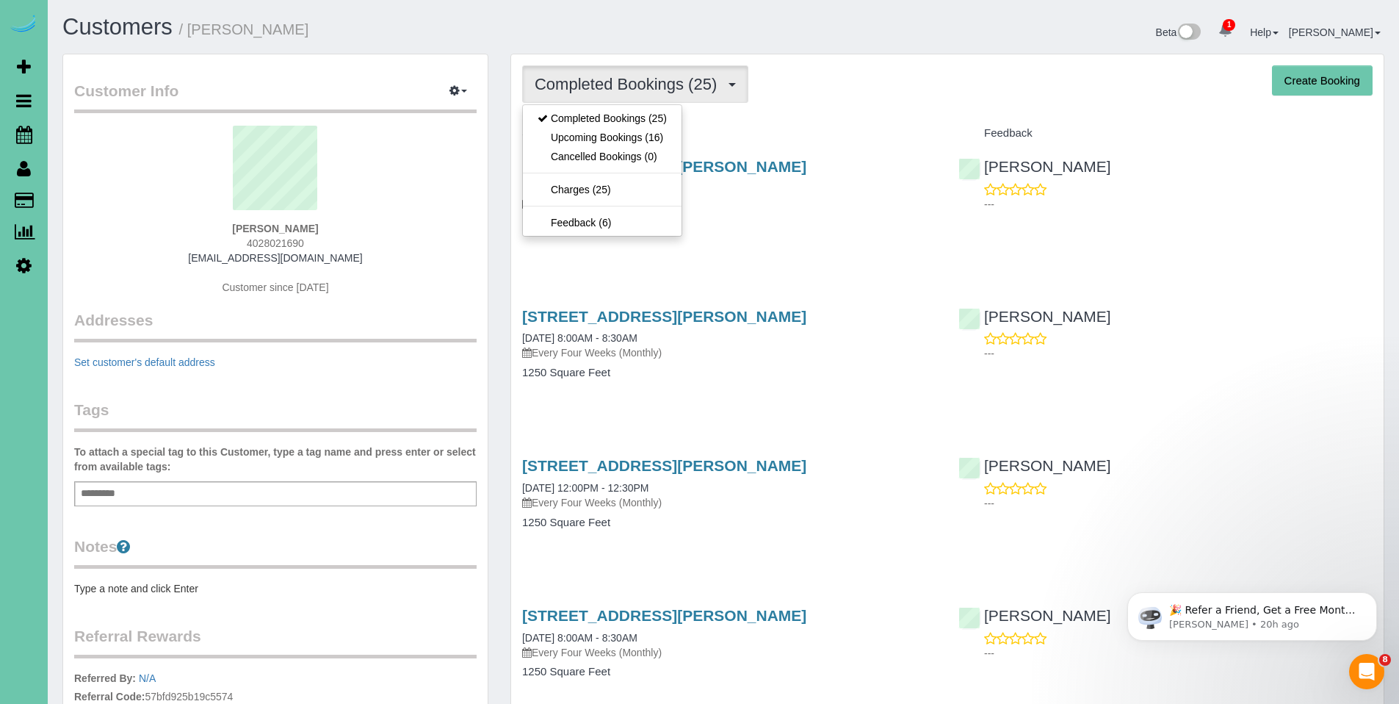
click at [842, 97] on div "Completed Bookings (25) Completed Bookings (25) Upcoming Bookings (16) Cancelle…" at bounding box center [947, 83] width 851 height 37
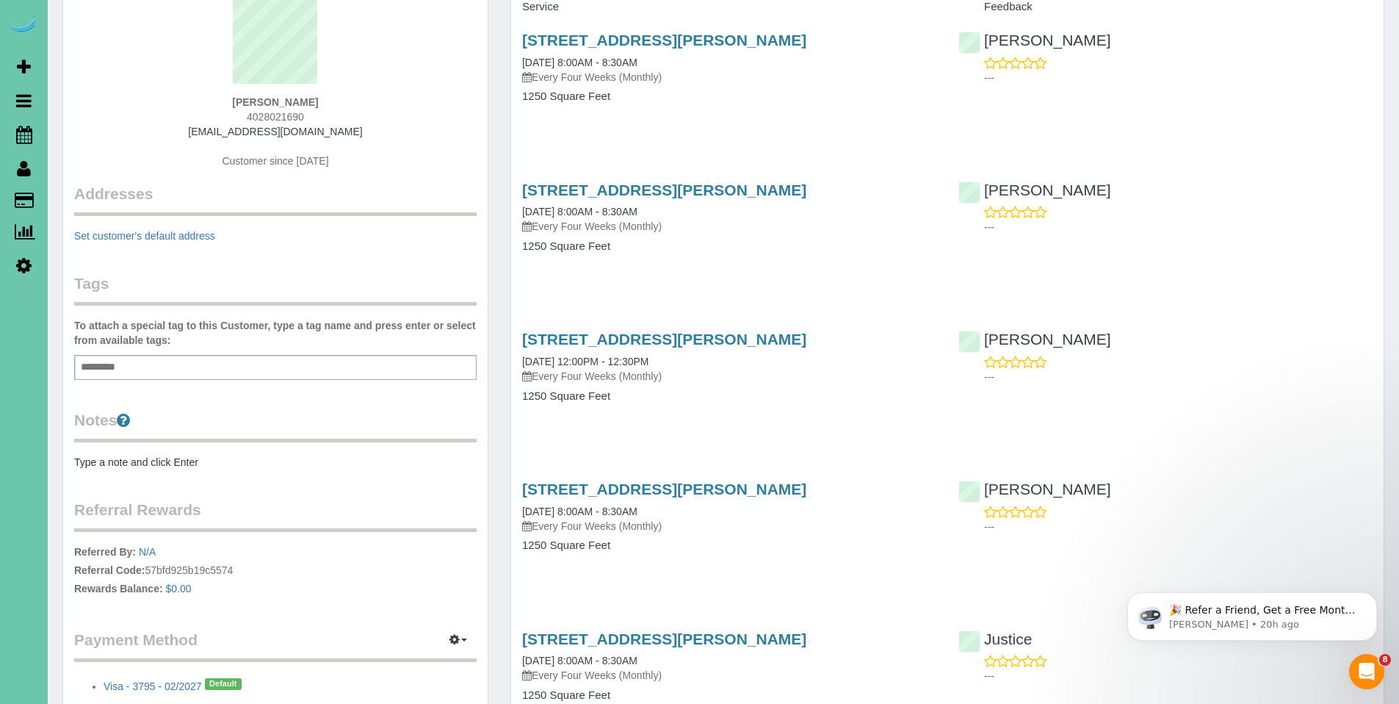
scroll to position [132, 0]
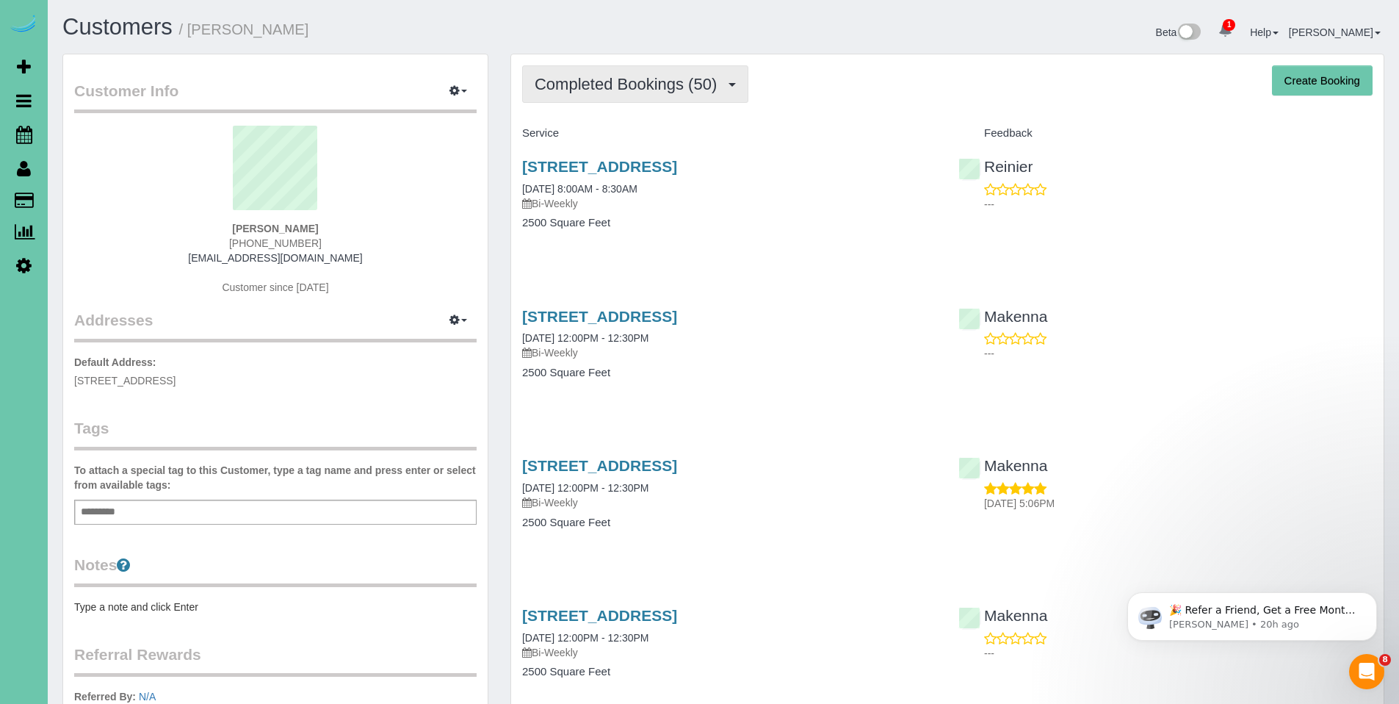
click at [615, 90] on span "Completed Bookings (50)" at bounding box center [630, 84] width 190 height 18
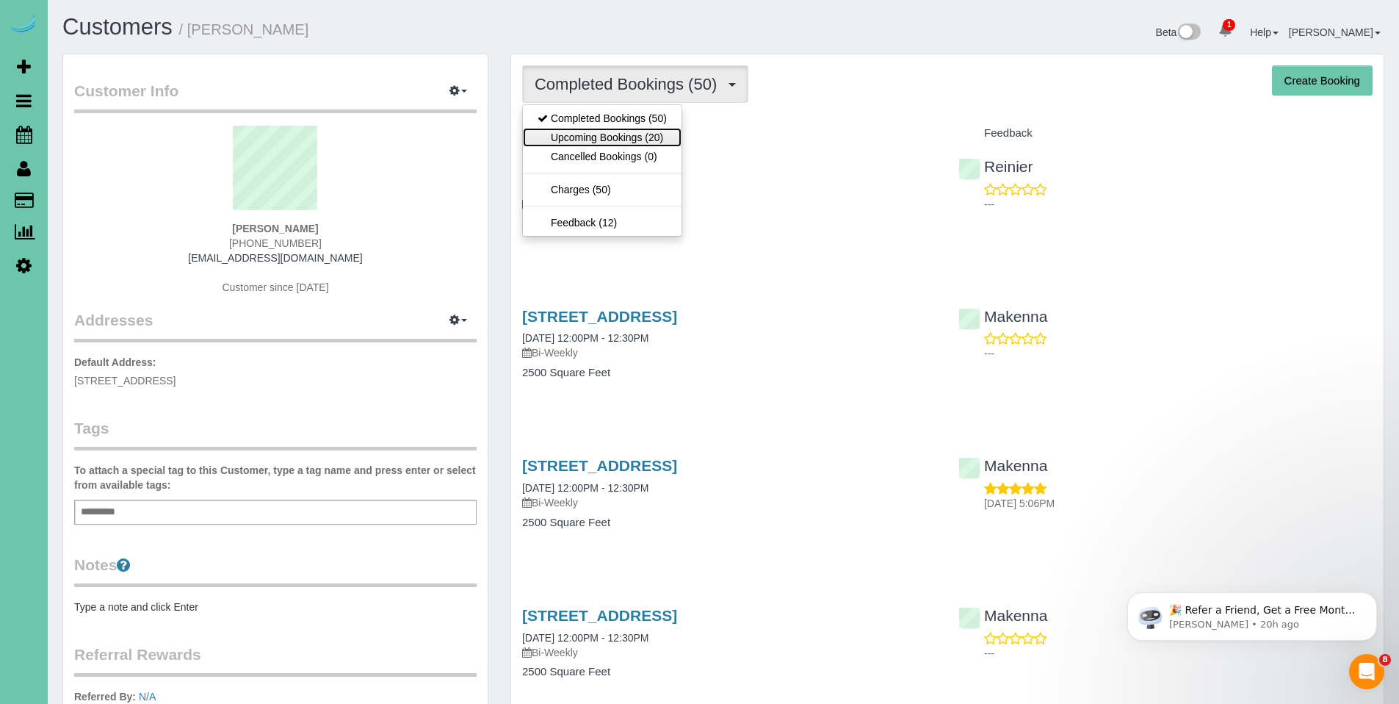
click at [603, 139] on link "Upcoming Bookings (20)" at bounding box center [602, 137] width 159 height 19
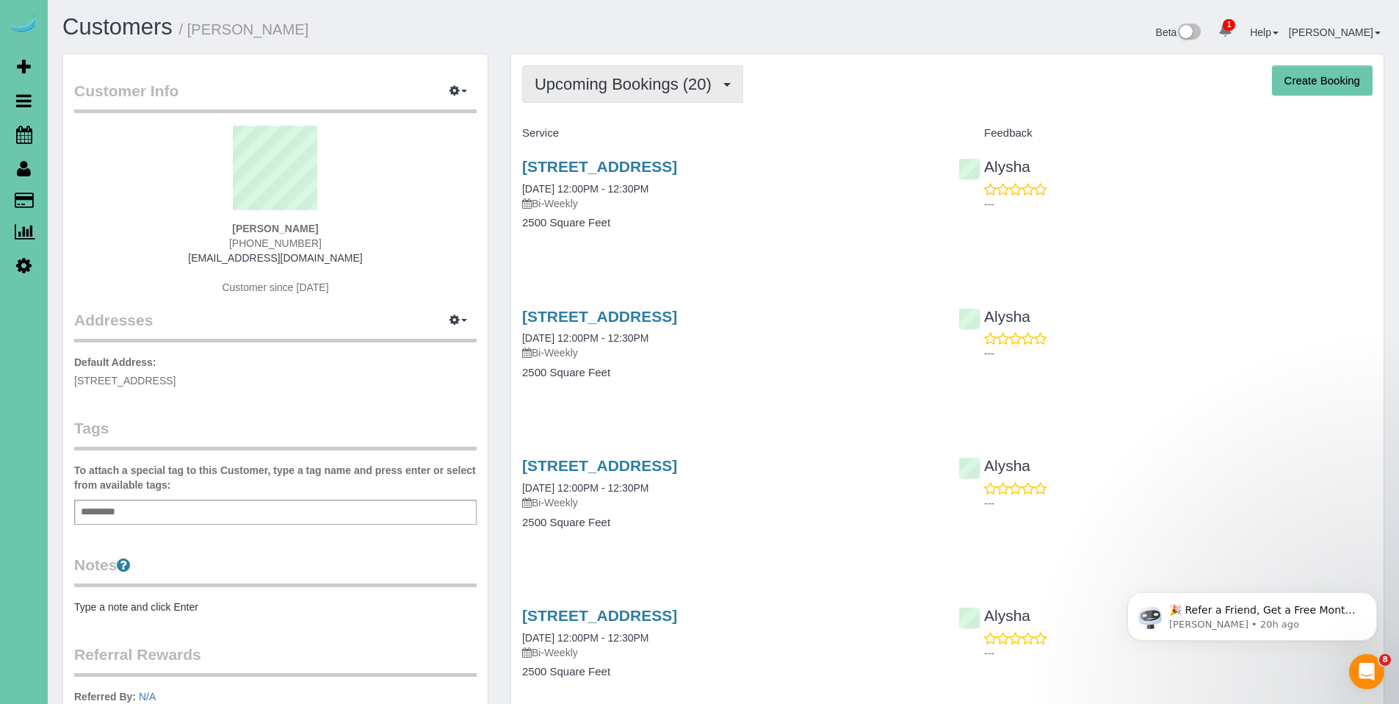
click at [597, 79] on span "Upcoming Bookings (20)" at bounding box center [627, 84] width 184 height 18
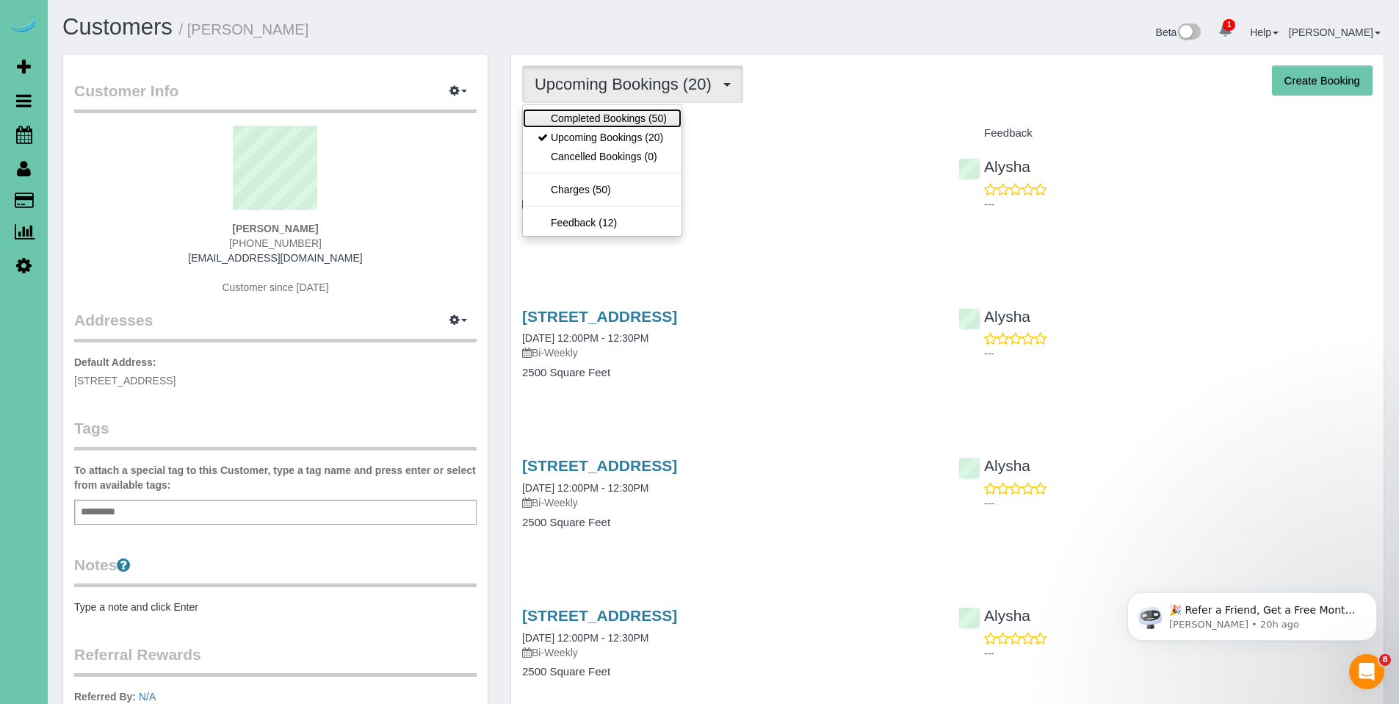
click at [591, 118] on link "Completed Bookings (50)" at bounding box center [602, 118] width 159 height 19
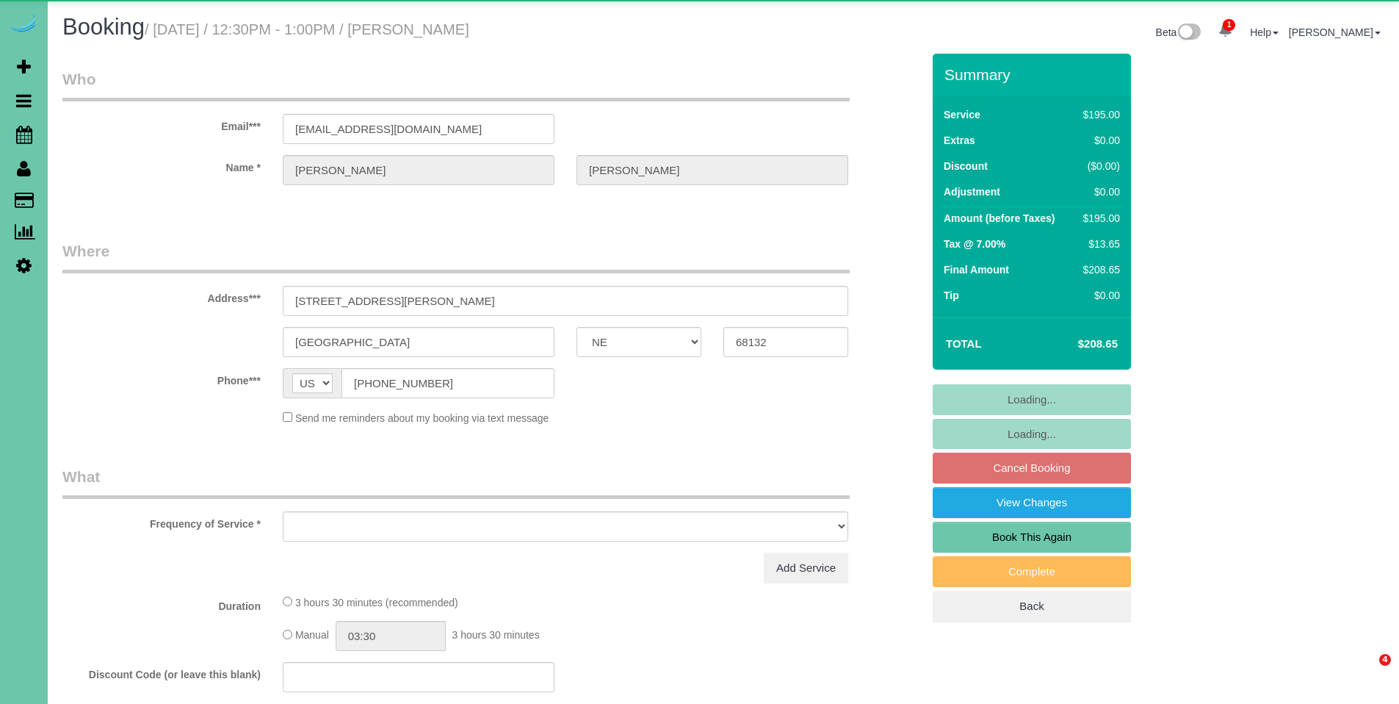
select select "NE"
select select "object:645"
select select "NE"
select select "string:[GEOGRAPHIC_DATA]"
select select "object:626"
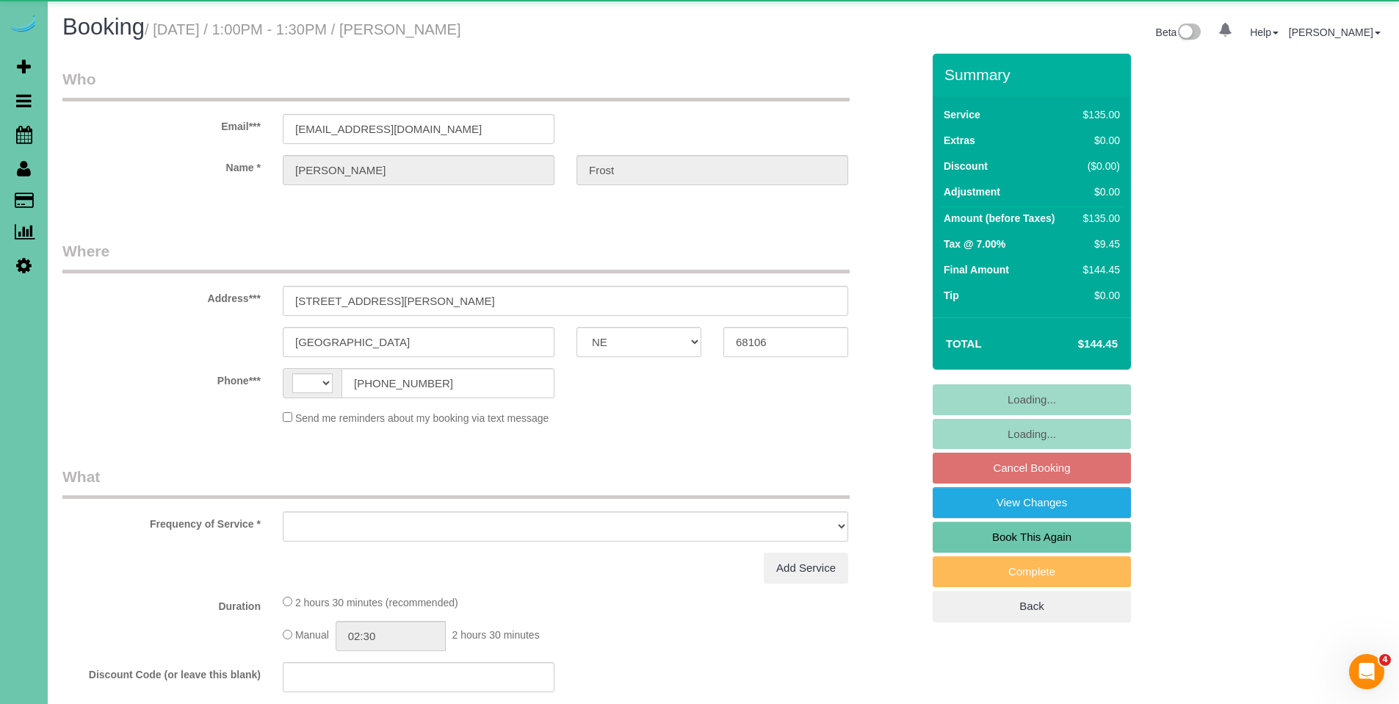
select select "string:fspay-274afbfe-a507-4d5e-9712-b987f66b627d"
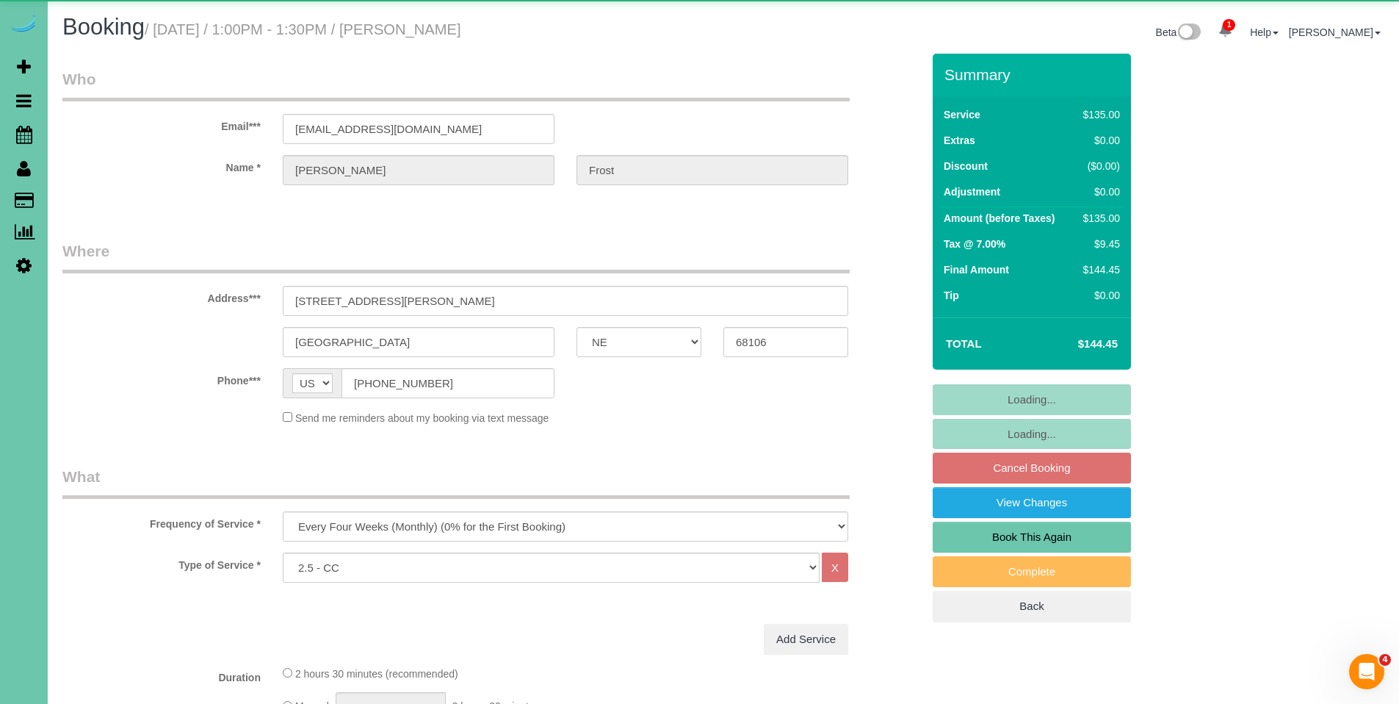
select select "object:645"
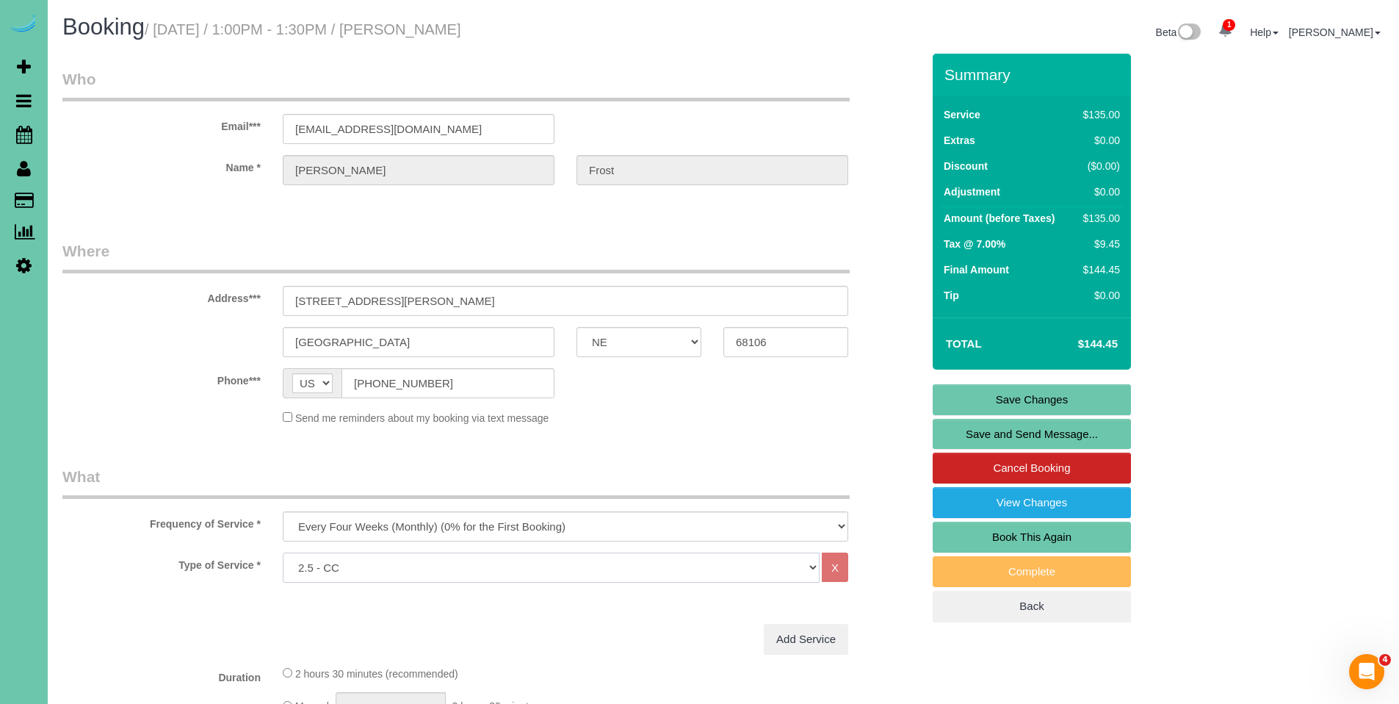
click at [551, 570] on select "Hourly 2.5 Hour Custom Clean 3.5 Hour Custom Clean commercial 1000 Square Feet …" at bounding box center [551, 567] width 537 height 30
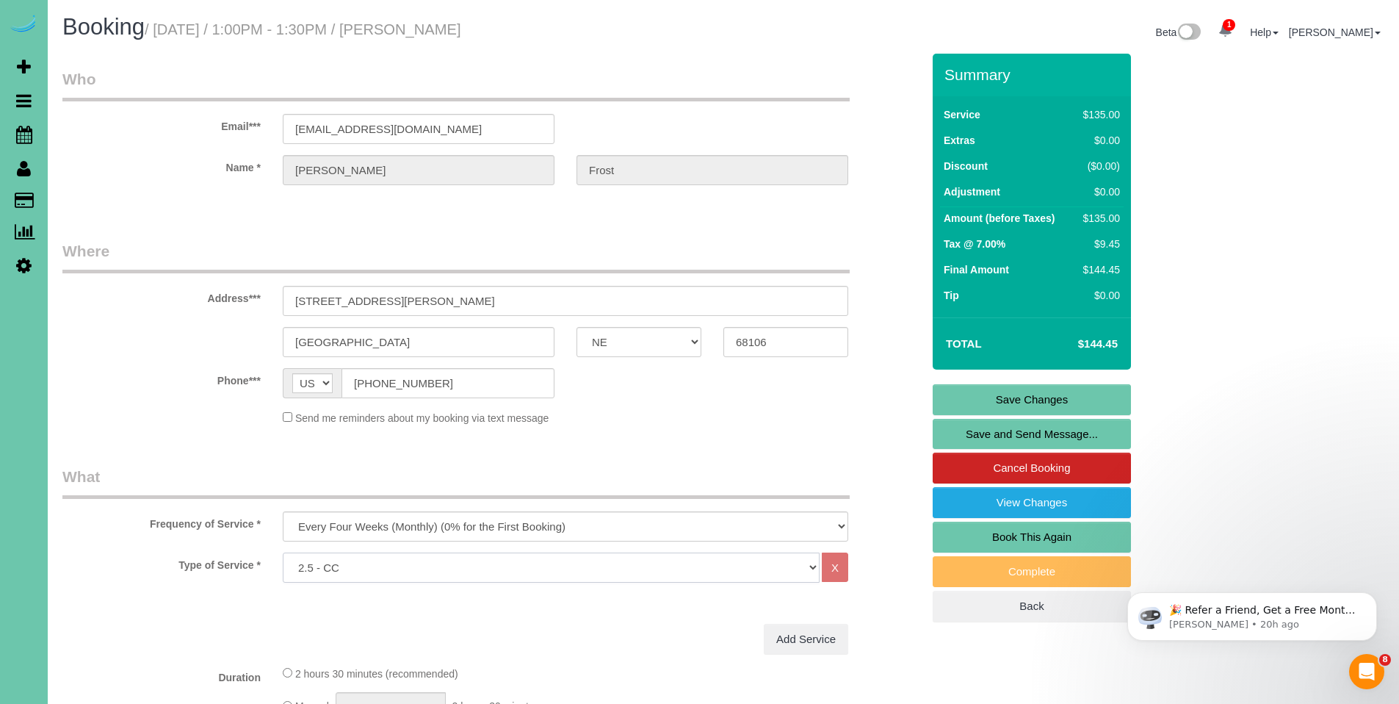
select select "159"
click at [283, 552] on select "Hourly 2.5 Hour Custom Clean 3.5 Hour Custom Clean commercial 1000 Square Feet …" at bounding box center [551, 567] width 537 height 30
click at [1051, 397] on link "Save Changes" at bounding box center [1032, 399] width 198 height 31
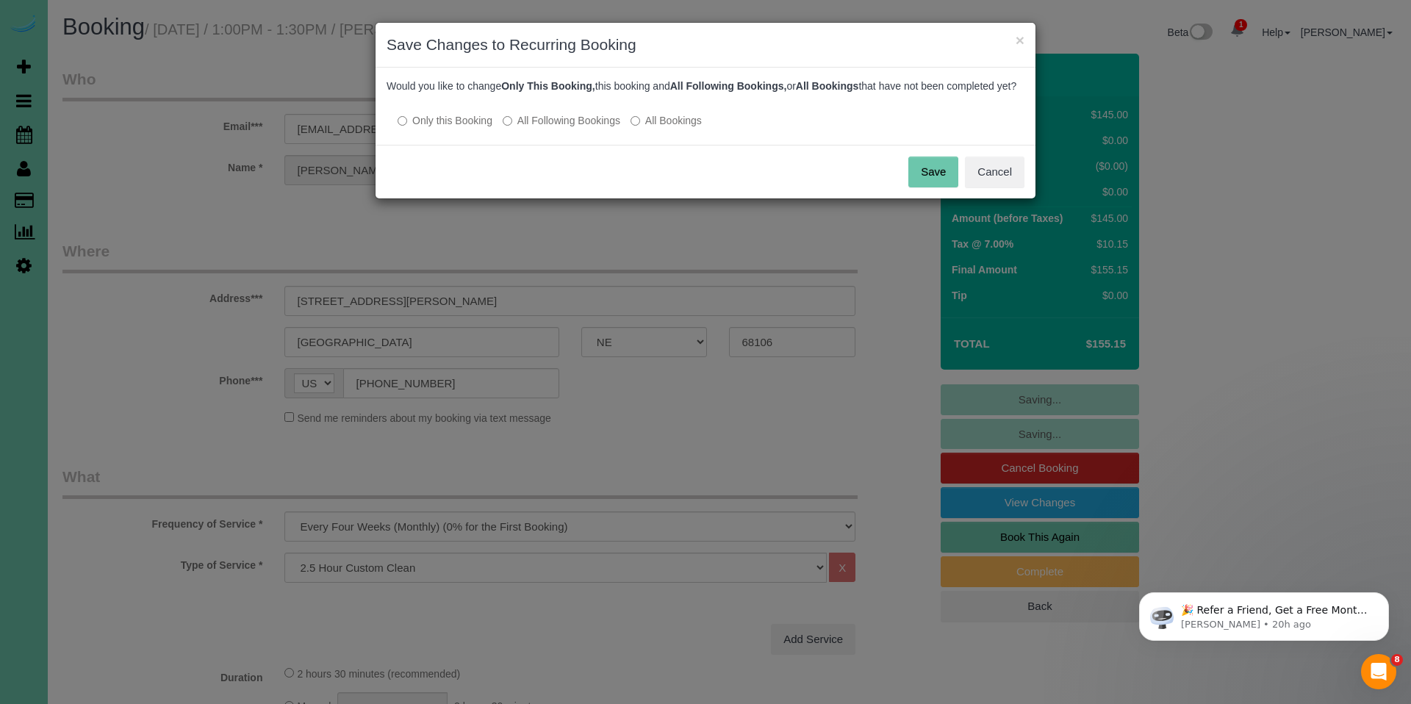
click at [540, 128] on label "All Following Bookings" at bounding box center [561, 120] width 118 height 15
click at [930, 186] on button "Save" at bounding box center [933, 171] width 50 height 31
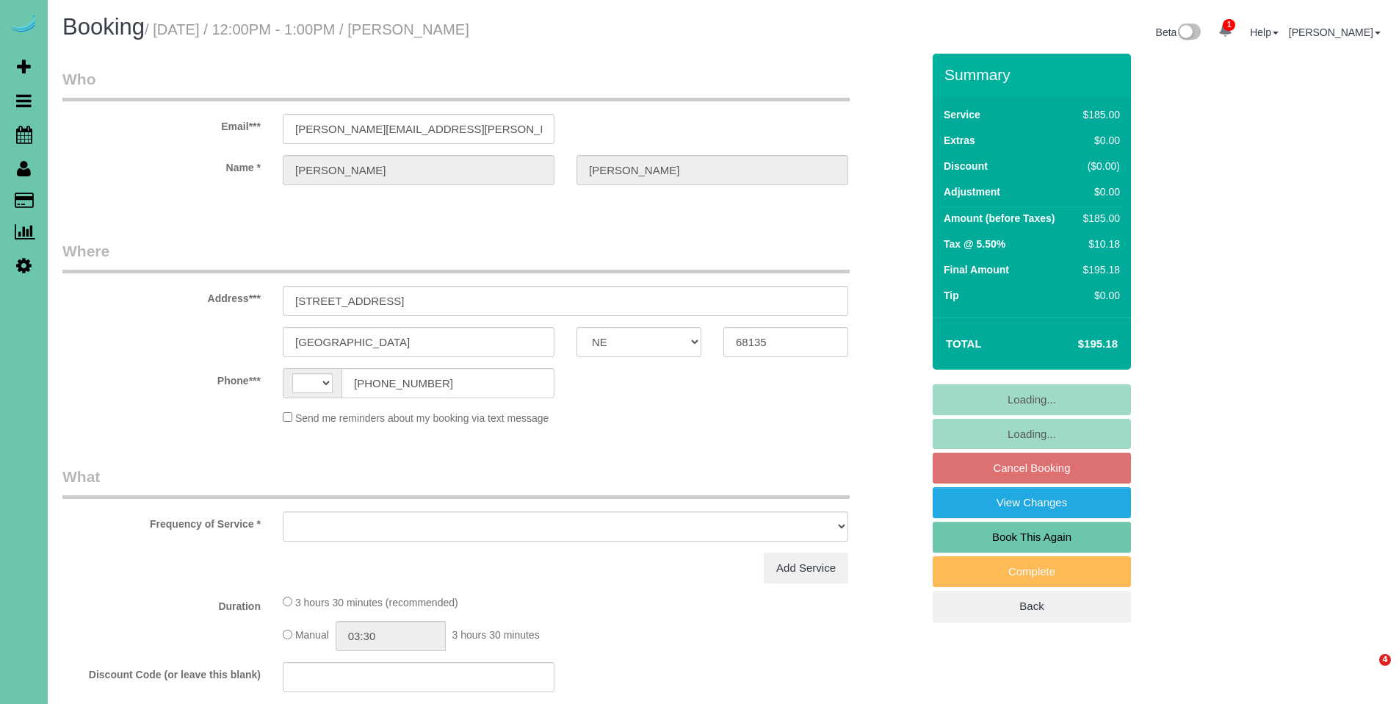
select select "NE"
select select "string:[GEOGRAPHIC_DATA]"
select select "object:641"
select select "string:fspay-75d8e115-ebf2-41a5-b5f6-83da26c9dc01"
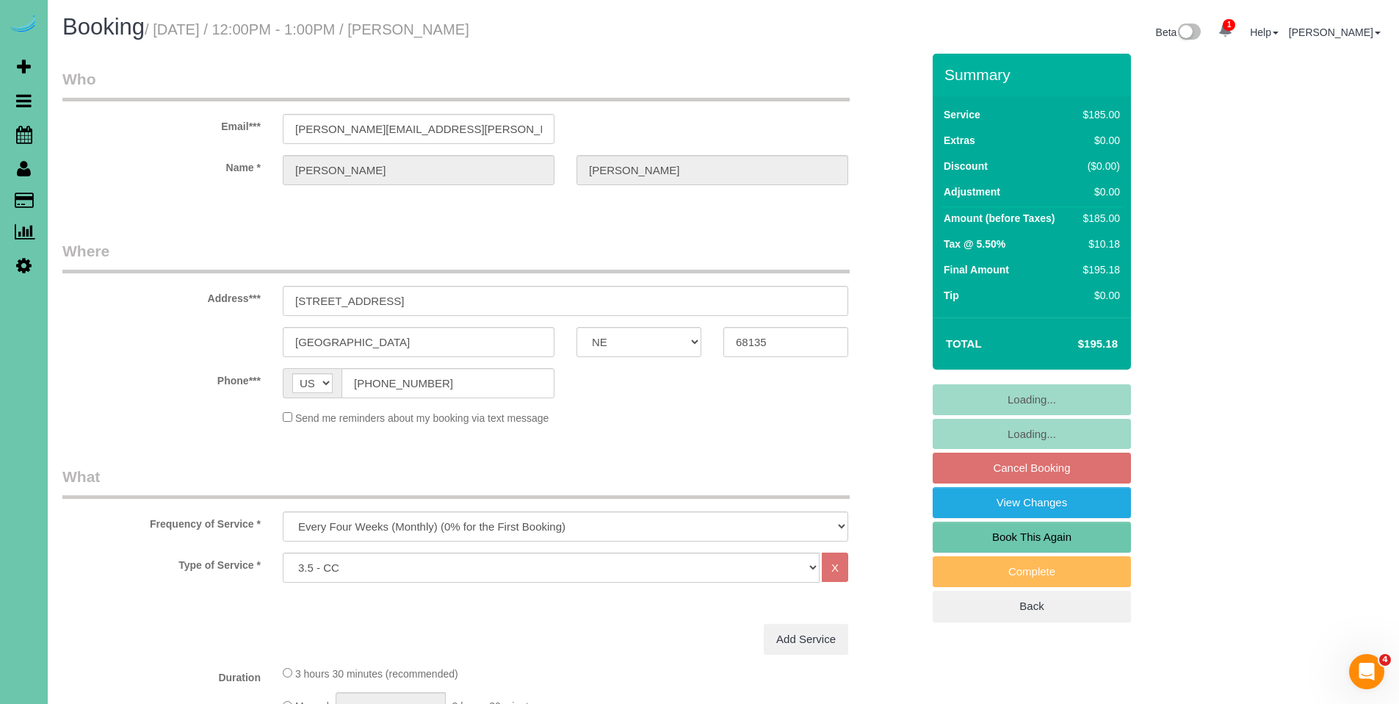
select select "object:659"
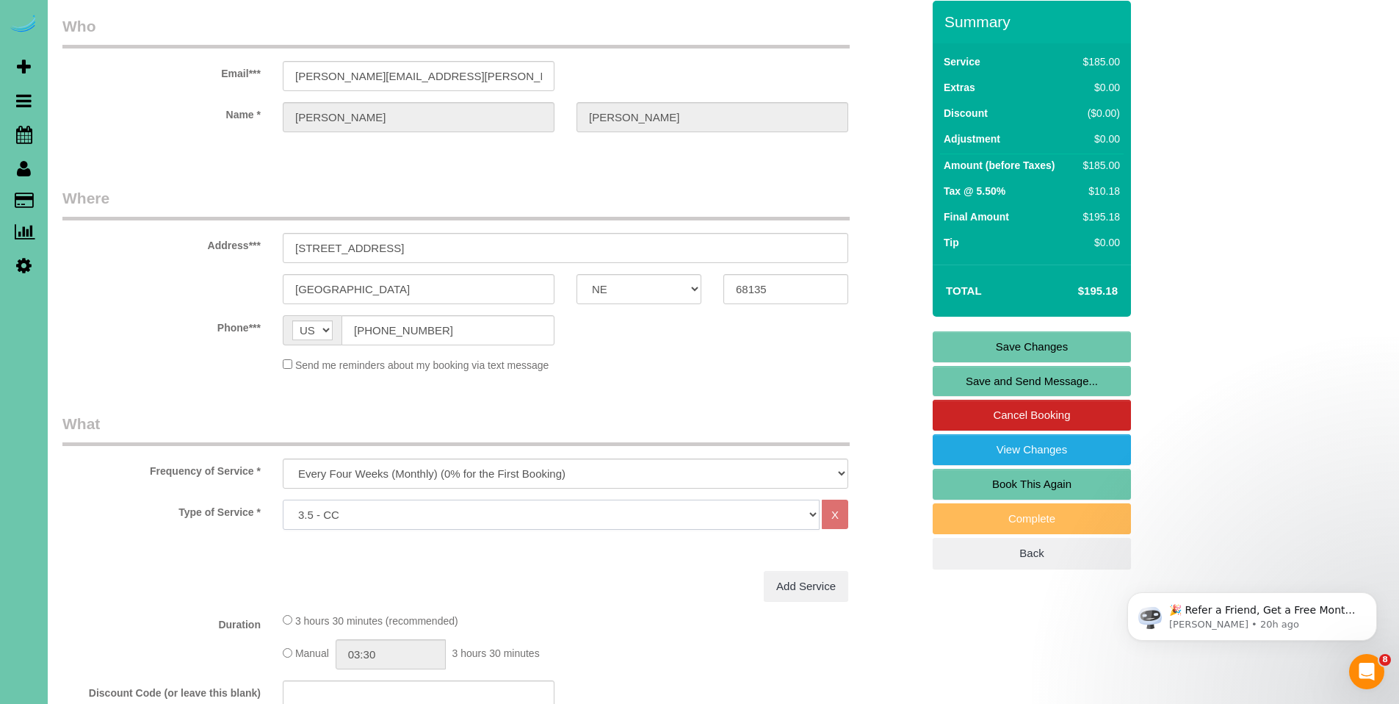
click at [493, 511] on select "Hourly 2.5 Hour Custom Clean 3.5 Hour Custom Clean commercial 1000 Square Feet …" at bounding box center [551, 515] width 537 height 30
select select "160"
click at [283, 500] on select "Hourly 2.5 Hour Custom Clean 3.5 Hour Custom Clean commercial 1000 Square Feet …" at bounding box center [551, 515] width 537 height 30
click at [1045, 339] on link "Save Changes" at bounding box center [1032, 346] width 198 height 31
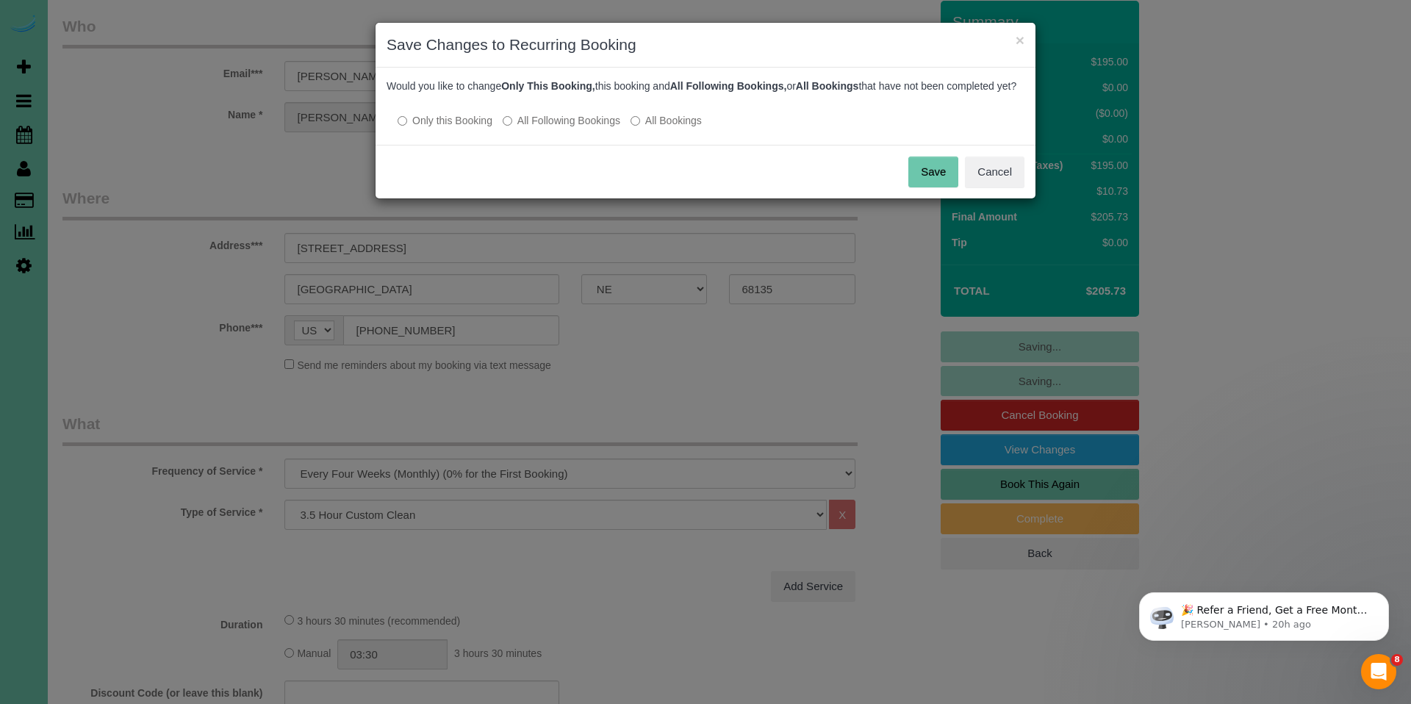
click at [563, 128] on label "All Following Bookings" at bounding box center [561, 120] width 118 height 15
click at [931, 187] on button "Save" at bounding box center [933, 171] width 50 height 31
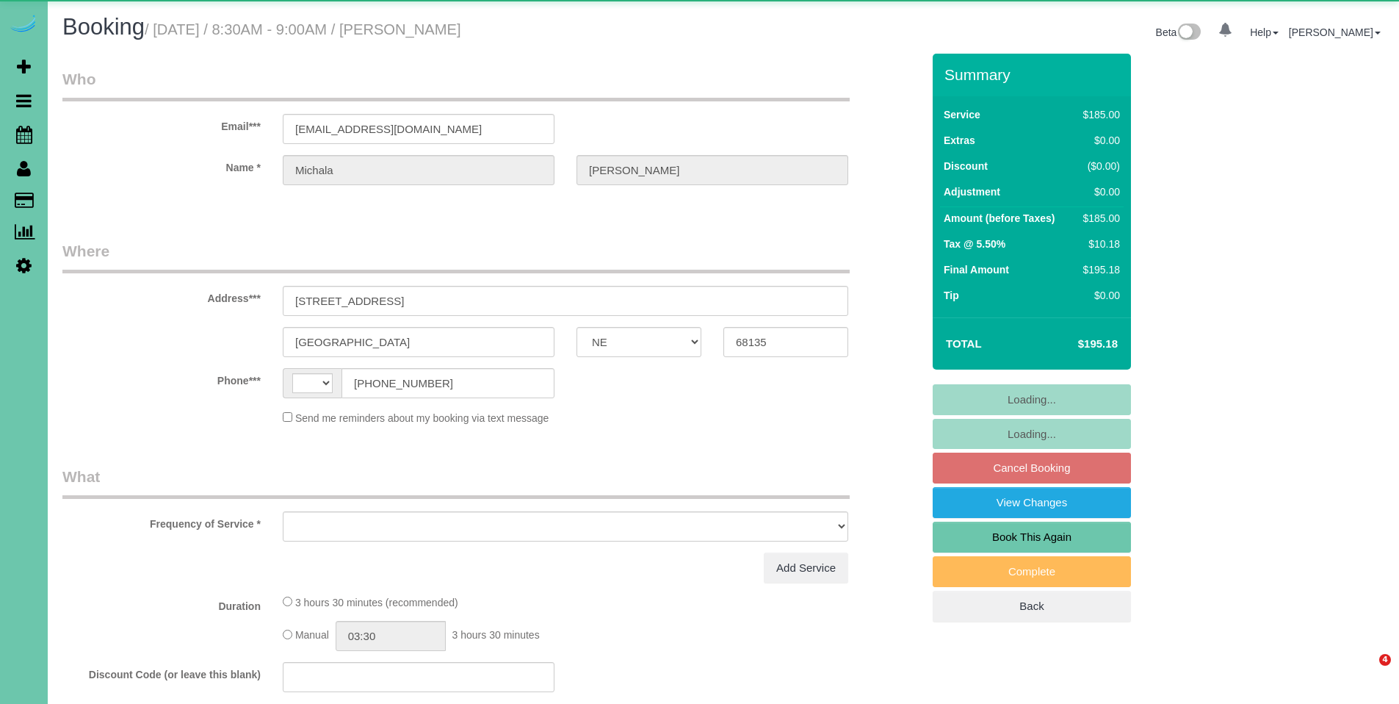
select select "NE"
select select "string:[GEOGRAPHIC_DATA]"
select select "object:641"
select select "string:fspay-e3bb3698-1823-41d2-ba68-7ad0c5f9cf82"
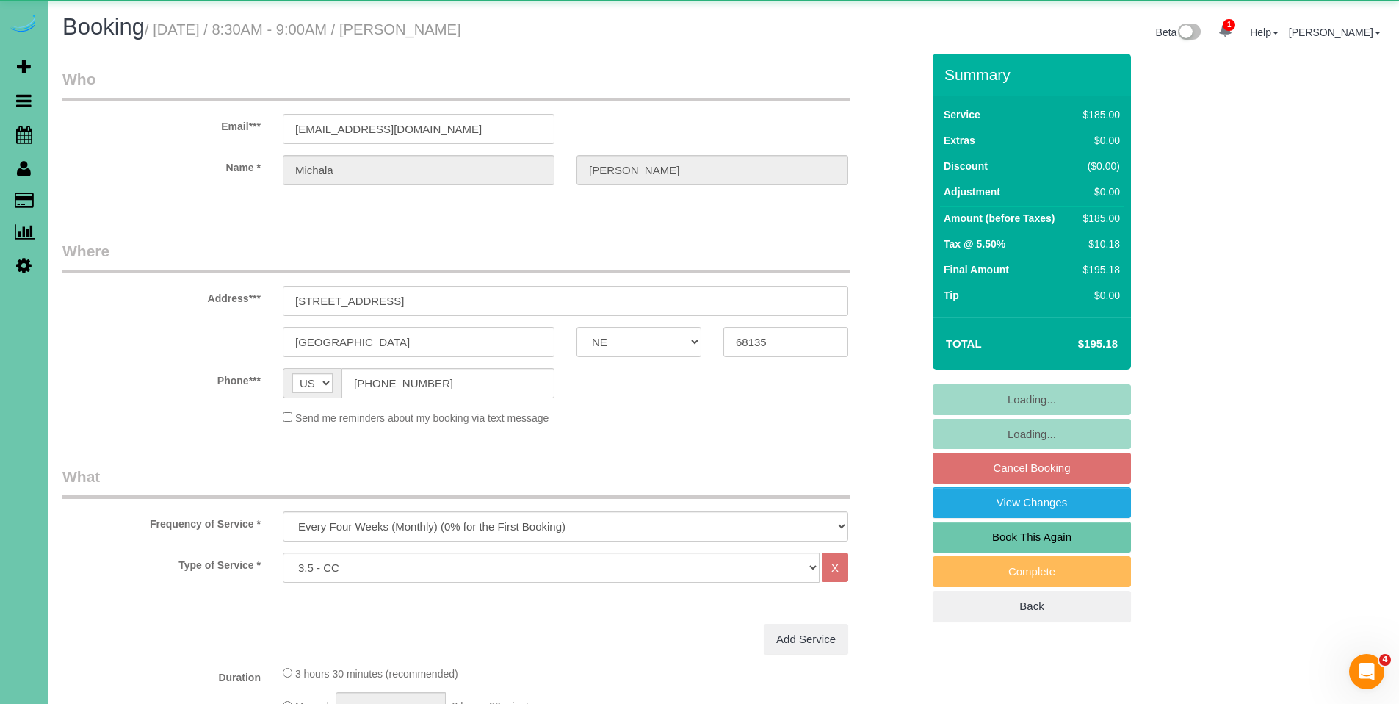
select select "object:645"
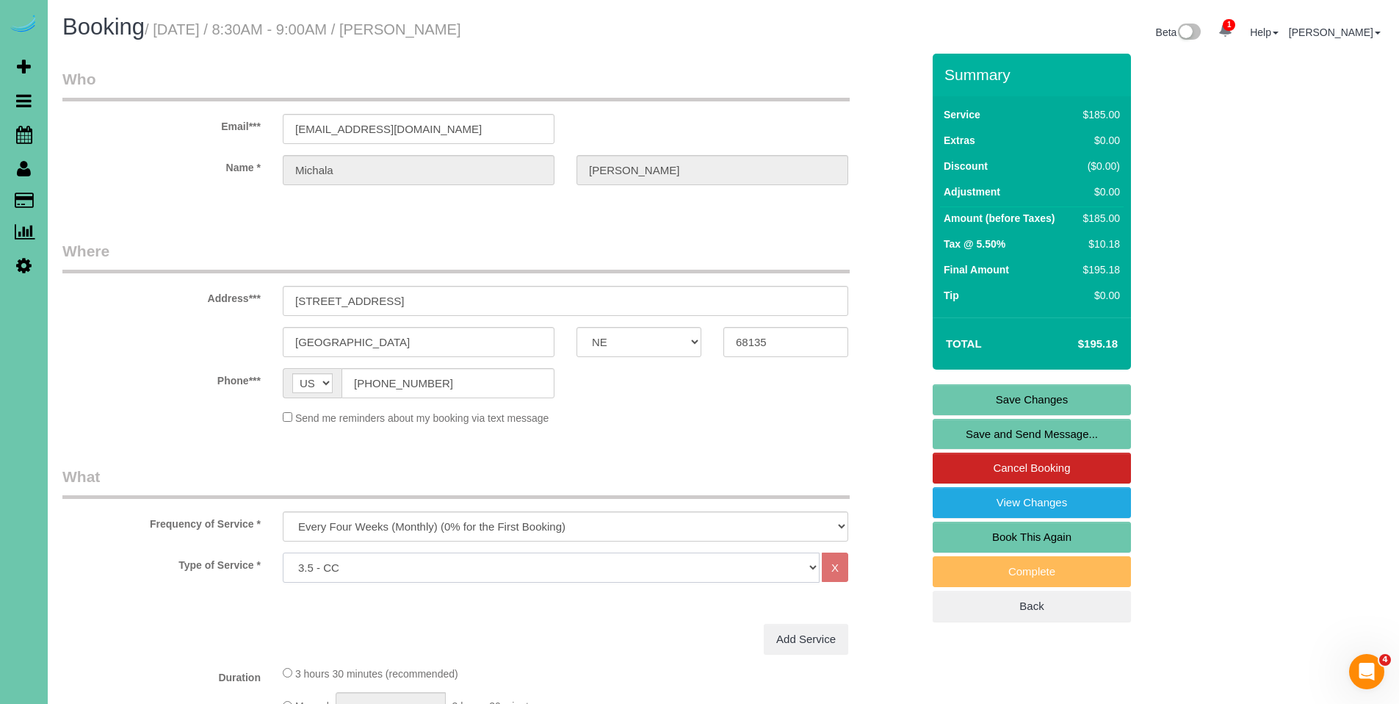
click at [468, 566] on select "Hourly 2.5 Hour Custom Clean 3.5 Hour Custom Clean commercial 1000 Square Feet …" at bounding box center [551, 567] width 537 height 30
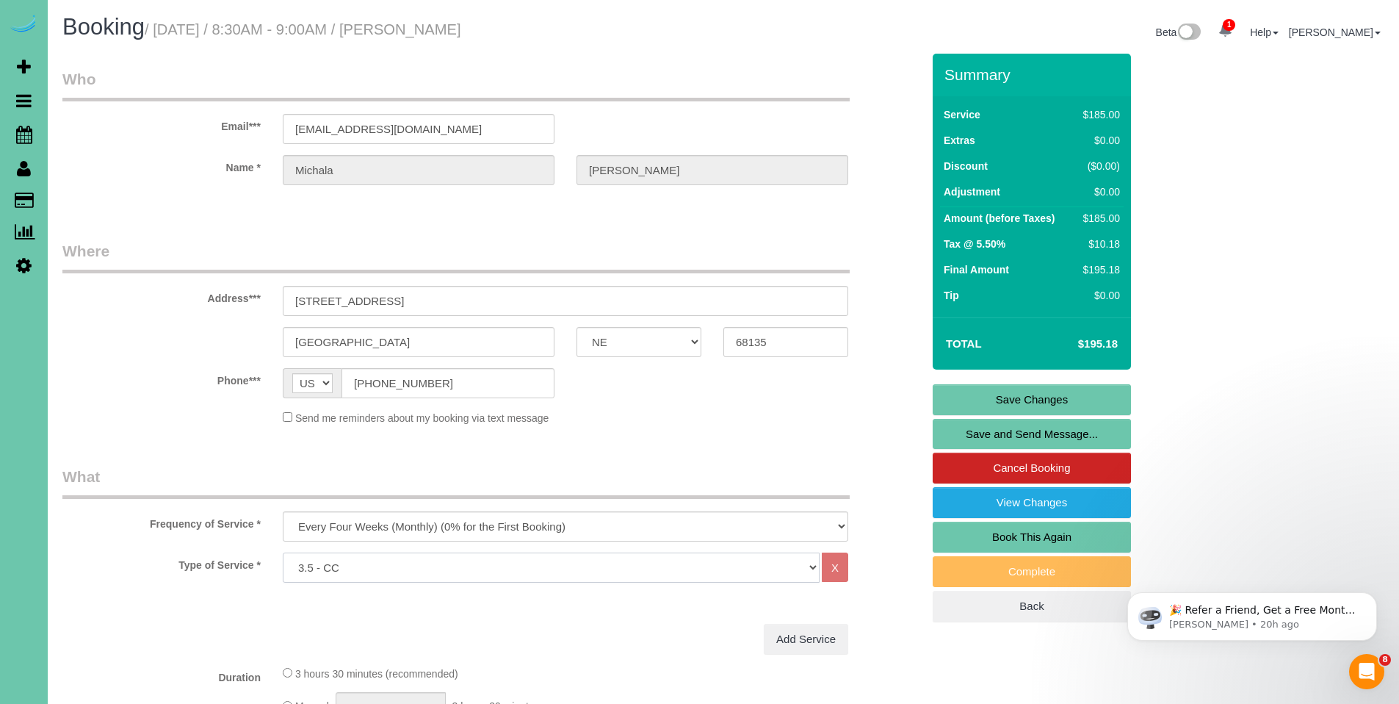
select select "160"
click at [283, 552] on select "Hourly 2.5 Hour Custom Clean 3.5 Hour Custom Clean commercial 1000 Square Feet …" at bounding box center [551, 567] width 537 height 30
click at [1061, 401] on link "Save Changes" at bounding box center [1032, 399] width 198 height 31
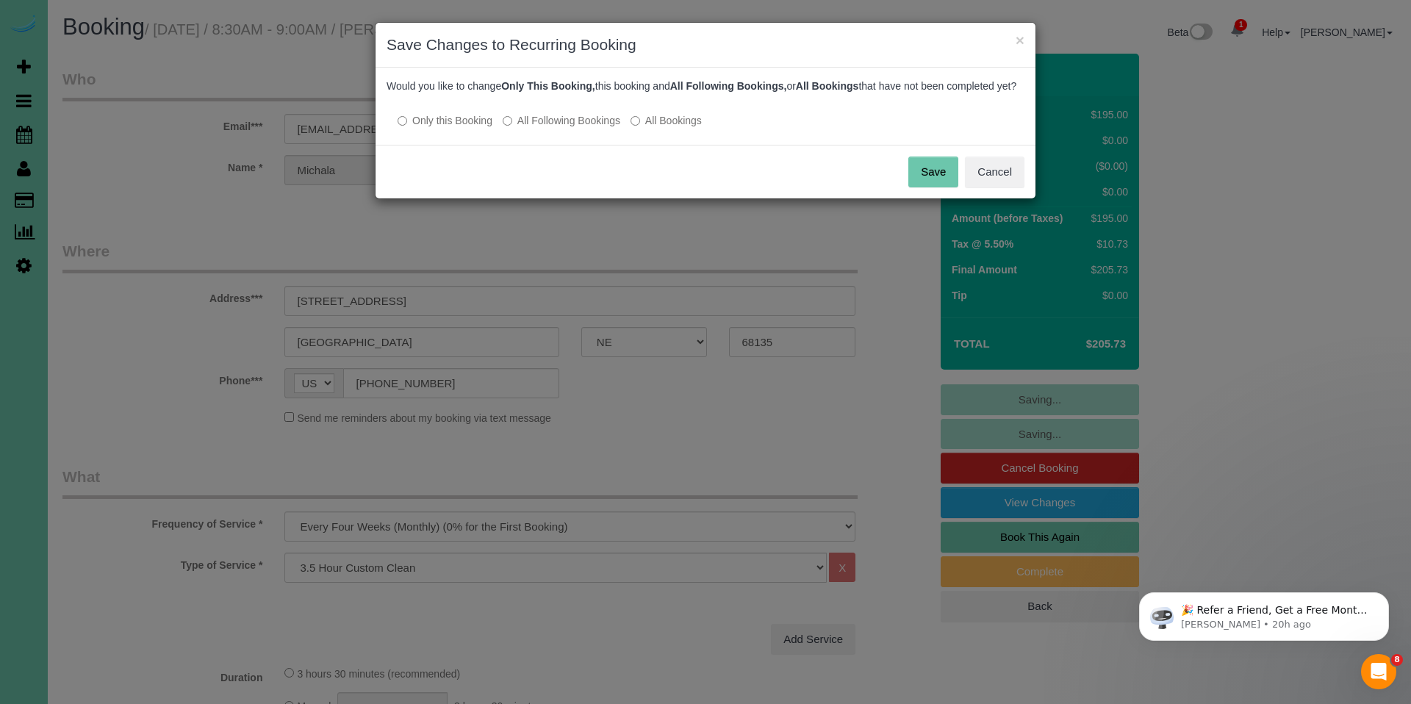
click at [565, 128] on label "All Following Bookings" at bounding box center [561, 120] width 118 height 15
click at [916, 184] on button "Save" at bounding box center [933, 171] width 50 height 31
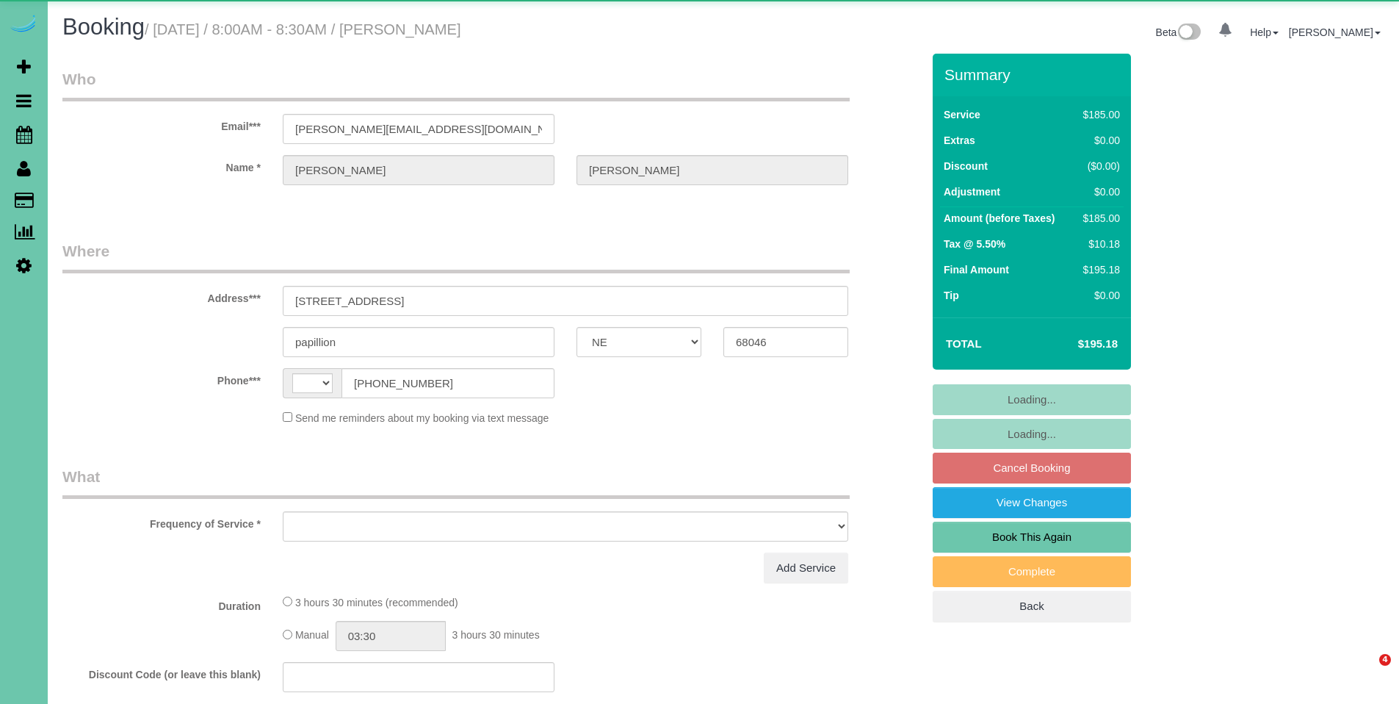
select select "NE"
select select "string:[GEOGRAPHIC_DATA]"
select select "object:626"
select select "string:fspay-e07e3f09-536c-4e67-b3c9-0a6697fb5273"
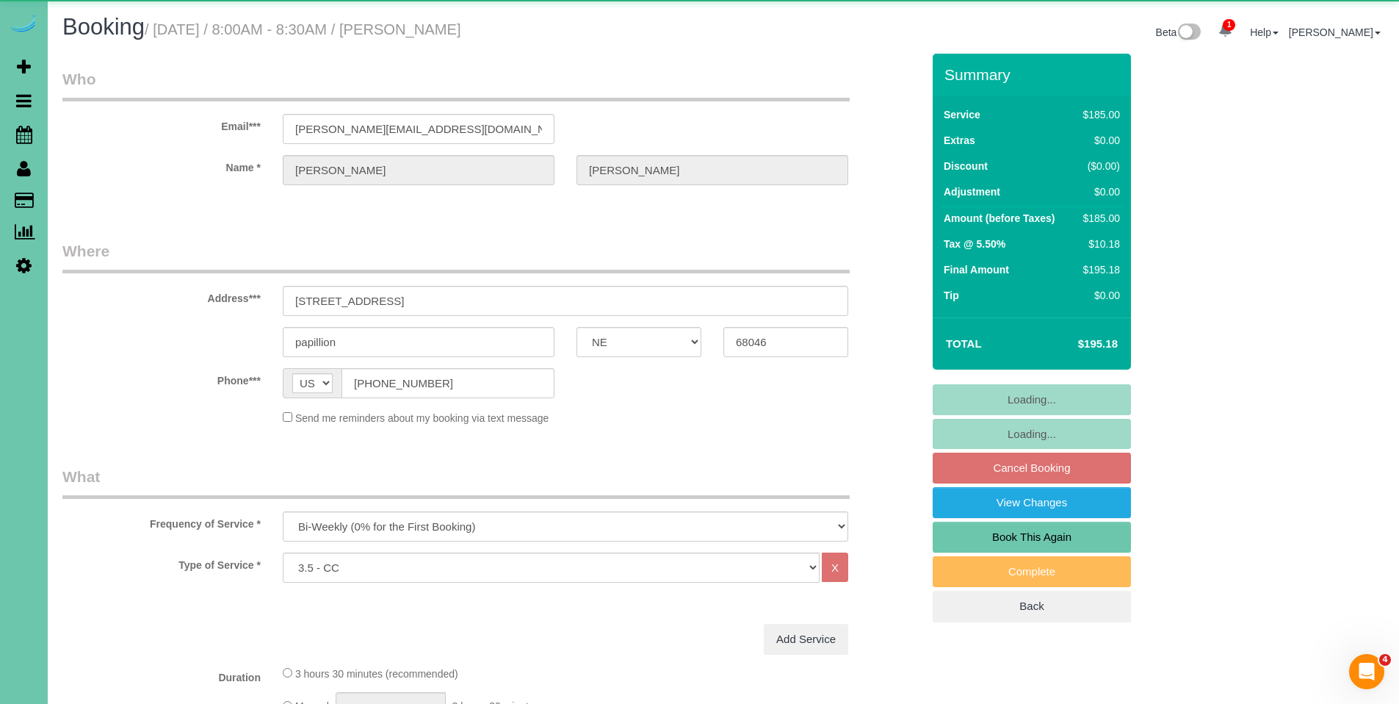
select select "object:645"
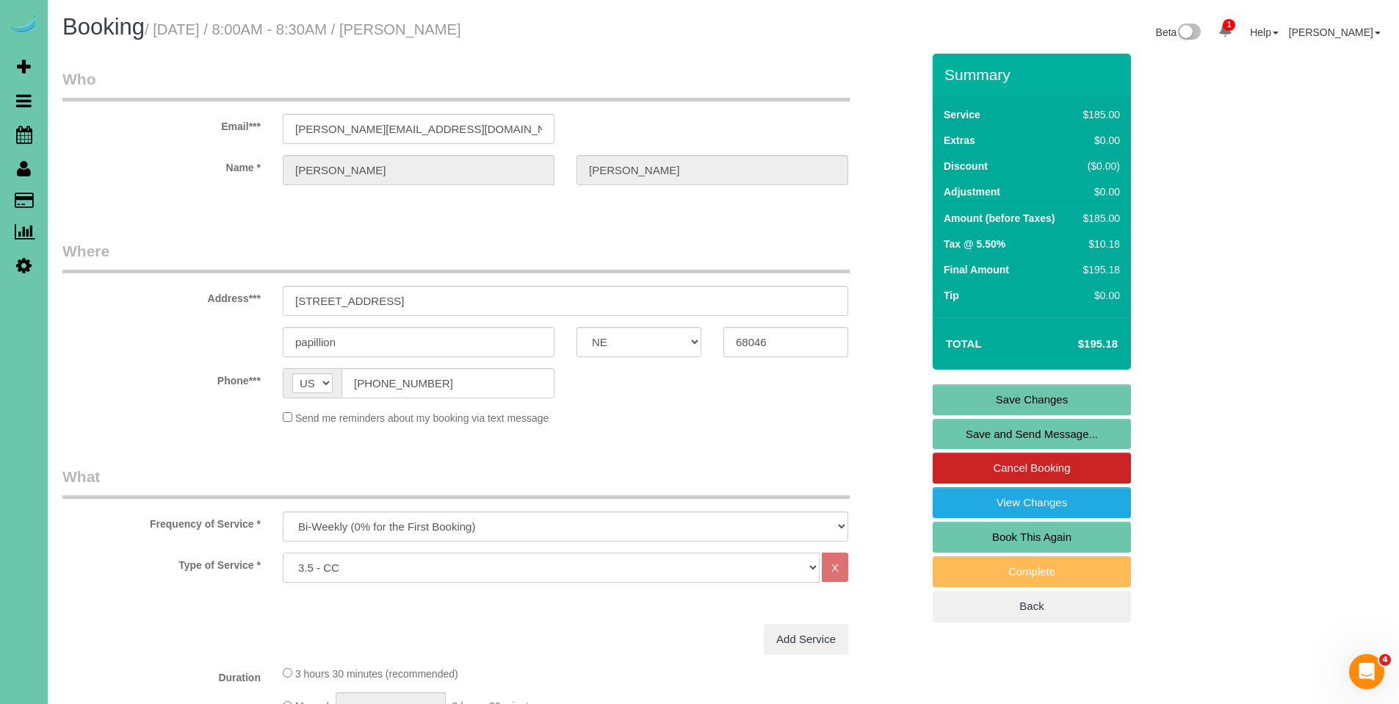
click at [428, 569] on select "Hourly 2.5 Hour Custom Clean 3.5 Hour Custom Clean commercial 1000 Square Feet …" at bounding box center [551, 567] width 537 height 30
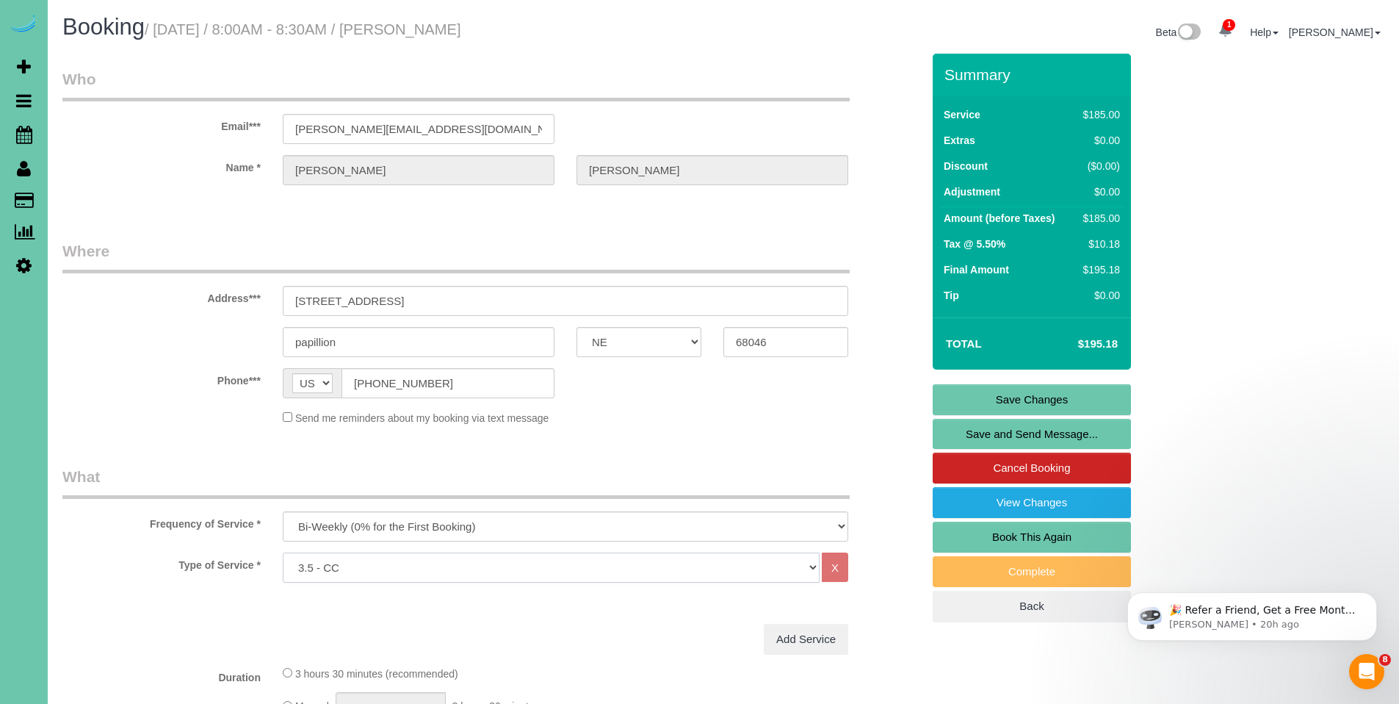
select select "160"
click at [283, 552] on select "Hourly 2.5 Hour Custom Clean 3.5 Hour Custom Clean commercial 1000 Square Feet …" at bounding box center [551, 567] width 537 height 30
click at [1010, 398] on link "Save Changes" at bounding box center [1032, 399] width 198 height 31
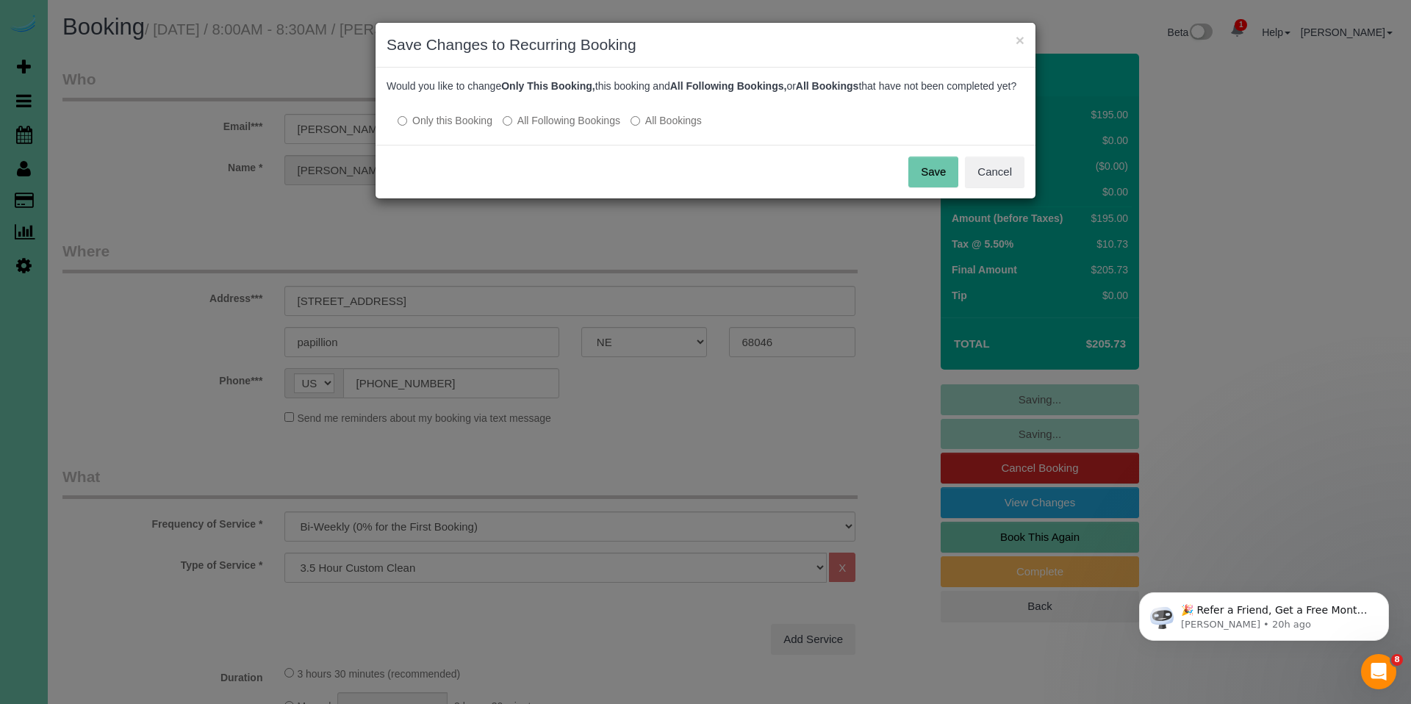
click at [574, 128] on label "All Following Bookings" at bounding box center [561, 120] width 118 height 15
click at [943, 187] on button "Save" at bounding box center [933, 171] width 50 height 31
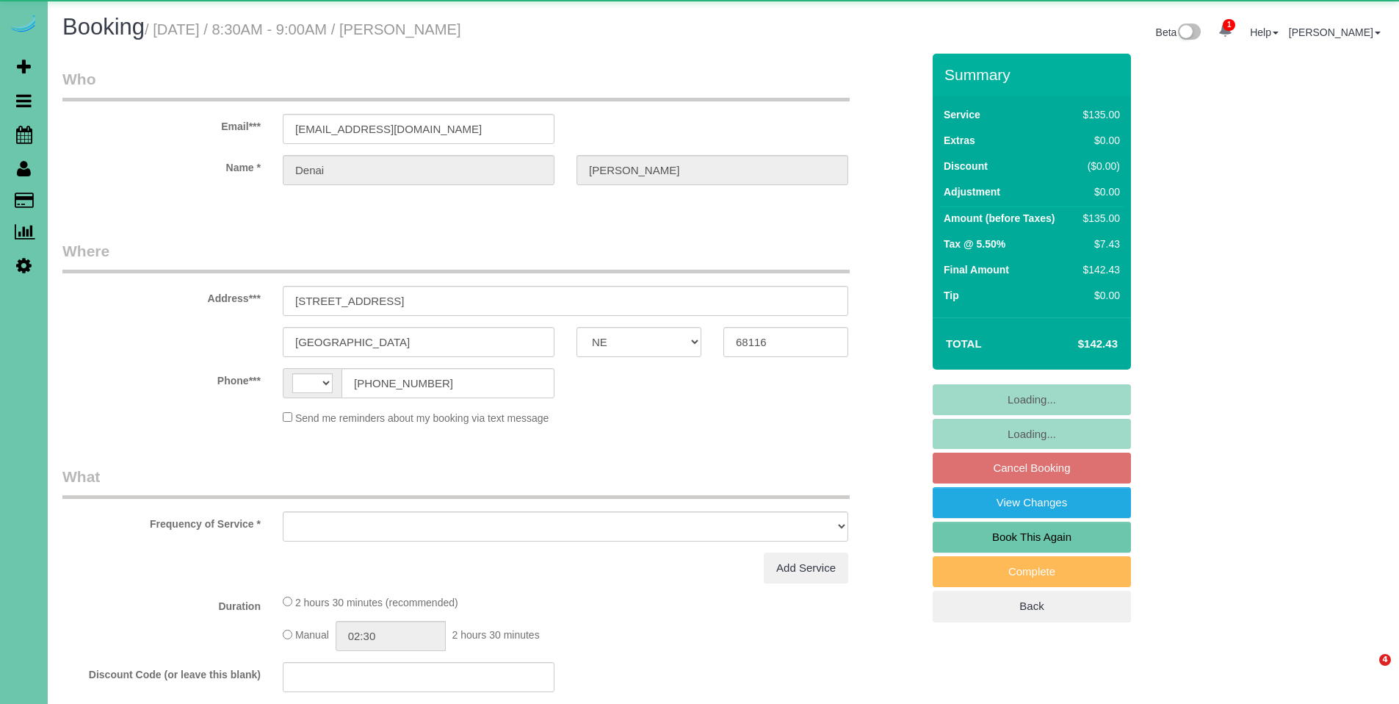
select select "NE"
select select "string:[GEOGRAPHIC_DATA]"
select select "object:649"
select select "number:37"
select select "number:42"
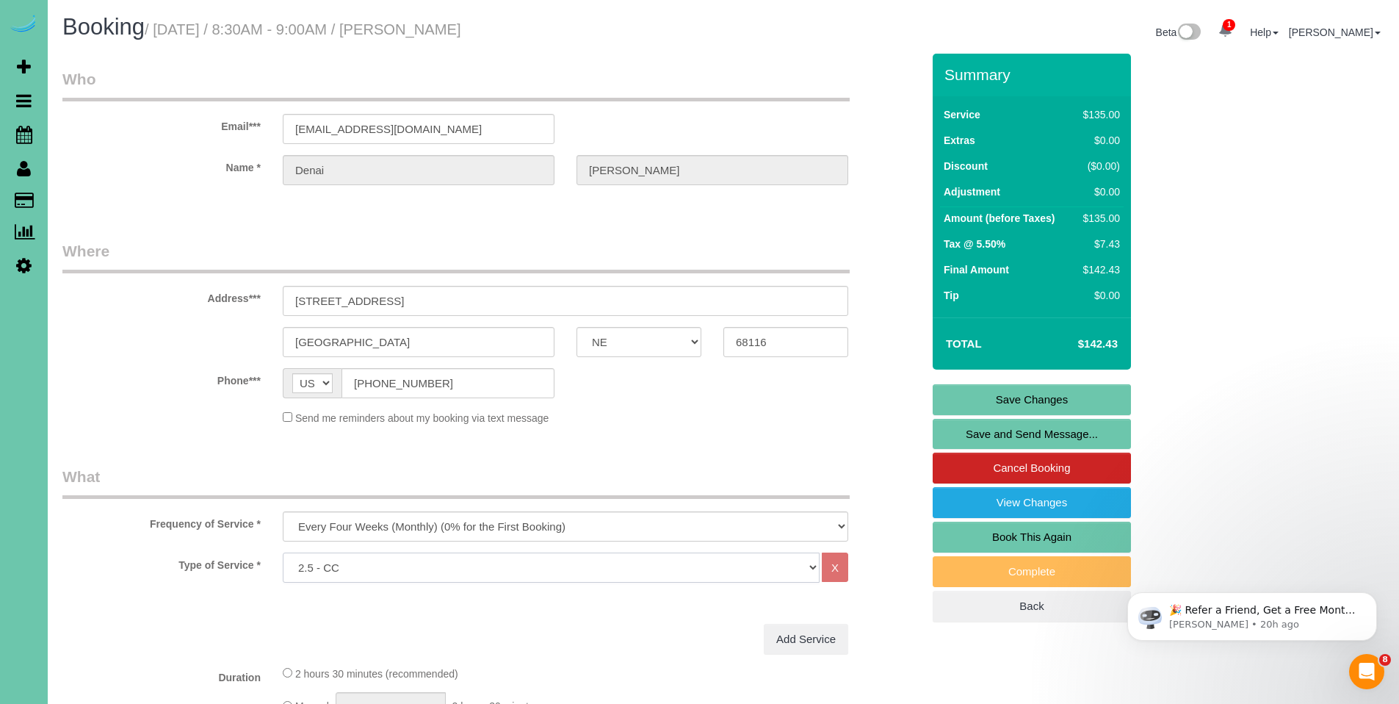
click at [564, 571] on select "Hourly 2.5 Hour Custom Clean 3.5 Hour Custom Clean commercial 1000 Square Feet …" at bounding box center [551, 567] width 537 height 30
click at [283, 552] on select "Hourly 2.5 Hour Custom Clean 3.5 Hour Custom Clean commercial 1000 Square Feet …" at bounding box center [551, 567] width 537 height 30
click at [425, 557] on select "Hourly 2.5 Hour Custom Clean 3.5 Hour Custom Clean commercial 1000 Square Feet …" at bounding box center [551, 567] width 537 height 30
select select "159"
click at [283, 552] on select "Hourly 2.5 Hour Custom Clean 3.5 Hour Custom Clean commercial 1000 Square Feet …" at bounding box center [551, 567] width 537 height 30
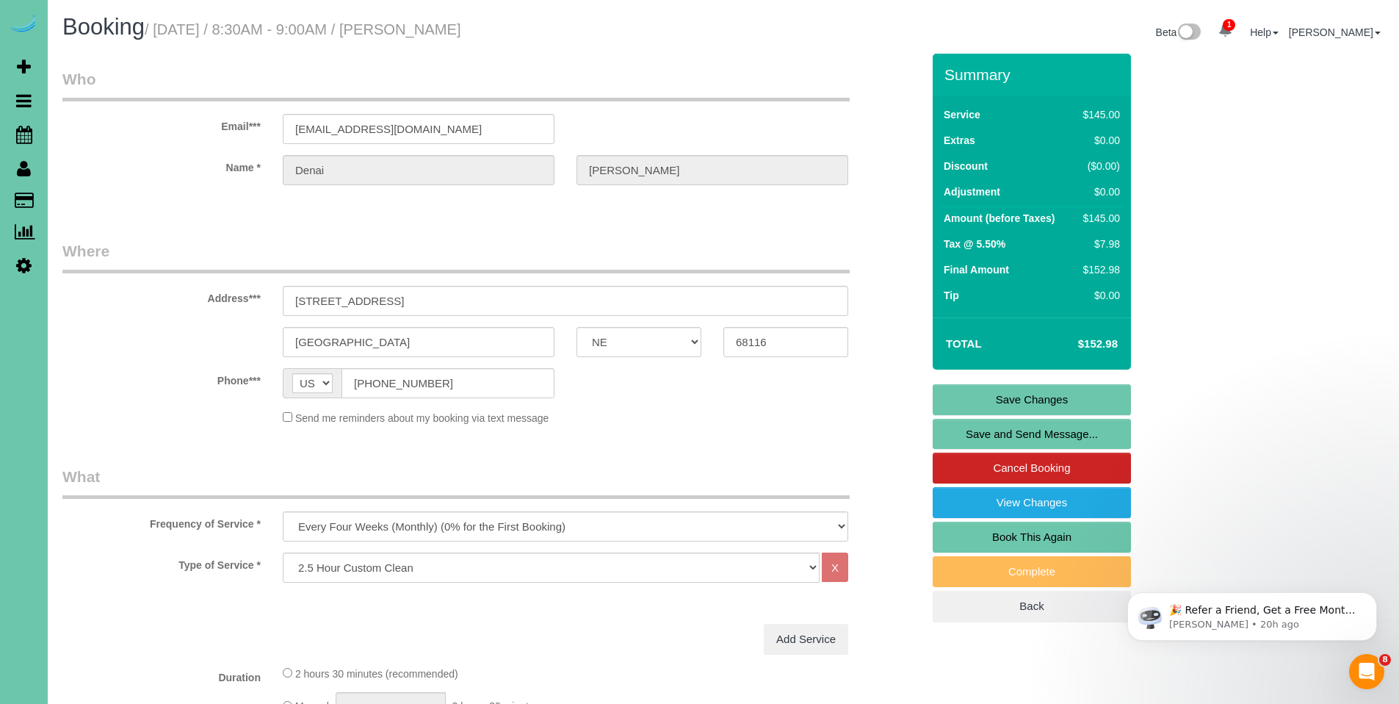
click at [1031, 403] on link "Save Changes" at bounding box center [1032, 399] width 198 height 31
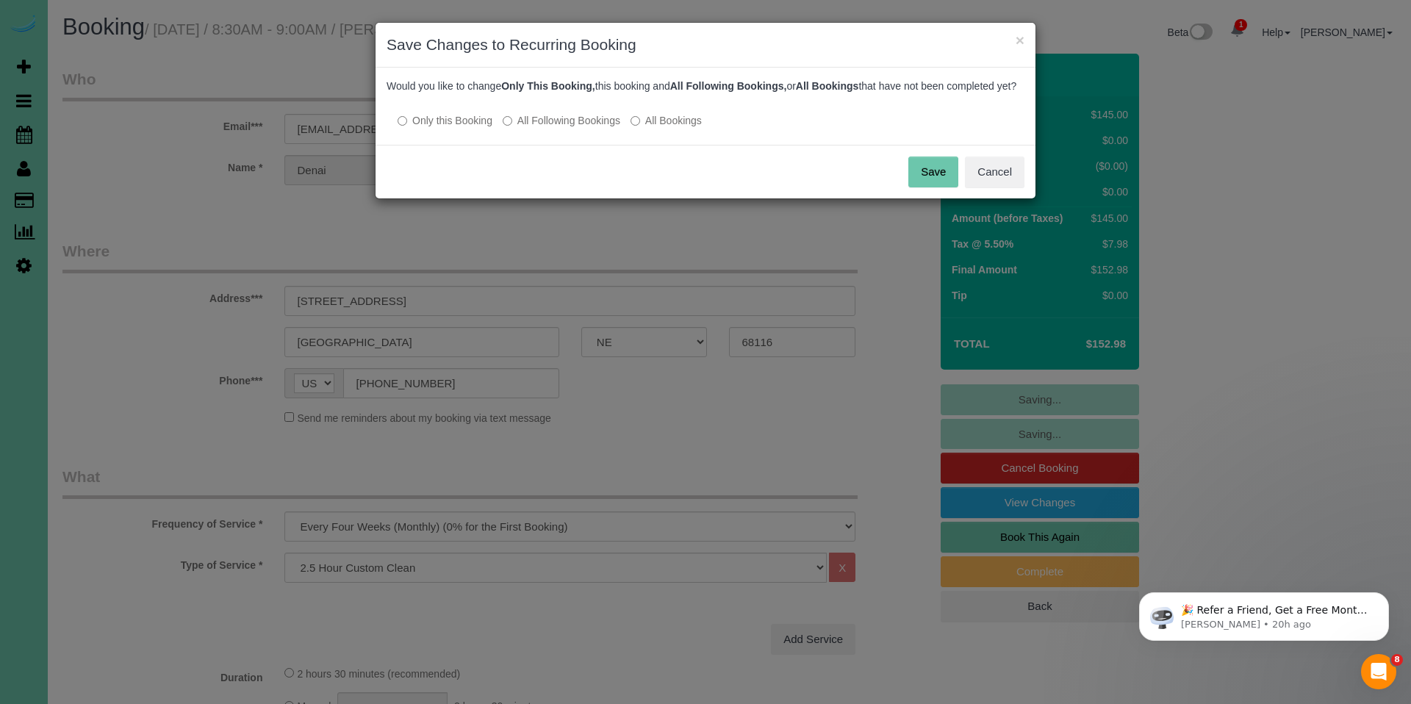
click at [563, 128] on label "All Following Bookings" at bounding box center [561, 120] width 118 height 15
click at [934, 183] on button "Save" at bounding box center [933, 171] width 50 height 31
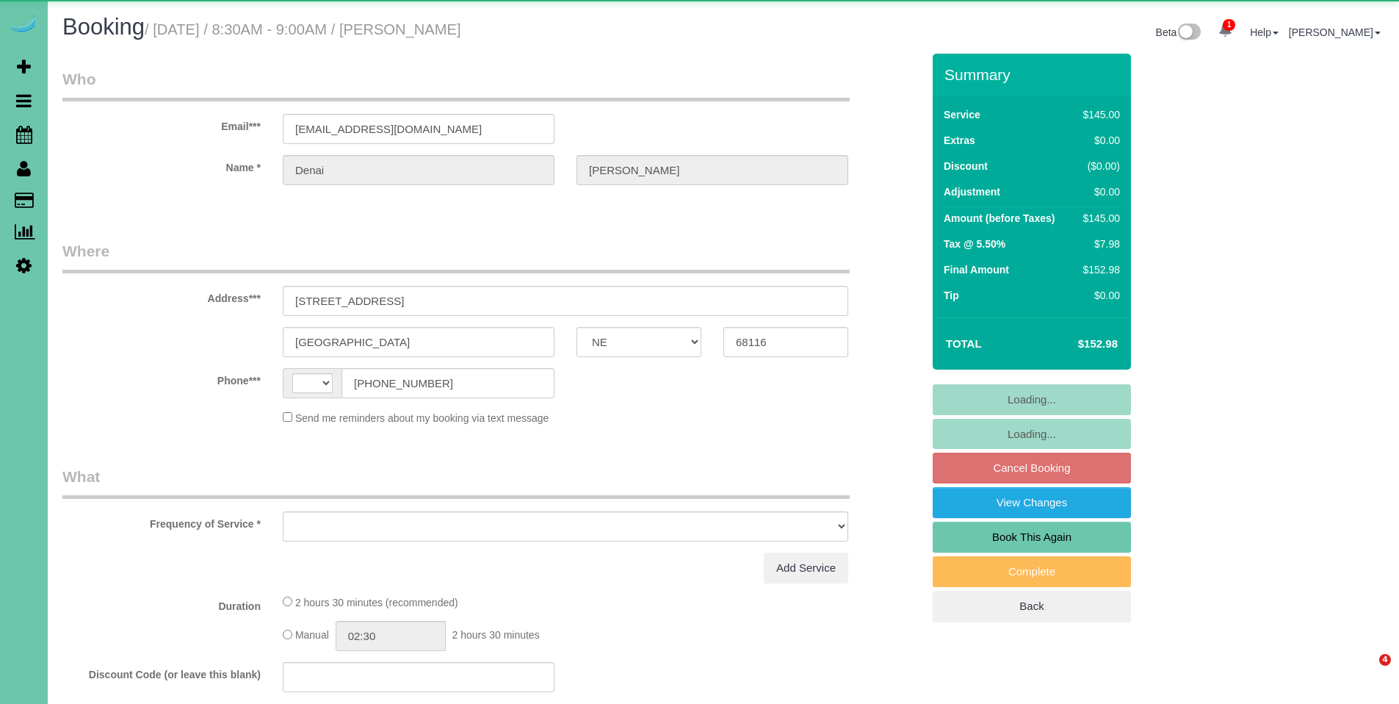
select select "NE"
select select "string:[GEOGRAPHIC_DATA]"
select select "object:626"
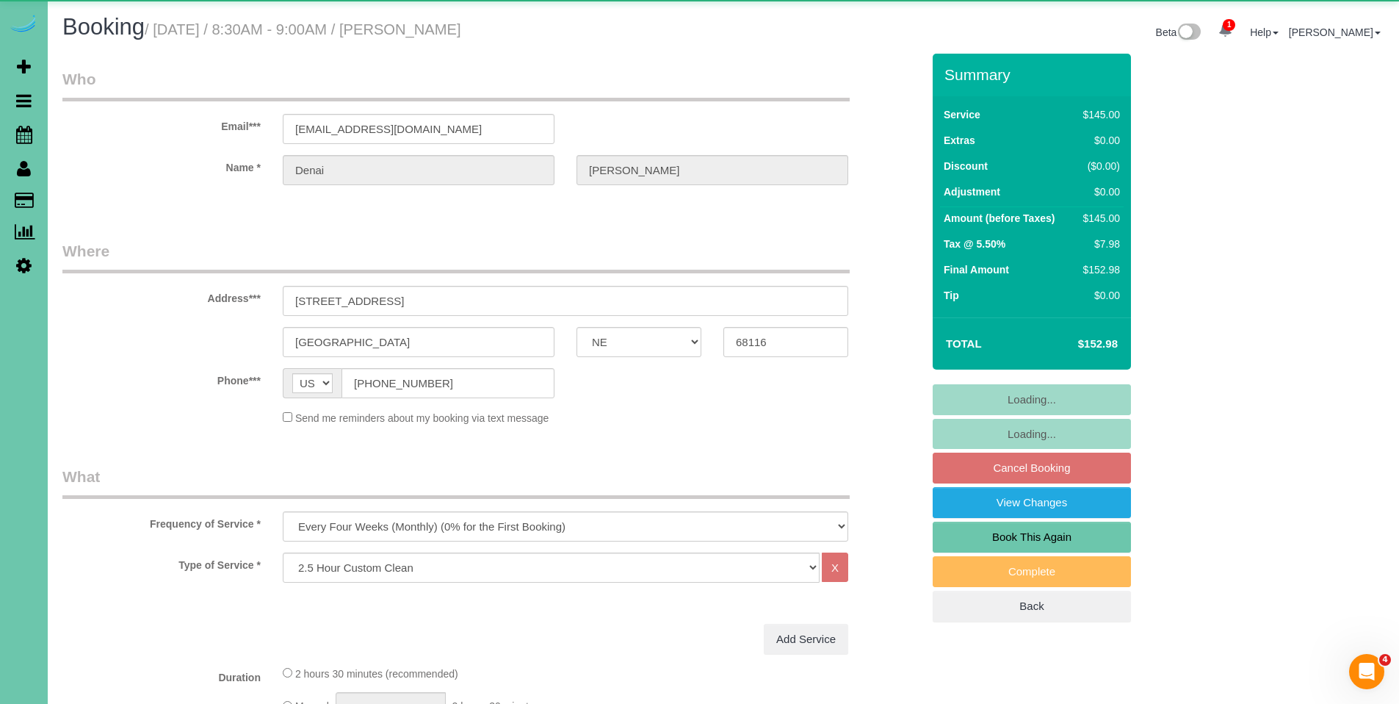
select select "string:fspay-414f6591-7c44-40b7-9a07-37a2be9bb680"
select select "object:649"
select select "number:37"
select select "number:42"
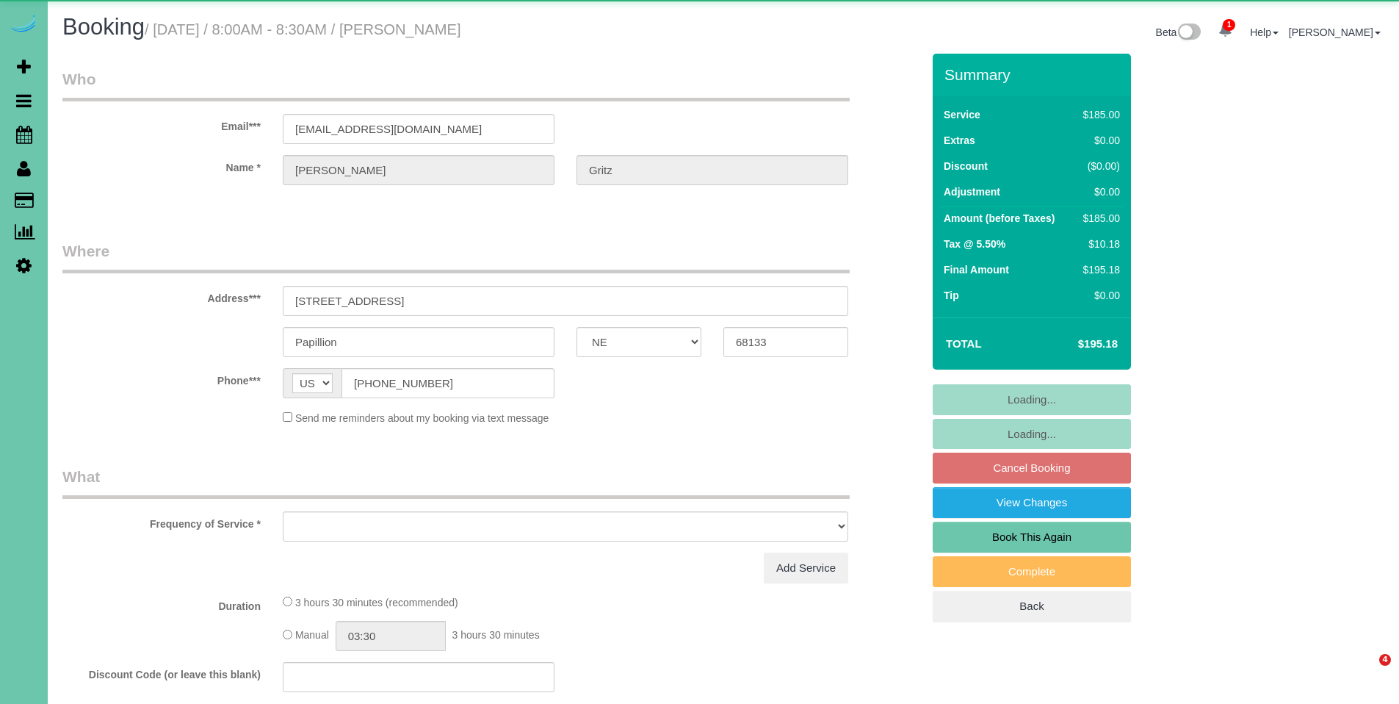
select select "NE"
select select "object:896"
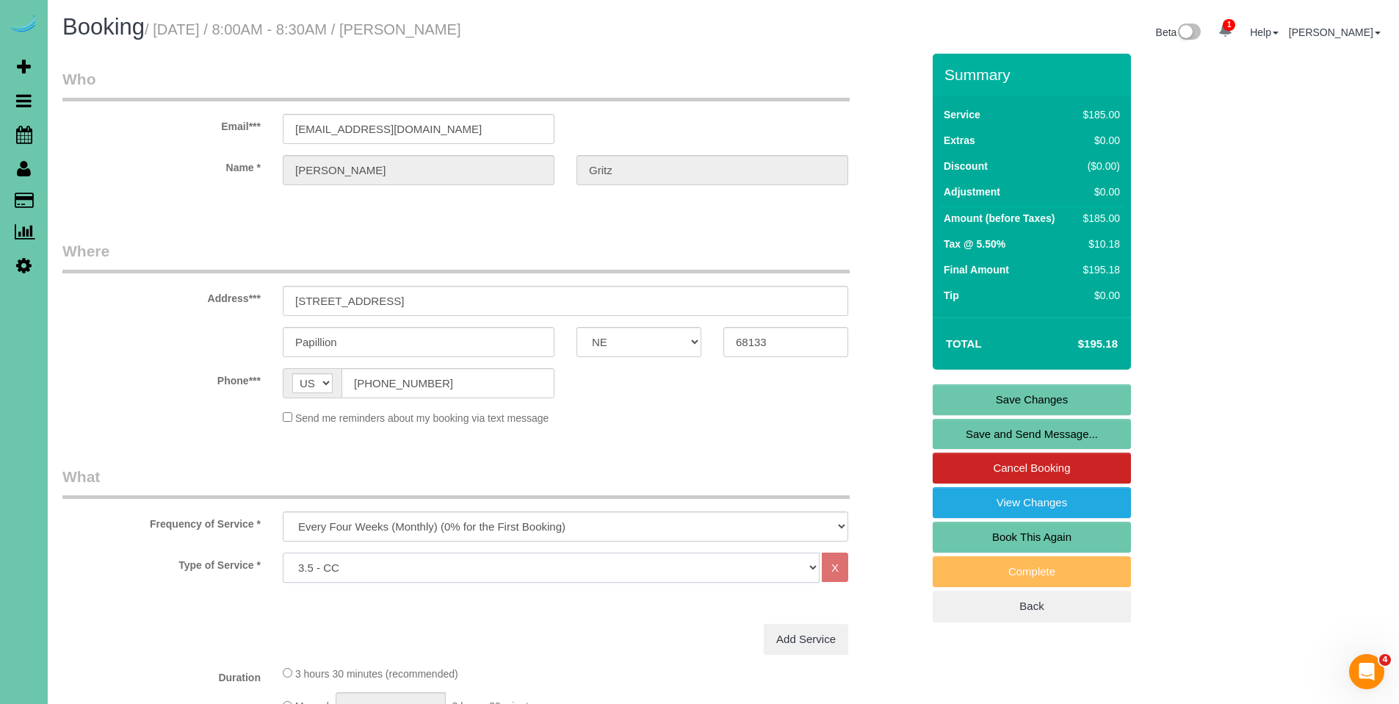
click at [492, 569] on select "Hourly 2.5 Hour Custom Clean 3.5 Hour Custom Clean commercial 1000 Square Feet …" at bounding box center [551, 567] width 537 height 30
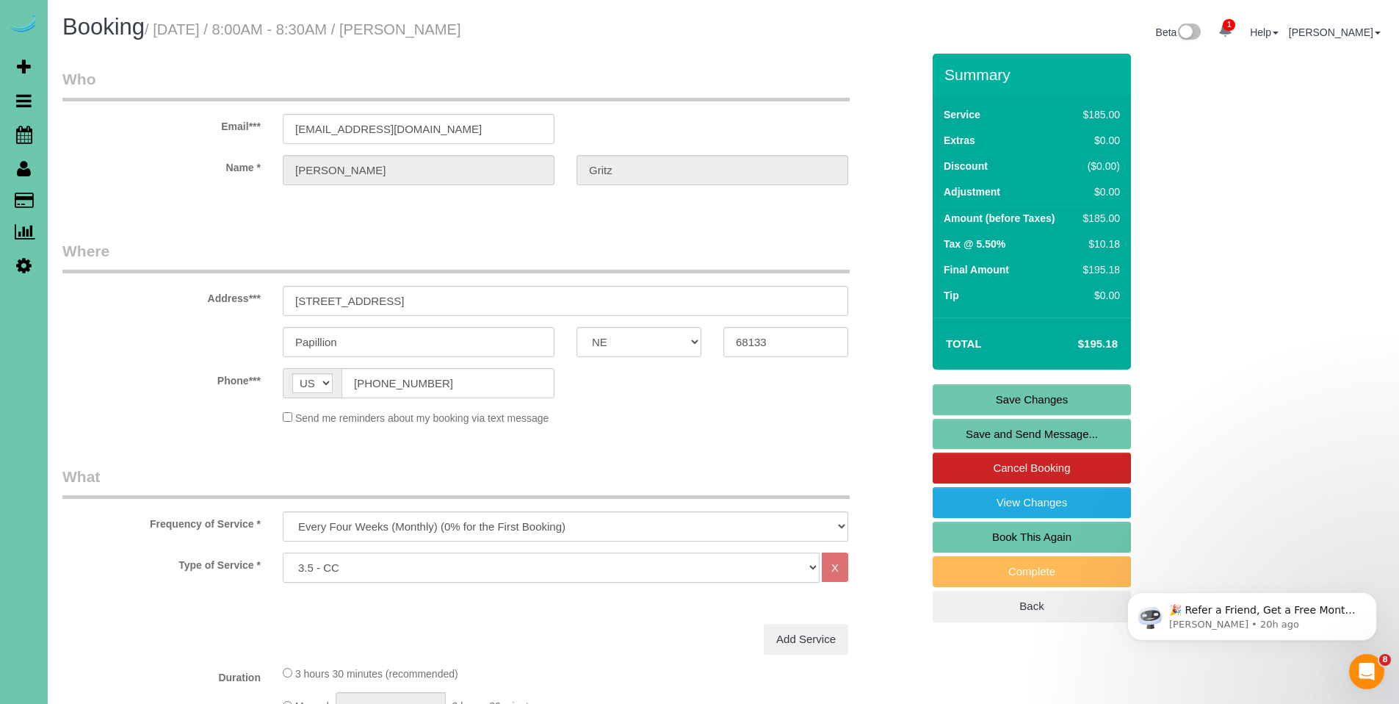
select select "160"
click at [283, 552] on select "Hourly 2.5 Hour Custom Clean 3.5 Hour Custom Clean commercial 1000 Square Feet …" at bounding box center [551, 567] width 537 height 30
click at [1040, 392] on link "Save Changes" at bounding box center [1032, 399] width 198 height 31
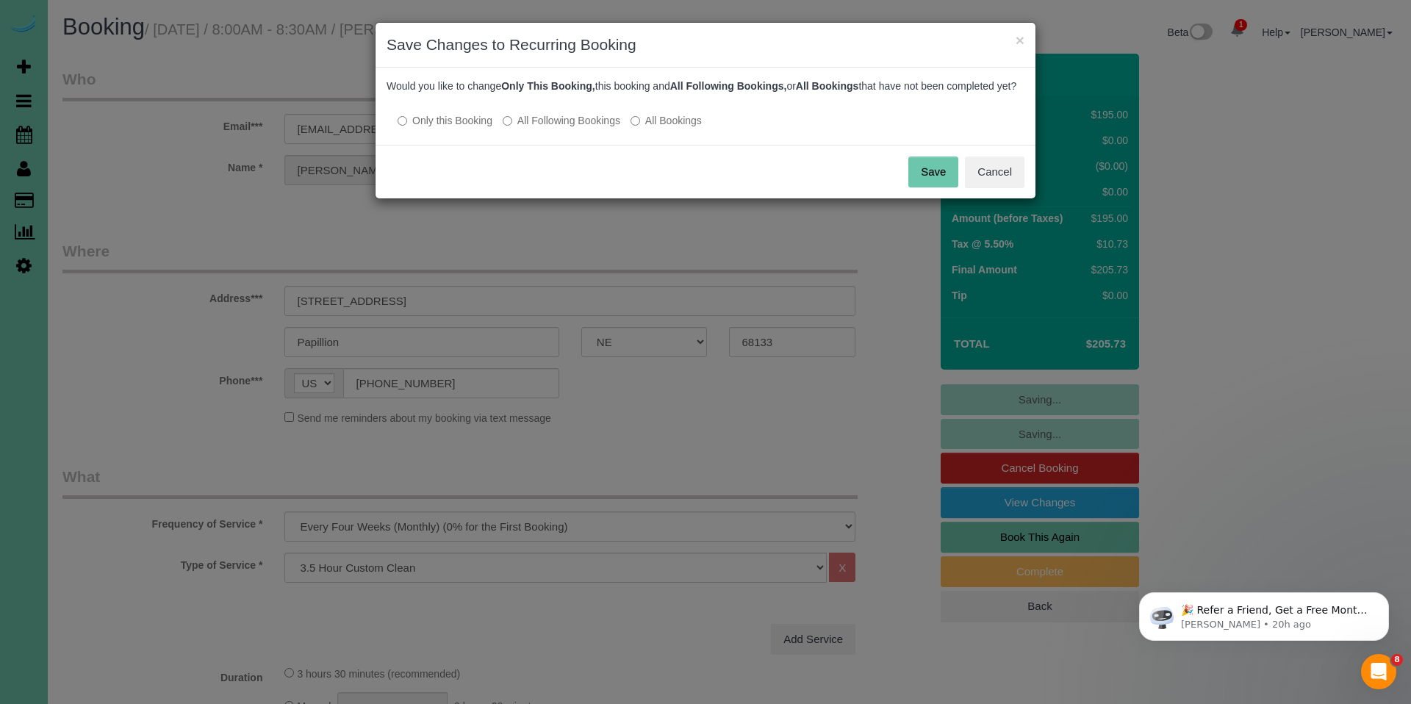
click at [577, 128] on label "All Following Bookings" at bounding box center [561, 120] width 118 height 15
click at [923, 185] on button "Save" at bounding box center [933, 171] width 50 height 31
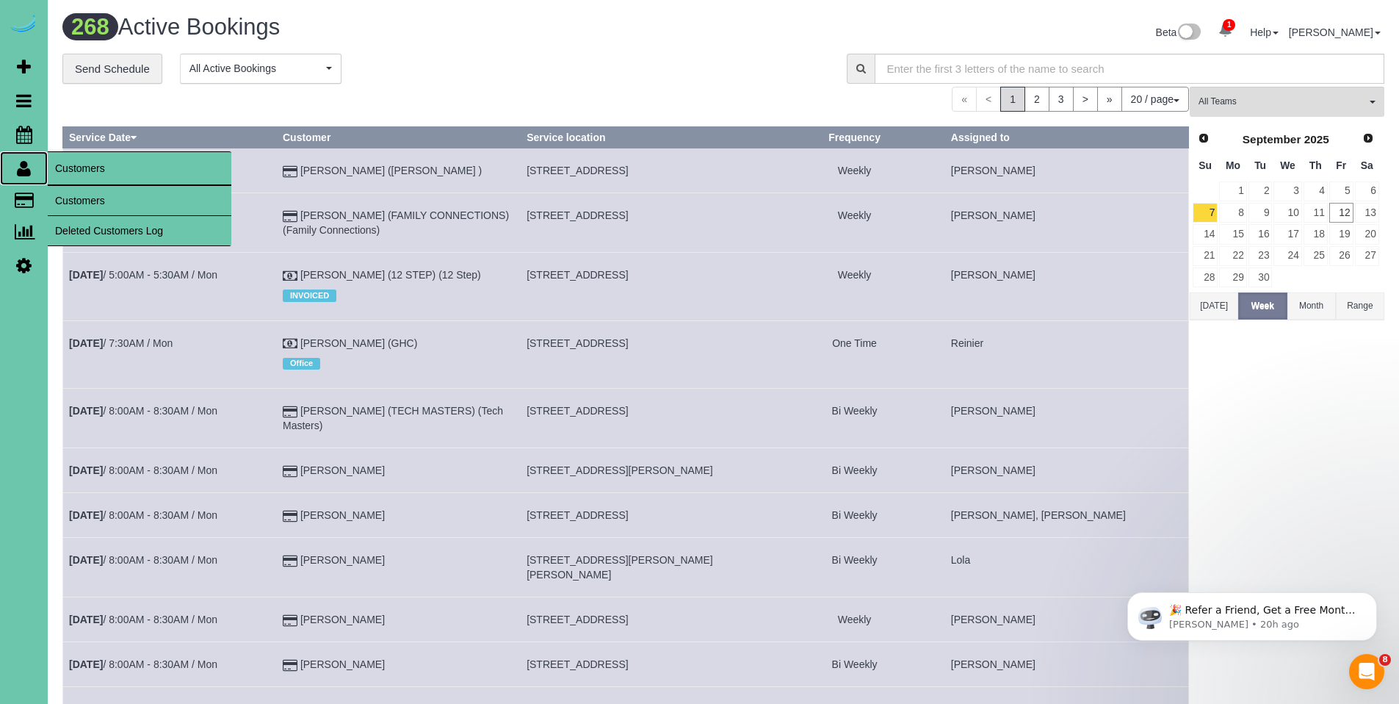
click at [24, 167] on icon at bounding box center [24, 168] width 14 height 18
click at [86, 198] on link "Customers" at bounding box center [140, 200] width 184 height 29
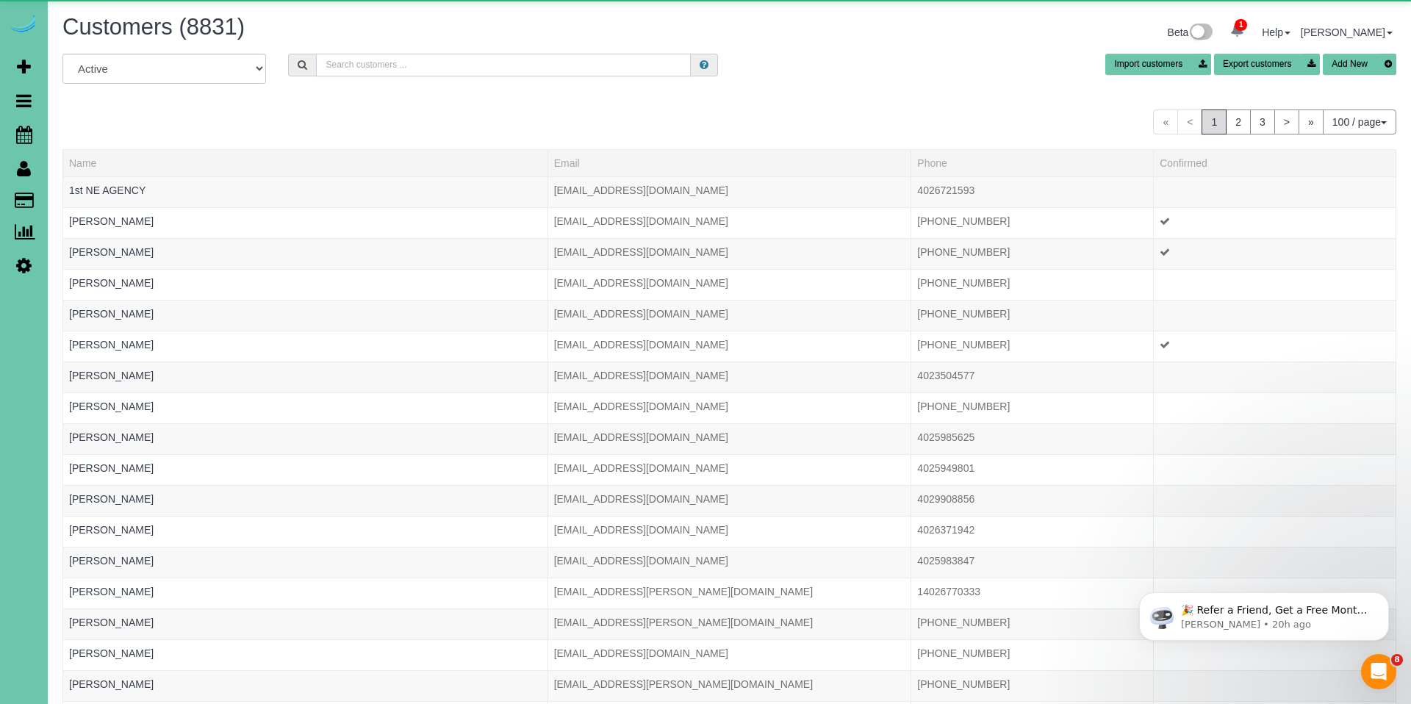
click at [464, 63] on input "text" at bounding box center [503, 65] width 375 height 23
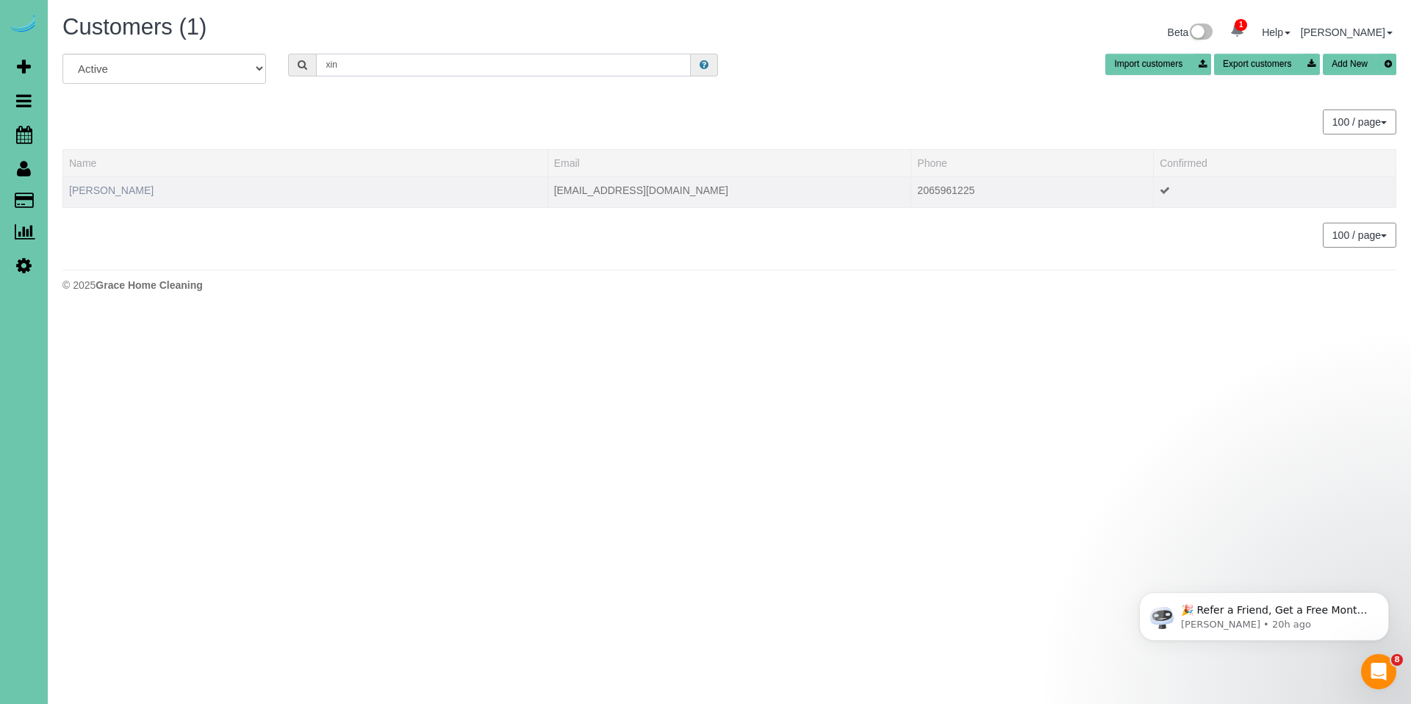
type input "xin"
click at [79, 193] on link "[PERSON_NAME]" at bounding box center [111, 190] width 84 height 12
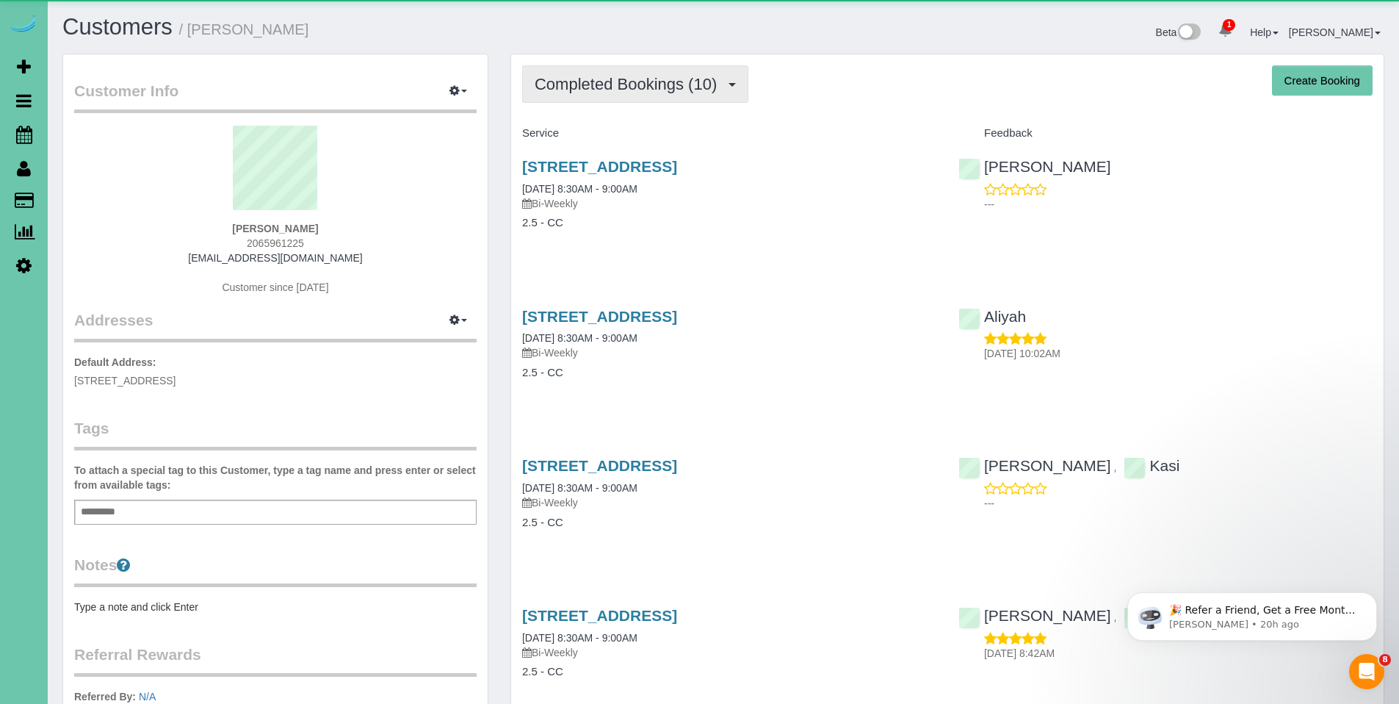
click at [620, 81] on span "Completed Bookings (10)" at bounding box center [630, 84] width 190 height 18
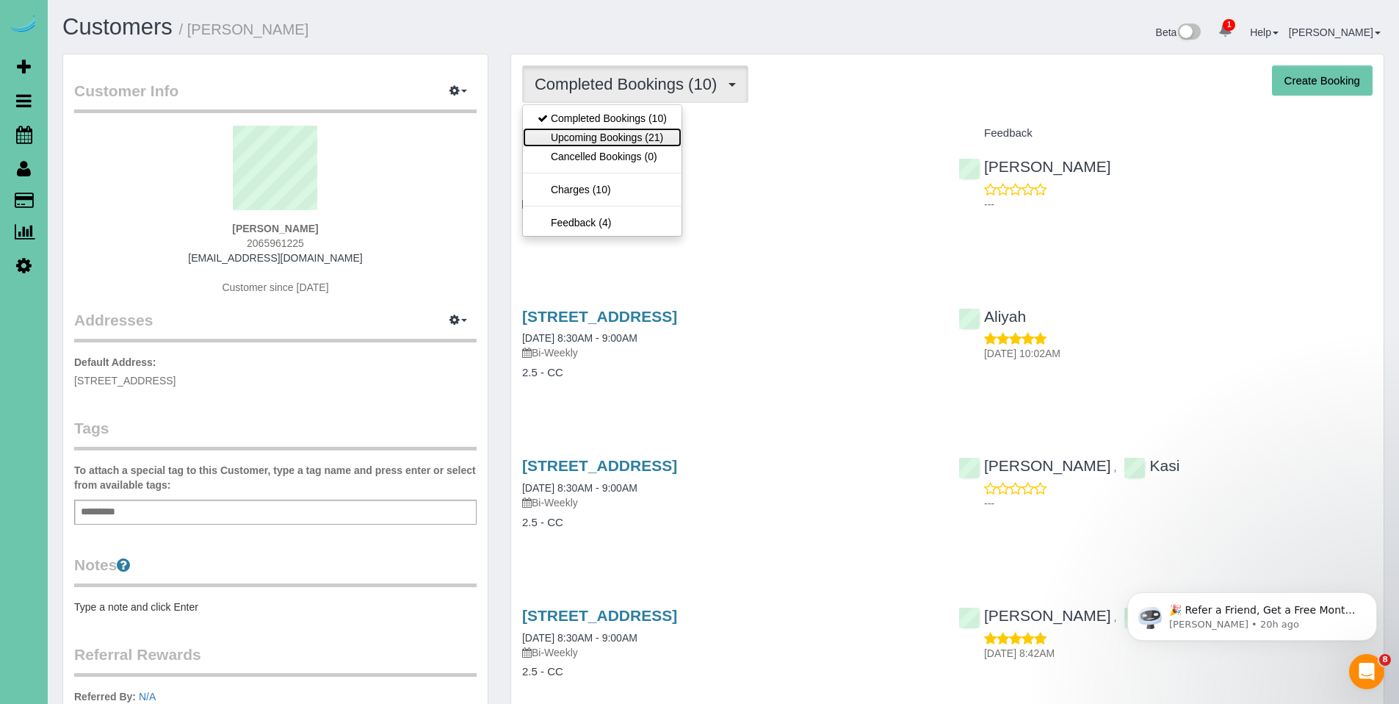
click at [623, 137] on link "Upcoming Bookings (21)" at bounding box center [602, 137] width 159 height 19
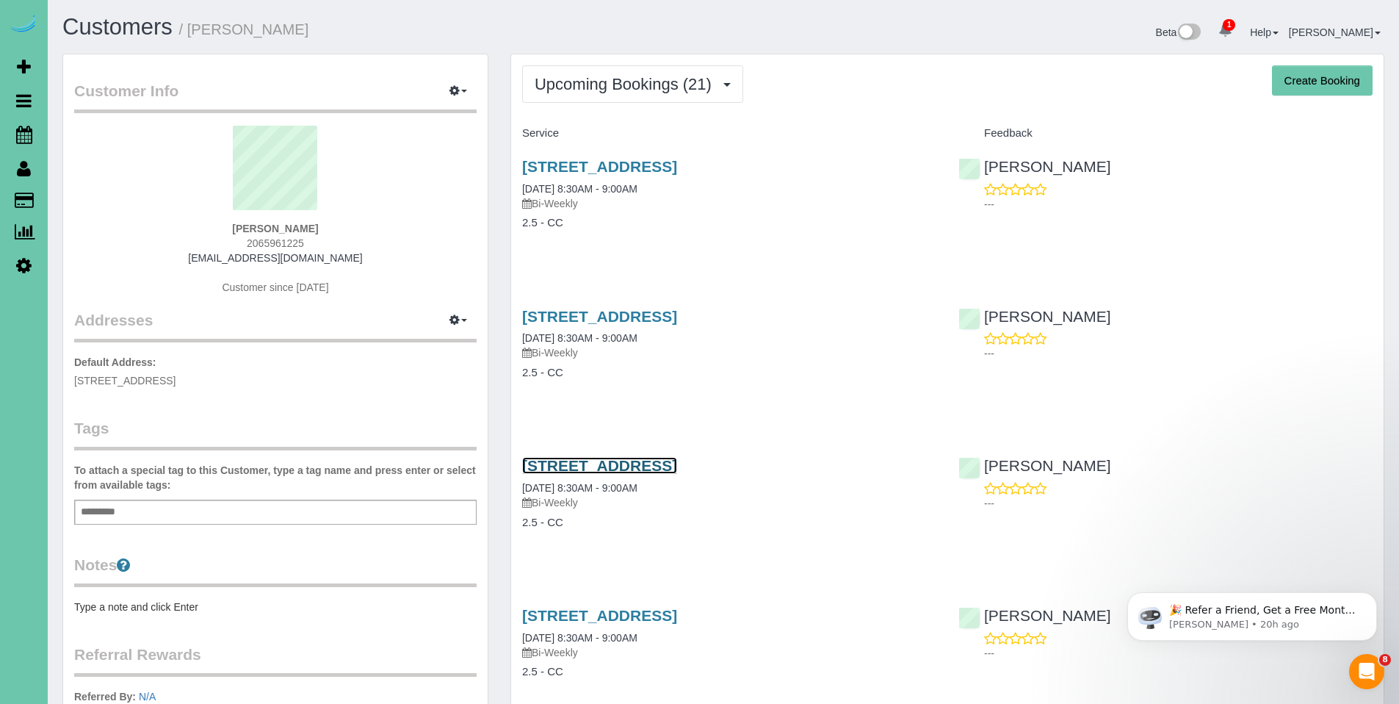
click at [609, 467] on link "[STREET_ADDRESS]" at bounding box center [599, 465] width 155 height 17
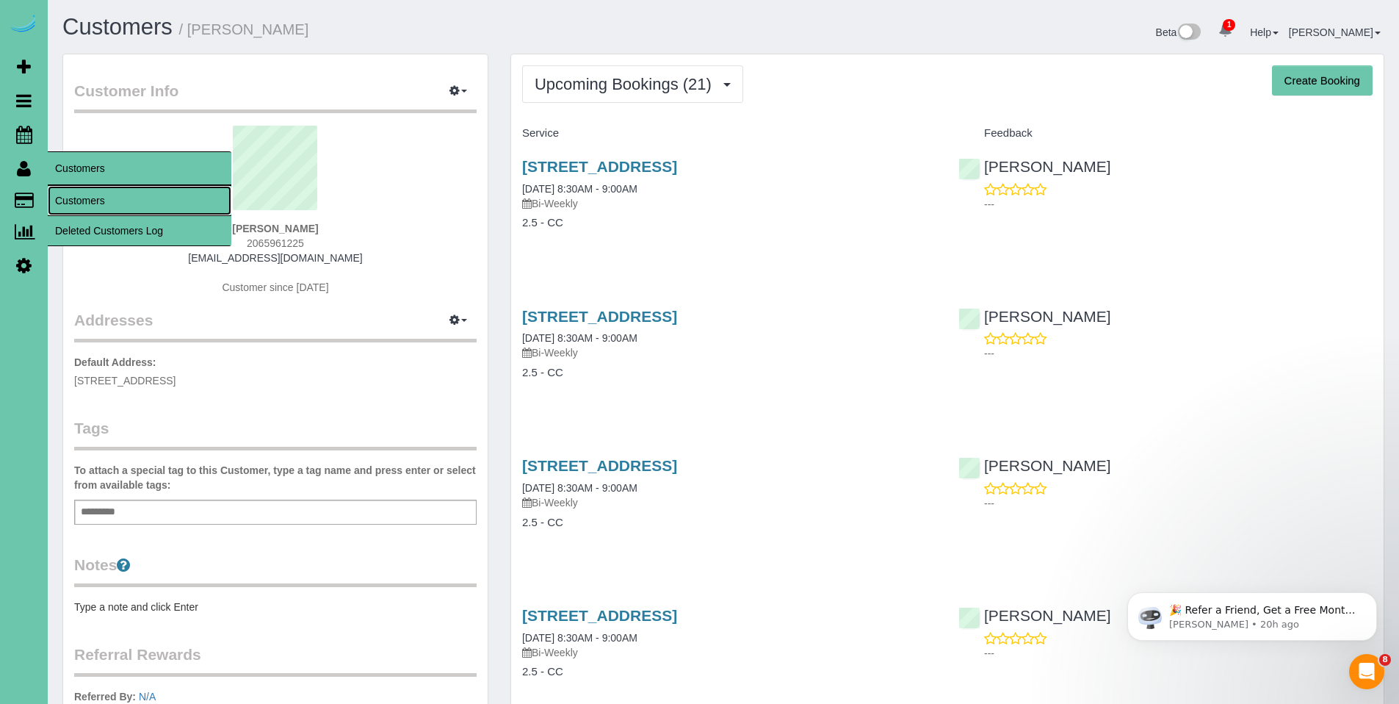
click at [74, 196] on link "Customers" at bounding box center [140, 200] width 184 height 29
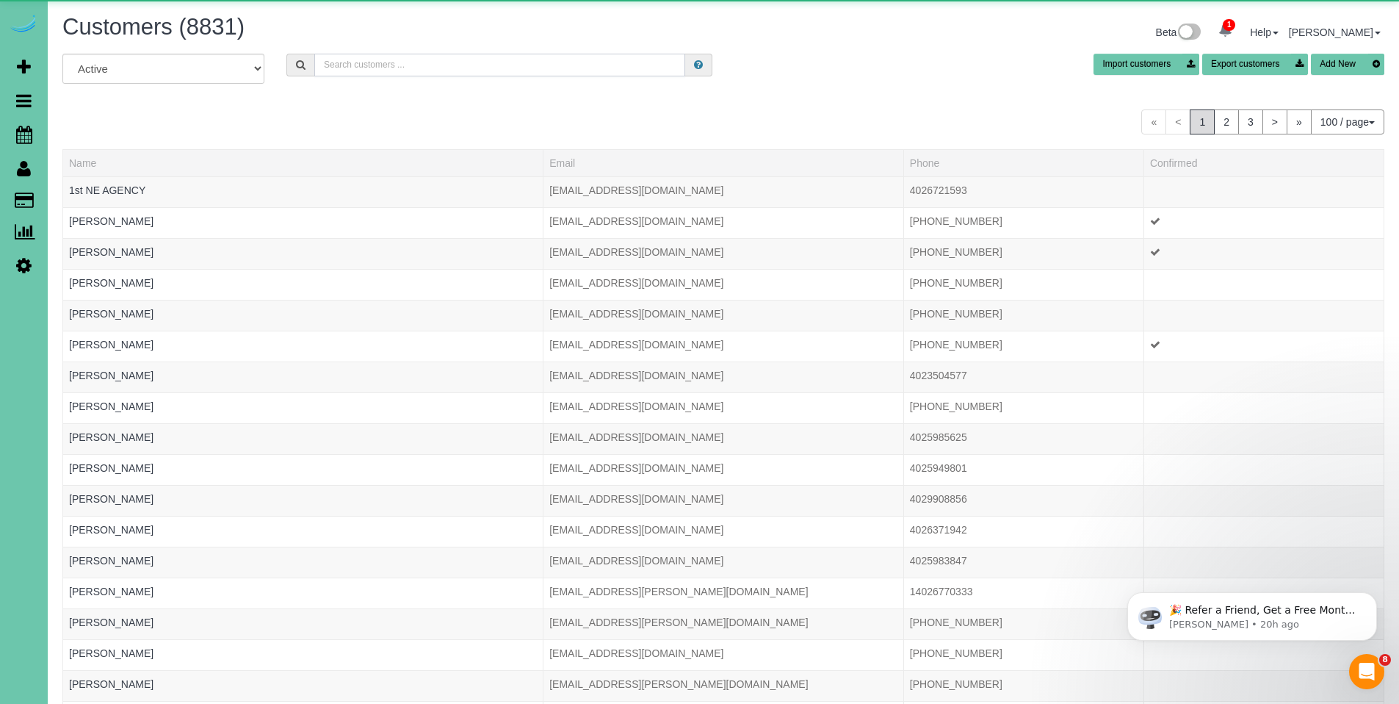
click at [392, 67] on input "text" at bounding box center [499, 65] width 371 height 23
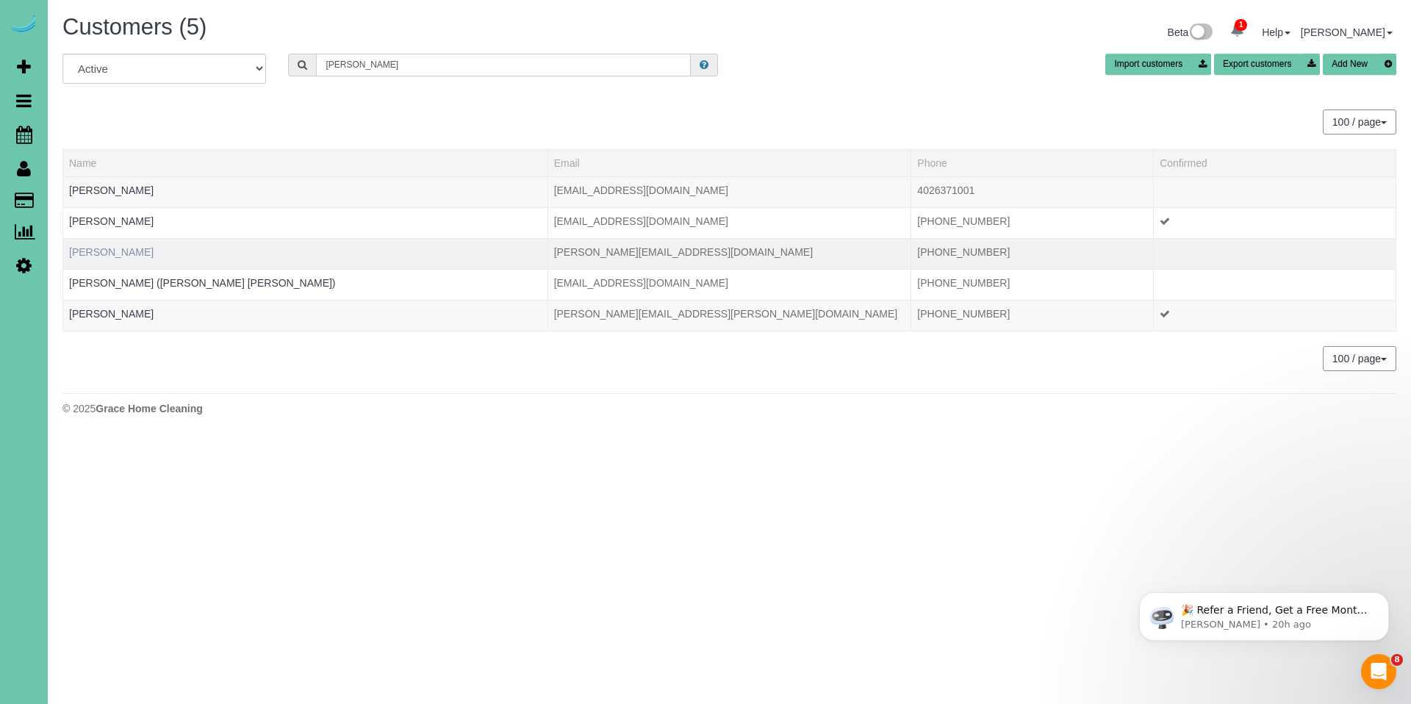
type input "[PERSON_NAME]"
click at [115, 248] on link "[PERSON_NAME]" at bounding box center [111, 252] width 84 height 12
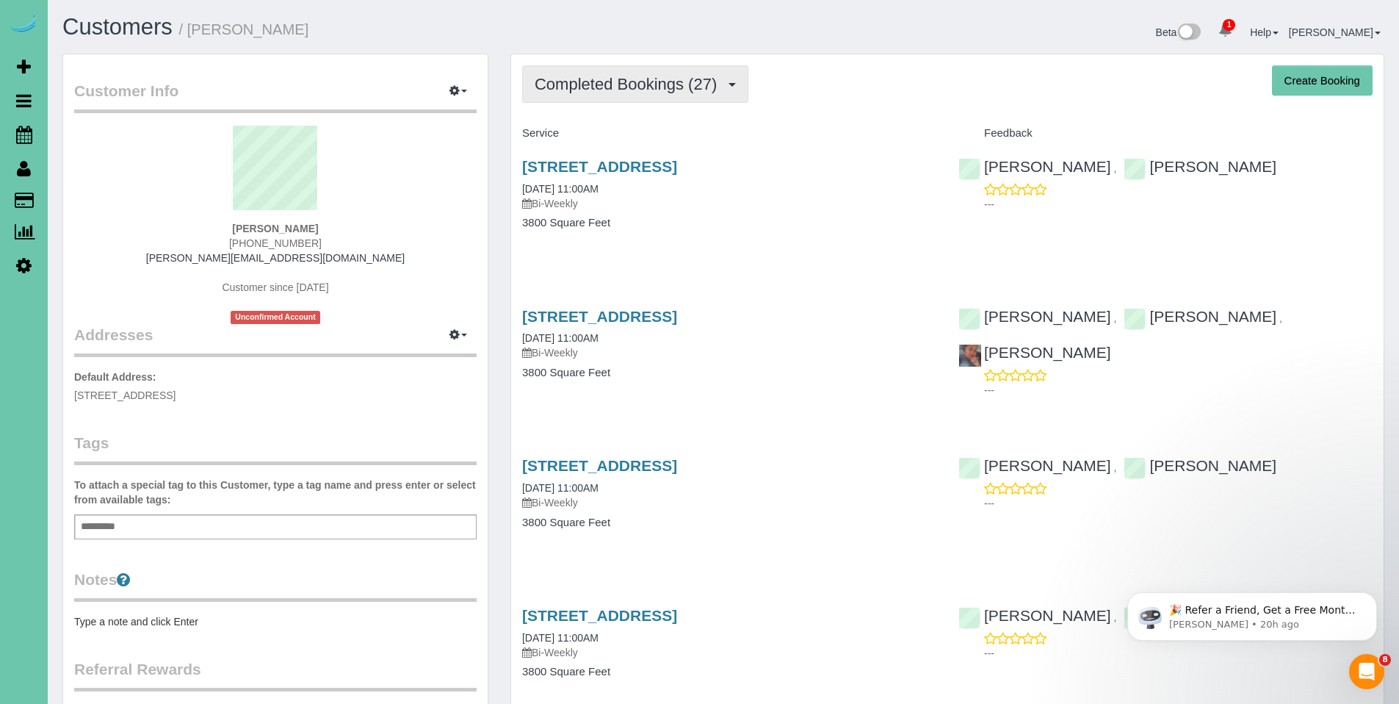
click at [619, 94] on button "Completed Bookings (27)" at bounding box center [635, 83] width 226 height 37
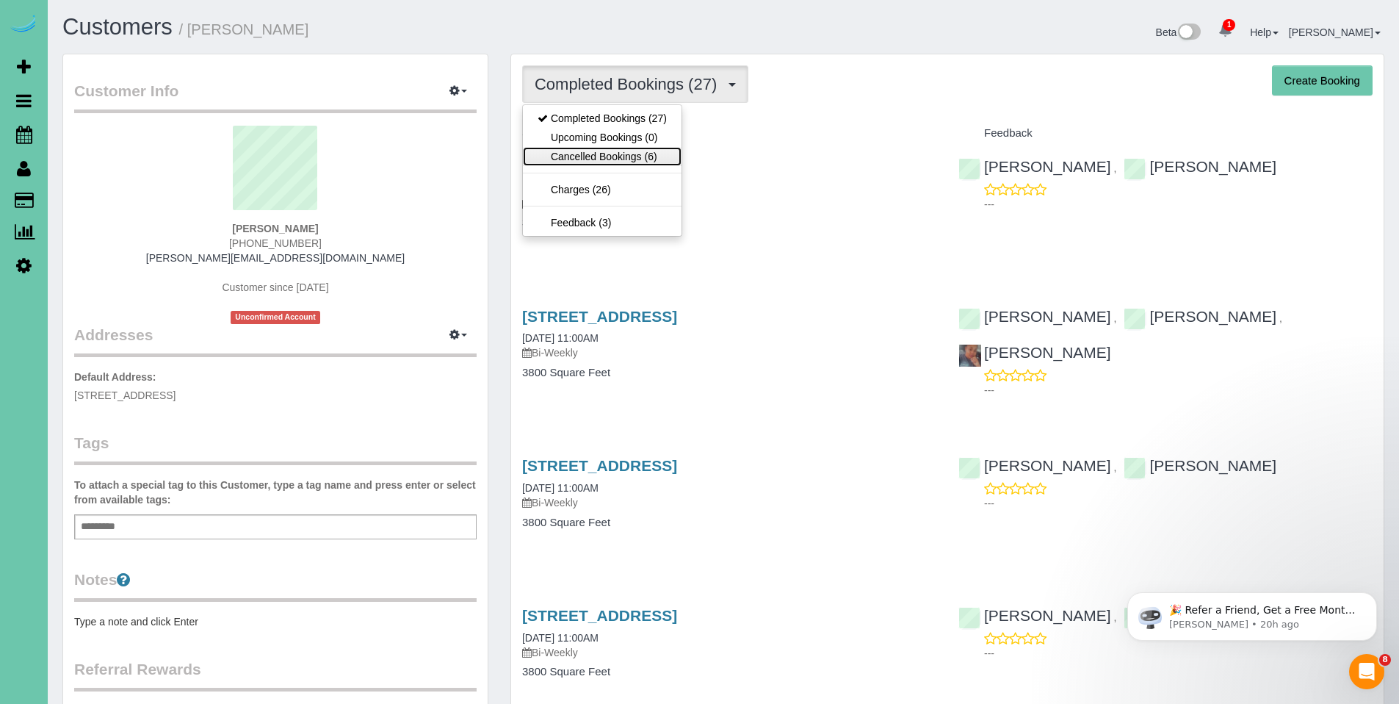
click at [607, 154] on link "Cancelled Bookings (6)" at bounding box center [602, 156] width 159 height 19
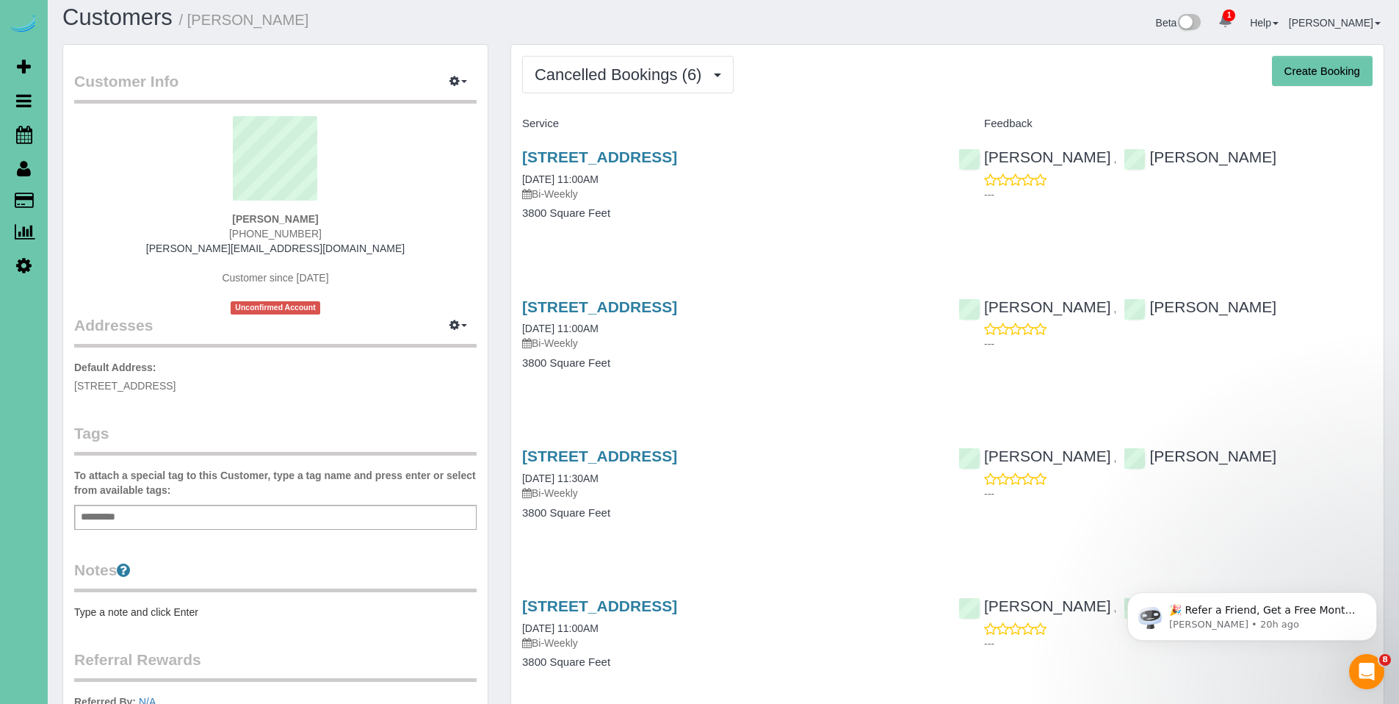
scroll to position [4, 0]
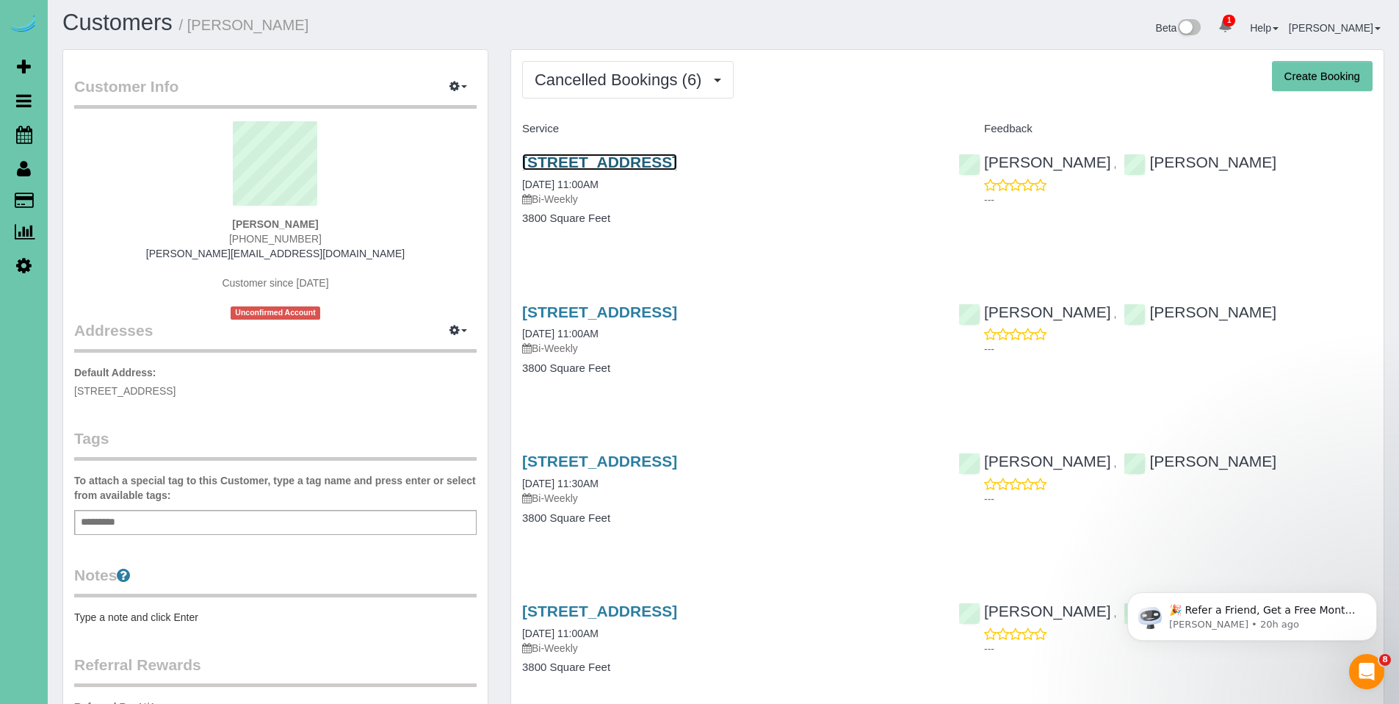
click at [622, 164] on link "[STREET_ADDRESS]" at bounding box center [599, 162] width 155 height 17
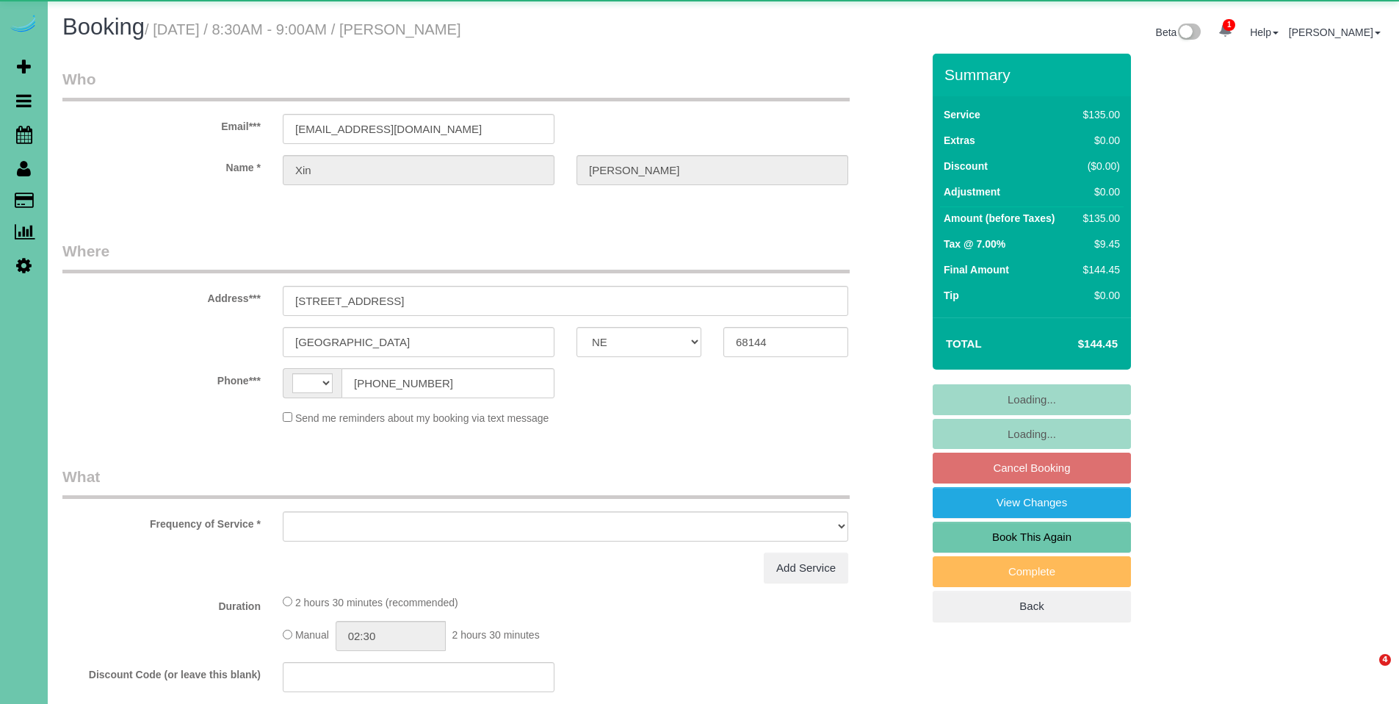
select select "NE"
select select "string:US"
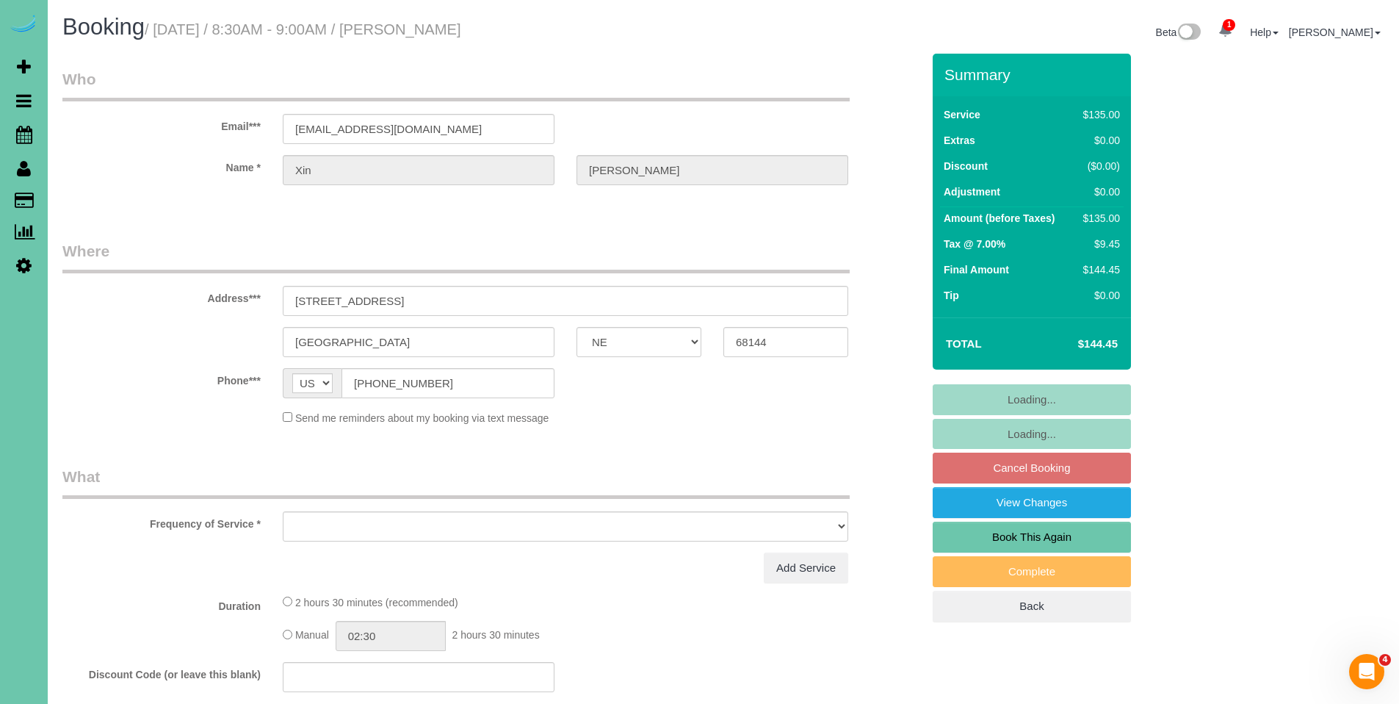
select select "object:626"
select select "number:34"
select select "number:40"
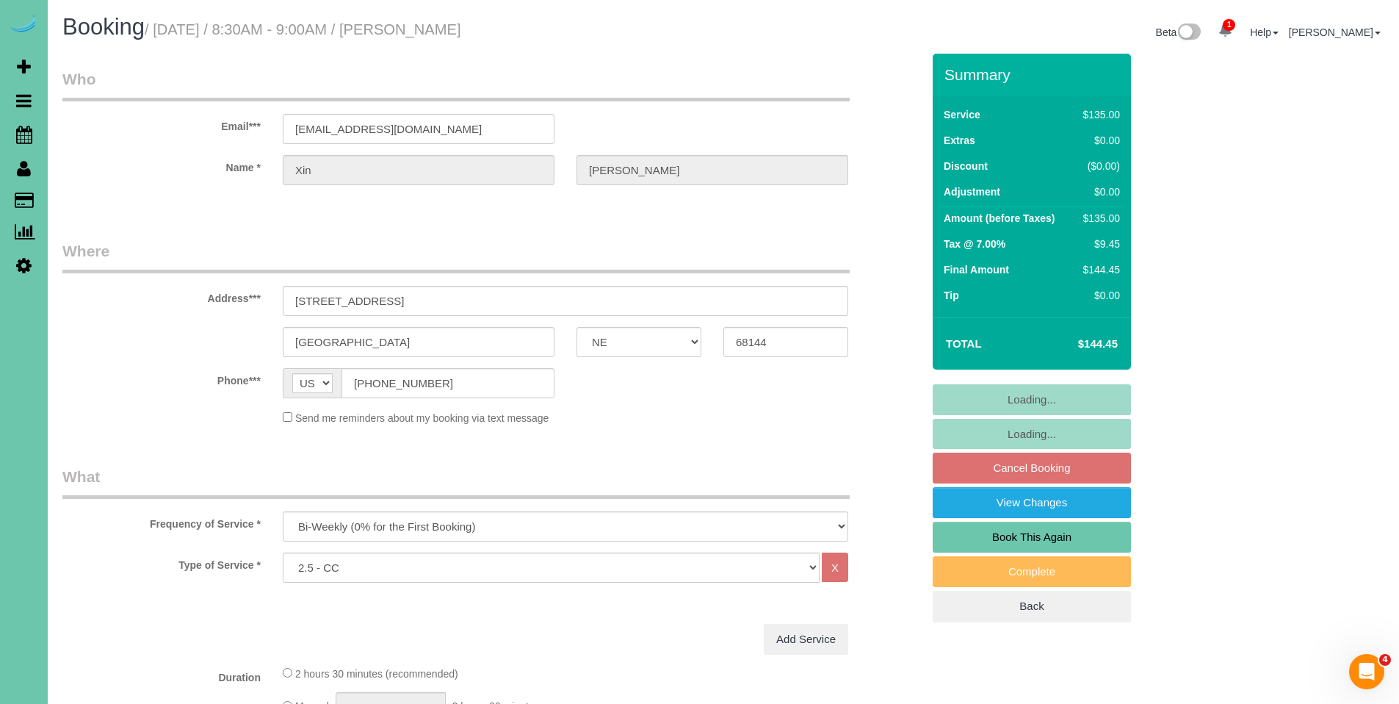
select select "object:899"
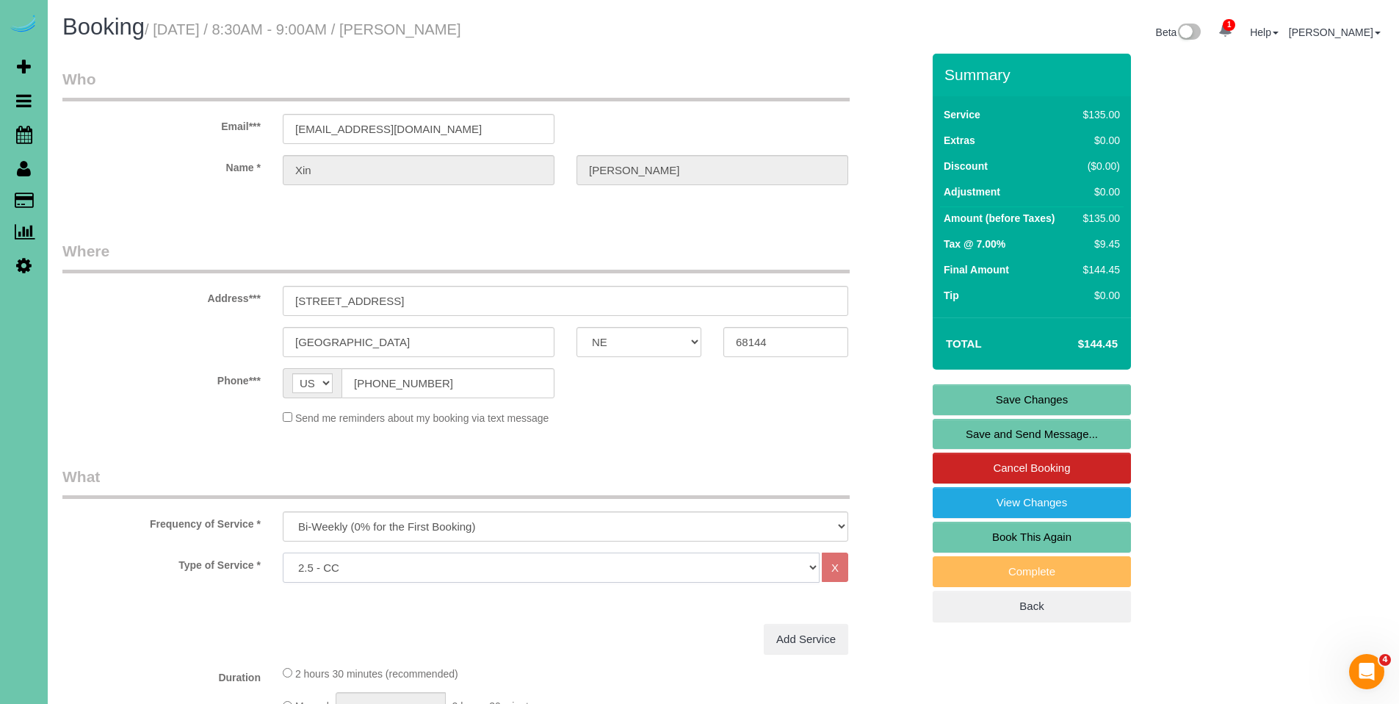
click at [425, 566] on select "Hourly 2.5 Hour Custom Clean 3.5 Hour Custom Clean commercial 1000 Square Feet …" at bounding box center [551, 567] width 537 height 30
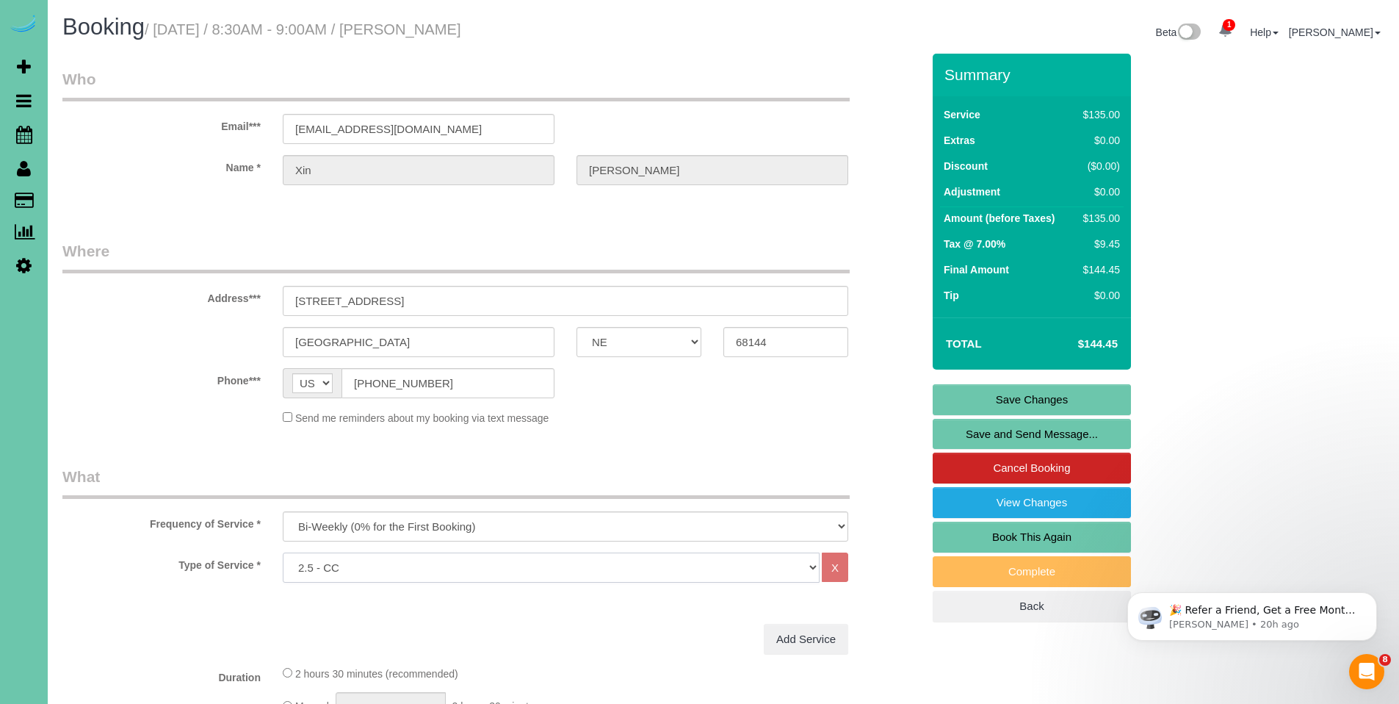
select select "159"
click at [283, 552] on select "Hourly 2.5 Hour Custom Clean 3.5 Hour Custom Clean commercial 1000 Square Feet …" at bounding box center [551, 567] width 537 height 30
click at [1025, 395] on link "Save Changes" at bounding box center [1032, 399] width 198 height 31
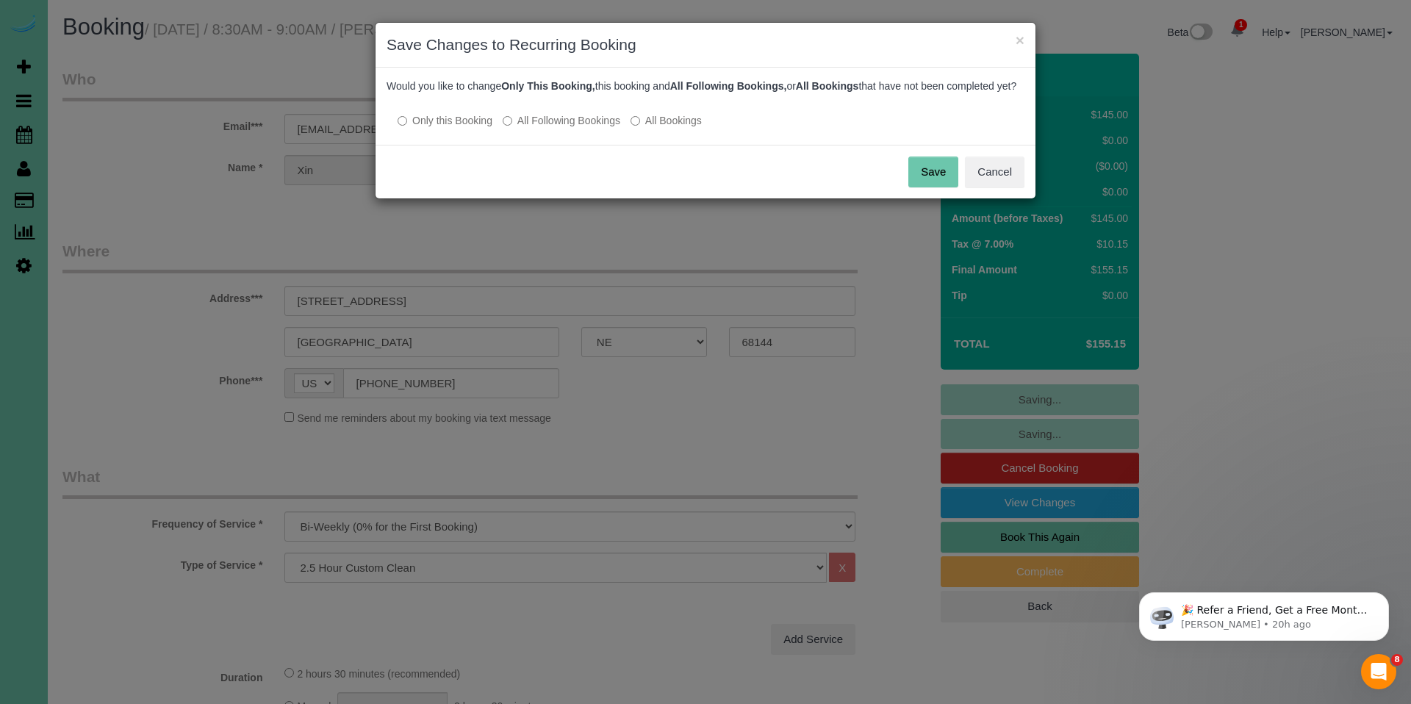
click at [575, 128] on label "All Following Bookings" at bounding box center [561, 120] width 118 height 15
click at [933, 183] on button "Save" at bounding box center [933, 171] width 50 height 31
